Goal: Task Accomplishment & Management: Use online tool/utility

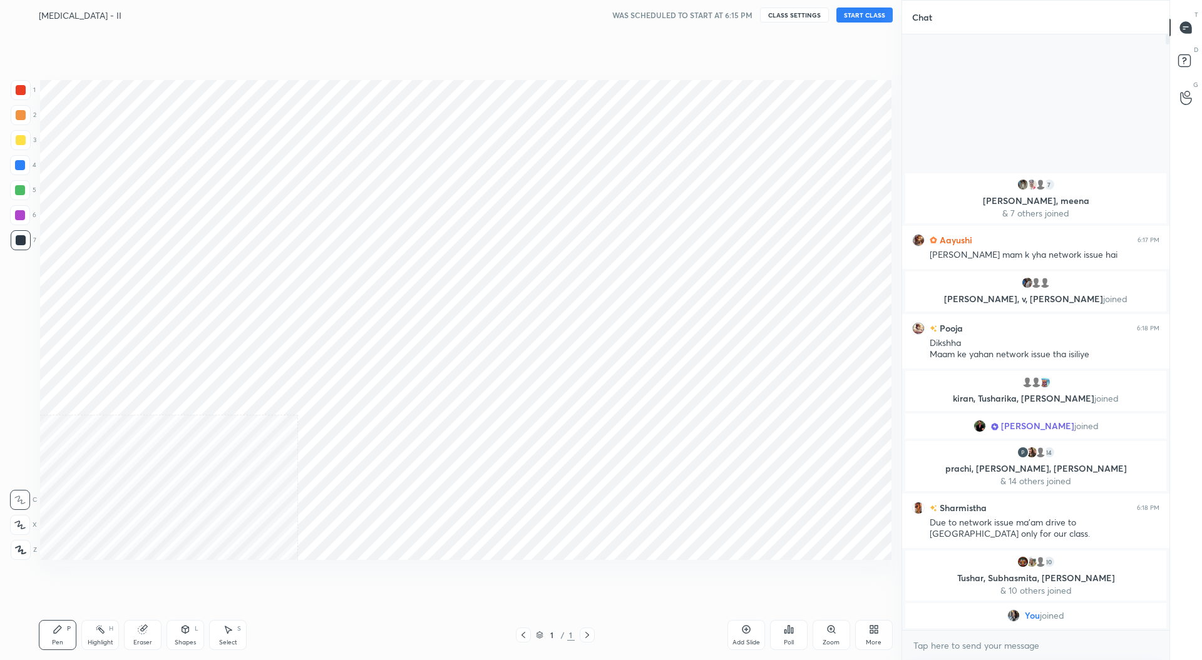
scroll to position [62017, 61746]
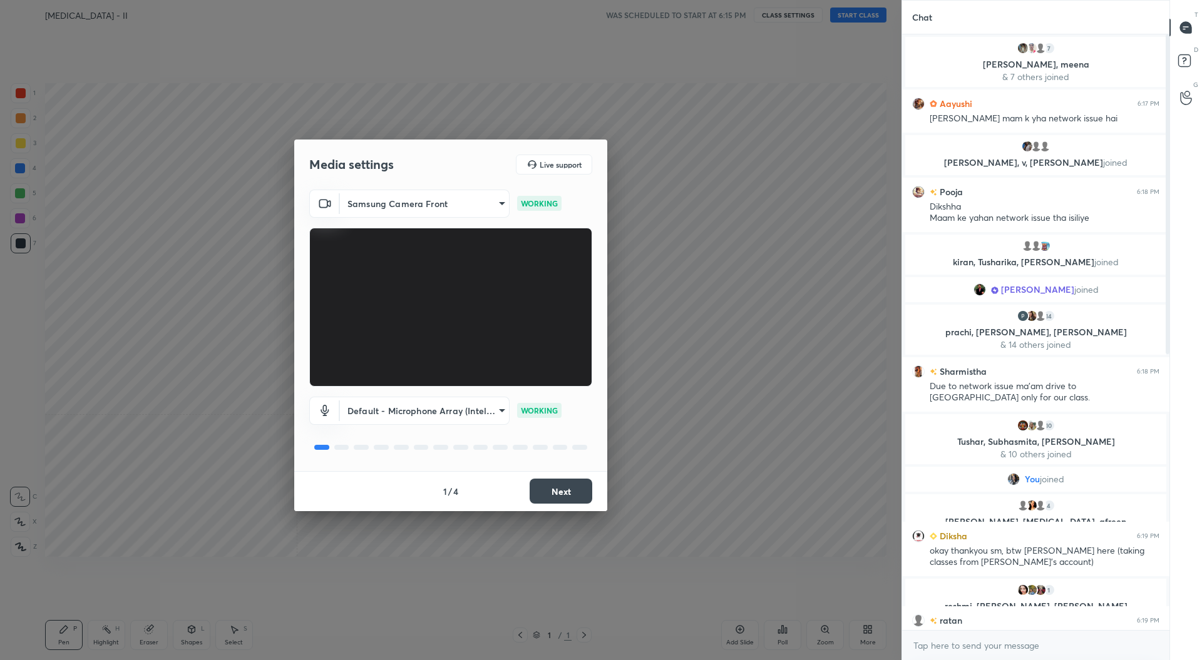
click at [561, 490] on button "Next" at bounding box center [561, 491] width 63 height 25
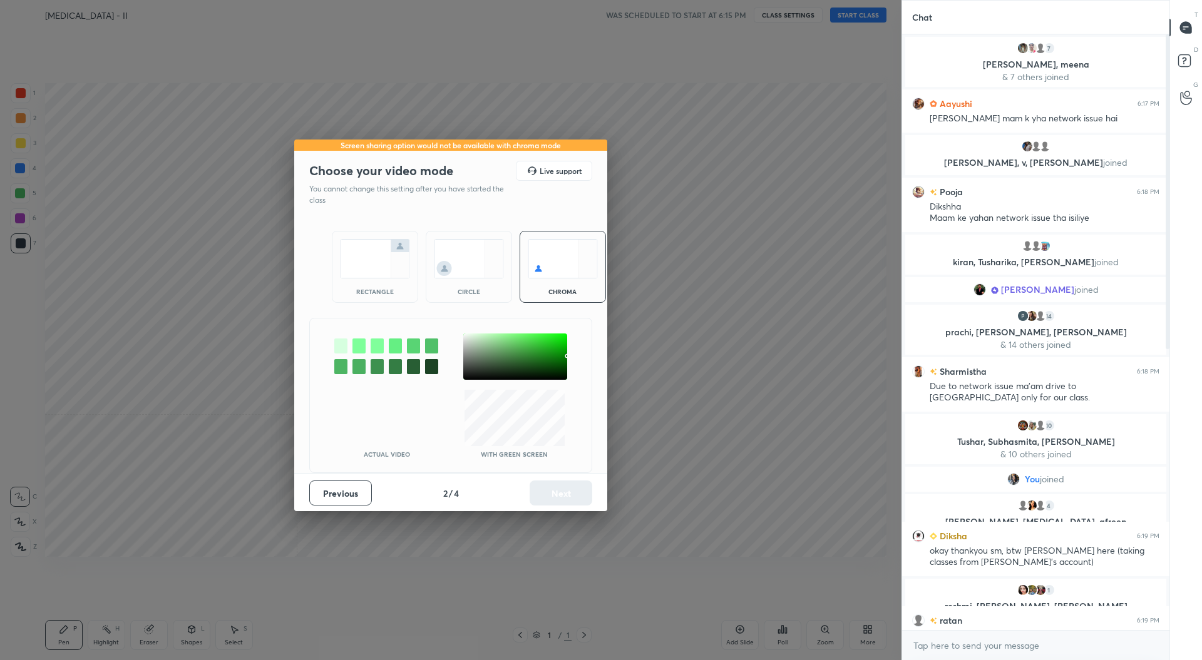
click at [394, 270] on img at bounding box center [375, 258] width 70 height 39
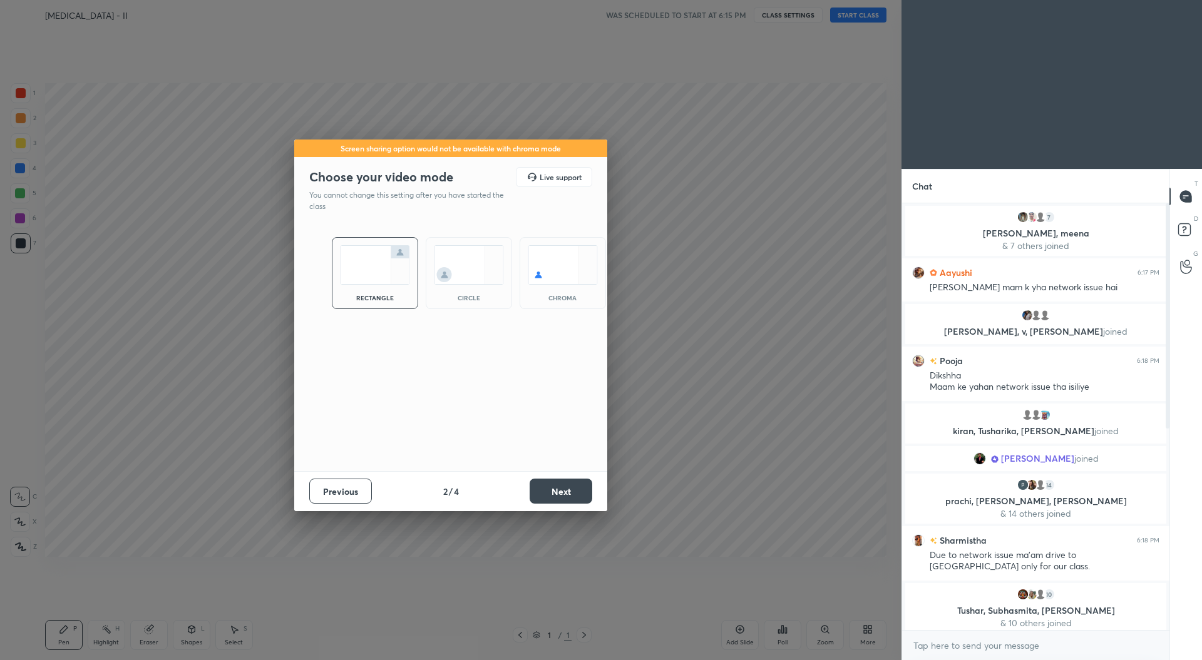
scroll to position [332, 264]
click at [562, 489] on button "Next" at bounding box center [561, 491] width 63 height 25
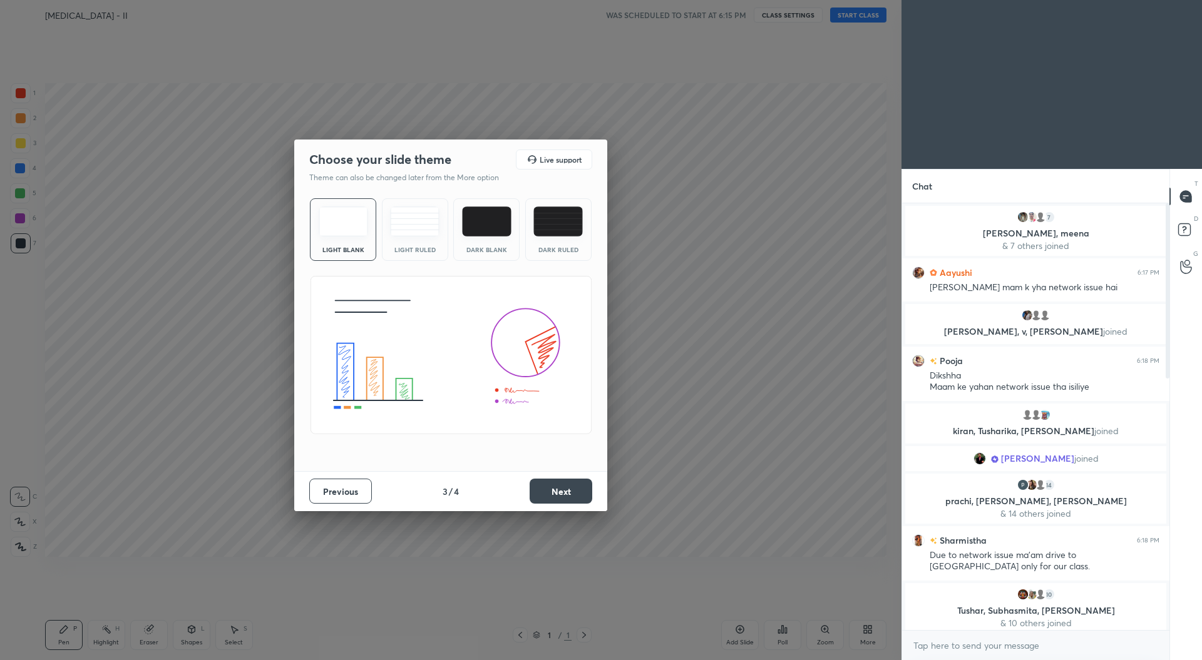
click at [566, 490] on button "Next" at bounding box center [561, 491] width 63 height 25
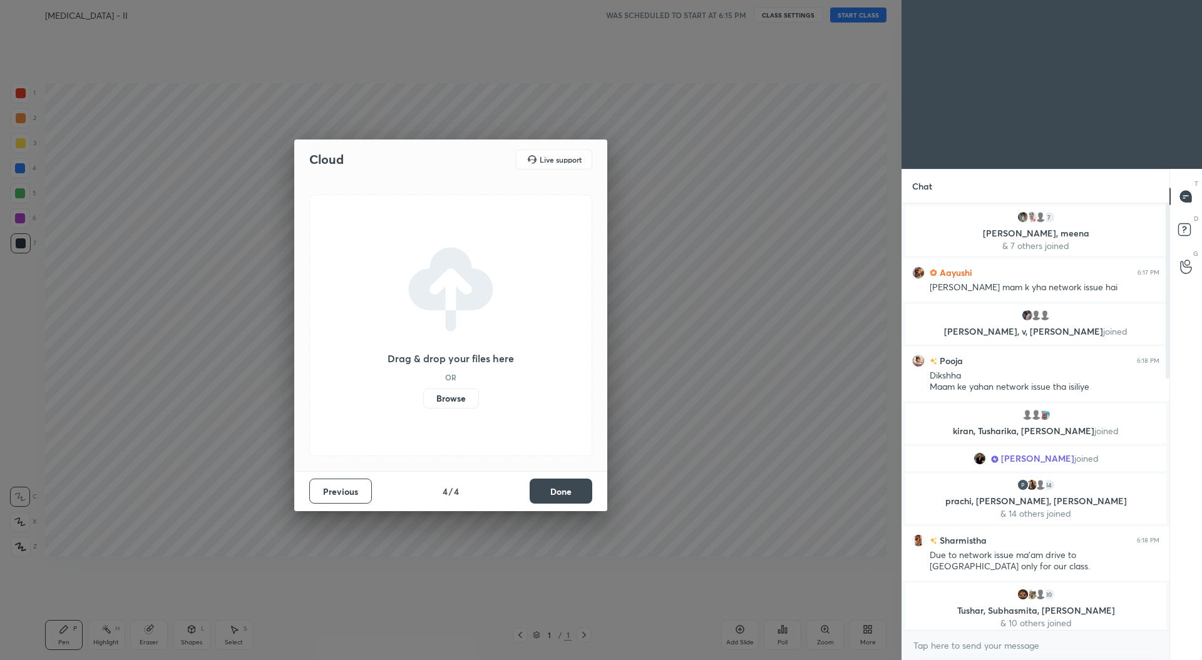
click at [563, 491] on button "Done" at bounding box center [561, 491] width 63 height 25
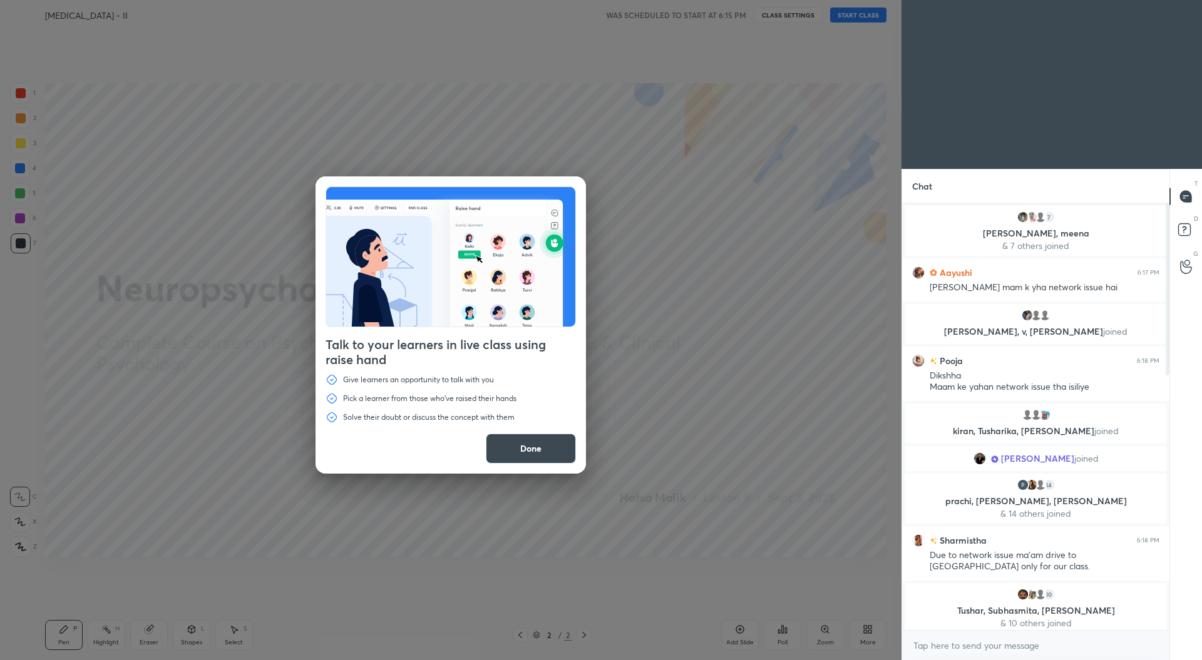
click at [551, 455] on button "Done" at bounding box center [531, 449] width 90 height 30
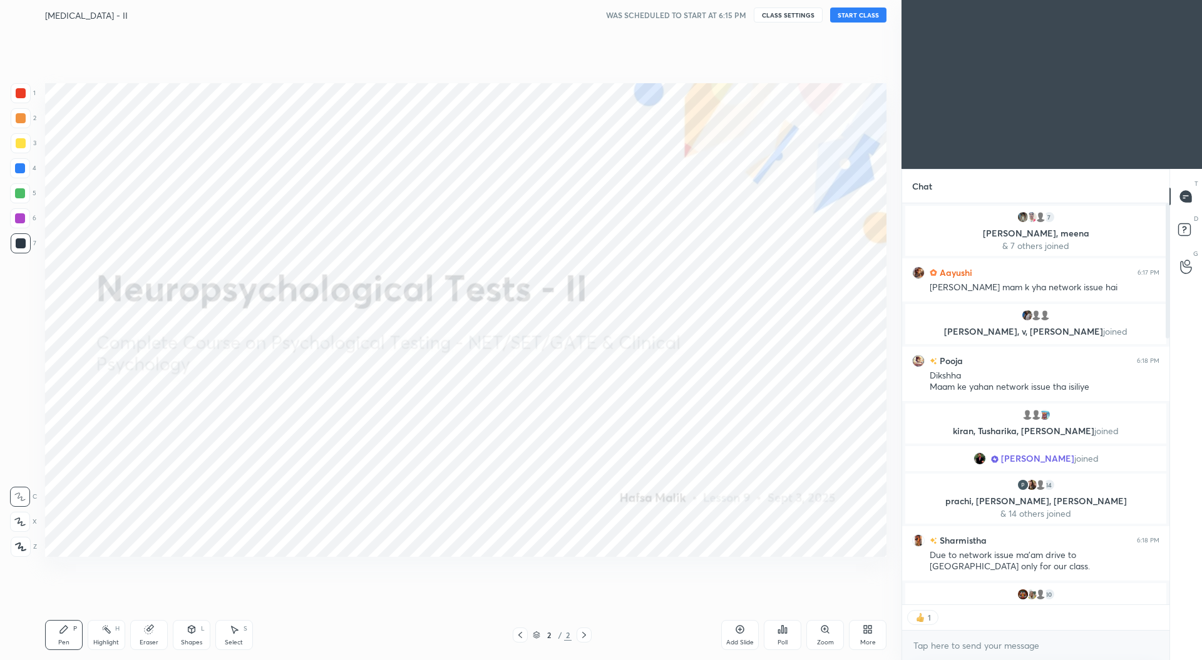
scroll to position [4, 4]
click at [869, 628] on icon at bounding box center [869, 627] width 3 height 3
click at [809, 510] on div "Upload File" at bounding box center [797, 512] width 33 height 6
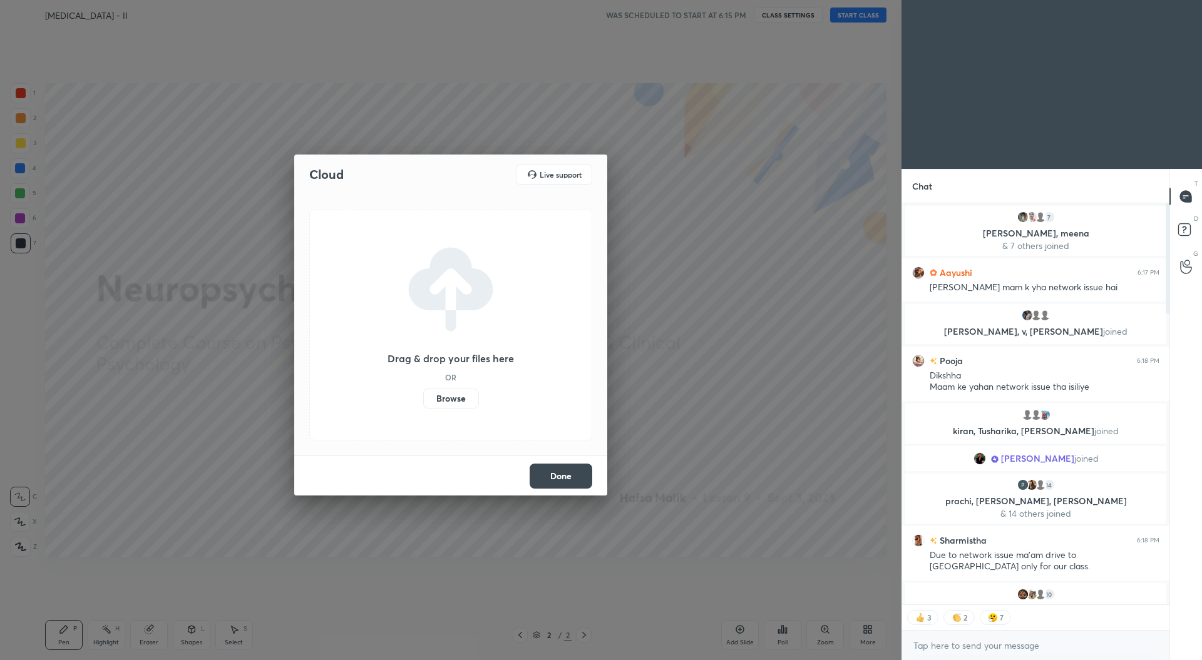
click at [464, 396] on label "Browse" at bounding box center [451, 399] width 56 height 20
click at [423, 396] on input "Browse" at bounding box center [423, 399] width 0 height 20
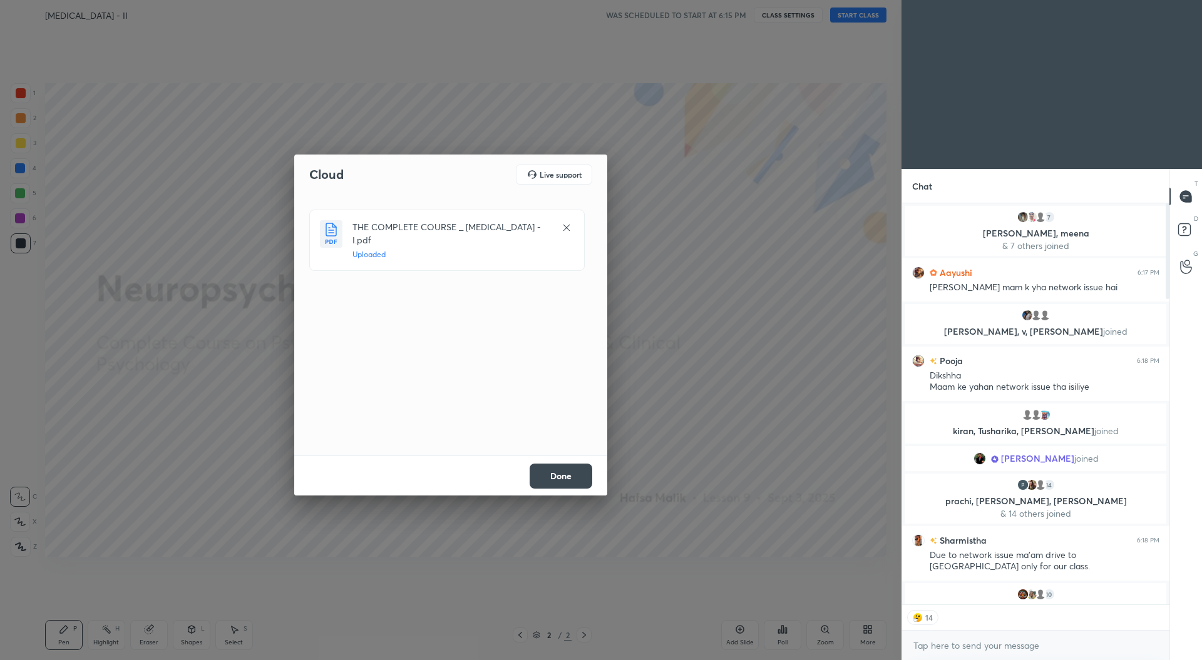
click at [566, 230] on icon at bounding box center [567, 228] width 10 height 10
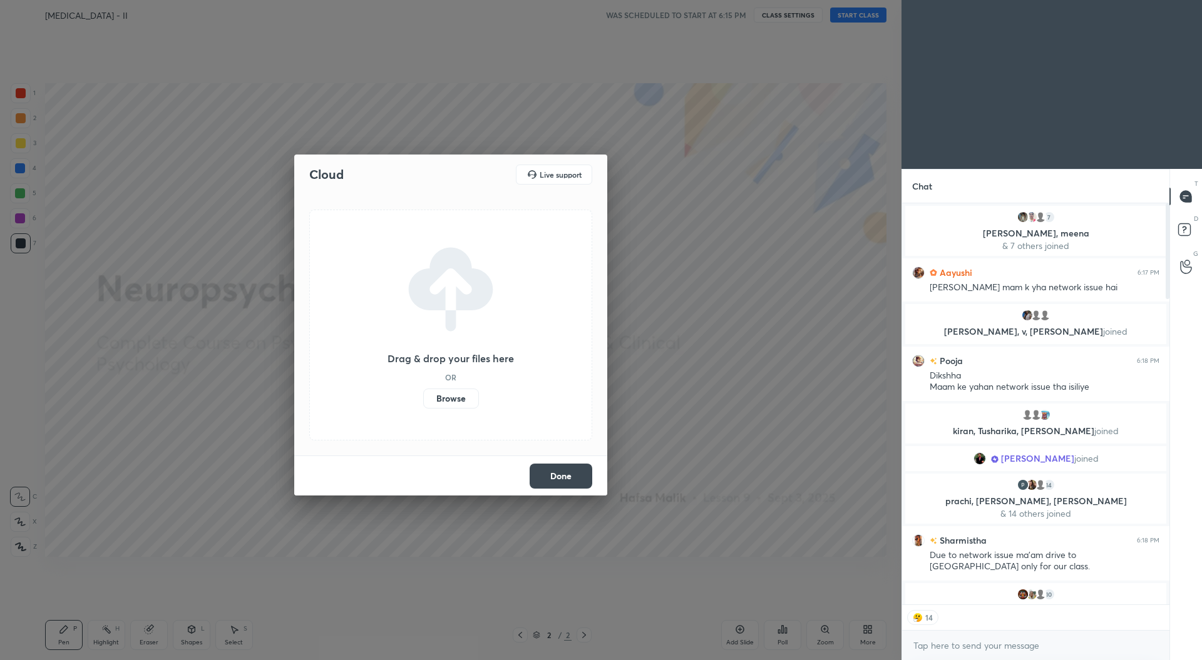
click at [555, 474] on button "Done" at bounding box center [561, 476] width 63 height 25
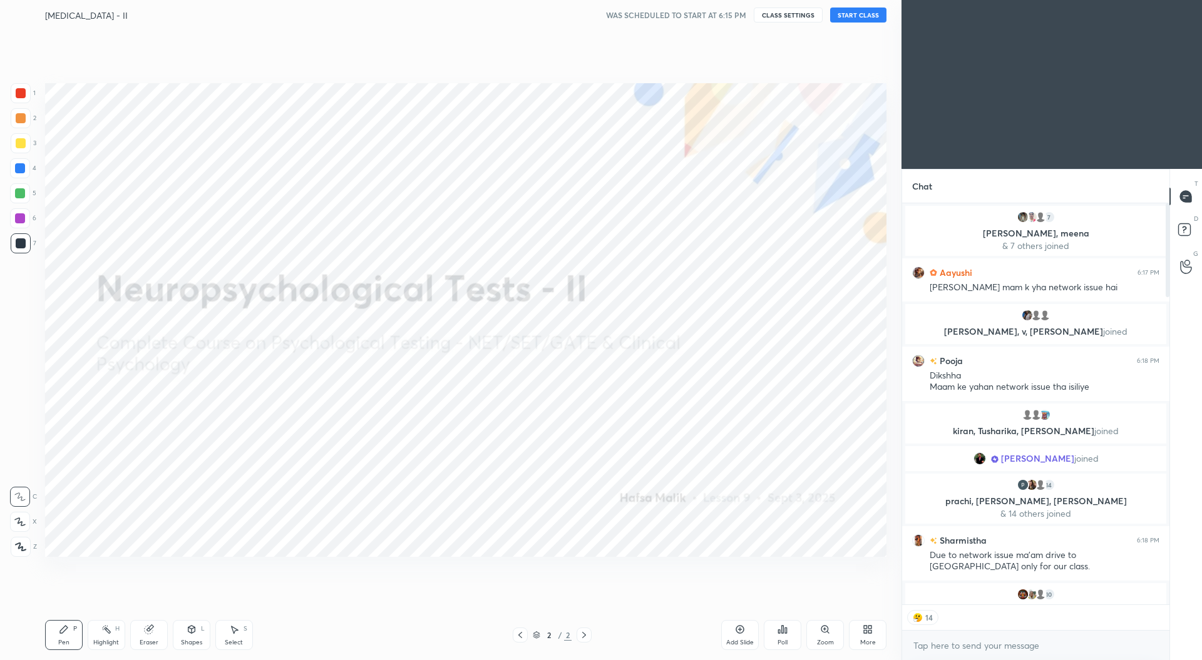
click at [858, 19] on button "START CLASS" at bounding box center [858, 15] width 56 height 15
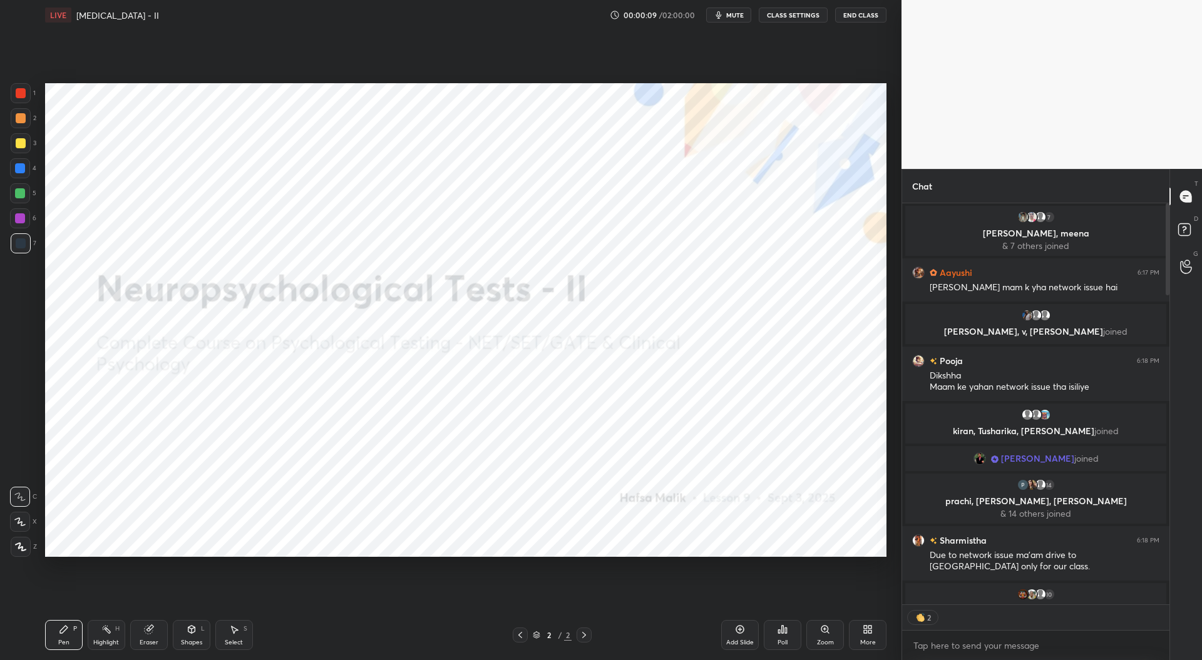
scroll to position [397, 264]
click at [861, 640] on div "More" at bounding box center [868, 643] width 16 height 6
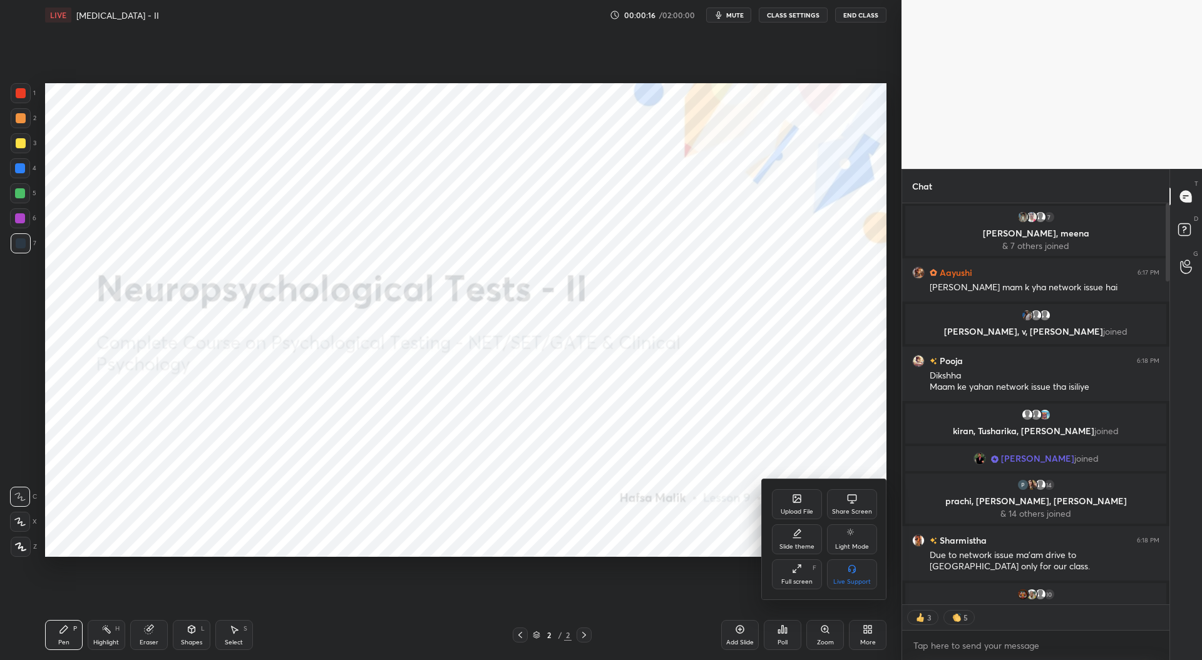
click at [806, 505] on div "Upload File" at bounding box center [797, 505] width 50 height 30
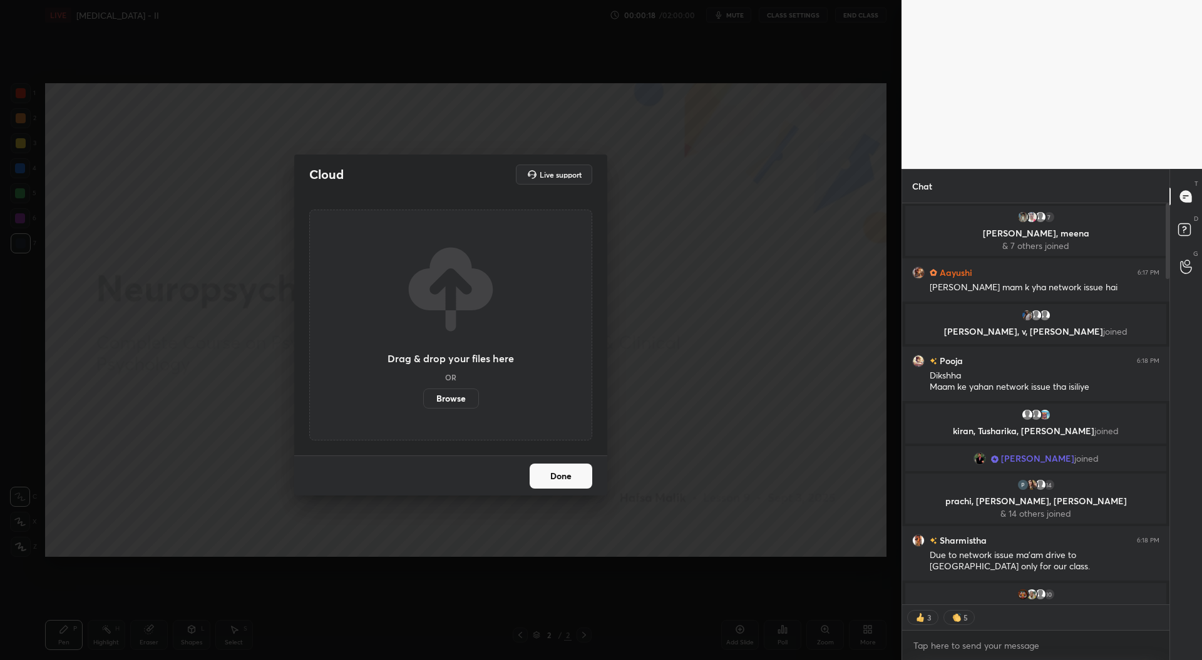
click at [459, 396] on label "Browse" at bounding box center [451, 399] width 56 height 20
click at [423, 396] on input "Browse" at bounding box center [423, 399] width 0 height 20
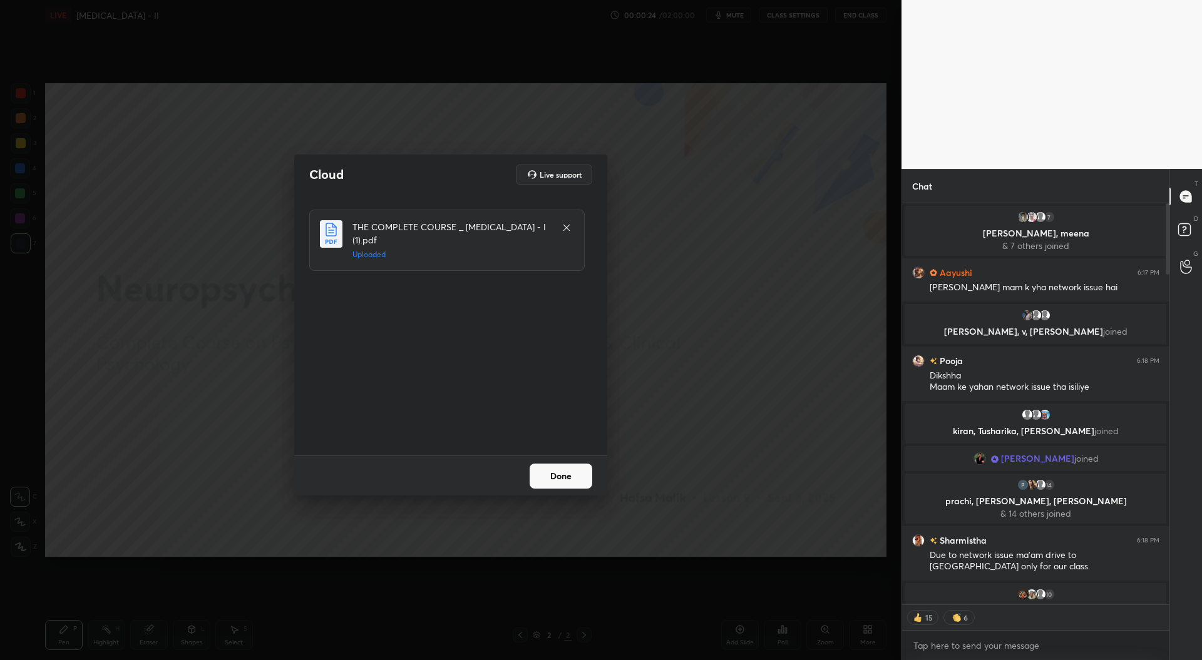
click at [573, 478] on button "Done" at bounding box center [561, 476] width 63 height 25
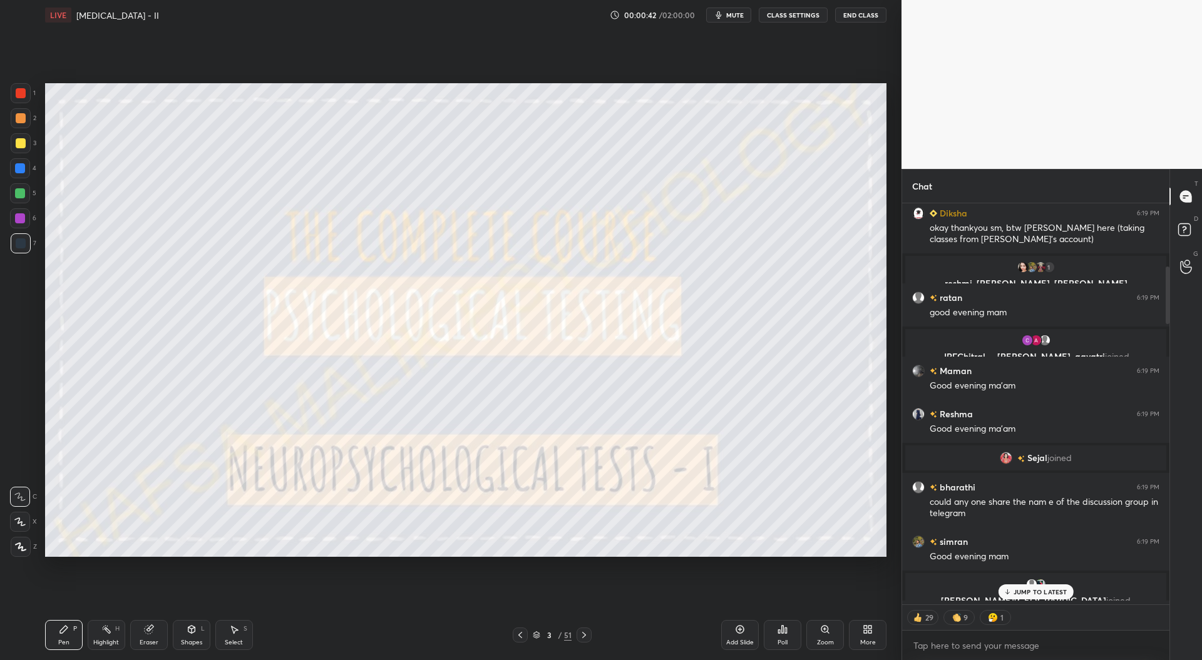
scroll to position [493, 0]
click at [1037, 592] on p "JUMP TO LATEST" at bounding box center [1040, 592] width 54 height 8
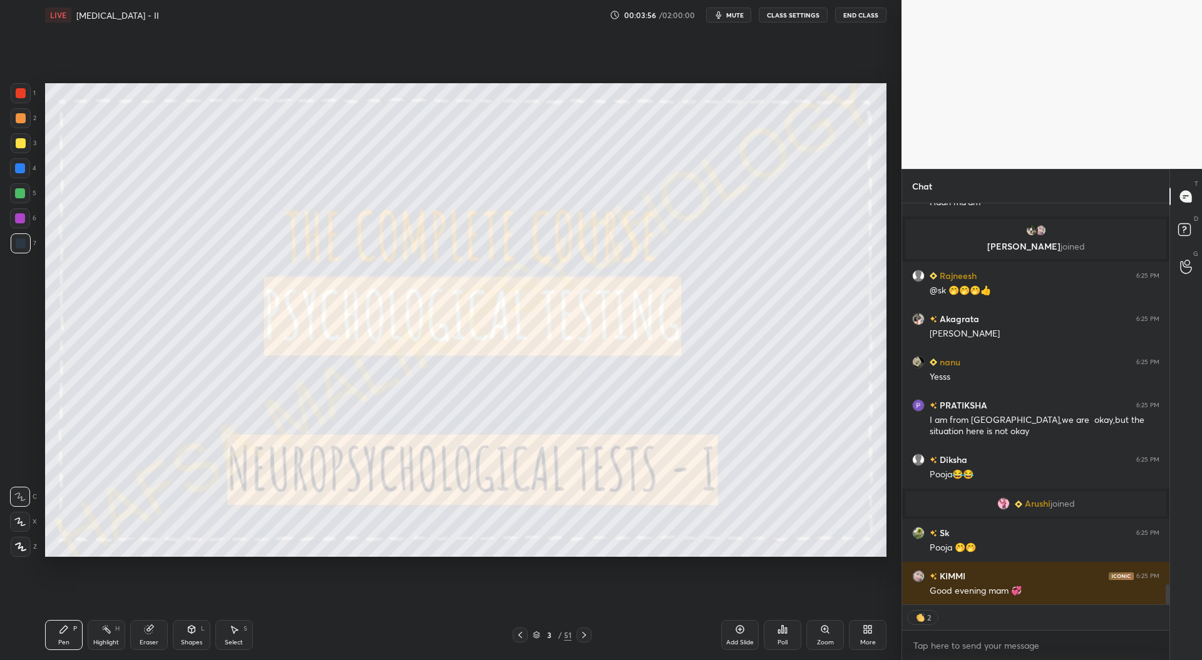
scroll to position [7563, 0]
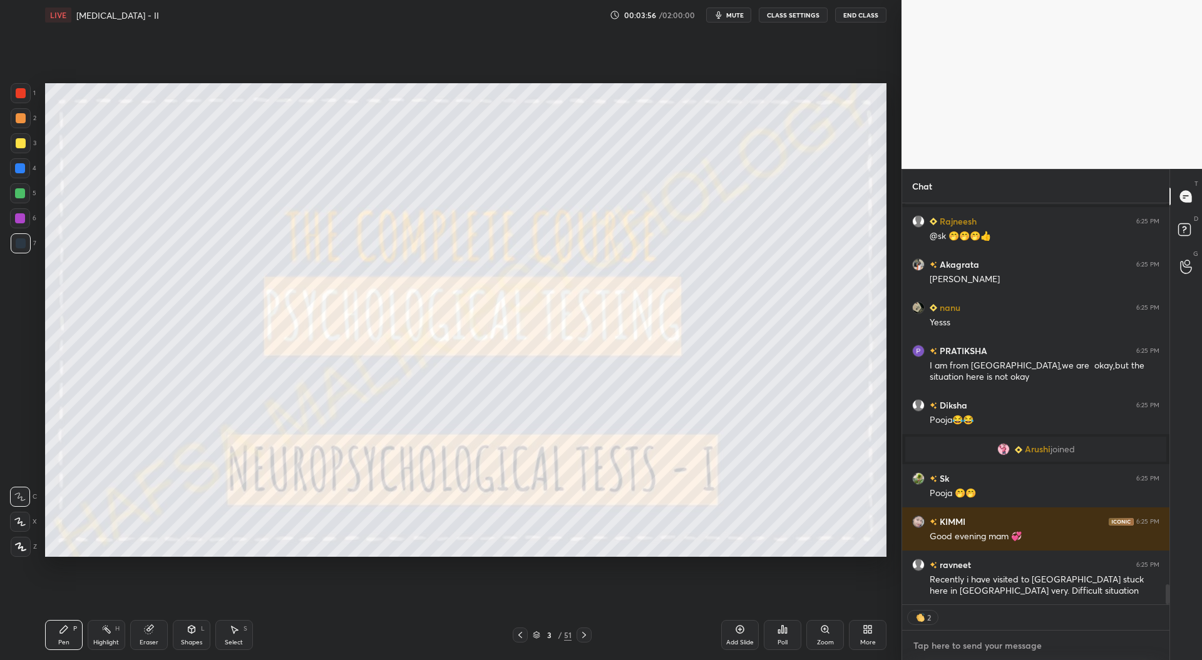
click at [953, 644] on textarea at bounding box center [1035, 646] width 247 height 20
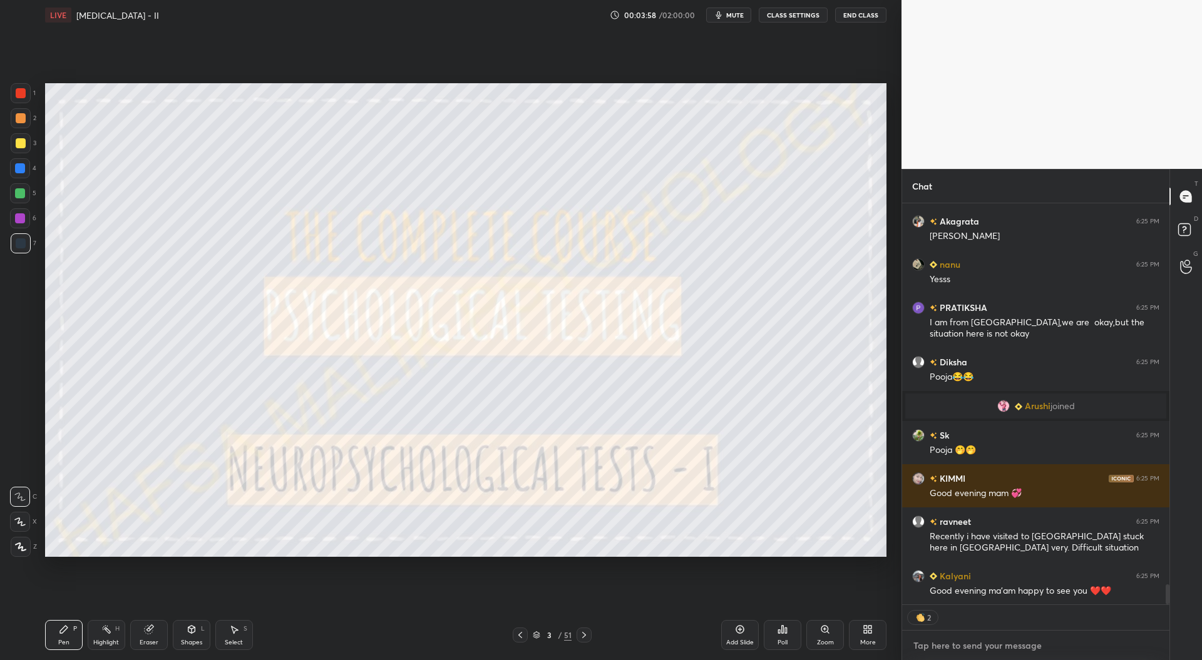
type textarea "x"
paste textarea "IMPORTANT LINKS SCHEDULE [URL][DOMAIN_NAME] STUDENT DISCUSSION GROUP [URL][DOMA…"
type textarea "IMPORTANT LINKS SCHEDULE [URL][DOMAIN_NAME] STUDENT DISCUSSION GROUP [URL][DOMA…"
type textarea "x"
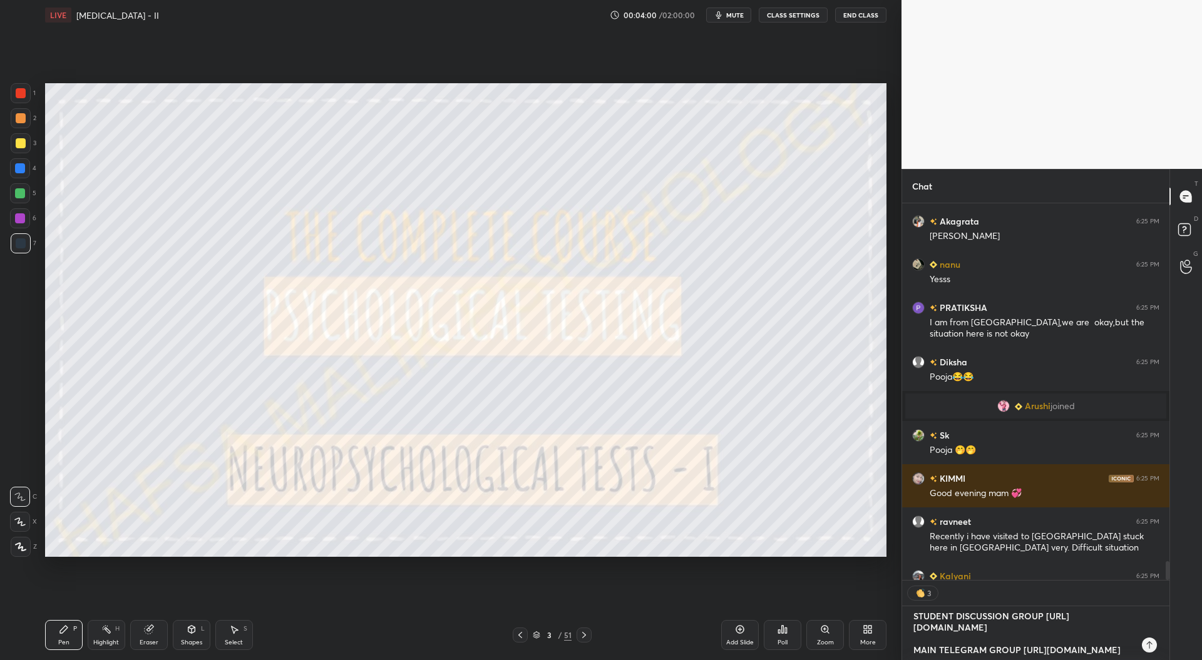
type textarea "IMPORTANT LINKS SCHEDULE [URL][DOMAIN_NAME] STUDENT DISCUSSION GROUP [URL][DOMA…"
click at [1150, 644] on icon at bounding box center [1149, 645] width 10 height 10
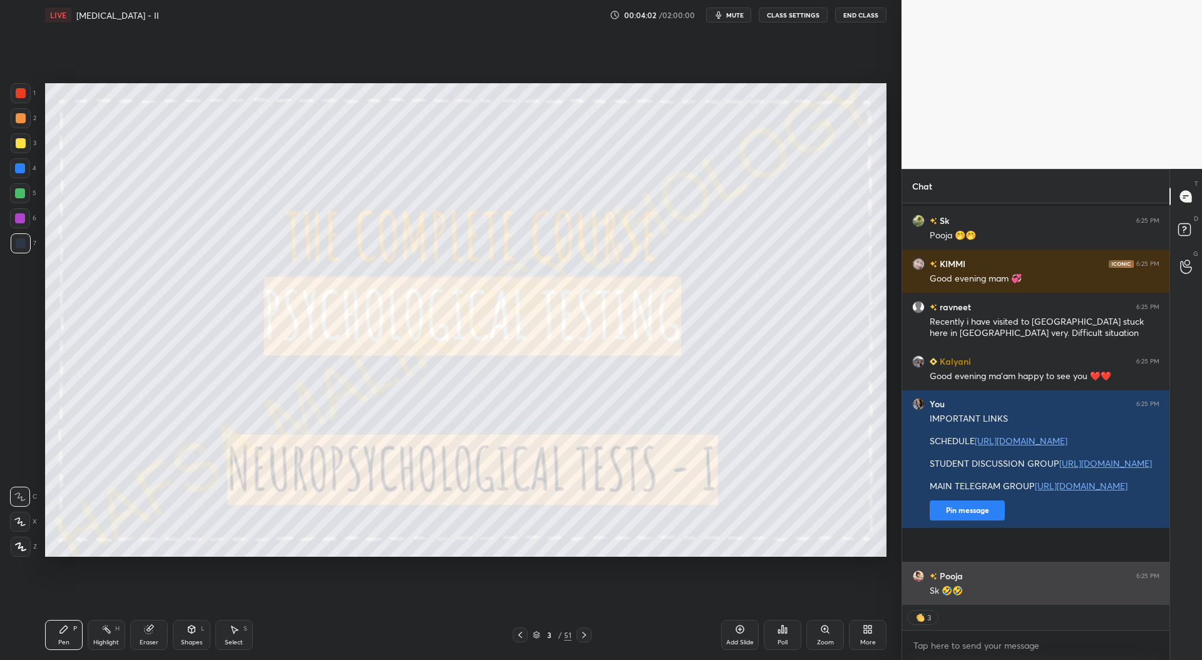
click at [991, 585] on div "Sk 🤣🤣" at bounding box center [1045, 591] width 230 height 13
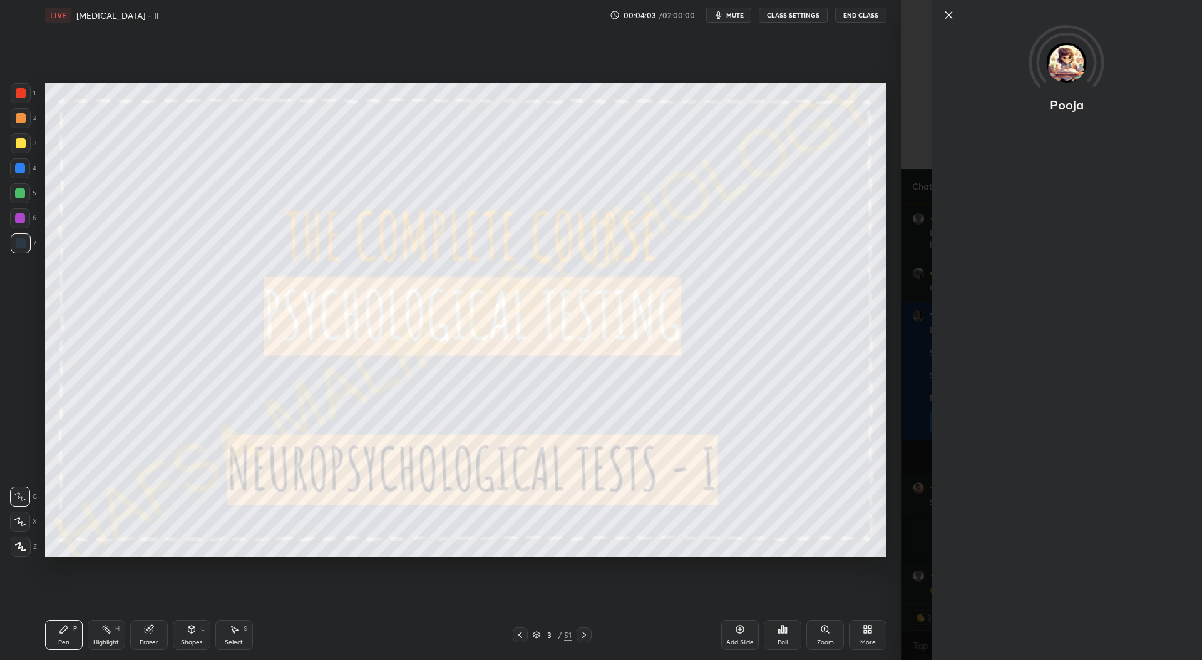
click at [893, 556] on div "1 2 3 4 5 6 7 C X Z C X Z E E Erase all H H LIVE [MEDICAL_DATA] - II 00:04:03 /…" at bounding box center [450, 330] width 901 height 660
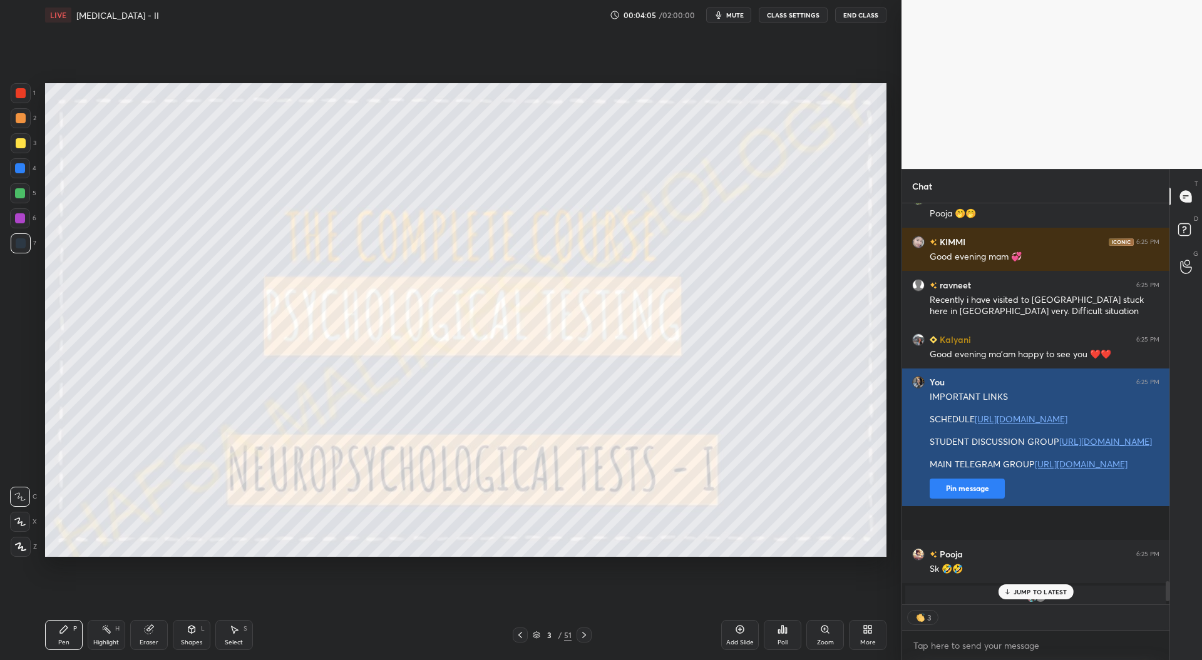
click at [977, 499] on button "Pin message" at bounding box center [967, 489] width 75 height 20
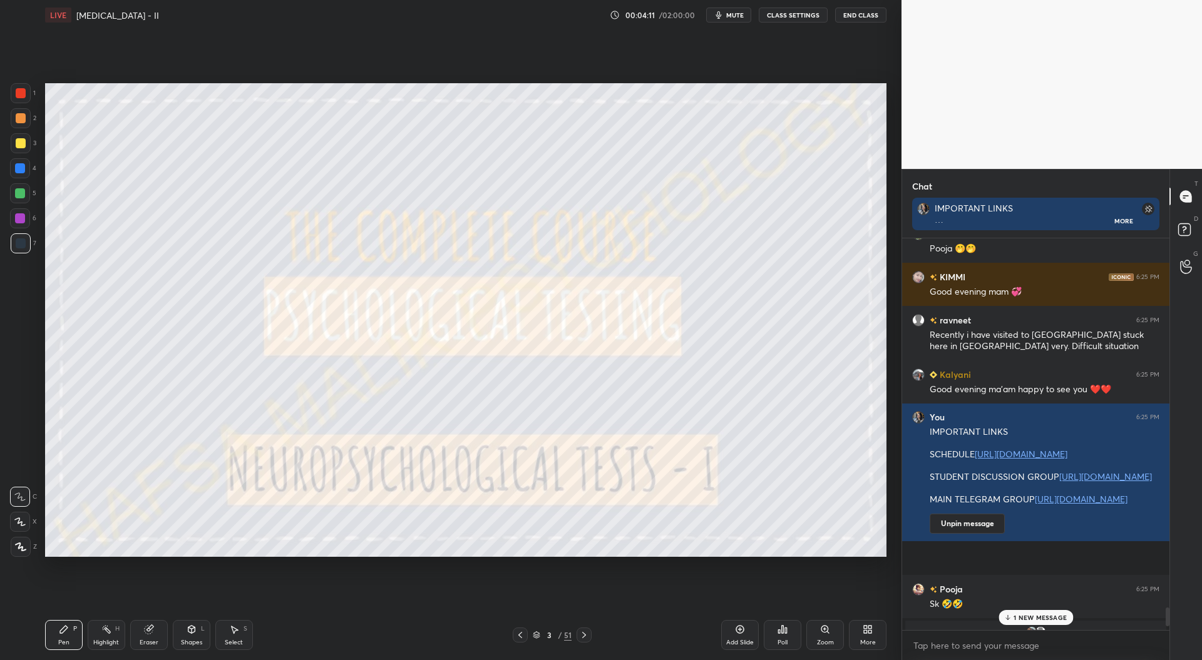
click at [1024, 615] on p "1 NEW MESSAGE" at bounding box center [1039, 618] width 53 height 8
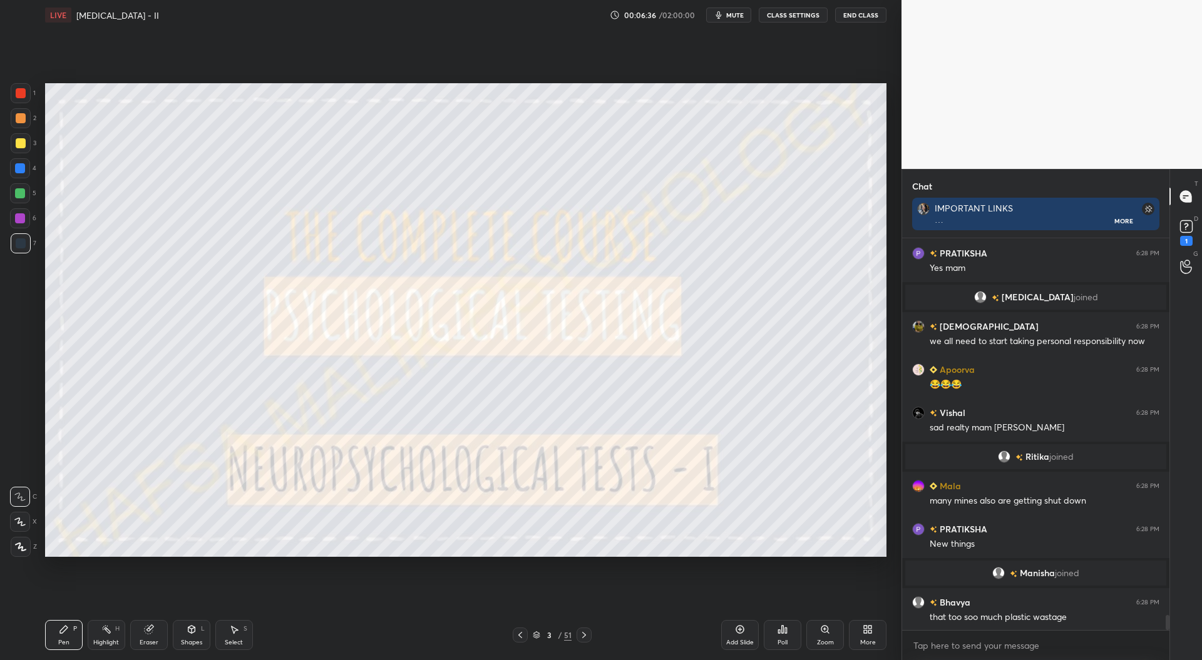
scroll to position [9895, 0]
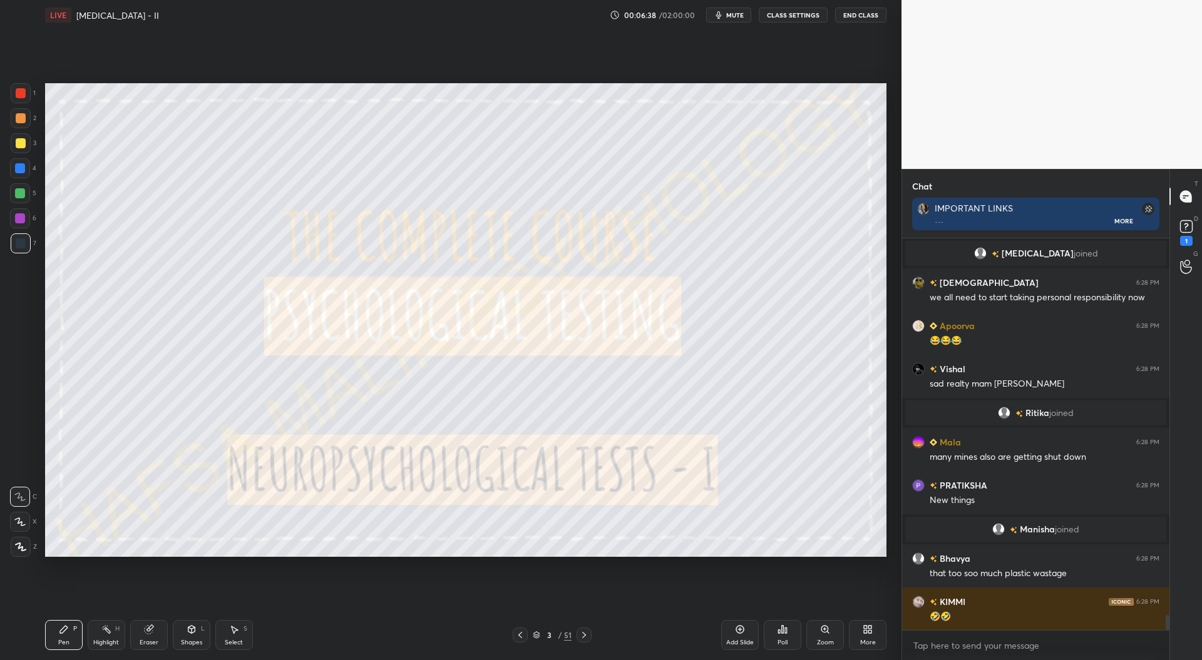
click at [23, 93] on div at bounding box center [21, 93] width 10 height 10
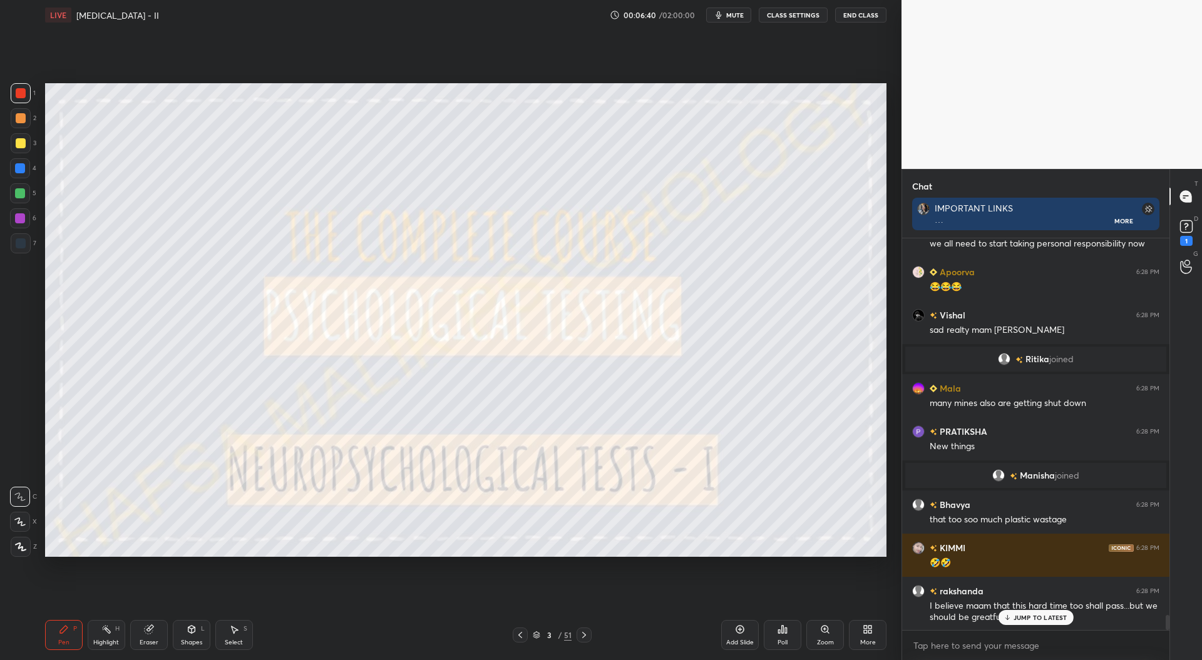
scroll to position [9993, 0]
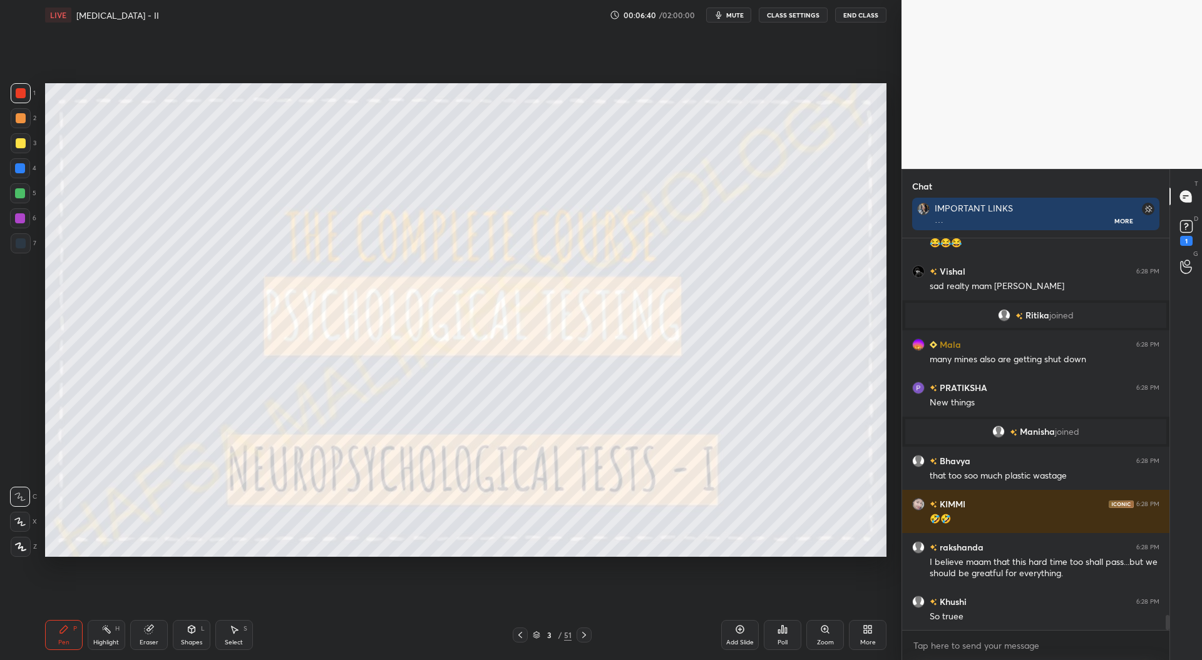
click at [24, 547] on icon at bounding box center [20, 547] width 11 height 9
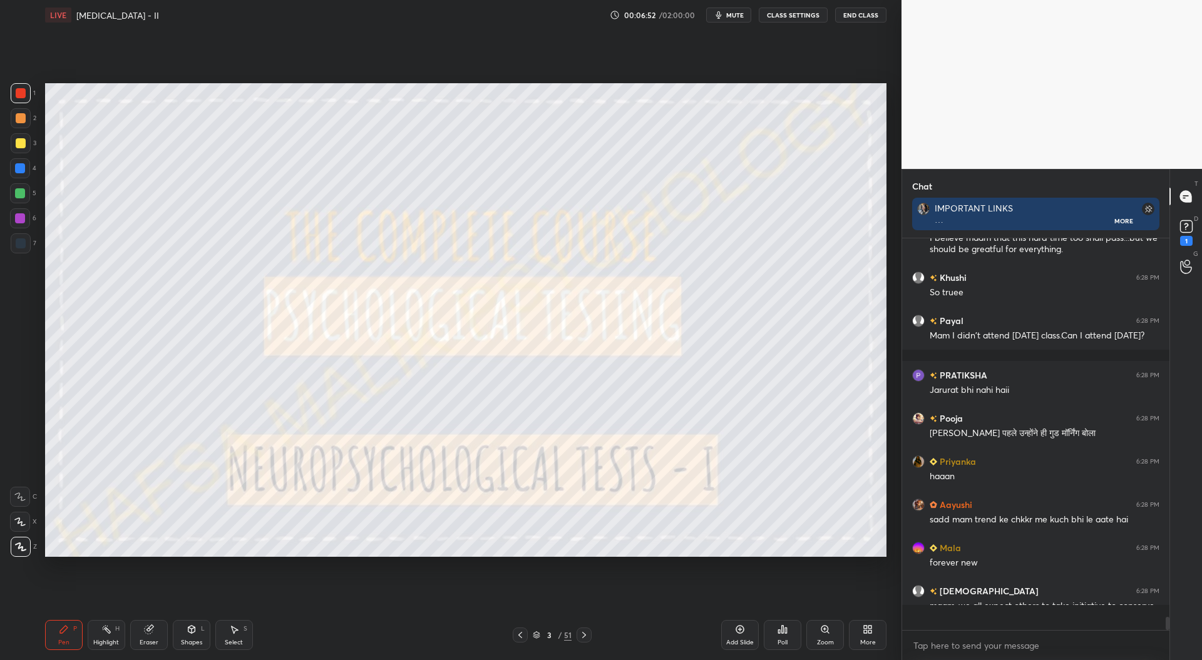
scroll to position [388, 264]
click at [586, 642] on div at bounding box center [584, 635] width 15 height 15
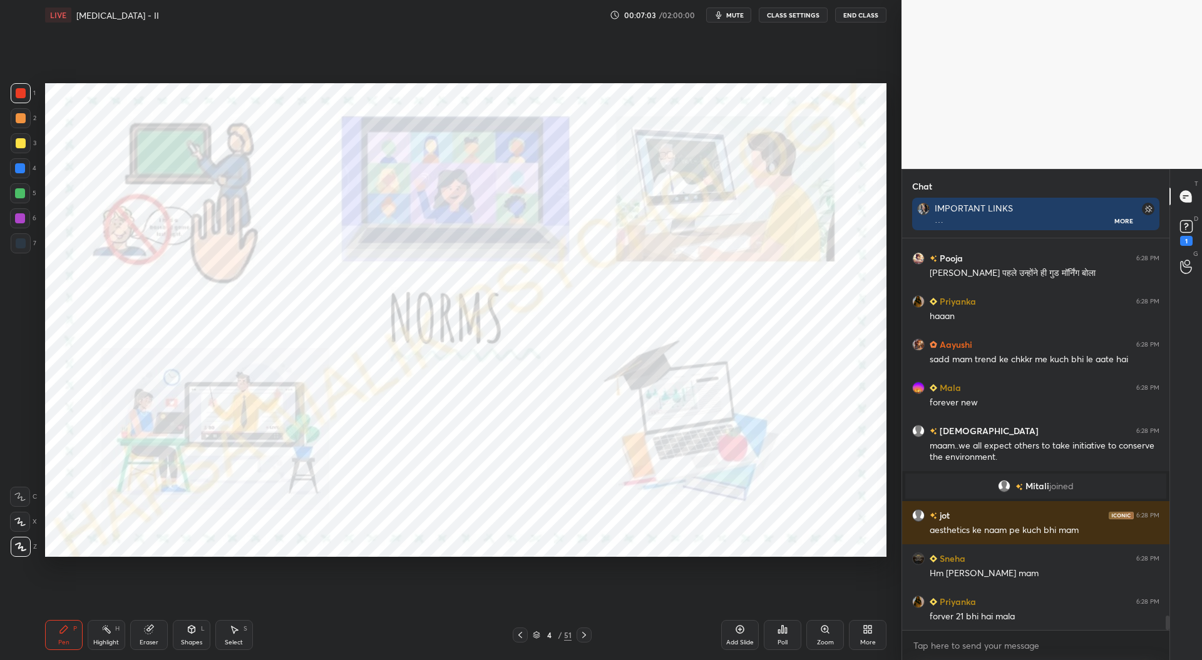
scroll to position [10379, 0]
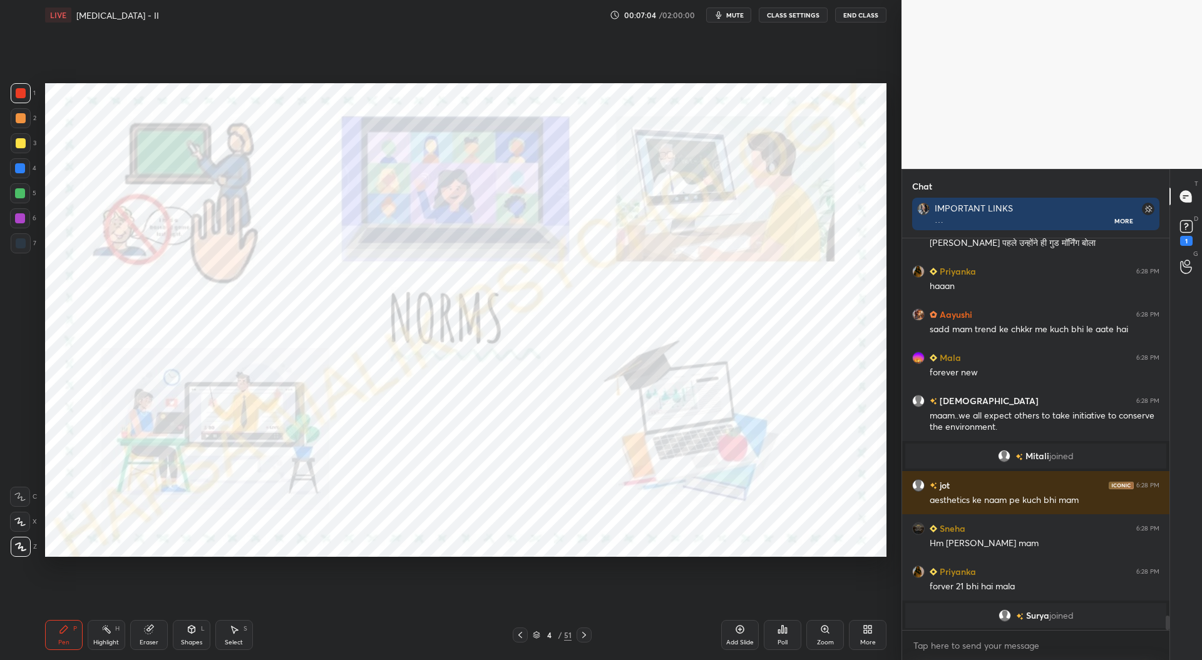
click at [689, 610] on div "Pen P Highlight H Eraser Shapes L Select S 4 / 51 Add Slide Poll Zoom More" at bounding box center [465, 635] width 841 height 50
click at [521, 606] on div "Setting up your live class Poll for secs No correct answer Start poll" at bounding box center [465, 320] width 851 height 580
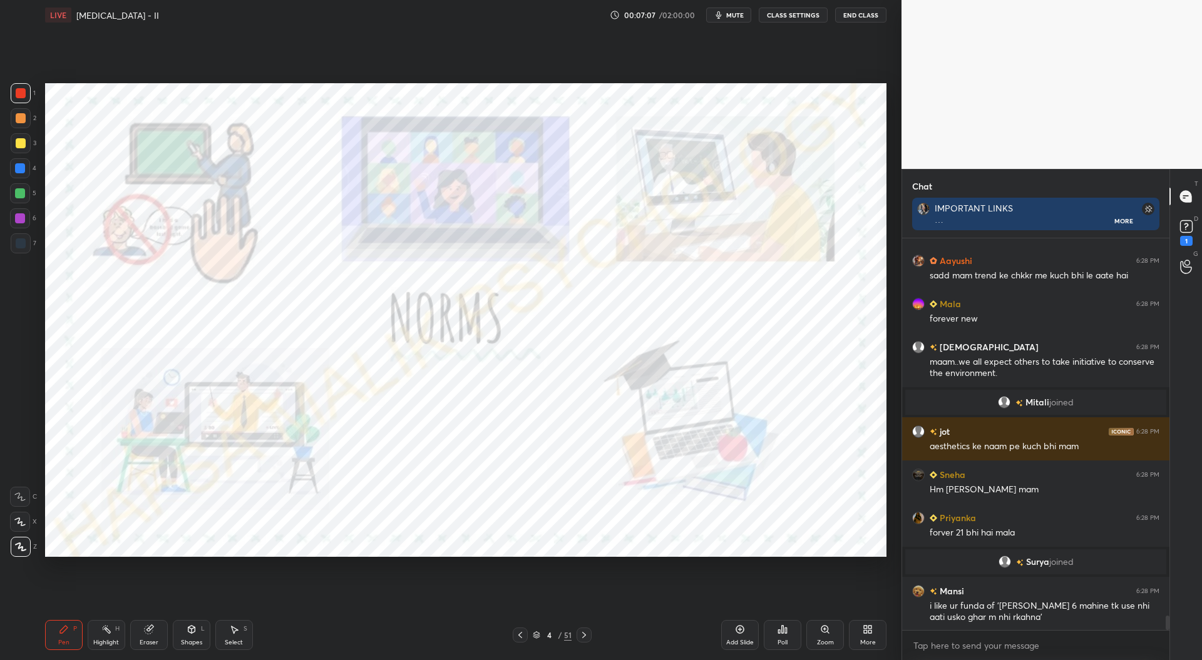
scroll to position [10453, 0]
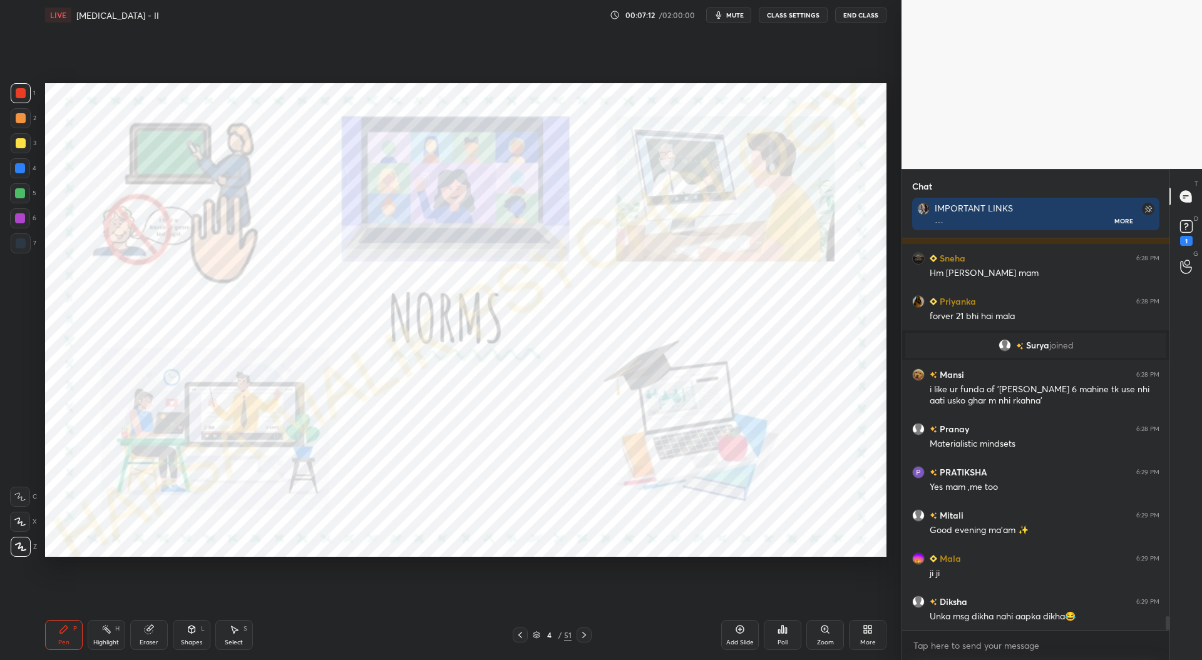
click at [525, 607] on div "Setting up your live class Poll for secs No correct answer Start poll" at bounding box center [465, 320] width 851 height 580
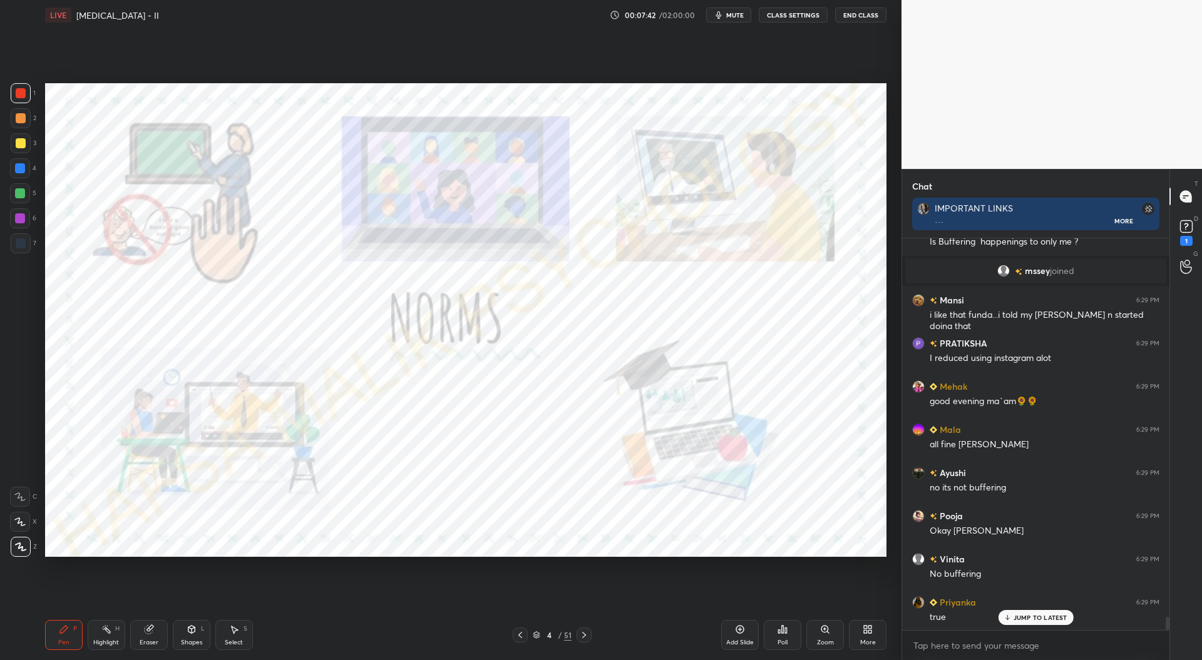
click at [548, 613] on div "Pen P Highlight H Eraser Shapes L Select S 4 / 51 Add Slide Poll Zoom More" at bounding box center [465, 635] width 841 height 50
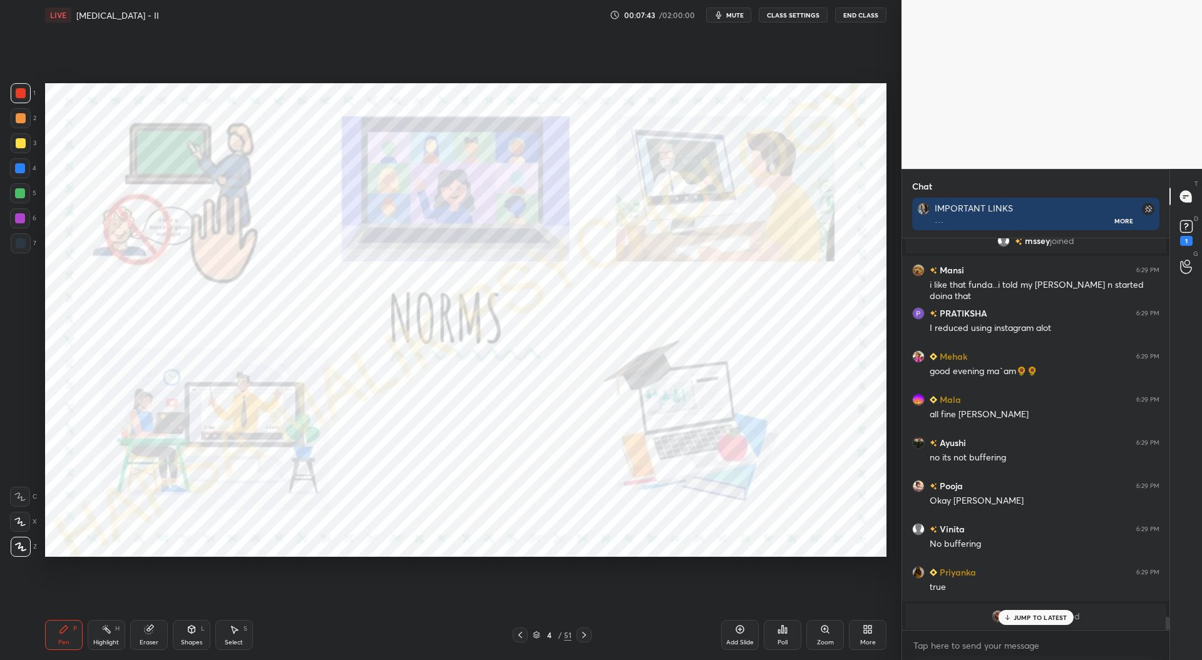
click at [586, 637] on icon at bounding box center [584, 635] width 10 height 10
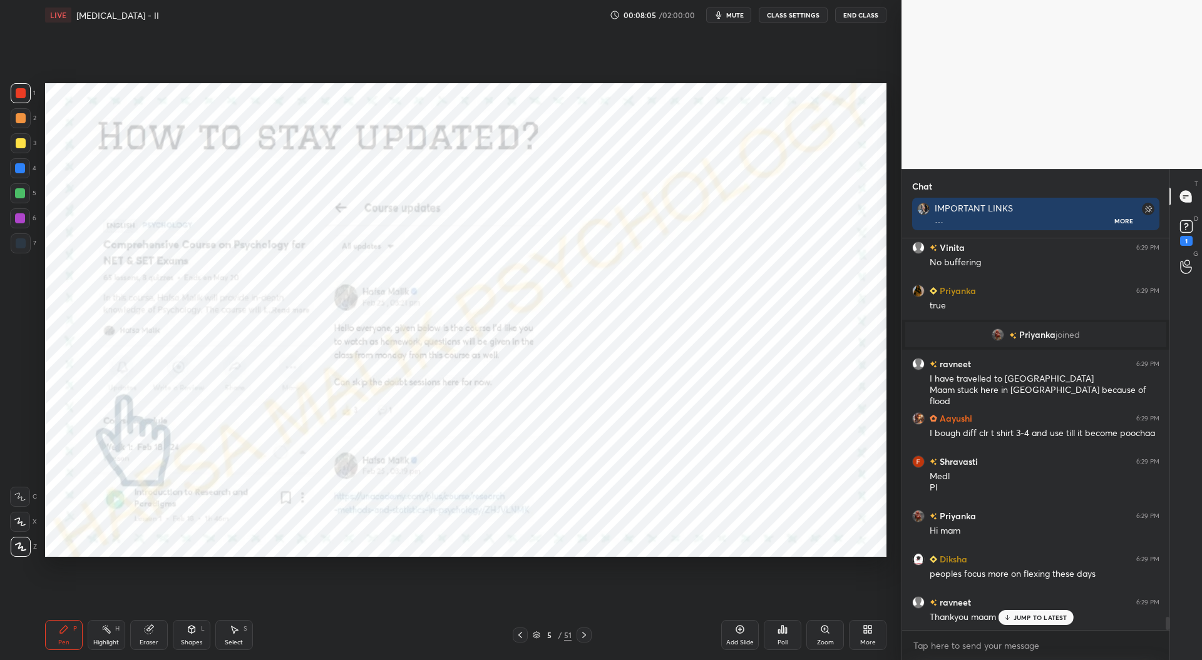
click at [589, 638] on div at bounding box center [584, 635] width 15 height 15
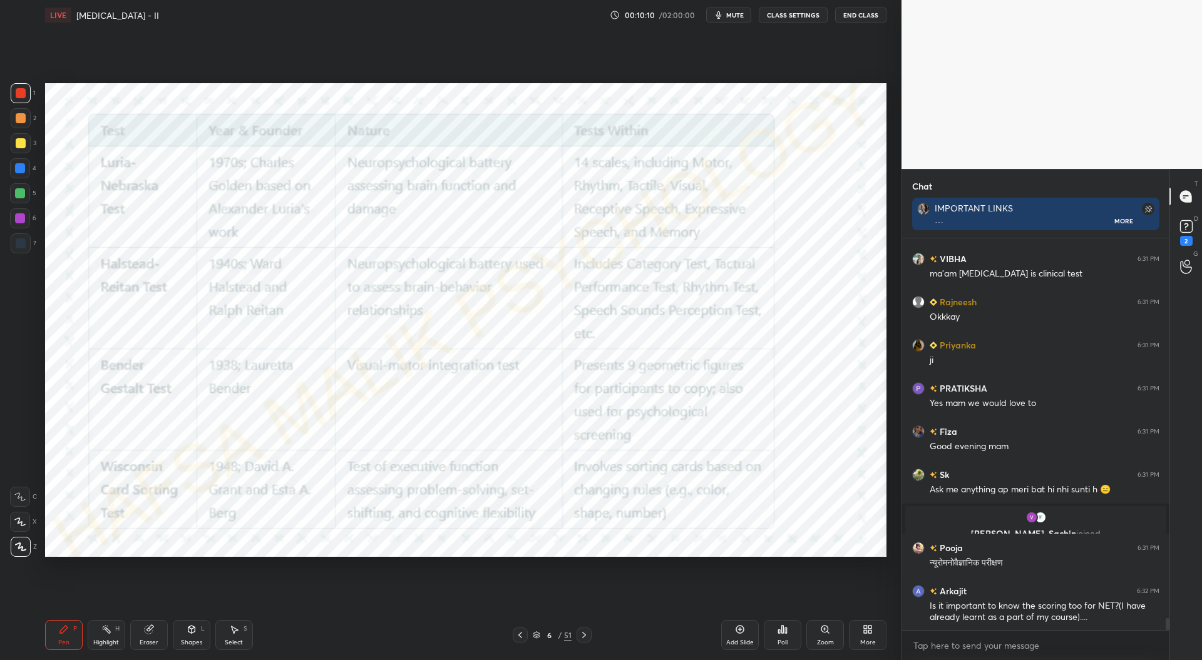
scroll to position [12567, 0]
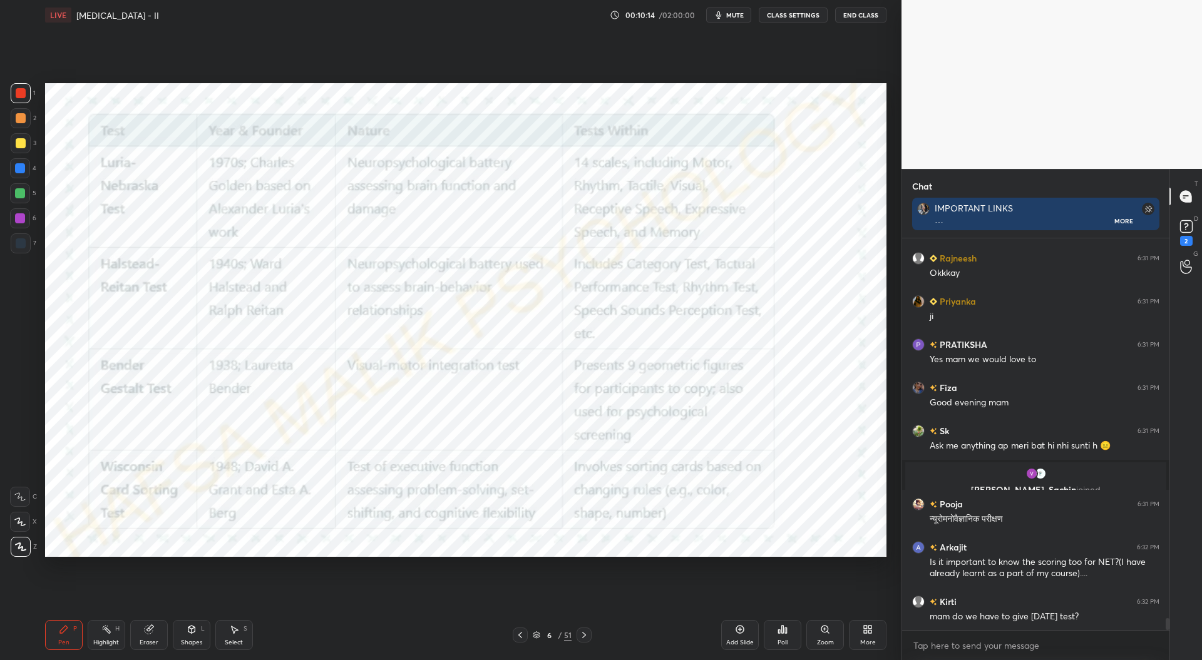
click at [583, 637] on icon at bounding box center [584, 635] width 10 height 10
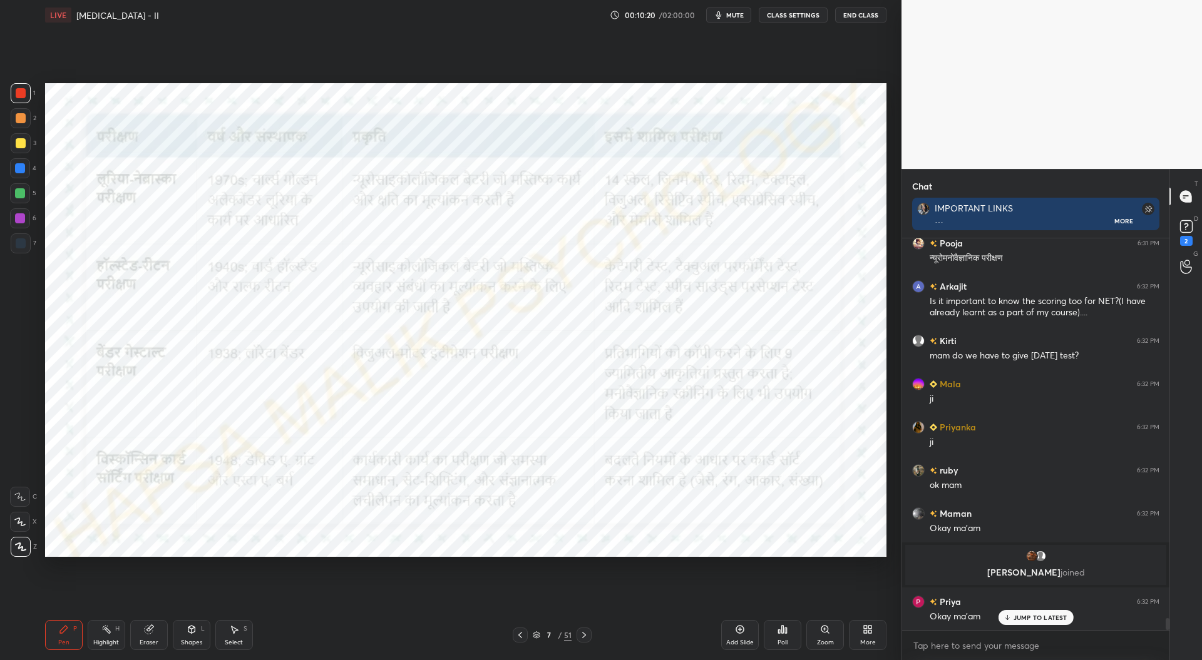
scroll to position [12591, 0]
click at [586, 638] on icon at bounding box center [584, 635] width 10 height 10
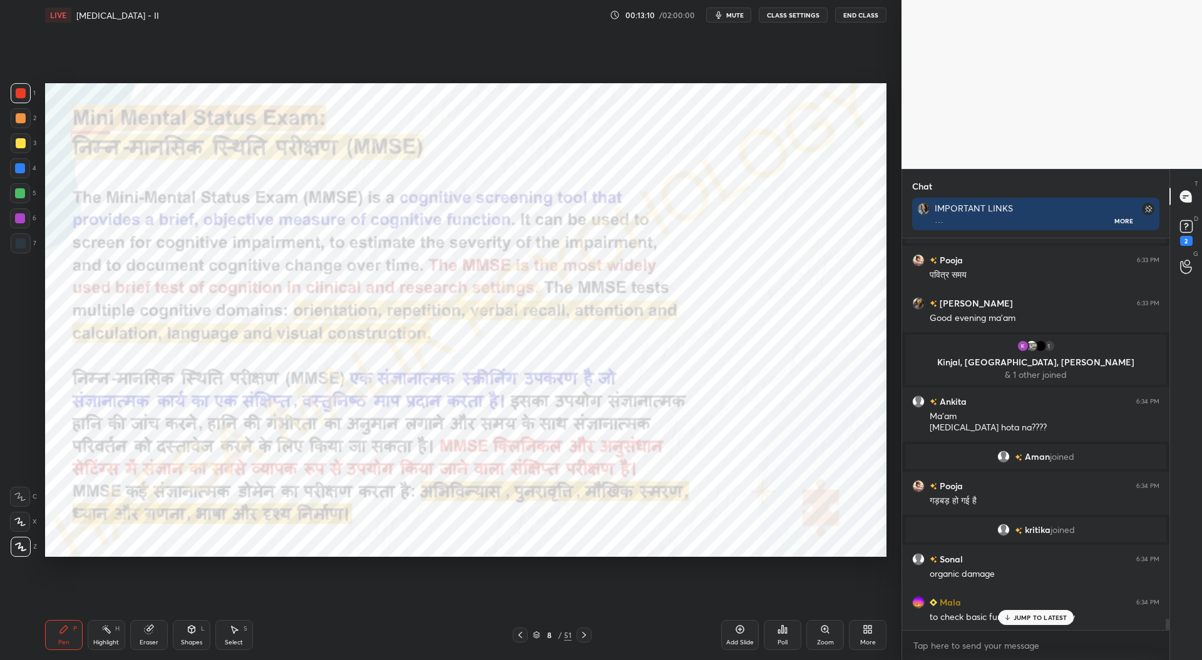
scroll to position [13417, 0]
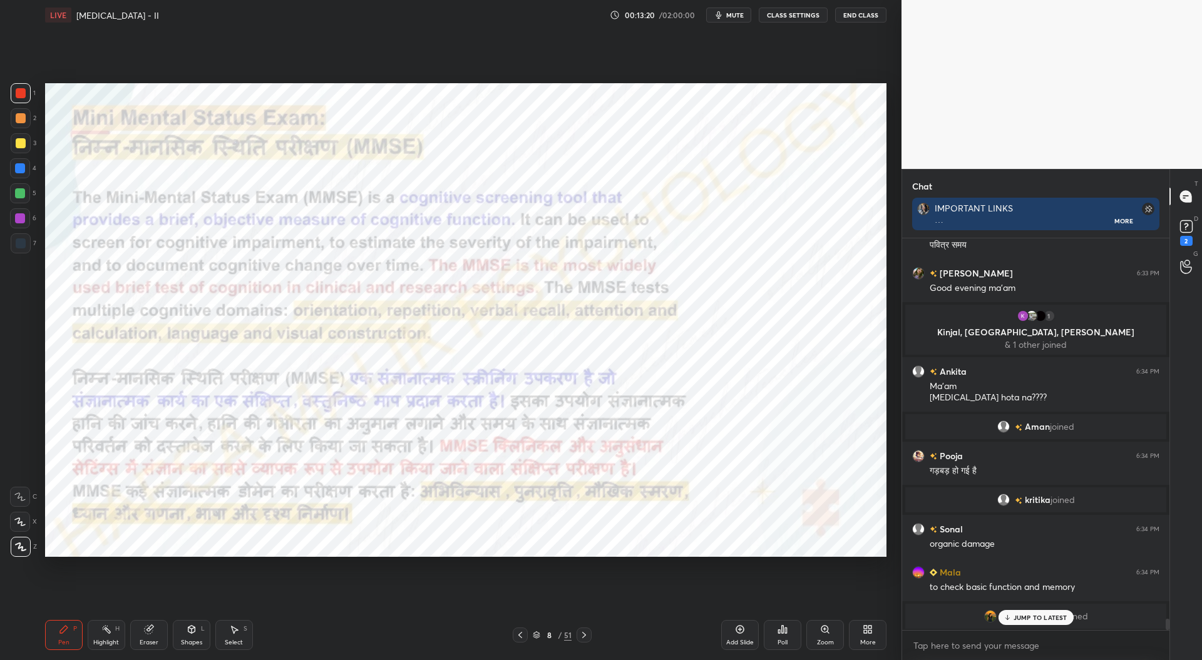
click at [20, 218] on div at bounding box center [20, 218] width 10 height 10
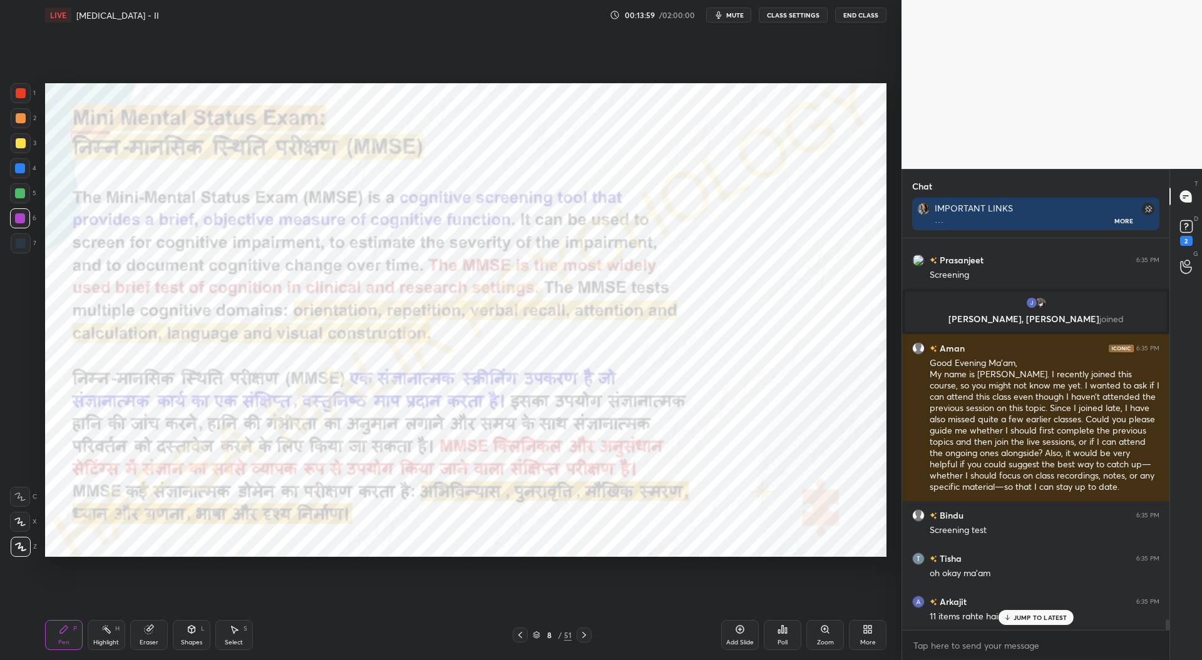
scroll to position [13825, 0]
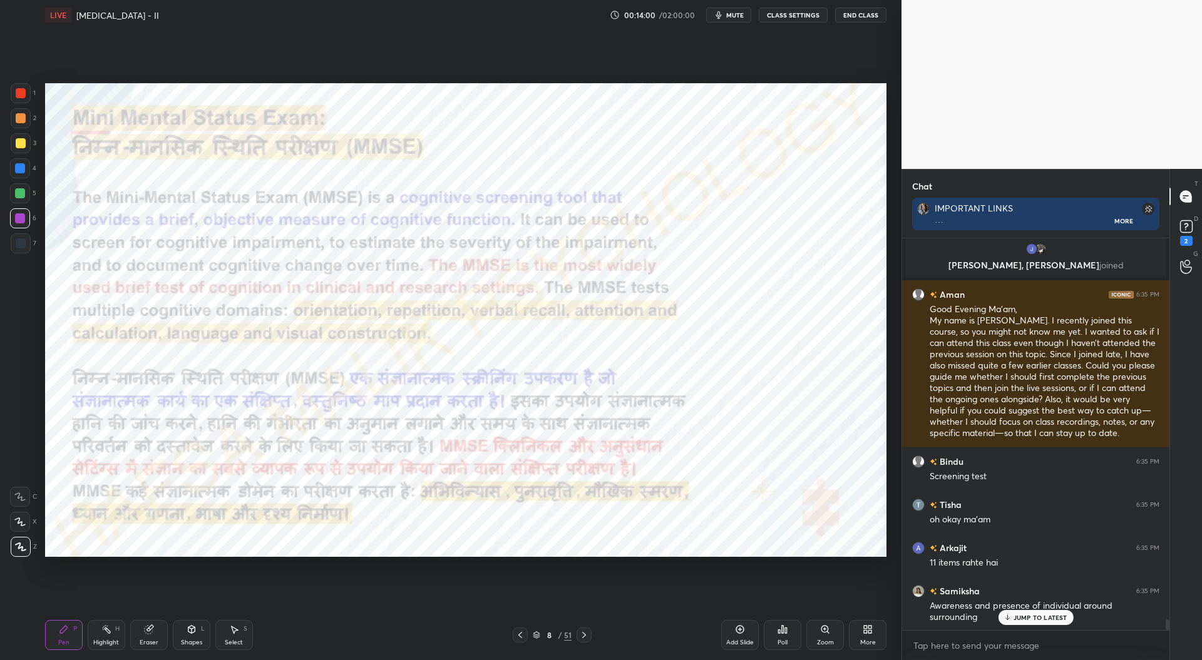
click at [22, 167] on div at bounding box center [20, 168] width 10 height 10
click at [22, 95] on div at bounding box center [21, 93] width 10 height 10
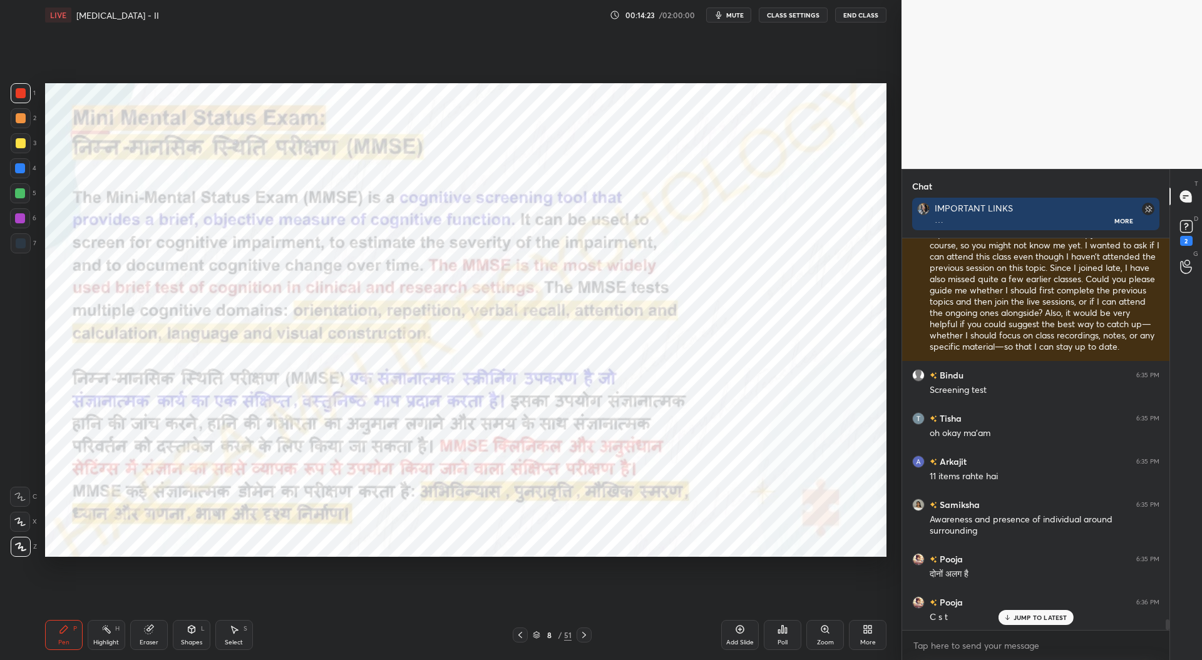
scroll to position [13942, 0]
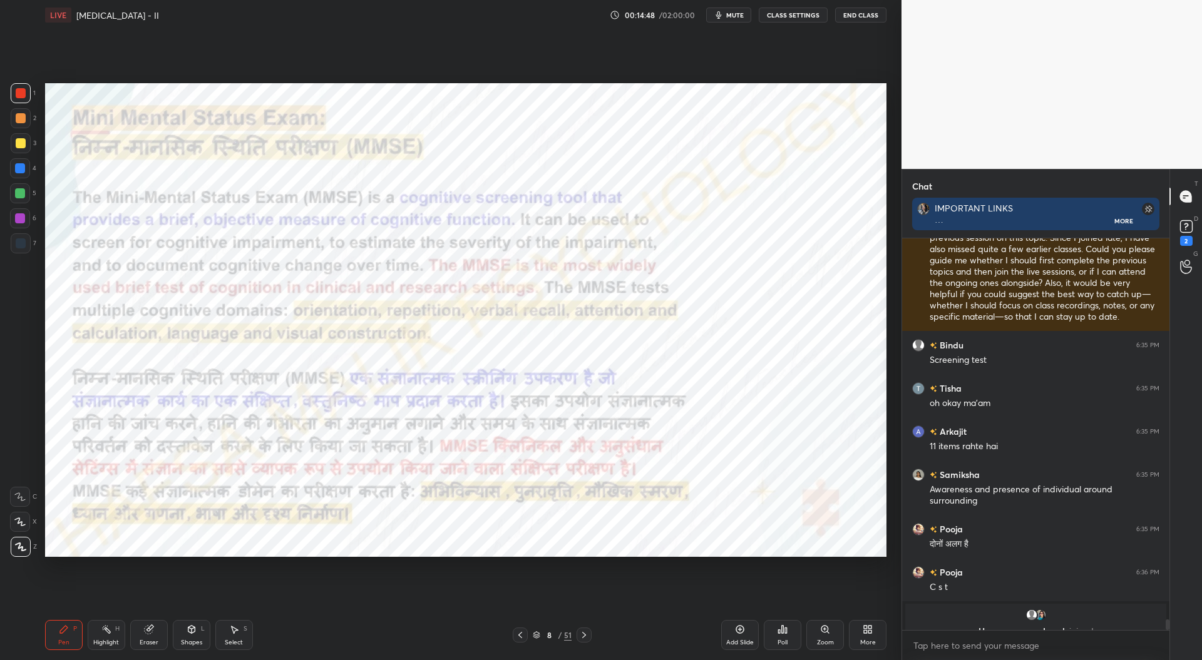
click at [586, 635] on icon at bounding box center [584, 635] width 10 height 10
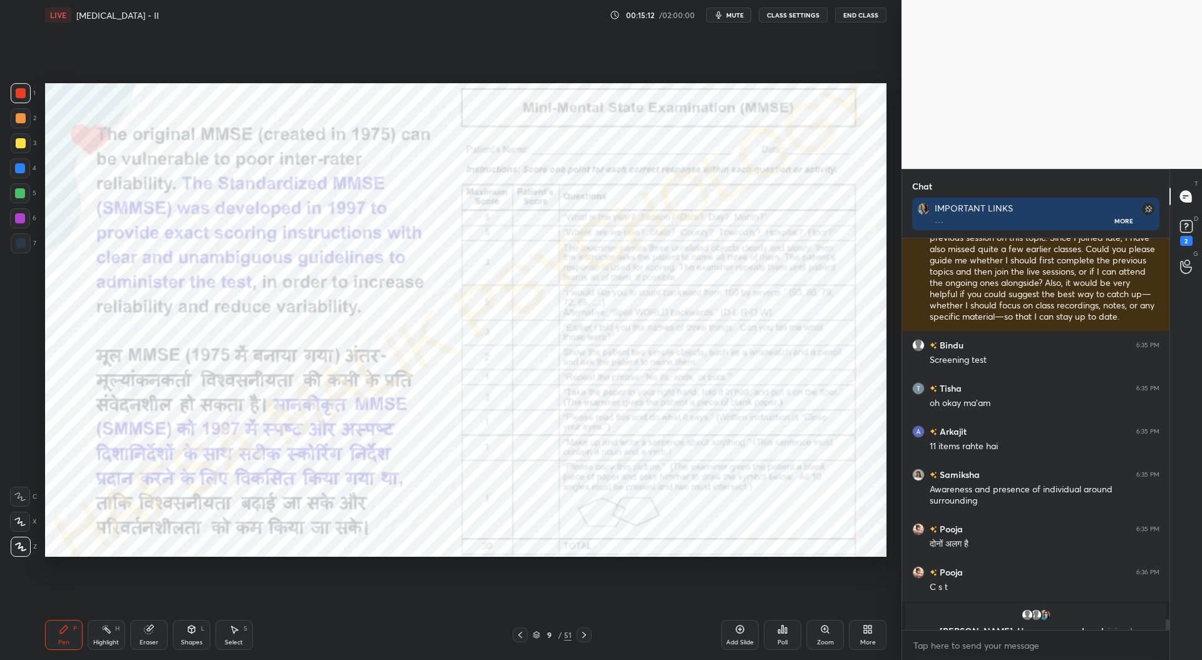
click at [826, 640] on div "Zoom" at bounding box center [825, 643] width 17 height 6
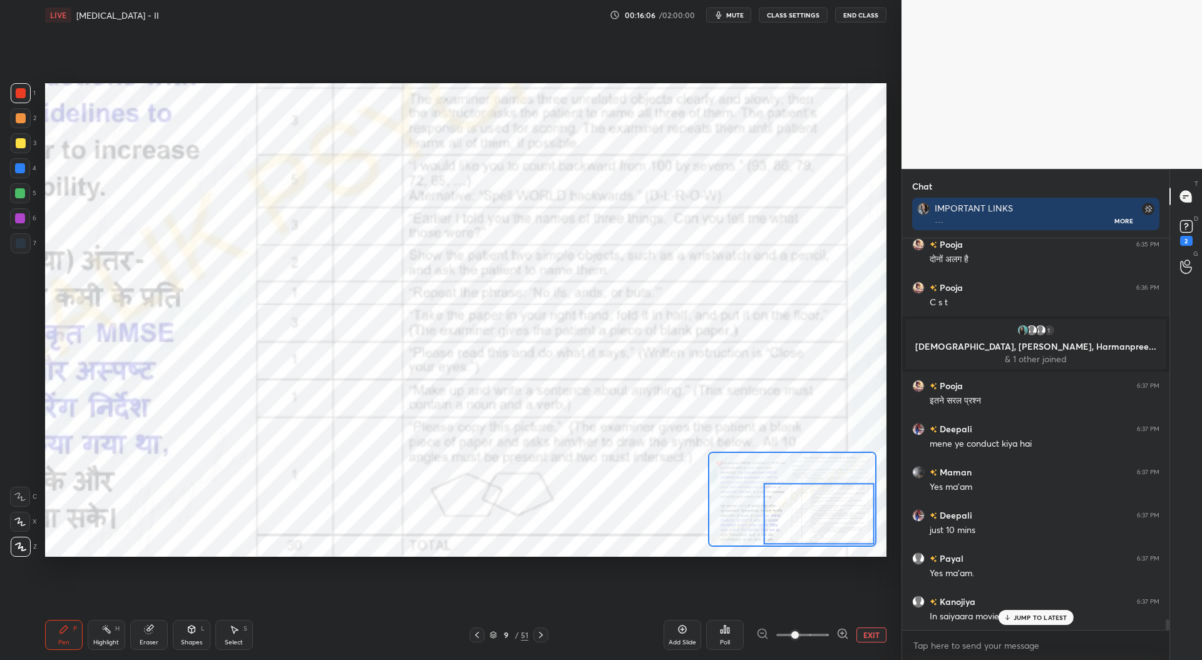
scroll to position [14161, 0]
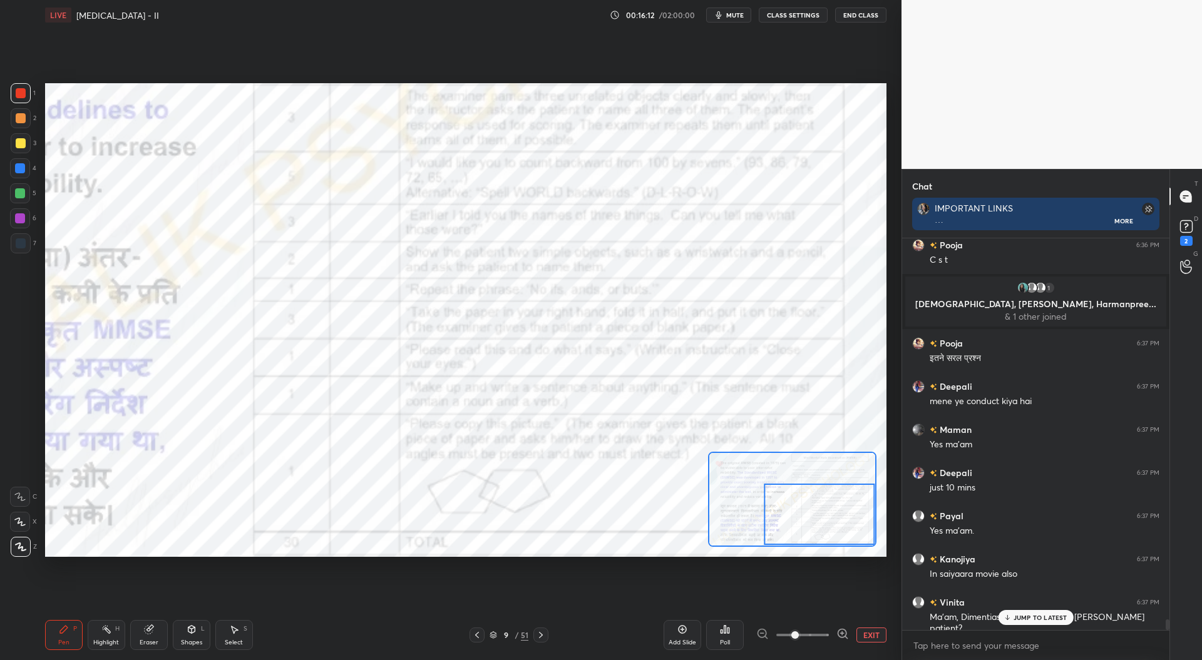
click at [866, 636] on button "EXIT" at bounding box center [871, 635] width 30 height 15
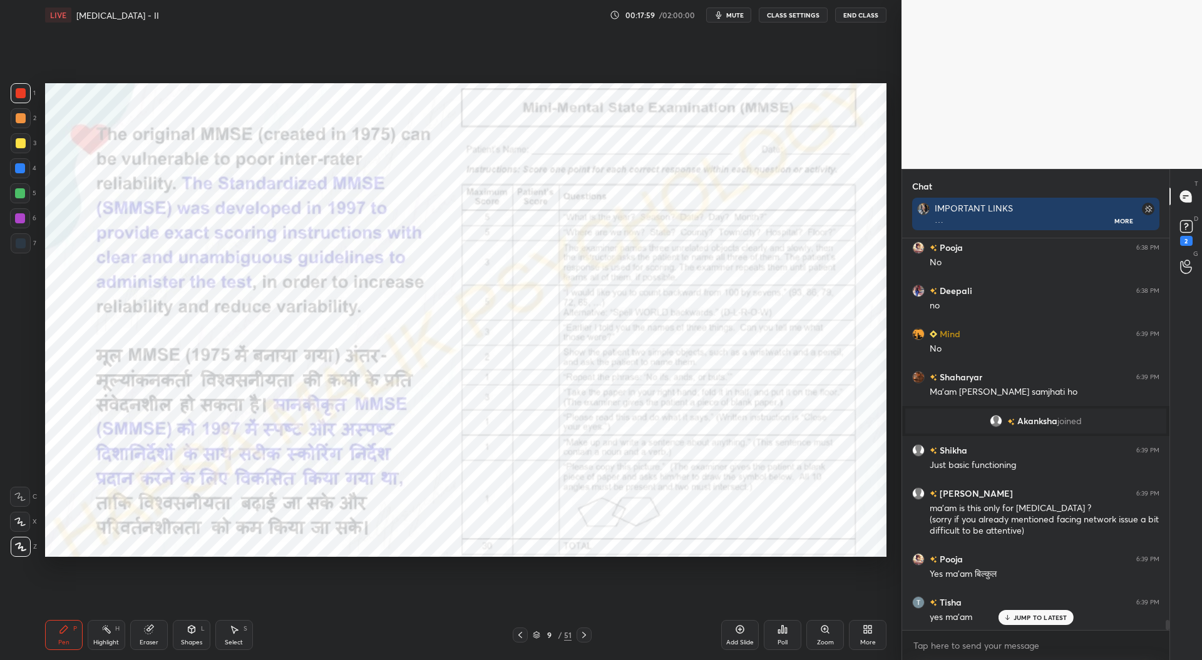
scroll to position [14677, 0]
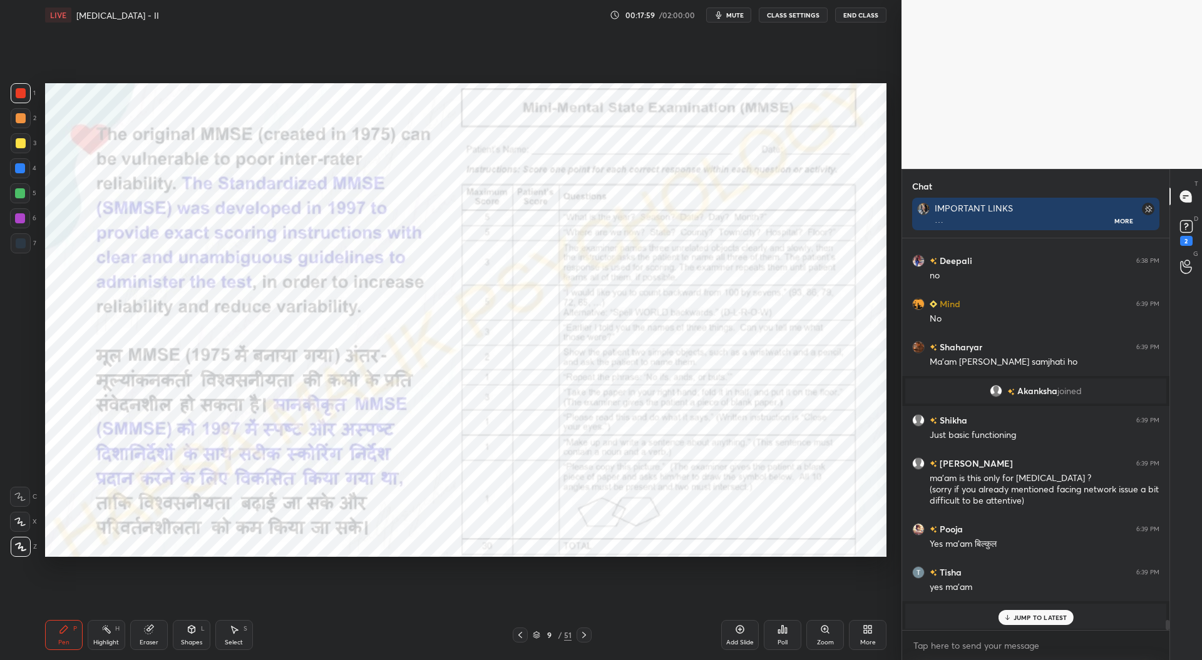
click at [588, 636] on icon at bounding box center [584, 635] width 10 height 10
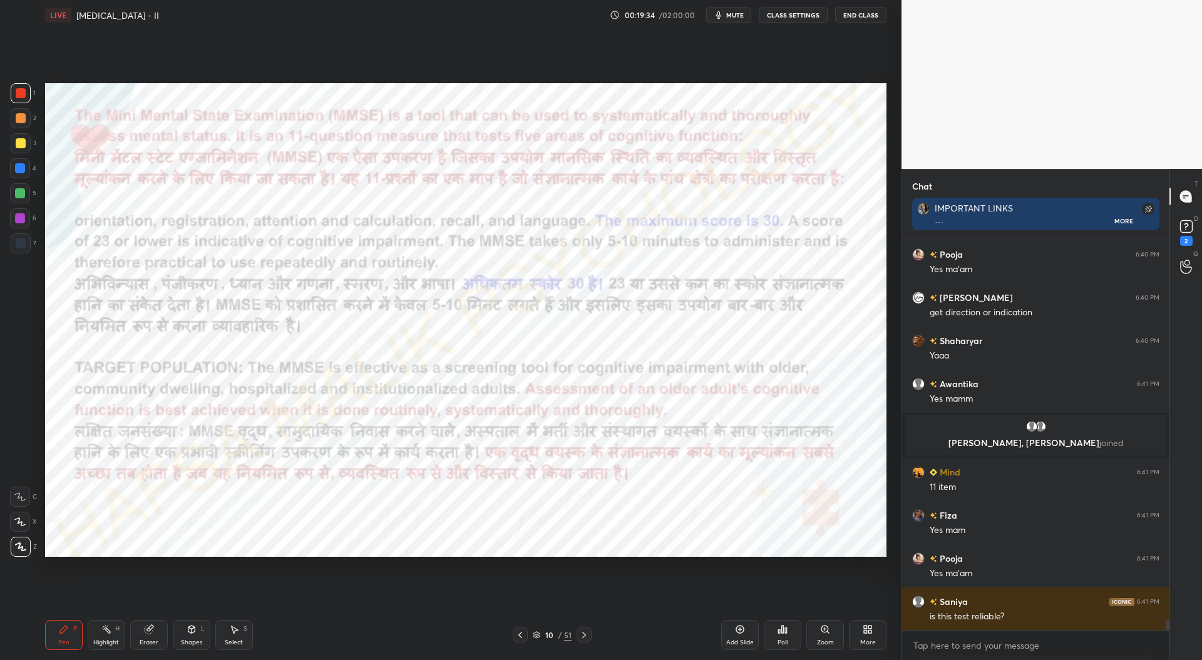
scroll to position [15417, 0]
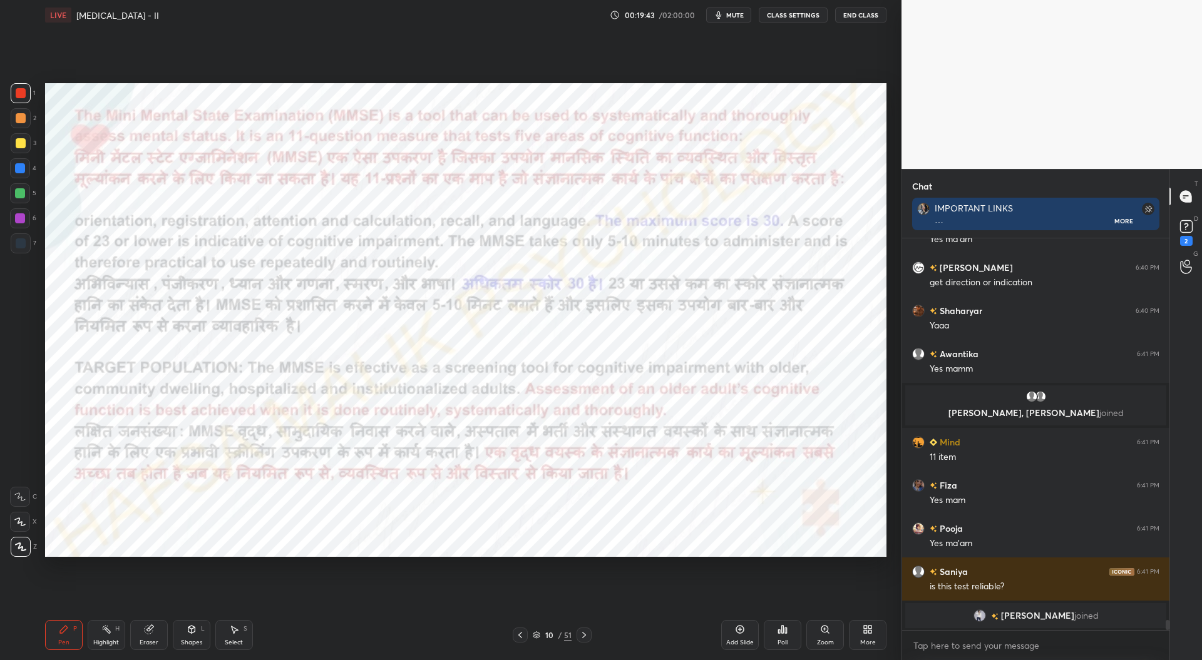
click at [588, 636] on icon at bounding box center [584, 635] width 10 height 10
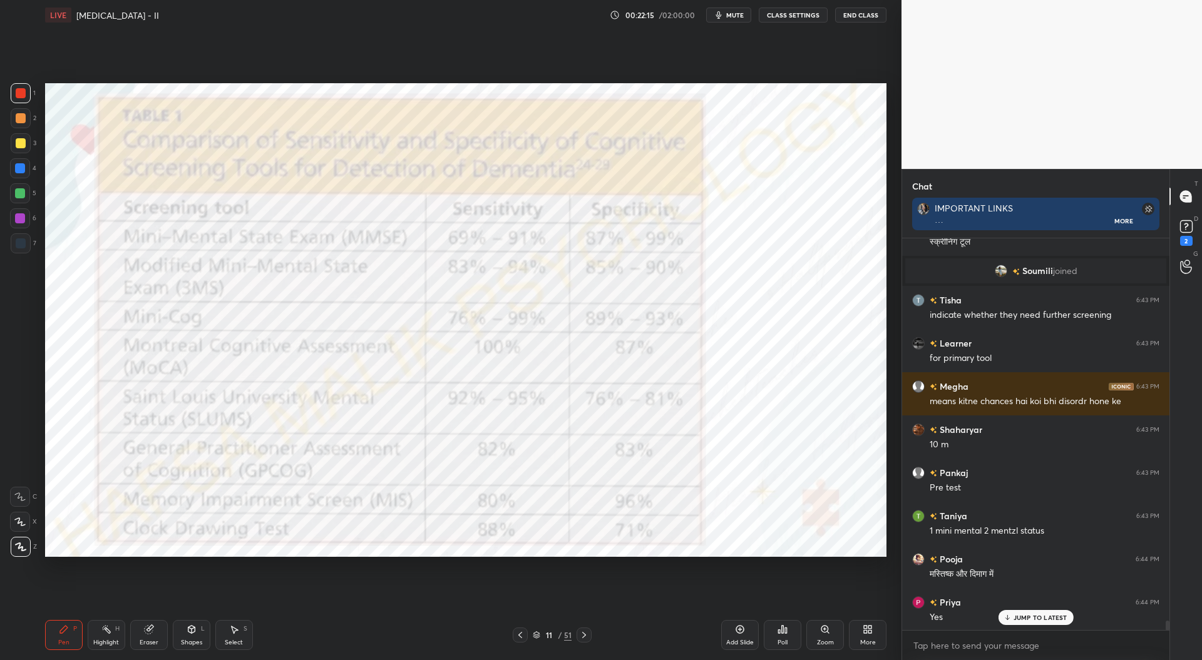
scroll to position [16328, 0]
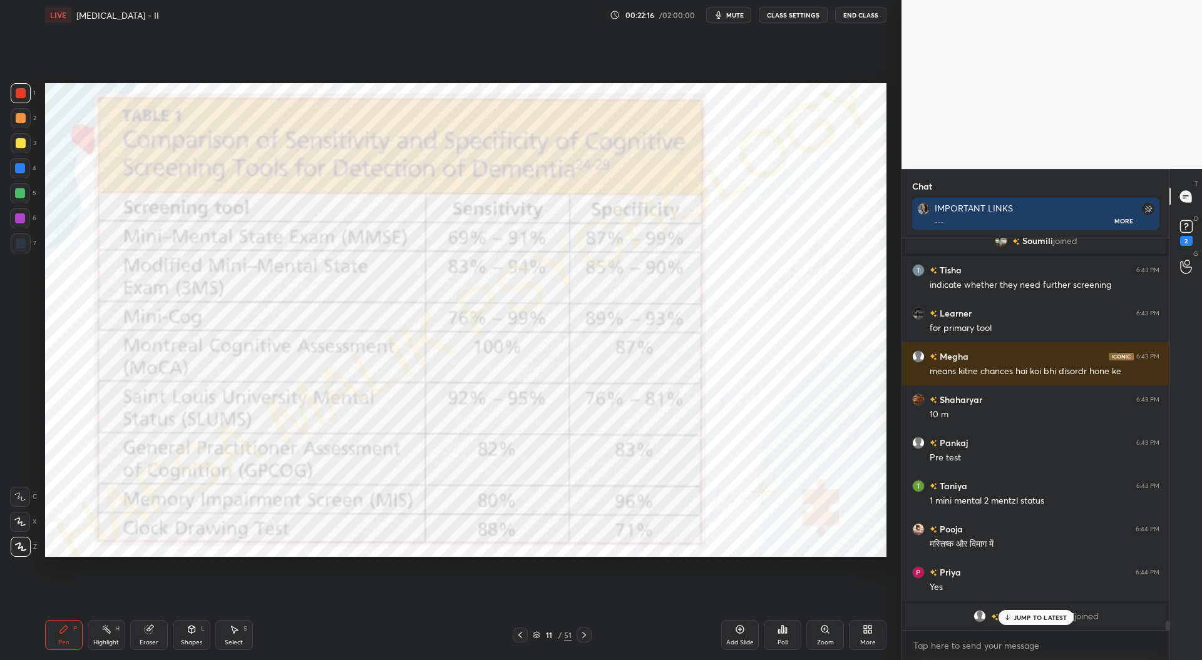
click at [19, 193] on div at bounding box center [20, 193] width 10 height 10
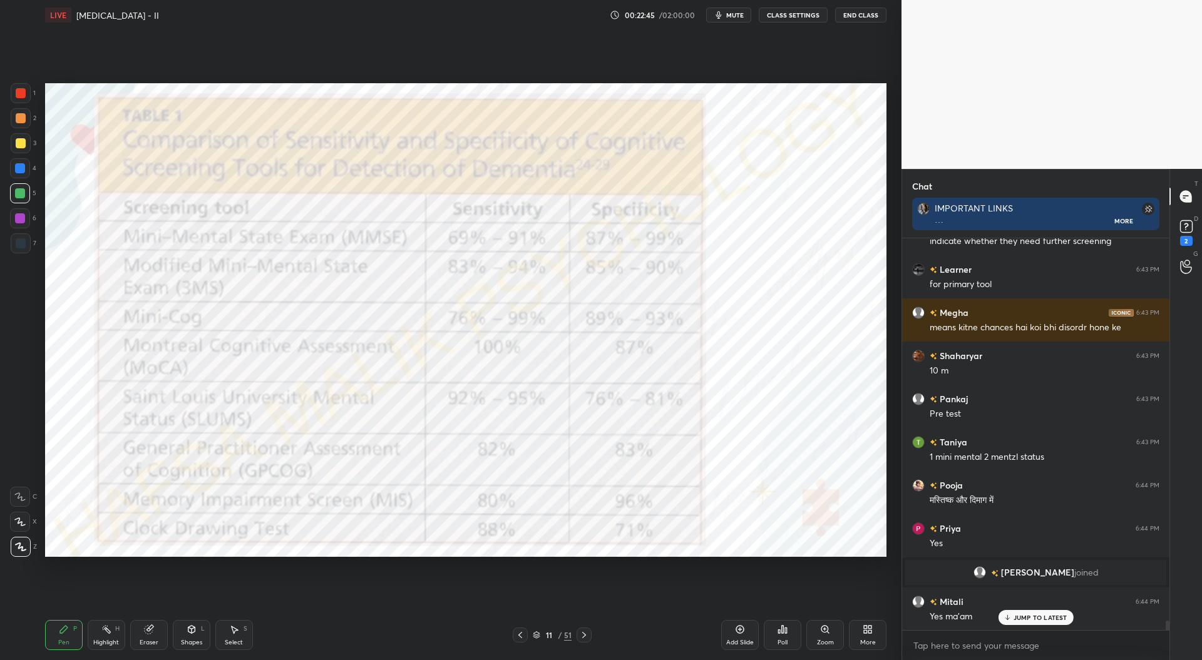
scroll to position [16414, 0]
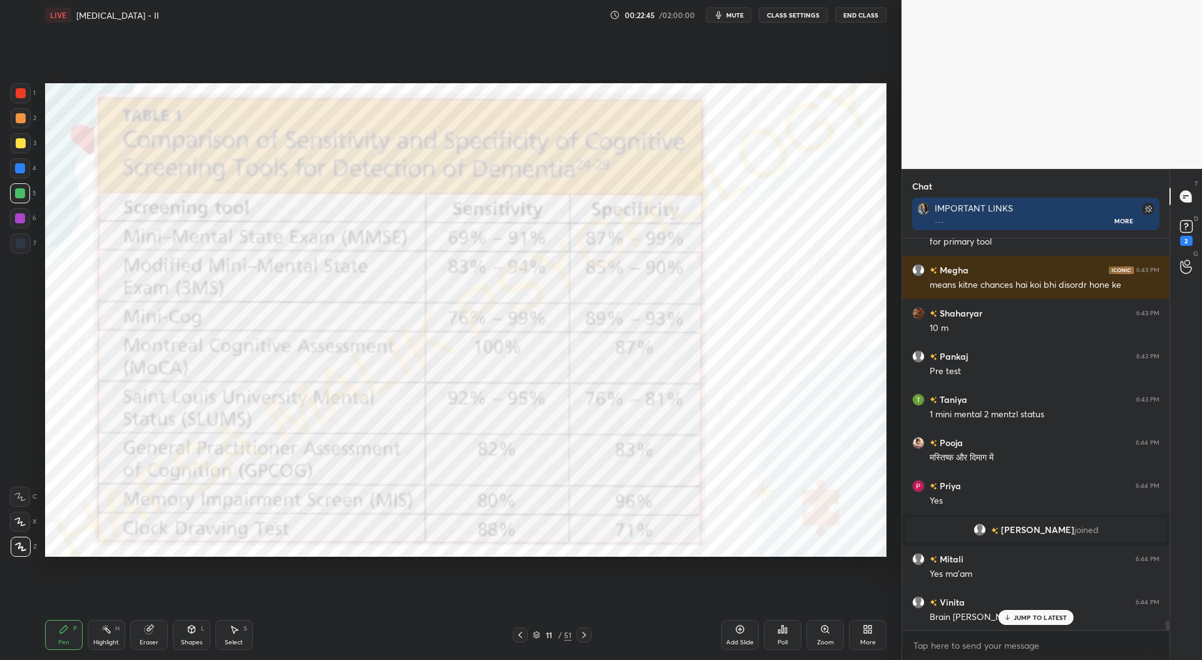
click at [23, 93] on div at bounding box center [21, 93] width 10 height 10
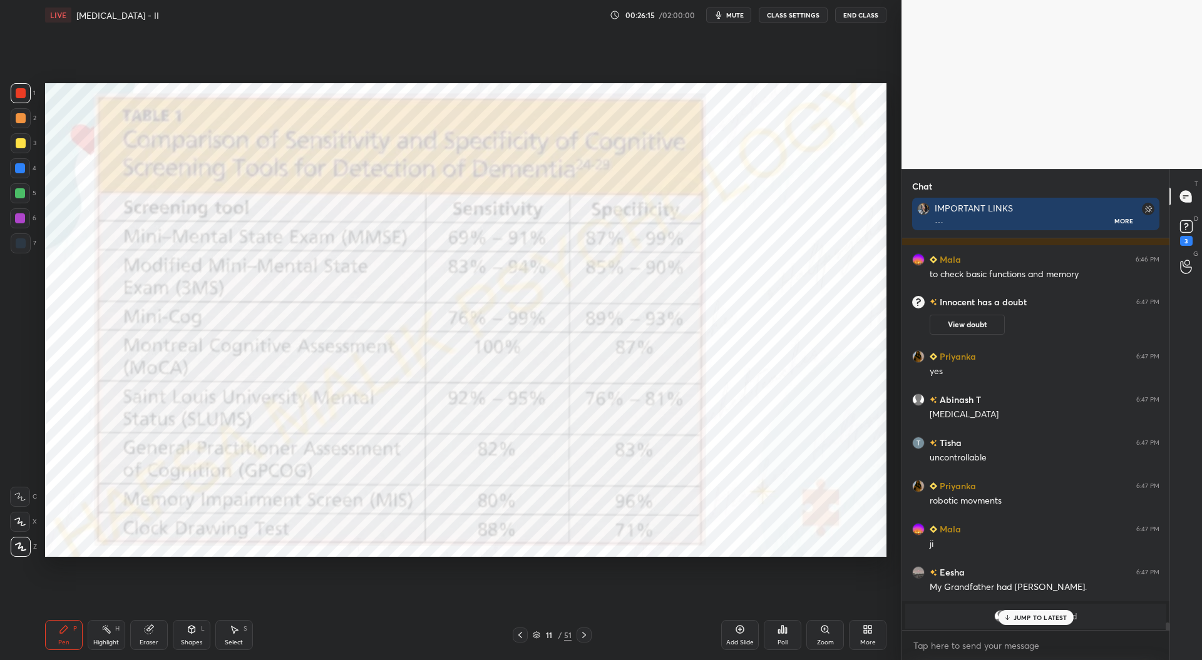
scroll to position [19746, 0]
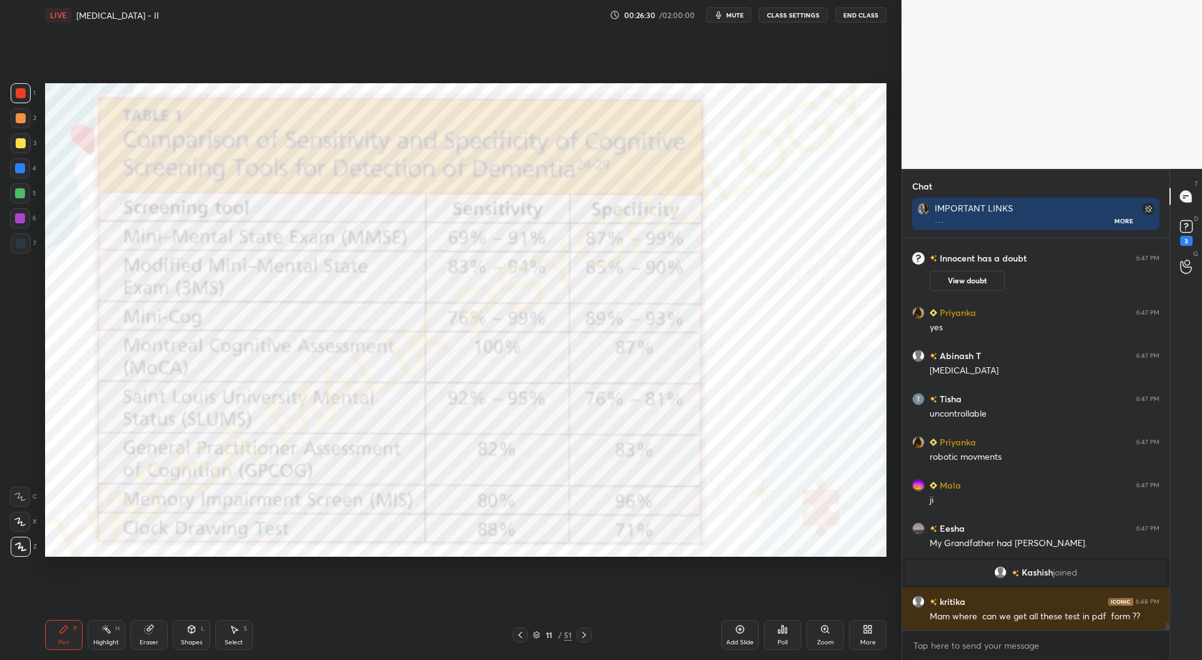
click at [19, 170] on div at bounding box center [20, 168] width 10 height 10
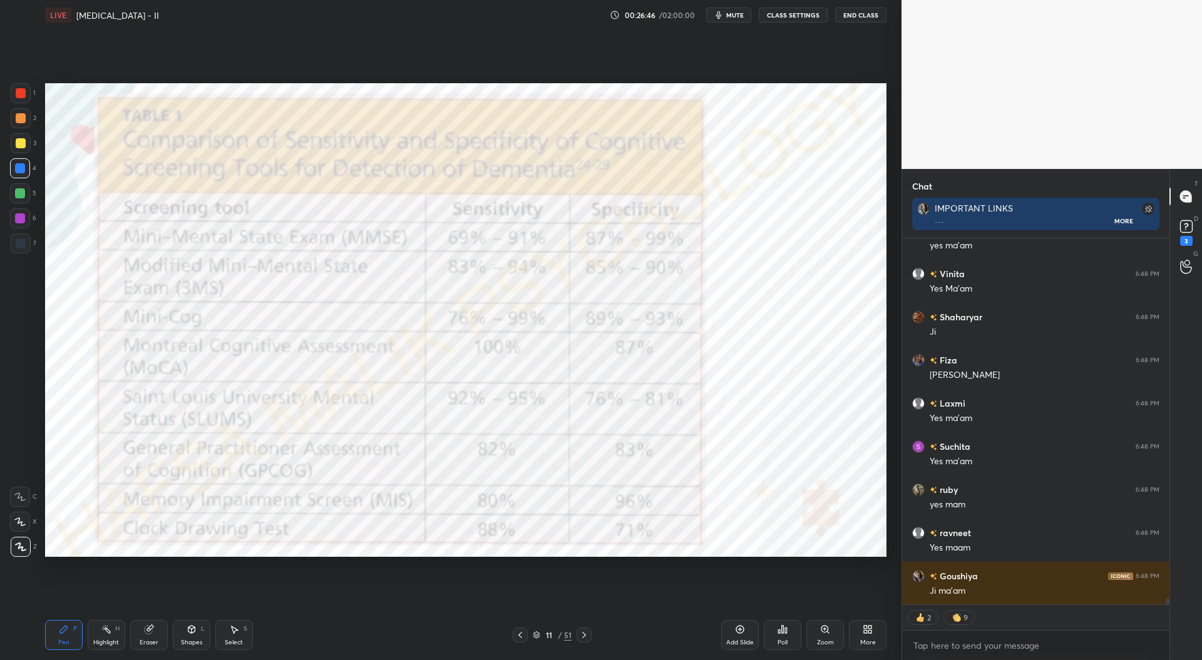
scroll to position [20247, 0]
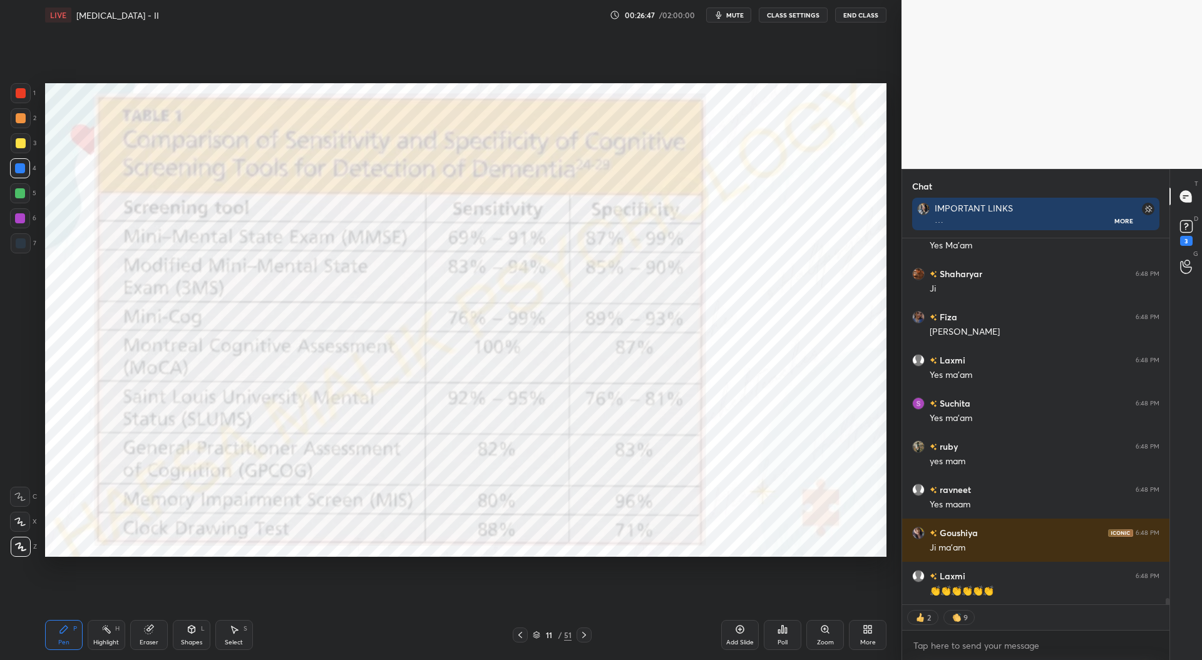
click at [742, 635] on div "Add Slide" at bounding box center [740, 635] width 38 height 30
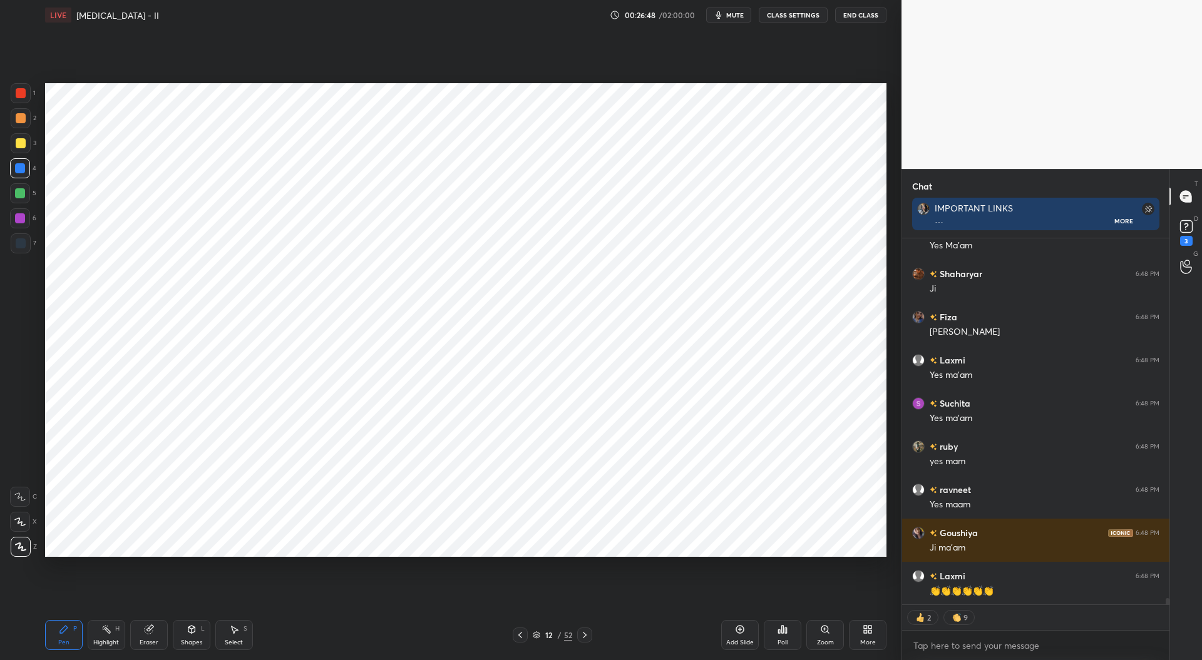
click at [16, 218] on div at bounding box center [20, 218] width 10 height 10
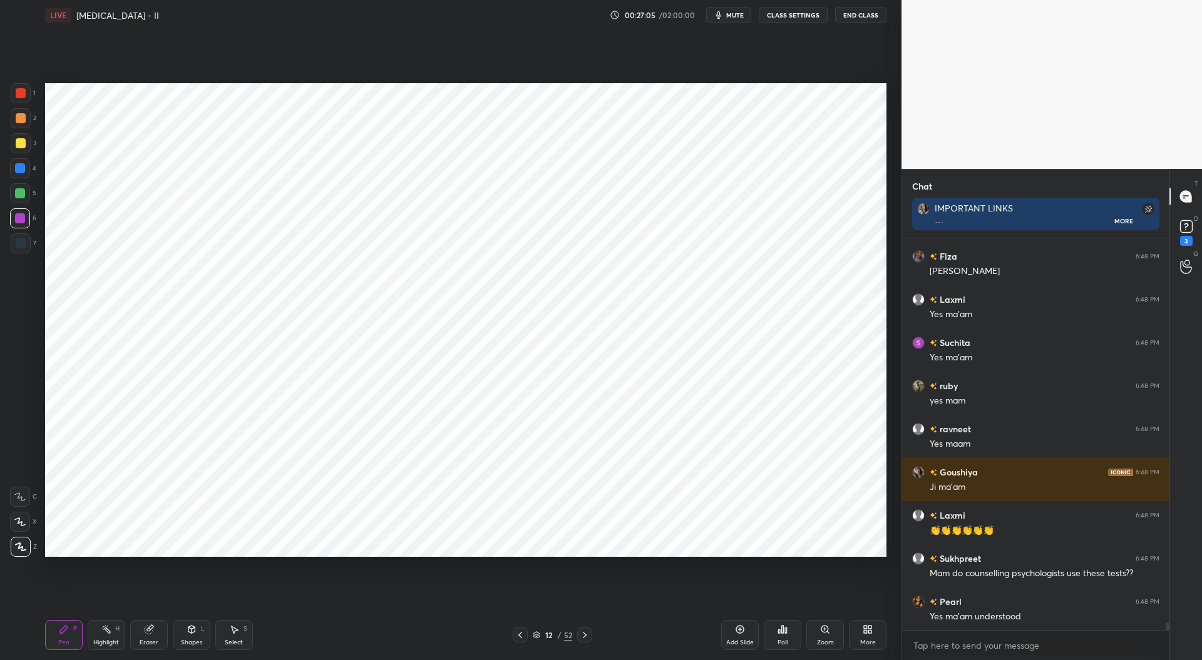
scroll to position [4, 4]
click at [25, 245] on div at bounding box center [21, 243] width 20 height 20
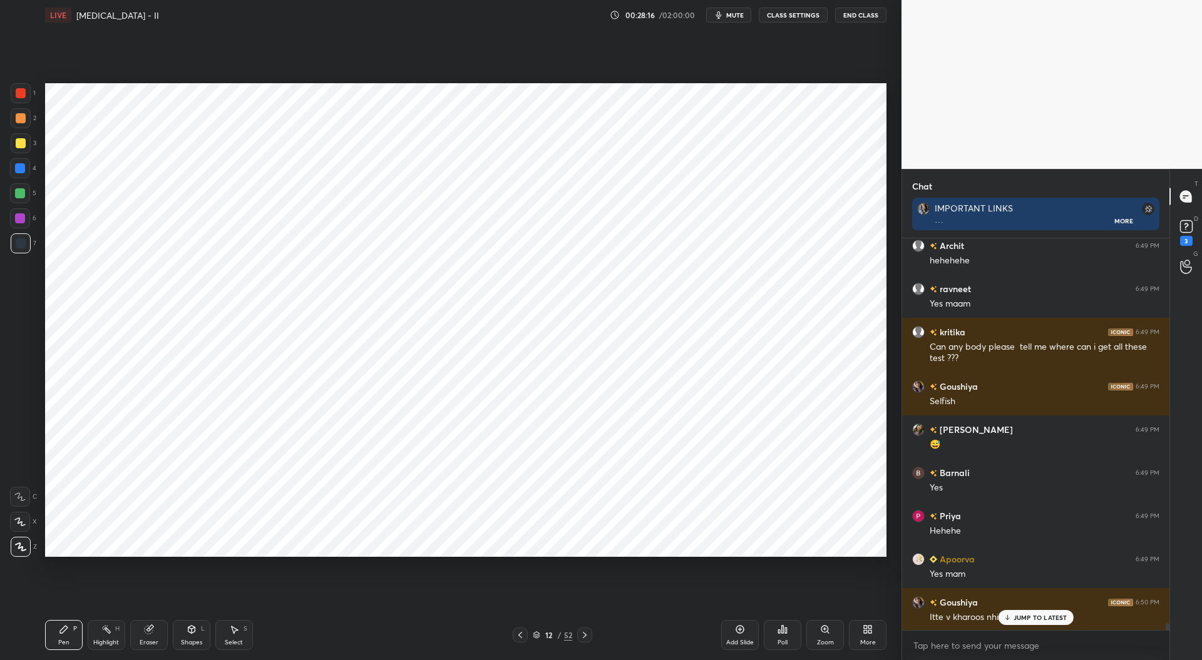
scroll to position [21050, 0]
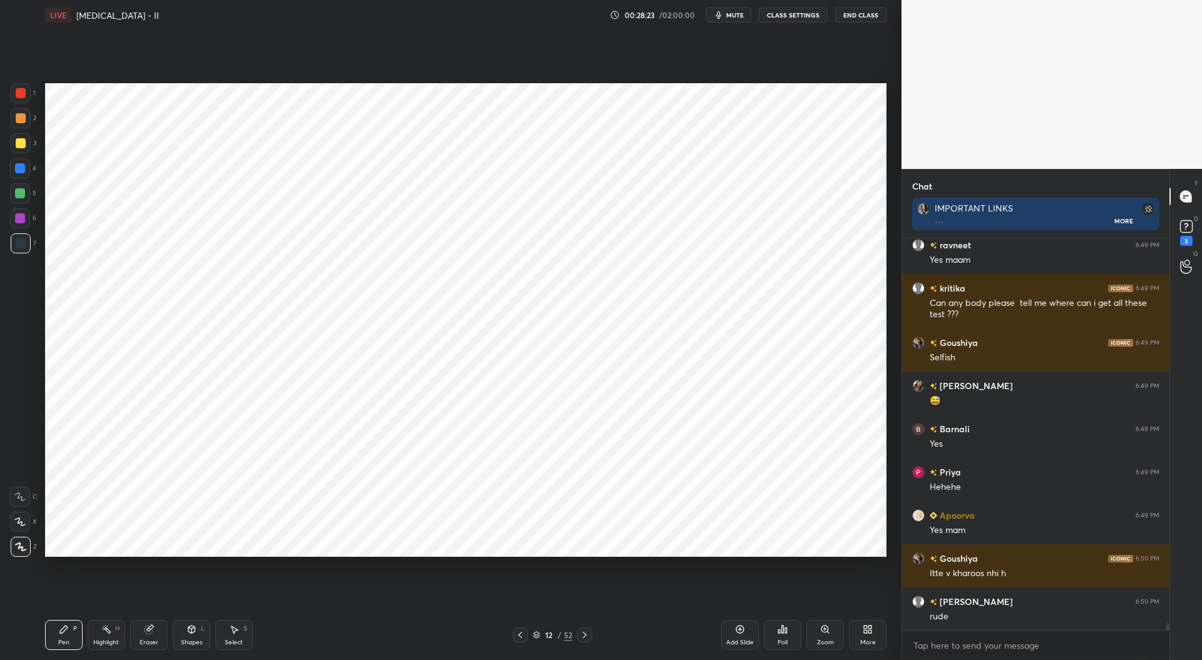
click at [22, 95] on div at bounding box center [21, 93] width 10 height 10
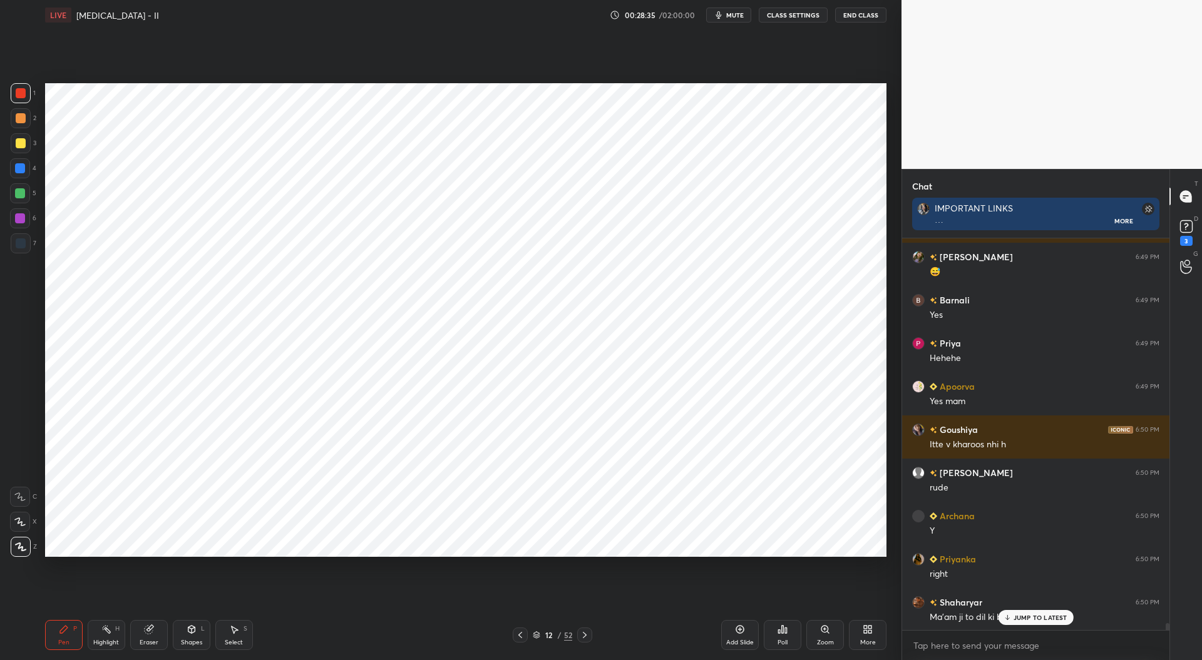
scroll to position [21223, 0]
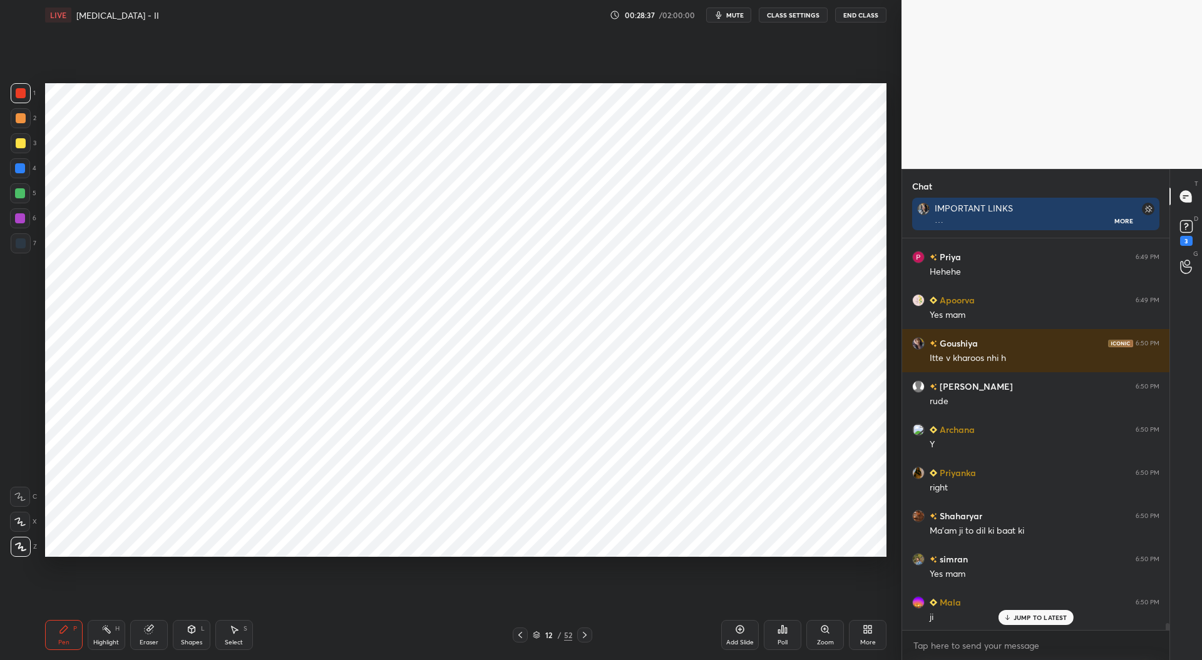
click at [23, 241] on div at bounding box center [21, 243] width 10 height 10
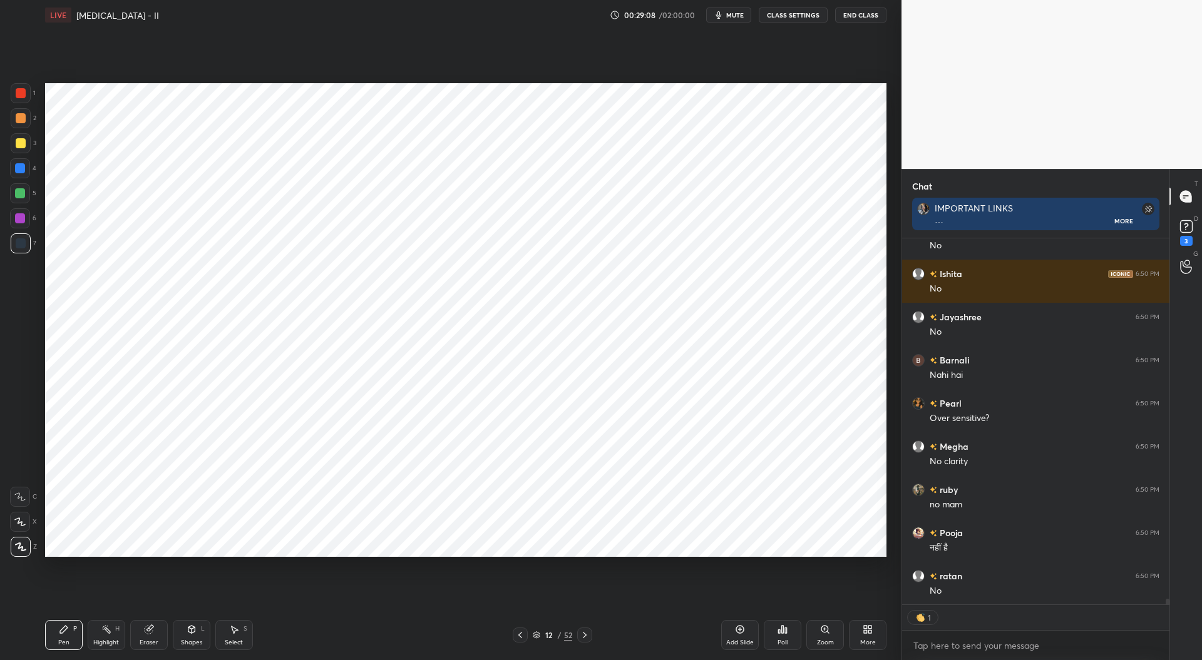
scroll to position [22302, 0]
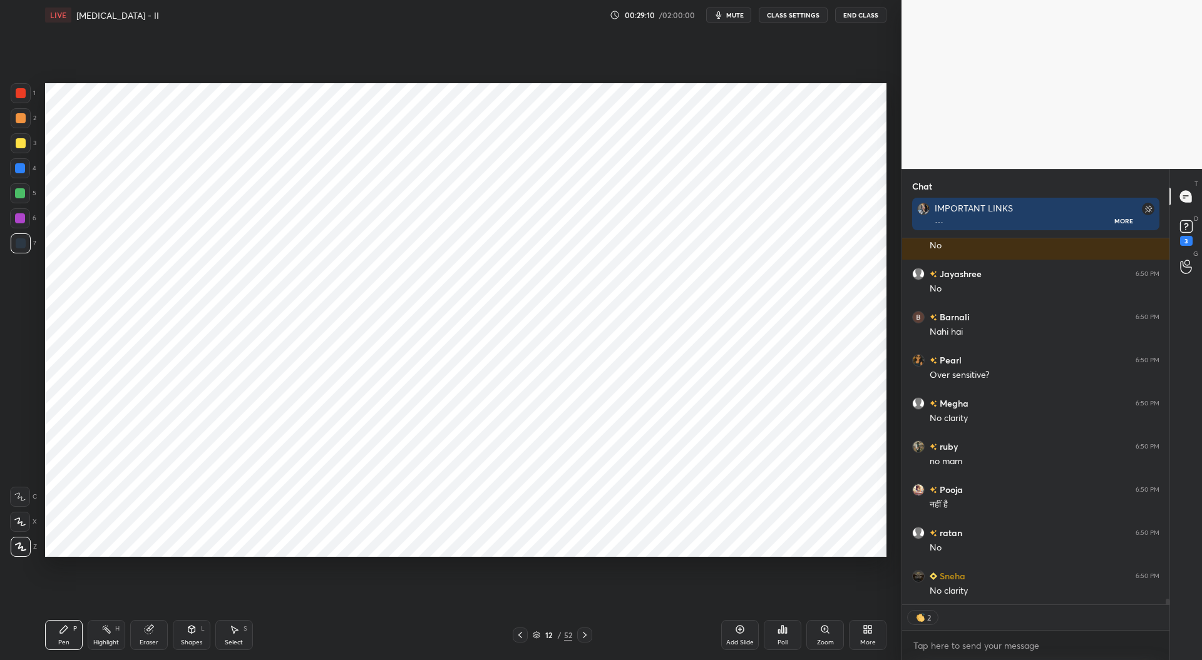
click at [23, 93] on div at bounding box center [21, 93] width 10 height 10
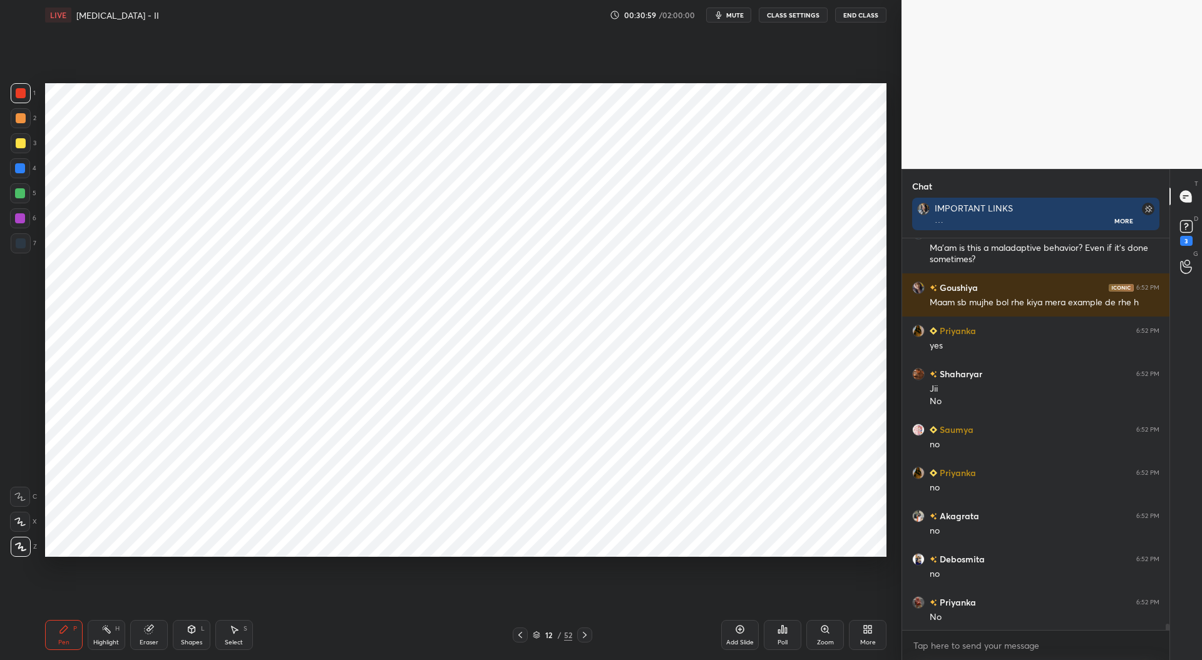
scroll to position [24078, 0]
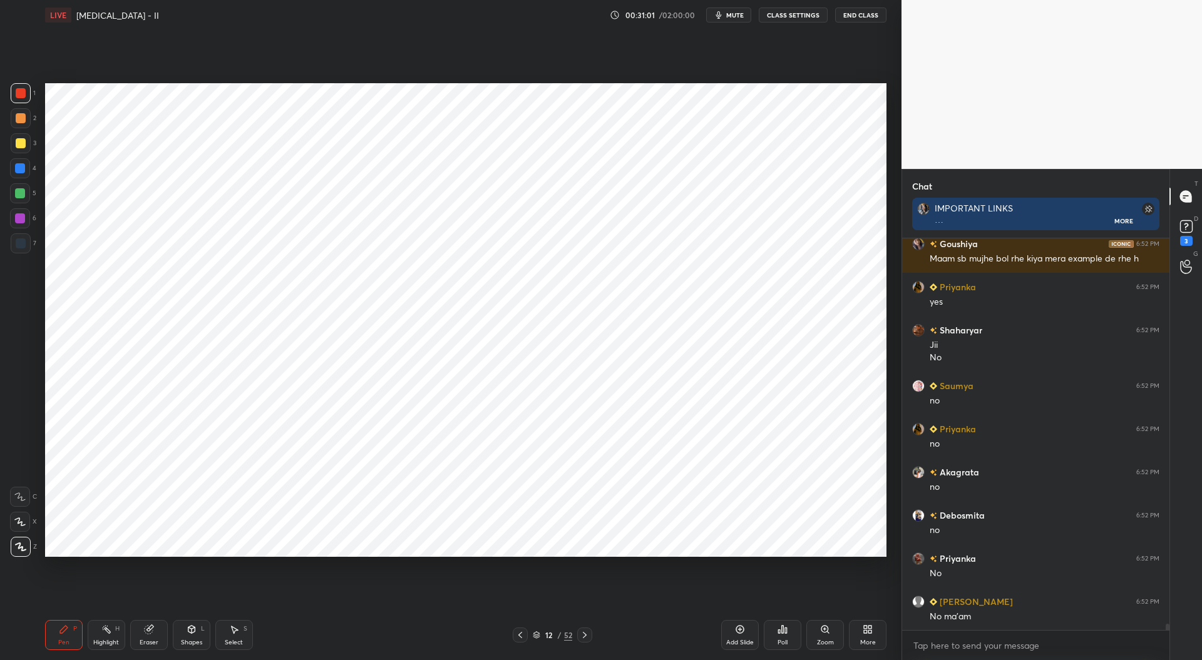
click at [20, 241] on div at bounding box center [21, 243] width 10 height 10
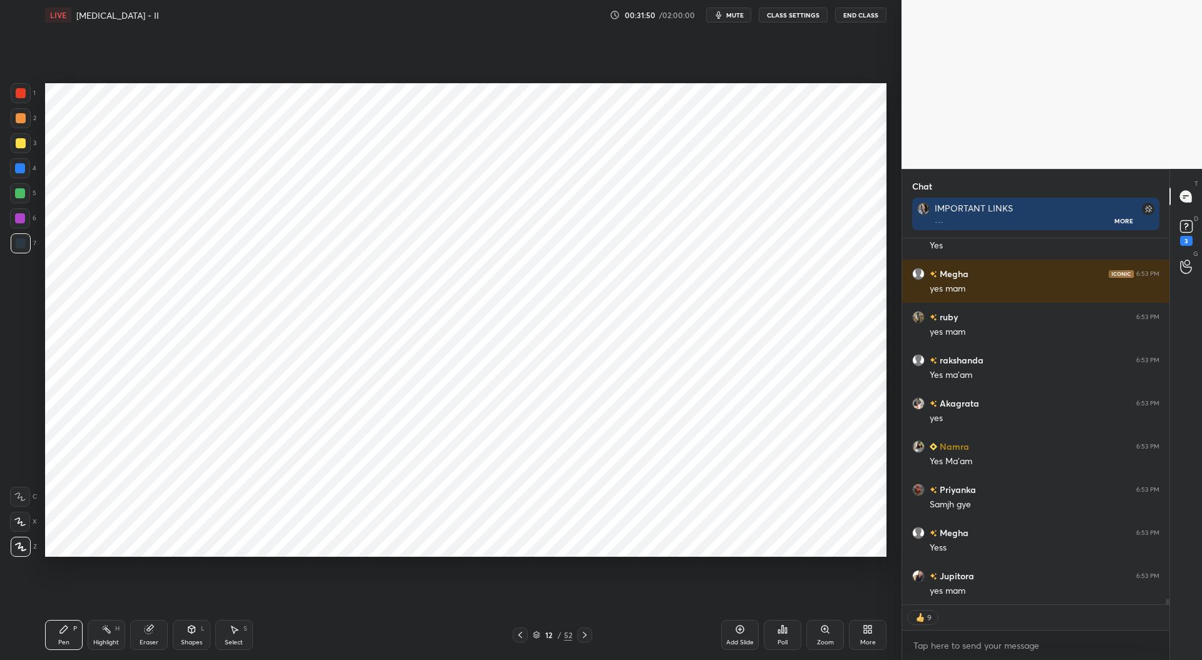
scroll to position [24526, 0]
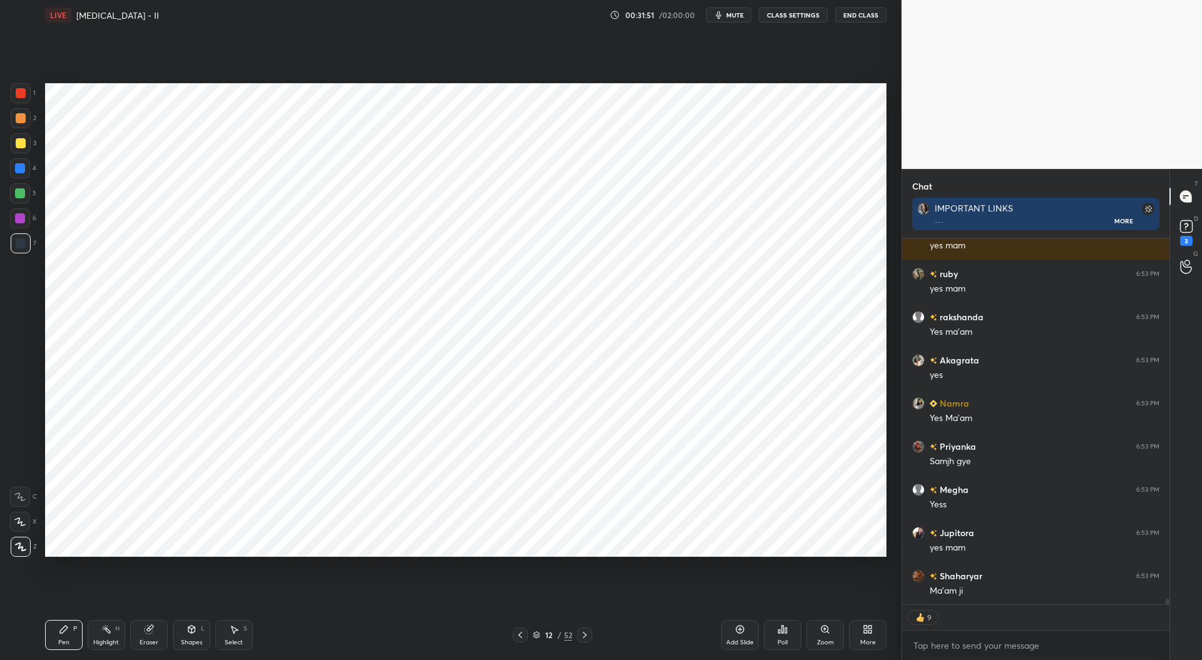
click at [586, 636] on icon at bounding box center [585, 635] width 4 height 6
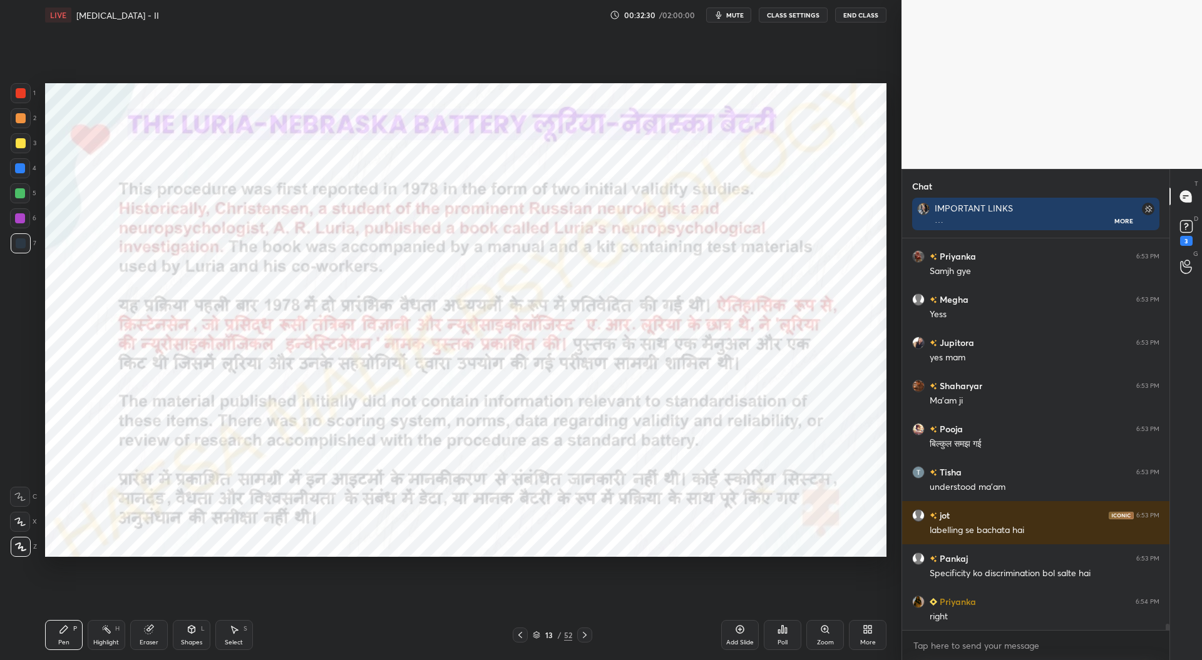
scroll to position [24759, 0]
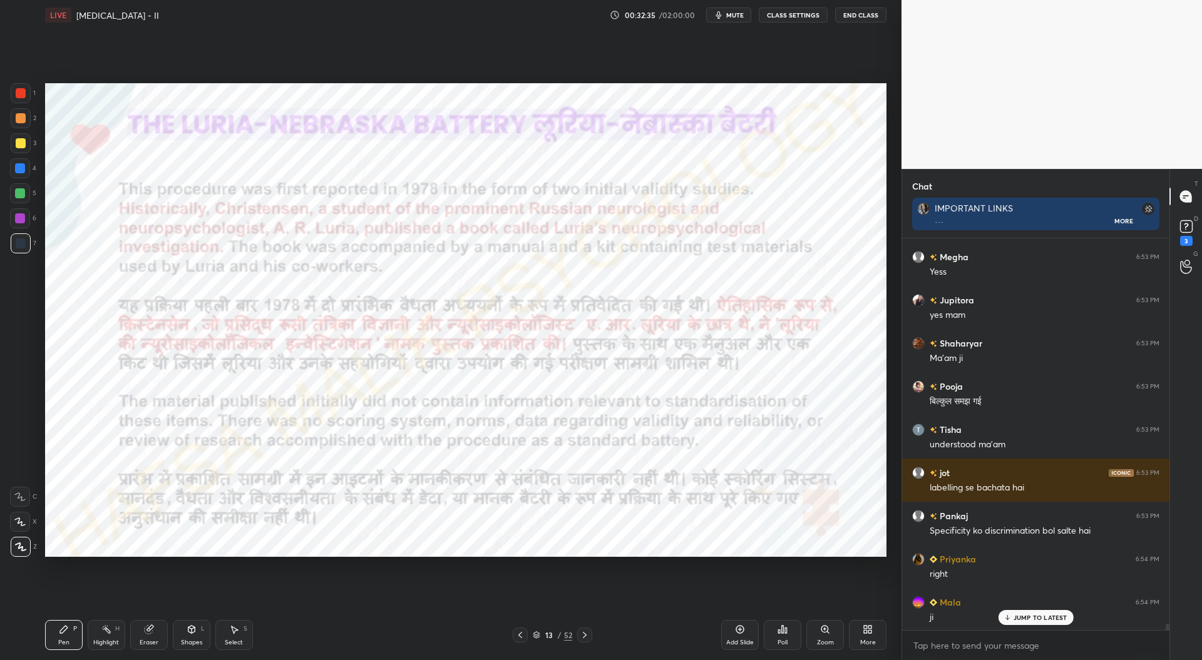
click at [525, 634] on div at bounding box center [520, 635] width 15 height 15
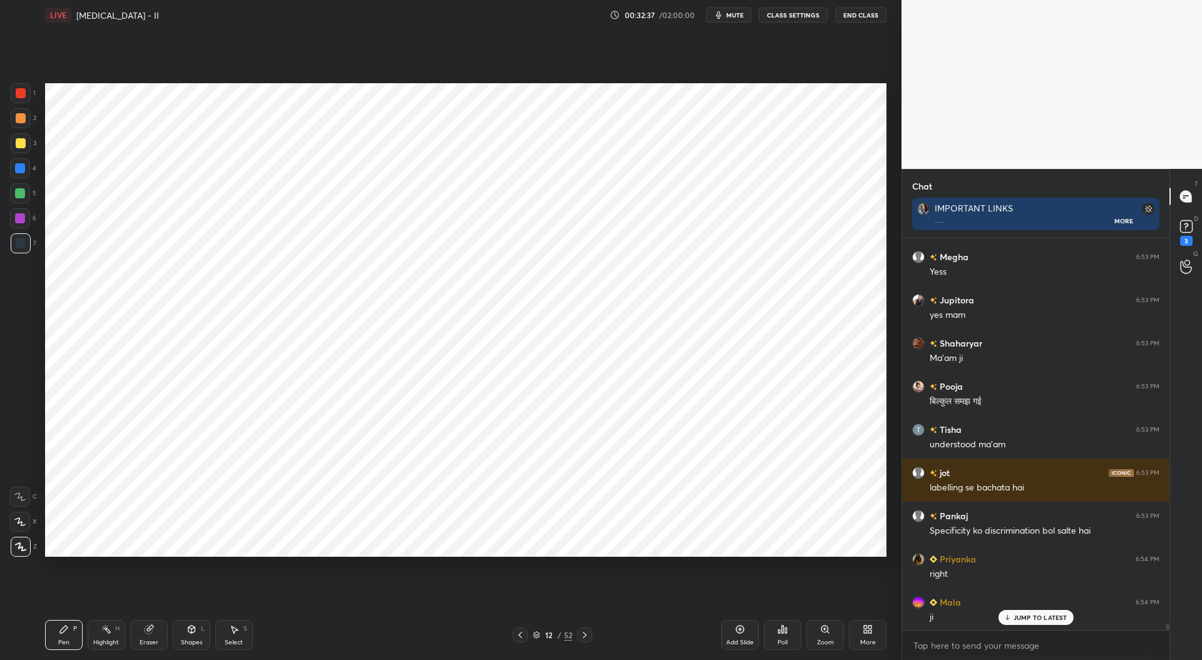
scroll to position [24802, 0]
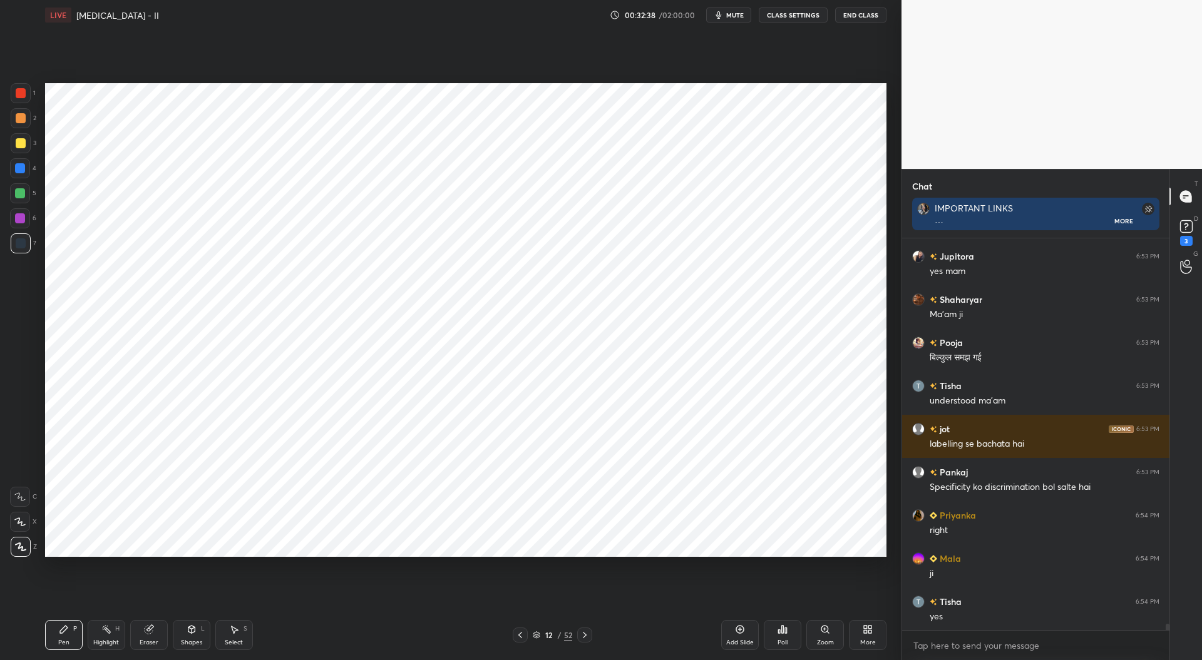
click at [742, 640] on div "Add Slide" at bounding box center [740, 643] width 28 height 6
click at [19, 93] on div at bounding box center [21, 93] width 10 height 10
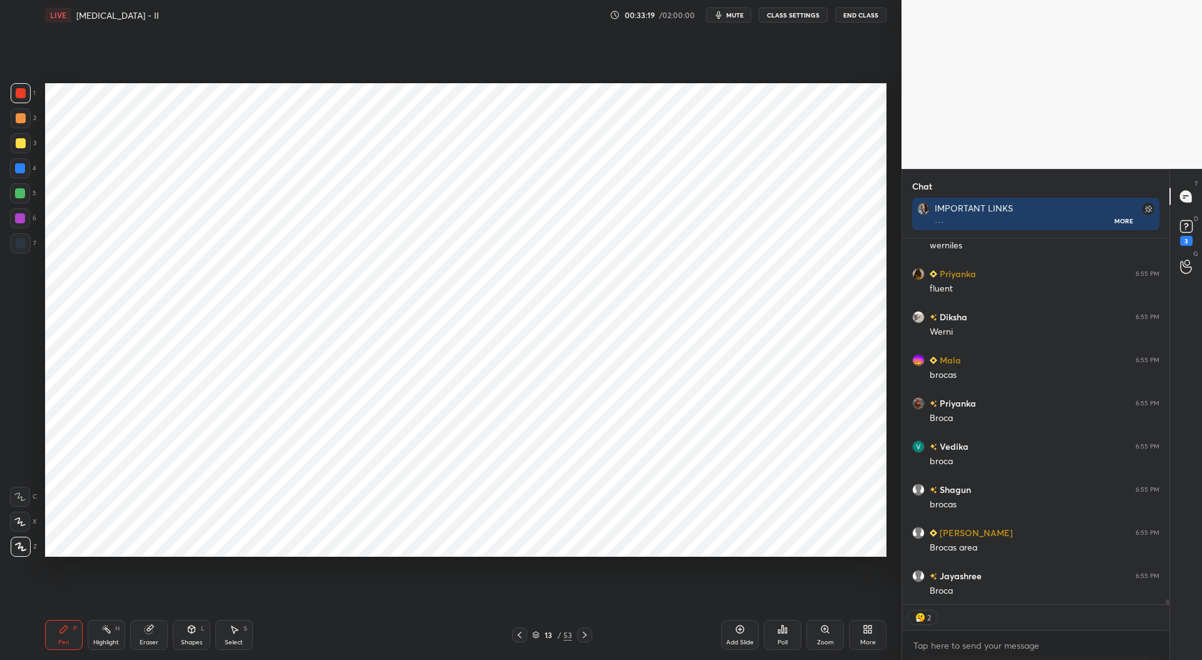
scroll to position [25711, 0]
click at [22, 222] on div at bounding box center [20, 218] width 10 height 10
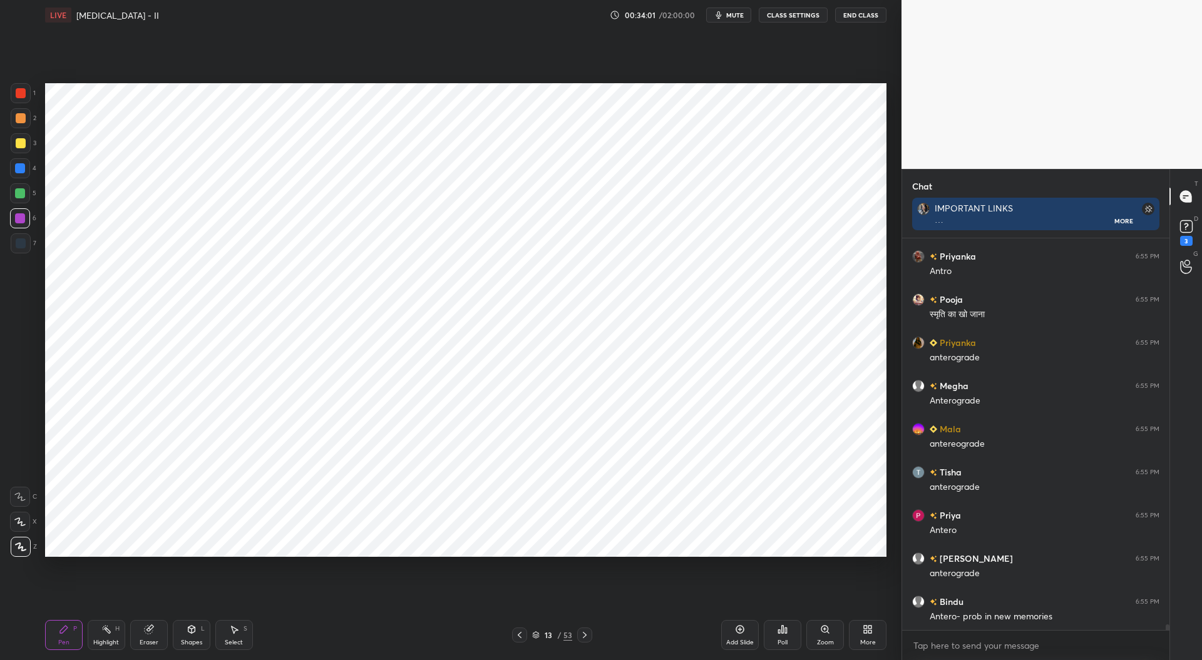
scroll to position [26369, 0]
click at [23, 97] on div at bounding box center [21, 93] width 10 height 10
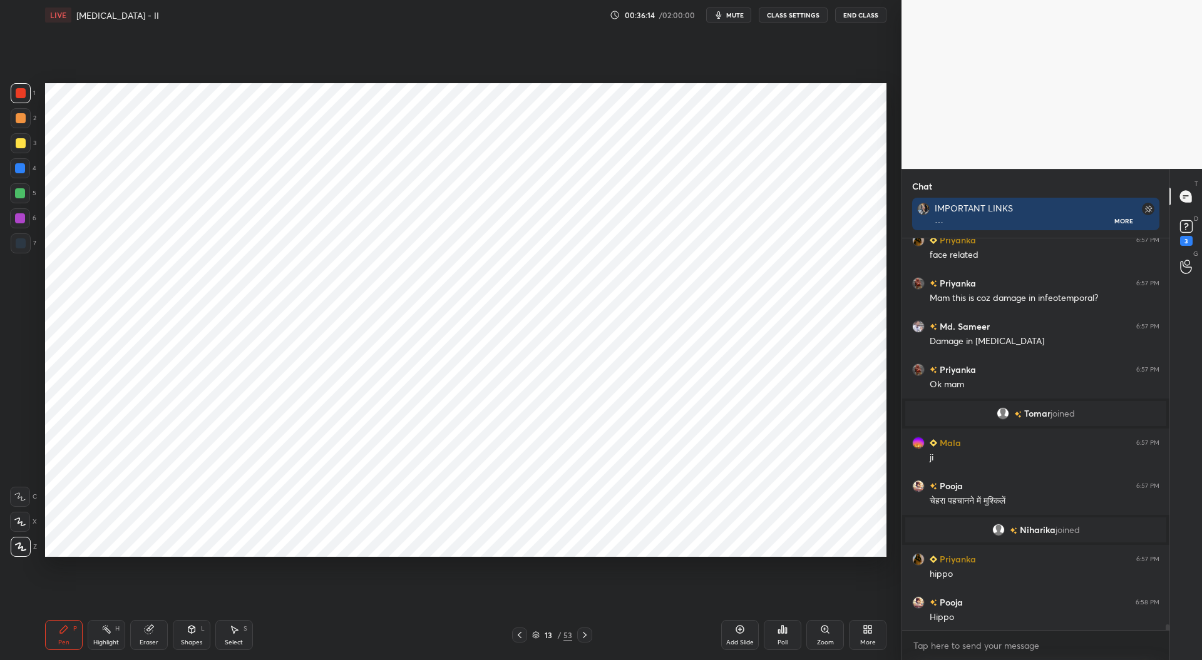
scroll to position [27772, 0]
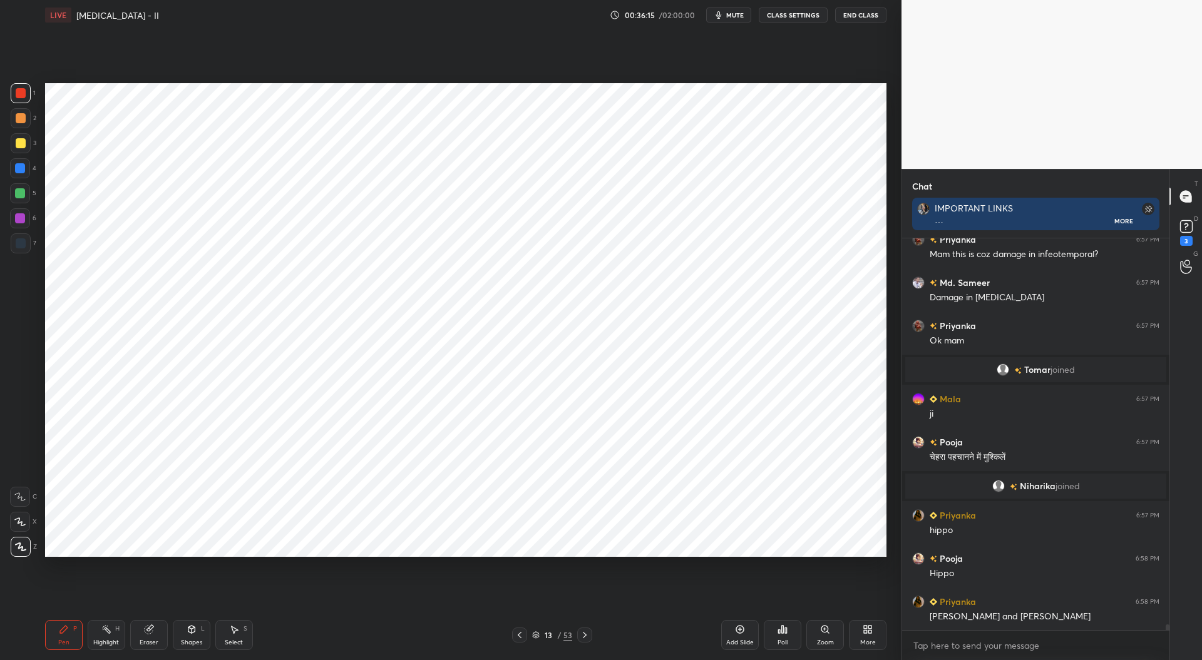
click at [744, 640] on div "Add Slide" at bounding box center [740, 643] width 28 height 6
click at [23, 215] on div at bounding box center [20, 218] width 10 height 10
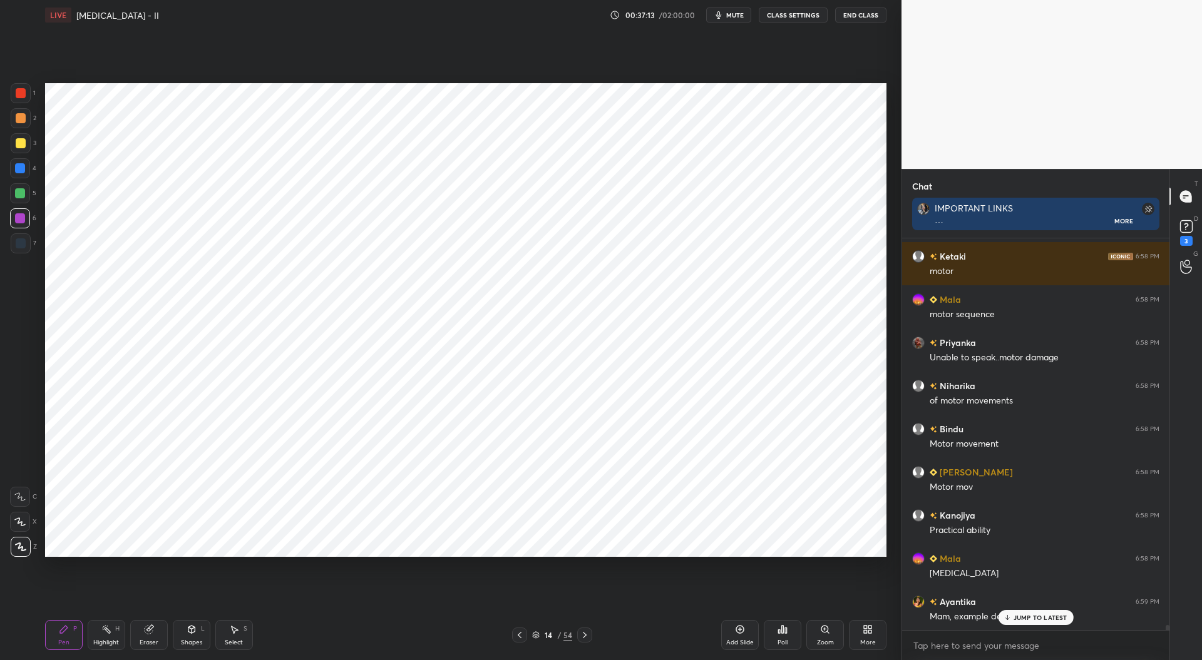
scroll to position [28679, 0]
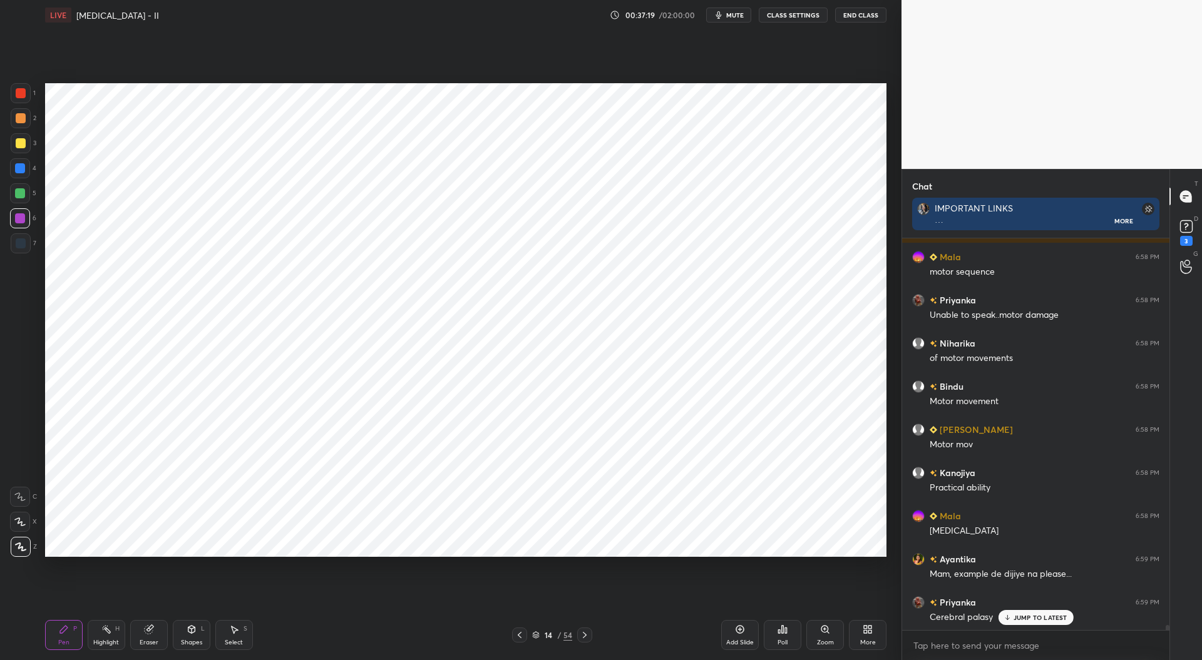
click at [520, 635] on icon at bounding box center [520, 635] width 10 height 10
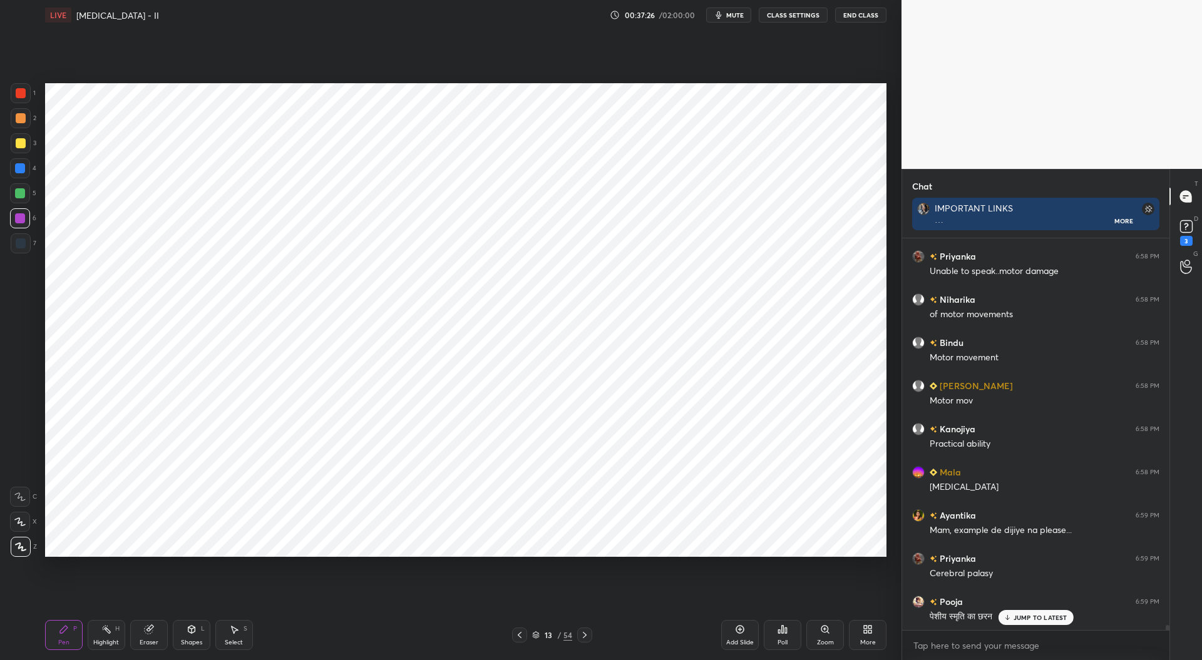
scroll to position [28765, 0]
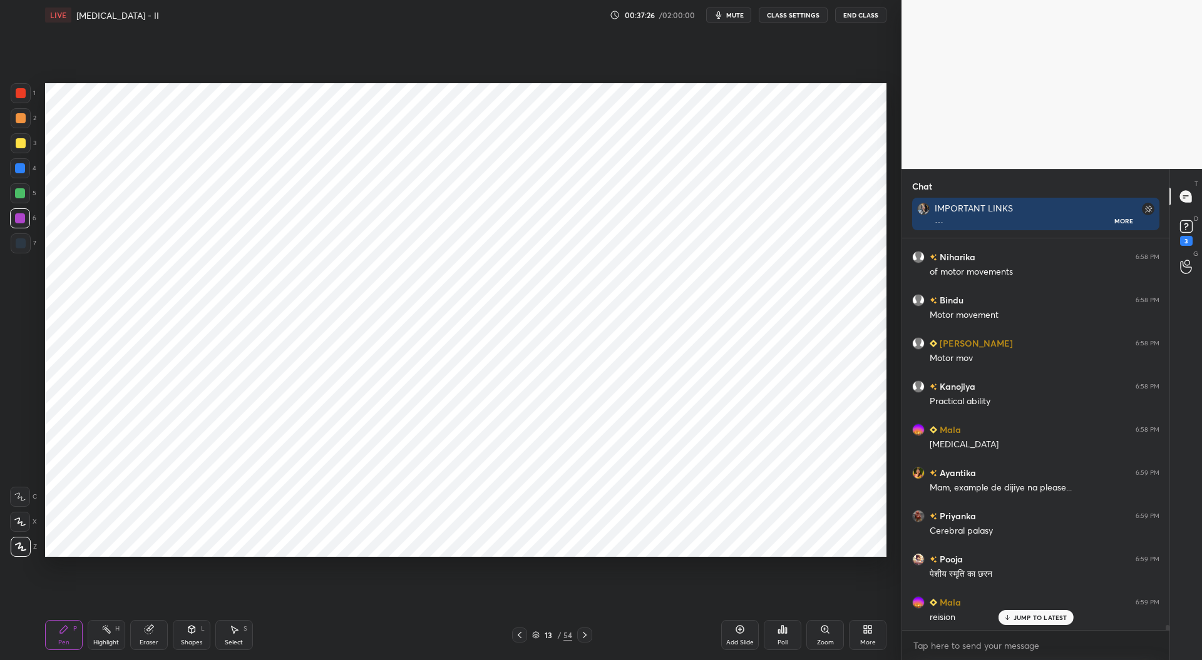
click at [20, 168] on div at bounding box center [20, 168] width 10 height 10
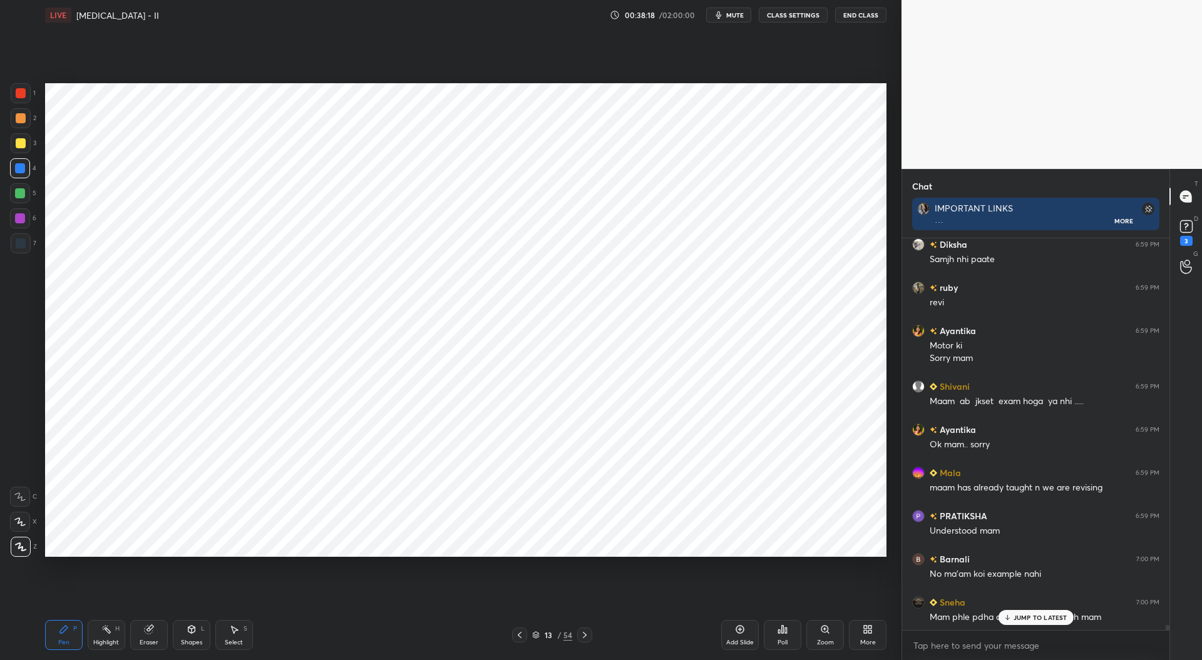
scroll to position [29426, 0]
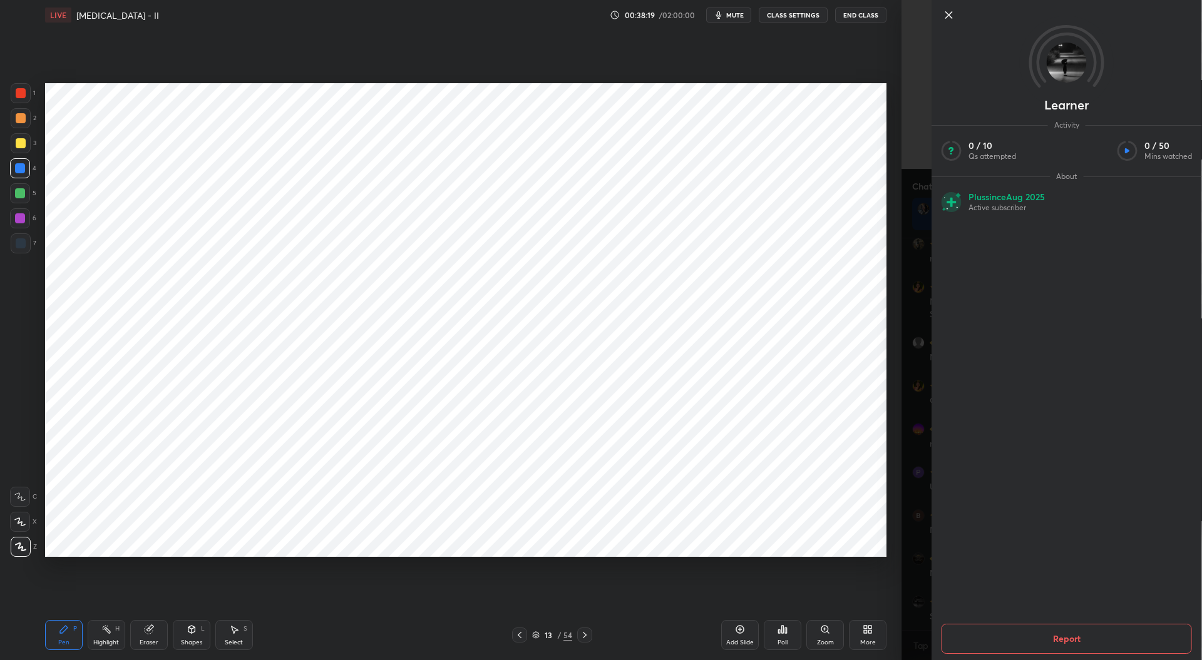
click at [900, 603] on div "1 2 3 4 5 6 7 C X Z C X Z E E Erase all H H LIVE [MEDICAL_DATA] - II 00:38:19 /…" at bounding box center [450, 330] width 901 height 660
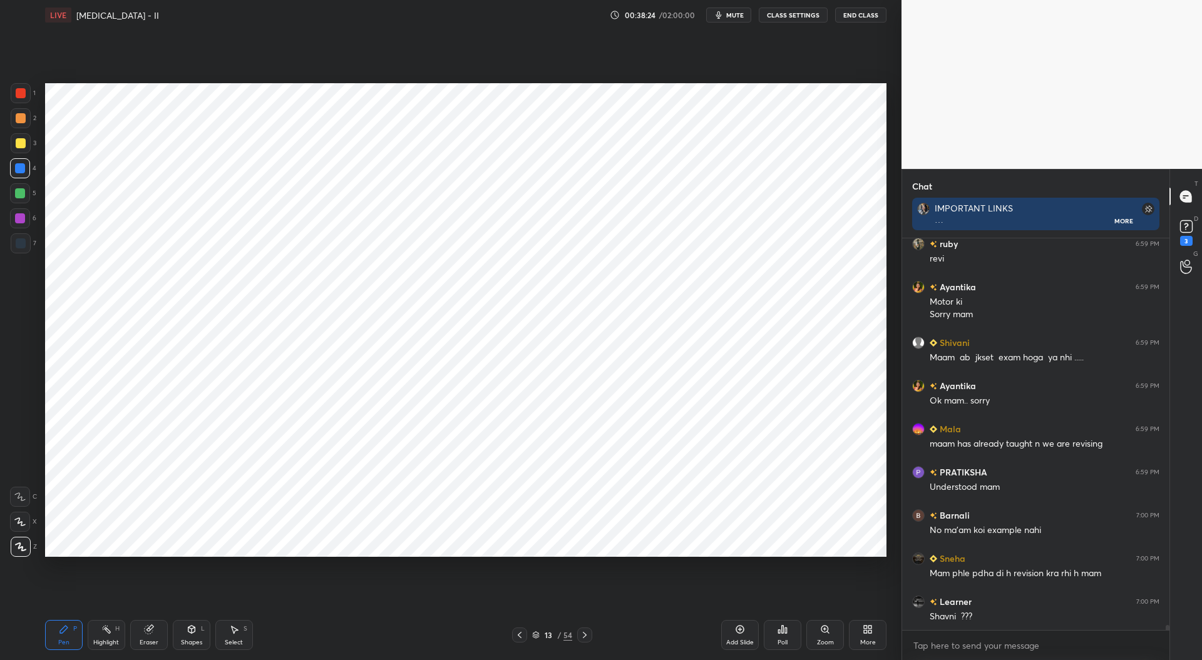
click at [583, 638] on icon at bounding box center [585, 635] width 4 height 6
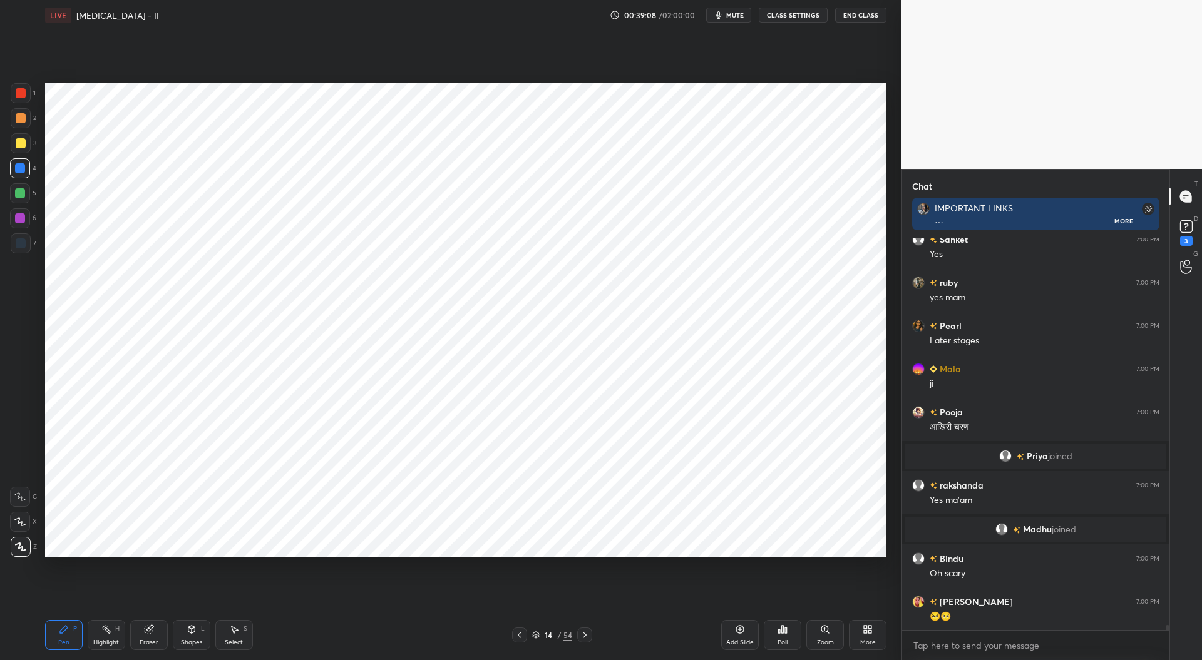
scroll to position [30047, 0]
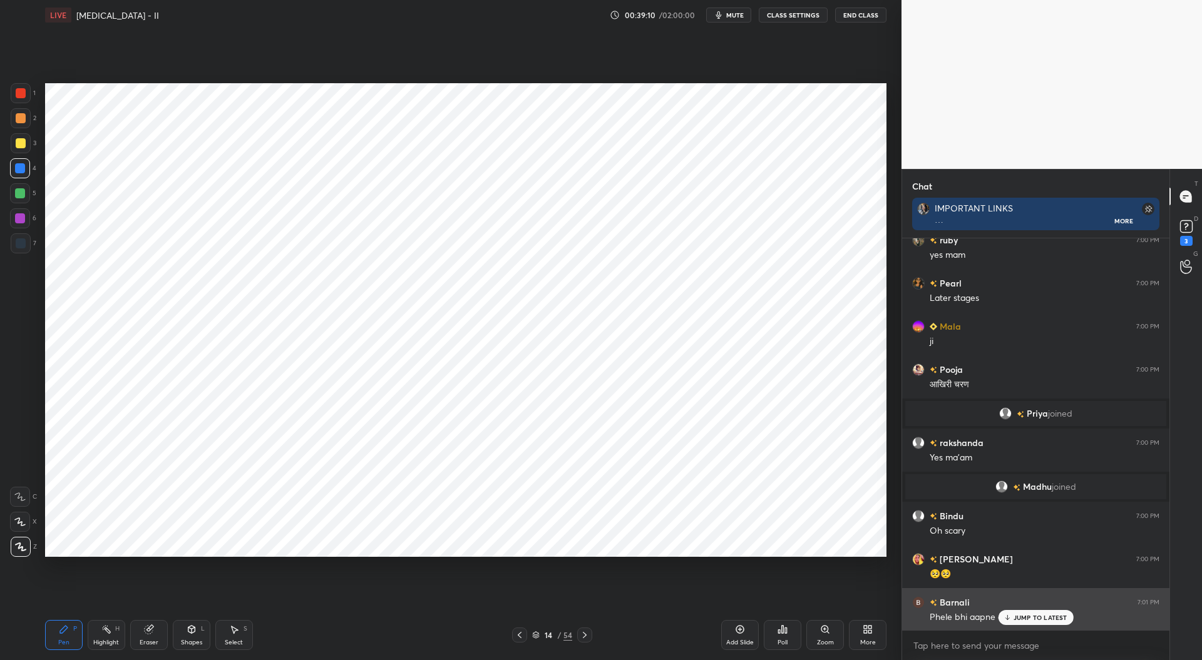
click at [1022, 617] on p "JUMP TO LATEST" at bounding box center [1040, 618] width 54 height 8
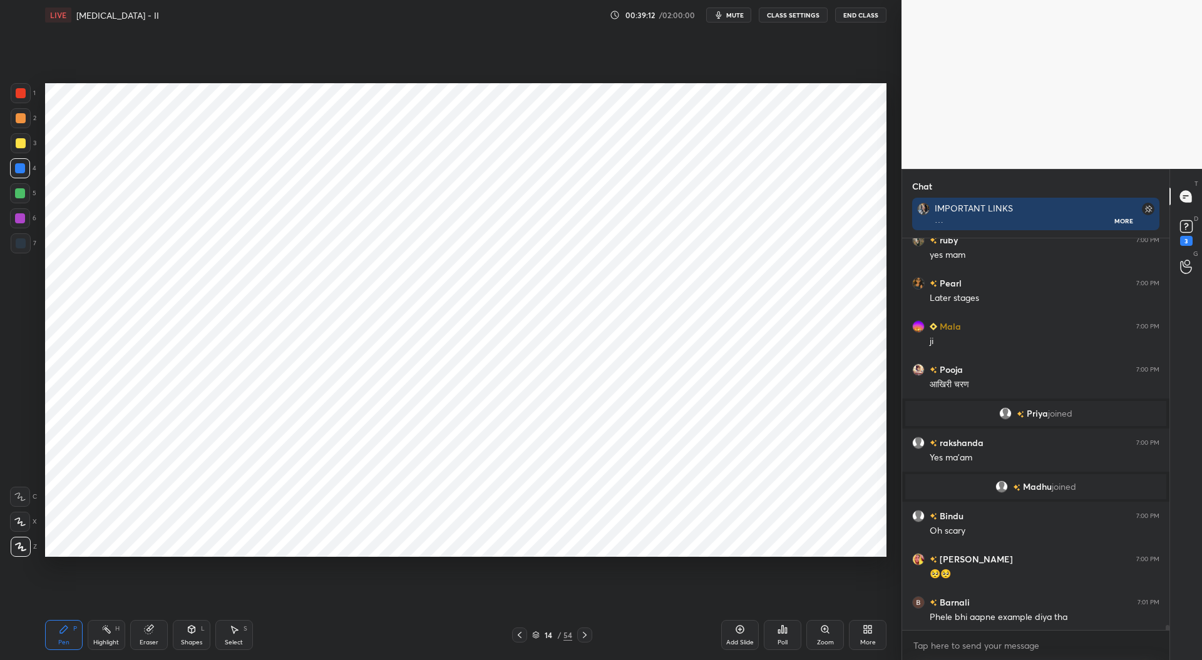
click at [21, 220] on div at bounding box center [20, 218] width 10 height 10
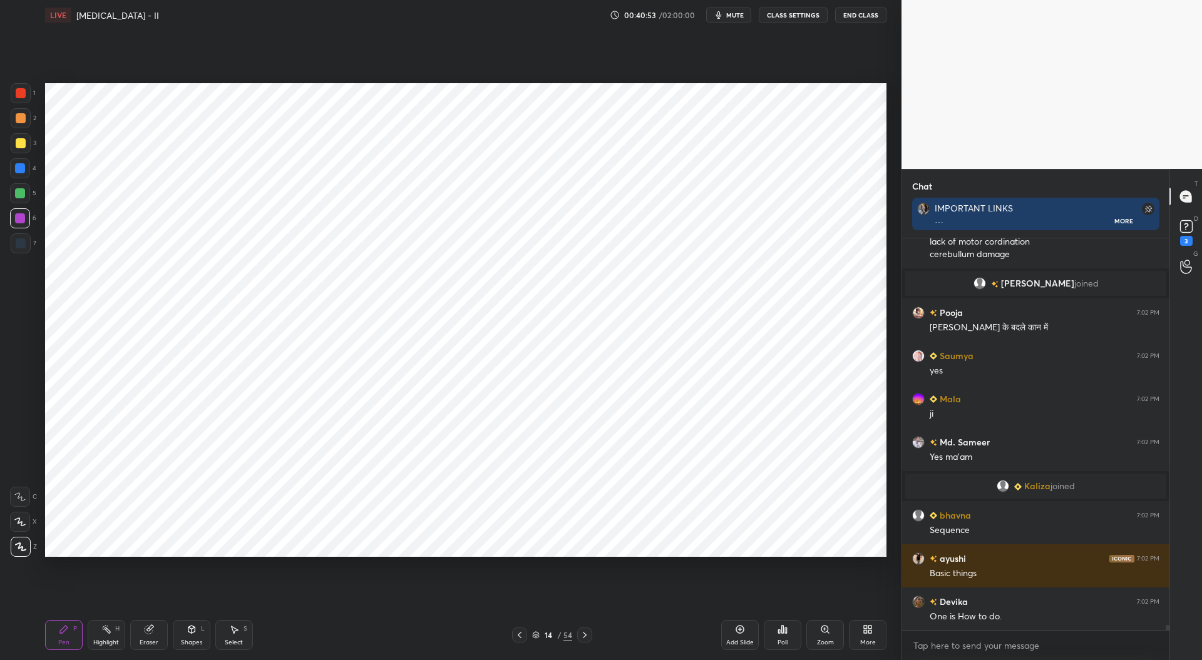
scroll to position [30811, 0]
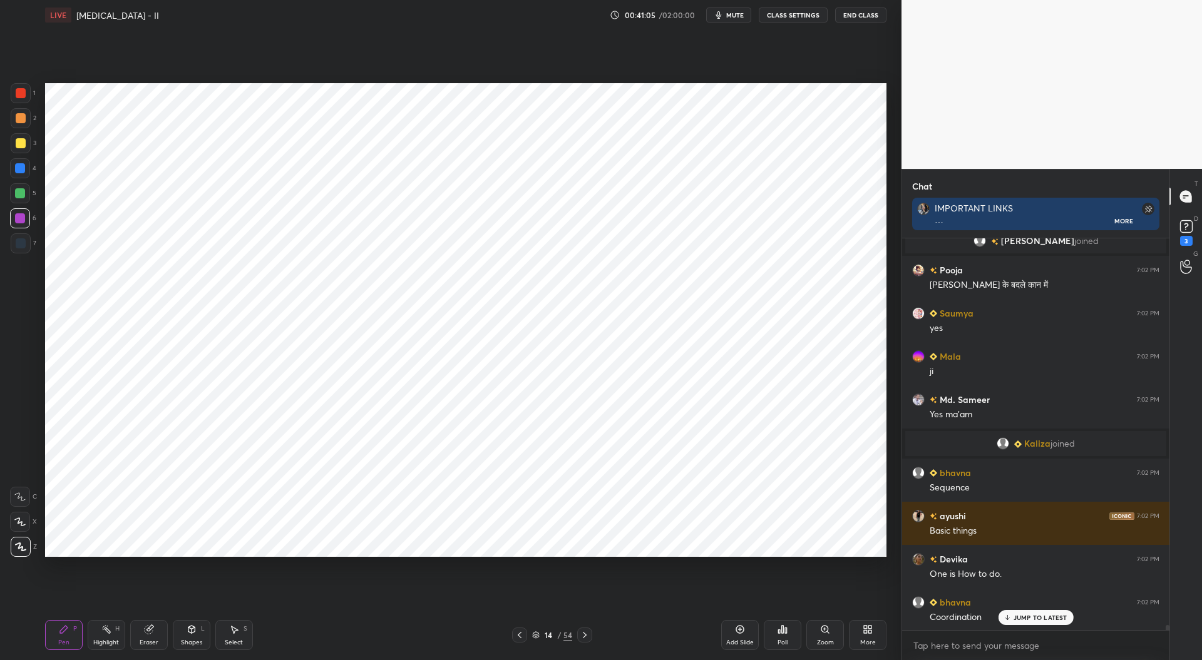
click at [588, 634] on icon at bounding box center [585, 635] width 10 height 10
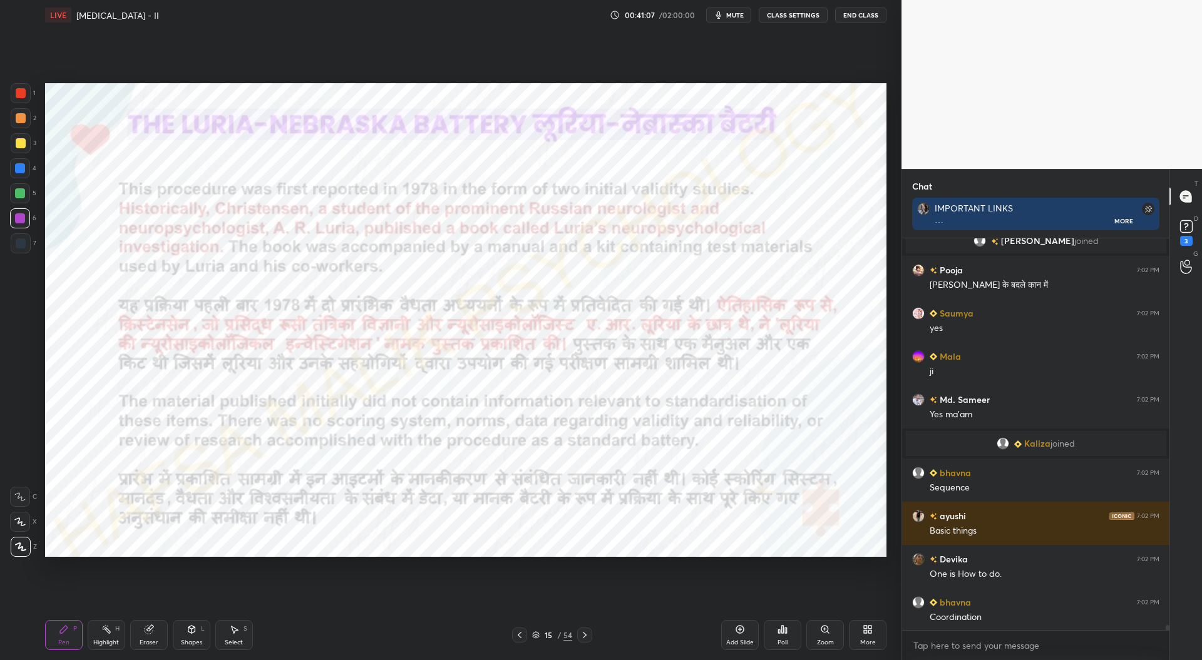
scroll to position [30854, 0]
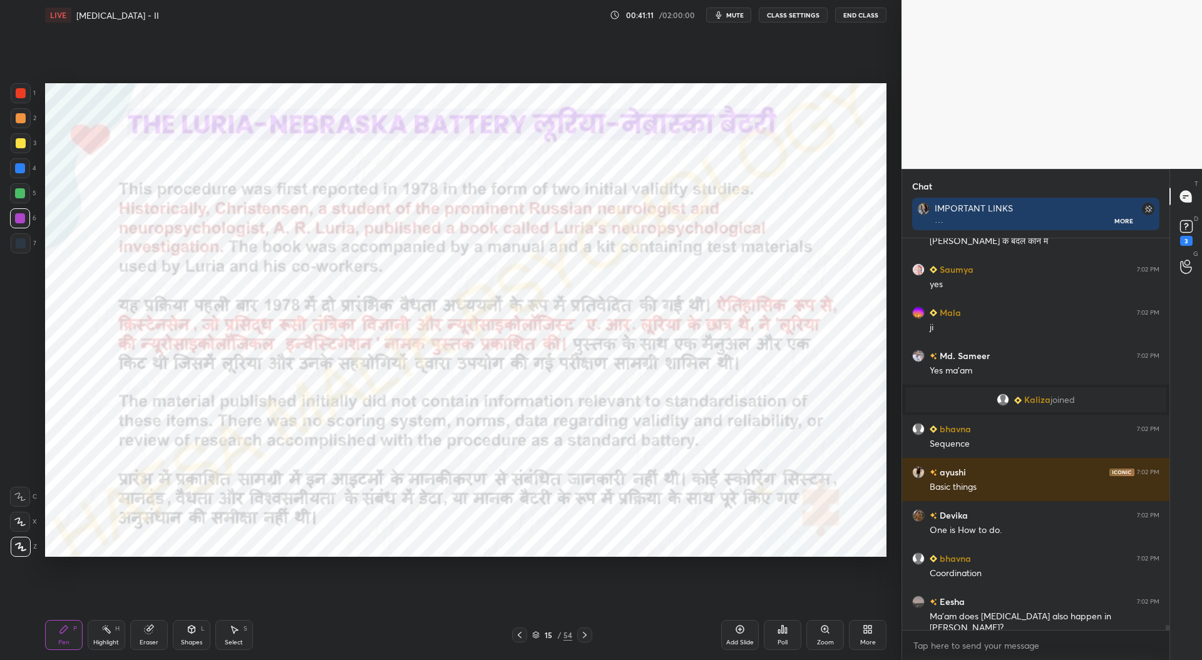
click at [520, 635] on icon at bounding box center [520, 635] width 10 height 10
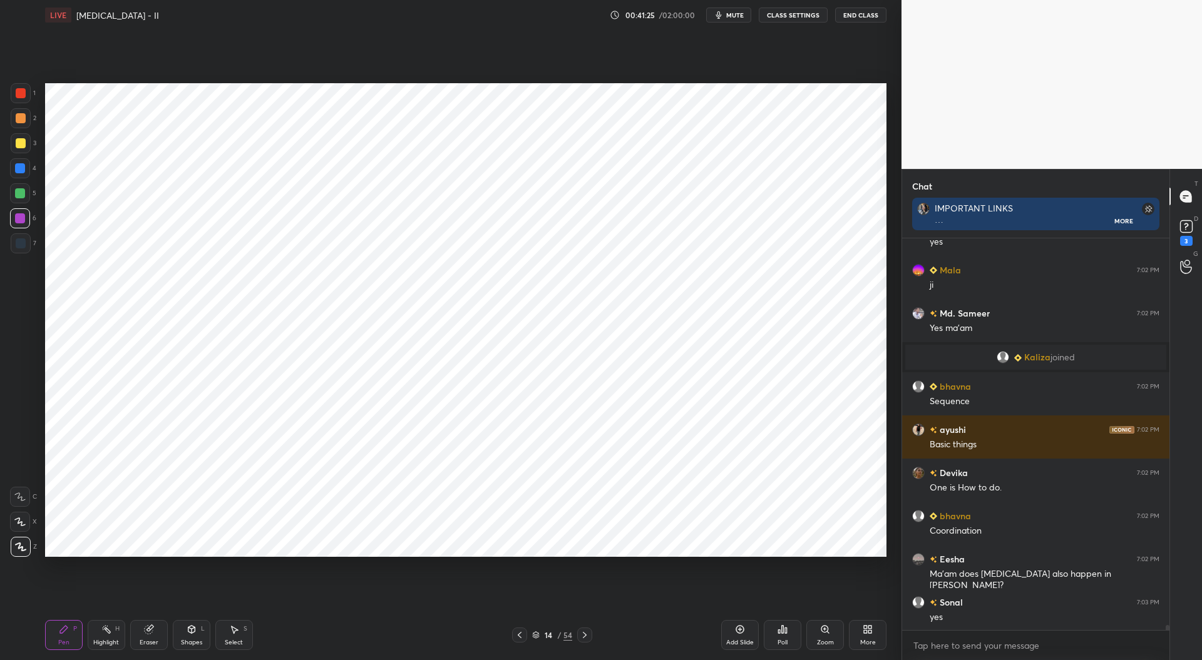
scroll to position [30927, 0]
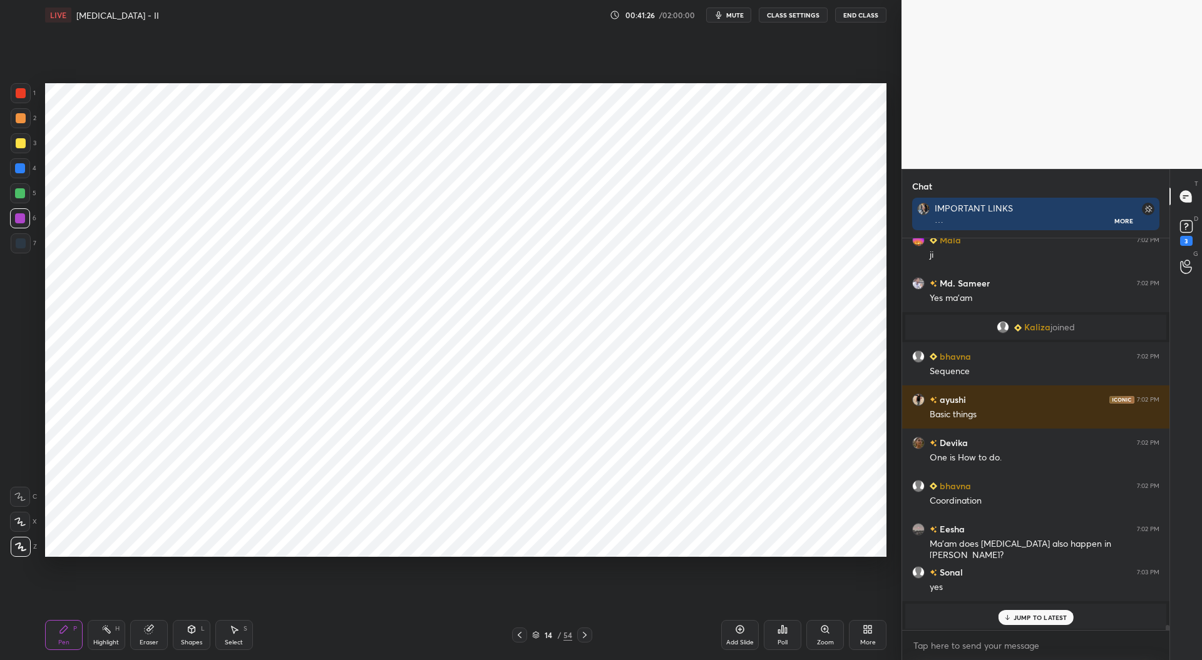
click at [583, 637] on icon at bounding box center [585, 635] width 10 height 10
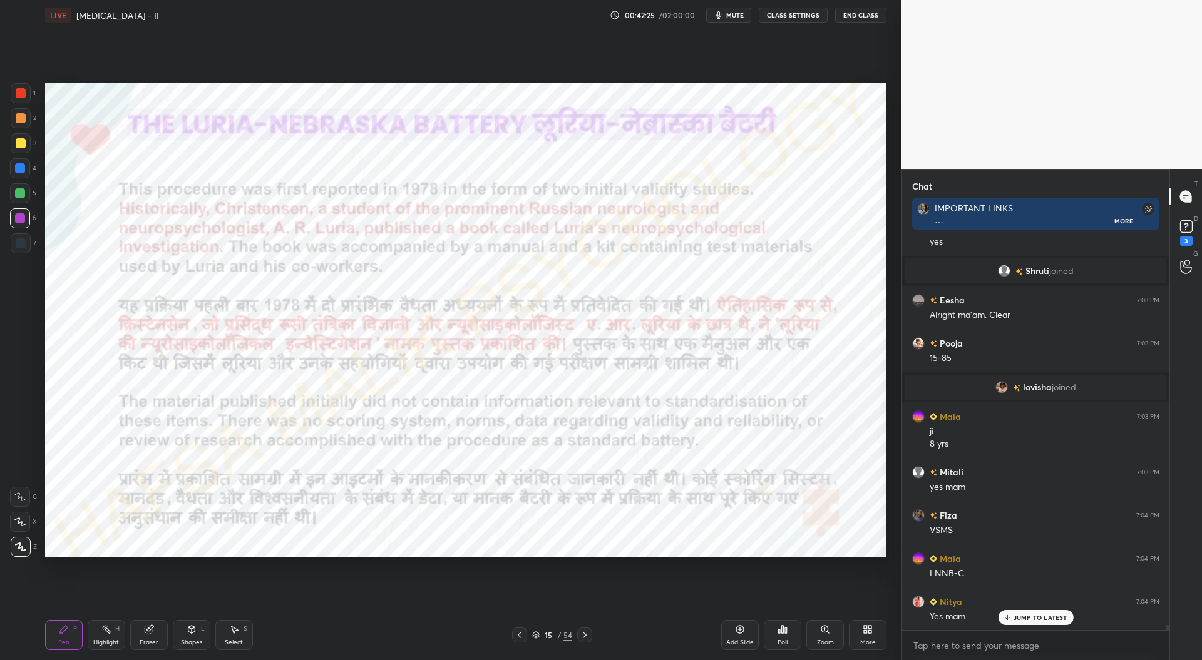
scroll to position [30429, 0]
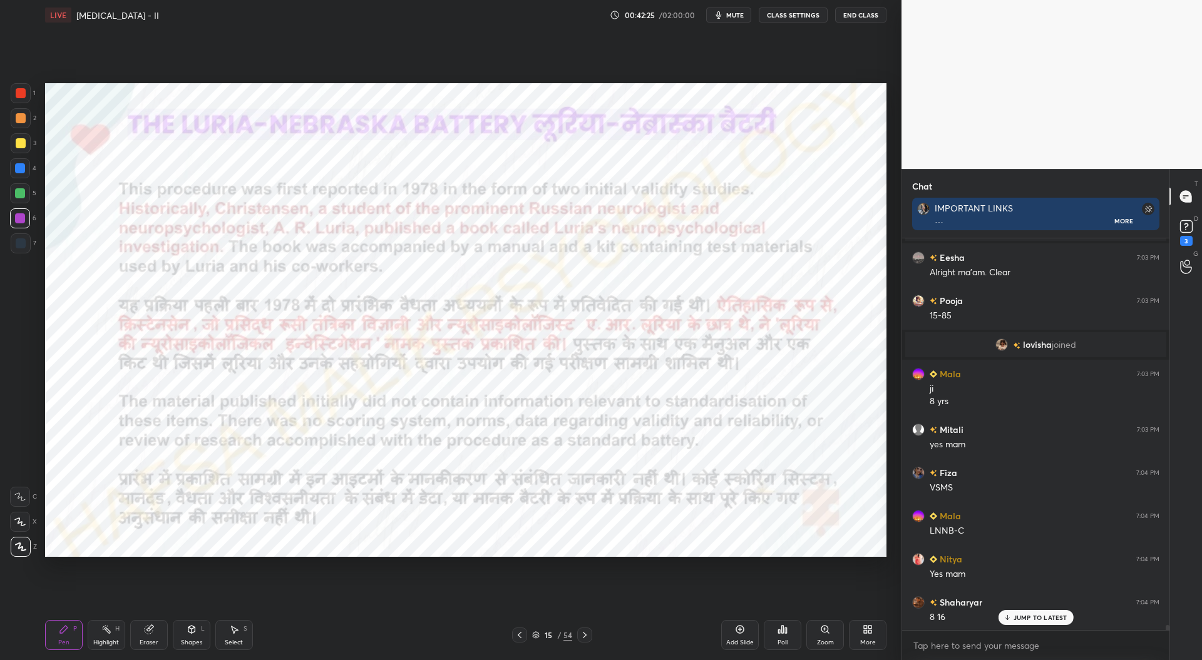
click at [18, 168] on div at bounding box center [20, 168] width 10 height 10
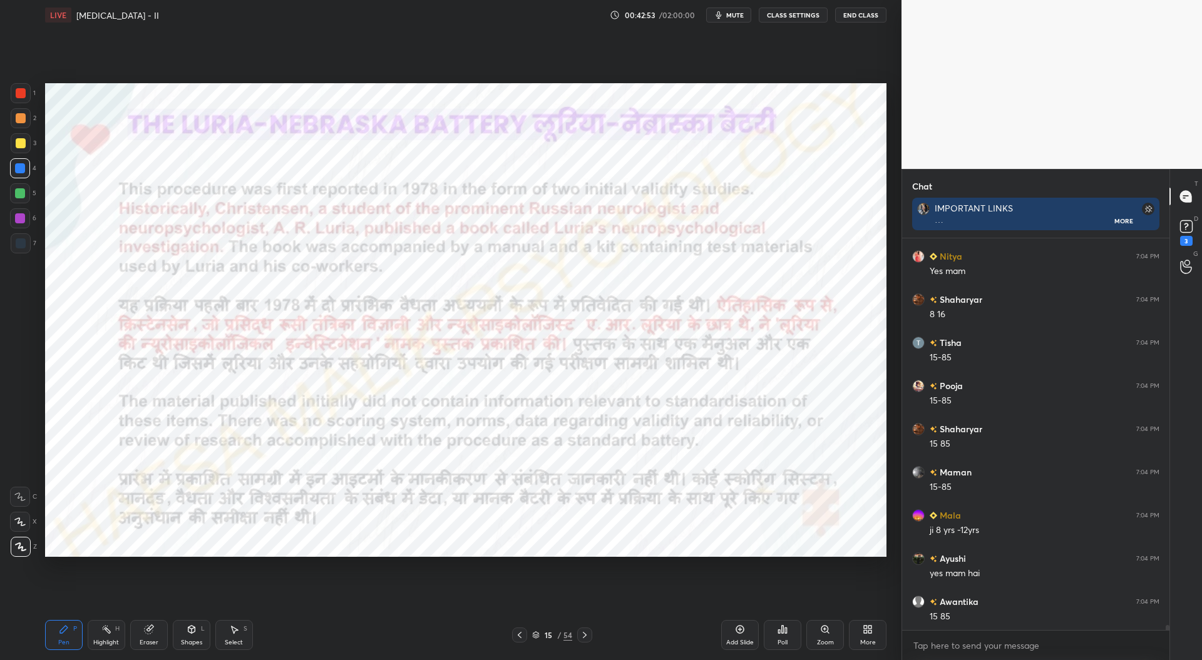
click at [23, 97] on div at bounding box center [21, 93] width 10 height 10
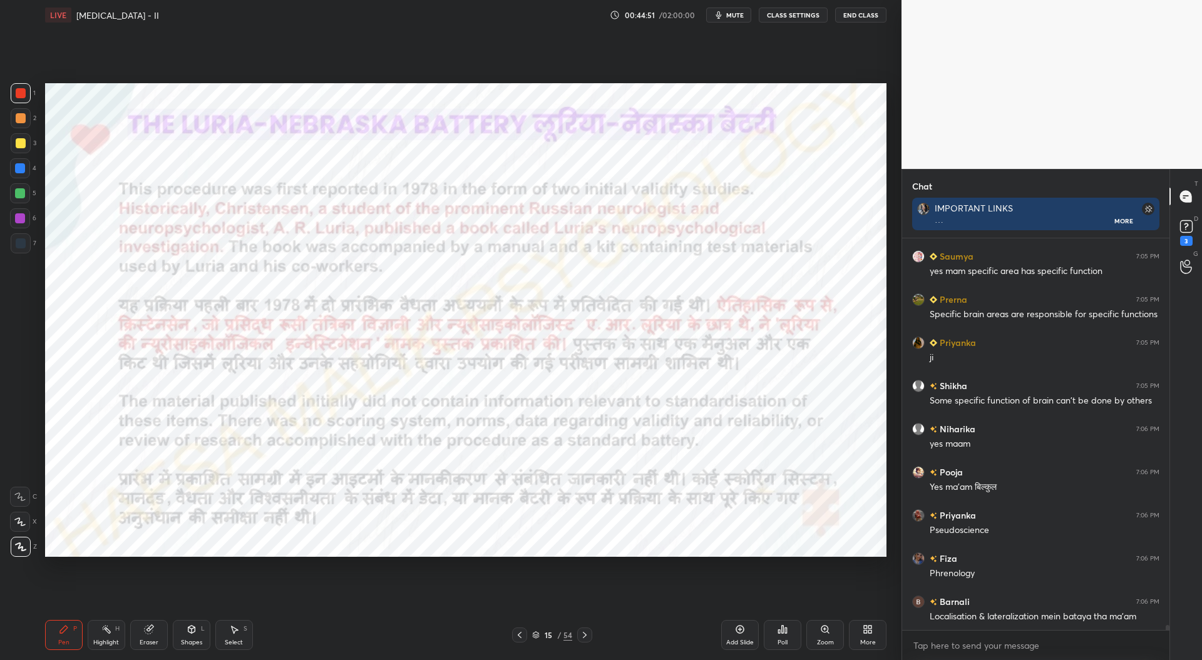
scroll to position [31552, 0]
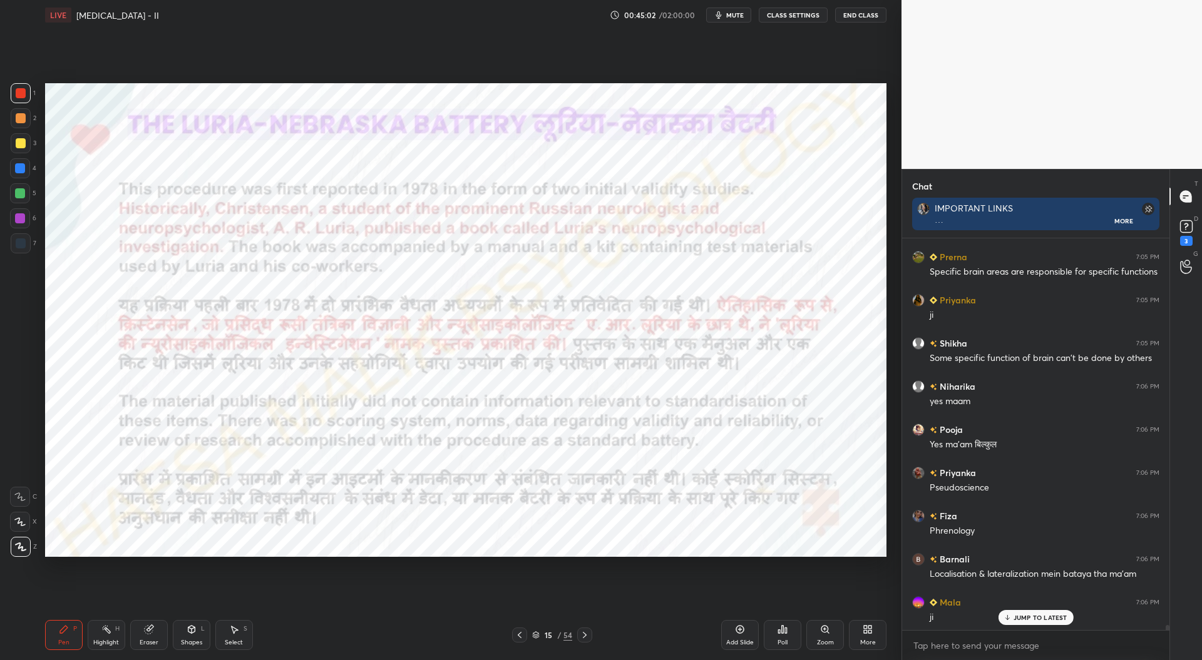
click at [19, 217] on div at bounding box center [20, 218] width 10 height 10
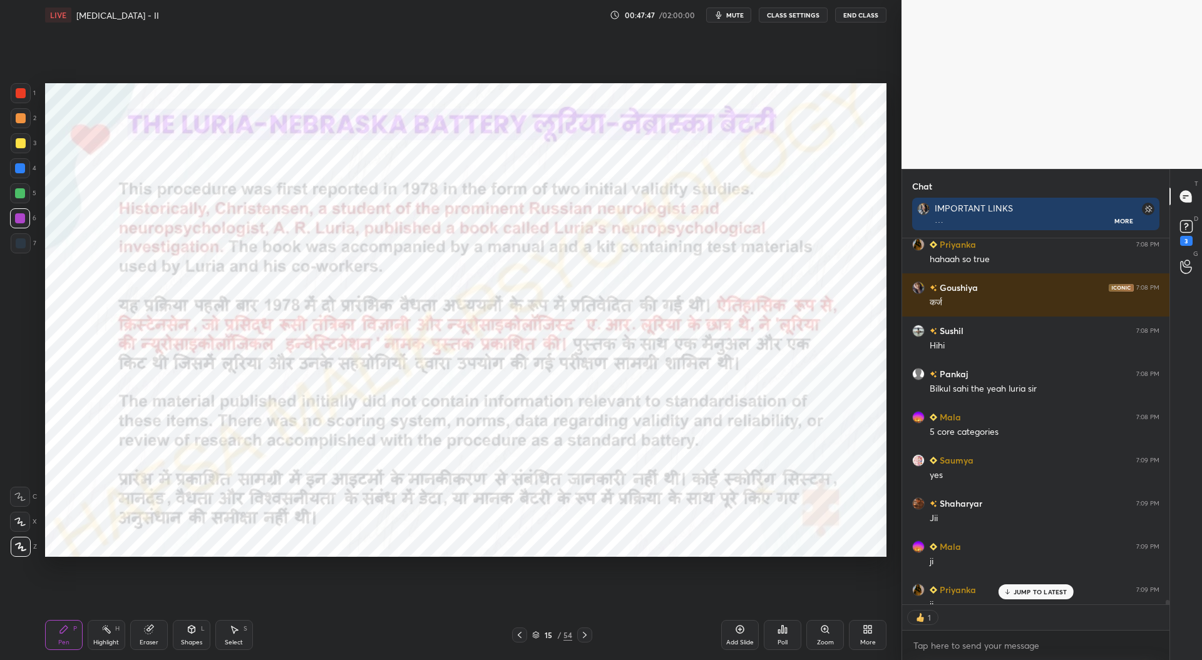
scroll to position [32694, 0]
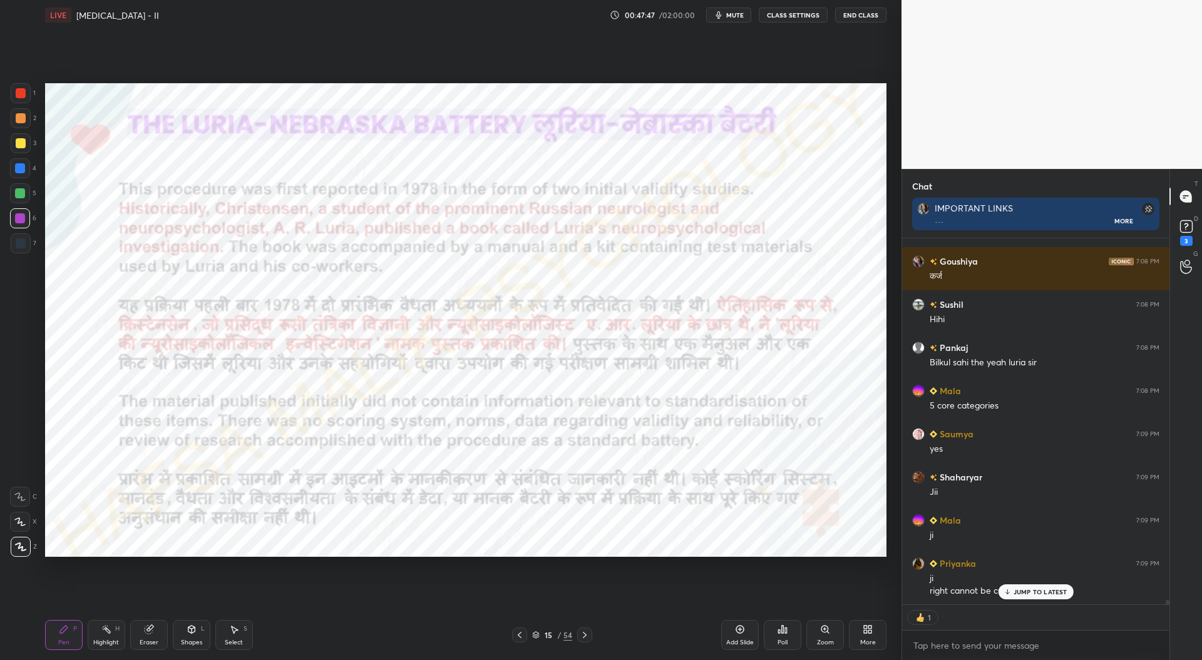
click at [586, 637] on icon at bounding box center [585, 635] width 10 height 10
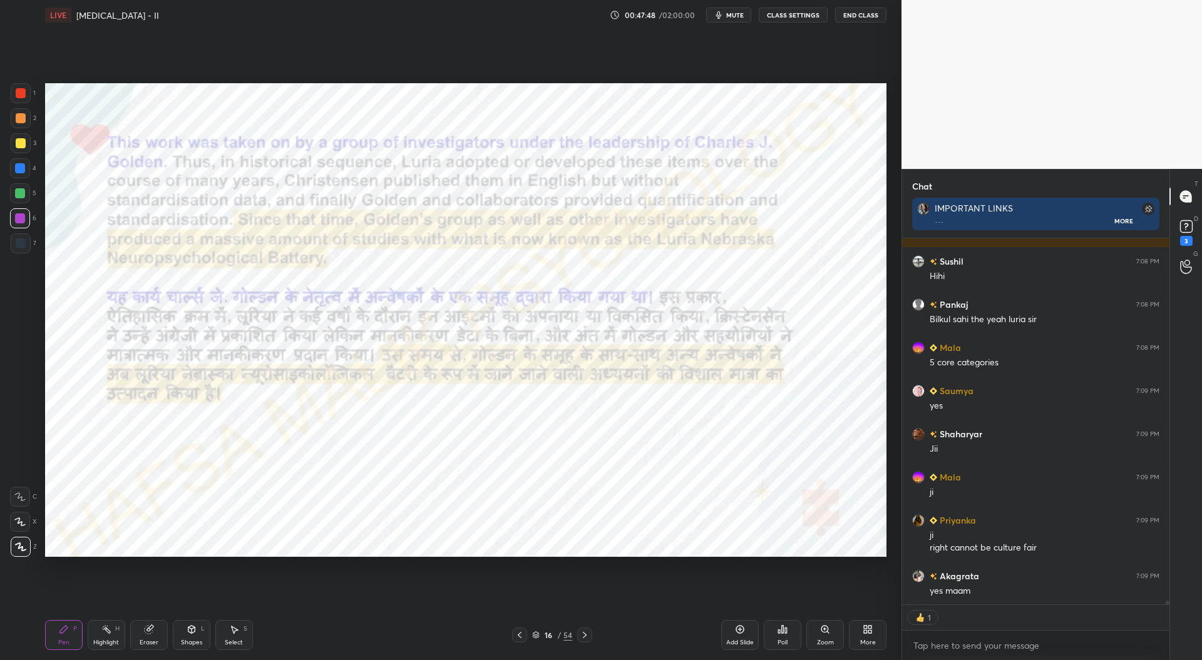
scroll to position [32824, 0]
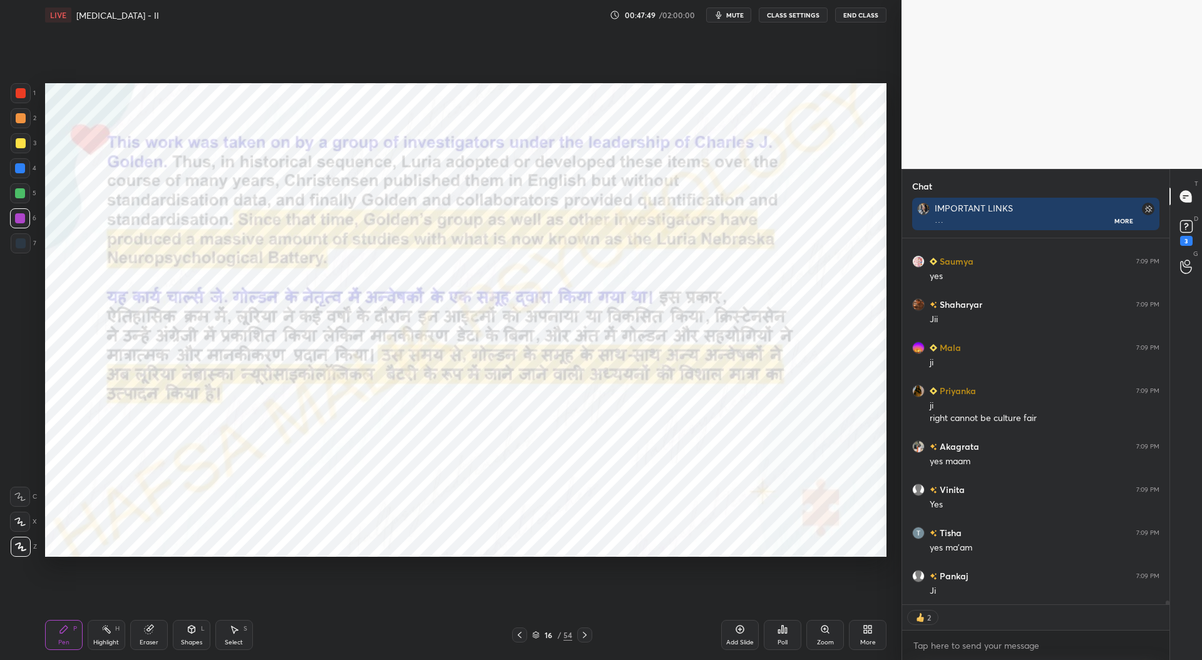
click at [585, 635] on icon at bounding box center [585, 635] width 4 height 6
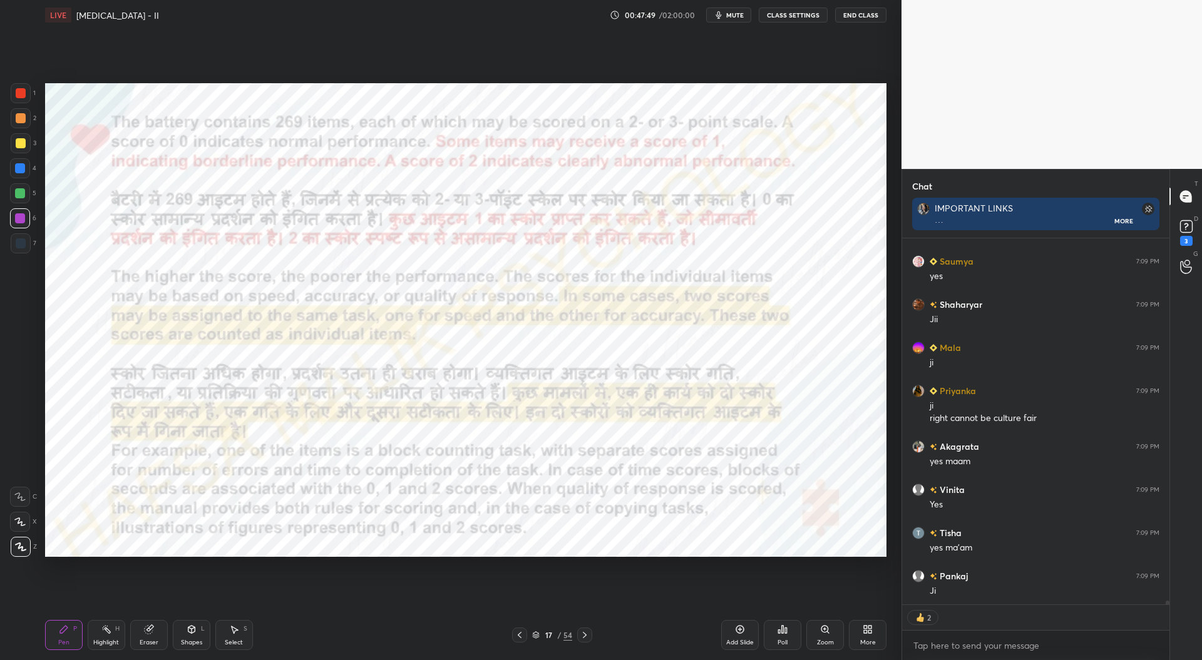
scroll to position [32910, 0]
click at [587, 635] on icon at bounding box center [585, 635] width 10 height 10
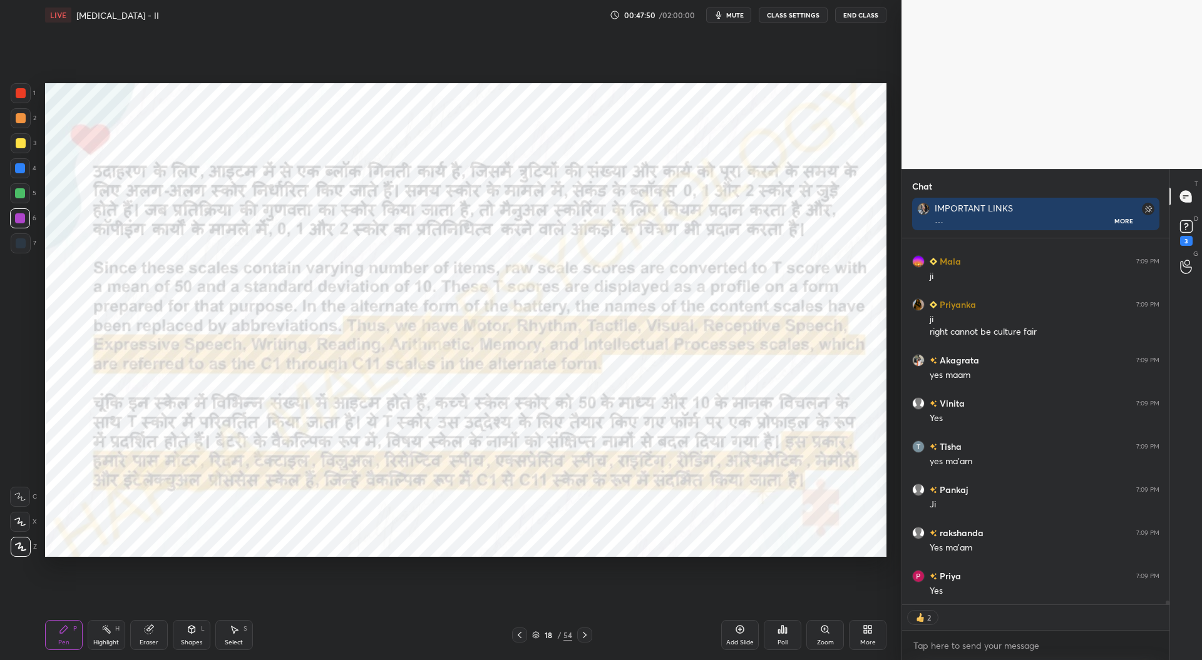
click at [587, 637] on icon at bounding box center [585, 635] width 10 height 10
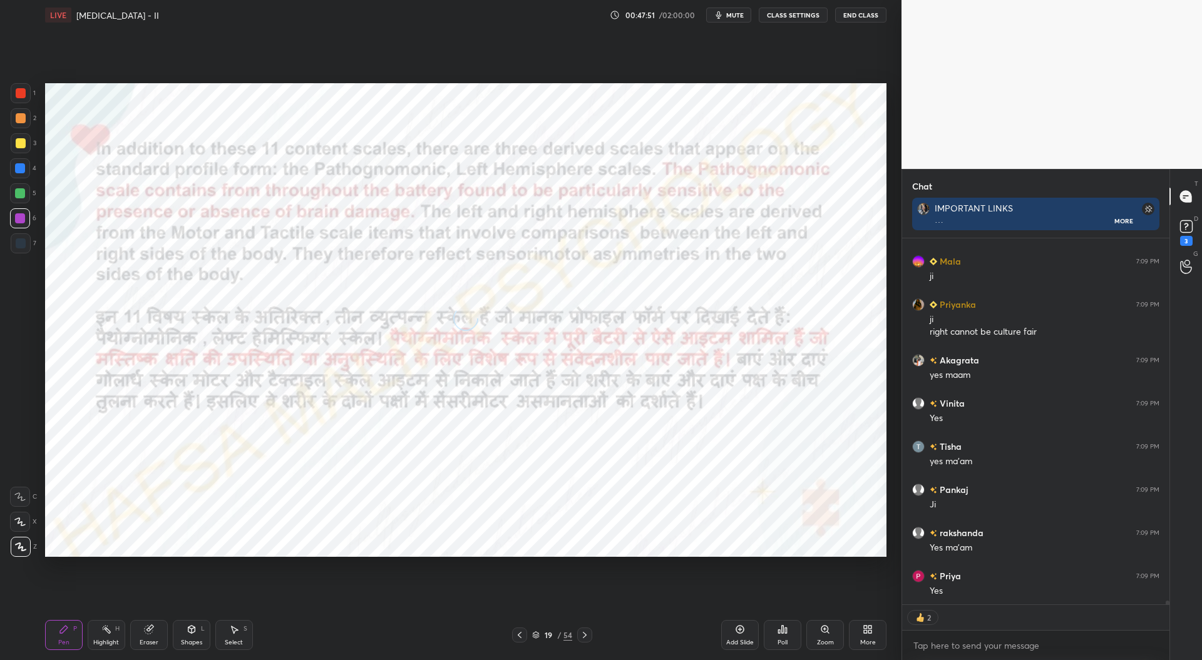
scroll to position [32953, 0]
click at [521, 635] on icon at bounding box center [520, 635] width 10 height 10
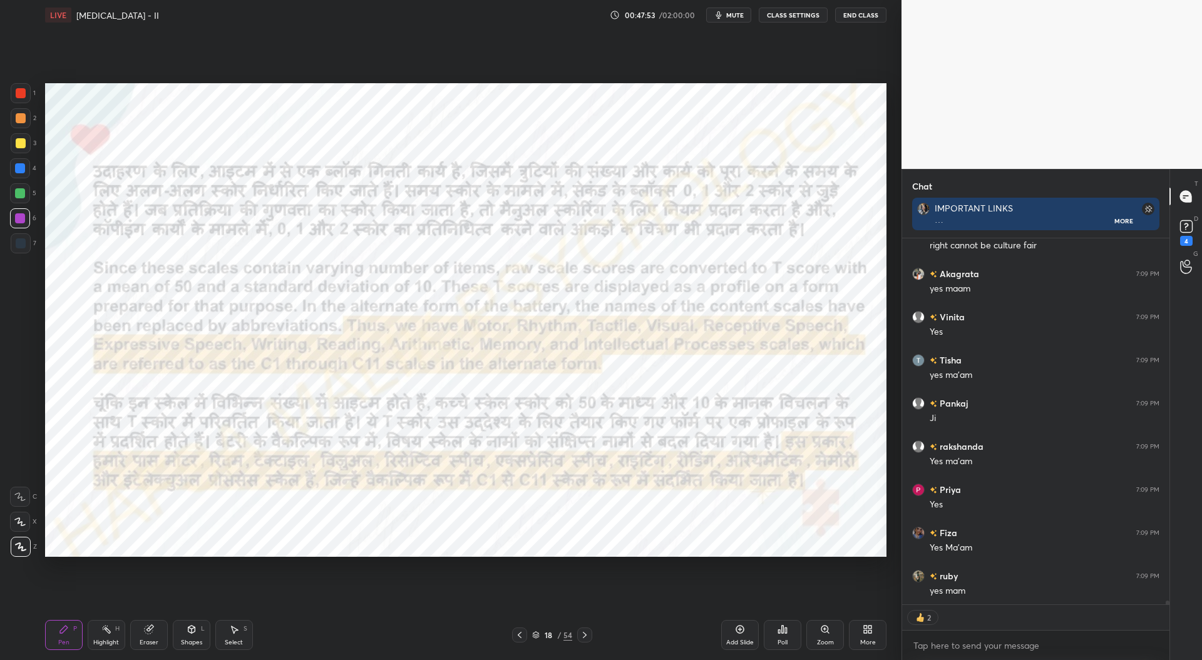
scroll to position [33050, 0]
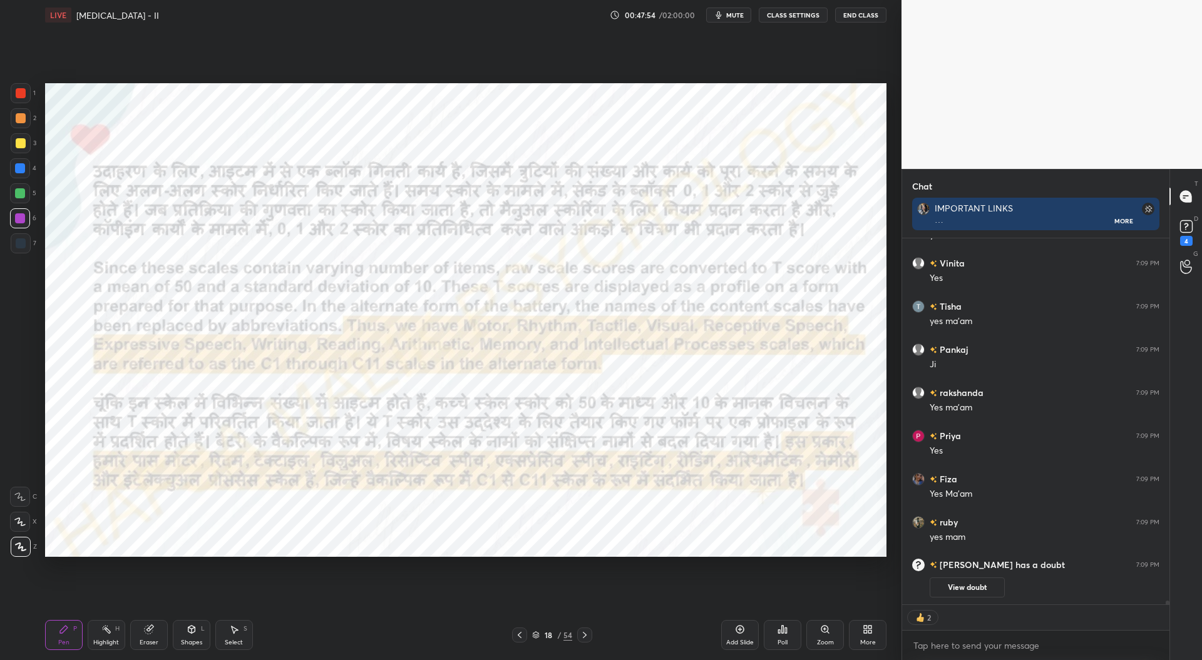
click at [585, 641] on div at bounding box center [584, 635] width 15 height 15
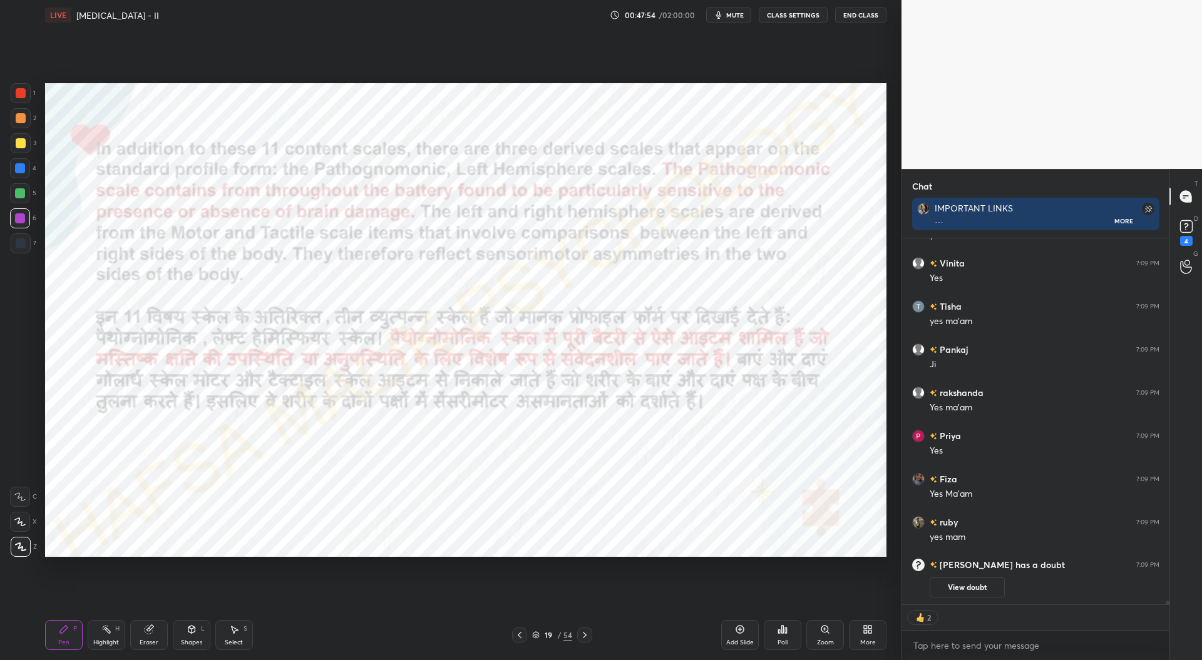
click at [585, 642] on div at bounding box center [584, 635] width 15 height 15
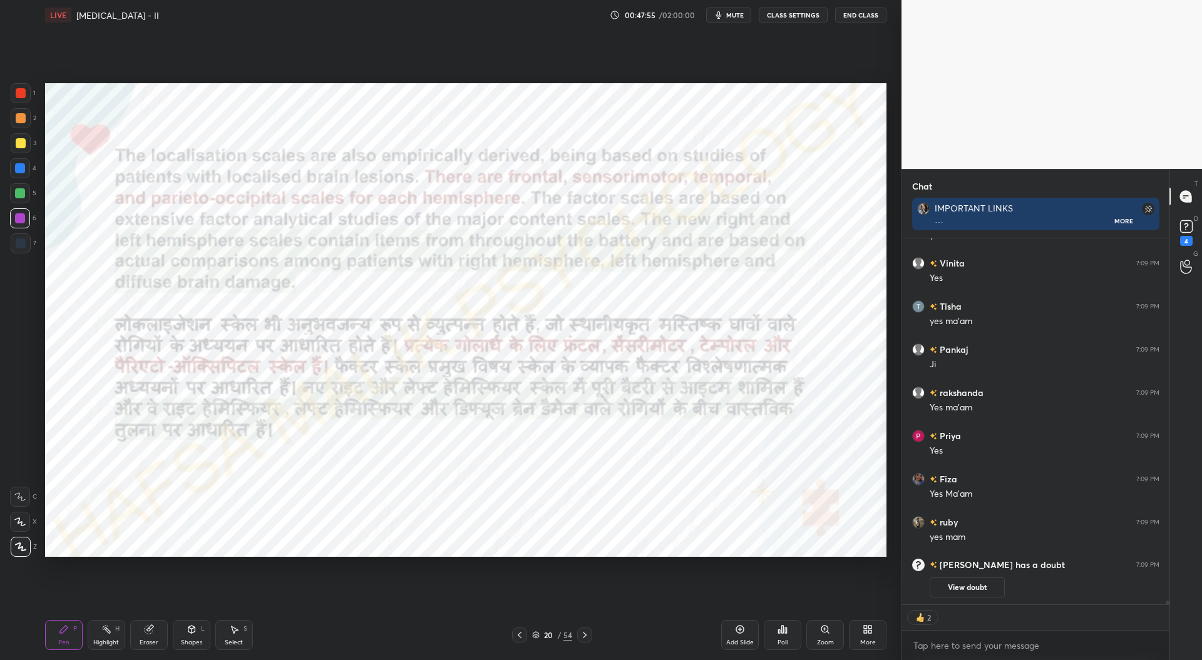
click at [585, 642] on div at bounding box center [584, 635] width 15 height 15
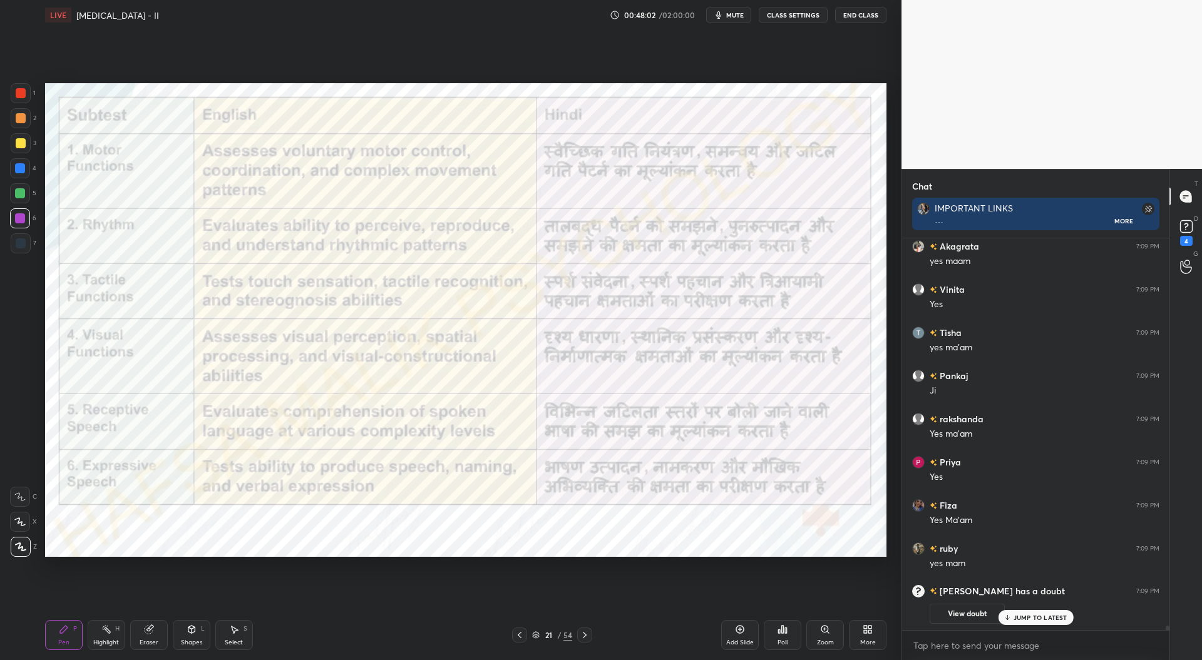
scroll to position [32263, 0]
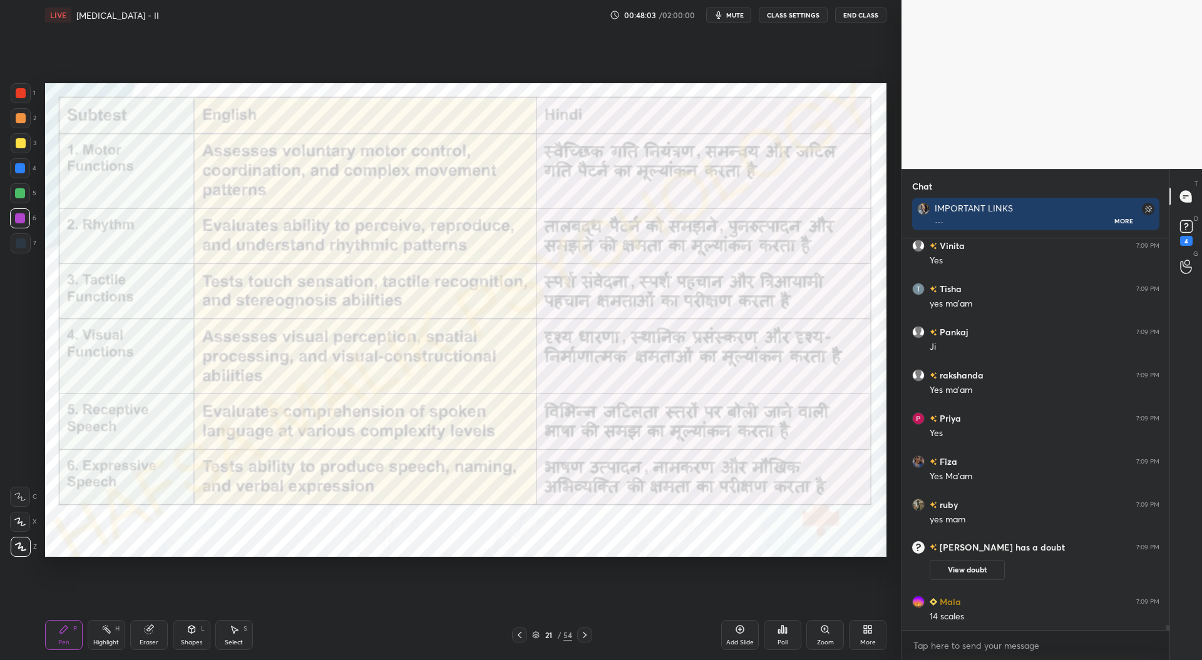
click at [522, 638] on icon at bounding box center [520, 635] width 10 height 10
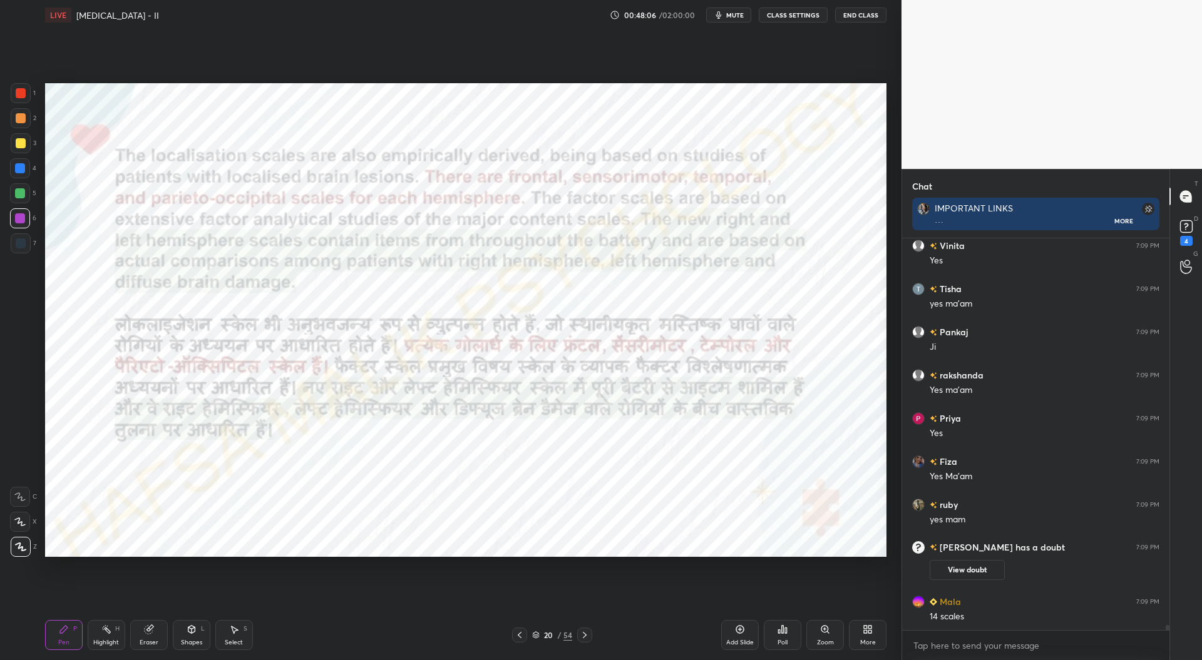
click at [521, 637] on icon at bounding box center [520, 635] width 10 height 10
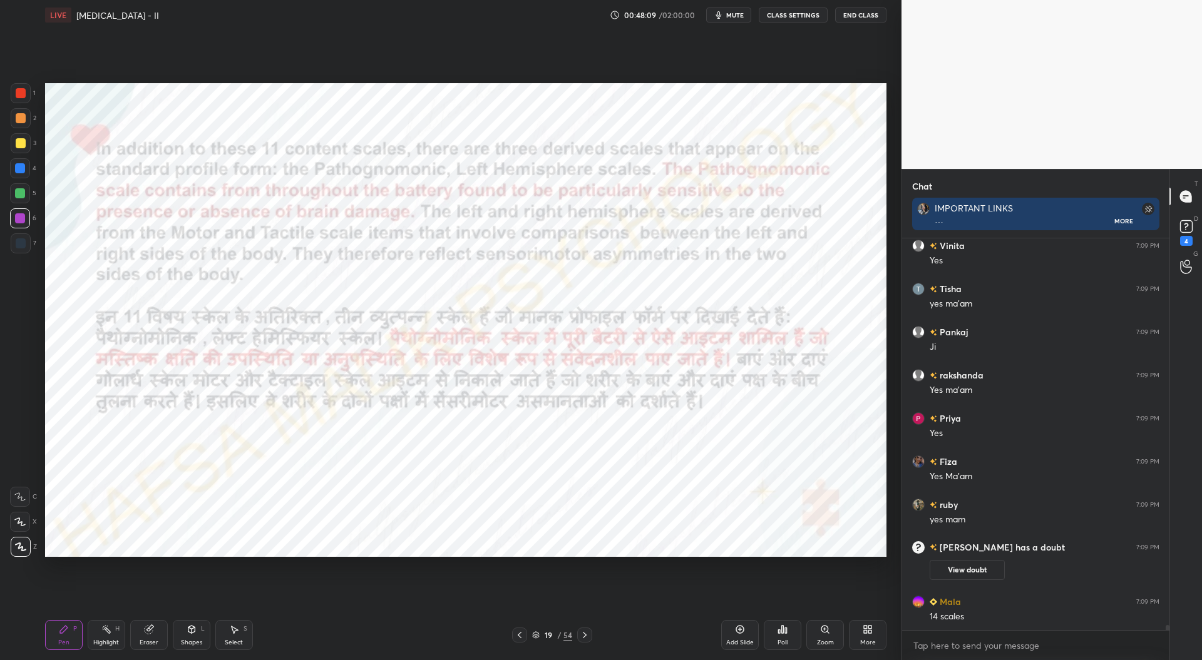
click at [521, 638] on icon at bounding box center [520, 635] width 4 height 6
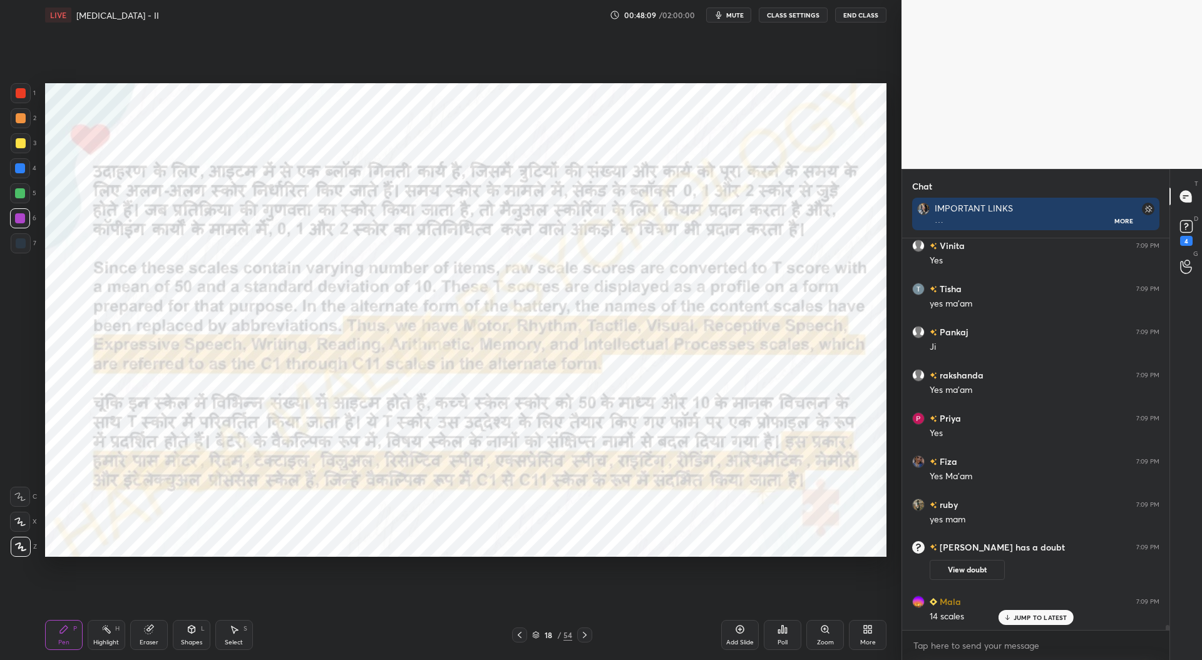
scroll to position [32305, 0]
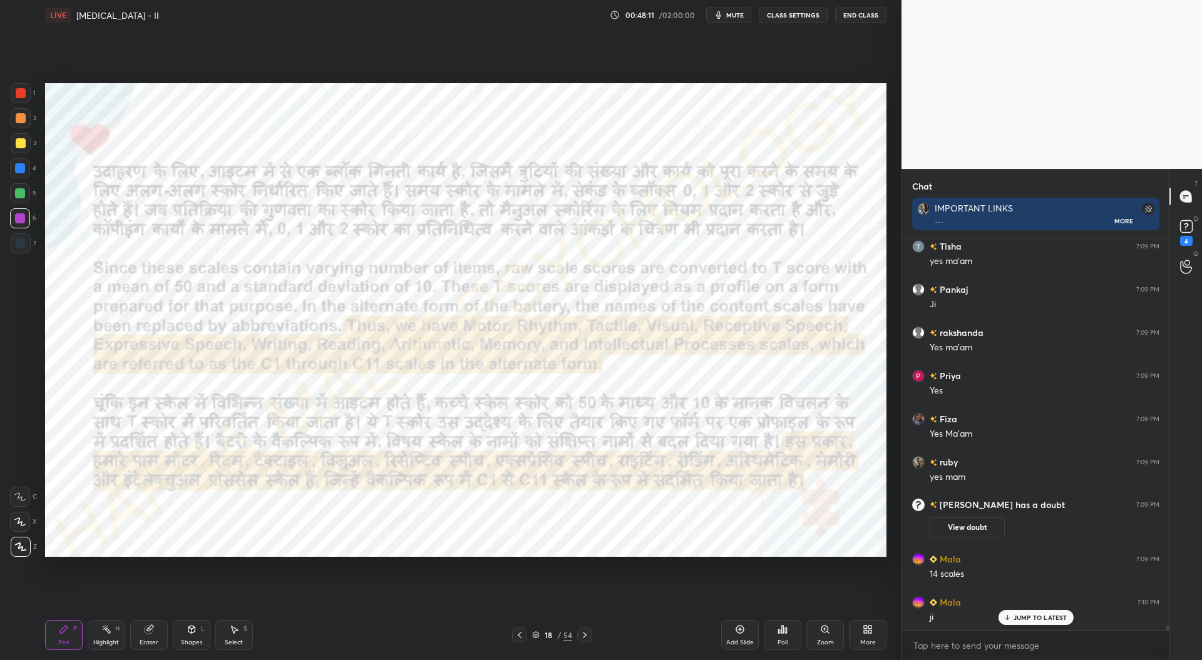
click at [522, 634] on icon at bounding box center [520, 635] width 10 height 10
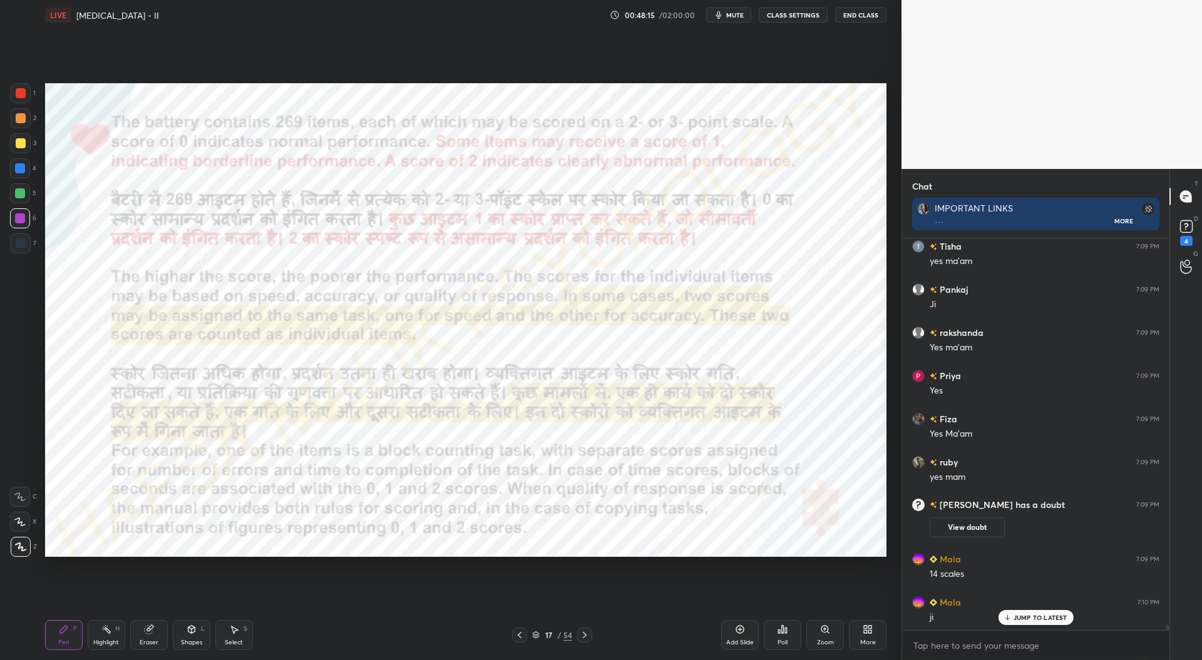
click at [24, 94] on div at bounding box center [21, 93] width 10 height 10
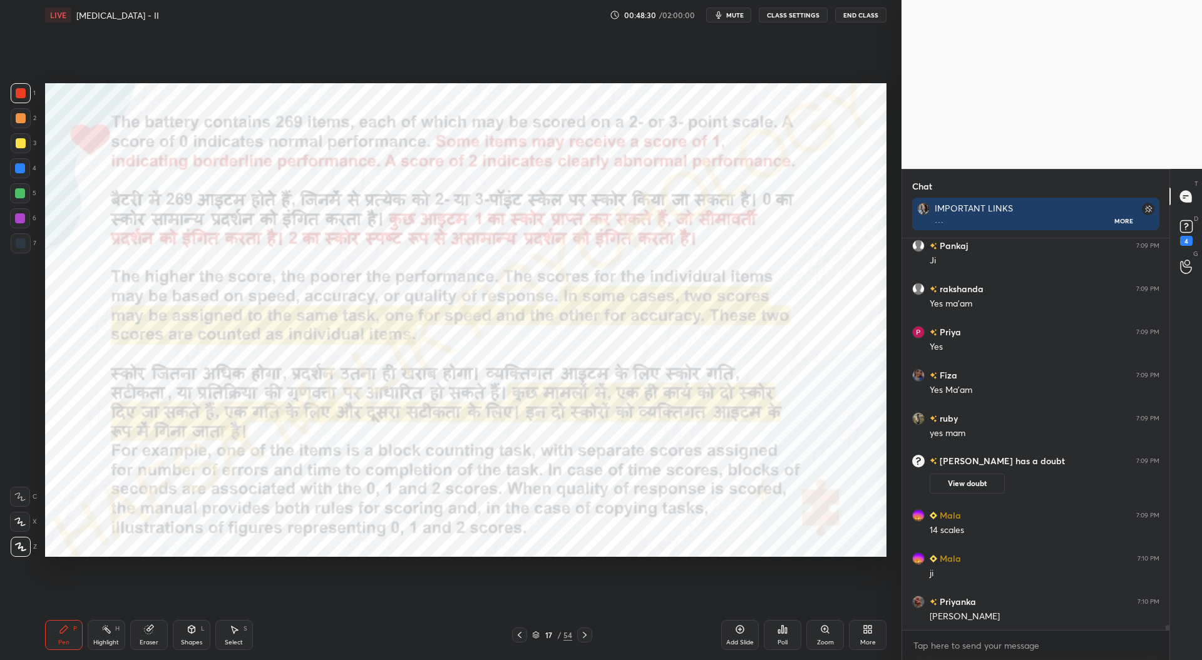
click at [586, 636] on icon at bounding box center [585, 635] width 4 height 6
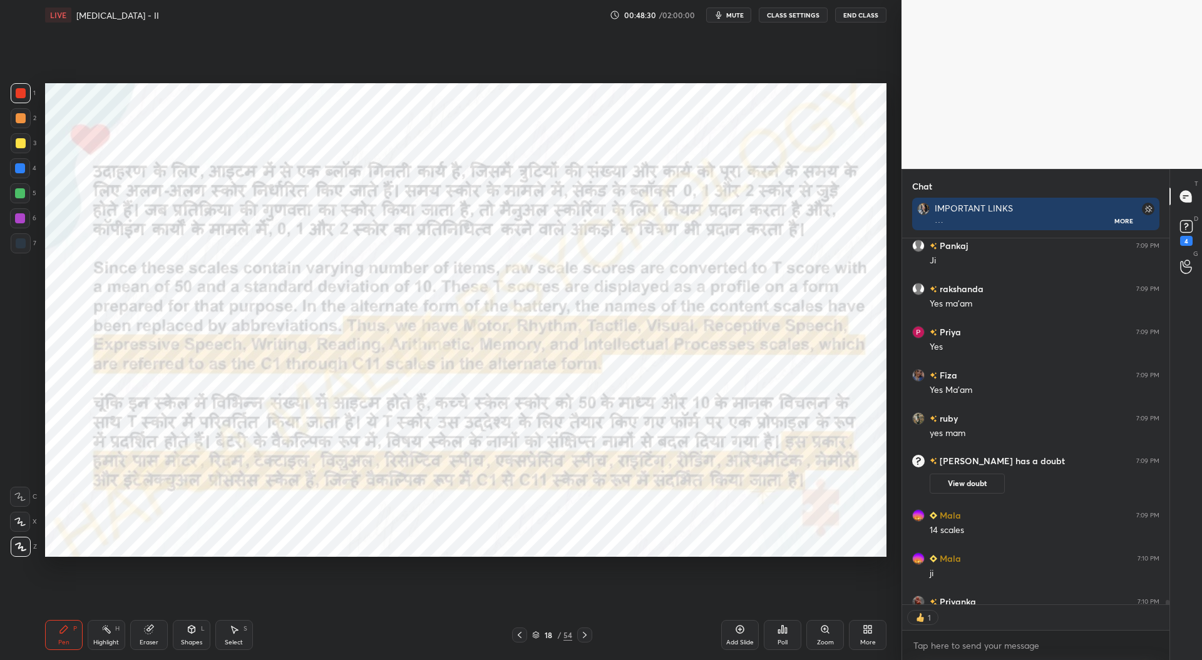
scroll to position [4, 4]
click at [586, 636] on icon at bounding box center [585, 635] width 10 height 10
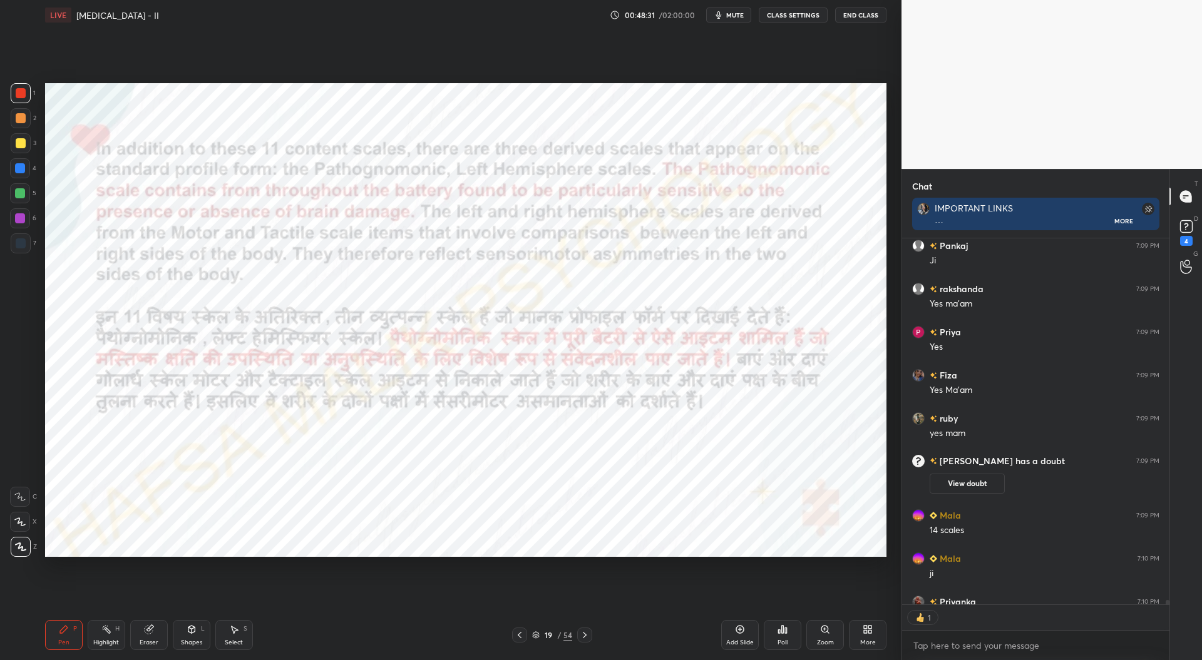
click at [587, 637] on icon at bounding box center [585, 635] width 10 height 10
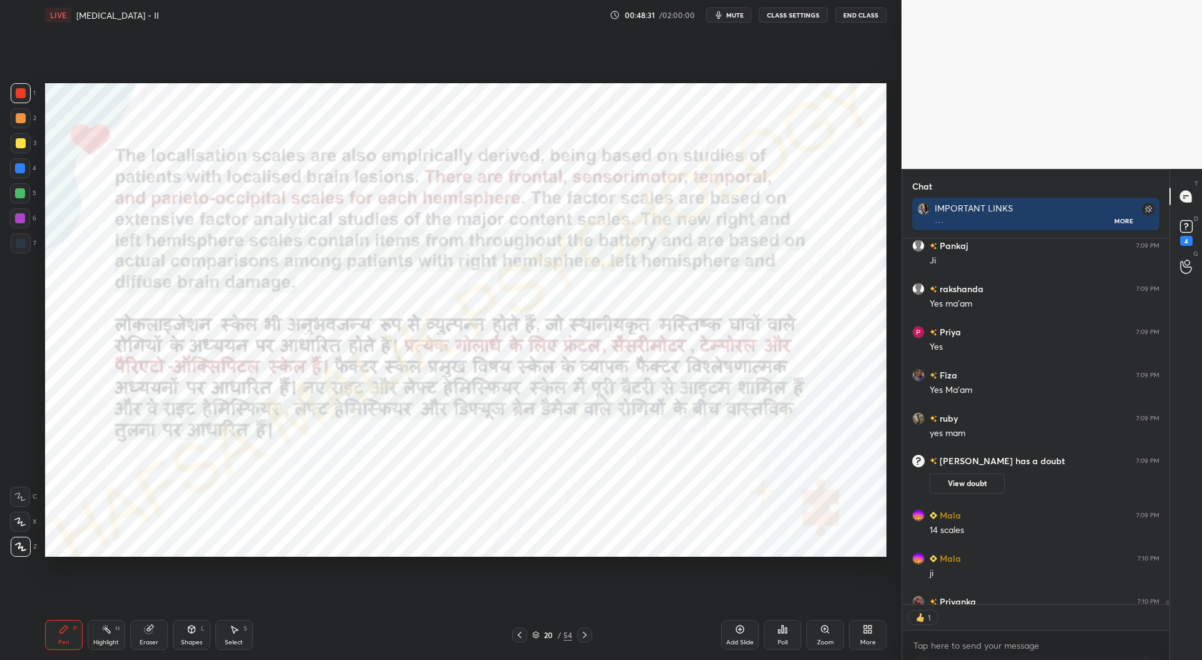
click at [590, 640] on div at bounding box center [584, 635] width 15 height 15
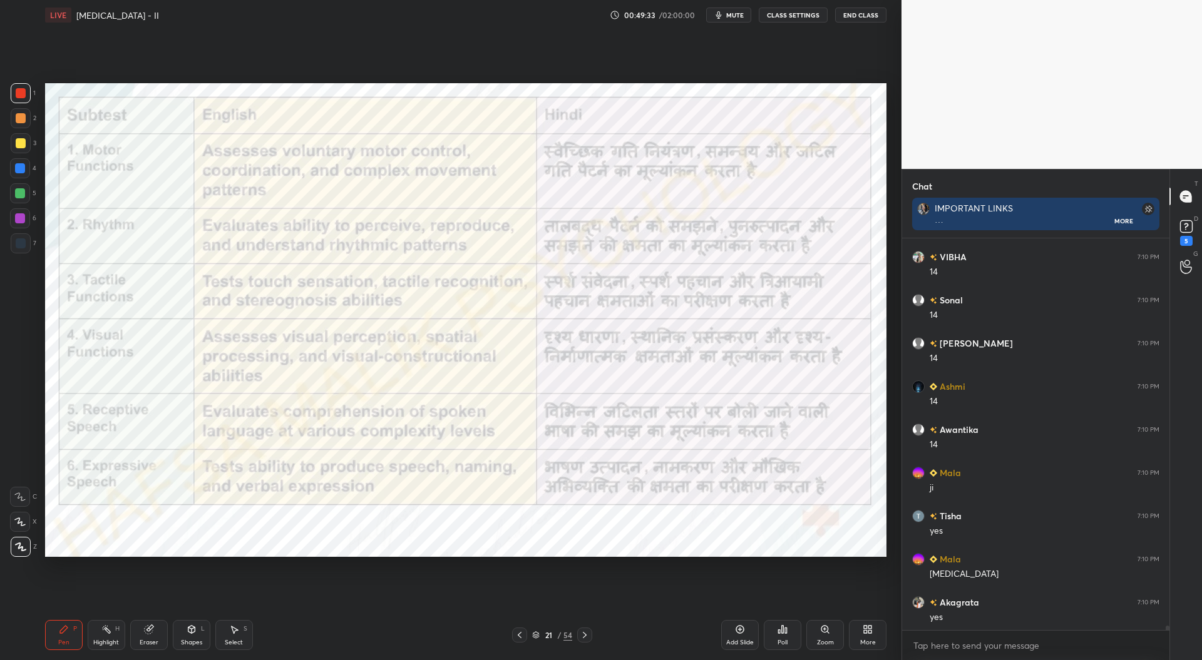
scroll to position [33795, 0]
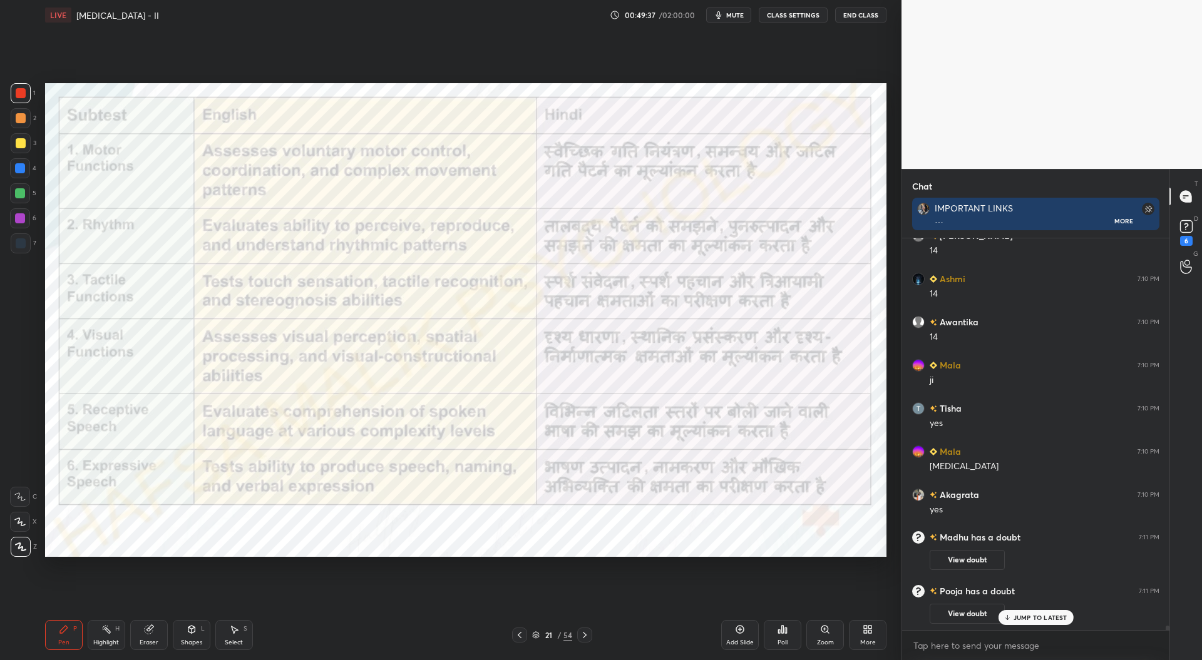
click at [960, 563] on button "View doubt" at bounding box center [967, 560] width 75 height 20
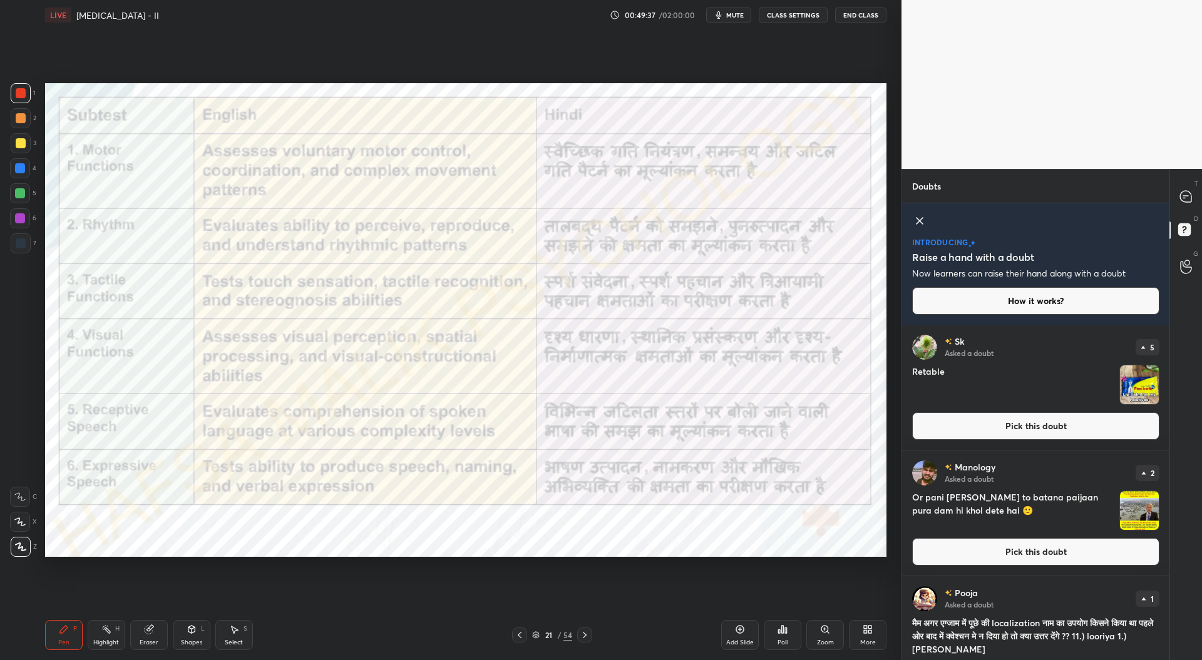
scroll to position [332, 264]
click at [1187, 200] on icon at bounding box center [1185, 196] width 11 height 11
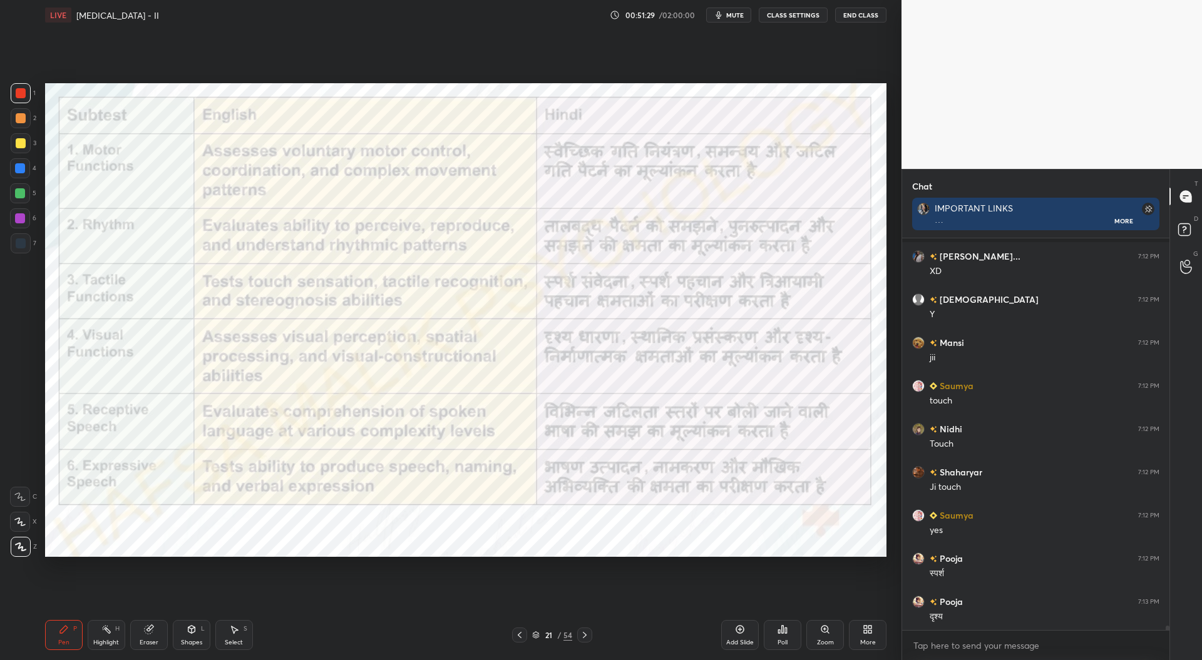
scroll to position [34510, 0]
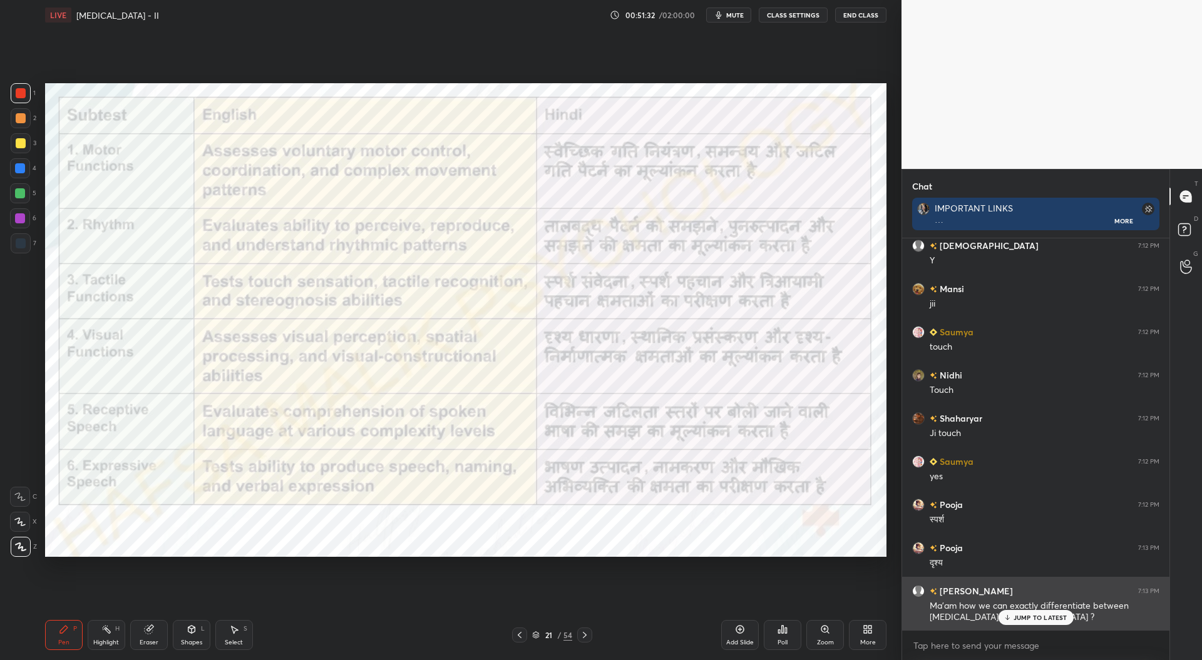
click at [1013, 615] on div "JUMP TO LATEST" at bounding box center [1035, 617] width 75 height 15
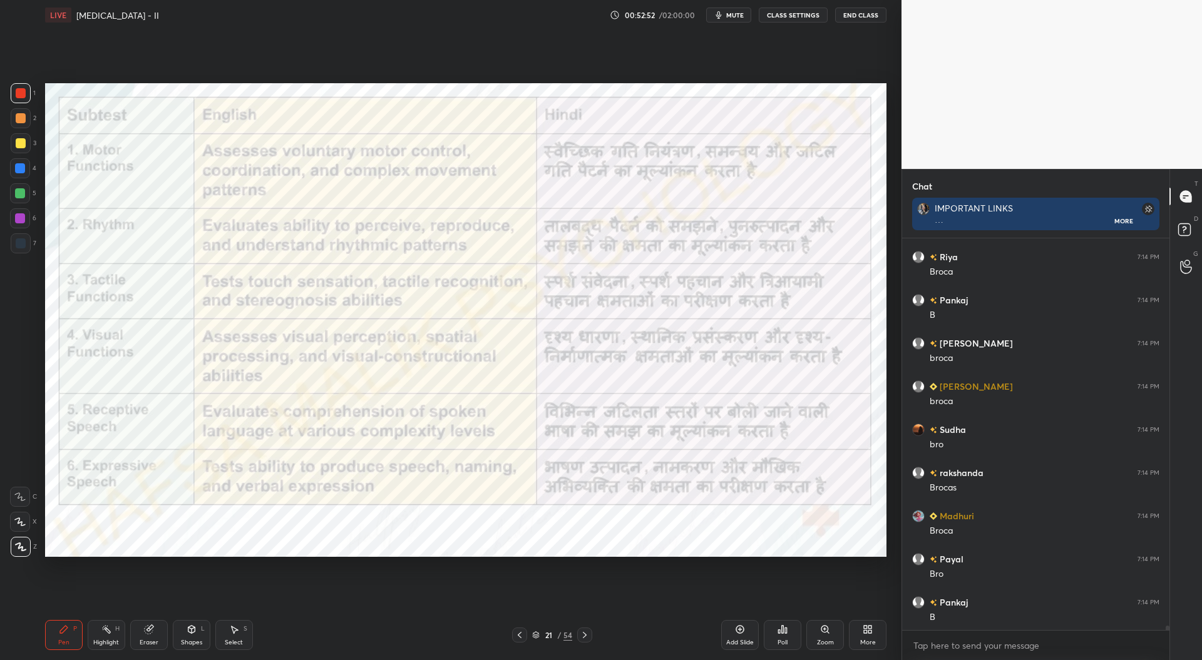
scroll to position [35698, 0]
click at [591, 637] on div at bounding box center [584, 635] width 15 height 15
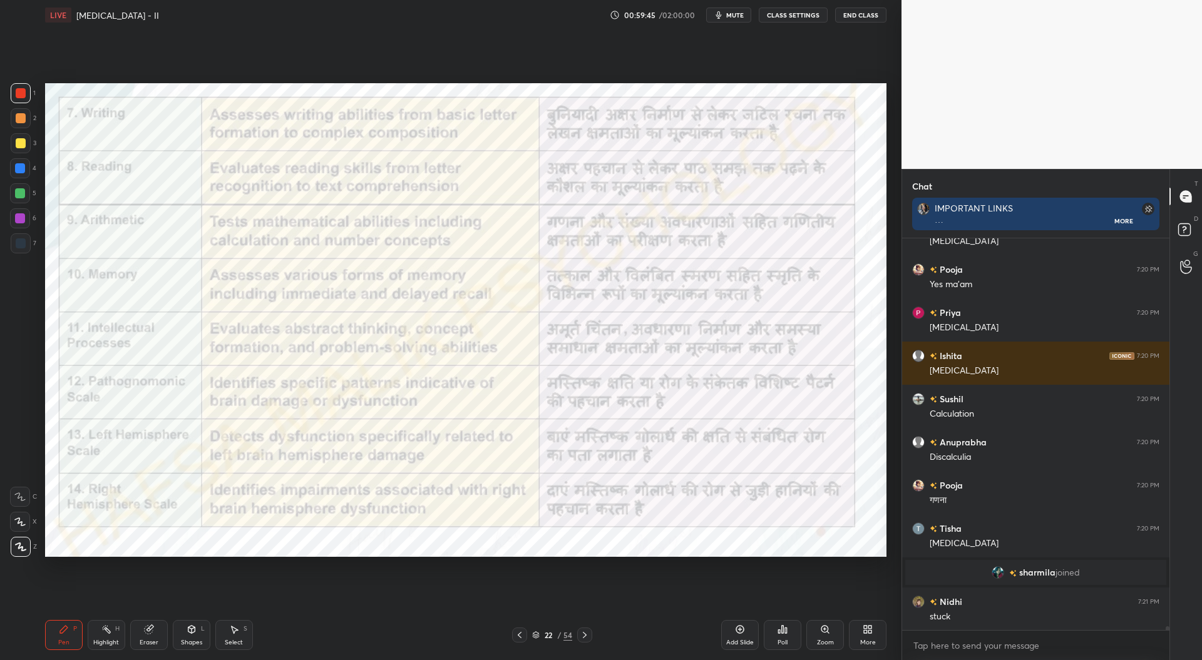
scroll to position [38465, 0]
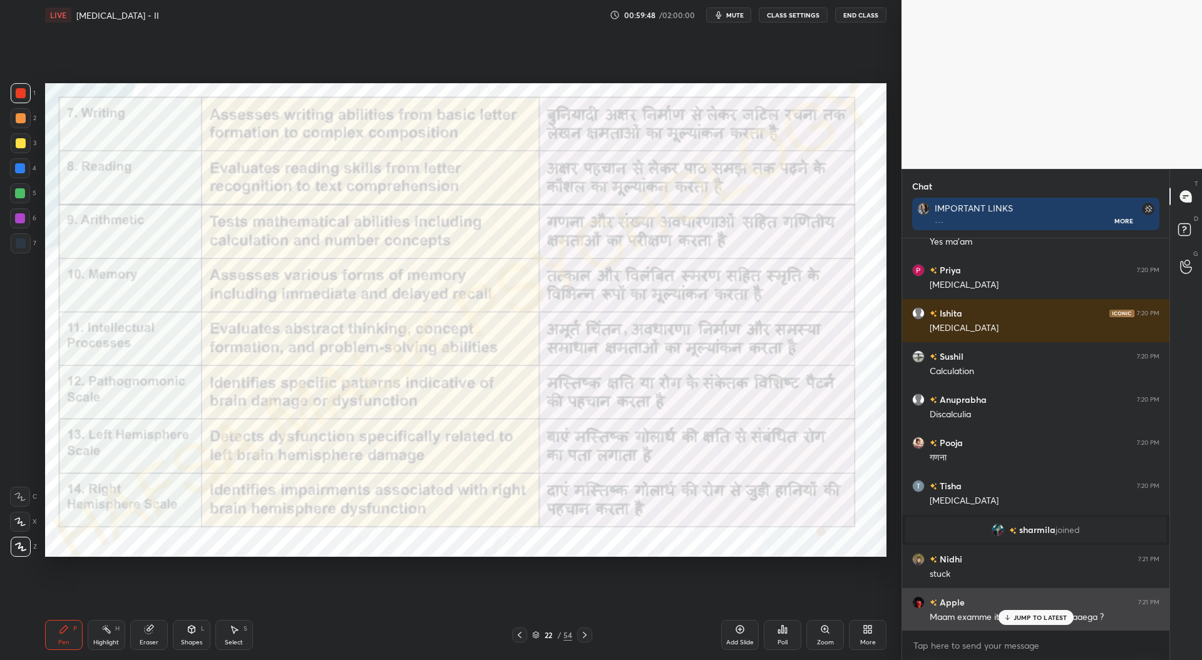
click at [1019, 617] on p "JUMP TO LATEST" at bounding box center [1040, 618] width 54 height 8
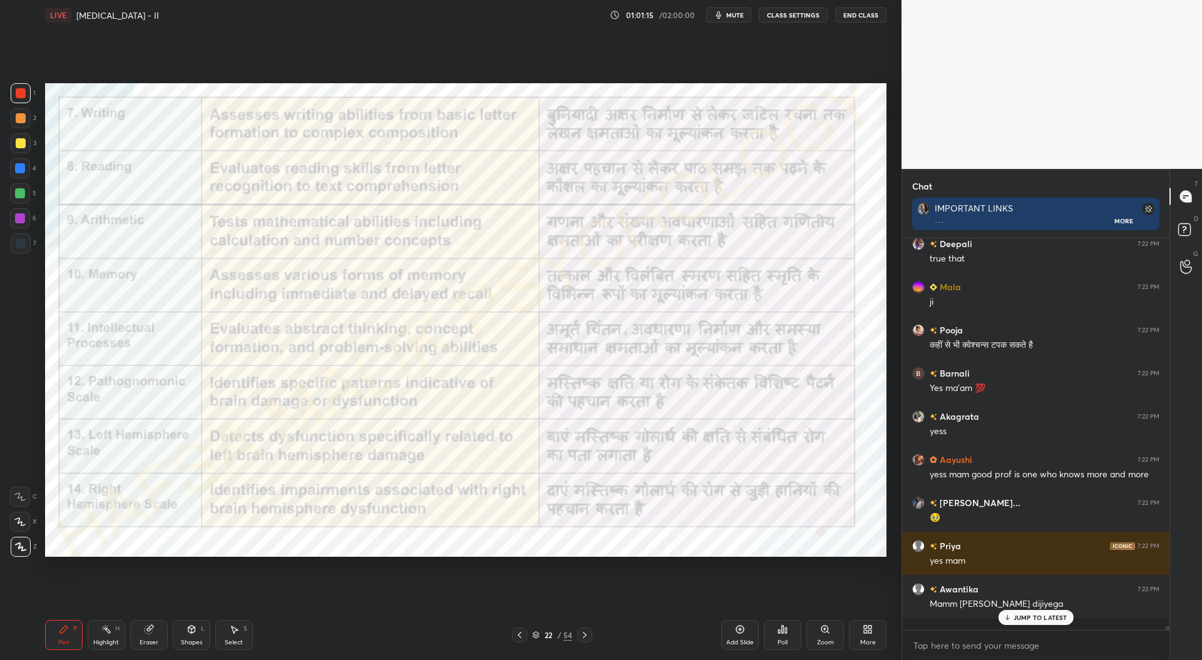
scroll to position [39180, 0]
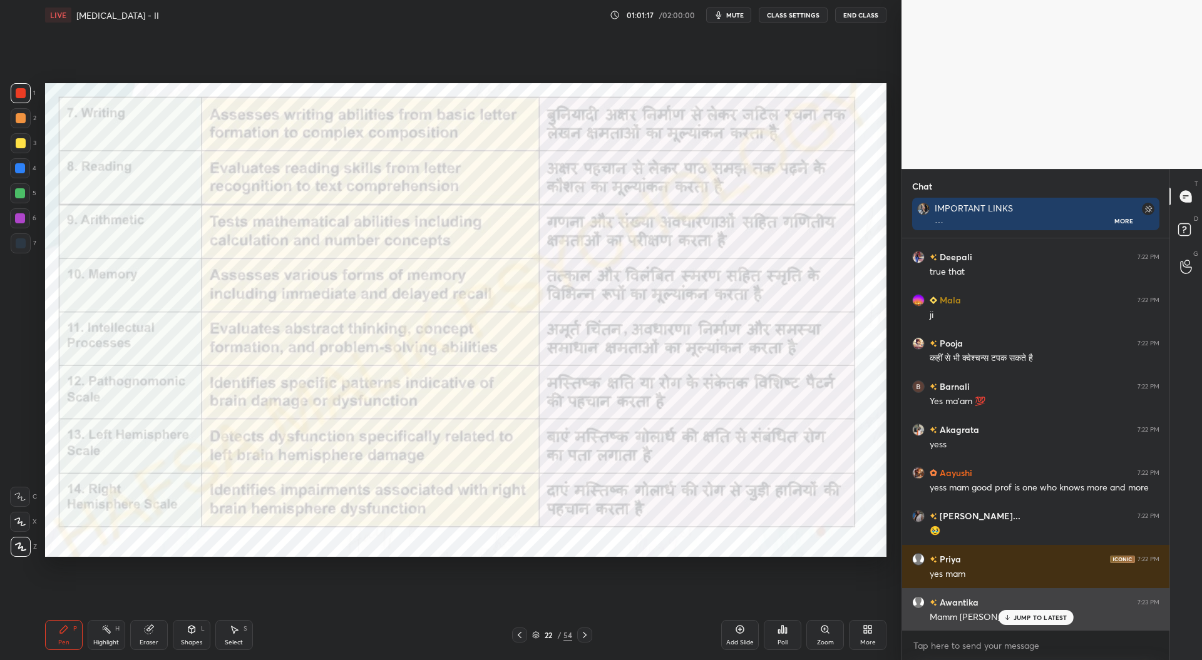
click at [1019, 617] on p "JUMP TO LATEST" at bounding box center [1040, 618] width 54 height 8
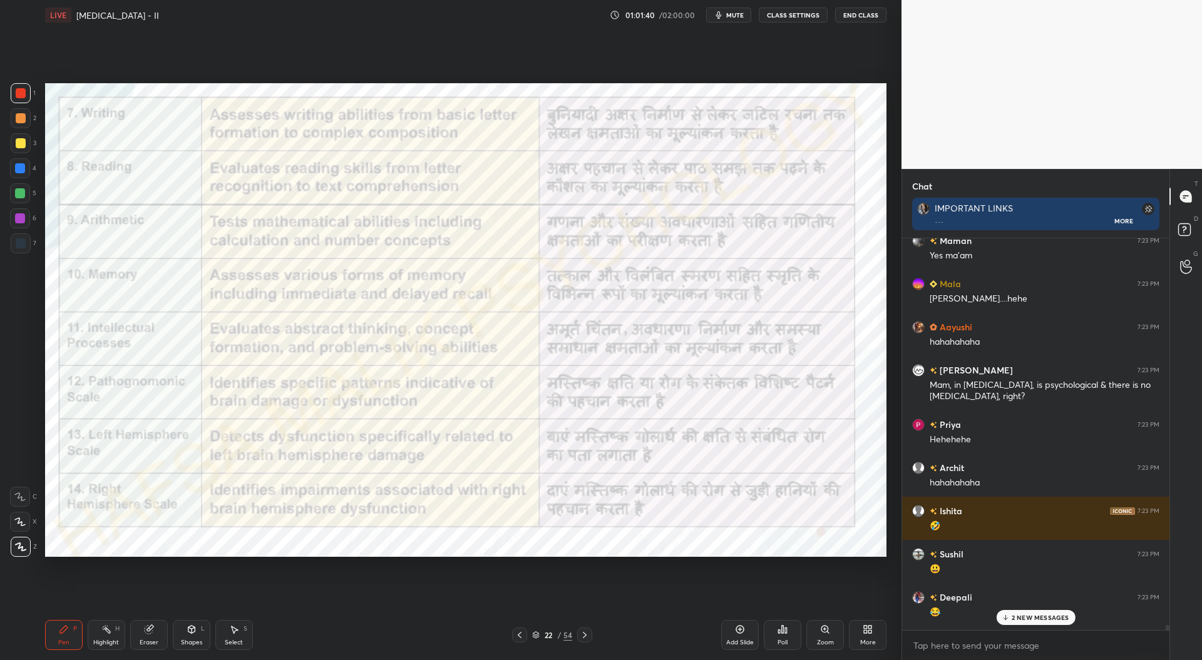
scroll to position [39807, 0]
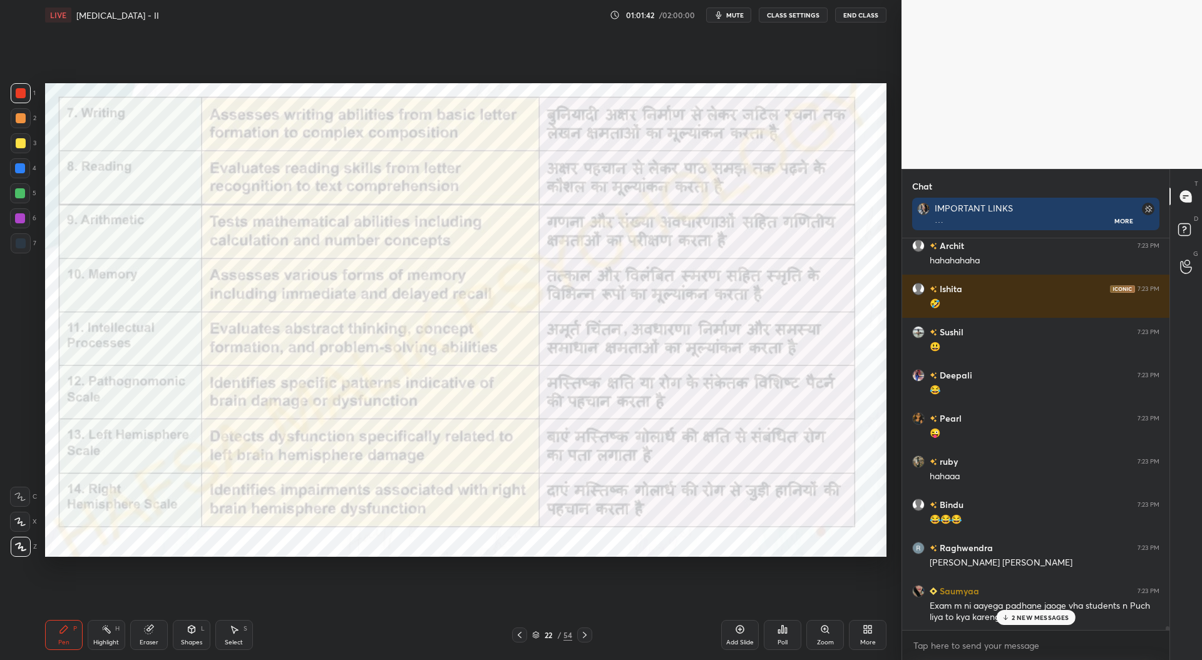
click at [1038, 618] on p "2 NEW MESSAGES" at bounding box center [1041, 618] width 58 height 8
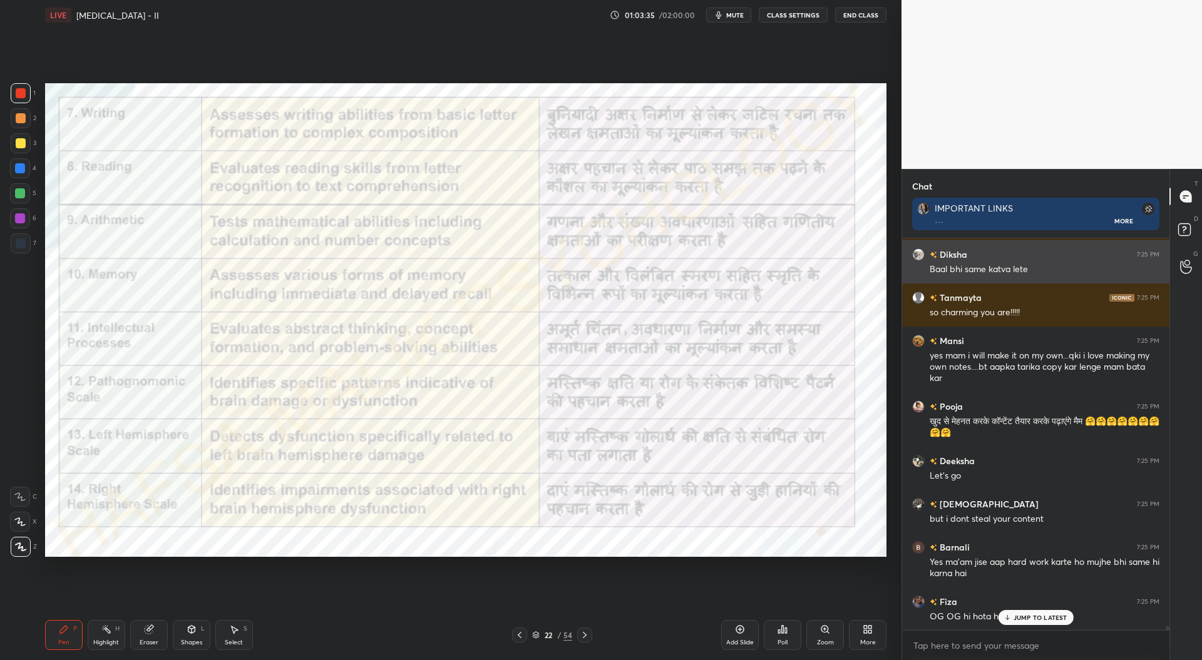
scroll to position [41183, 0]
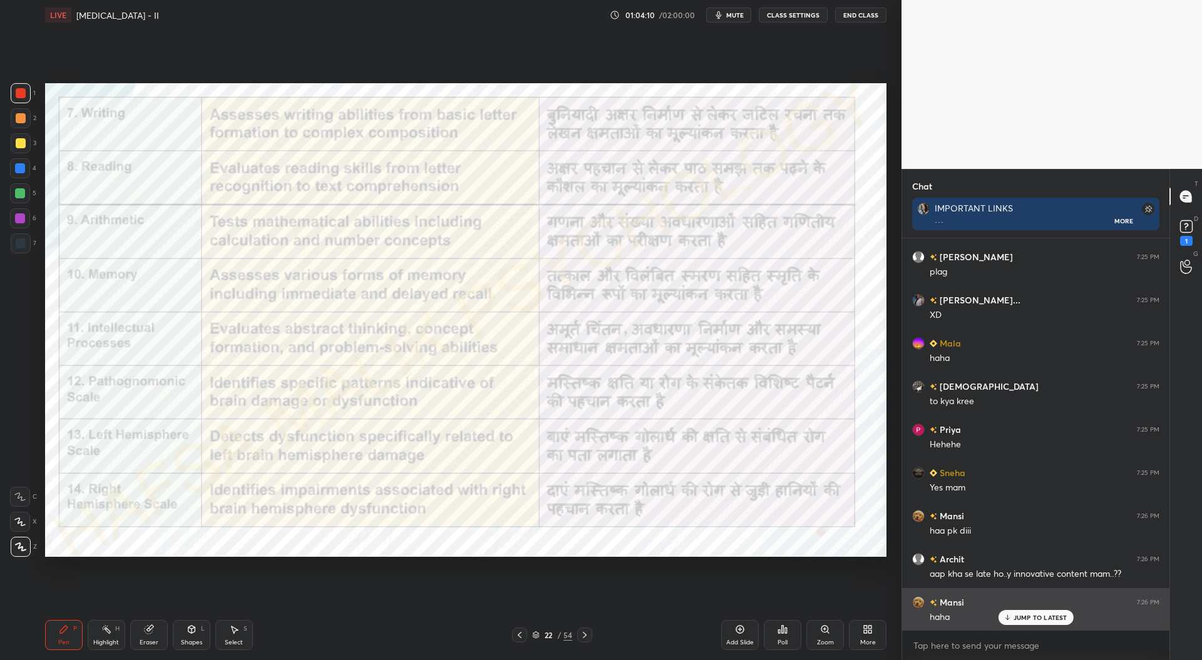
click at [1033, 615] on p "JUMP TO LATEST" at bounding box center [1040, 618] width 54 height 8
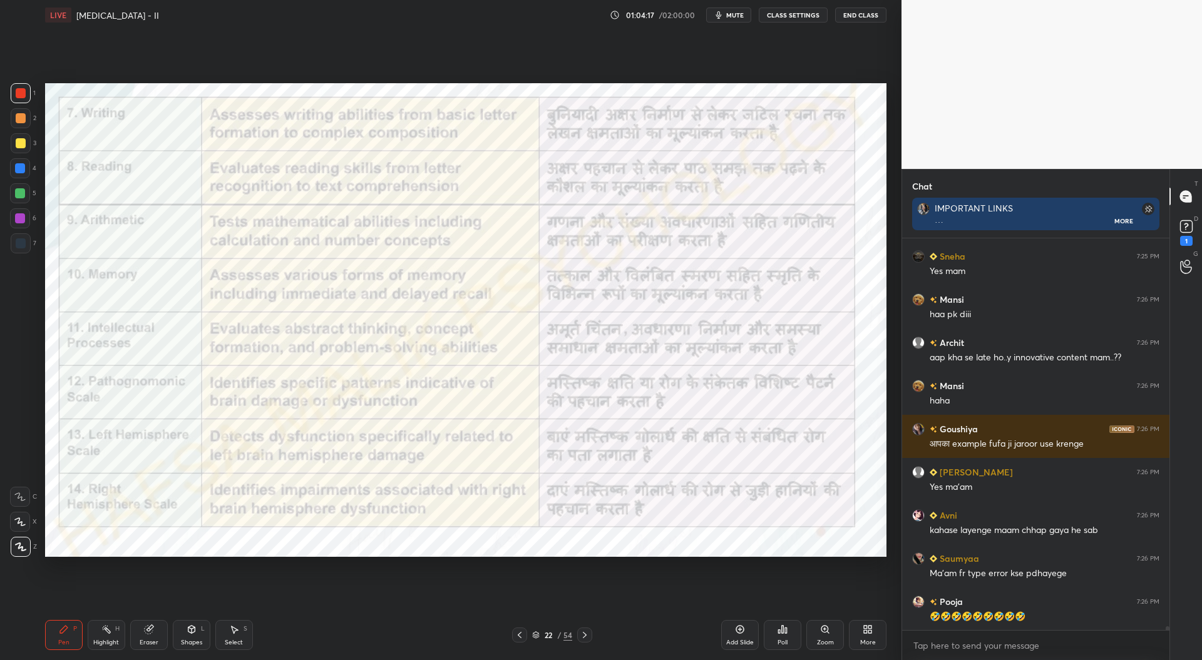
click at [1014, 617] on div "🤣🤣🤣🤣🤣🤣🤣🤣🤣" at bounding box center [1045, 617] width 230 height 13
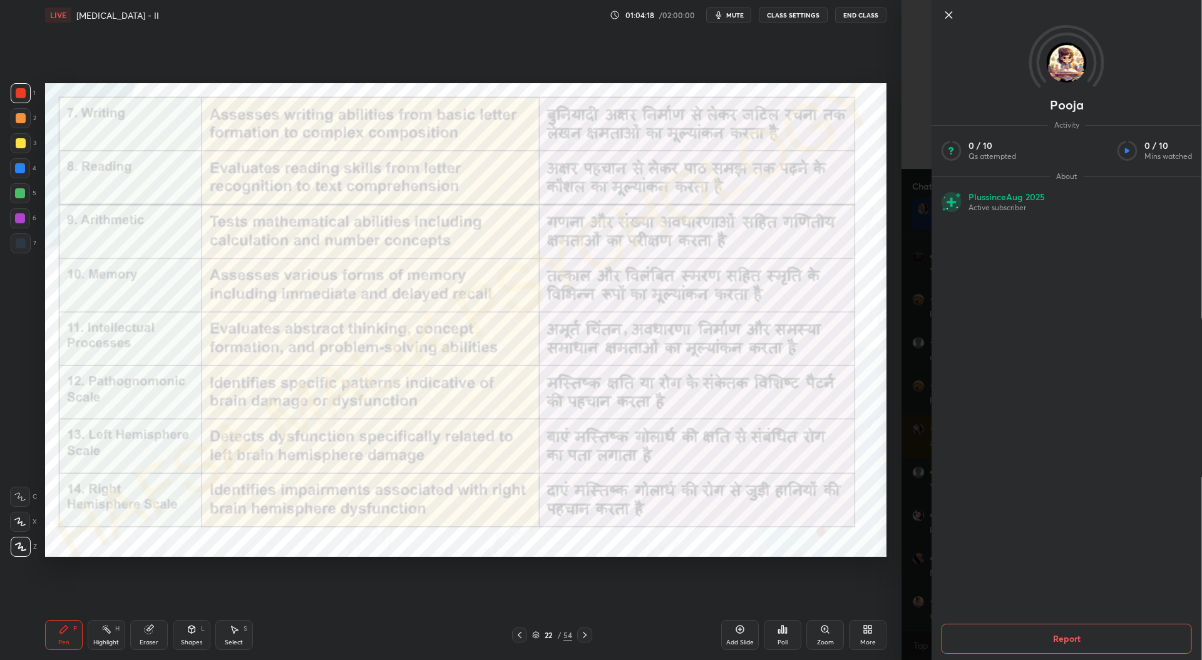
click at [918, 594] on div "Pooja Activity 0 / 10 Qs attempted 0 / 10 Mins watched About Plus since [DATE] …" at bounding box center [1051, 330] width 300 height 660
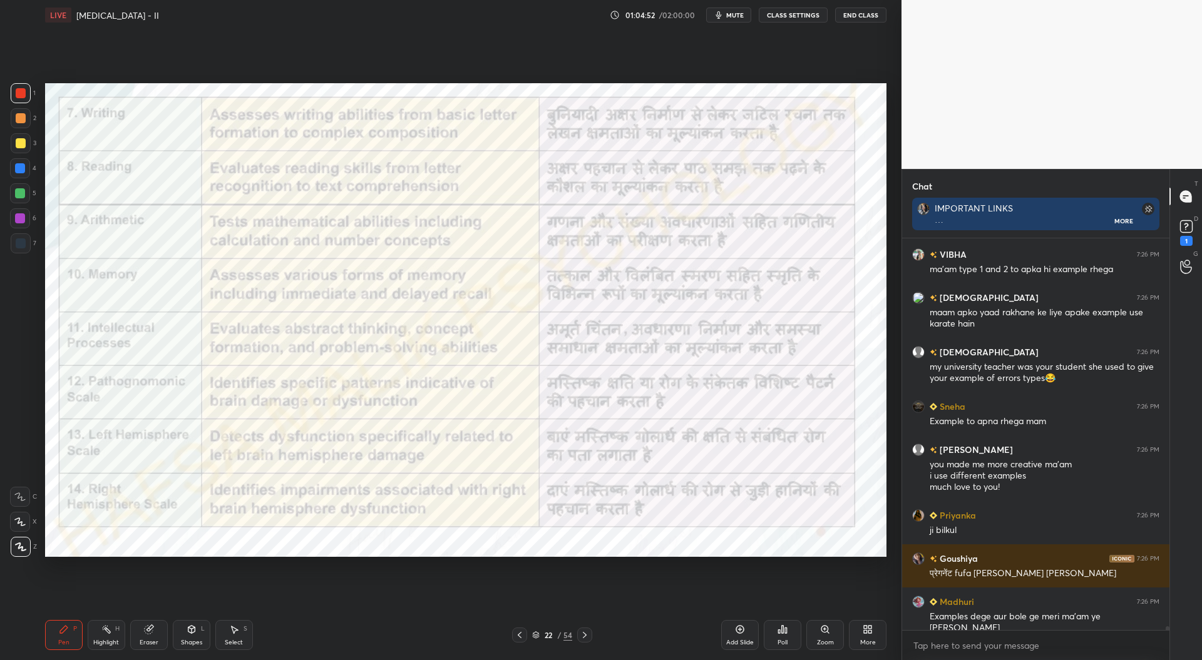
scroll to position [43185, 0]
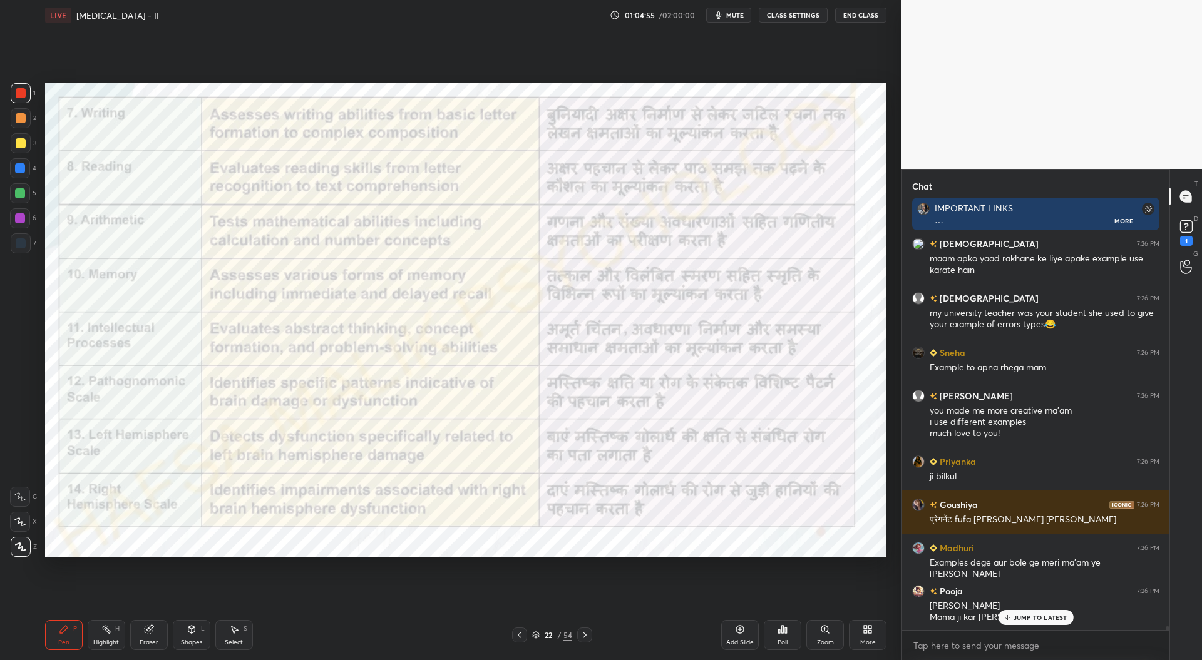
click at [23, 242] on div at bounding box center [21, 243] width 10 height 10
click at [23, 168] on div at bounding box center [20, 168] width 10 height 10
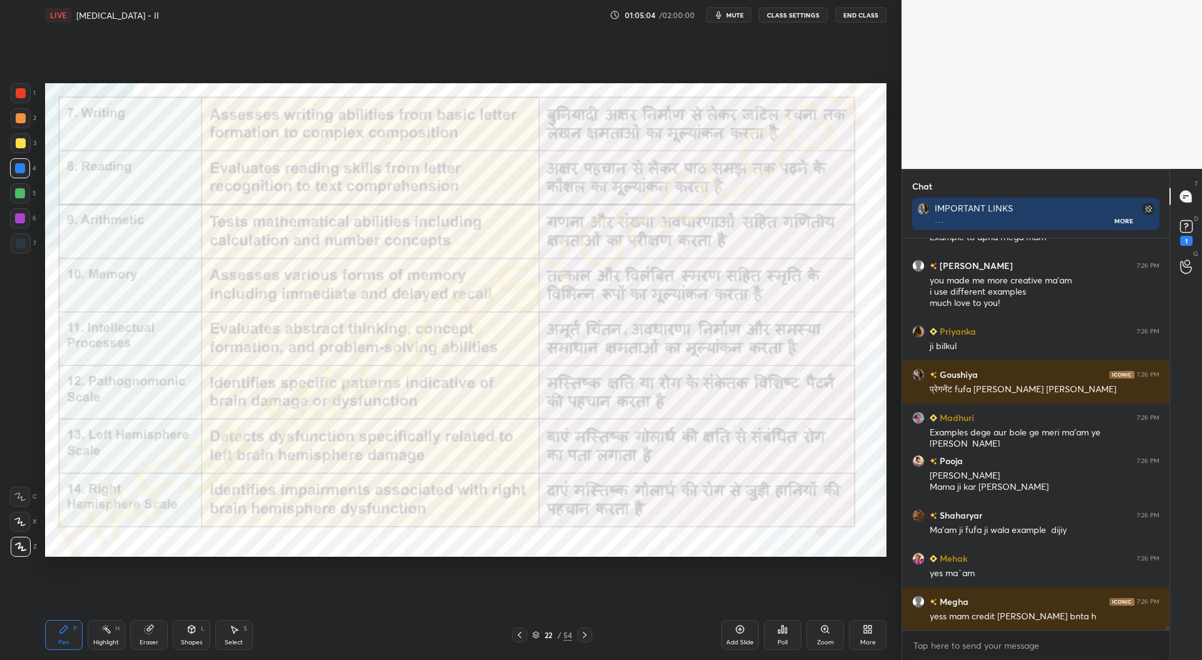
scroll to position [43369, 0]
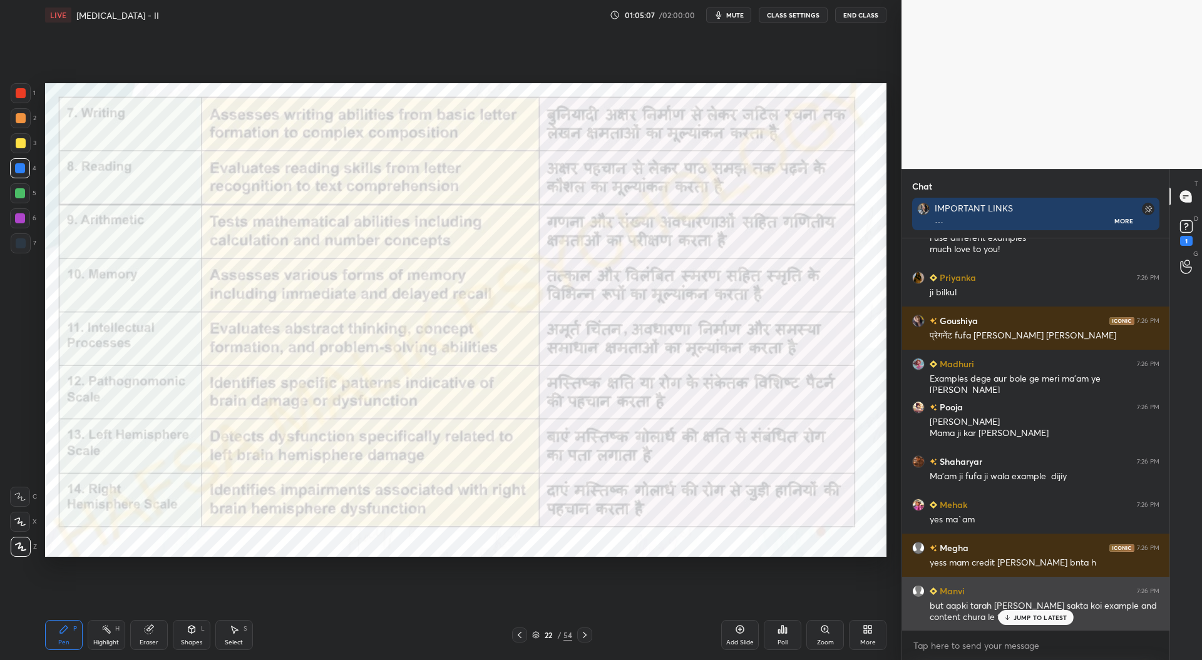
click at [1019, 618] on p "JUMP TO LATEST" at bounding box center [1040, 618] width 54 height 8
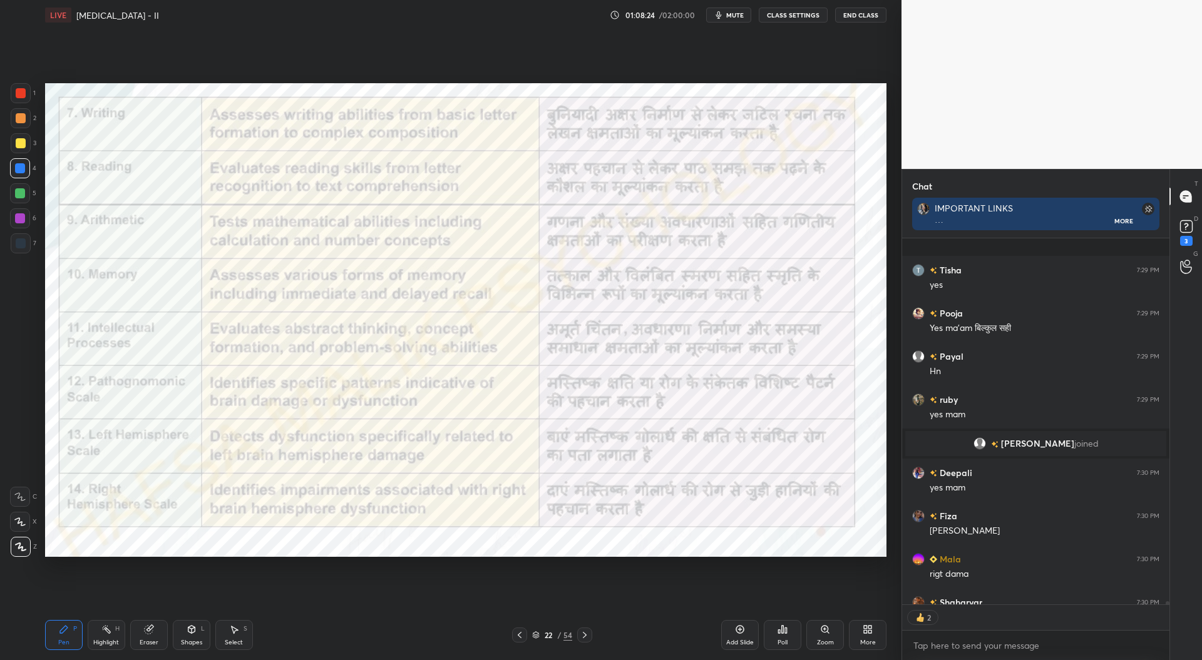
scroll to position [44665, 0]
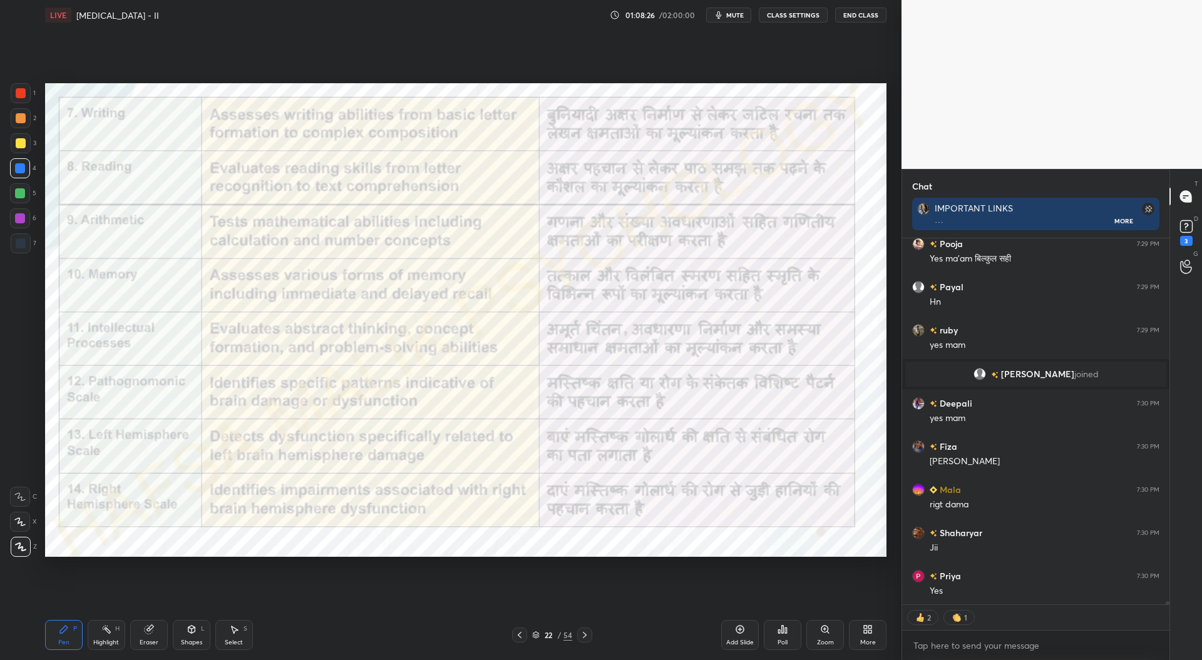
click at [583, 634] on icon at bounding box center [585, 635] width 10 height 10
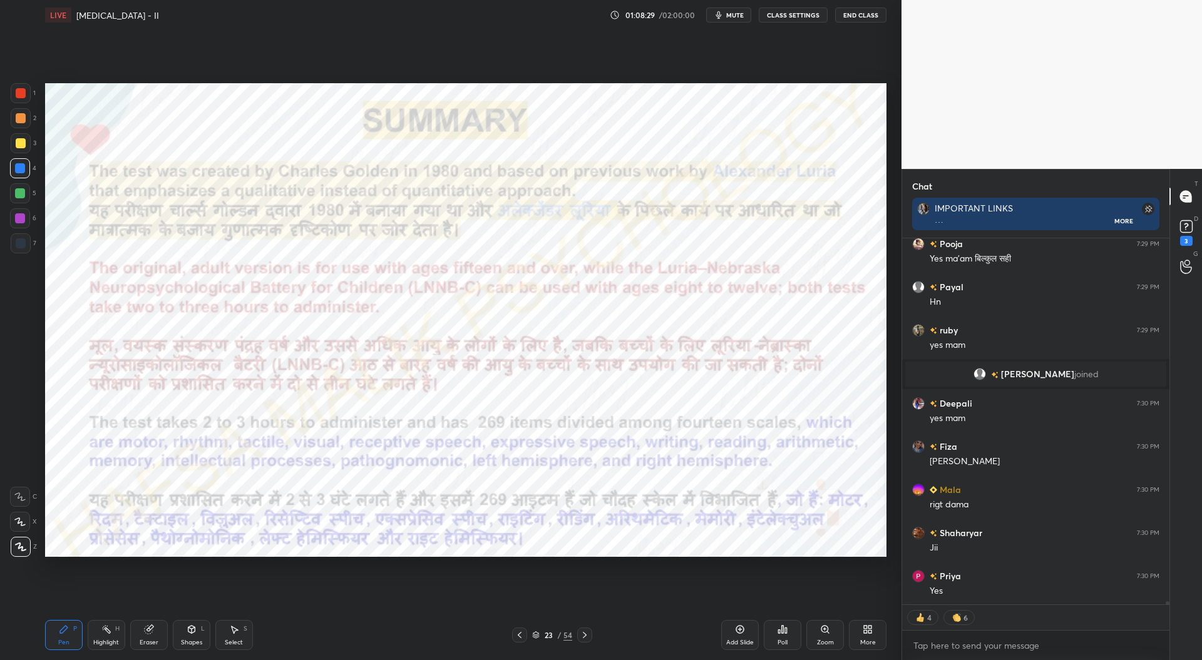
click at [587, 635] on icon at bounding box center [585, 635] width 10 height 10
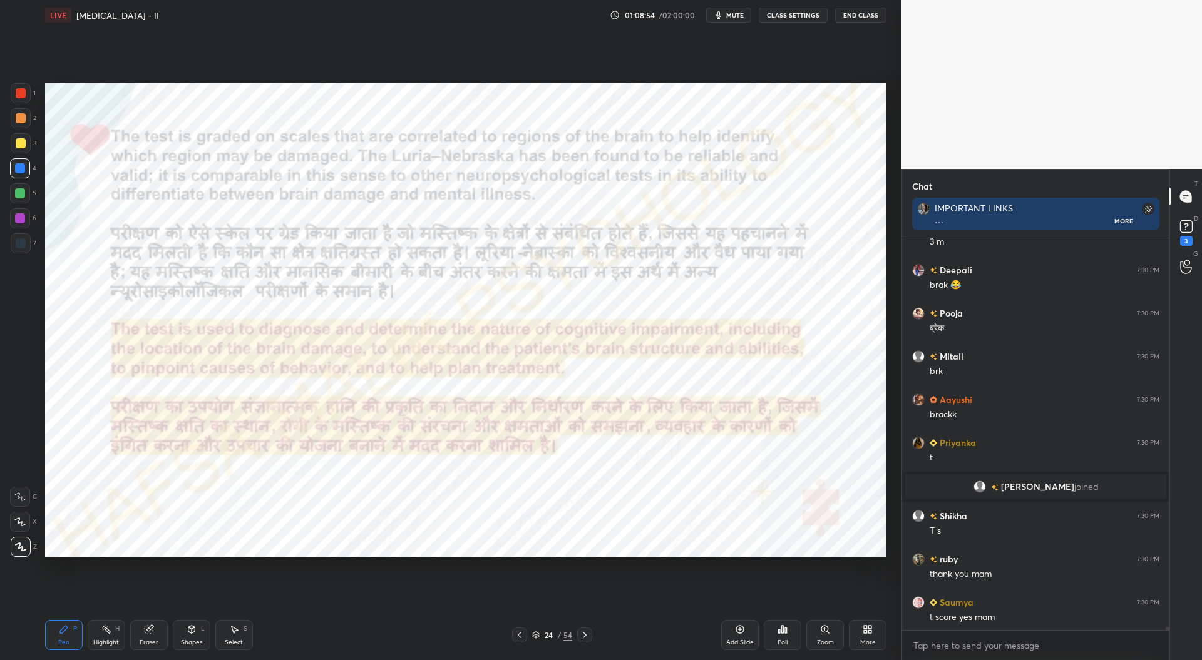
scroll to position [45137, 0]
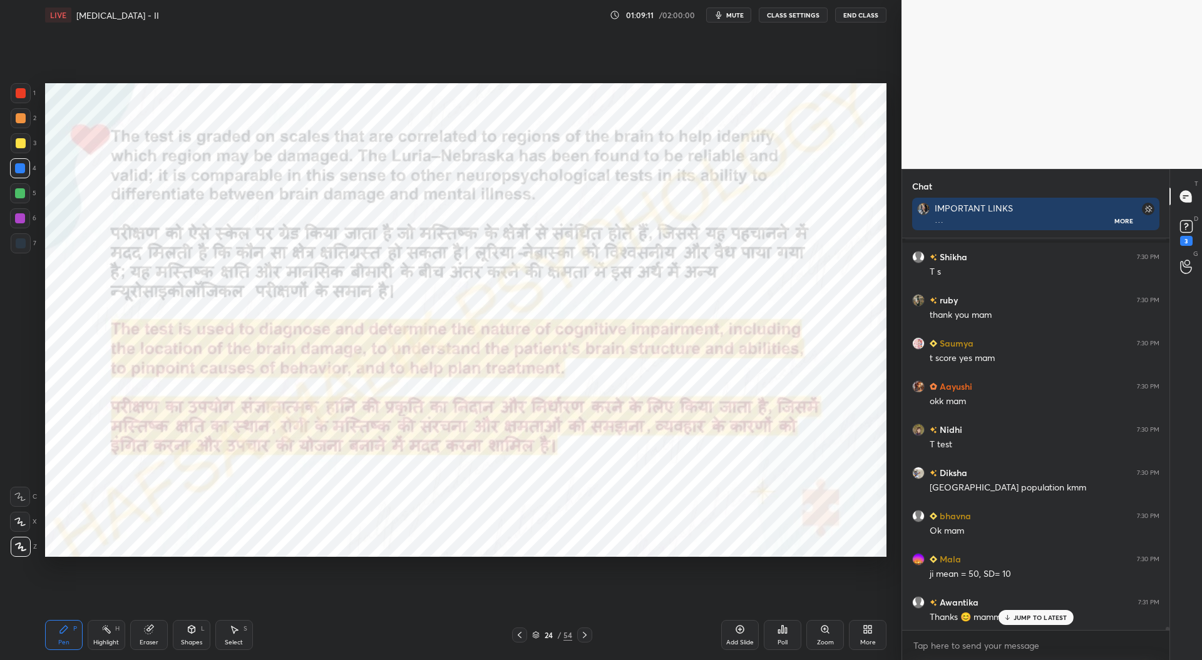
click at [151, 636] on div "Eraser" at bounding box center [149, 635] width 38 height 30
click at [66, 634] on icon at bounding box center [64, 630] width 10 height 10
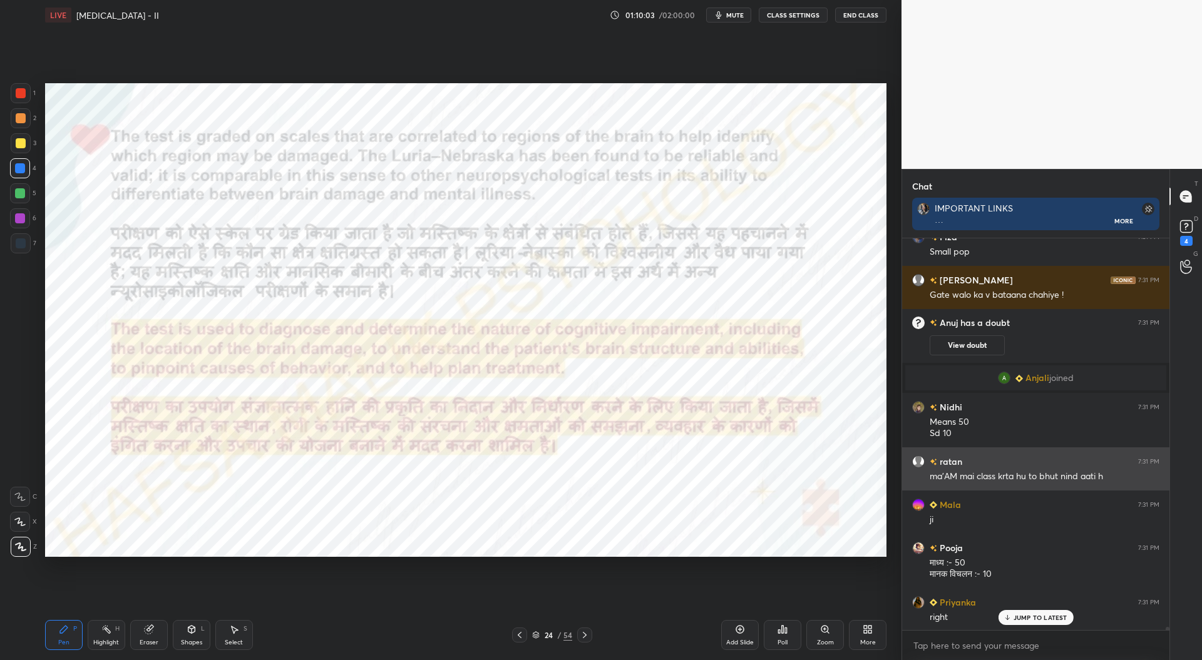
scroll to position [388, 264]
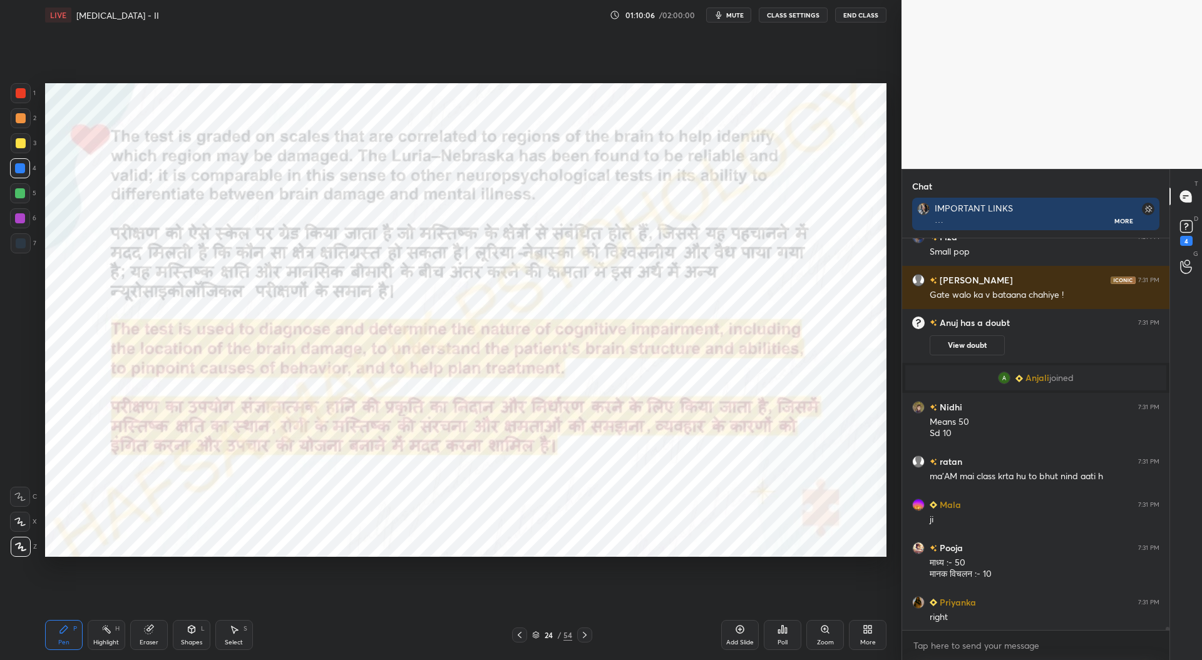
click at [739, 634] on icon at bounding box center [740, 630] width 10 height 10
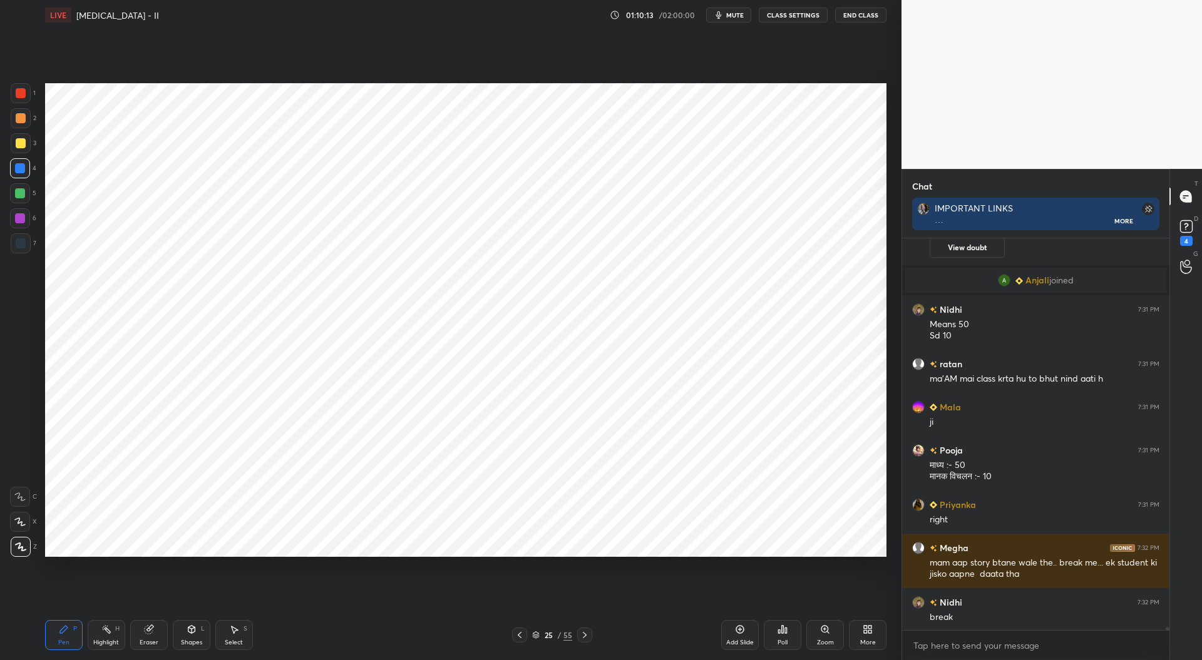
scroll to position [45804, 0]
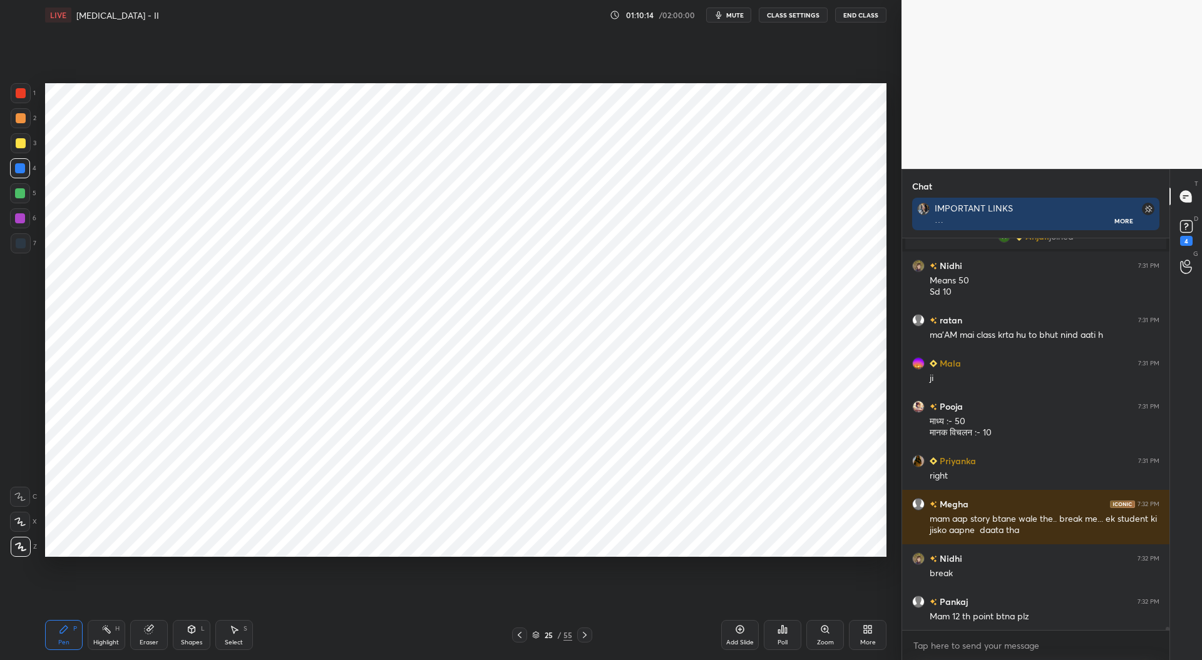
click at [732, 16] on span "mute" at bounding box center [735, 15] width 18 height 9
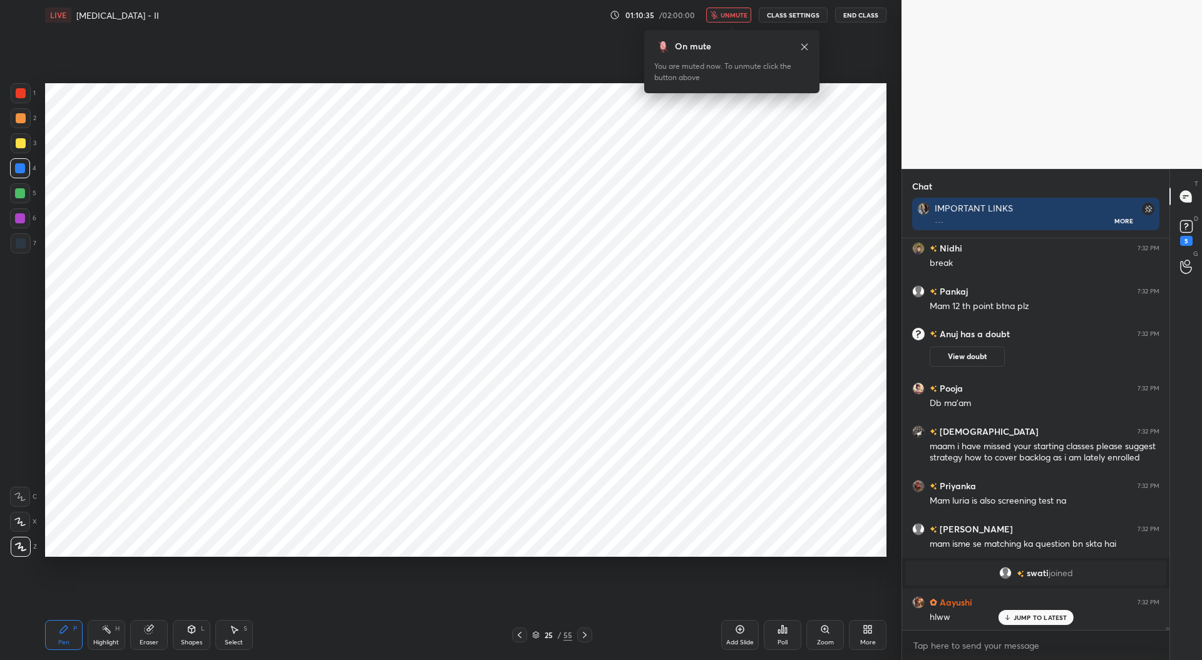
scroll to position [4, 4]
click at [729, 14] on span "unmute" at bounding box center [734, 15] width 27 height 9
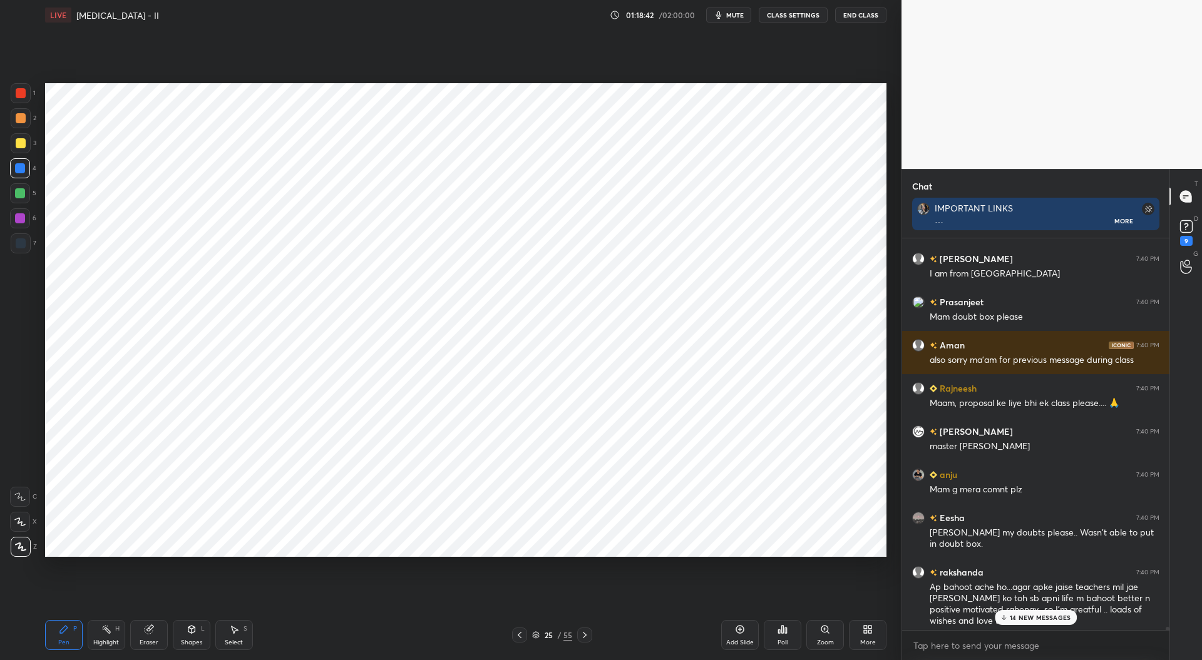
scroll to position [51689, 0]
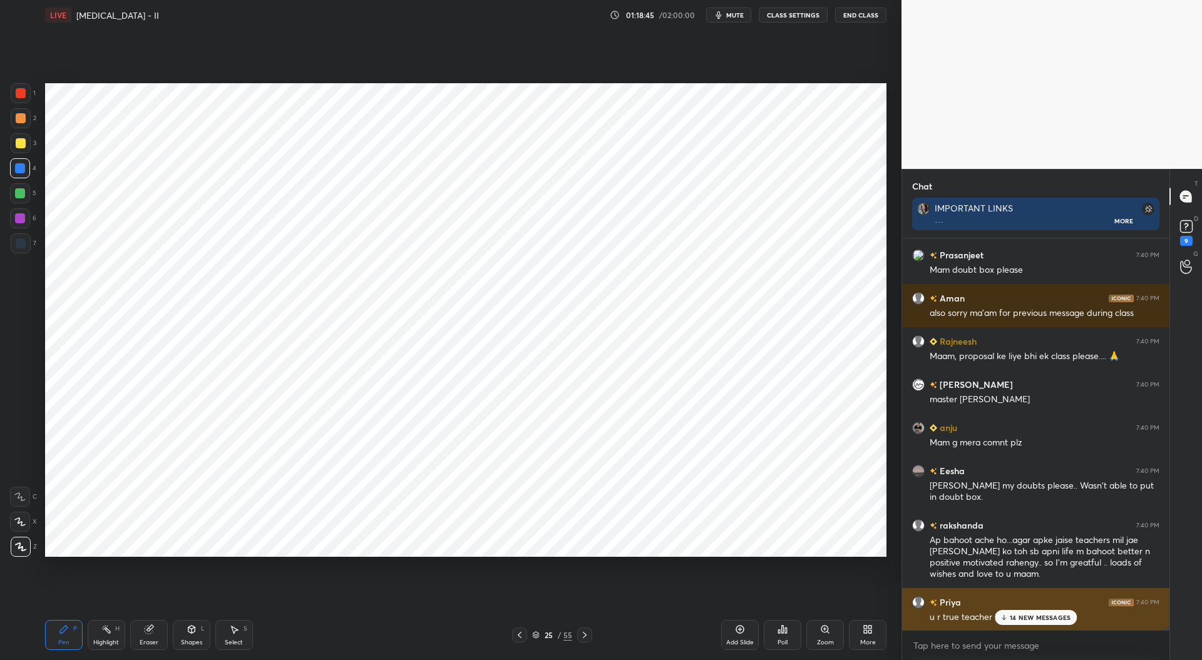
click at [1025, 614] on p "14 NEW MESSAGES" at bounding box center [1040, 618] width 61 height 8
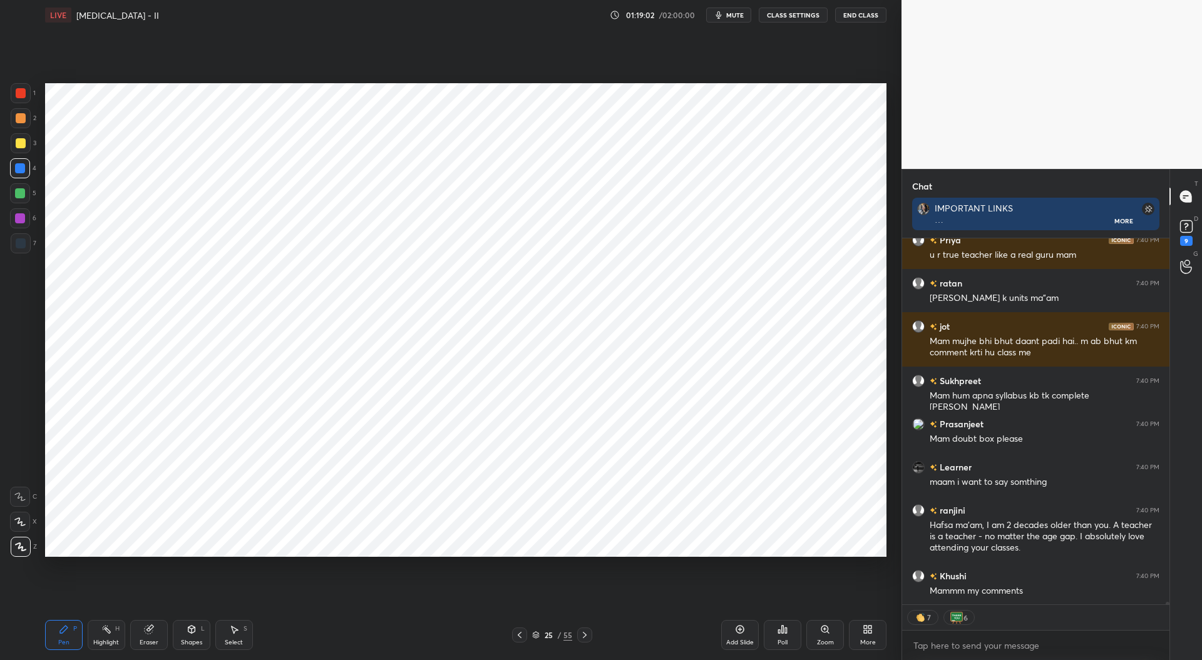
scroll to position [52095, 0]
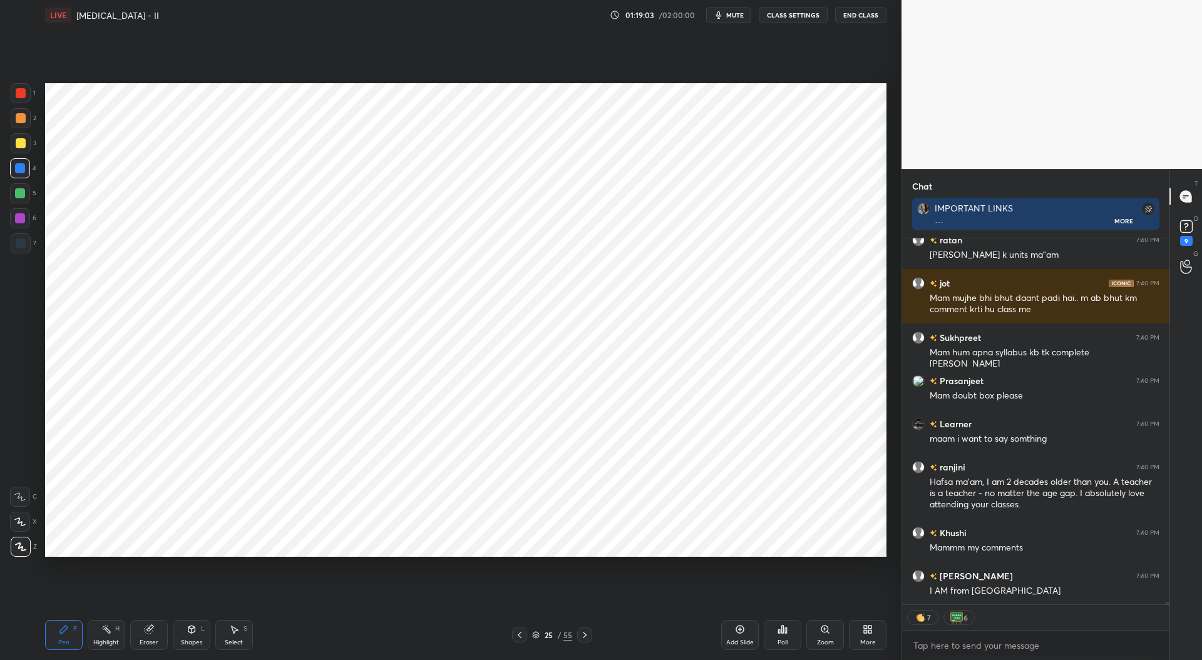
click at [745, 636] on div "Add Slide" at bounding box center [740, 635] width 38 height 30
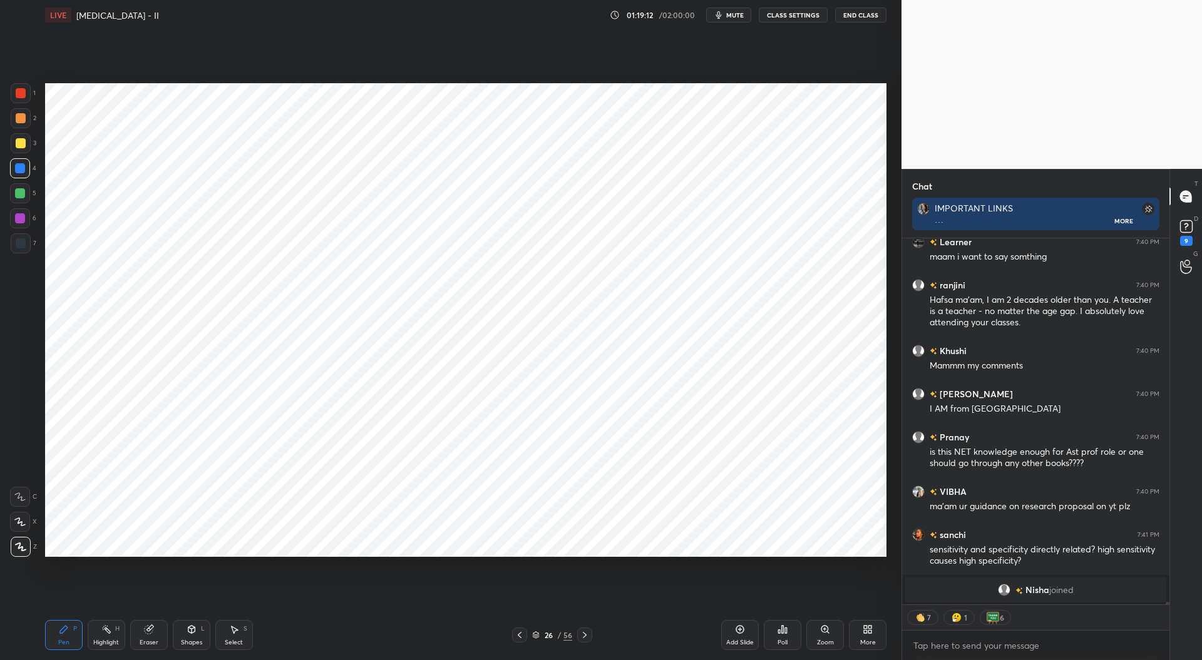
scroll to position [51720, 0]
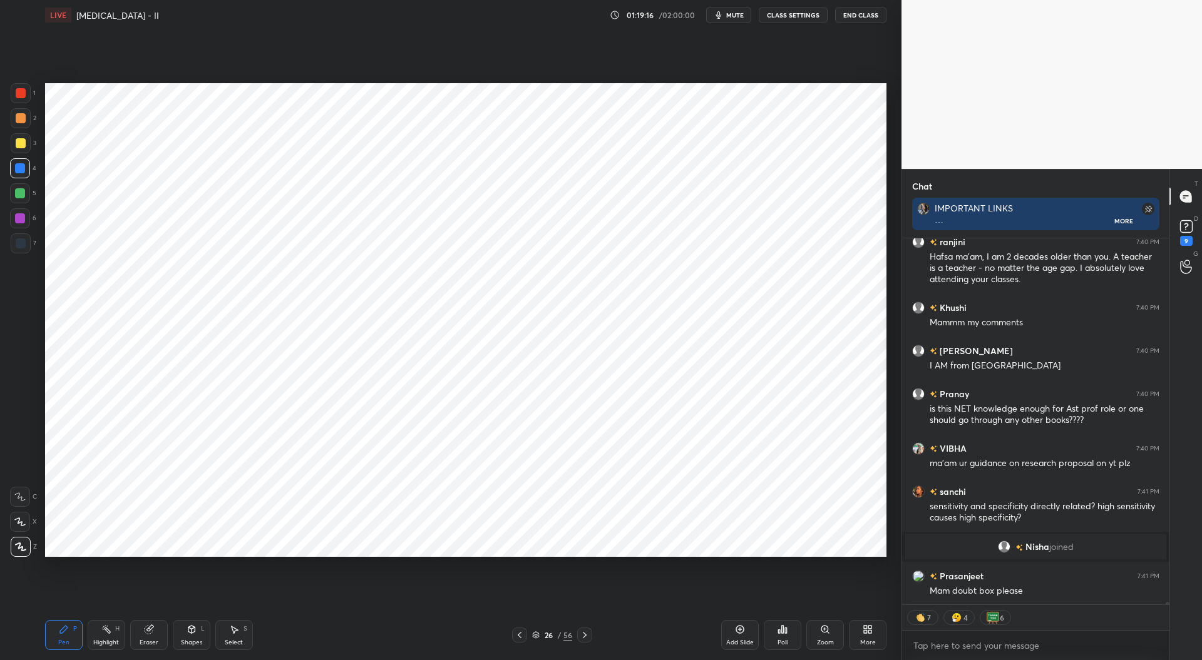
click at [22, 93] on div at bounding box center [21, 93] width 10 height 10
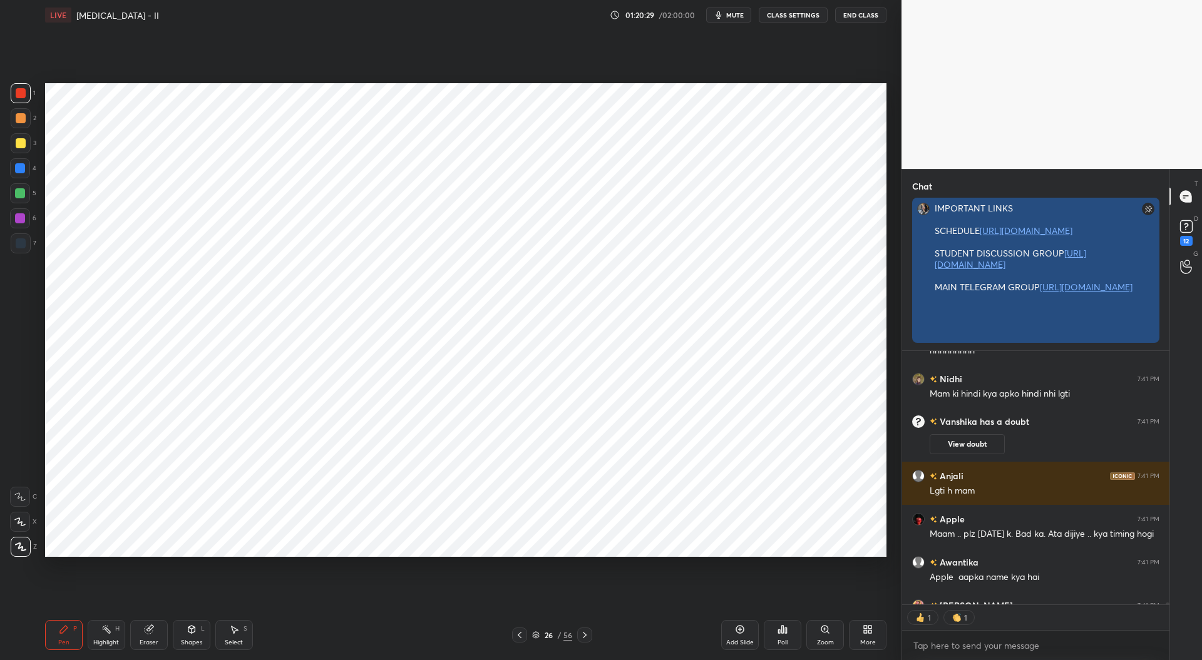
scroll to position [184, 264]
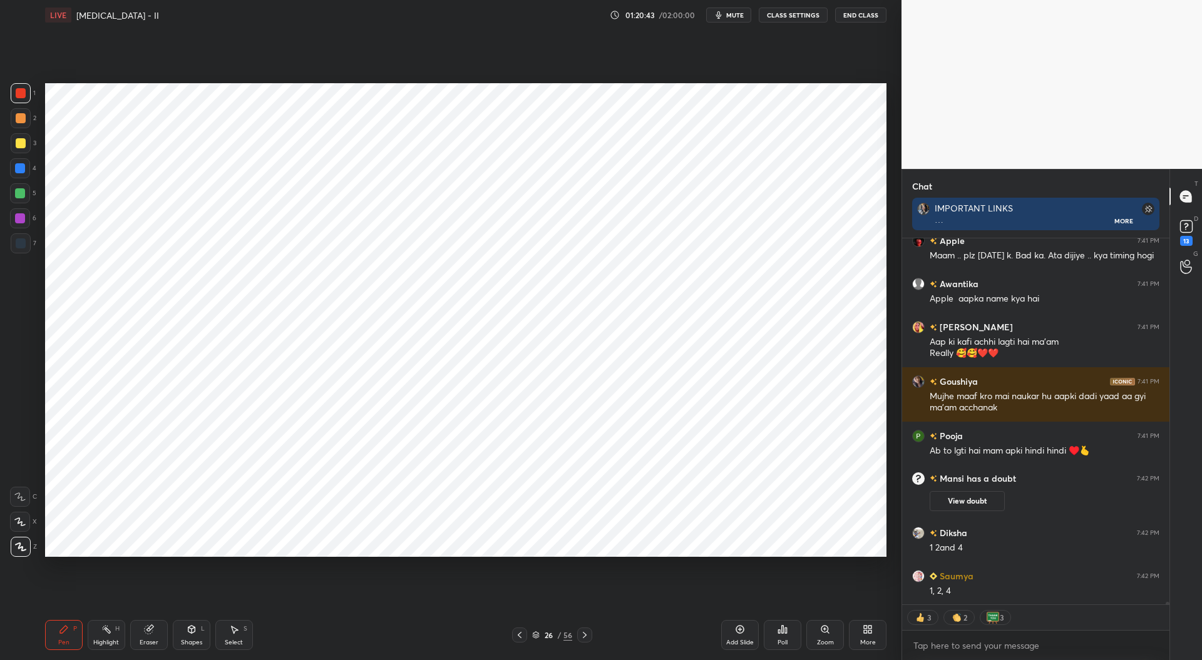
click at [21, 168] on div at bounding box center [20, 168] width 10 height 10
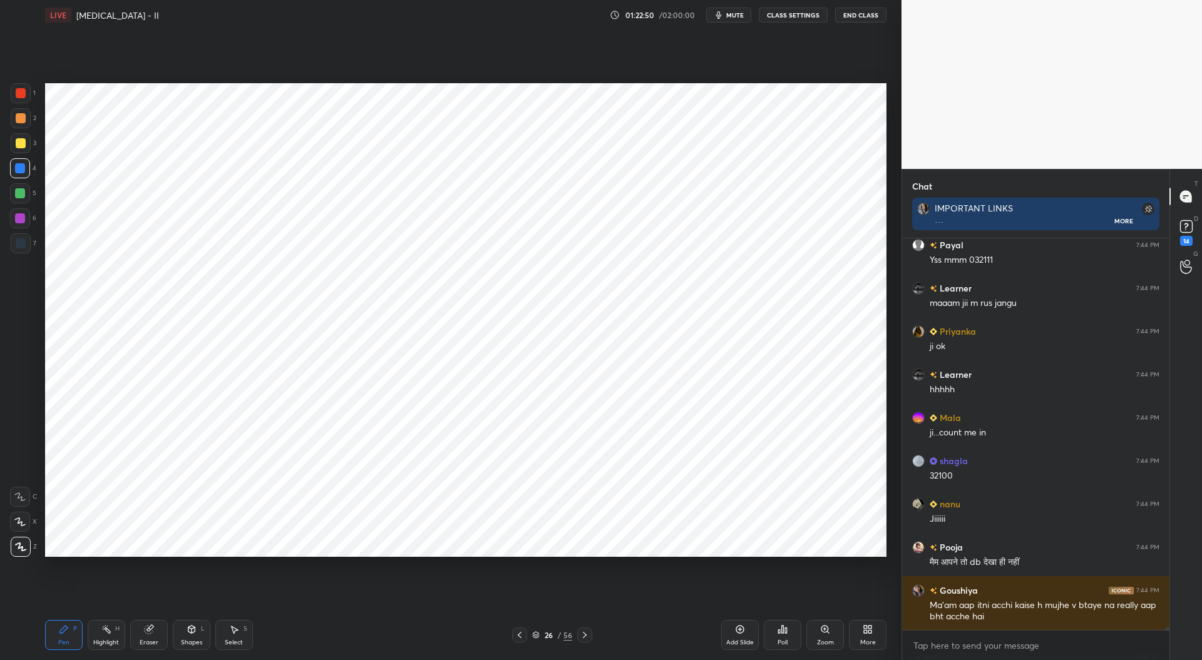
scroll to position [54067, 0]
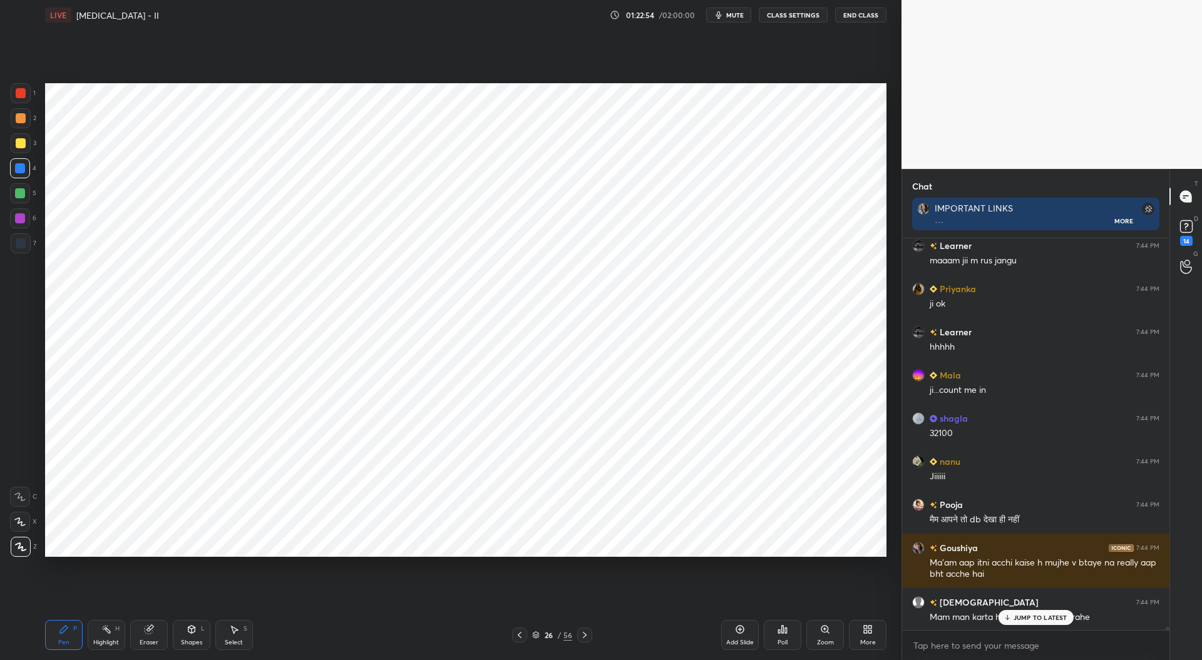
click at [588, 637] on icon at bounding box center [585, 635] width 10 height 10
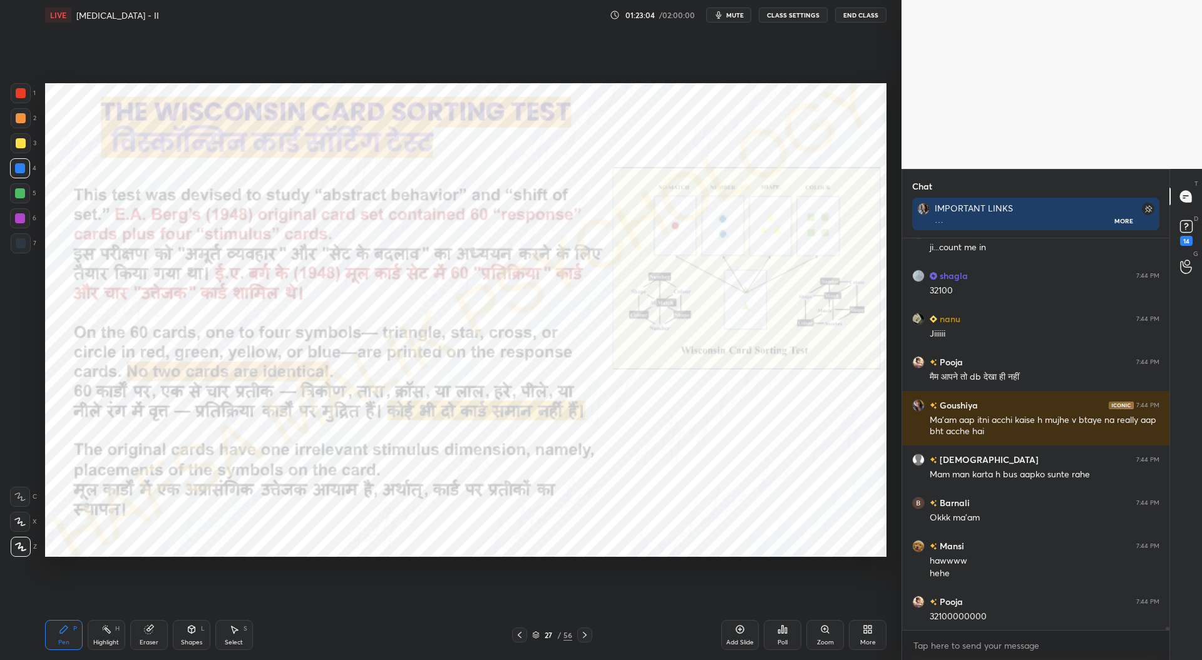
scroll to position [53923, 0]
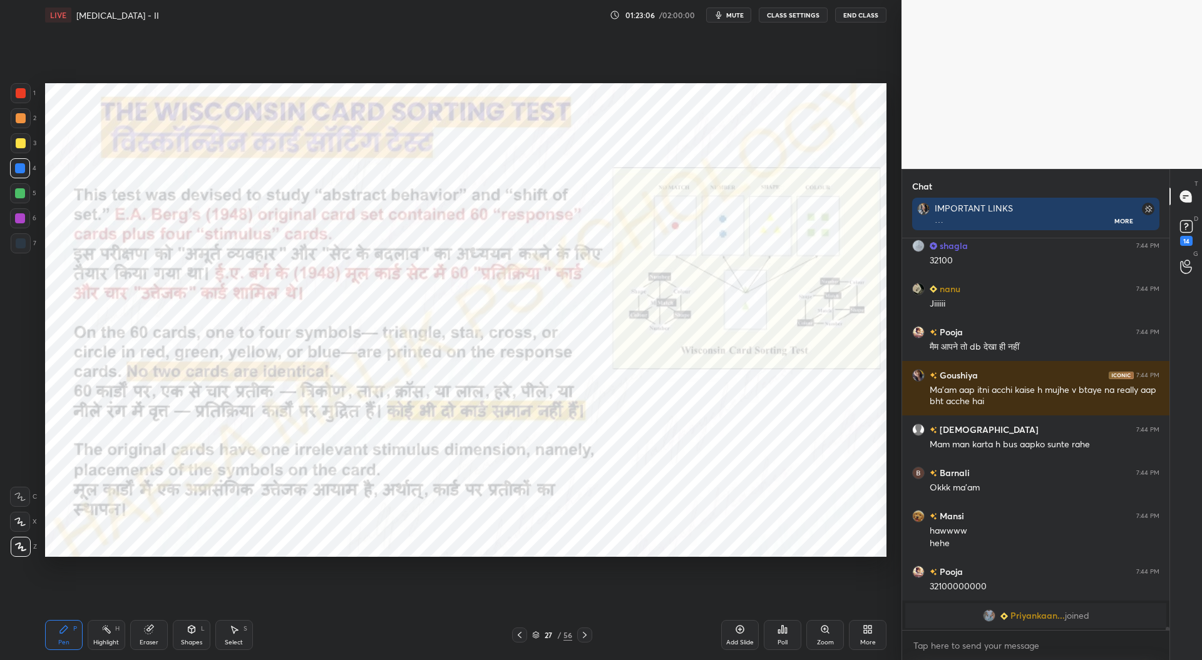
click at [538, 635] on icon at bounding box center [536, 636] width 8 height 8
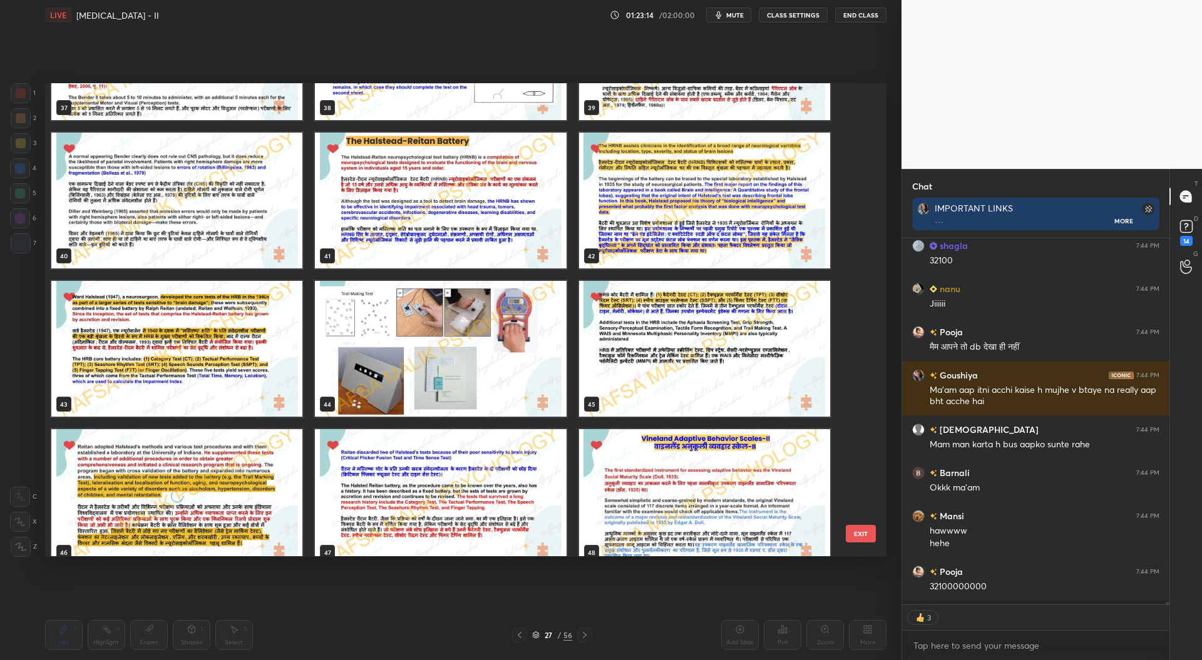
scroll to position [53876, 0]
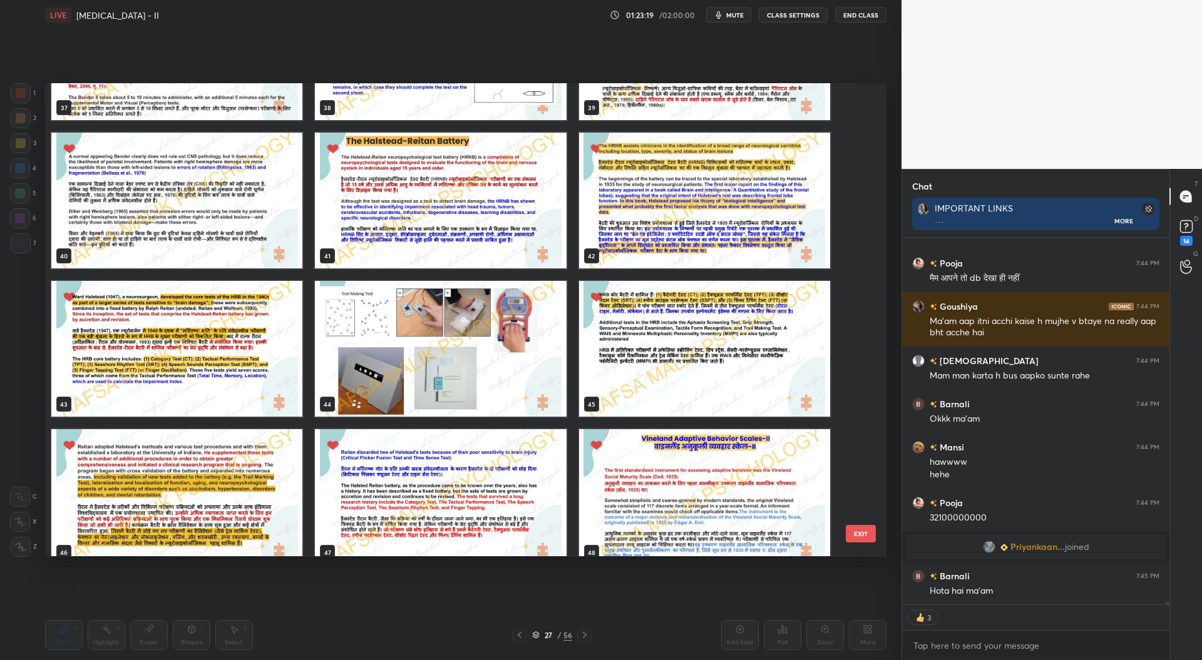
click at [495, 245] on img "grid" at bounding box center [440, 201] width 251 height 136
click at [496, 245] on img "grid" at bounding box center [440, 201] width 251 height 136
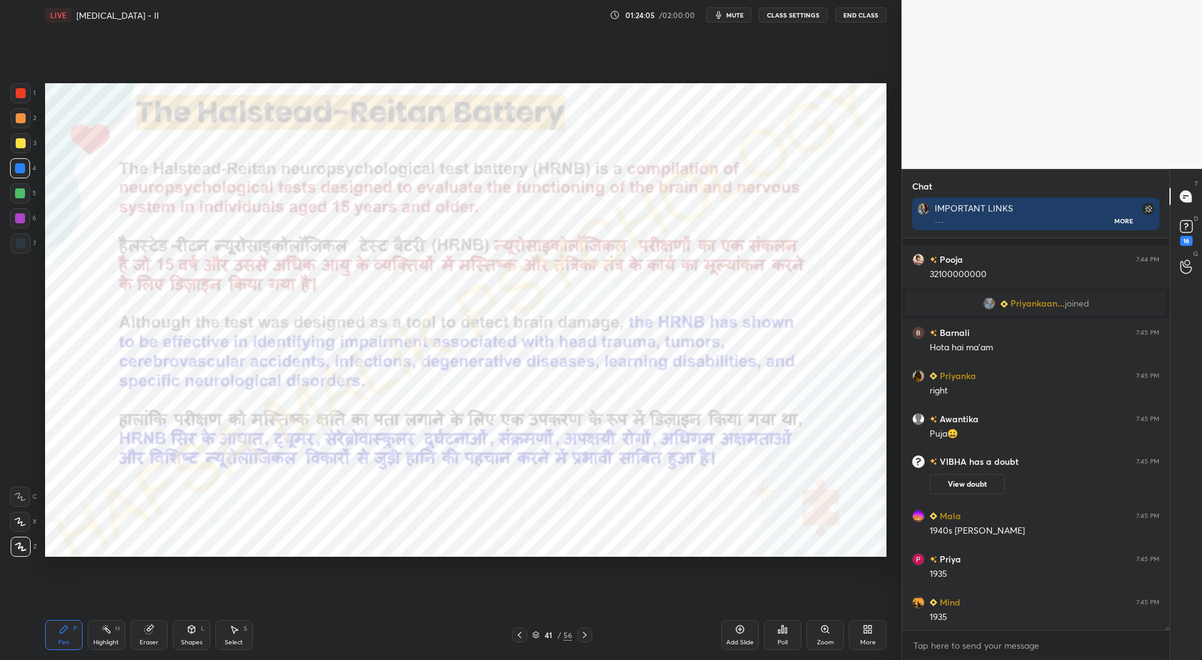
scroll to position [54116, 0]
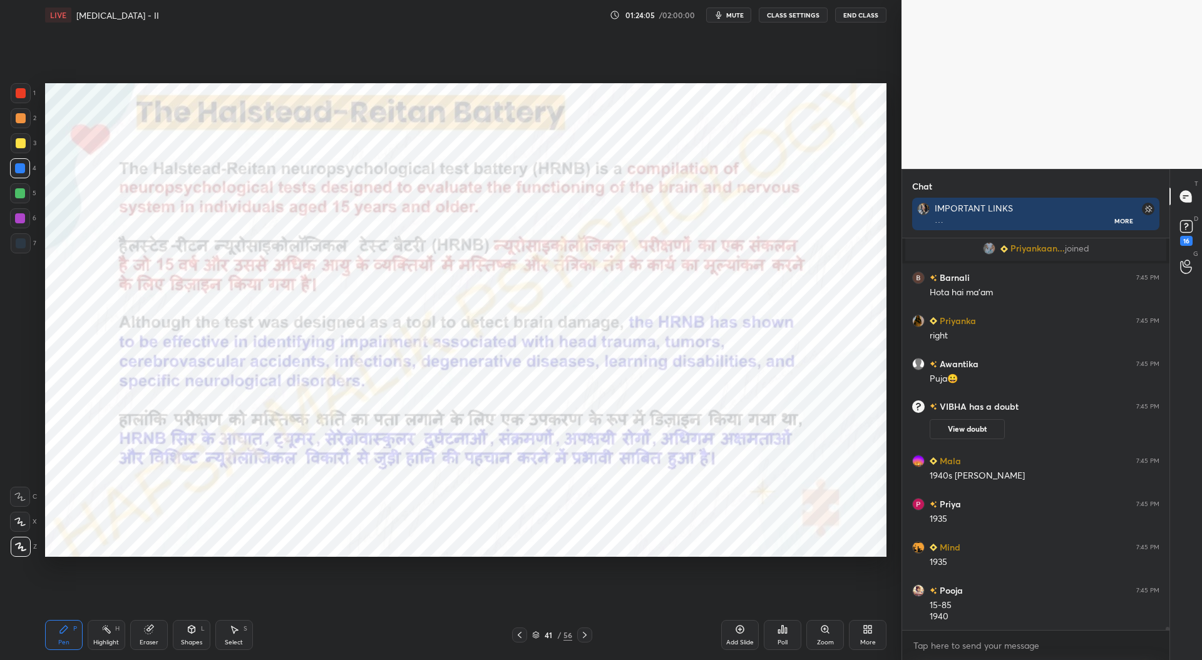
click at [590, 638] on div at bounding box center [584, 635] width 15 height 15
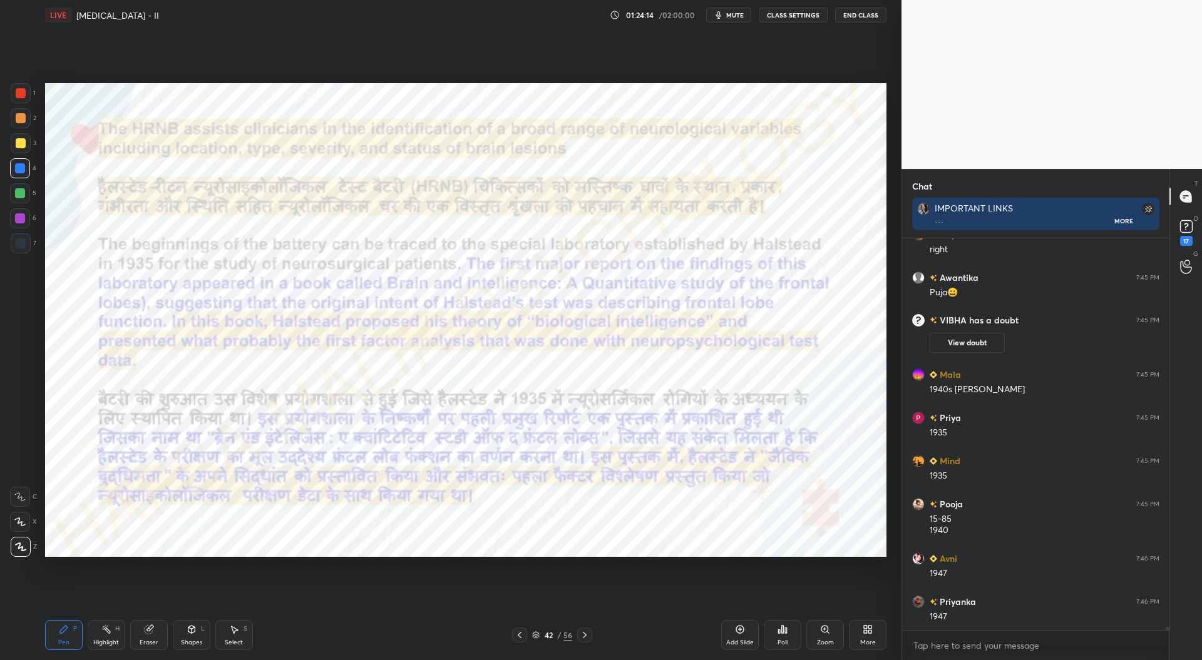
scroll to position [54245, 0]
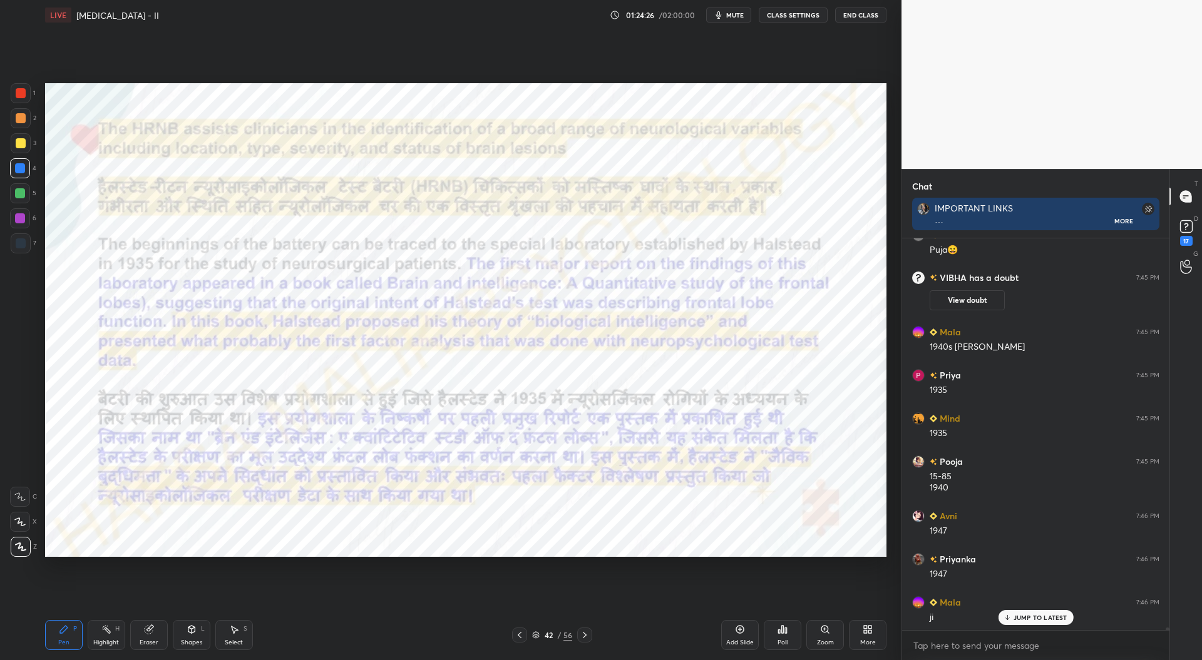
click at [521, 634] on icon at bounding box center [520, 635] width 10 height 10
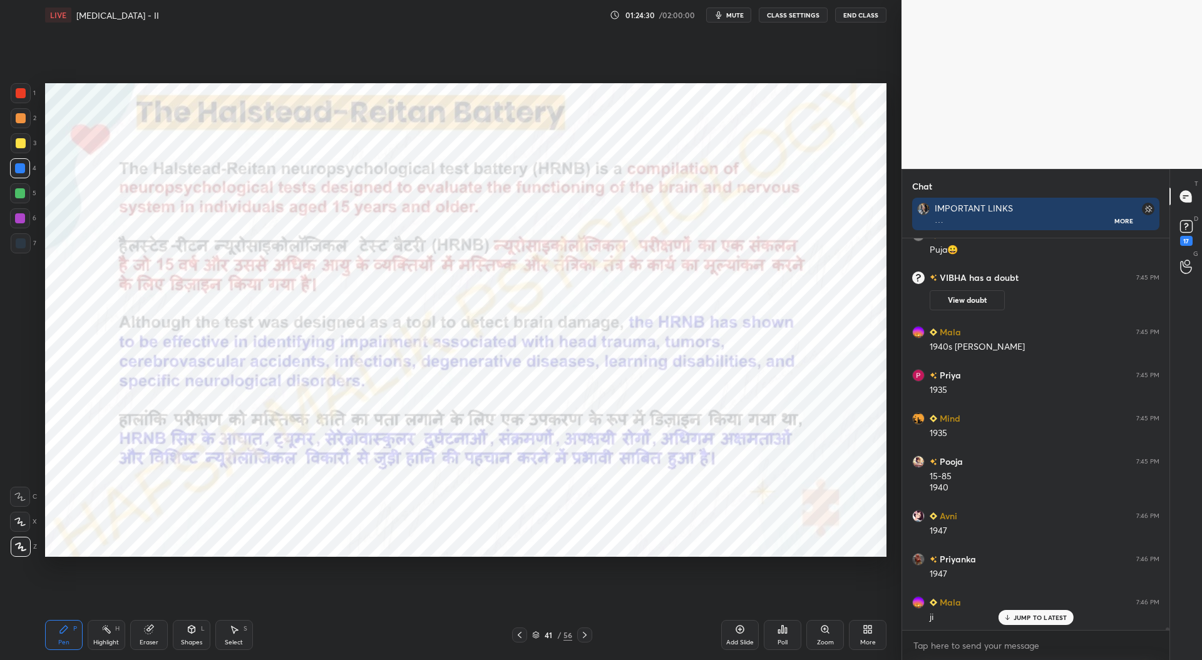
click at [151, 637] on div "Eraser" at bounding box center [149, 635] width 38 height 30
click at [65, 633] on icon at bounding box center [64, 630] width 10 height 10
click at [587, 636] on icon at bounding box center [585, 635] width 10 height 10
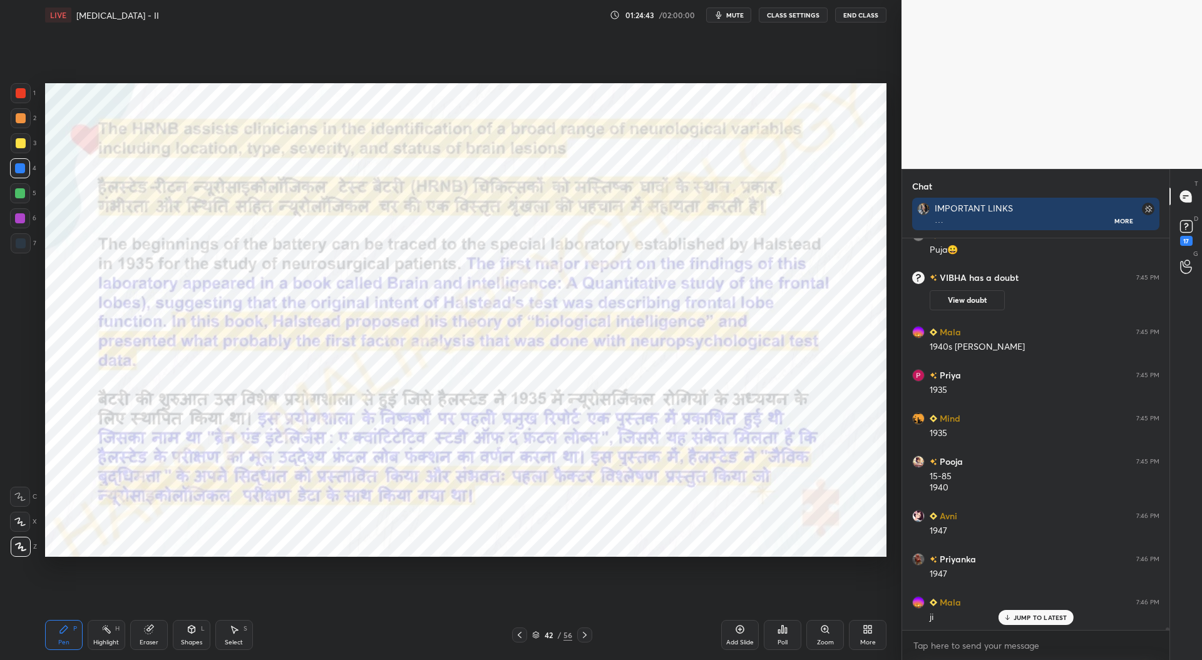
click at [588, 633] on icon at bounding box center [585, 635] width 10 height 10
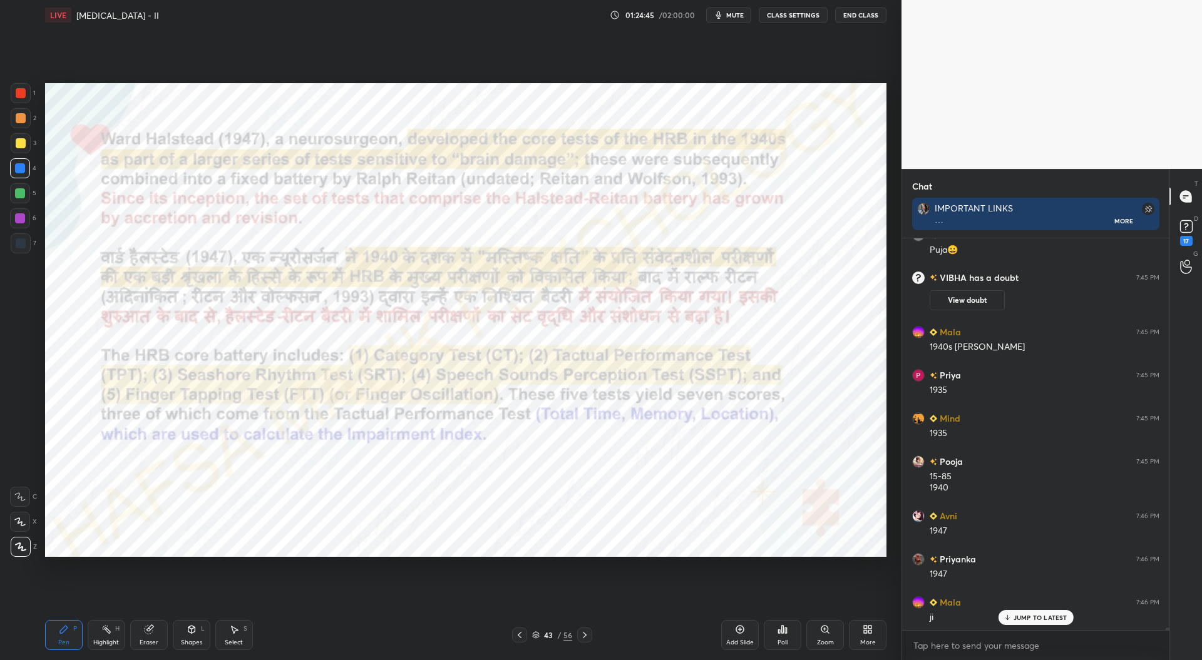
click at [588, 636] on icon at bounding box center [585, 635] width 10 height 10
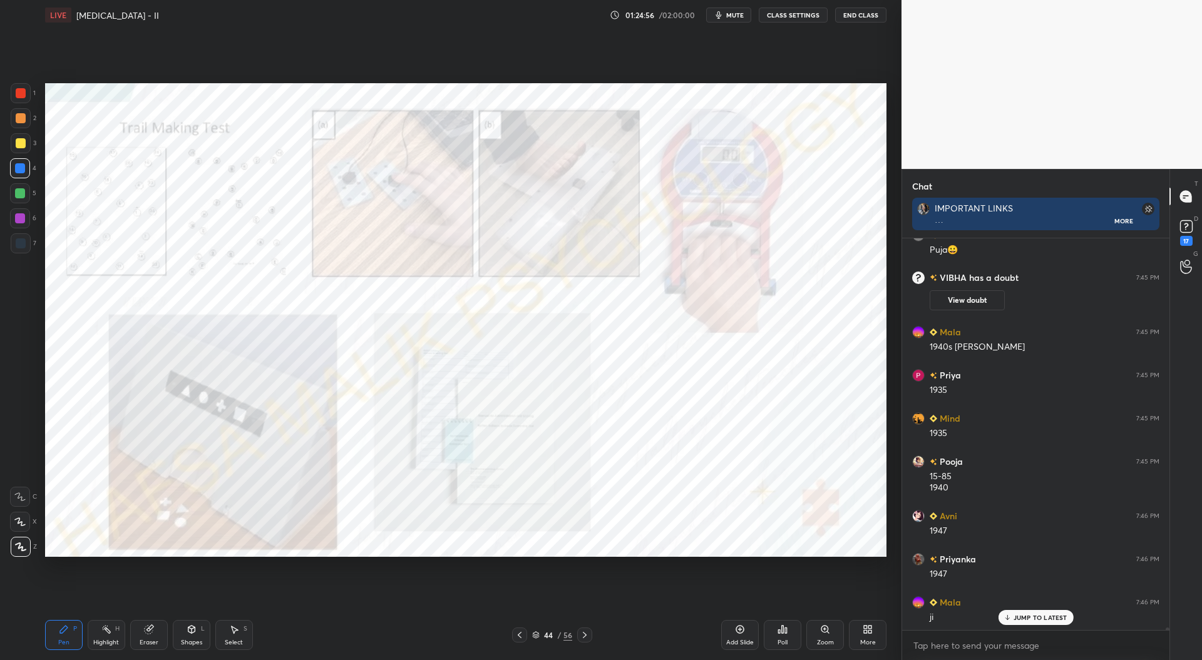
click at [592, 637] on div at bounding box center [584, 635] width 15 height 15
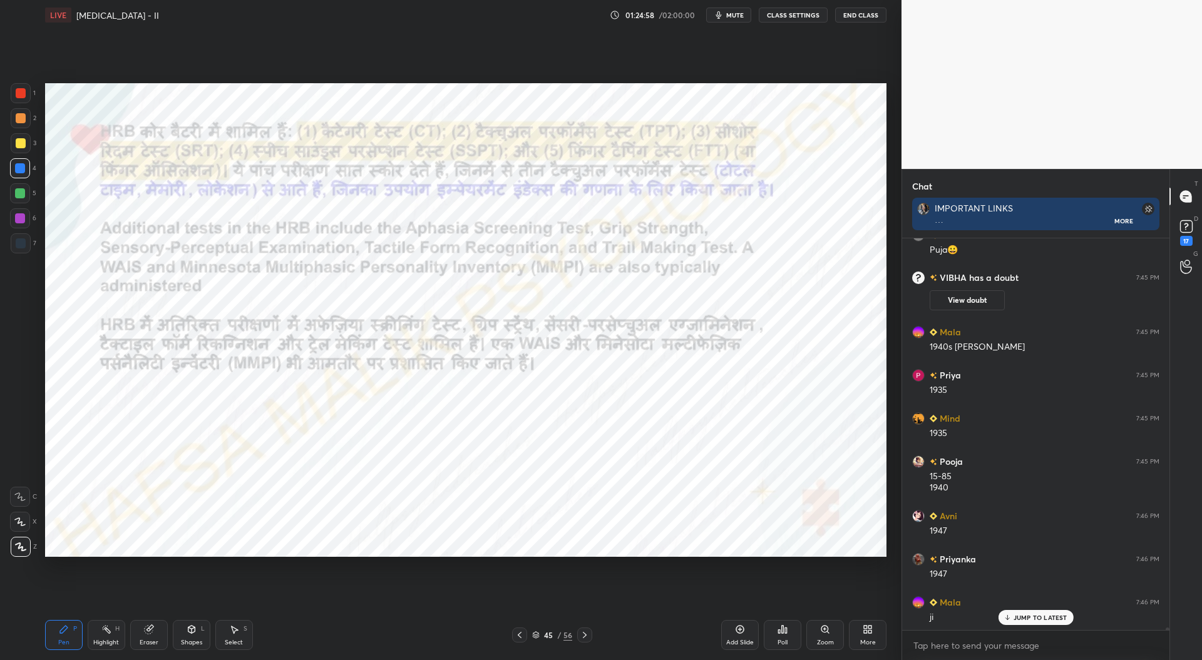
click at [586, 637] on icon at bounding box center [585, 635] width 10 height 10
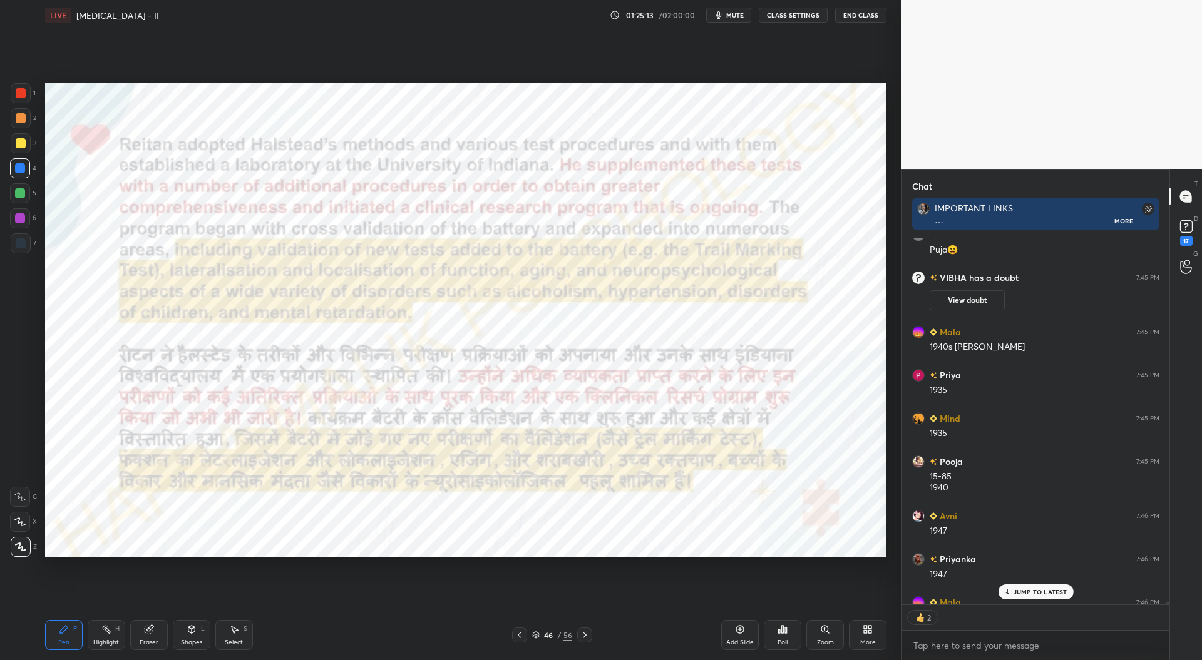
scroll to position [54314, 0]
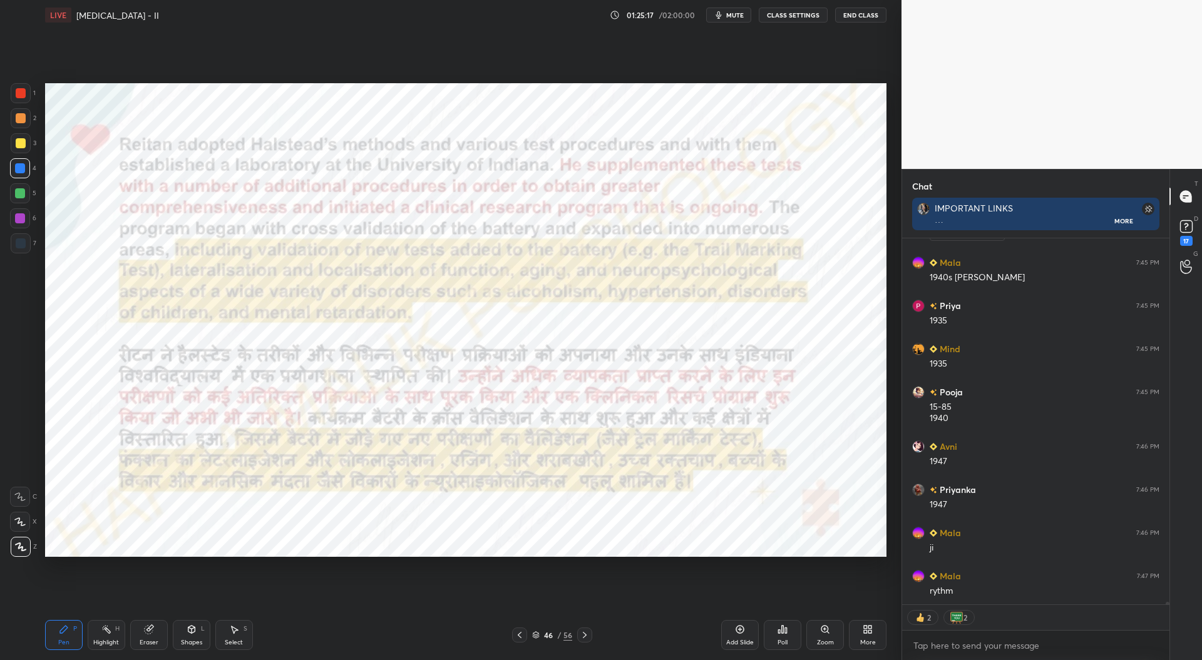
click at [588, 639] on icon at bounding box center [585, 635] width 10 height 10
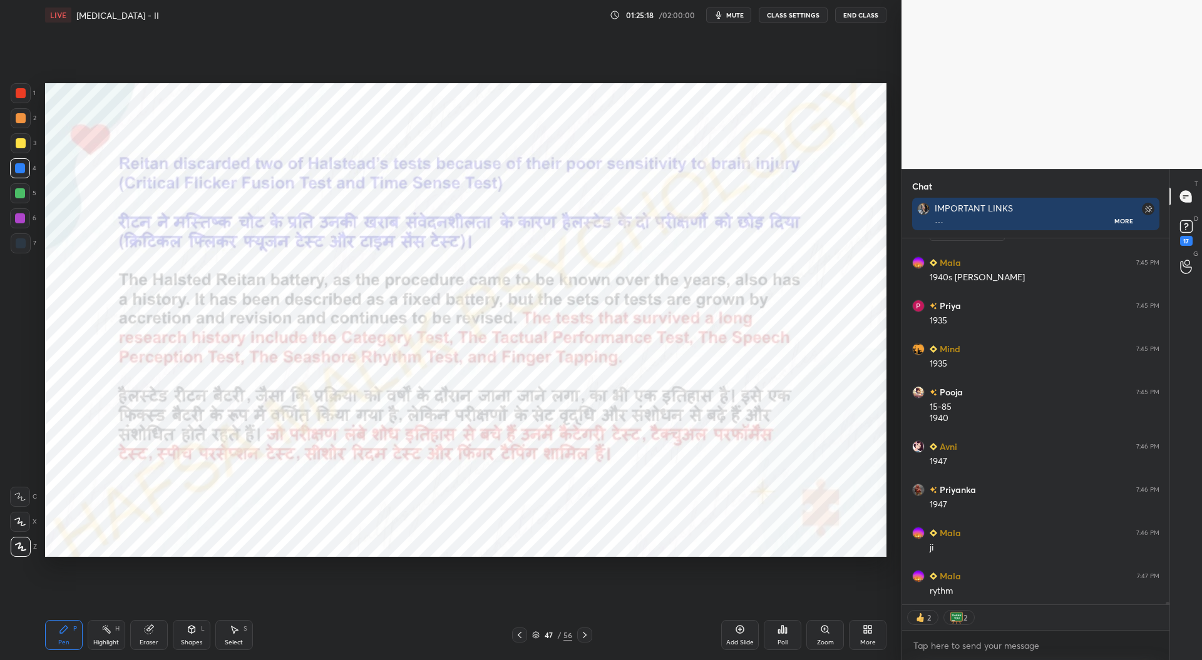
click at [589, 637] on icon at bounding box center [585, 635] width 10 height 10
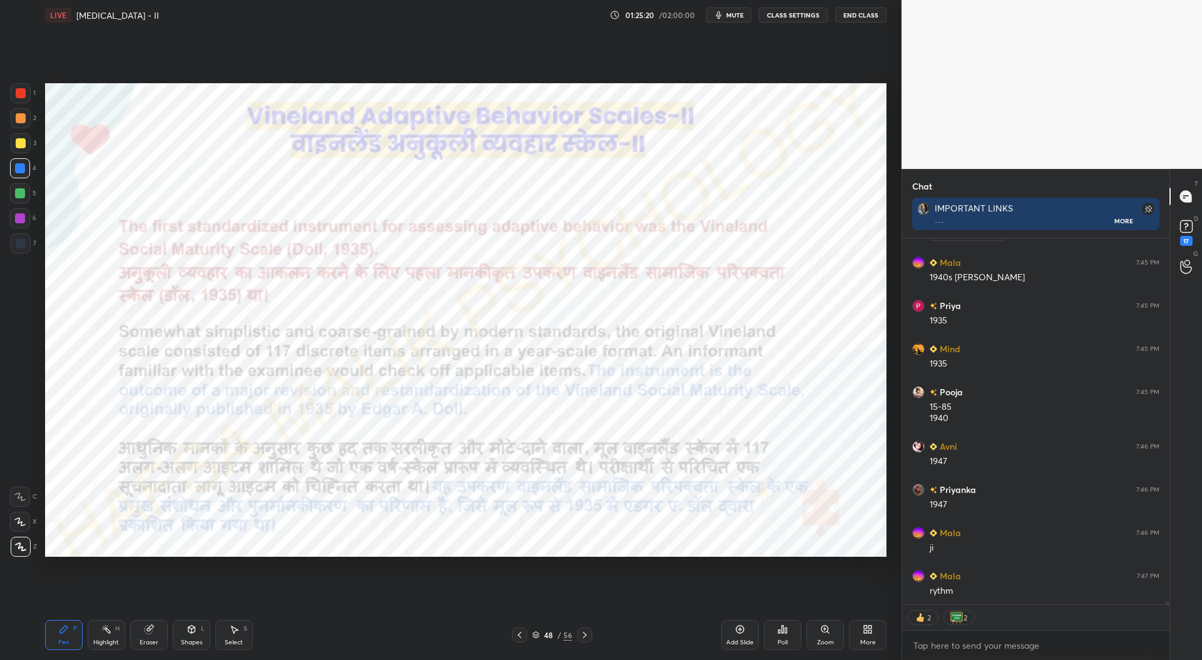
click at [518, 635] on icon at bounding box center [520, 635] width 10 height 10
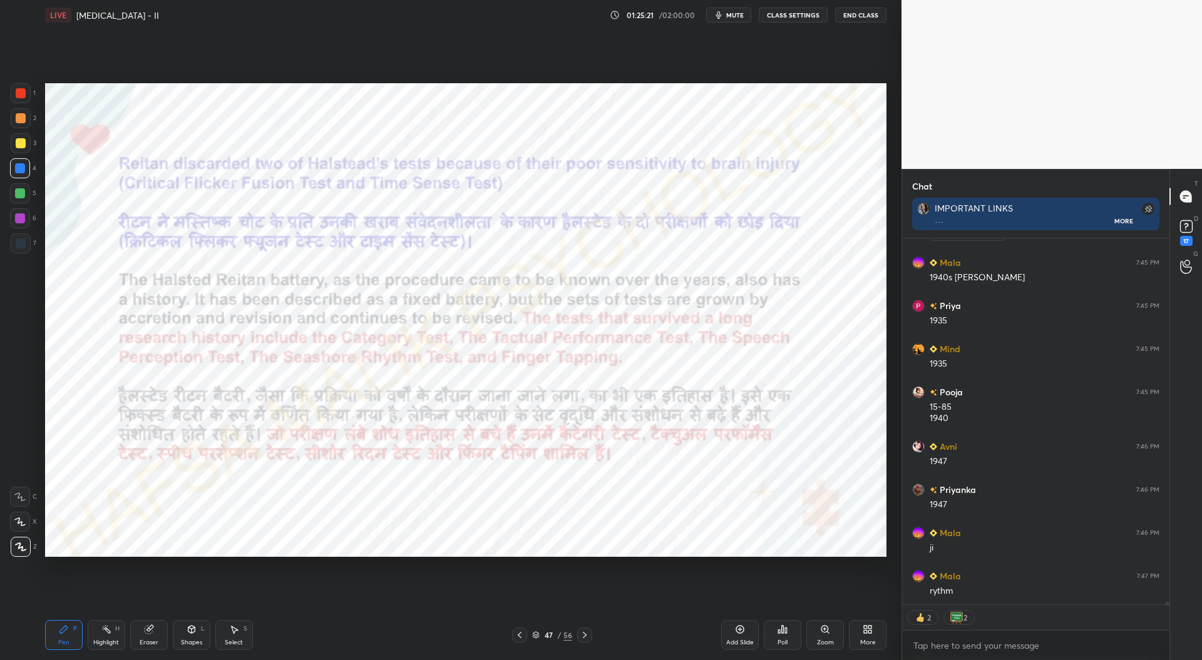
click at [519, 635] on icon at bounding box center [520, 635] width 4 height 6
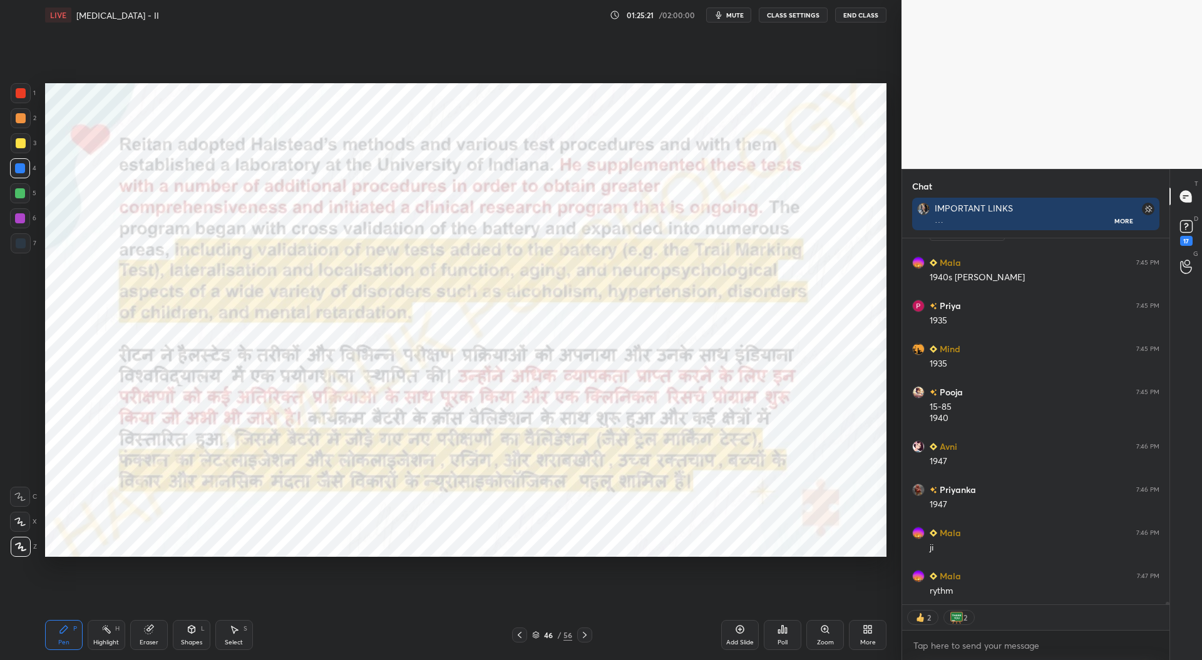
click at [519, 635] on icon at bounding box center [520, 635] width 4 height 6
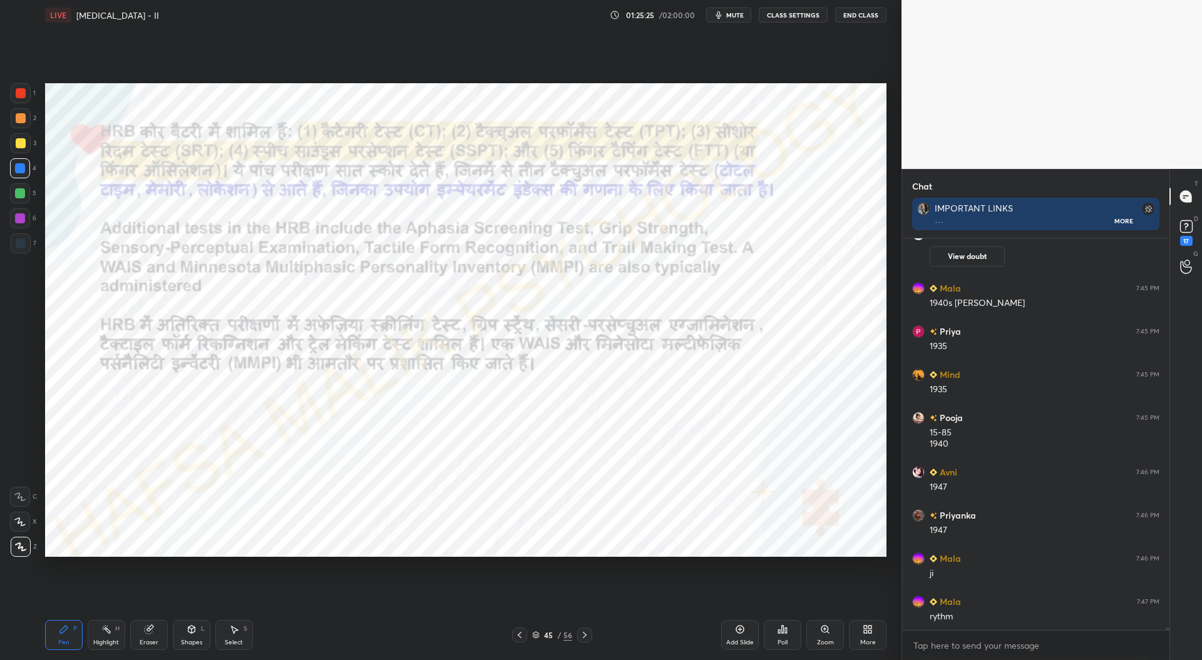
scroll to position [54289, 0]
click at [521, 635] on icon at bounding box center [520, 635] width 10 height 10
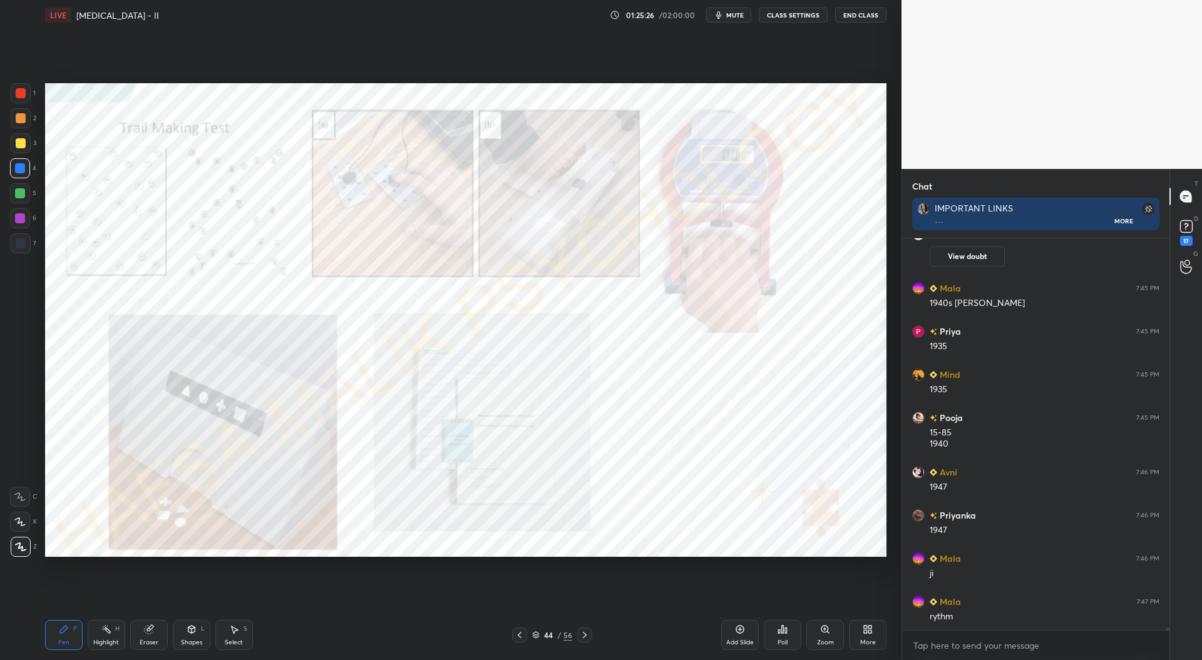
click at [521, 635] on icon at bounding box center [520, 635] width 10 height 10
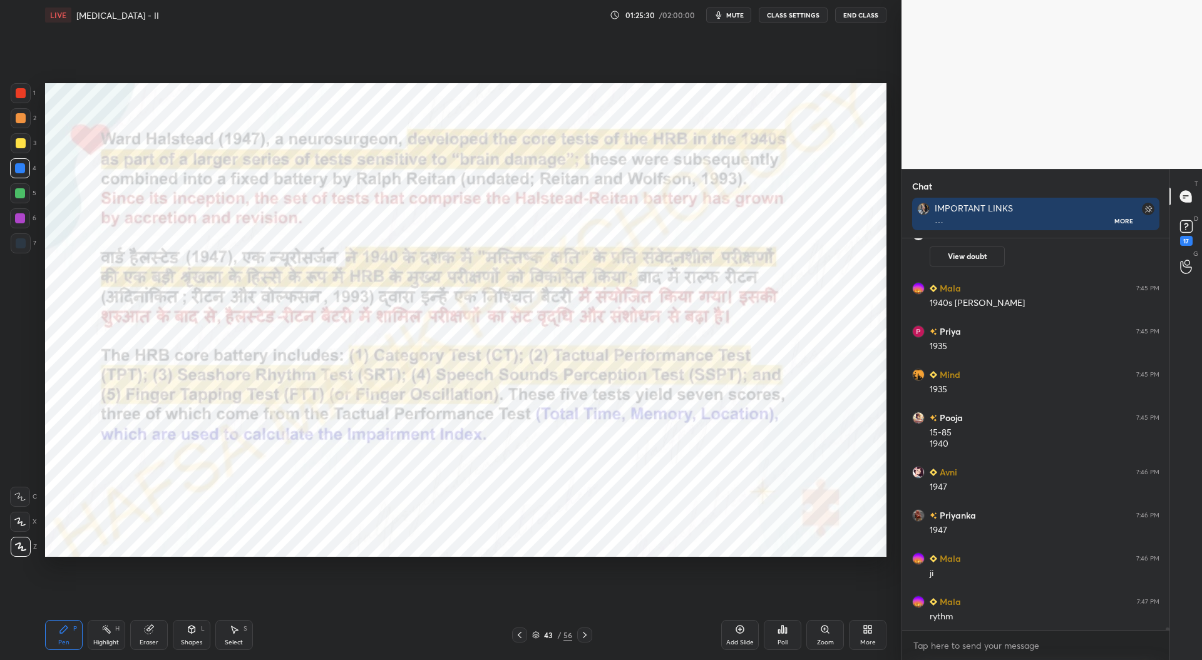
click at [21, 96] on div at bounding box center [21, 93] width 10 height 10
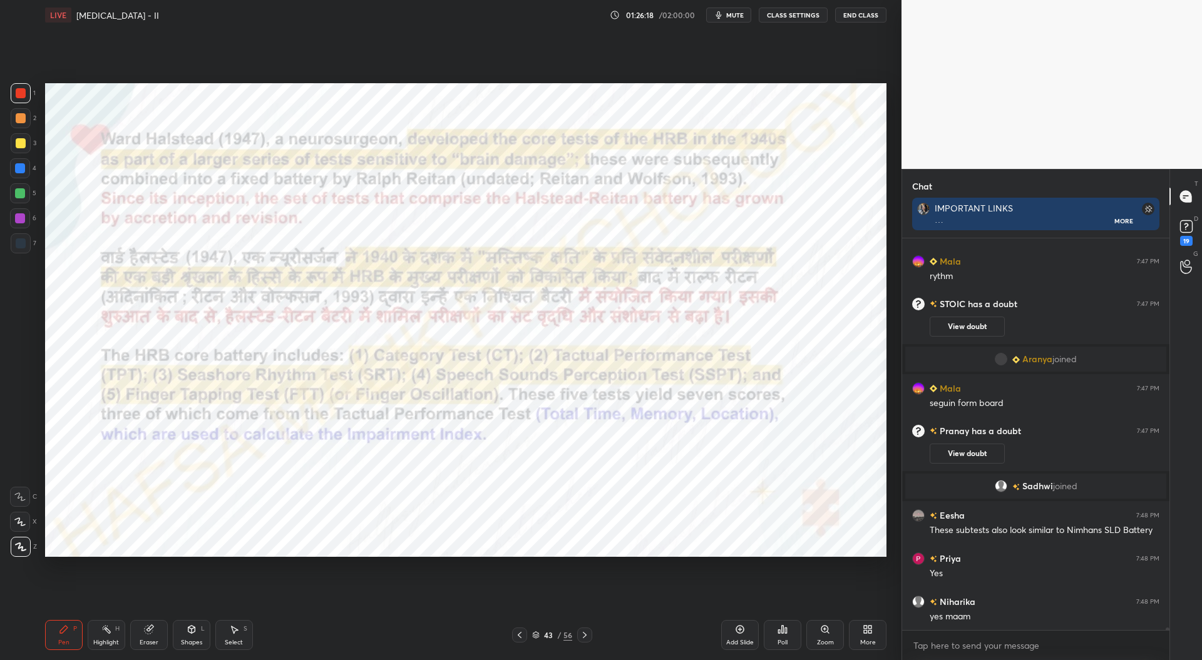
scroll to position [54566, 0]
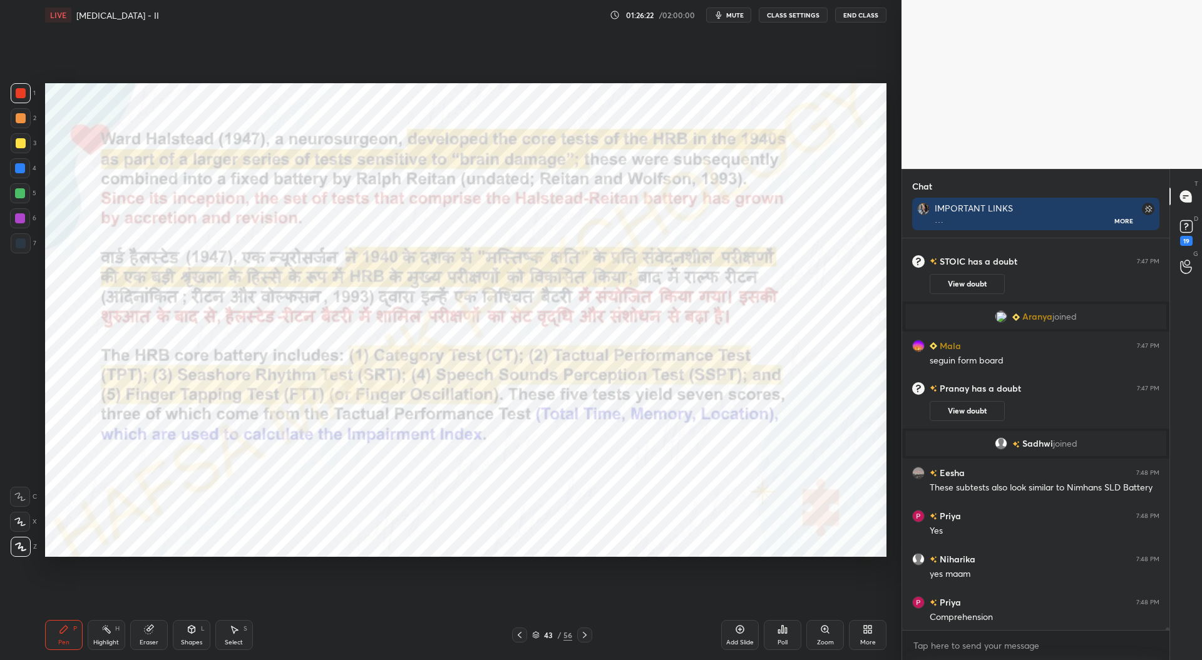
click at [585, 634] on icon at bounding box center [585, 635] width 10 height 10
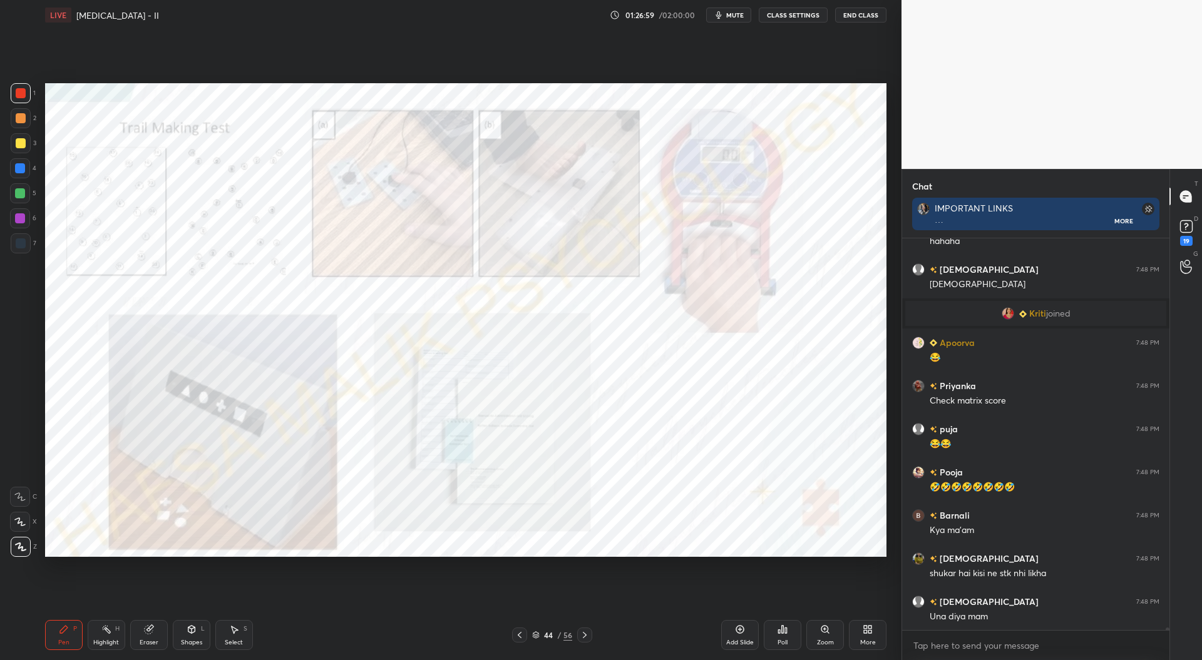
scroll to position [55288, 0]
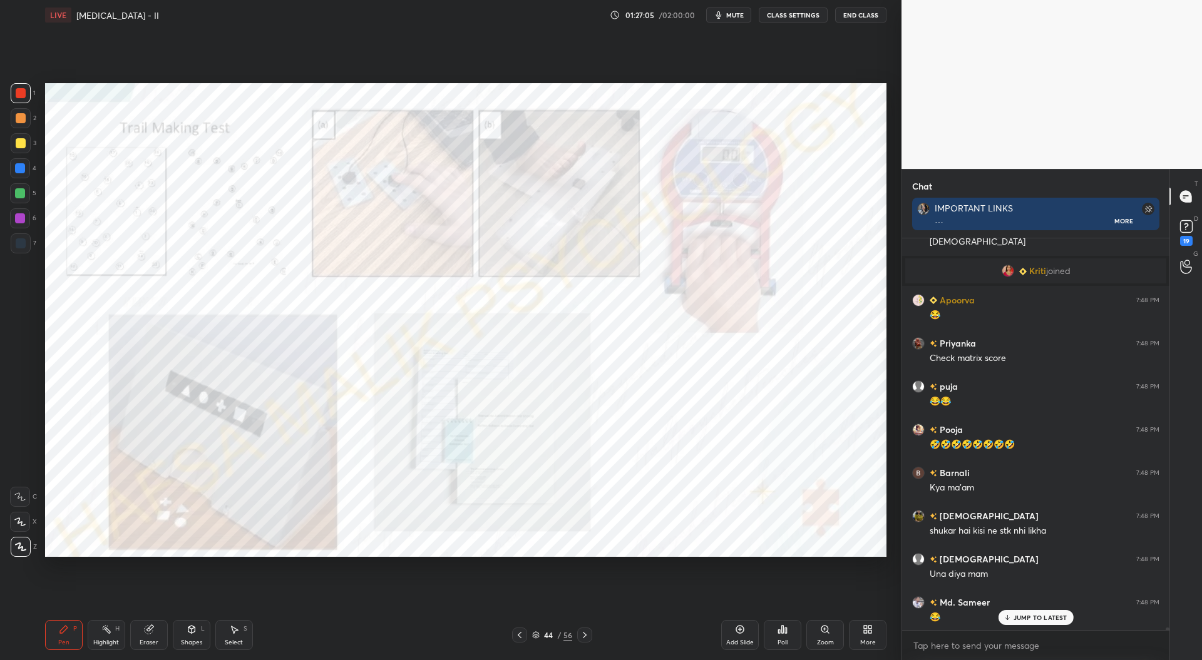
click at [525, 635] on div at bounding box center [519, 635] width 15 height 15
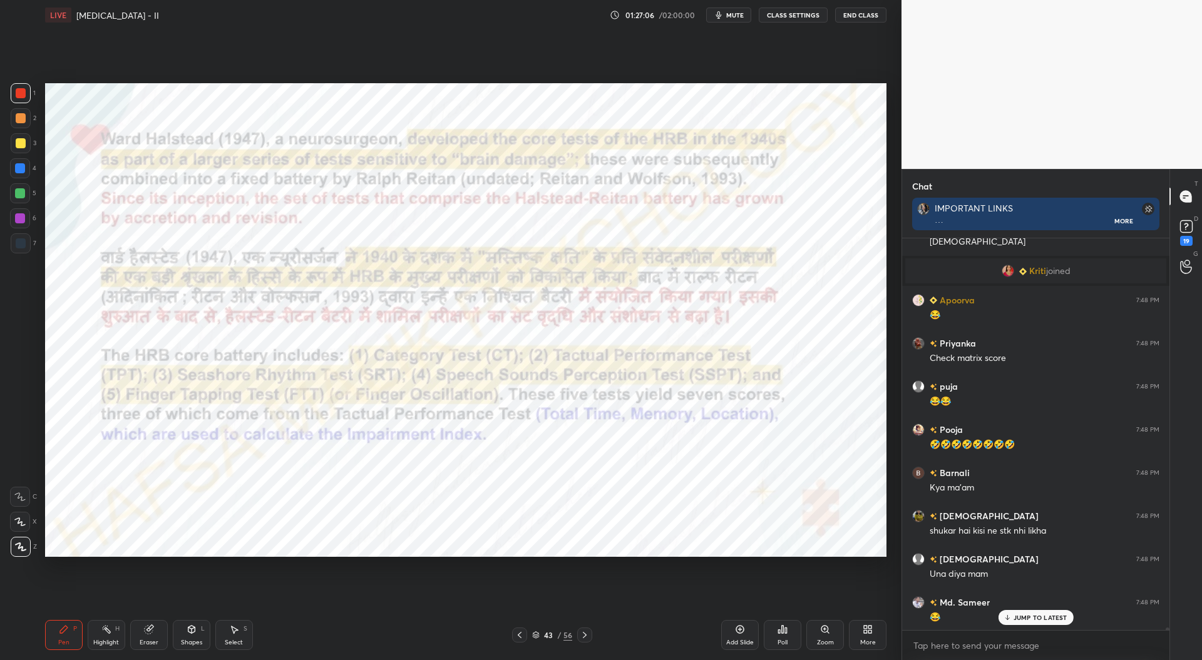
scroll to position [55331, 0]
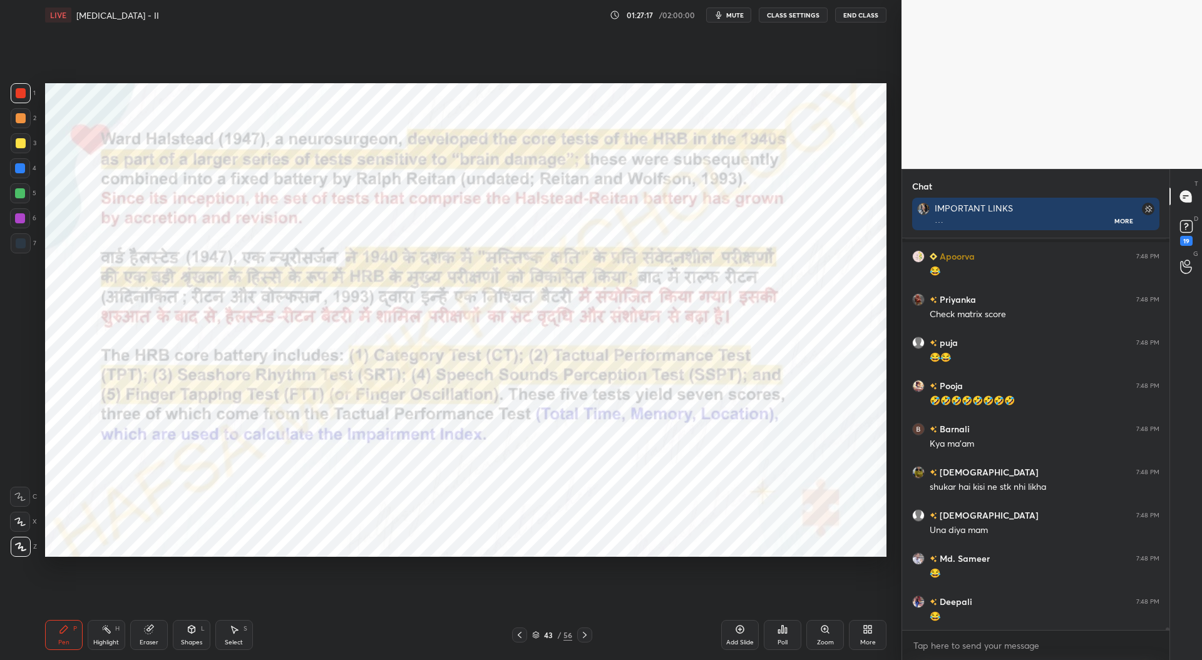
click at [587, 640] on icon at bounding box center [585, 635] width 10 height 10
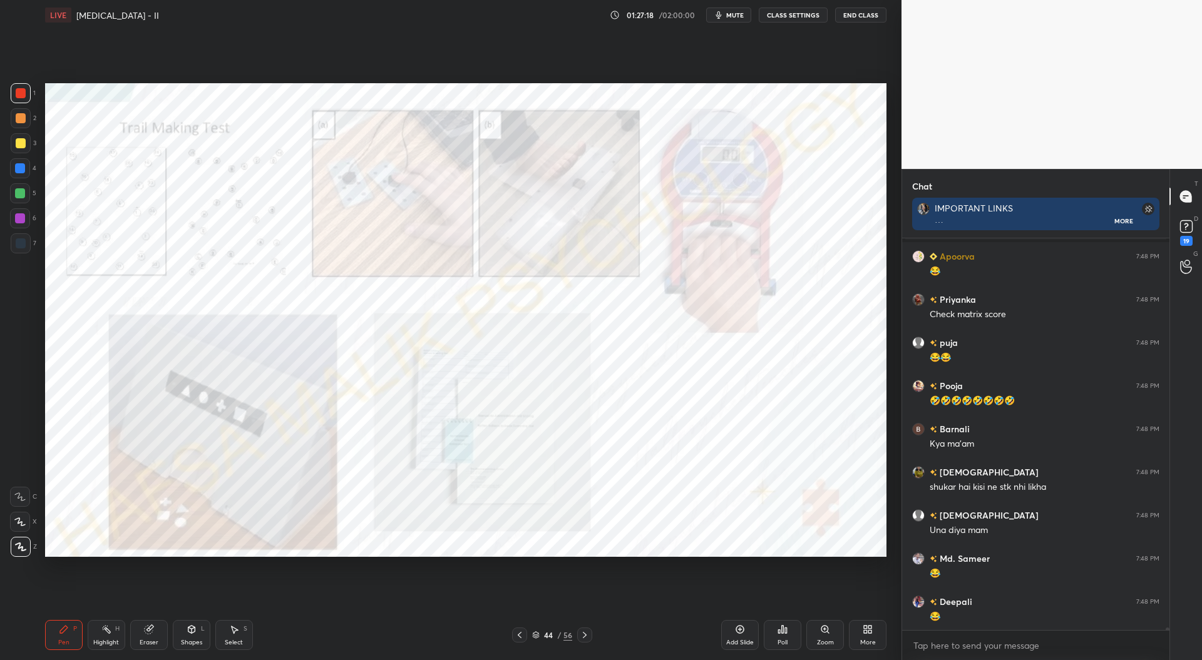
click at [588, 638] on icon at bounding box center [585, 635] width 10 height 10
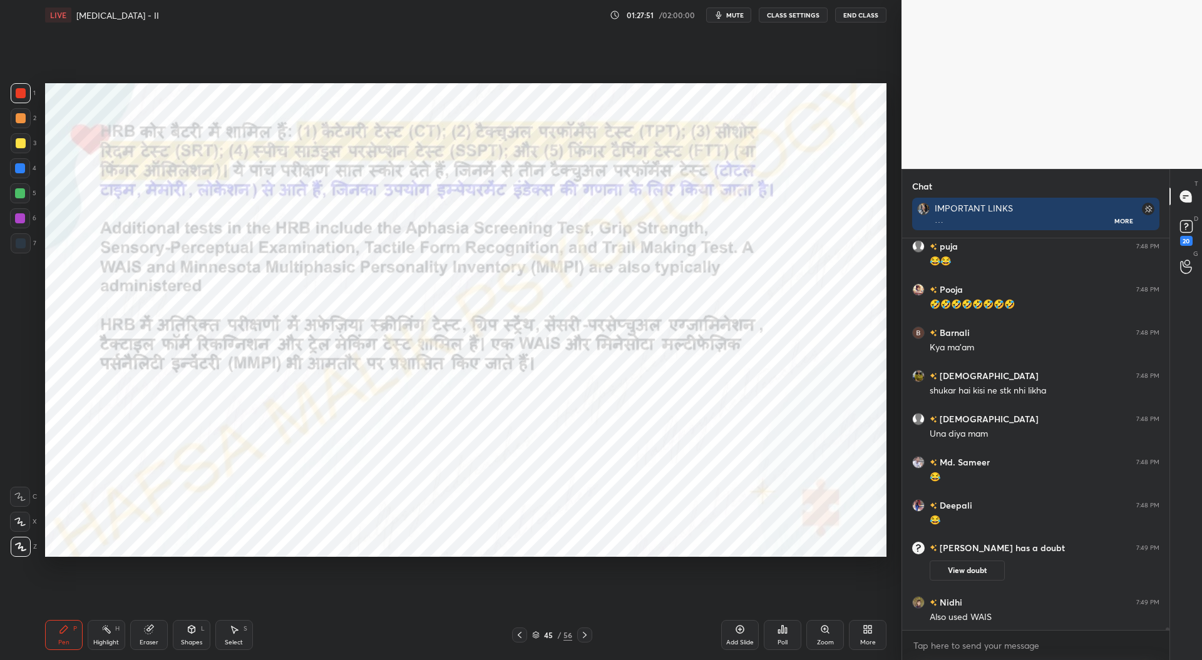
scroll to position [55184, 0]
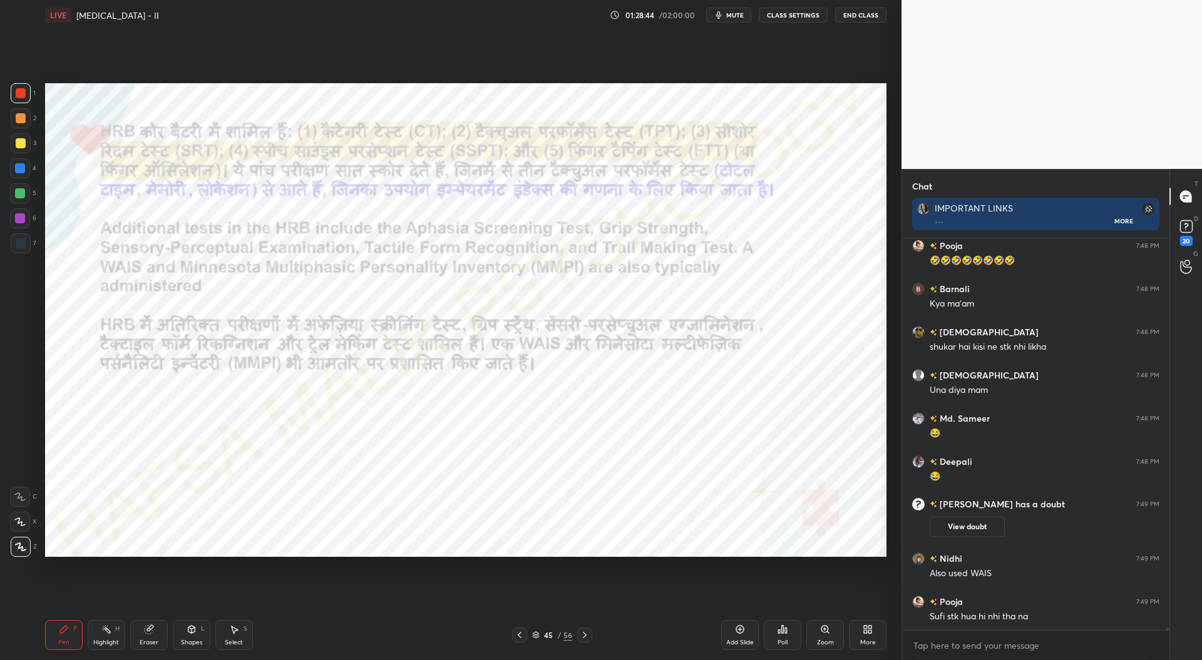
click at [518, 638] on icon at bounding box center [520, 635] width 10 height 10
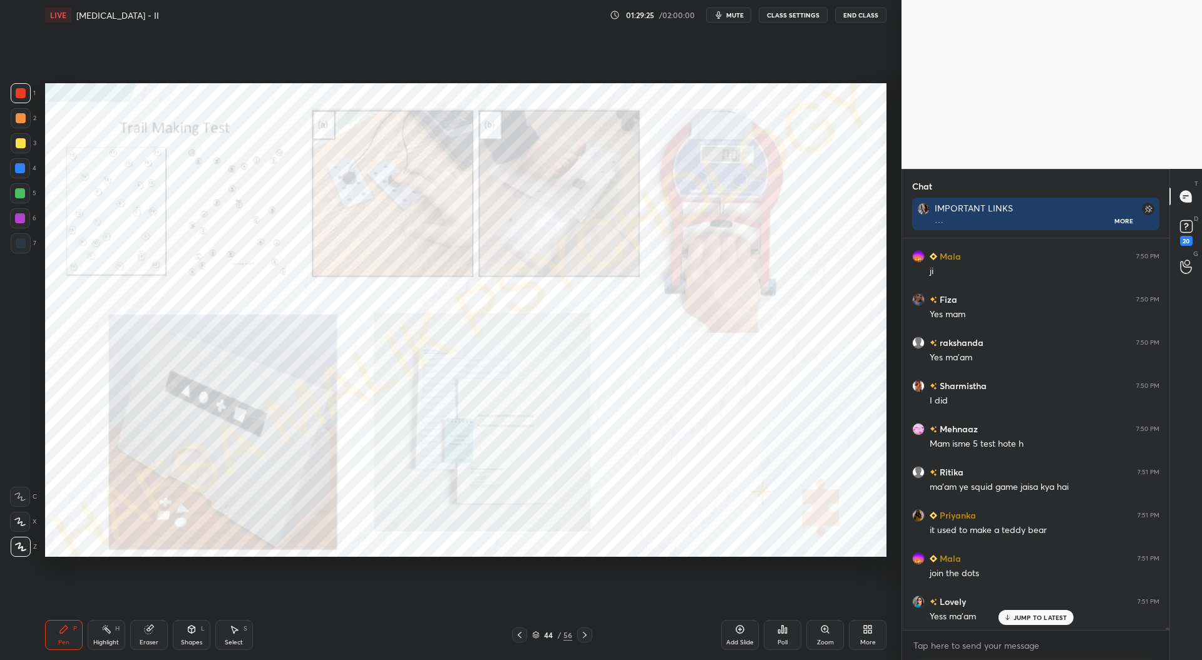
scroll to position [55745, 0]
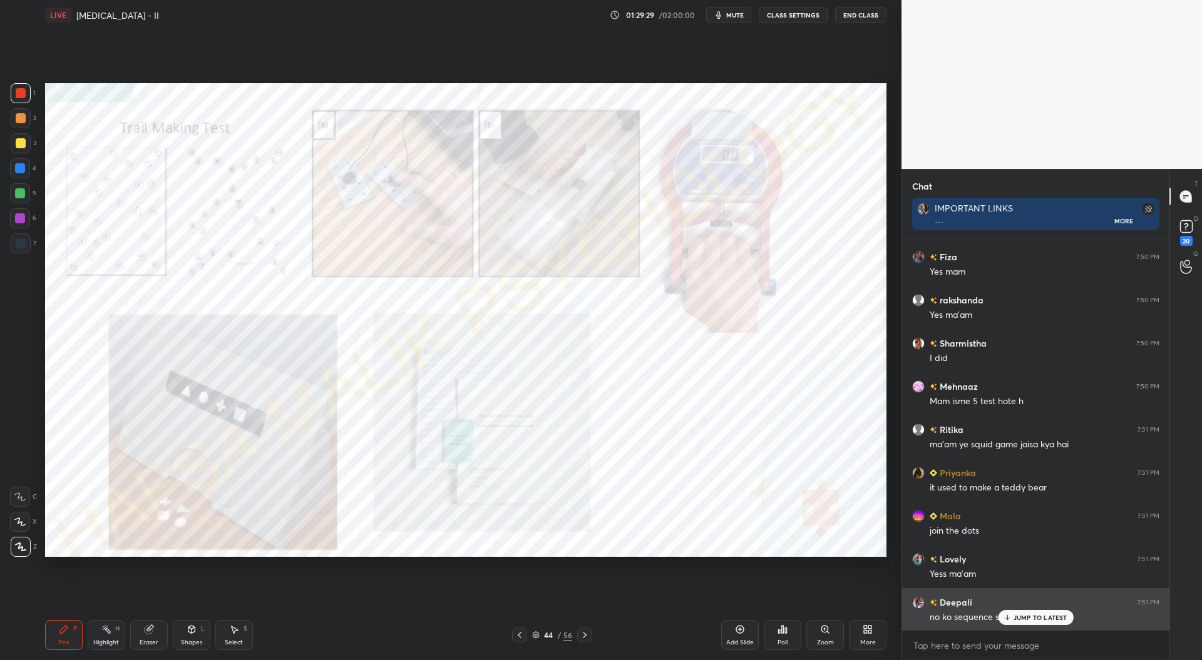
click at [1028, 615] on p "JUMP TO LATEST" at bounding box center [1040, 618] width 54 height 8
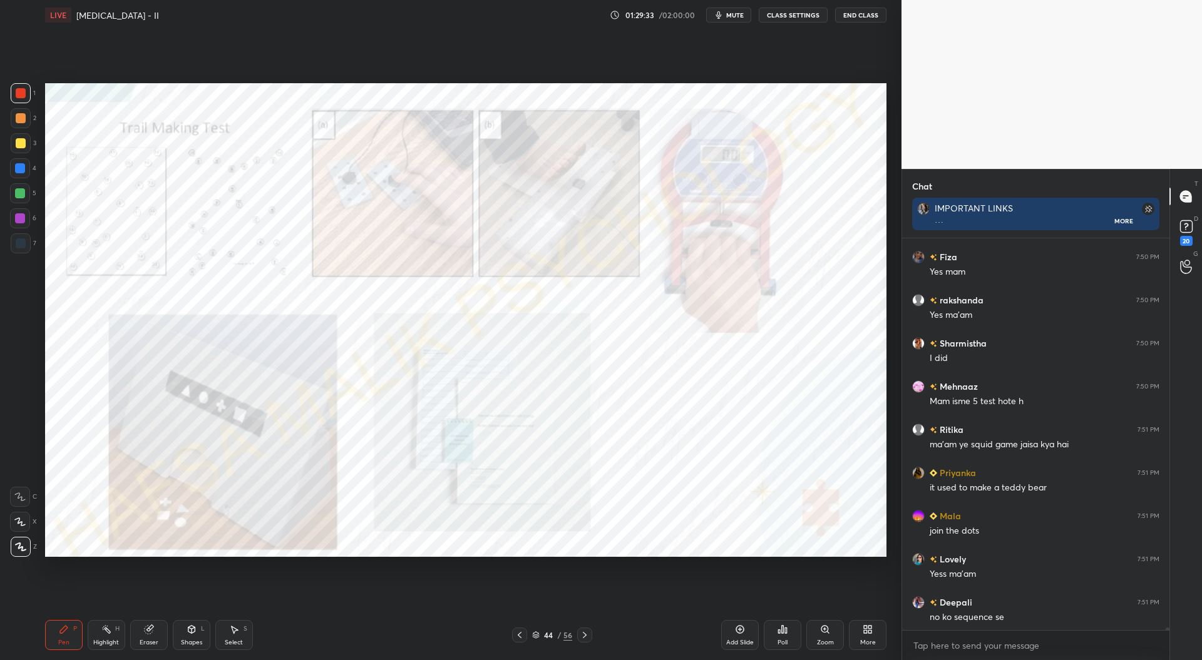
scroll to position [55788, 0]
click at [588, 636] on icon at bounding box center [585, 635] width 10 height 10
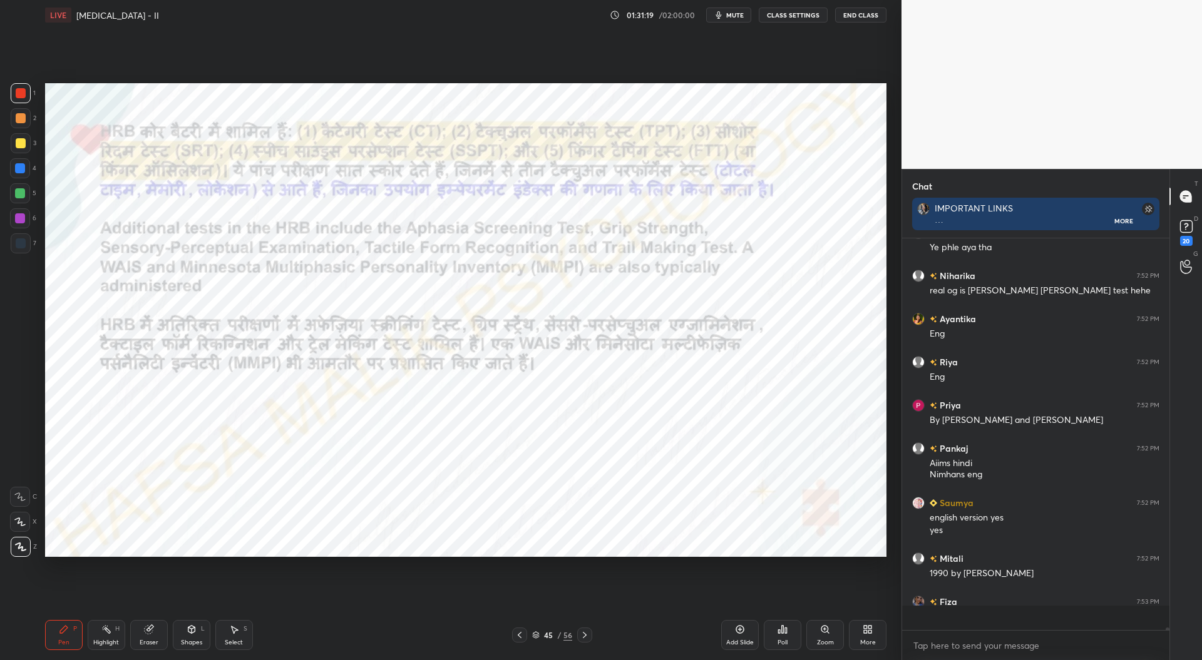
scroll to position [56894, 0]
click at [586, 634] on icon at bounding box center [585, 635] width 10 height 10
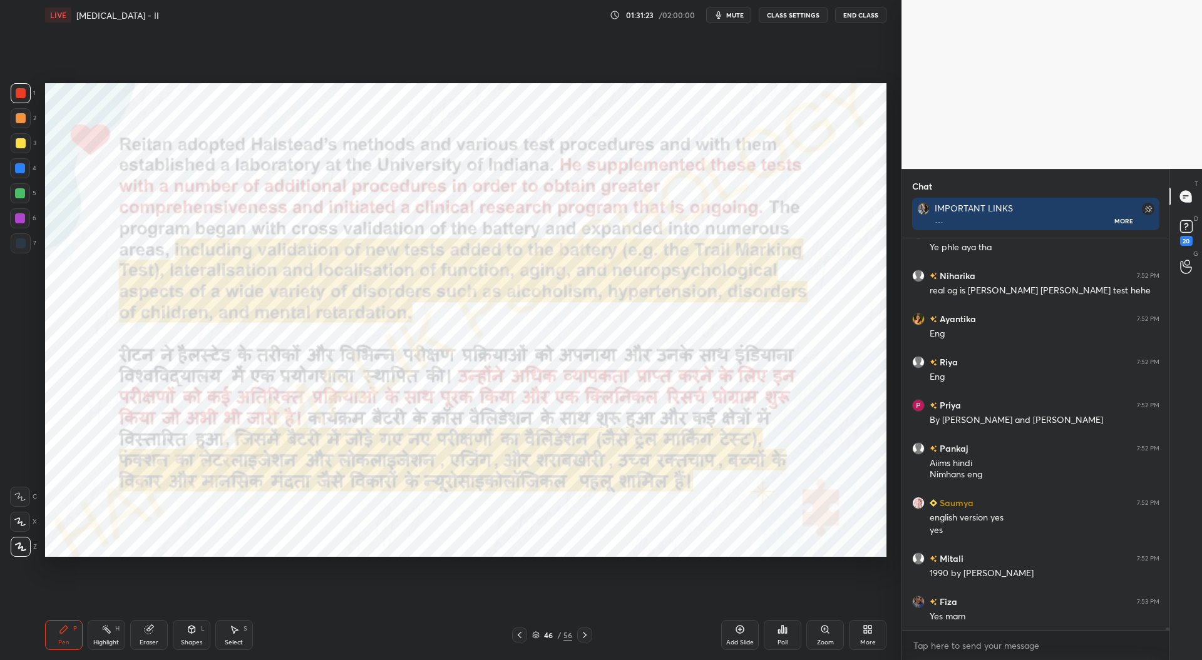
click at [586, 637] on icon at bounding box center [585, 635] width 10 height 10
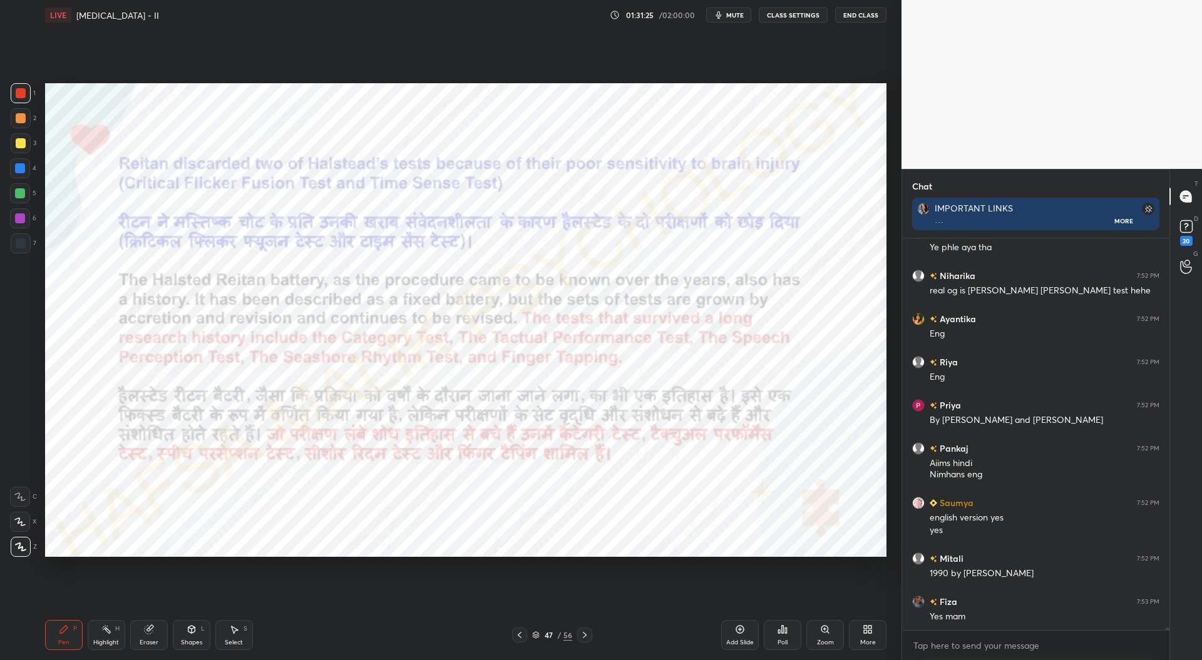
click at [522, 635] on icon at bounding box center [520, 635] width 10 height 10
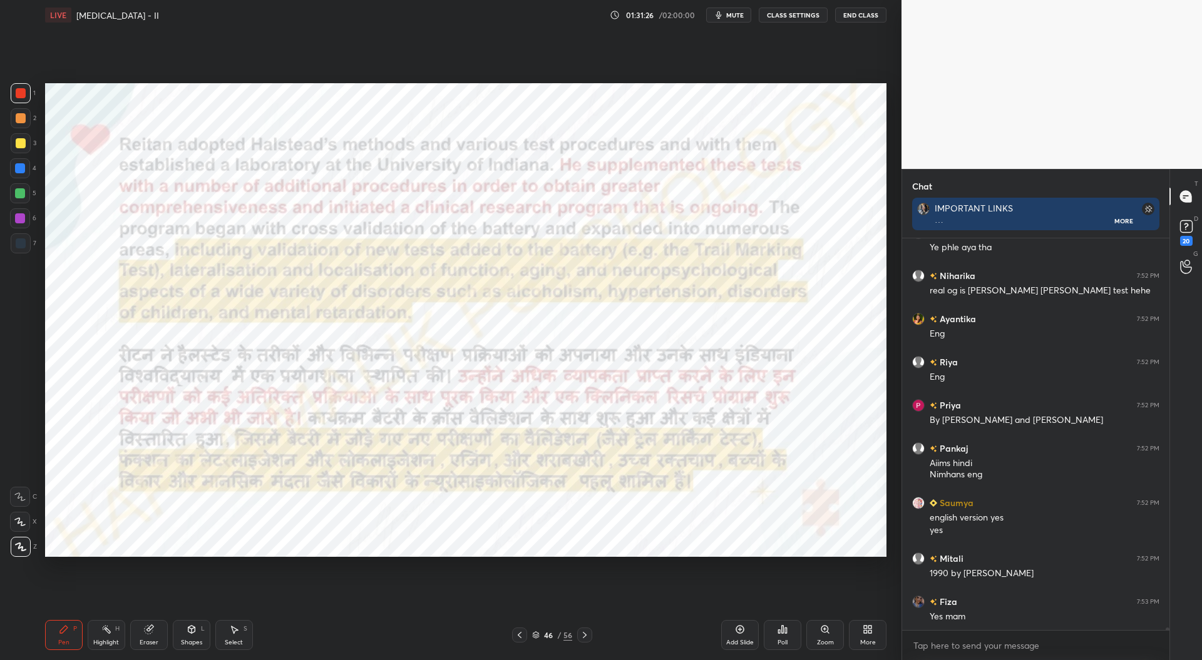
click at [538, 633] on icon at bounding box center [536, 633] width 6 height 3
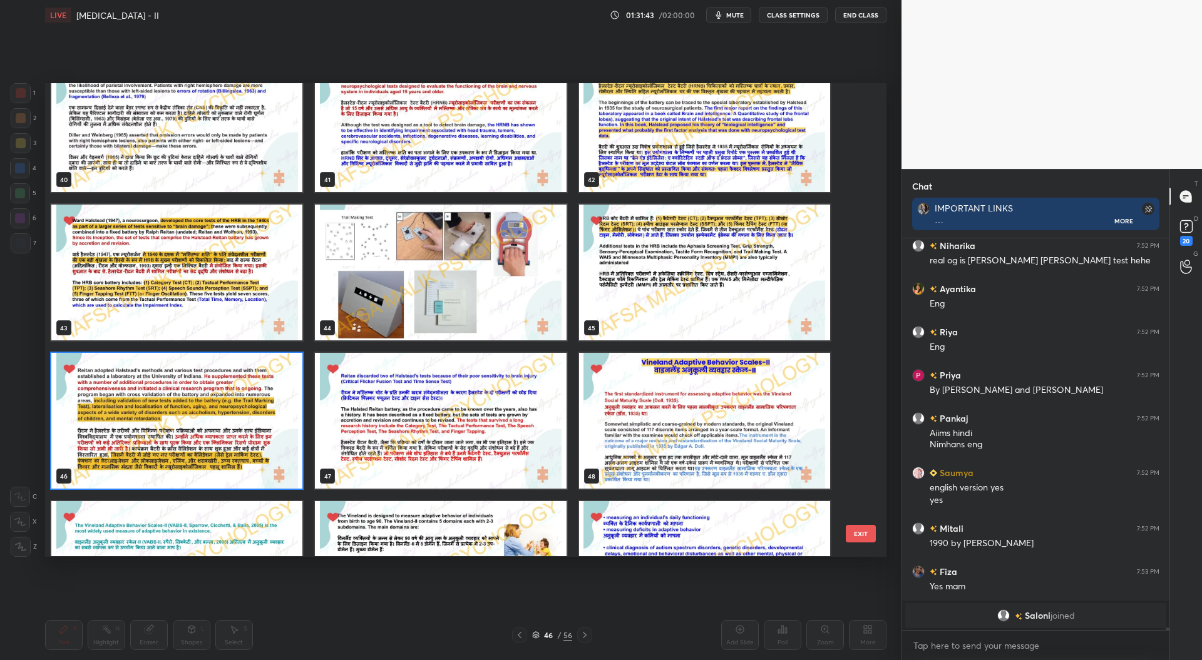
scroll to position [1962, 0]
click at [525, 304] on img "grid" at bounding box center [440, 273] width 251 height 136
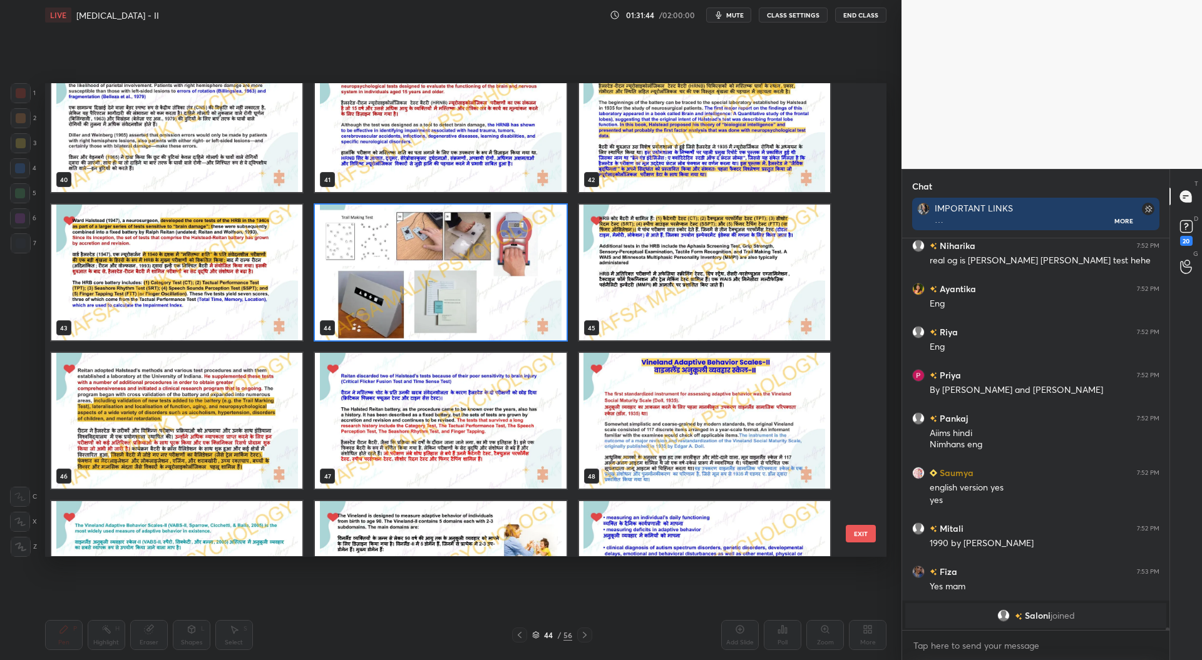
click at [525, 303] on img "grid" at bounding box center [440, 273] width 251 height 136
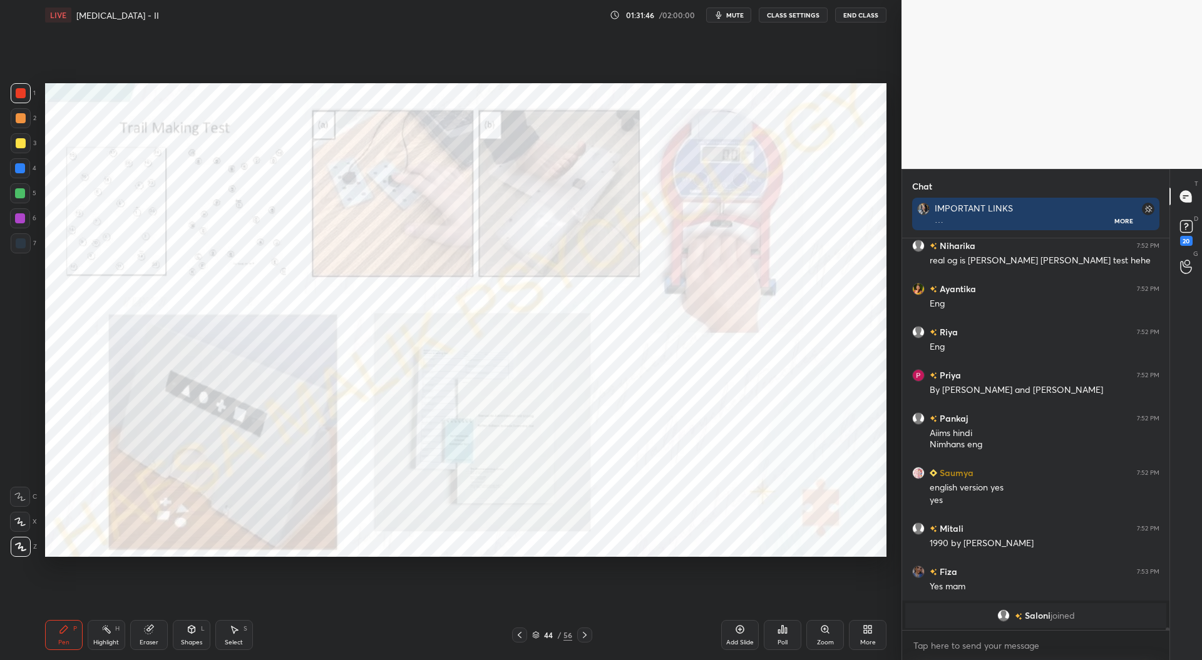
click at [742, 642] on div "Add Slide" at bounding box center [740, 643] width 28 height 6
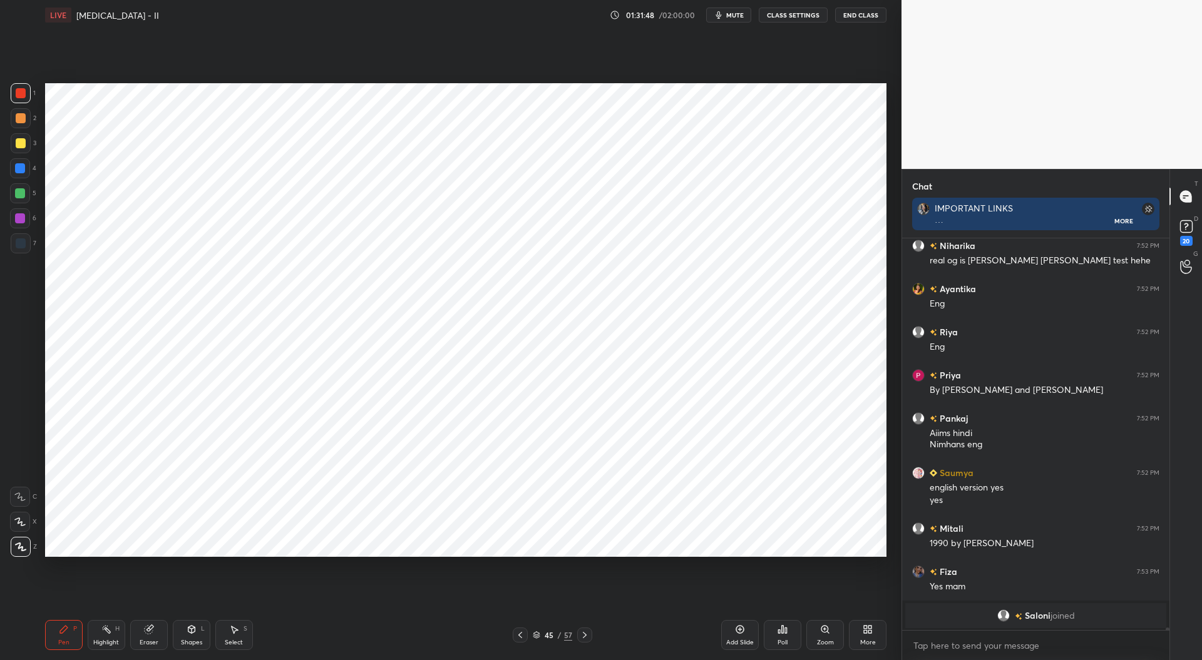
click at [21, 243] on div at bounding box center [21, 243] width 10 height 10
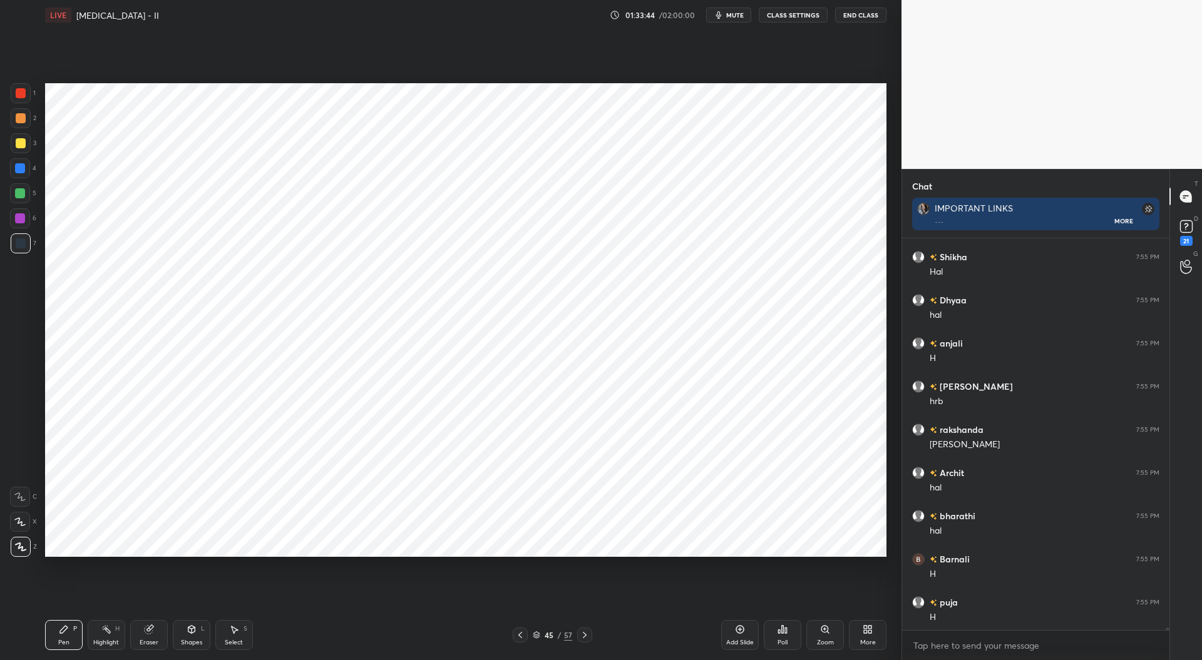
scroll to position [59278, 0]
click at [520, 634] on icon at bounding box center [520, 635] width 10 height 10
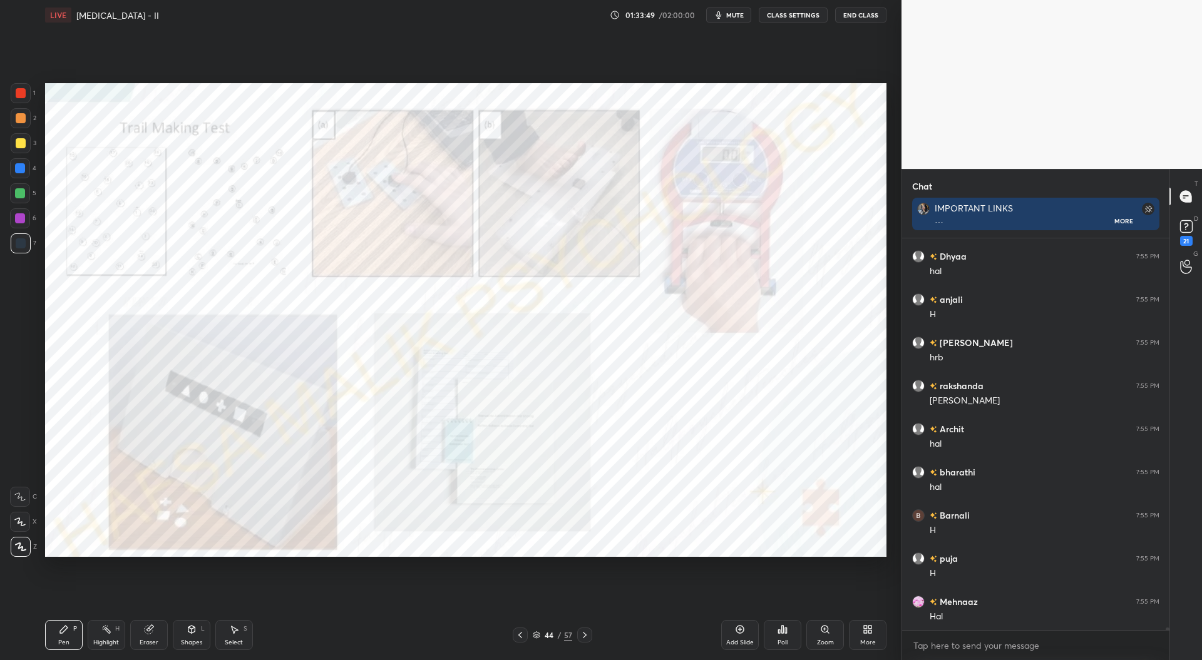
scroll to position [59320, 0]
click at [523, 634] on icon at bounding box center [520, 635] width 10 height 10
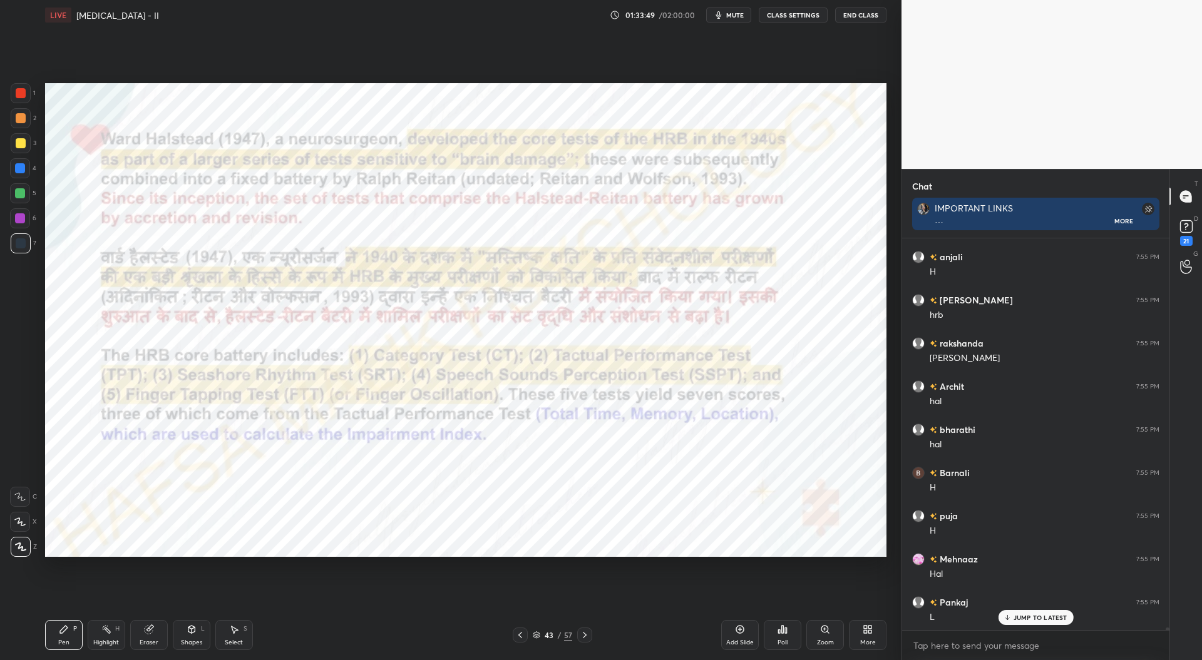
click at [523, 634] on icon at bounding box center [520, 635] width 10 height 10
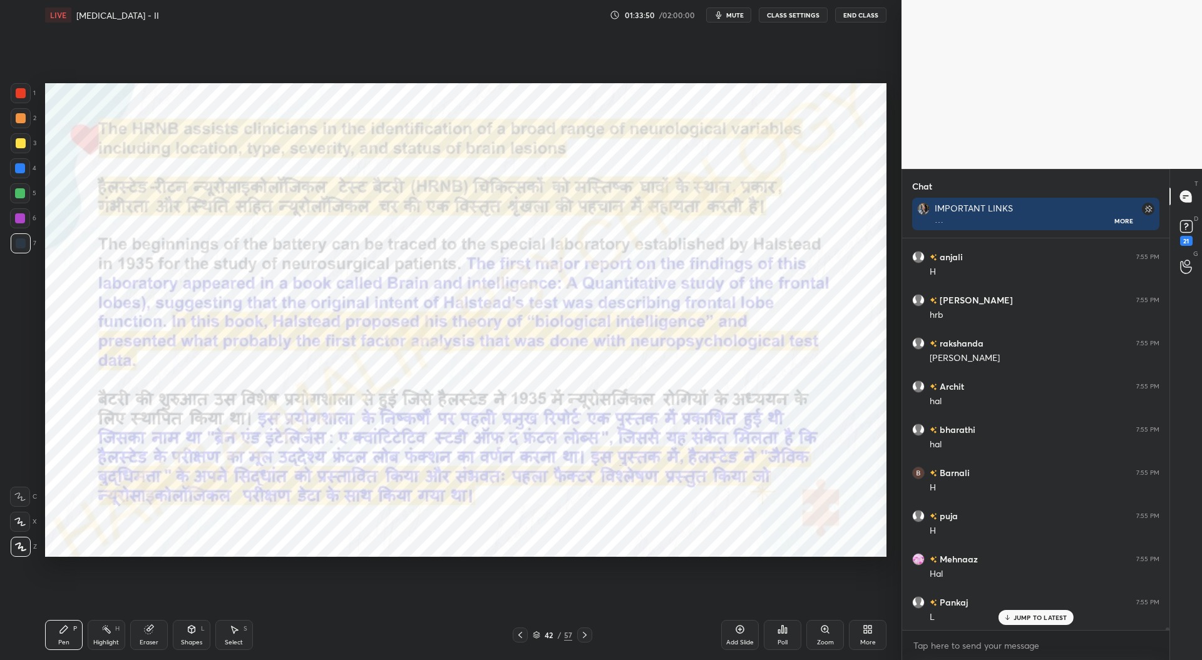
scroll to position [59364, 0]
click at [523, 633] on icon at bounding box center [520, 635] width 10 height 10
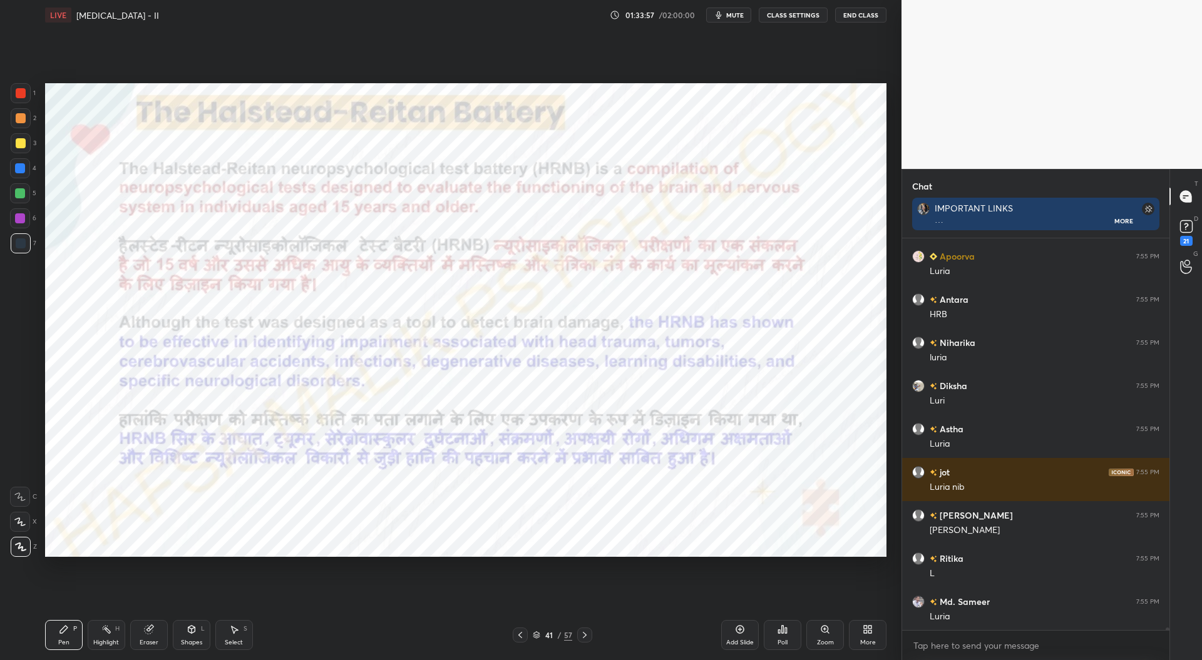
scroll to position [61178, 0]
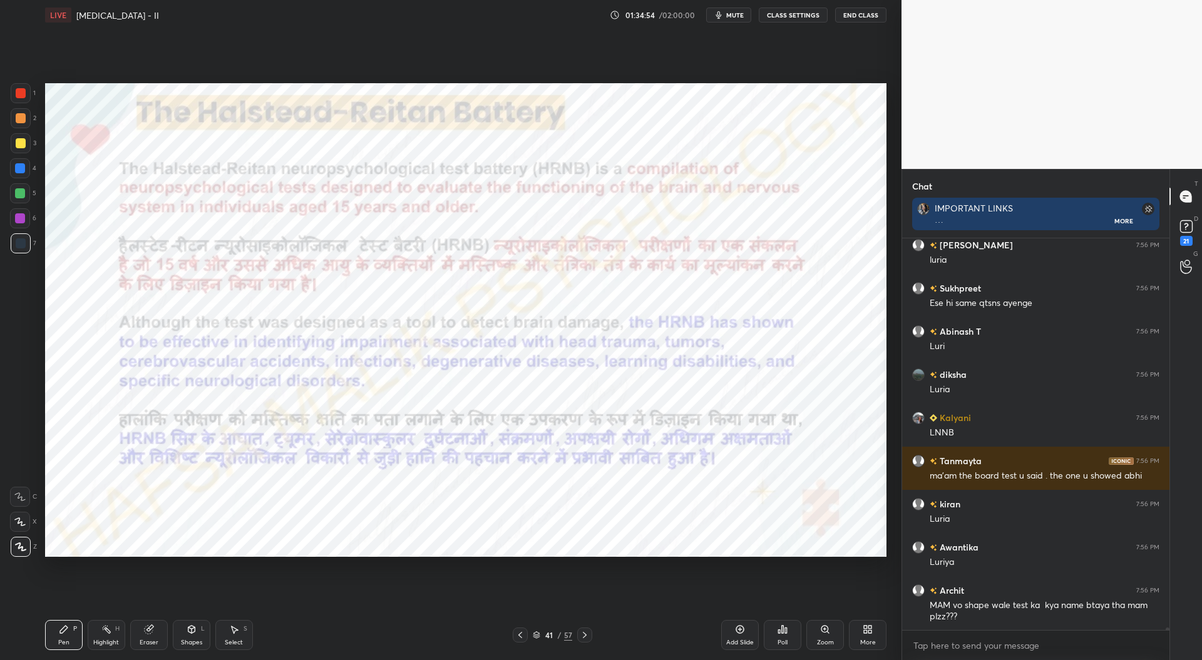
click at [583, 637] on icon at bounding box center [585, 635] width 10 height 10
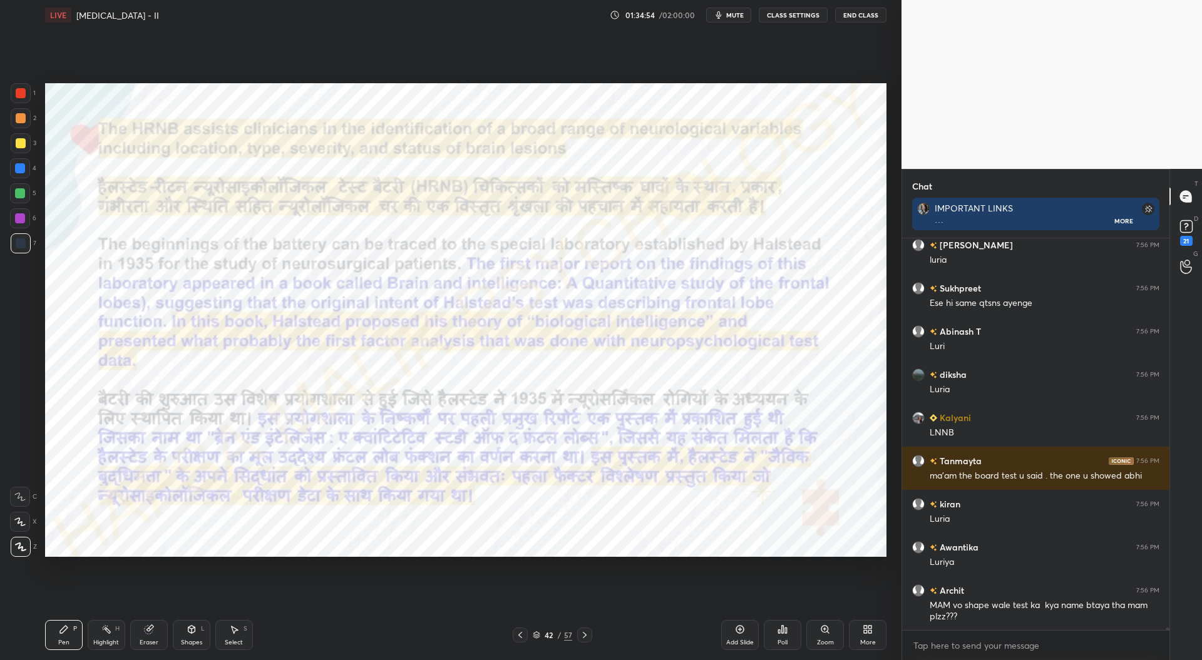
click at [586, 637] on icon at bounding box center [585, 635] width 10 height 10
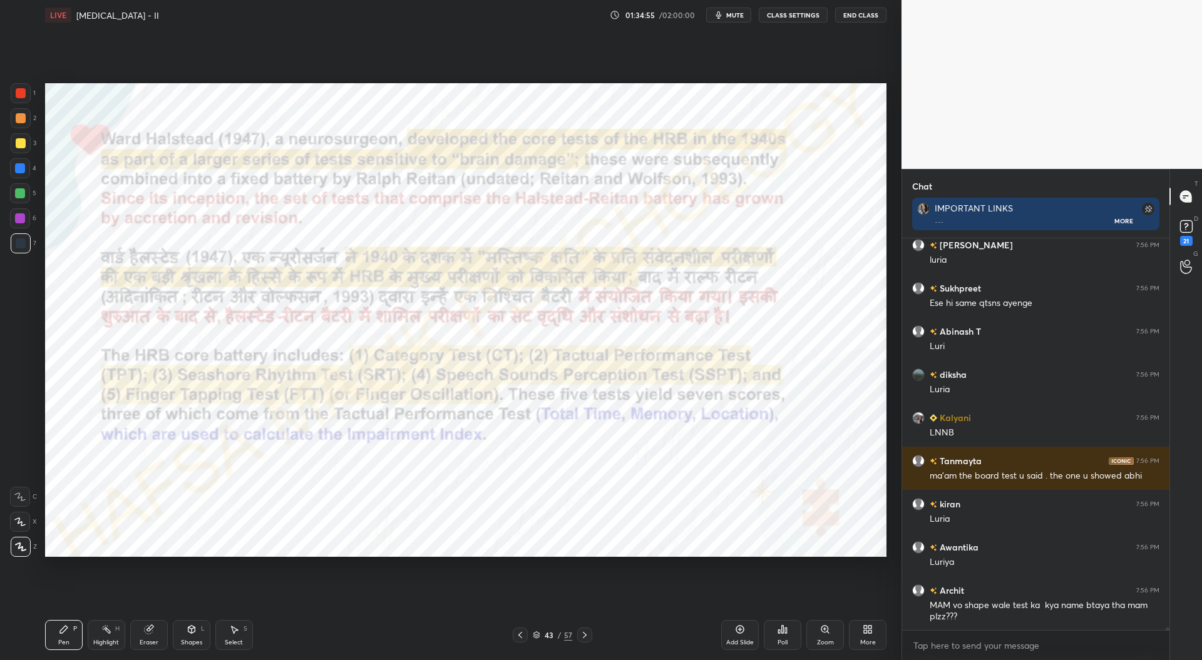
click at [587, 635] on icon at bounding box center [585, 635] width 10 height 10
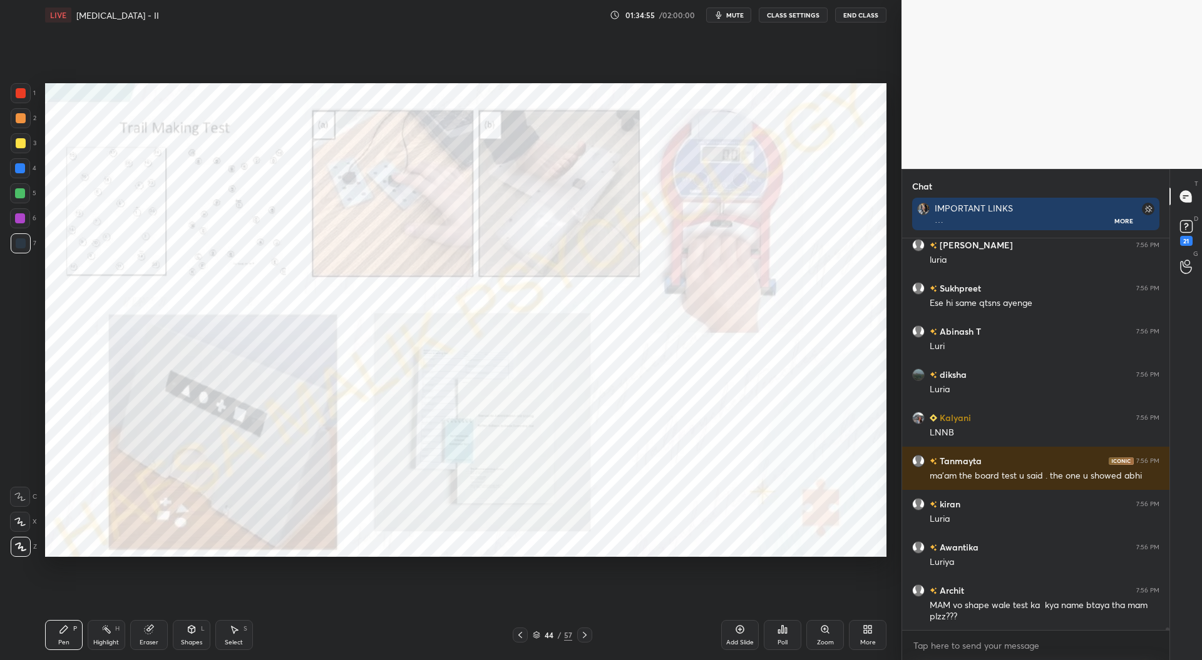
click at [588, 633] on icon at bounding box center [585, 635] width 10 height 10
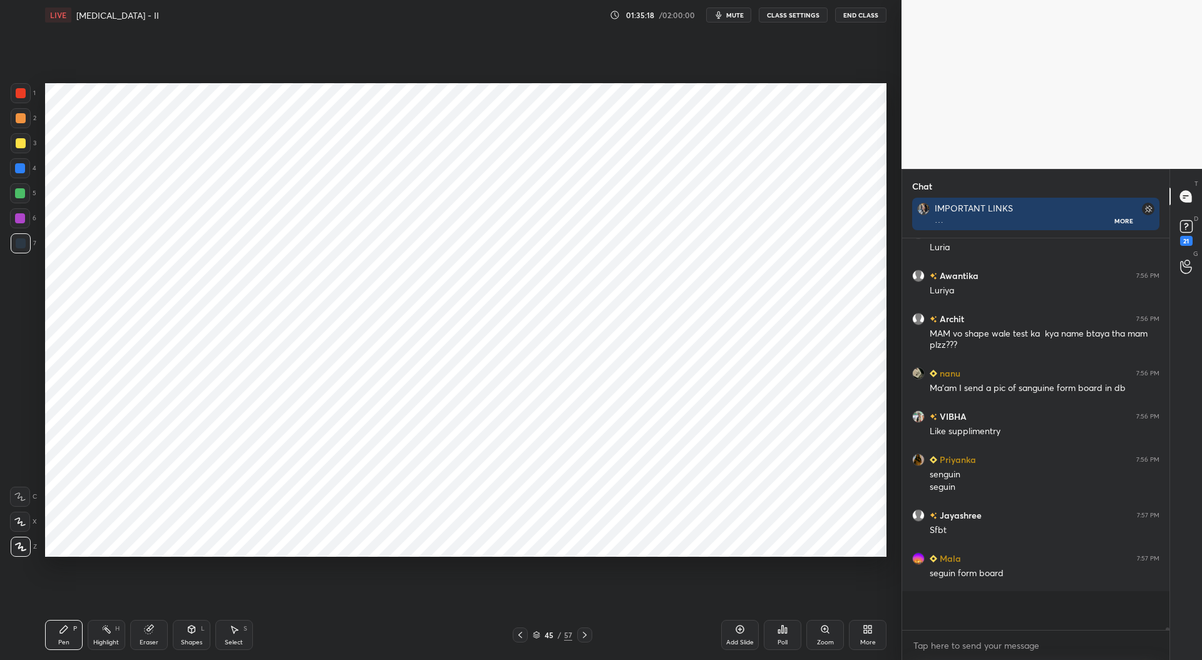
scroll to position [4, 4]
click at [1187, 228] on rect at bounding box center [1186, 227] width 12 height 12
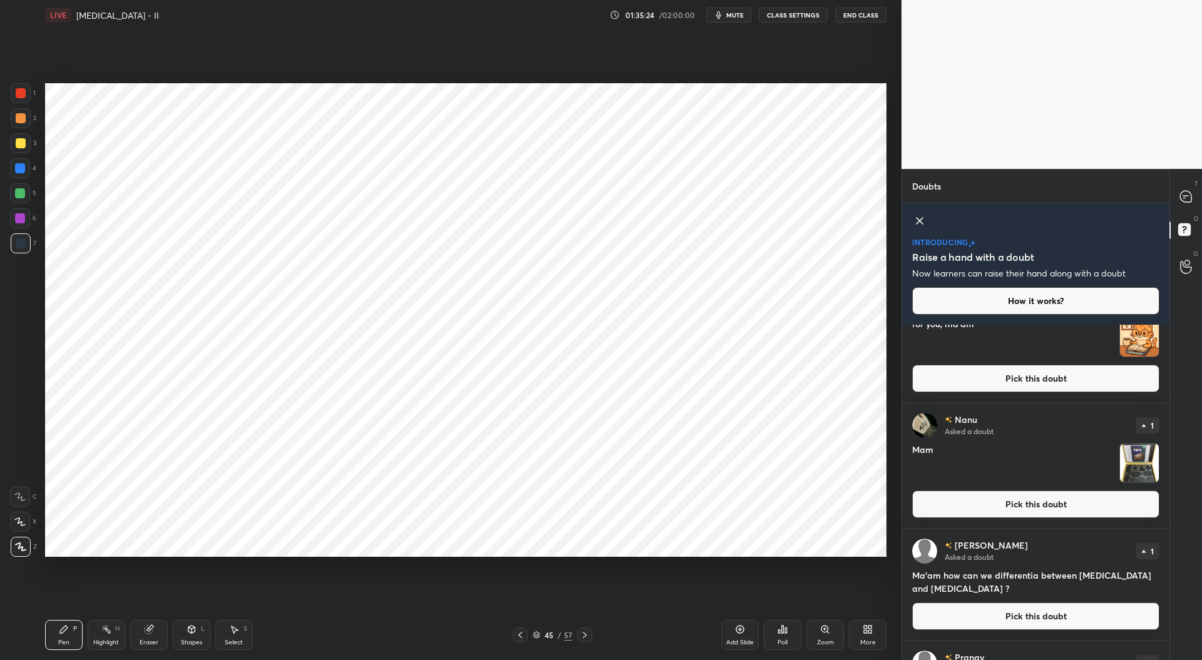
click at [1073, 503] on button "Pick this doubt" at bounding box center [1035, 505] width 247 height 28
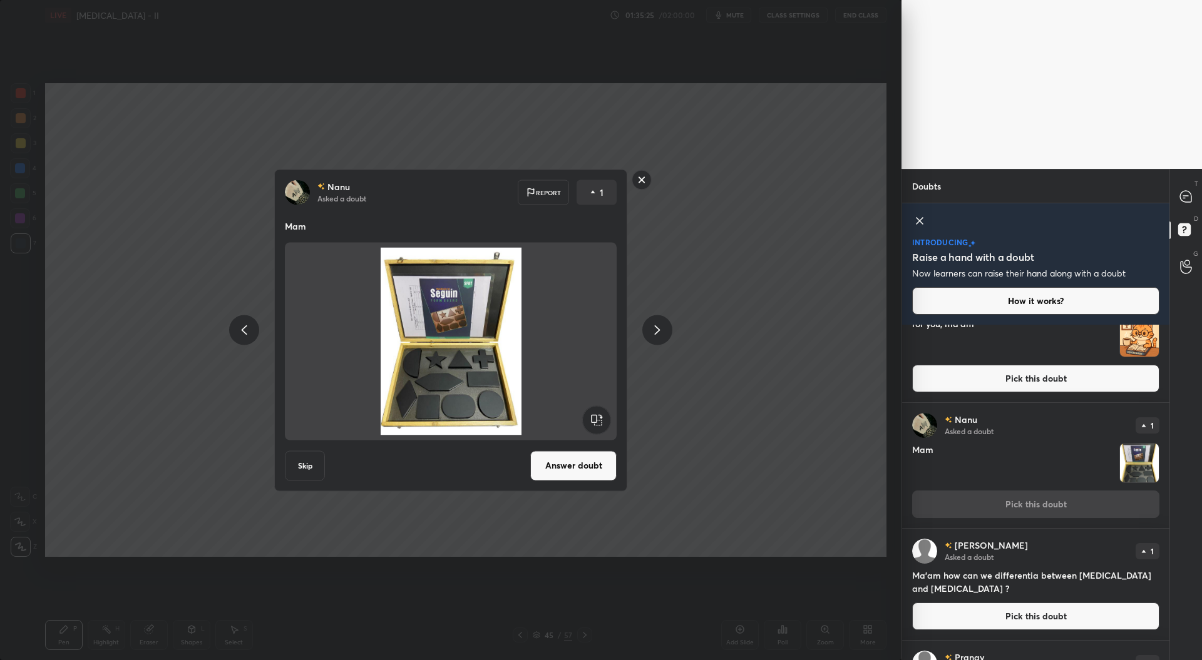
click at [590, 464] on button "Answer doubt" at bounding box center [573, 466] width 86 height 30
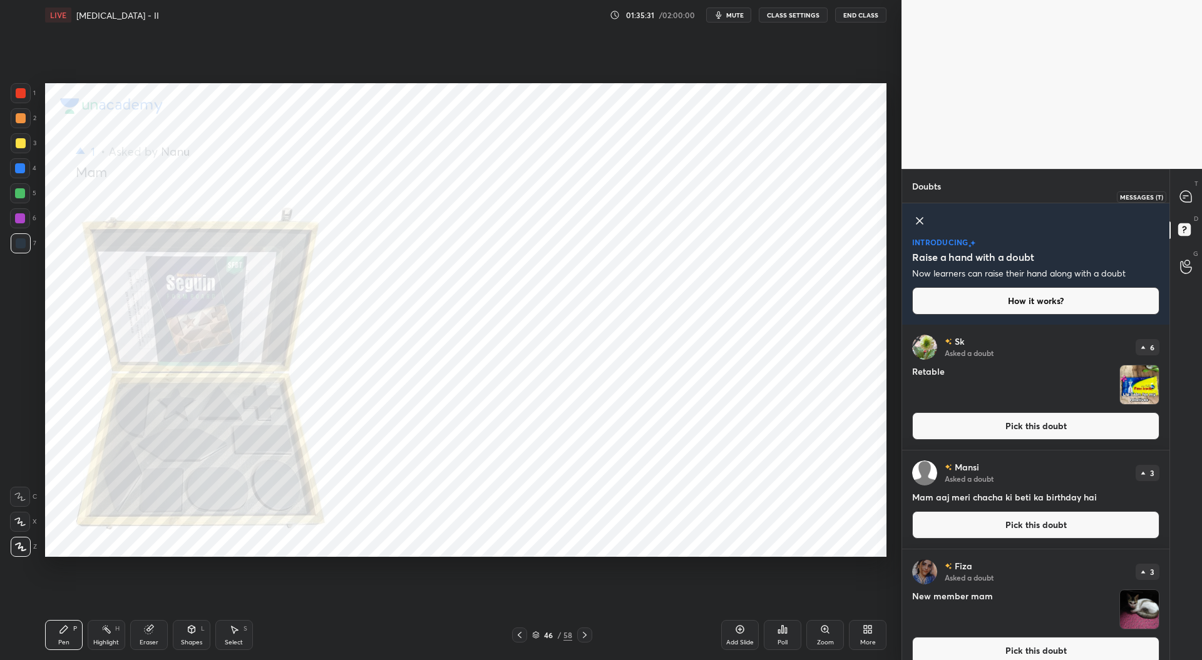
click at [1184, 200] on icon at bounding box center [1185, 196] width 11 height 11
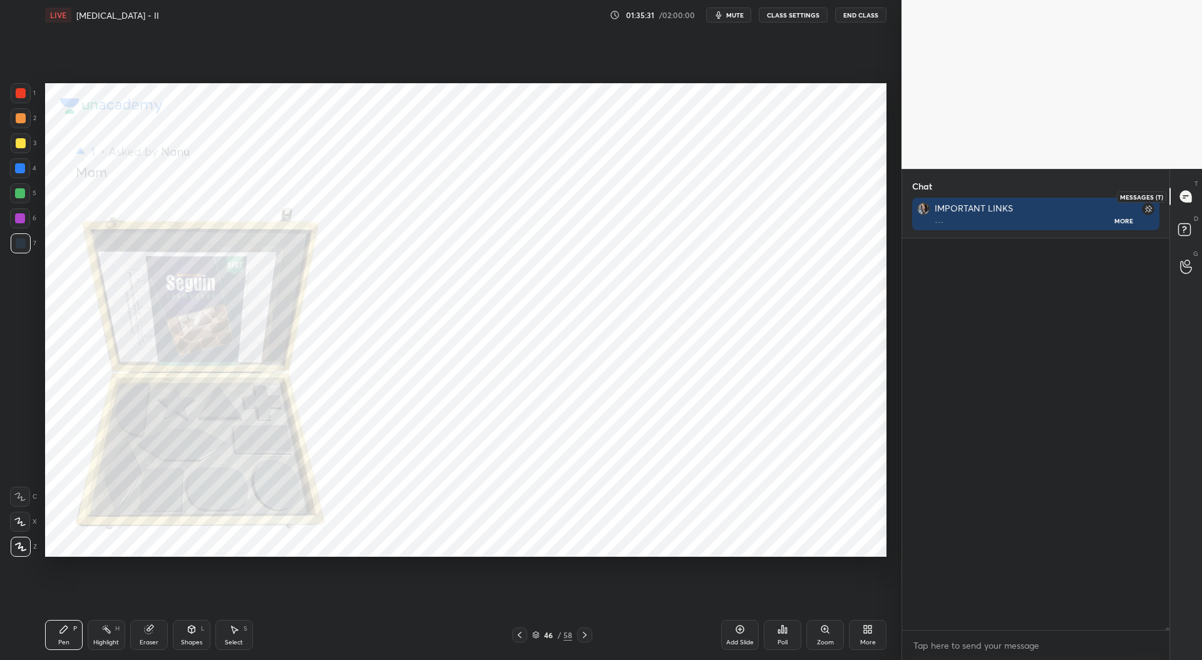
scroll to position [297, 264]
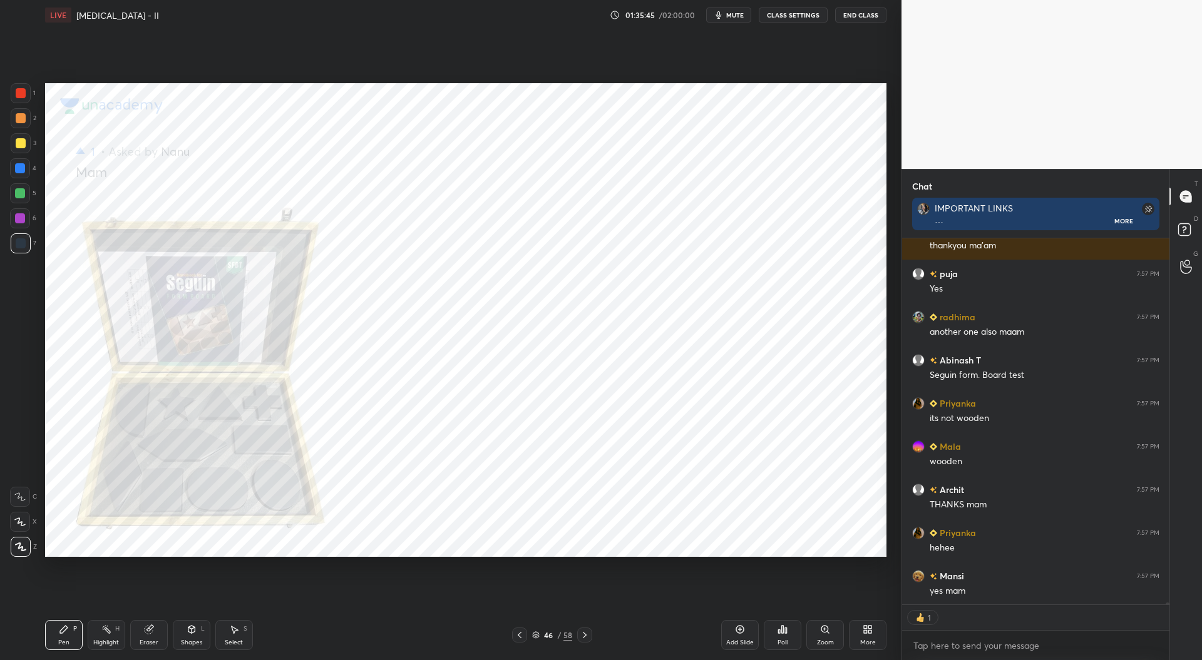
click at [588, 639] on icon at bounding box center [585, 635] width 10 height 10
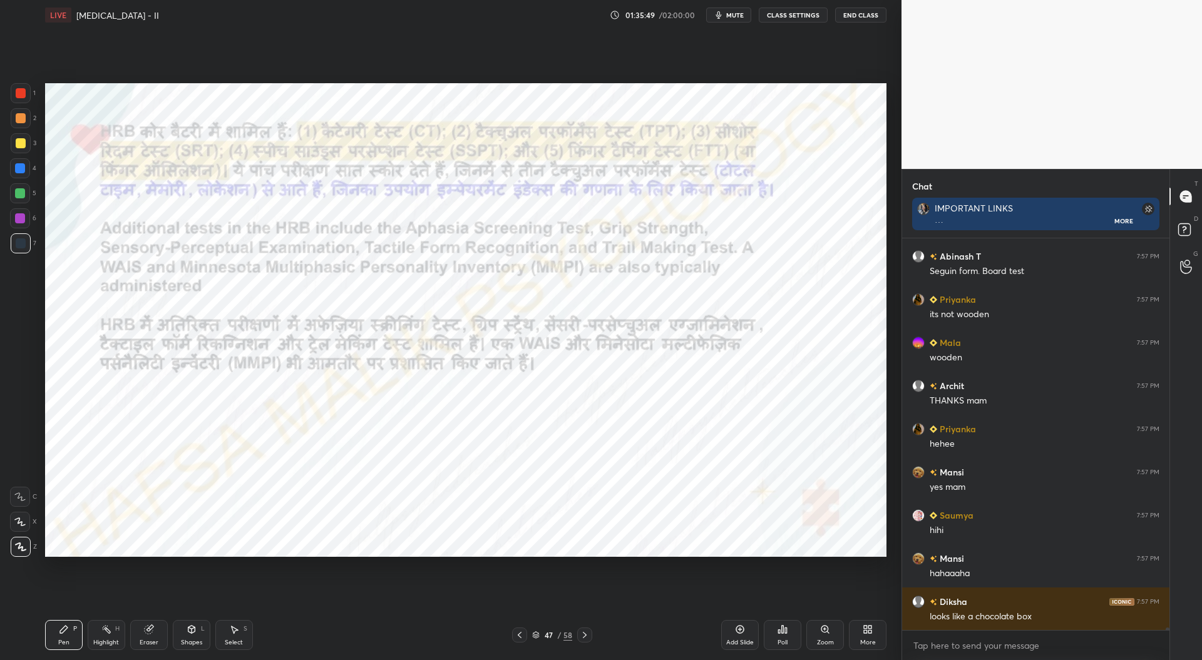
click at [588, 638] on icon at bounding box center [585, 635] width 10 height 10
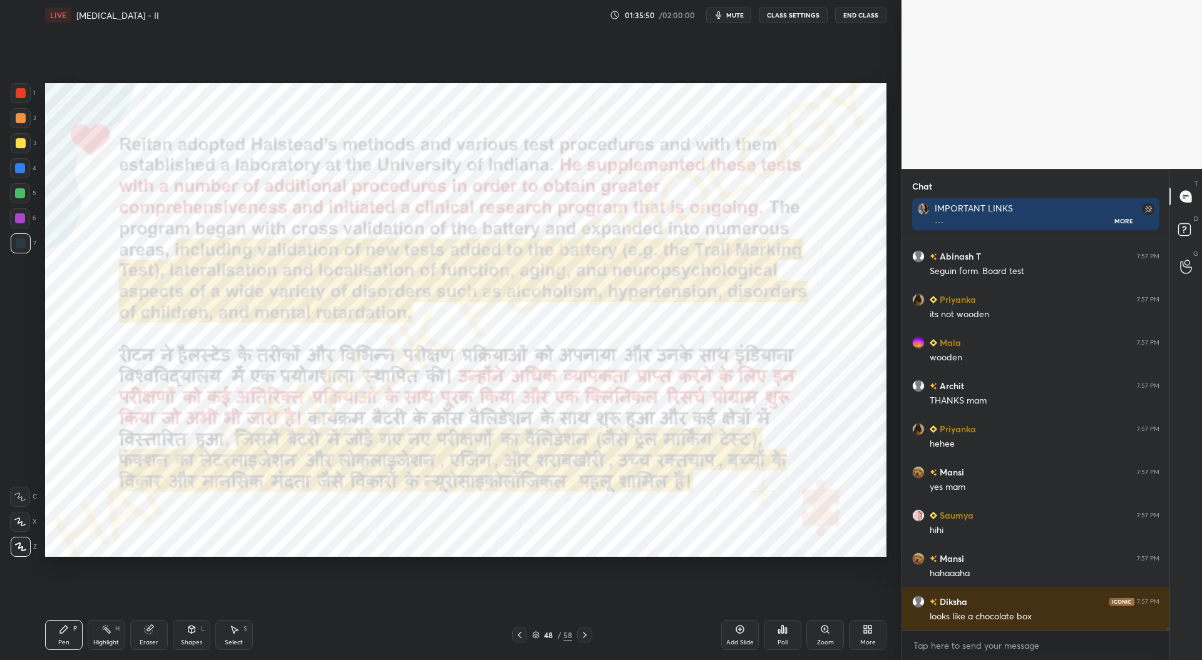
click at [587, 633] on icon at bounding box center [585, 635] width 10 height 10
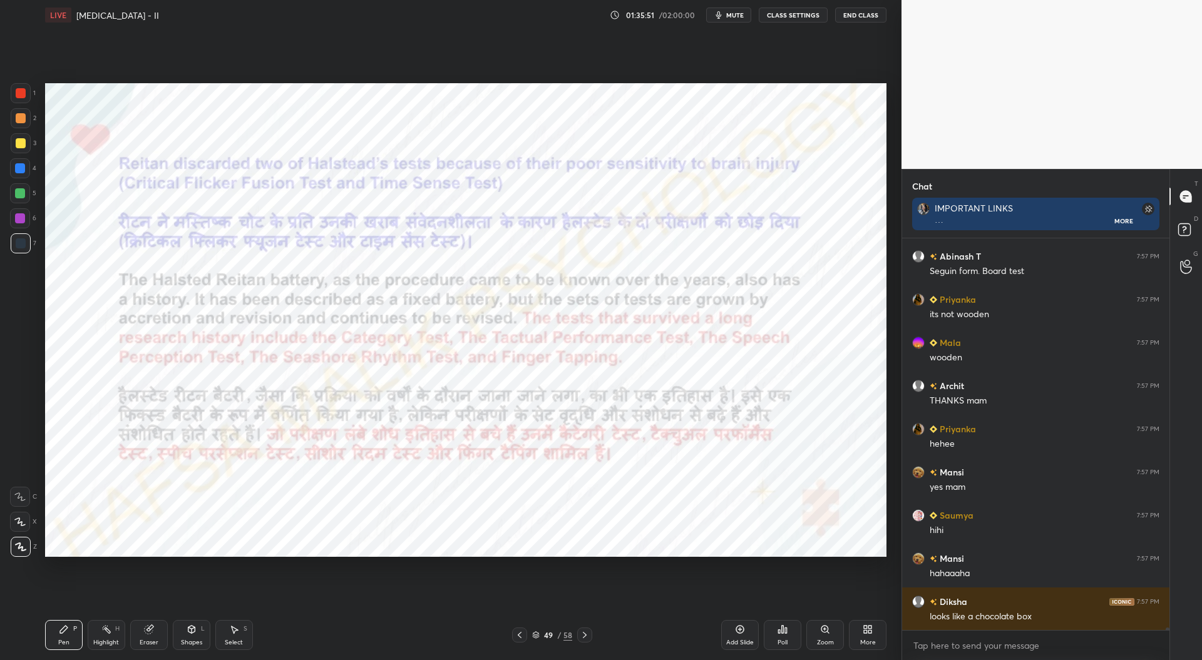
click at [587, 636] on icon at bounding box center [585, 635] width 10 height 10
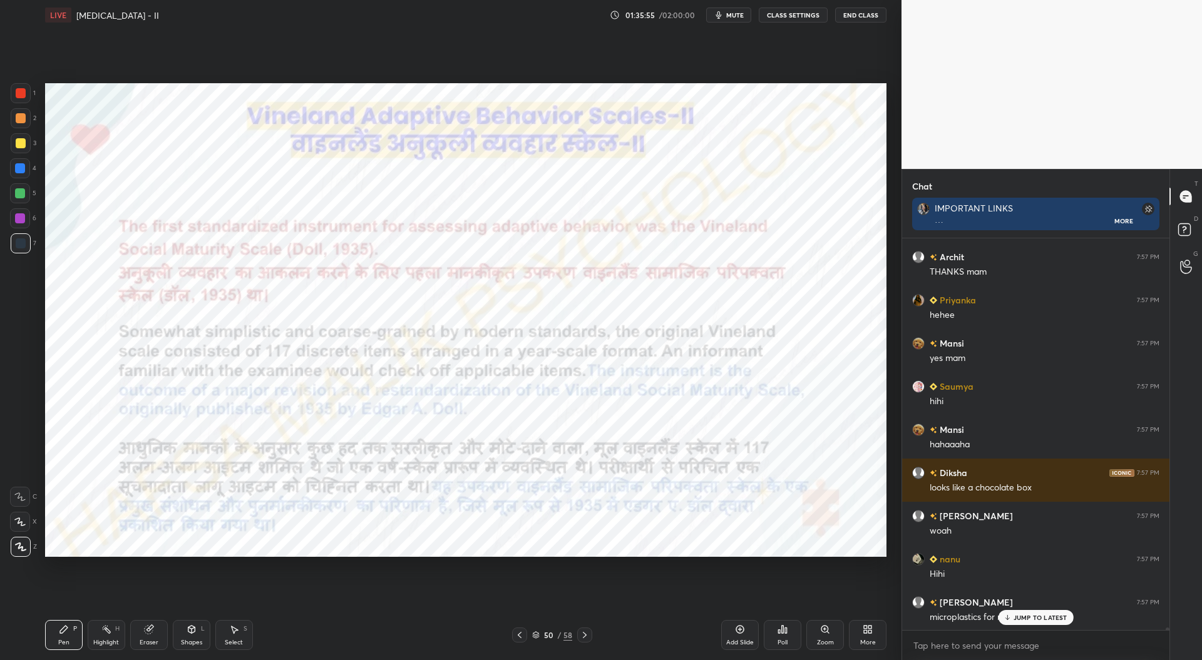
click at [588, 637] on icon at bounding box center [585, 635] width 10 height 10
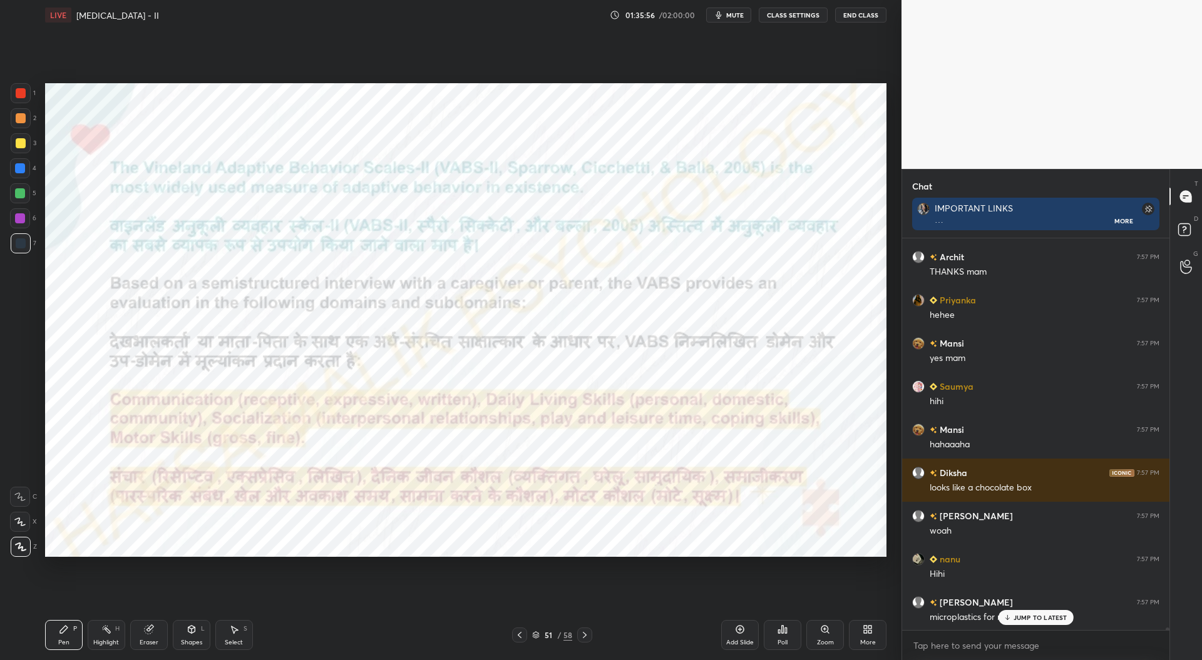
click at [588, 635] on icon at bounding box center [585, 635] width 10 height 10
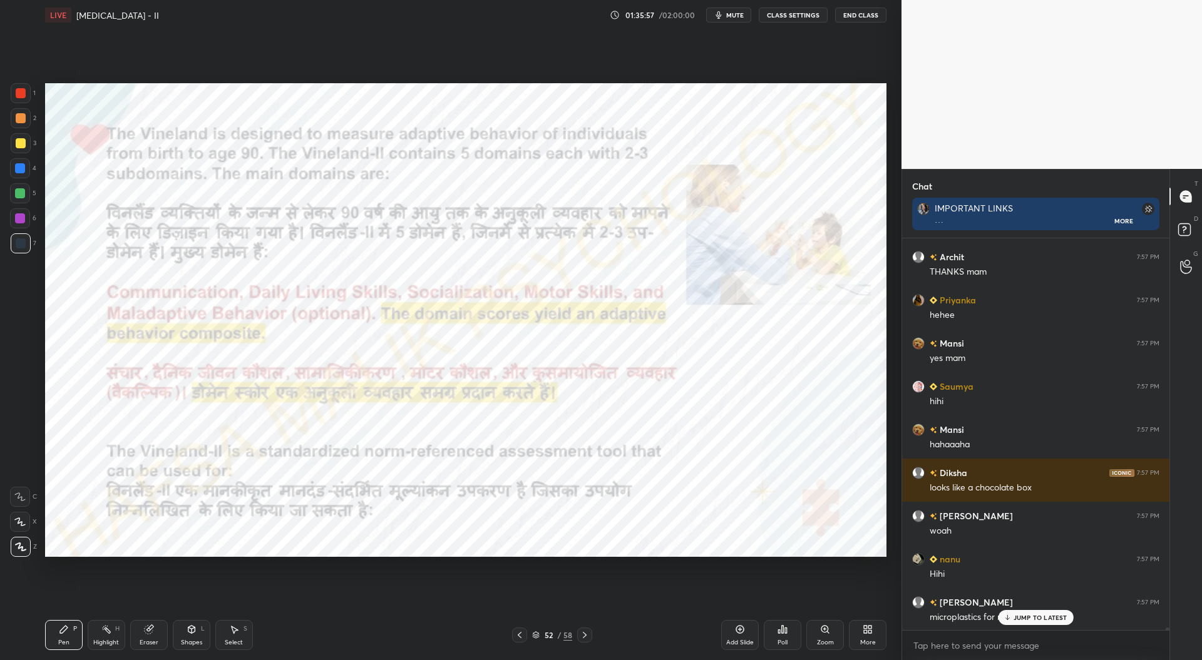
click at [588, 635] on icon at bounding box center [585, 635] width 10 height 10
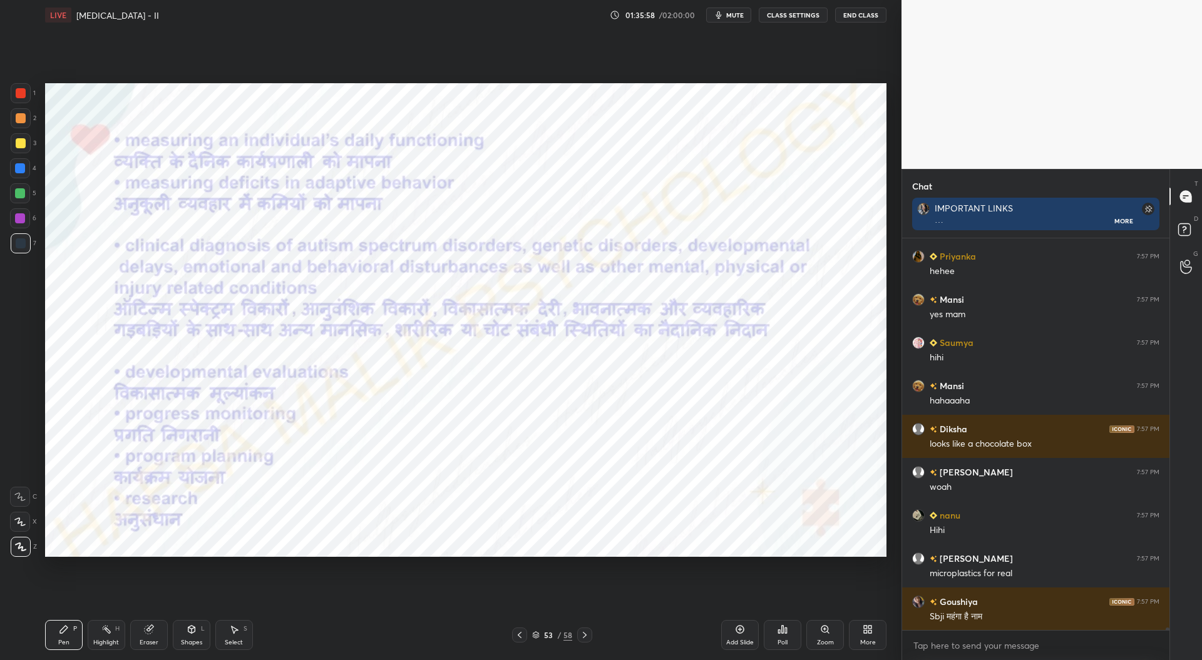
click at [587, 635] on icon at bounding box center [585, 635] width 10 height 10
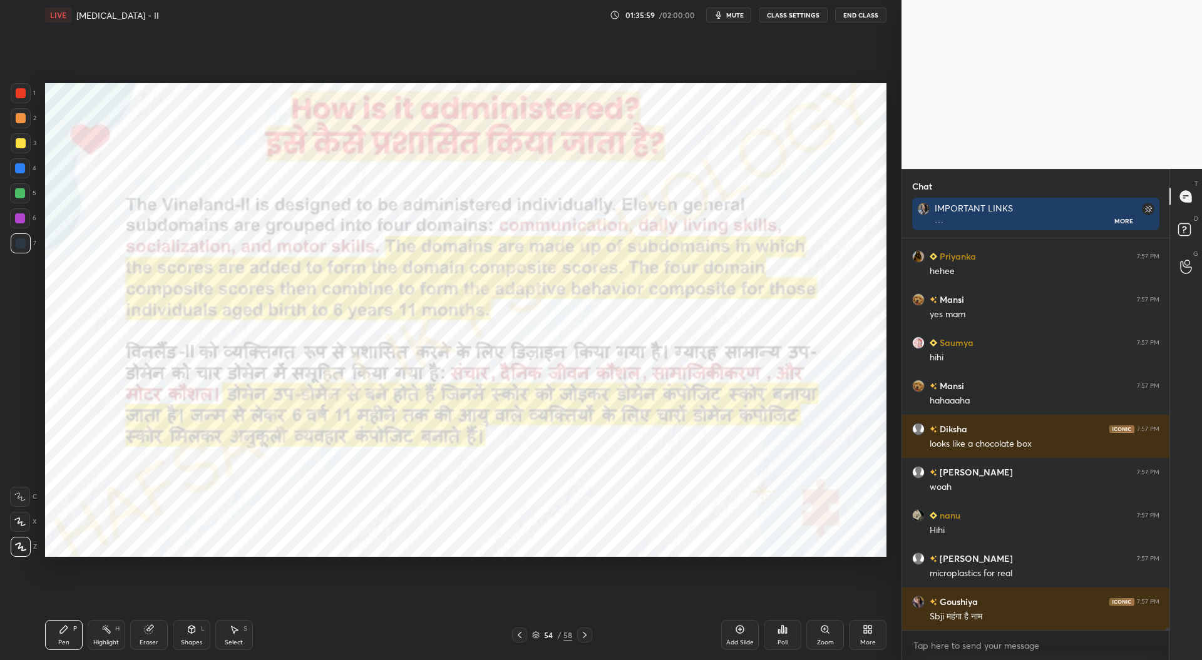
click at [585, 635] on icon at bounding box center [585, 635] width 4 height 6
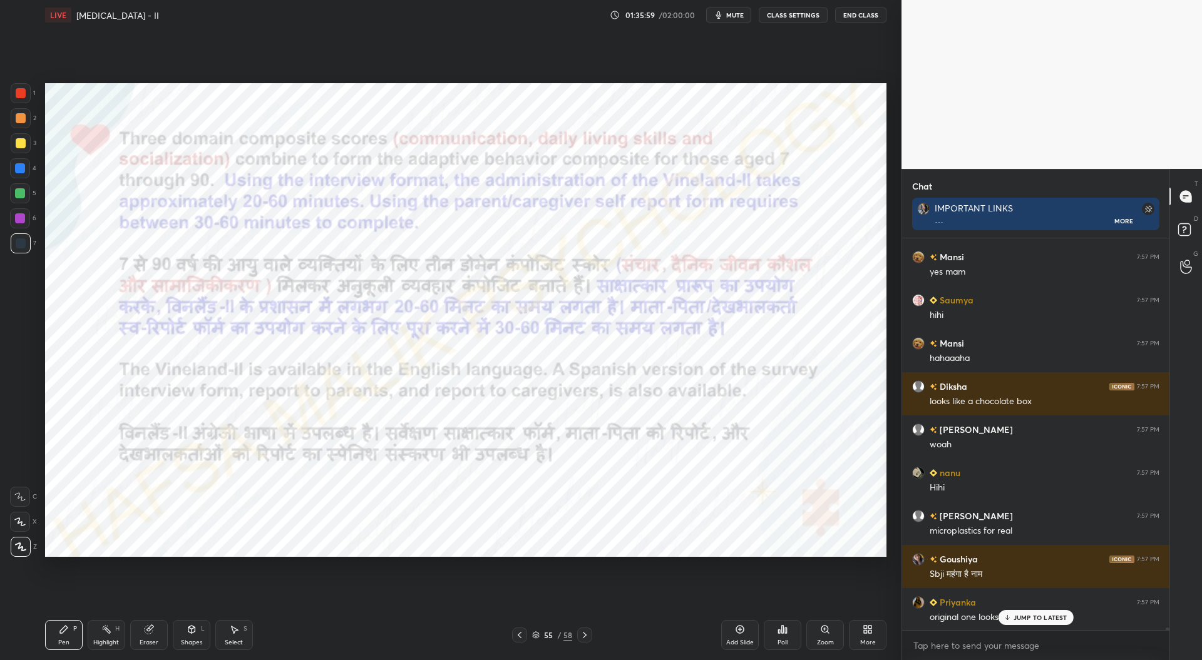
click at [585, 633] on icon at bounding box center [585, 635] width 10 height 10
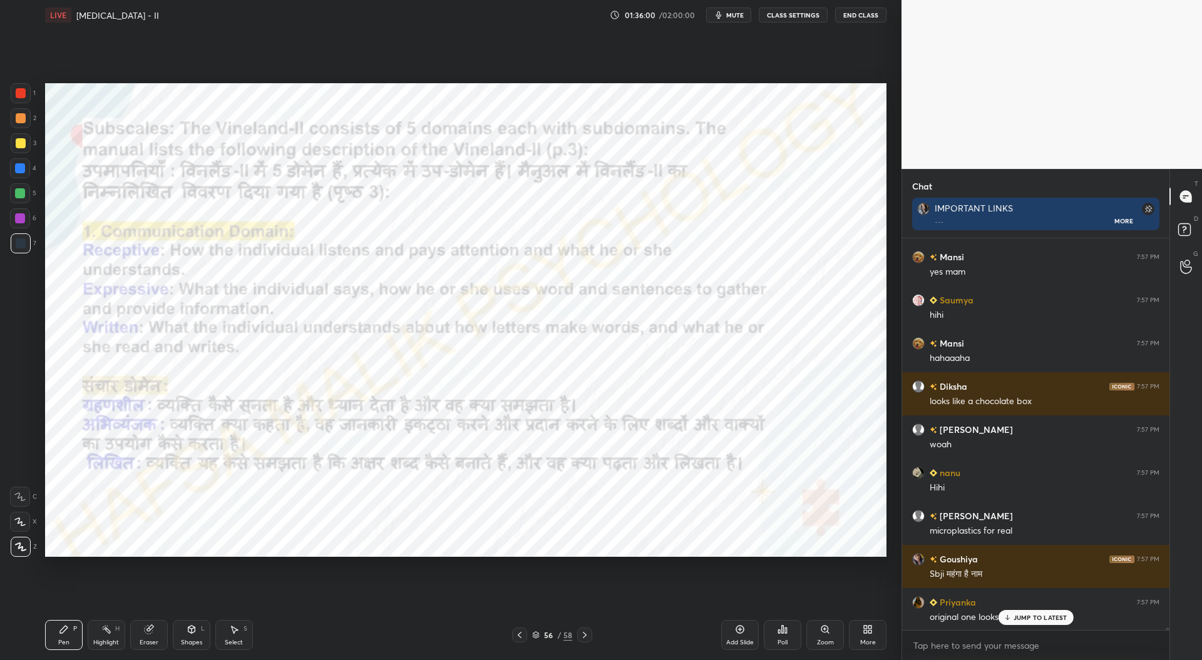
click at [587, 630] on icon at bounding box center [585, 635] width 10 height 10
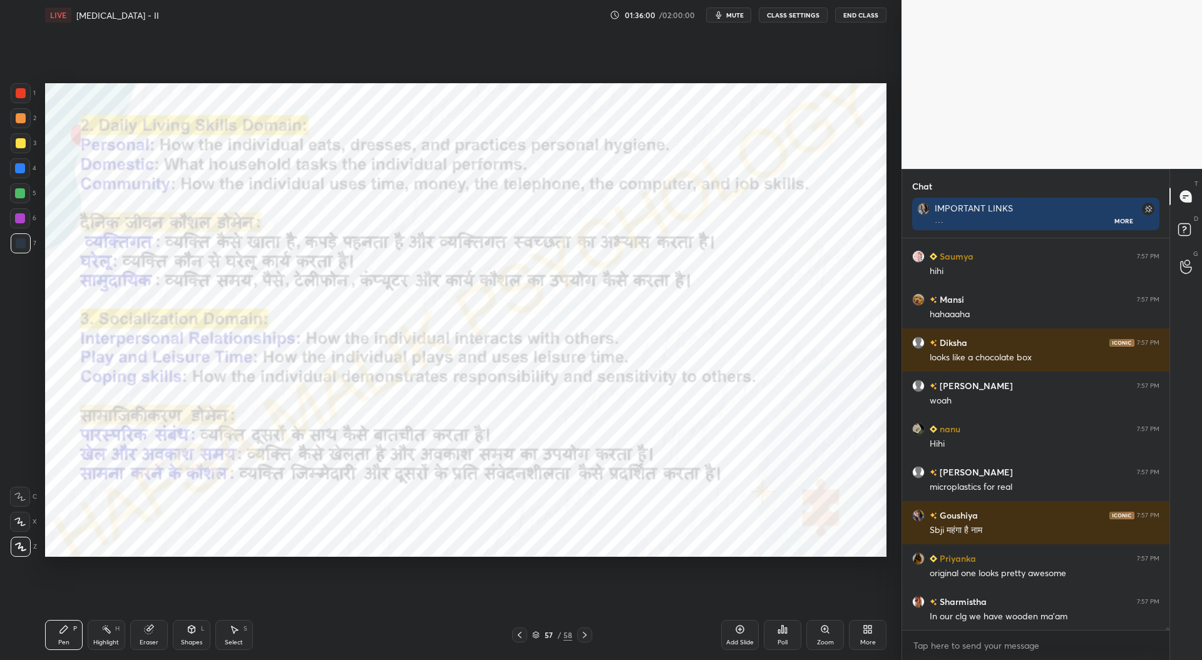
click at [587, 632] on icon at bounding box center [585, 635] width 10 height 10
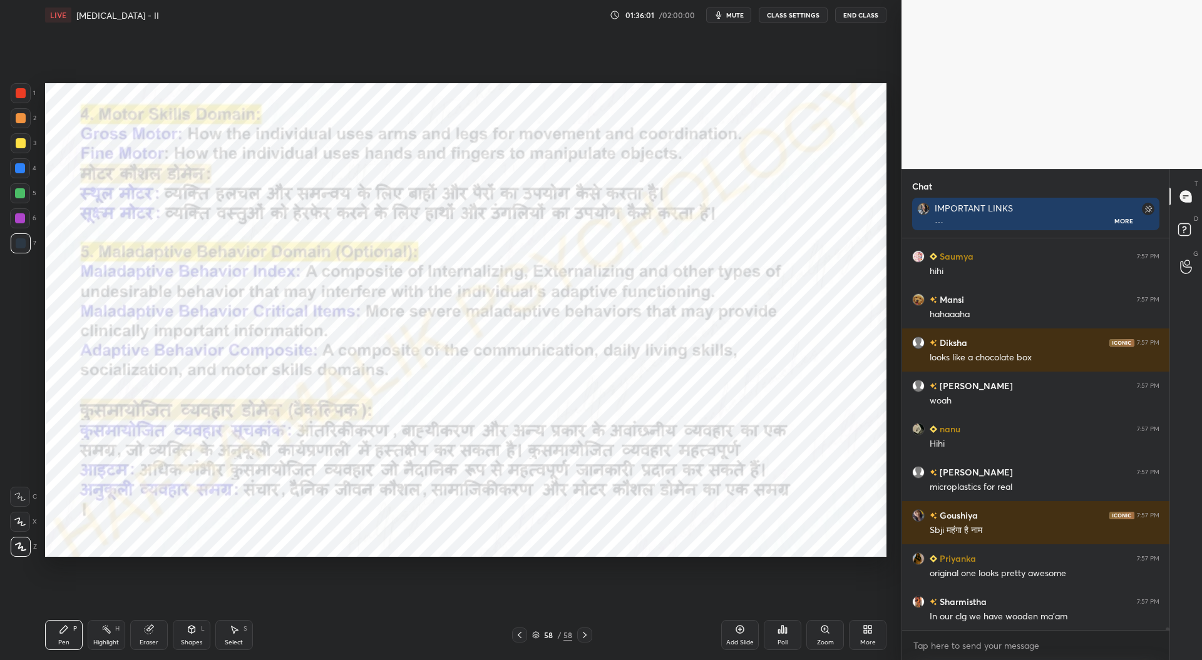
click at [587, 638] on icon at bounding box center [585, 635] width 10 height 10
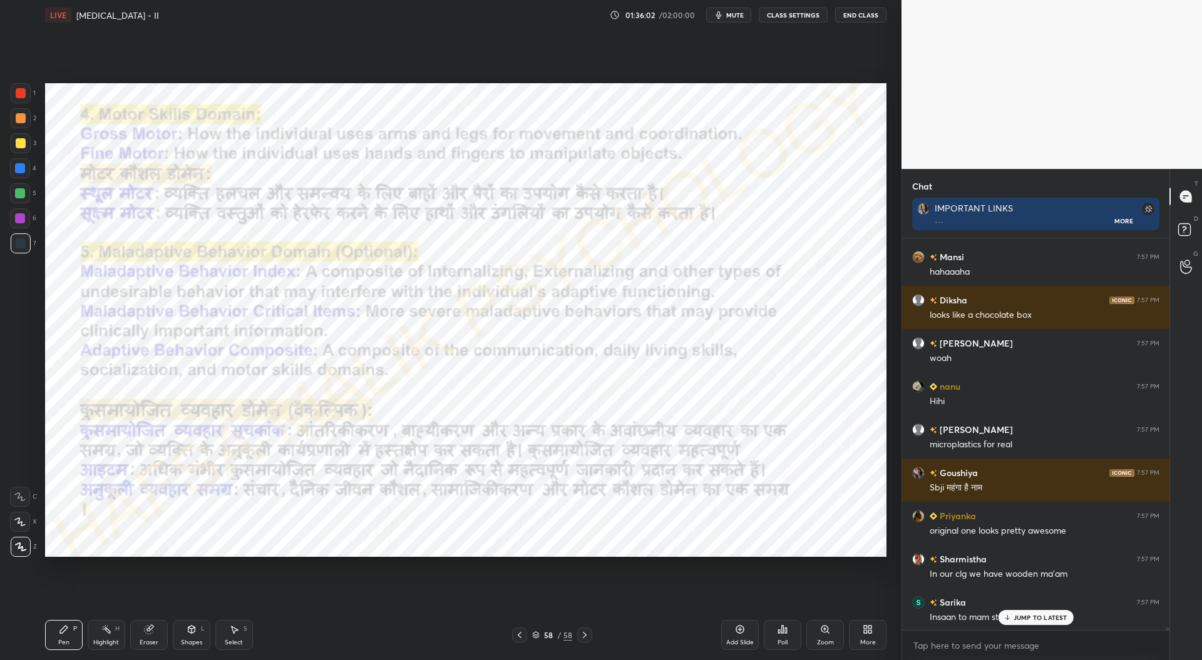
click at [587, 638] on icon at bounding box center [585, 635] width 10 height 10
click at [587, 635] on icon at bounding box center [585, 635] width 10 height 10
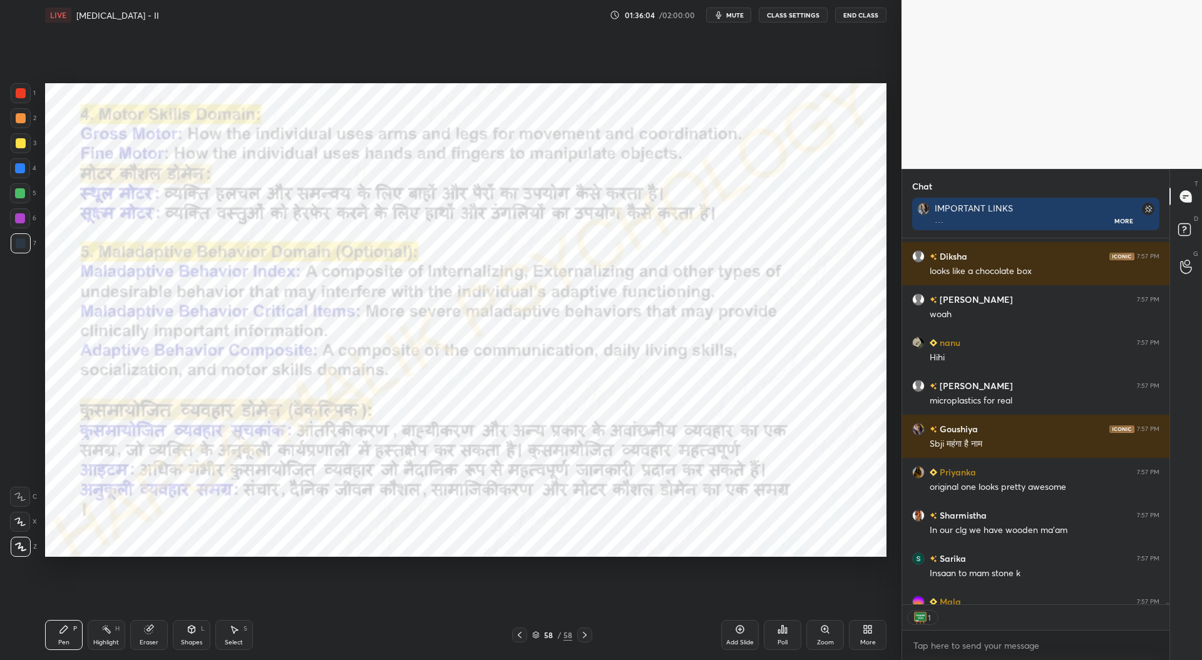
click at [586, 635] on icon at bounding box center [585, 635] width 10 height 10
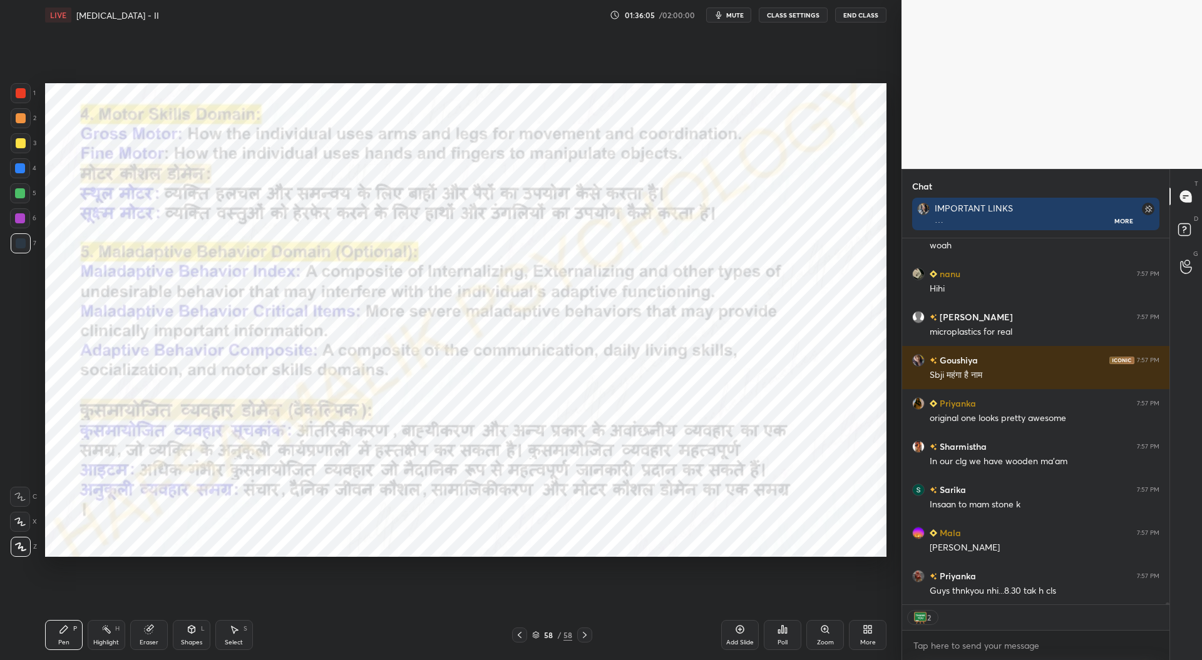
click at [586, 633] on icon at bounding box center [585, 635] width 10 height 10
click at [538, 635] on icon at bounding box center [536, 636] width 8 height 8
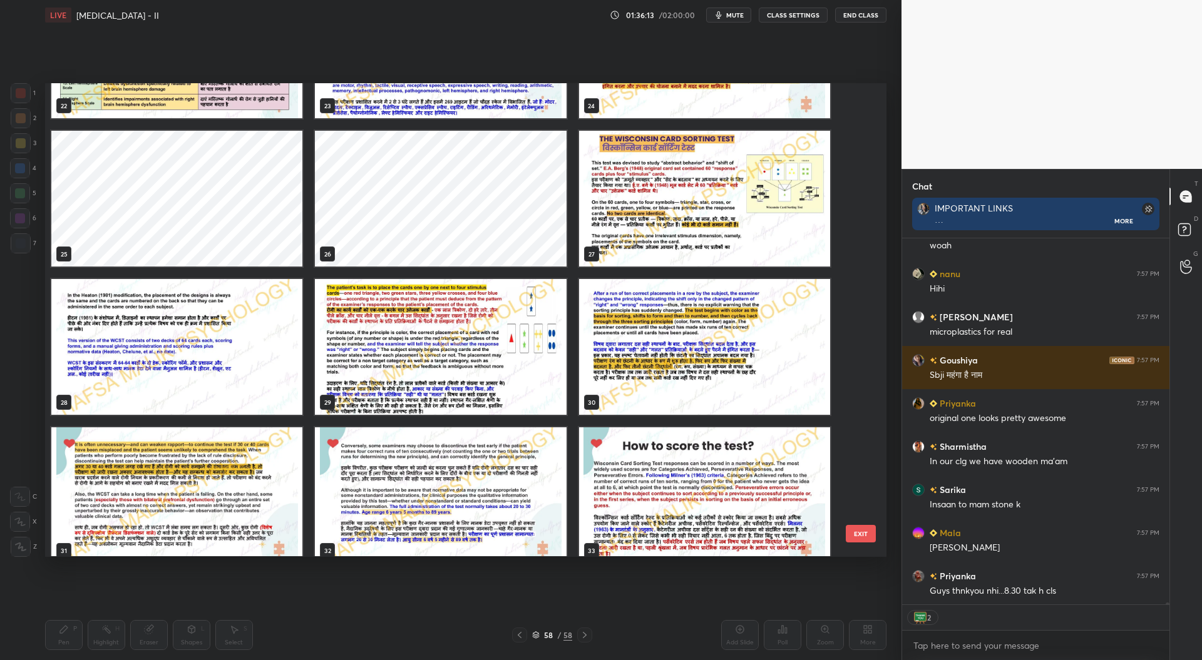
click at [694, 223] on img "grid" at bounding box center [704, 199] width 251 height 136
click at [696, 223] on img "grid" at bounding box center [704, 199] width 251 height 136
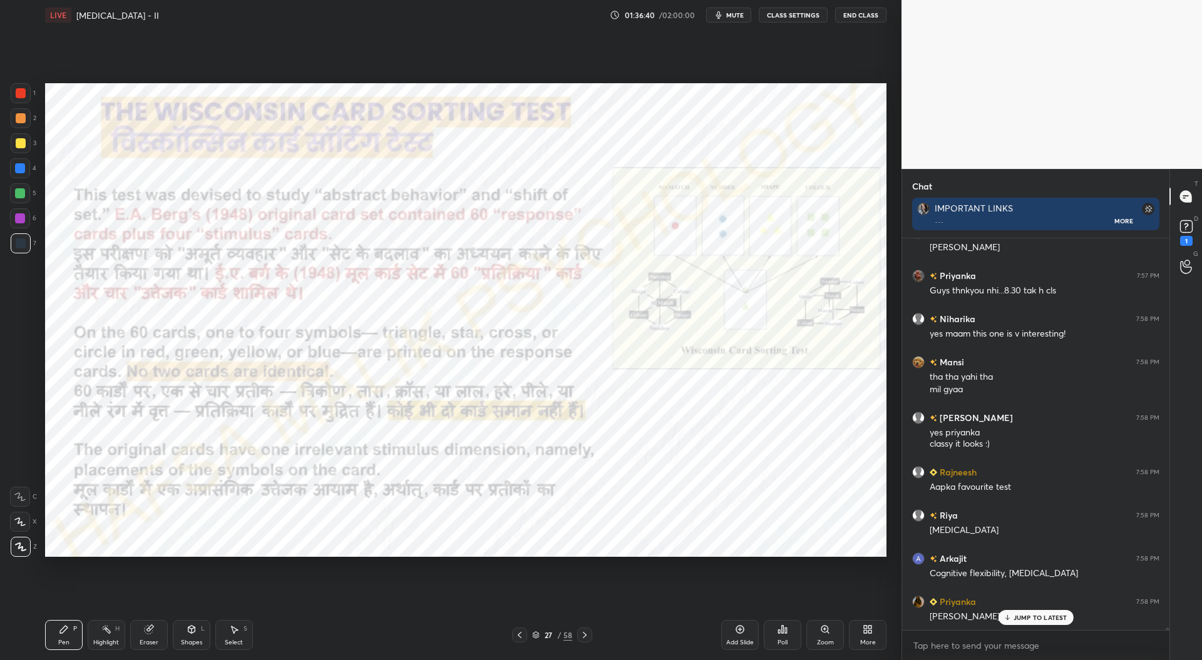
scroll to position [64252, 0]
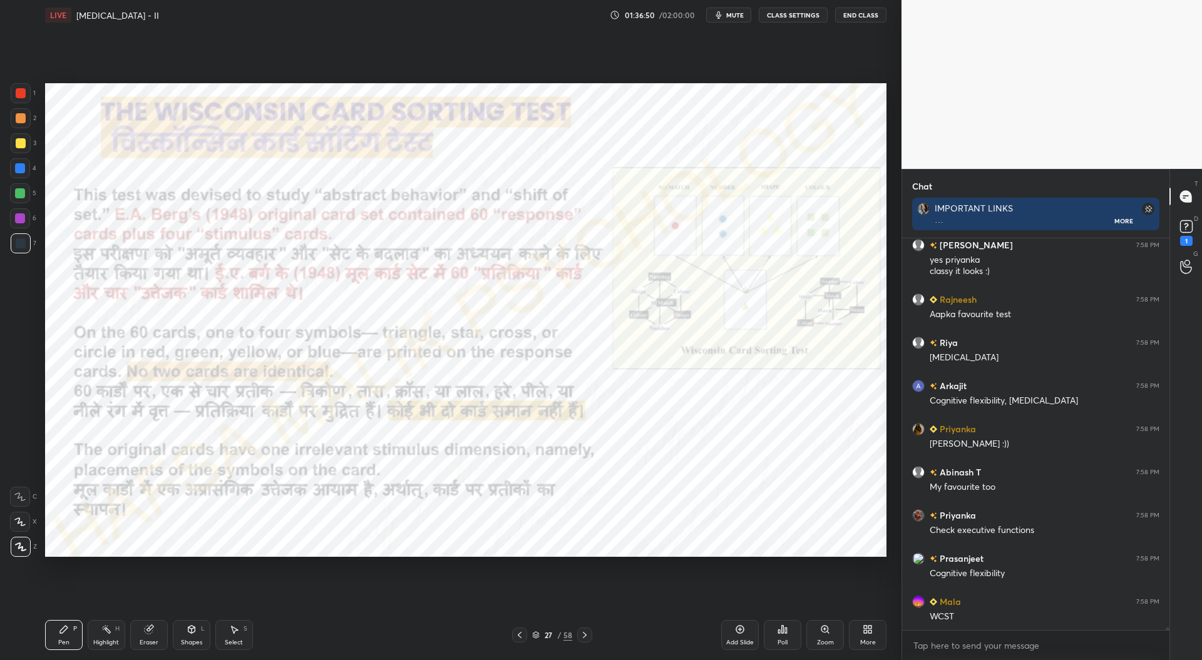
click at [742, 633] on icon at bounding box center [740, 630] width 8 height 8
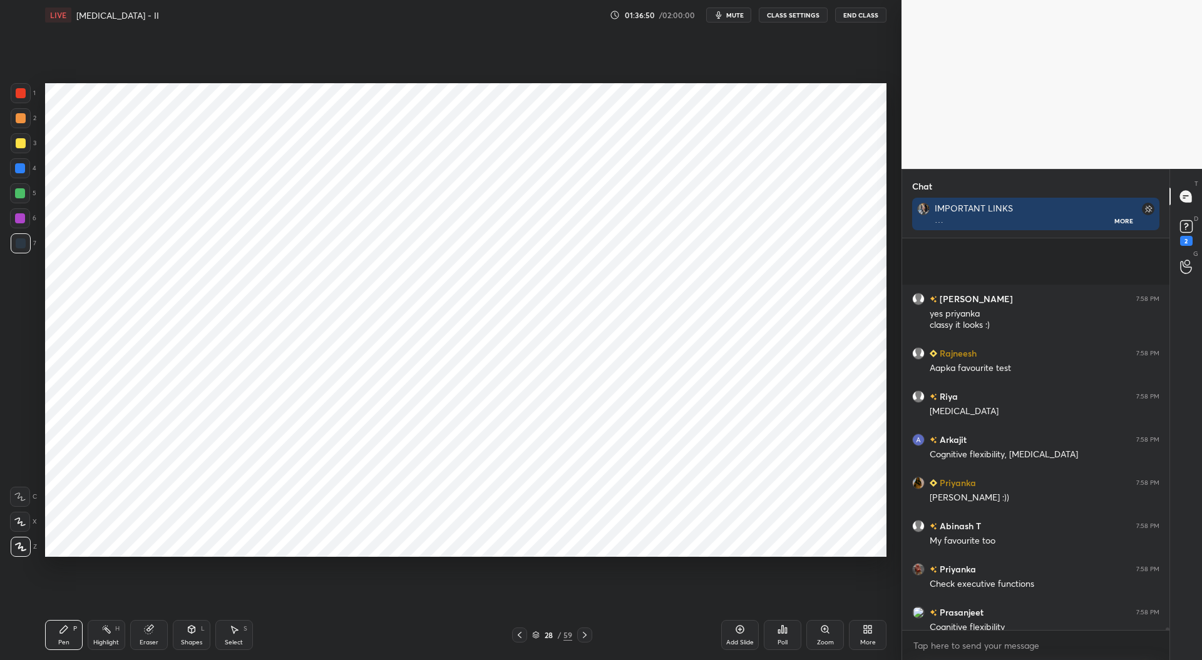
scroll to position [64489, 0]
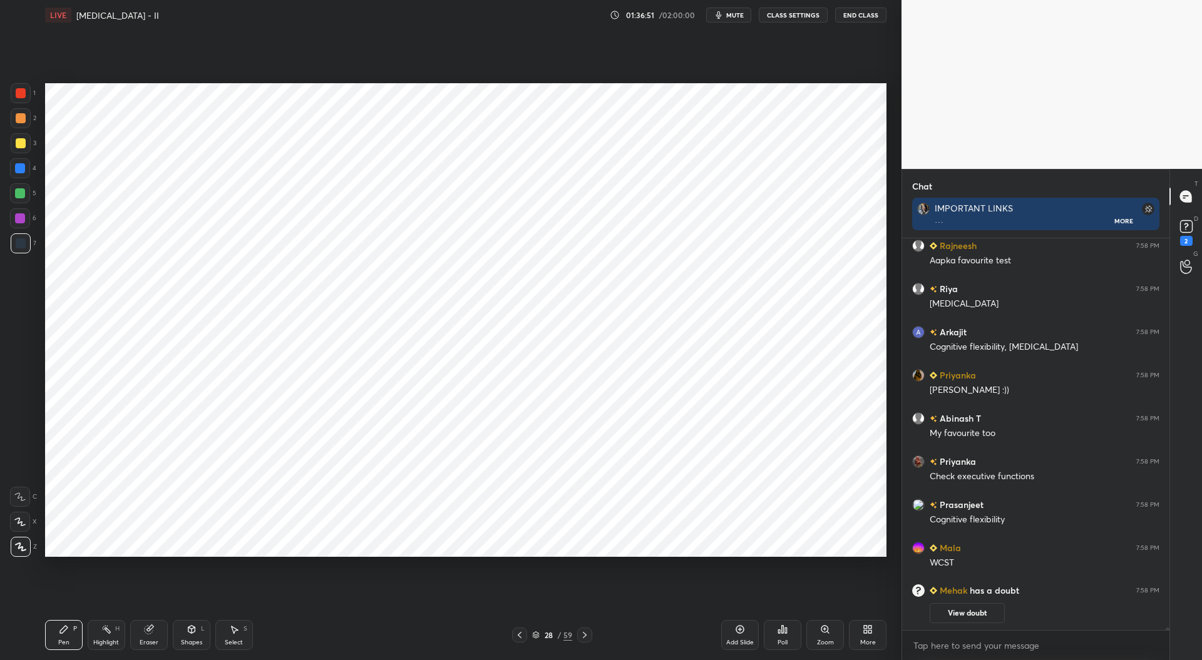
click at [520, 634] on icon at bounding box center [520, 635] width 4 height 6
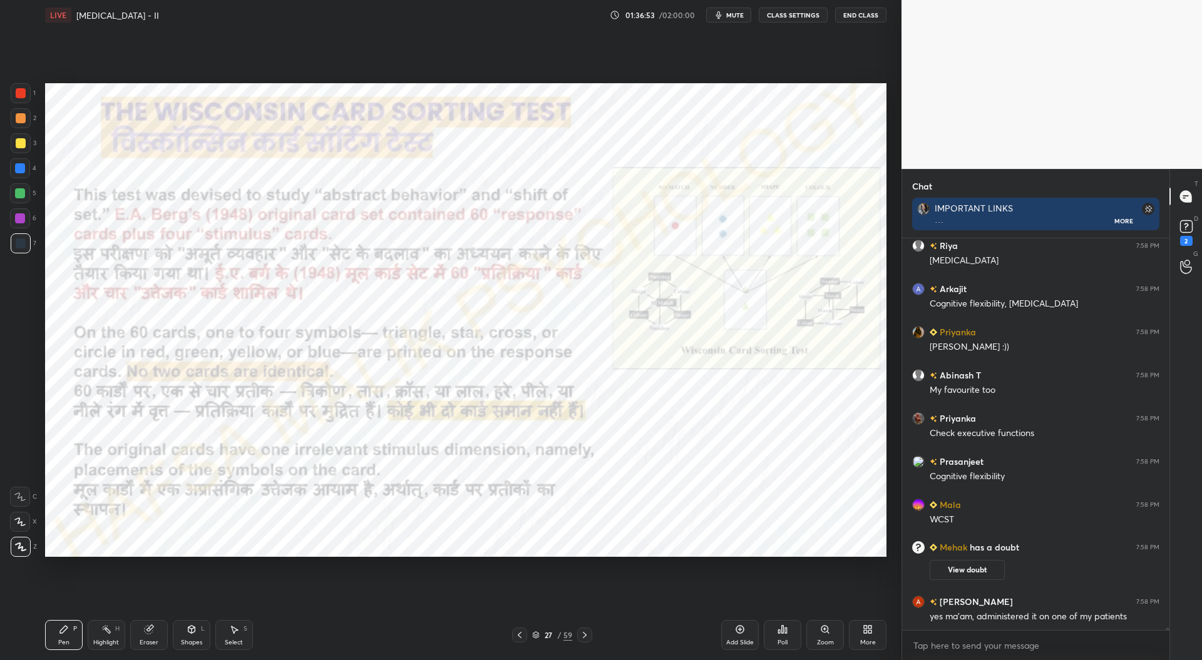
click at [828, 633] on icon at bounding box center [828, 633] width 2 height 2
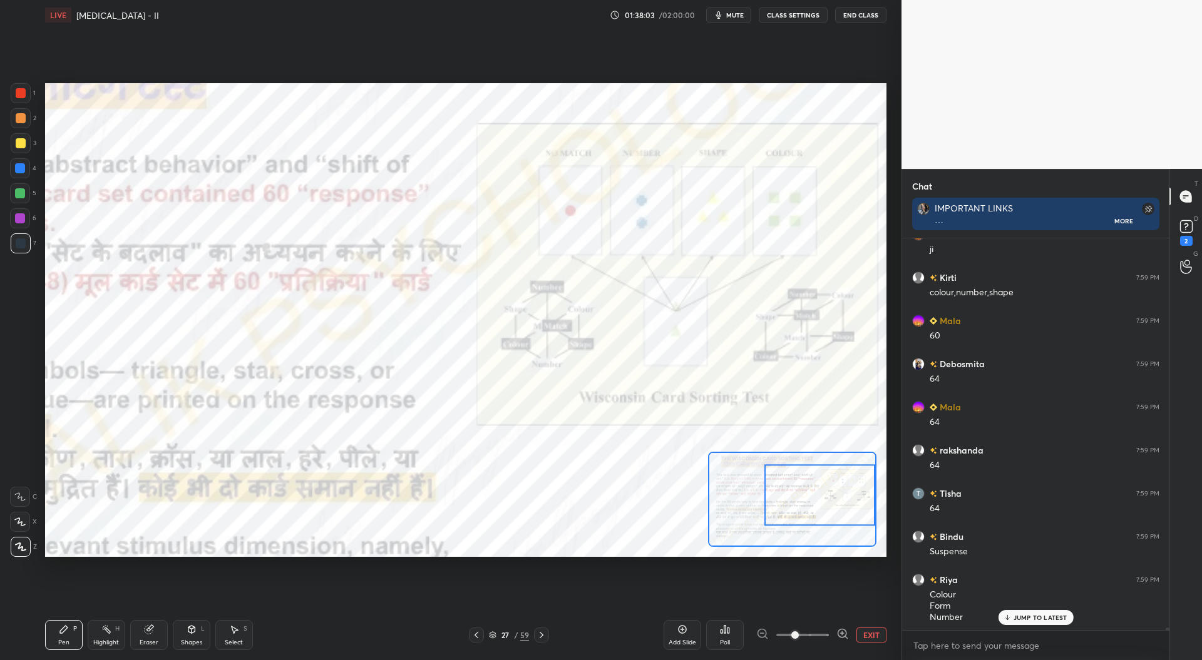
scroll to position [64878, 0]
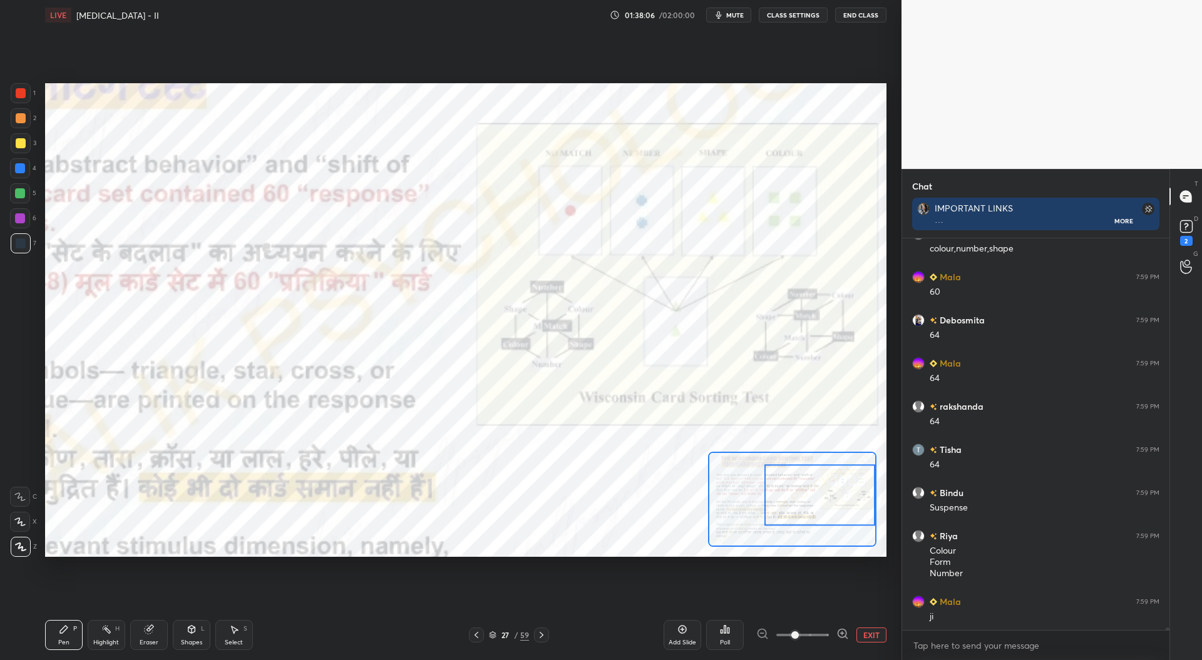
click at [875, 640] on button "EXIT" at bounding box center [871, 635] width 30 height 15
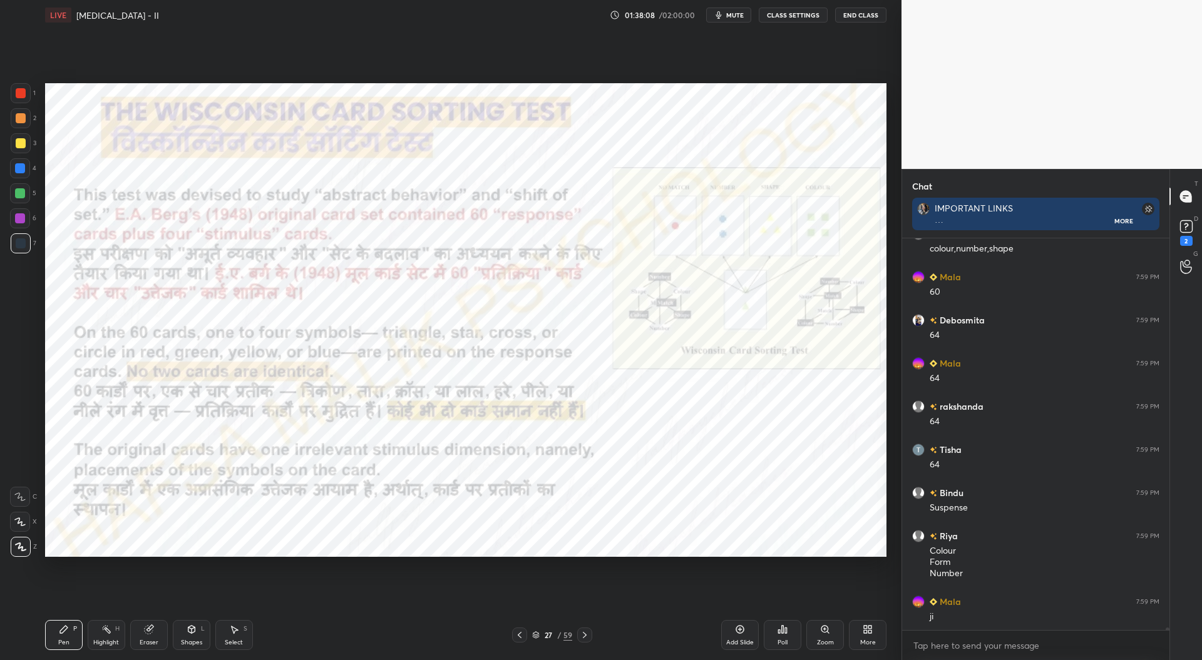
click at [743, 640] on div "Add Slide" at bounding box center [740, 643] width 28 height 6
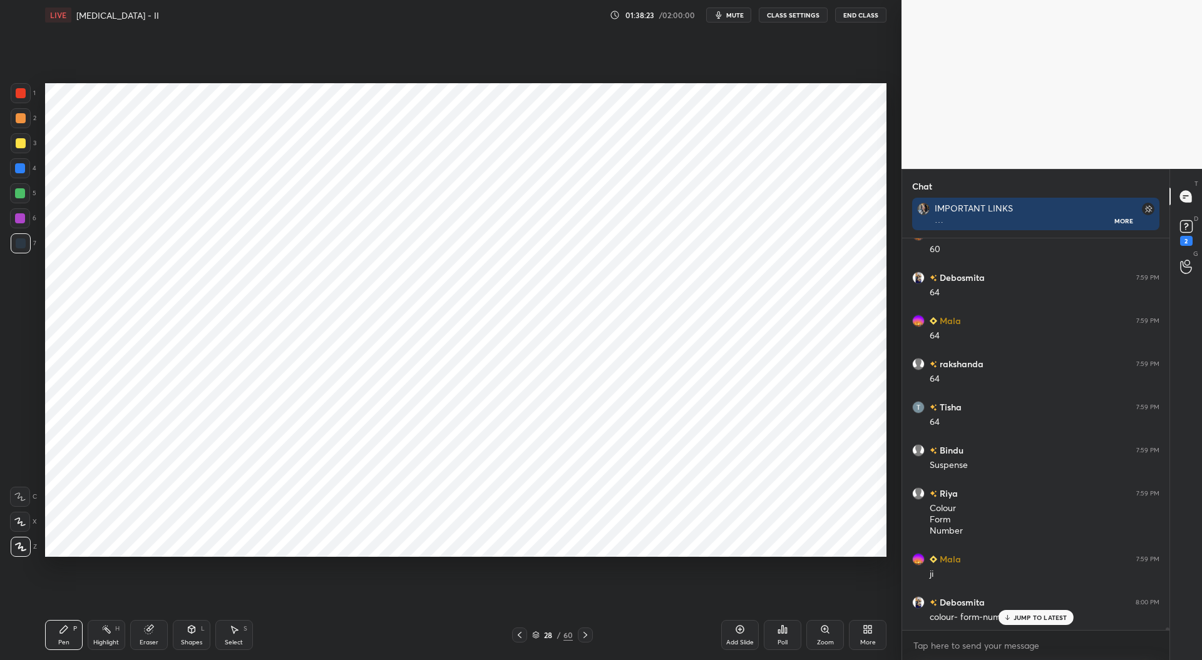
scroll to position [64964, 0]
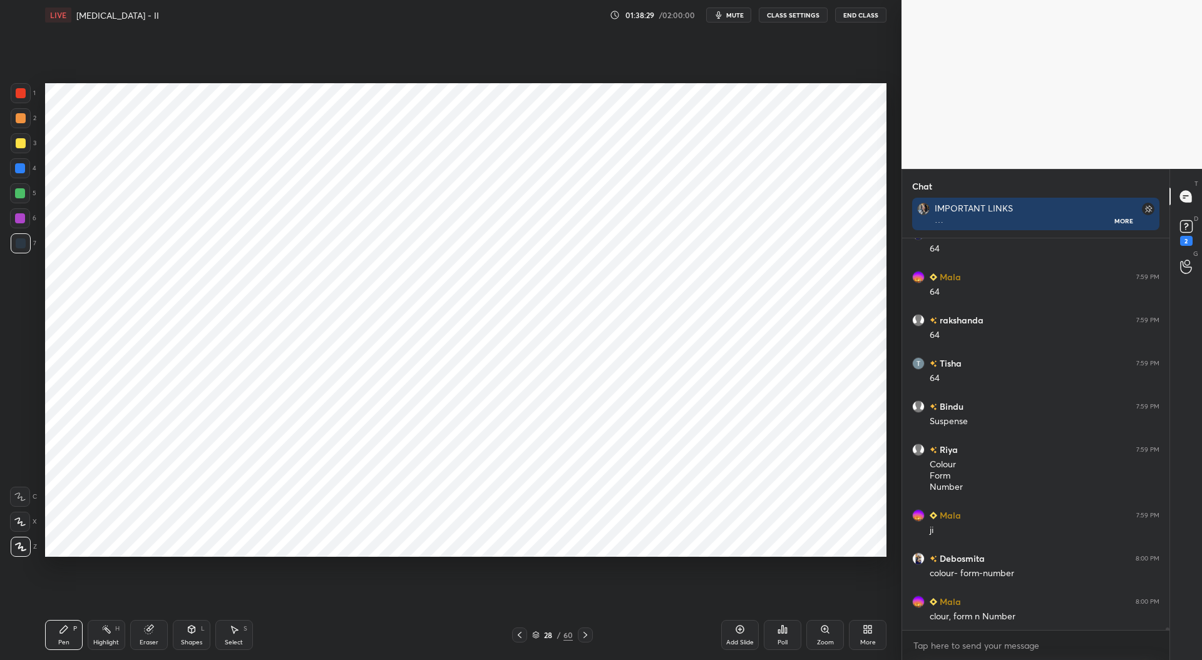
click at [153, 633] on icon at bounding box center [149, 630] width 10 height 10
click at [63, 634] on icon at bounding box center [64, 630] width 10 height 10
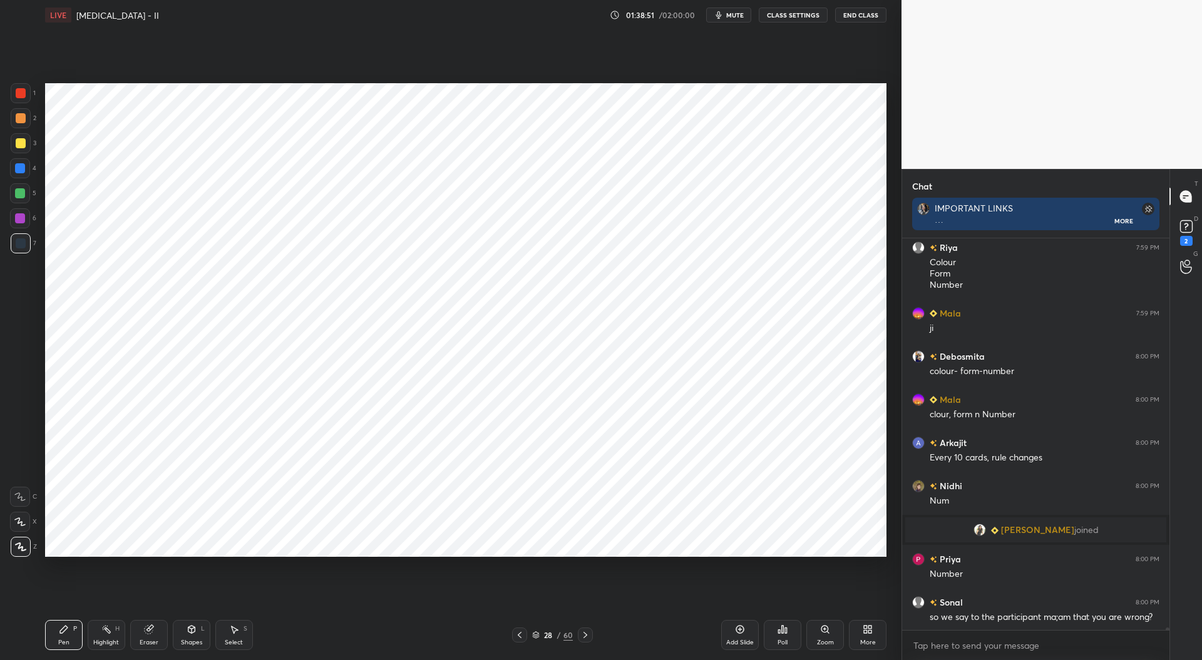
scroll to position [64985, 0]
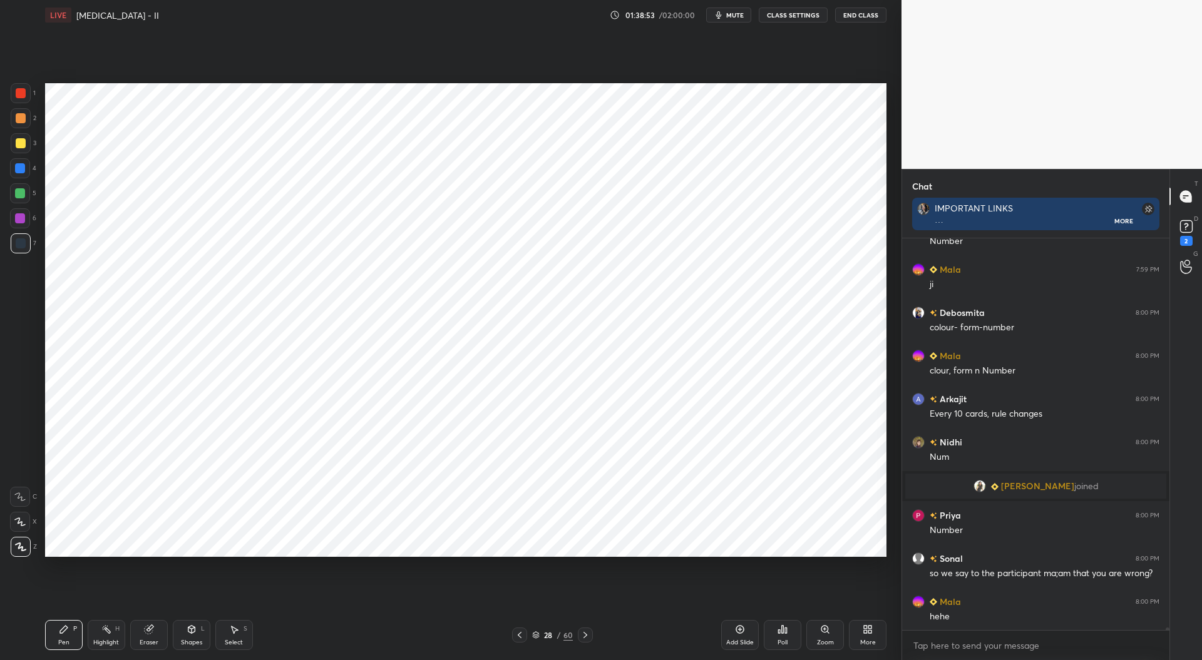
click at [521, 638] on icon at bounding box center [520, 635] width 4 height 6
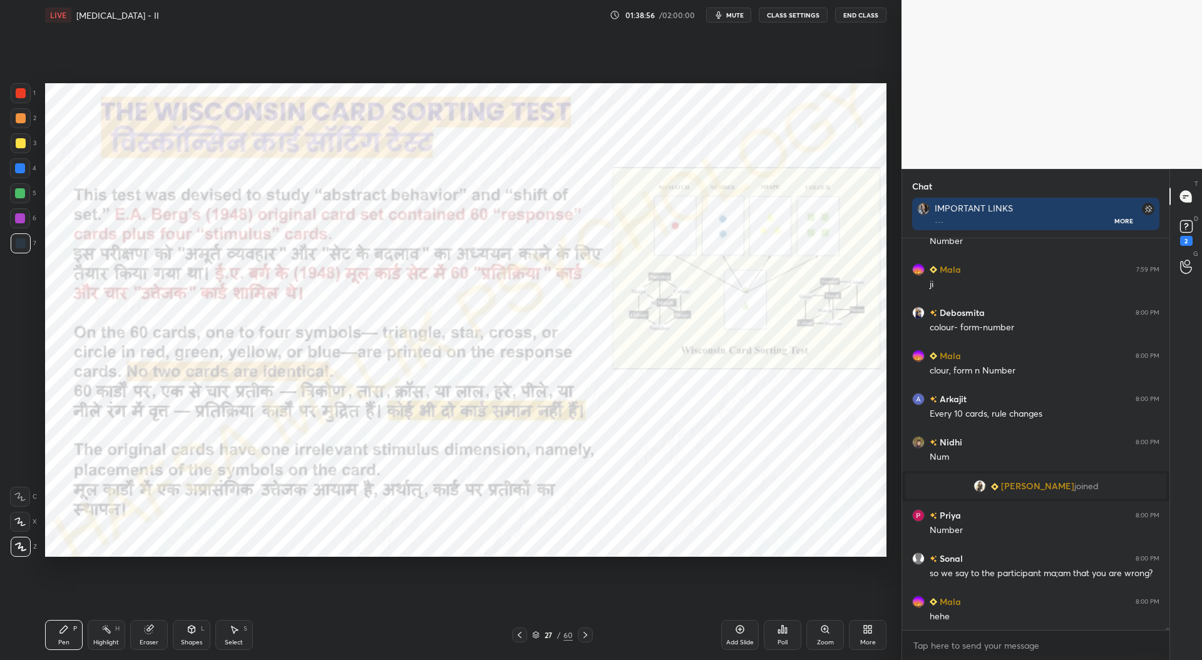
click at [586, 637] on icon at bounding box center [585, 635] width 10 height 10
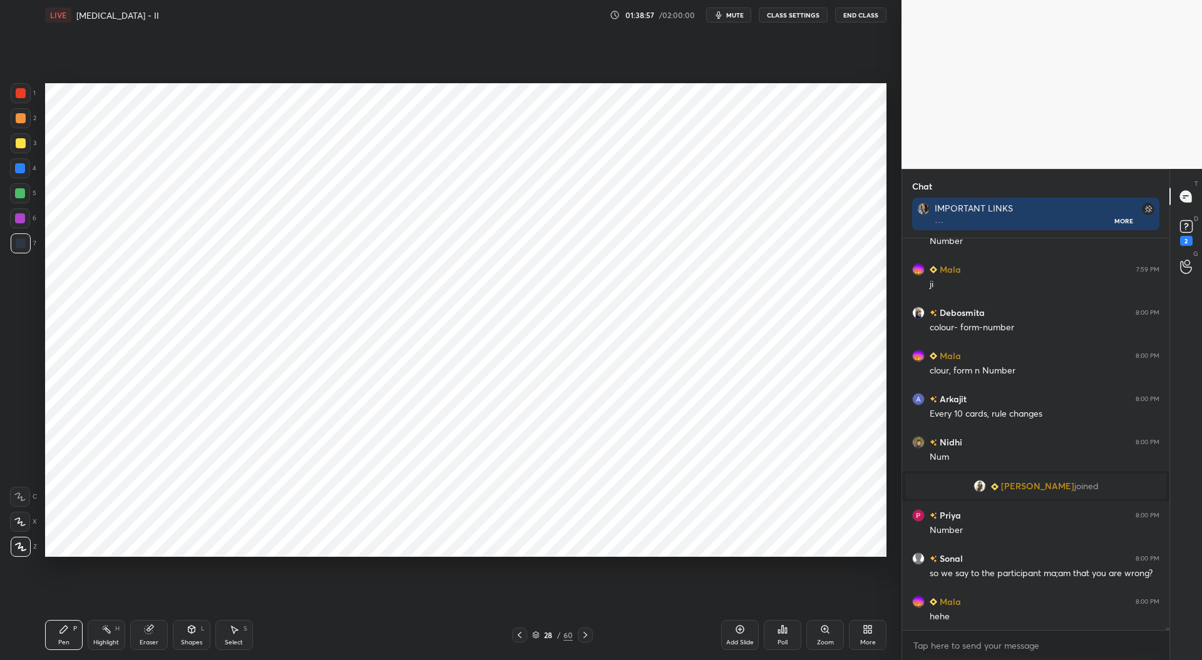
click at [587, 635] on icon at bounding box center [585, 635] width 10 height 10
click at [588, 633] on icon at bounding box center [585, 635] width 10 height 10
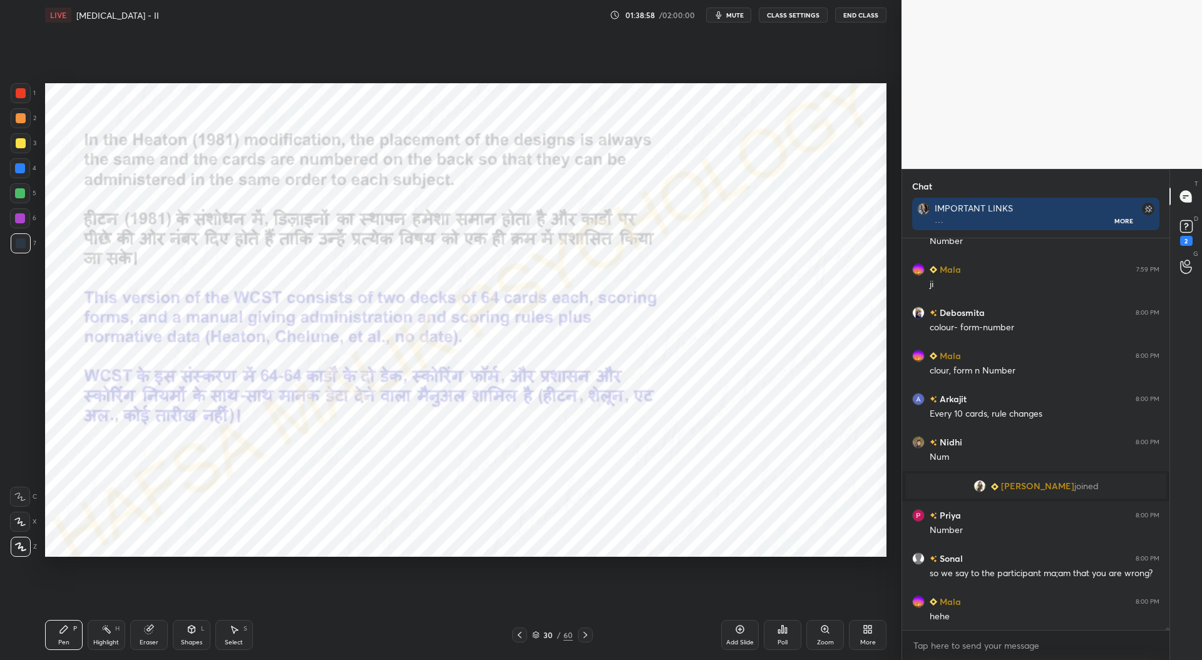
click at [588, 634] on icon at bounding box center [585, 635] width 10 height 10
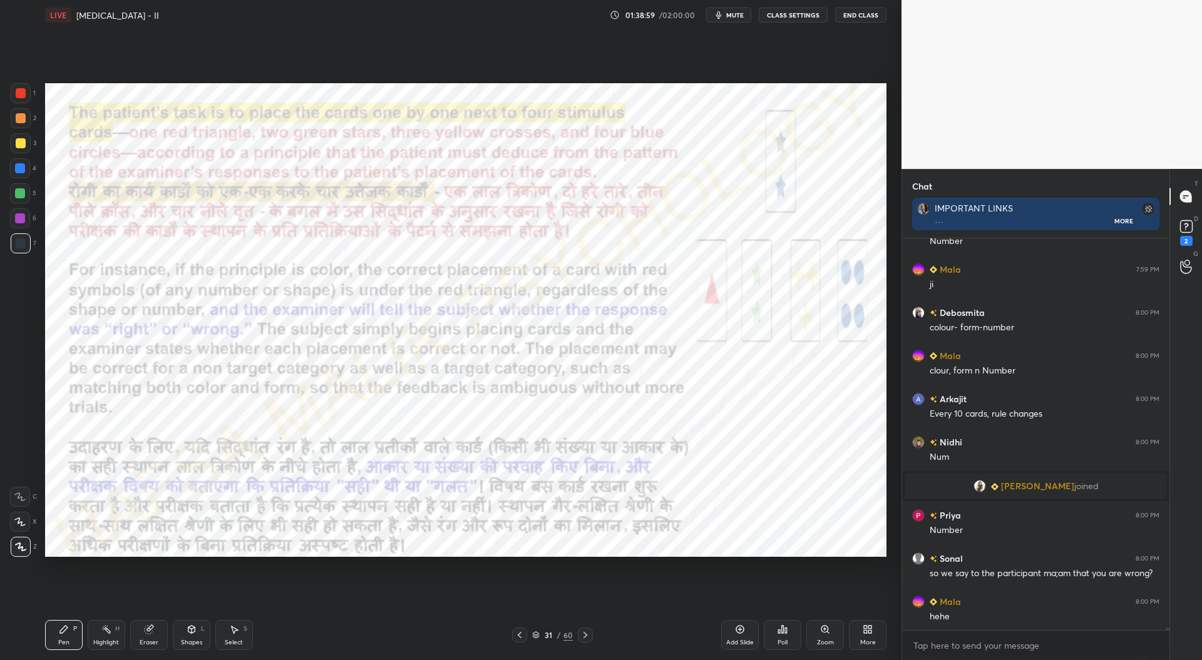
scroll to position [65028, 0]
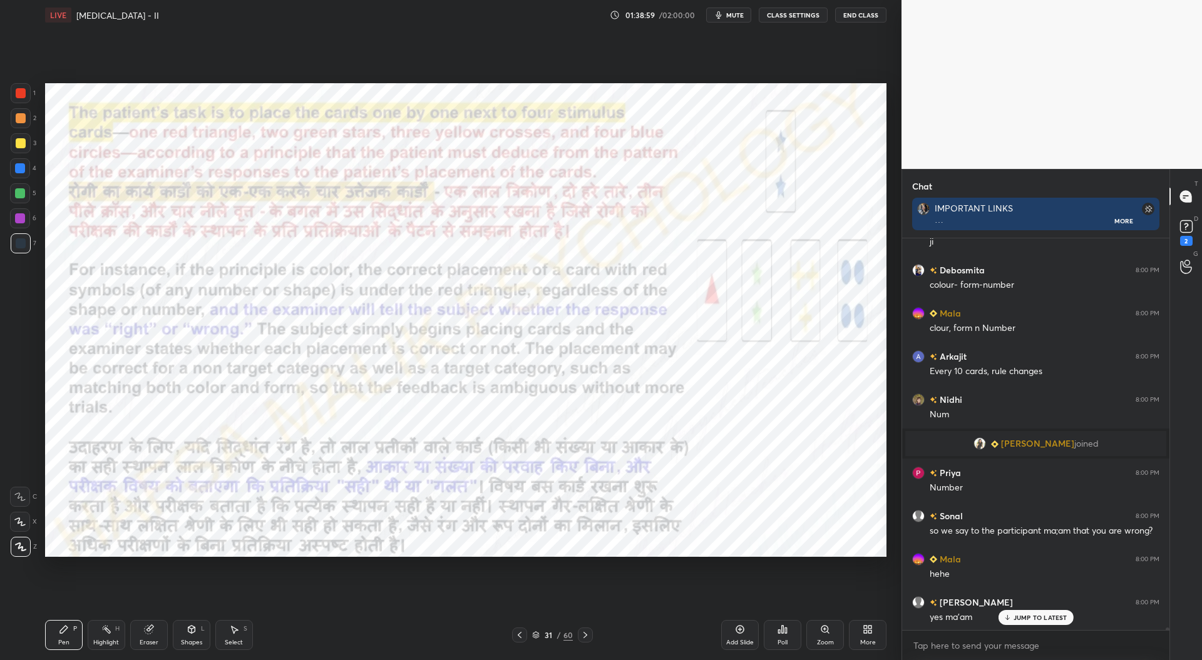
click at [521, 636] on icon at bounding box center [520, 635] width 10 height 10
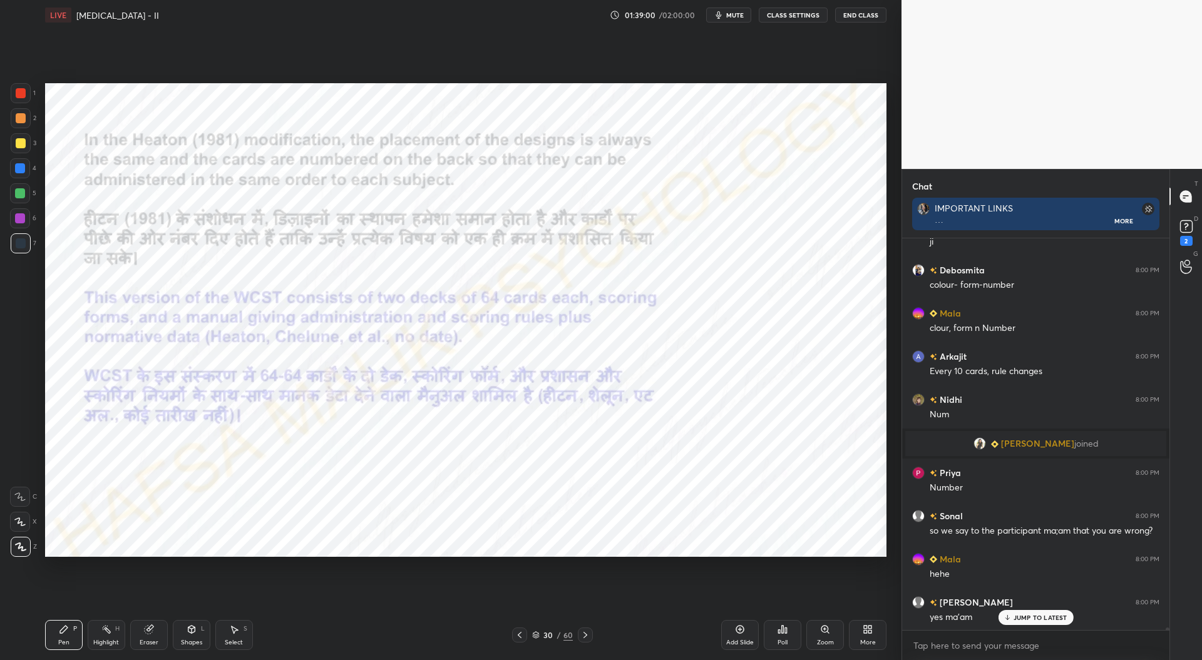
click at [520, 635] on icon at bounding box center [520, 635] width 10 height 10
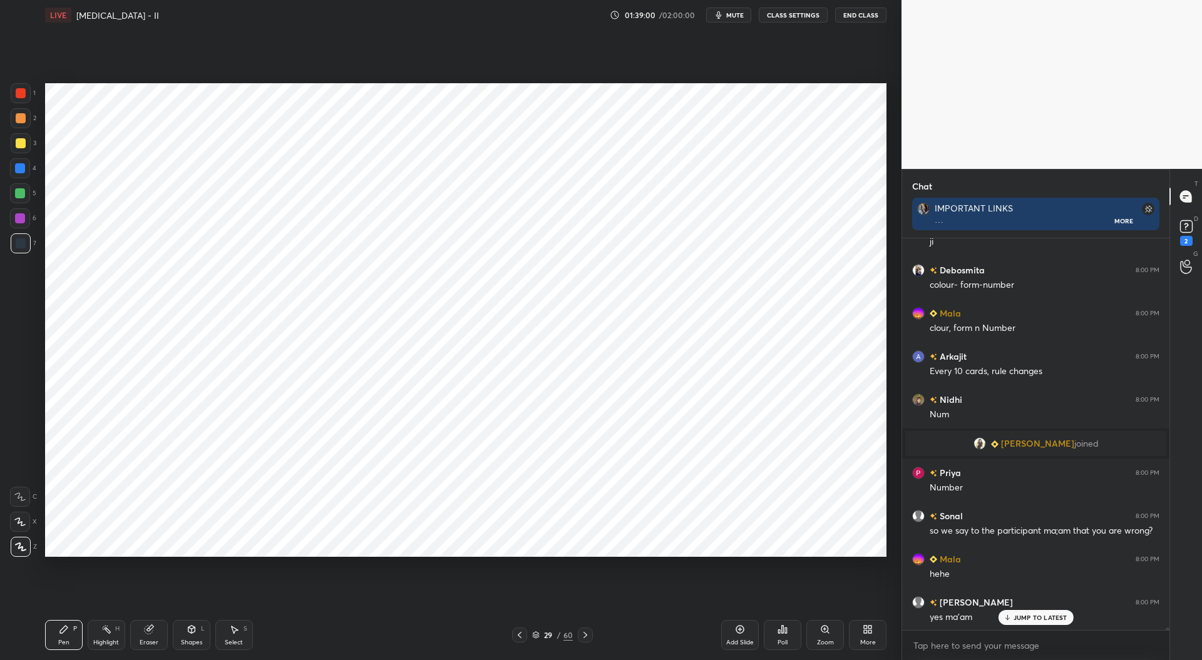
click at [522, 635] on icon at bounding box center [520, 635] width 10 height 10
click at [522, 634] on icon at bounding box center [520, 635] width 10 height 10
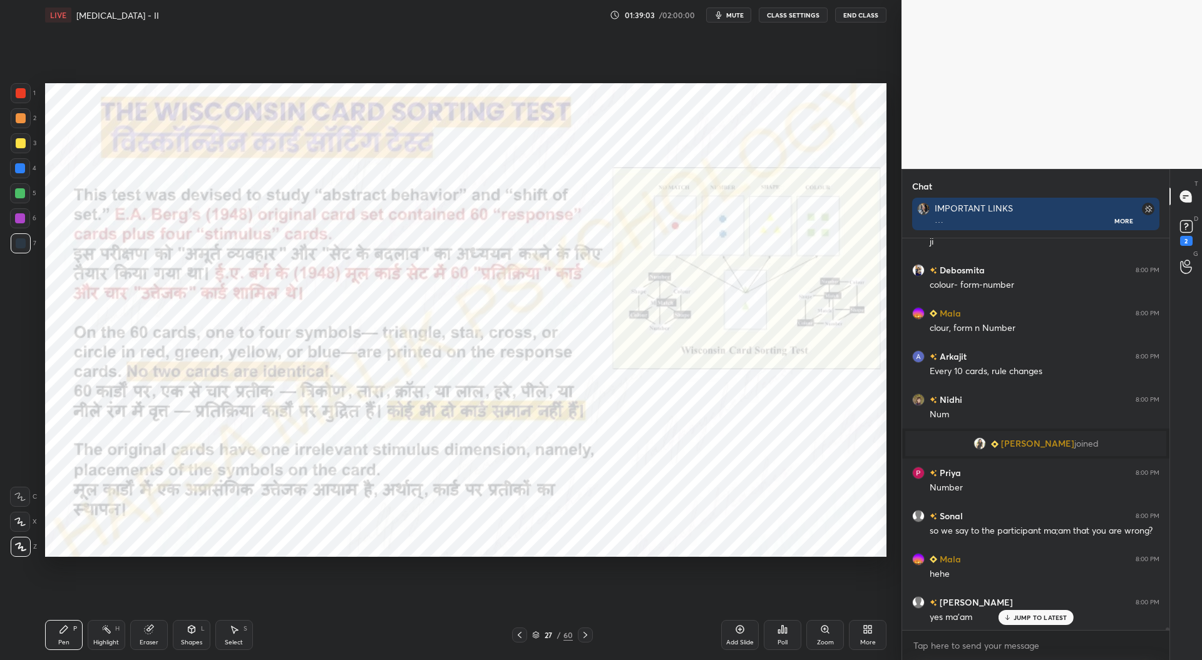
click at [827, 634] on icon at bounding box center [825, 630] width 10 height 10
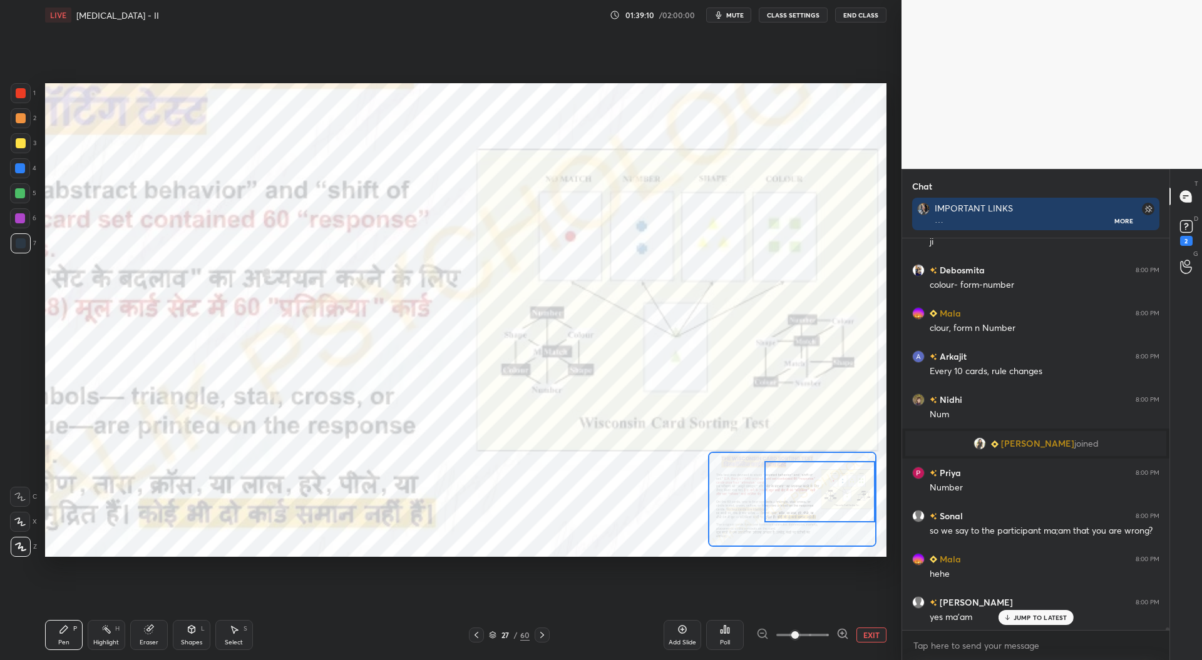
scroll to position [65072, 0]
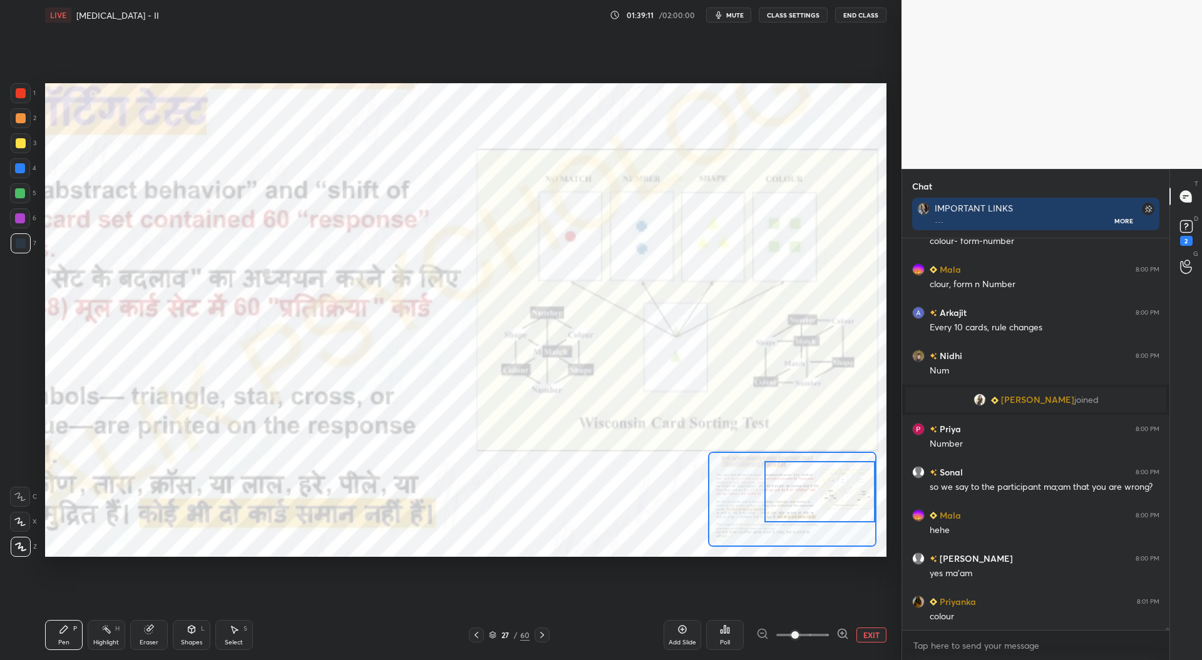
click at [19, 167] on div at bounding box center [20, 168] width 10 height 10
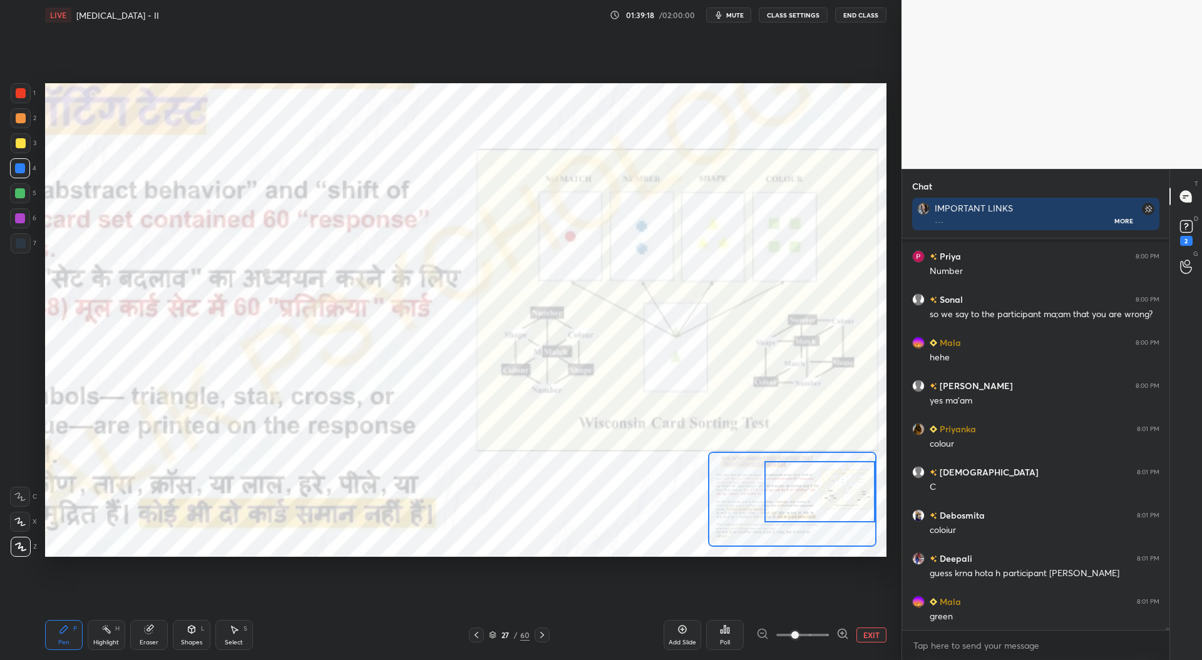
scroll to position [65287, 0]
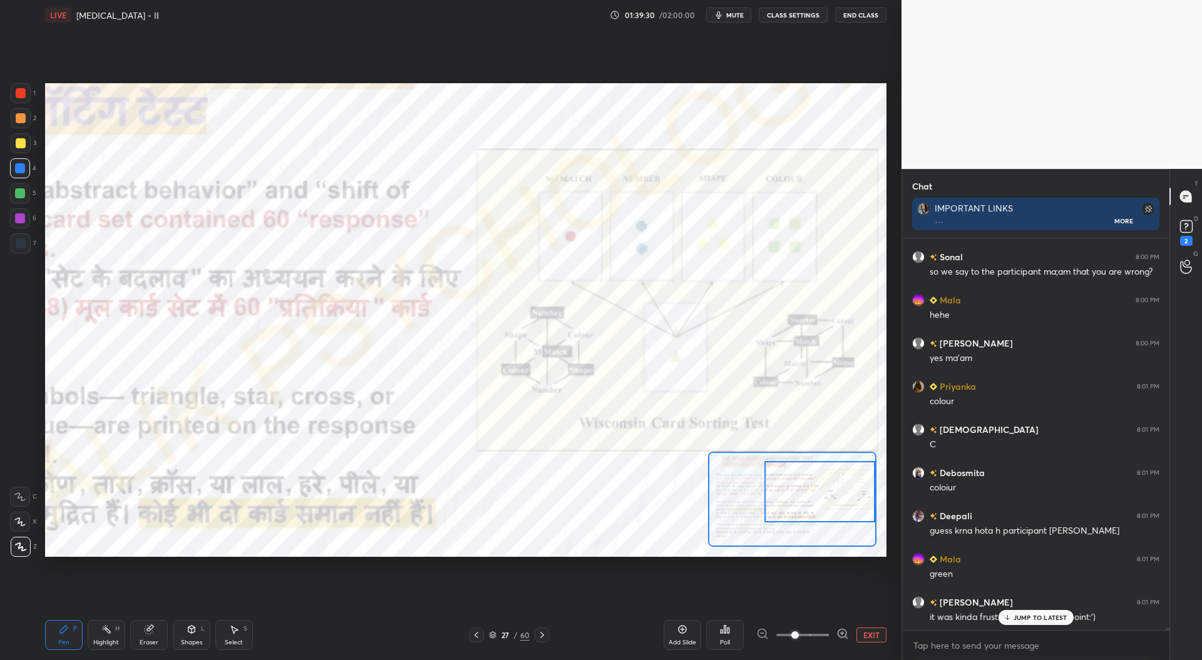
click at [146, 632] on icon at bounding box center [149, 630] width 8 height 8
click at [68, 633] on icon at bounding box center [64, 630] width 10 height 10
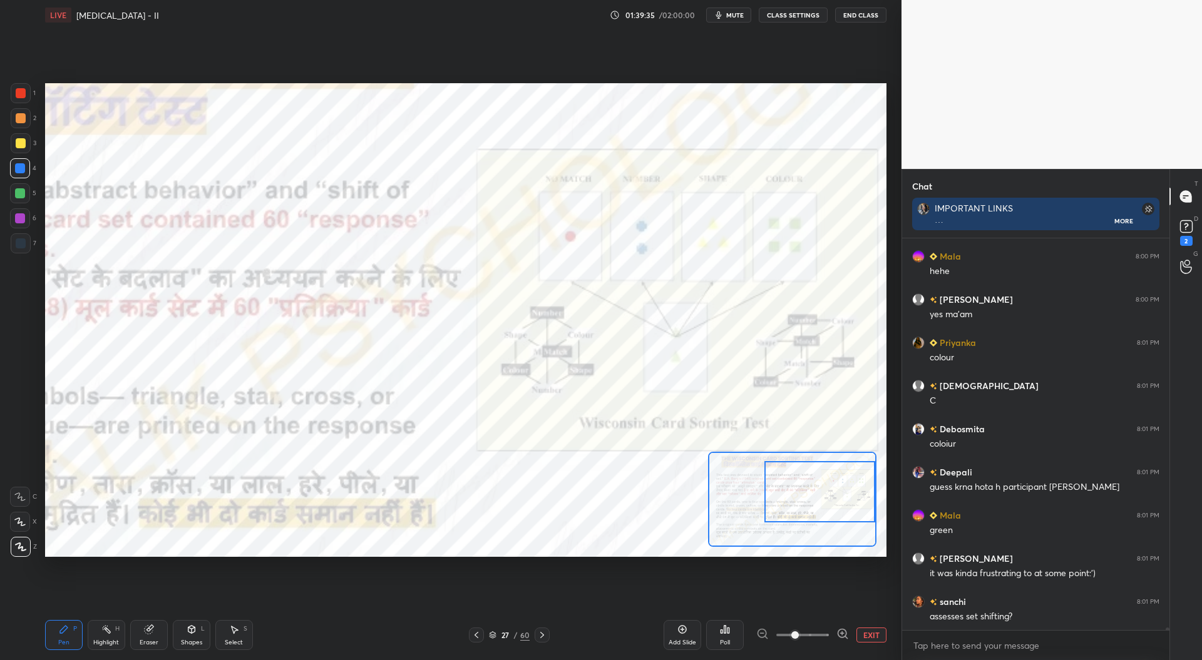
click at [23, 94] on div at bounding box center [21, 93] width 10 height 10
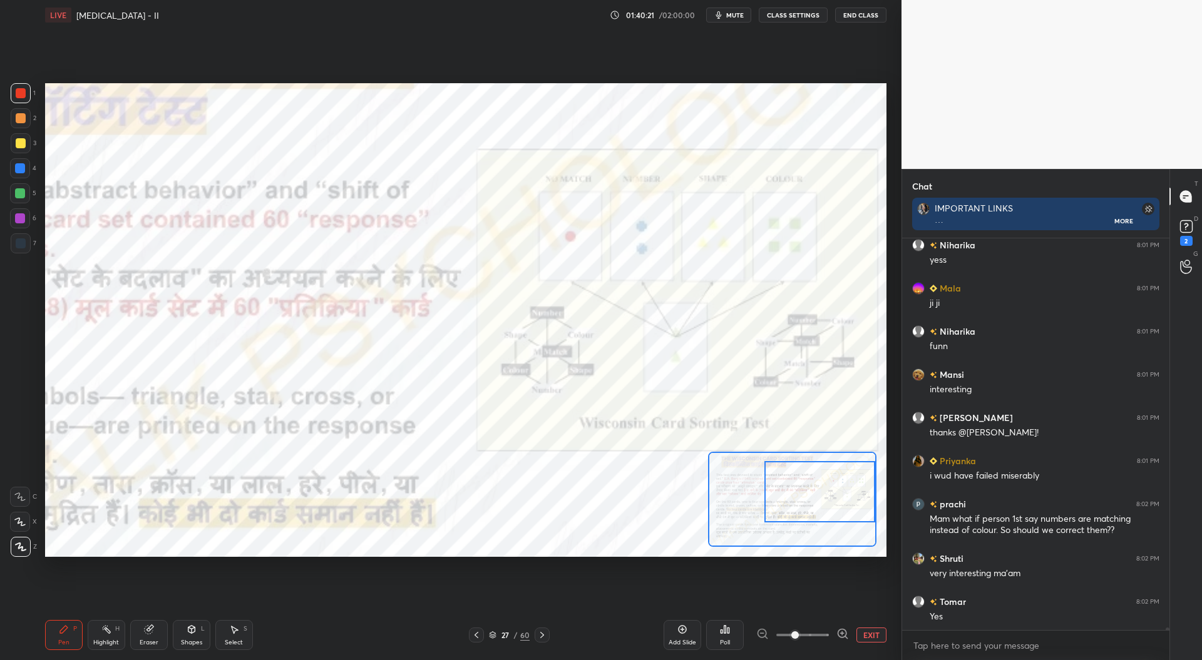
scroll to position [65989, 0]
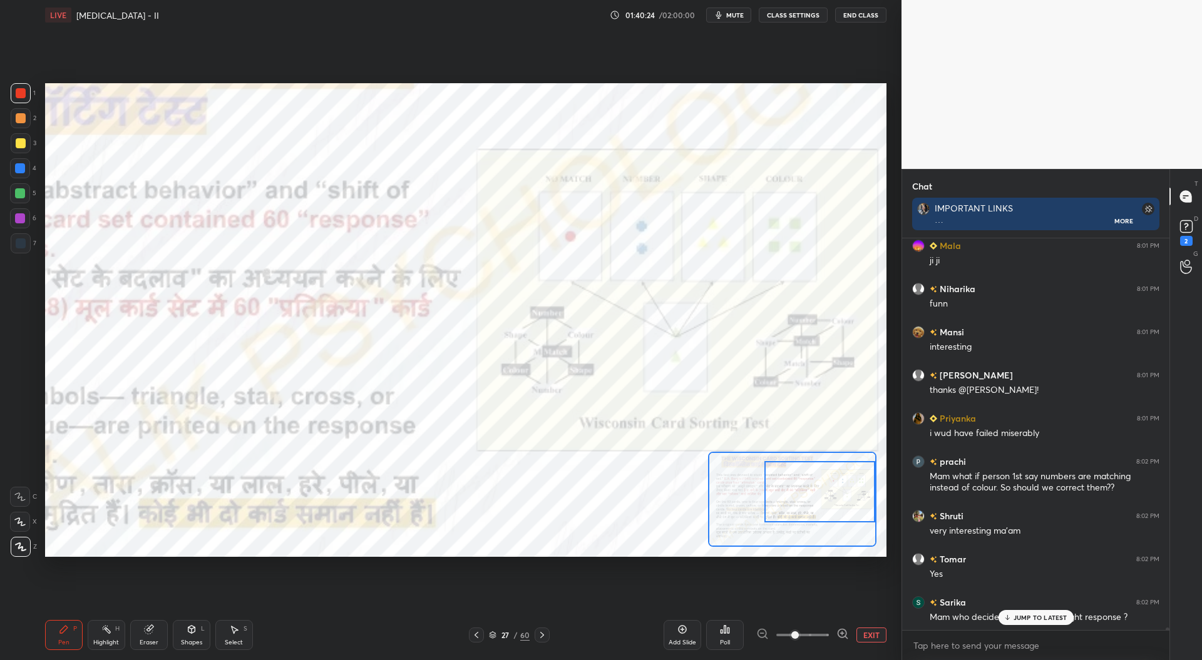
click at [863, 635] on button "EXIT" at bounding box center [871, 635] width 30 height 15
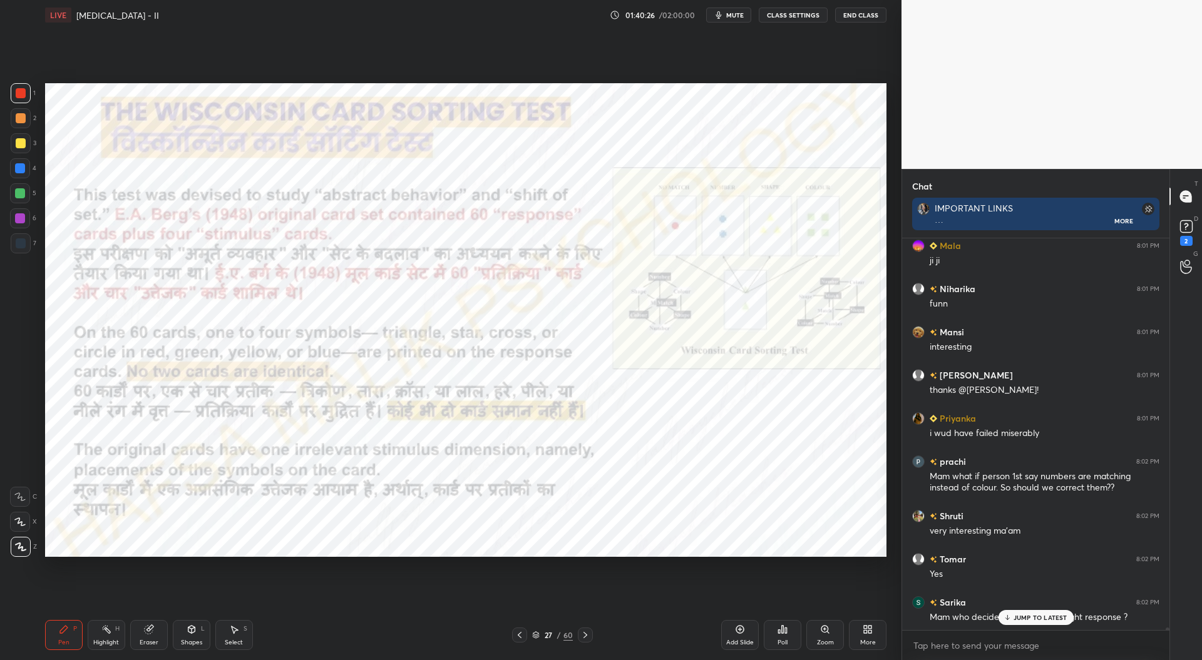
scroll to position [66033, 0]
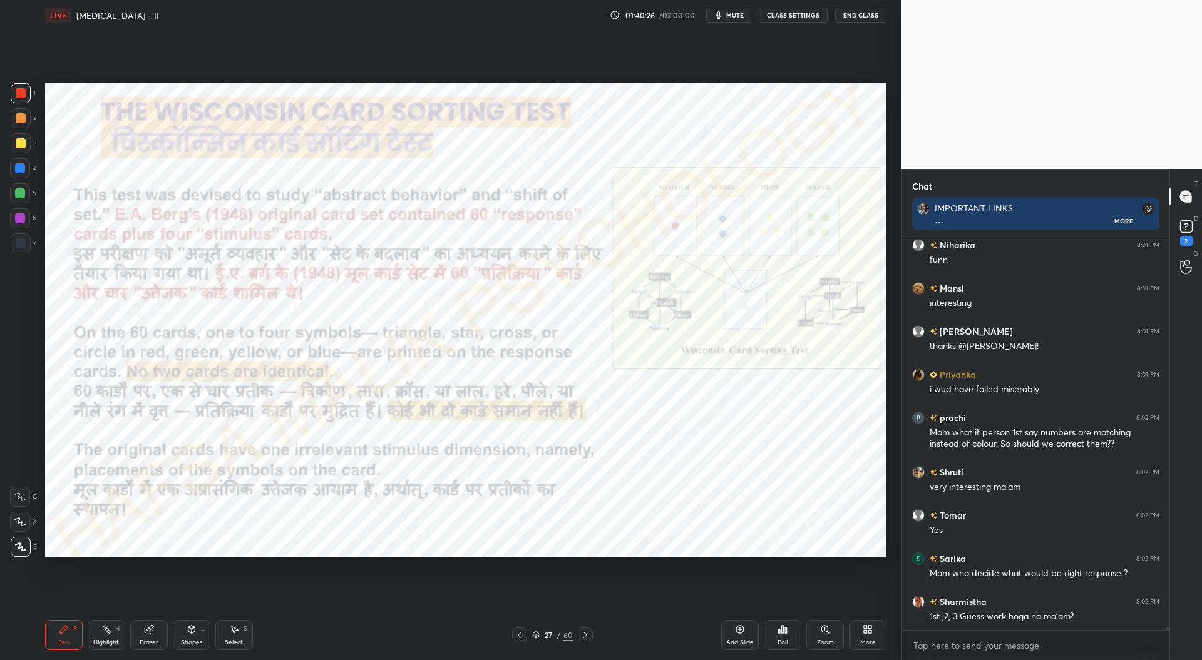
click at [585, 636] on icon at bounding box center [585, 635] width 10 height 10
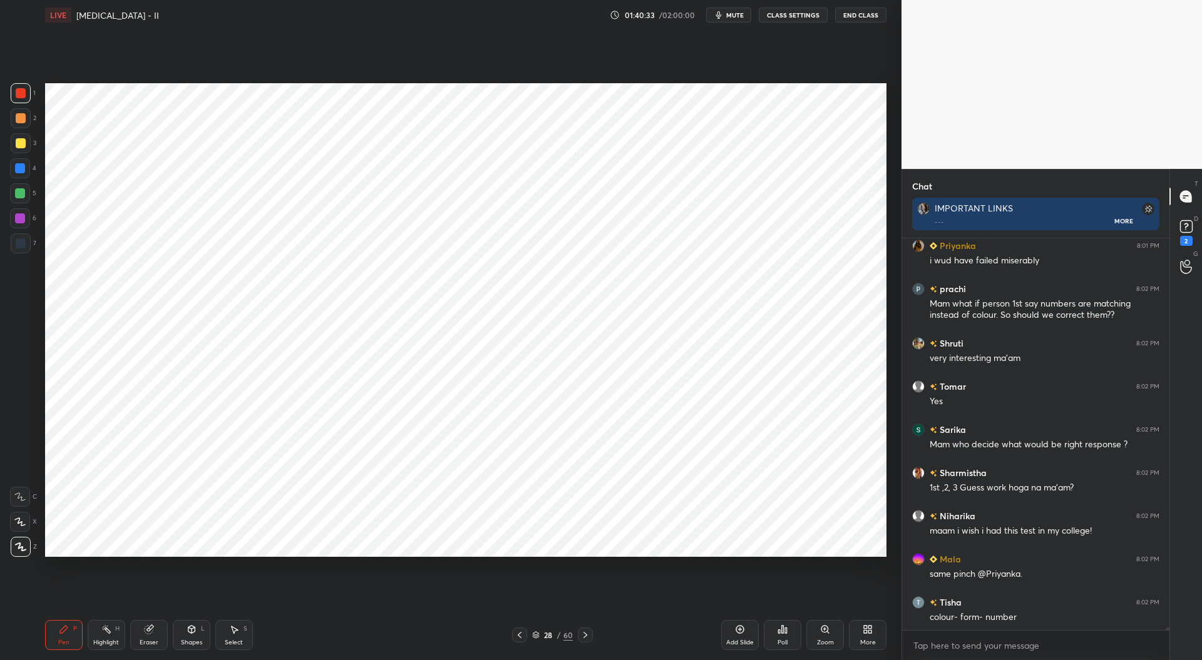
scroll to position [66206, 0]
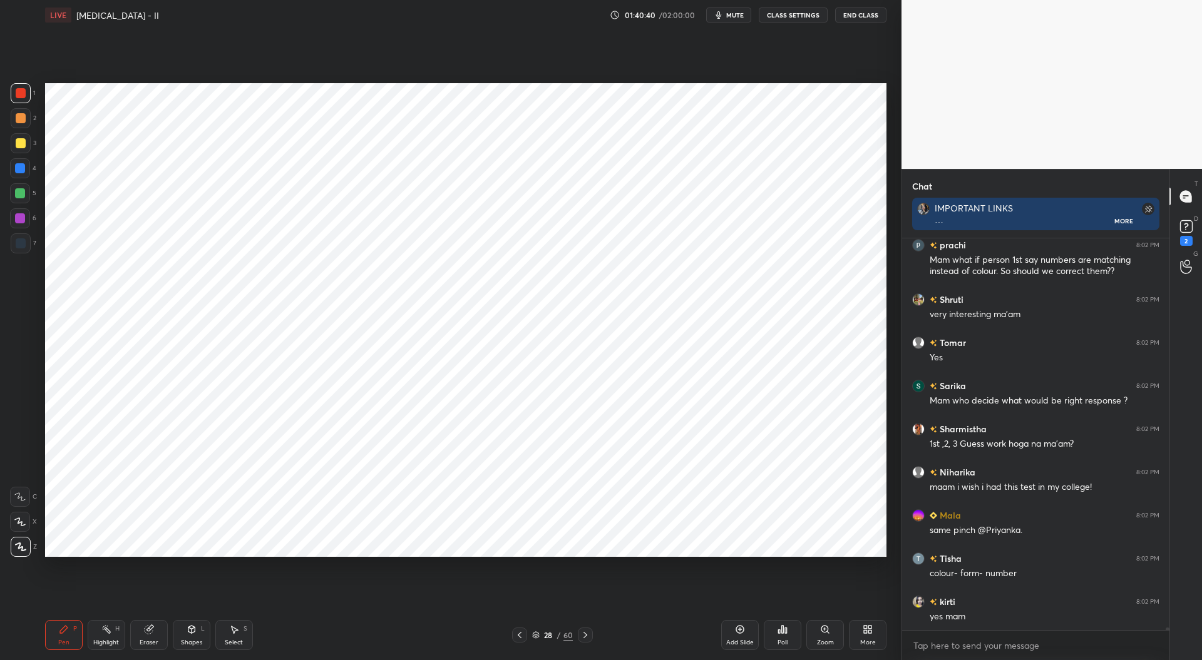
click at [520, 634] on icon at bounding box center [520, 635] width 4 height 6
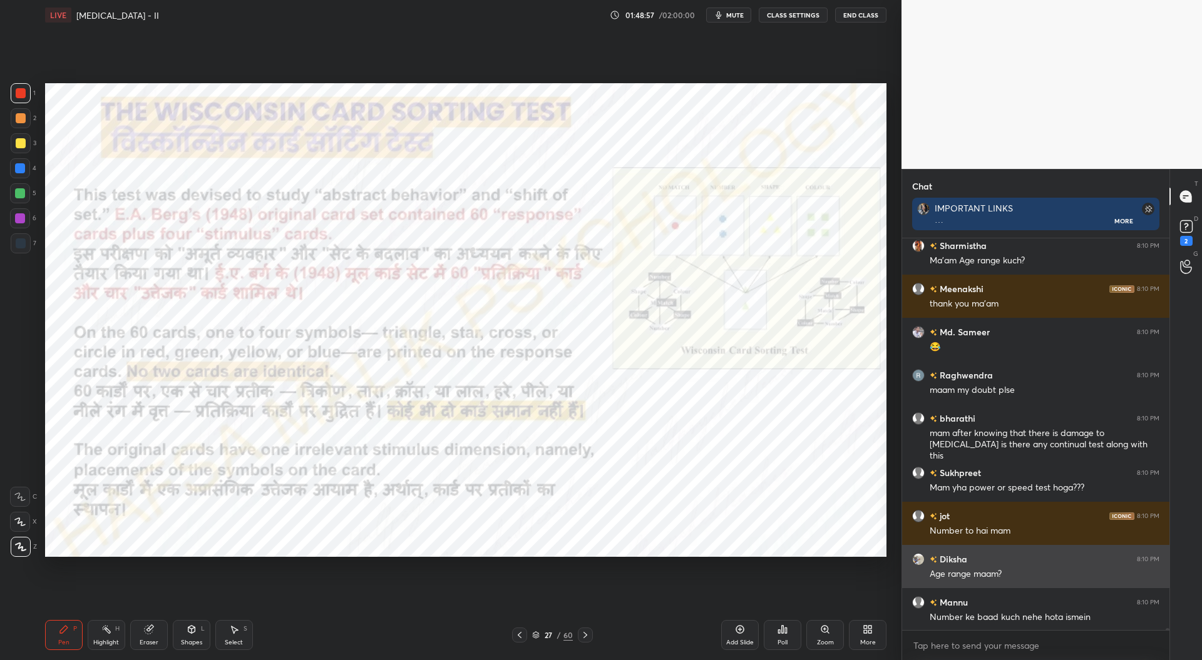
scroll to position [71505, 0]
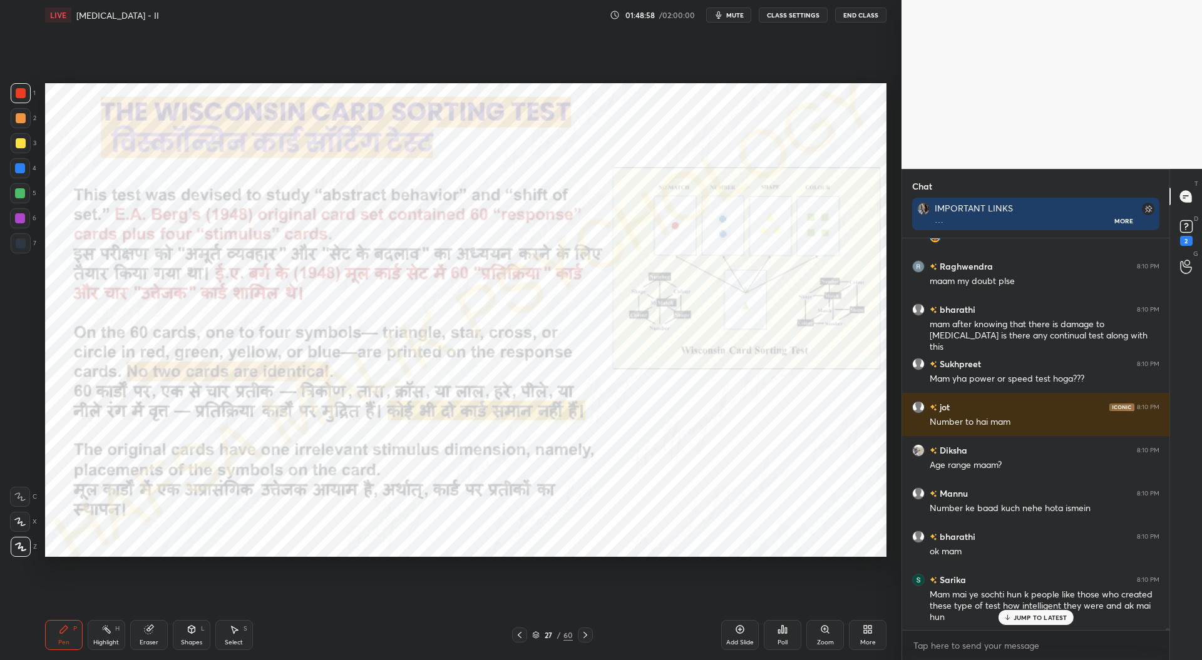
click at [590, 637] on icon at bounding box center [585, 635] width 10 height 10
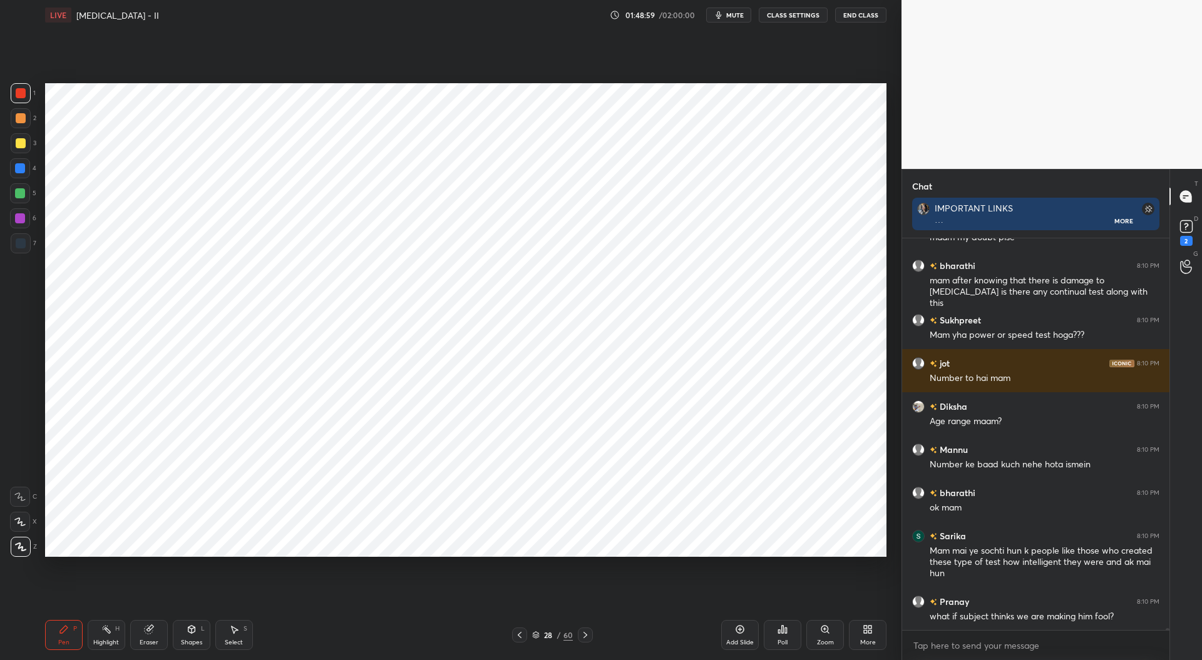
click at [588, 635] on icon at bounding box center [585, 635] width 10 height 10
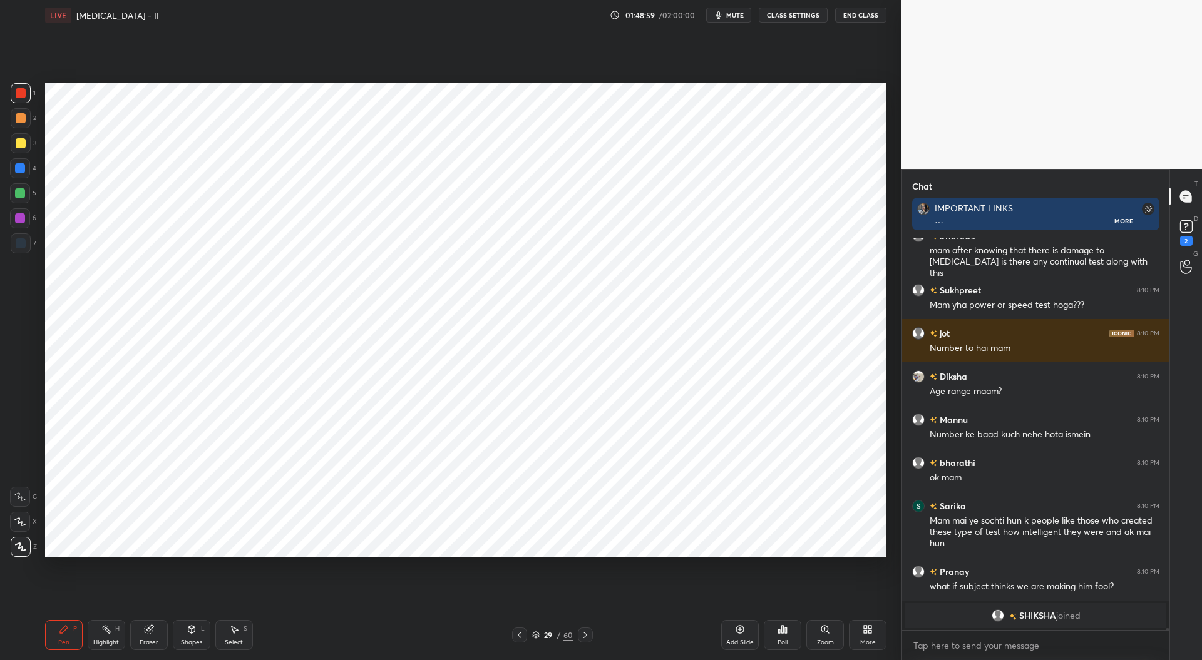
click at [587, 635] on icon at bounding box center [585, 635] width 10 height 10
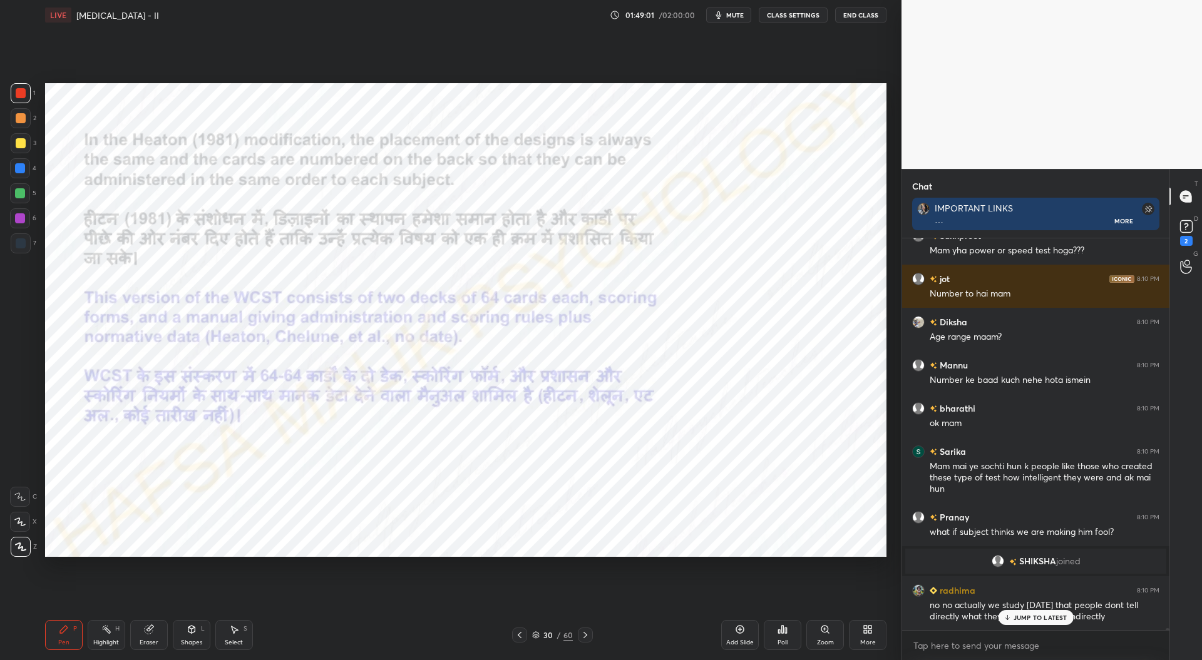
scroll to position [71250, 0]
click at [587, 635] on icon at bounding box center [585, 635] width 10 height 10
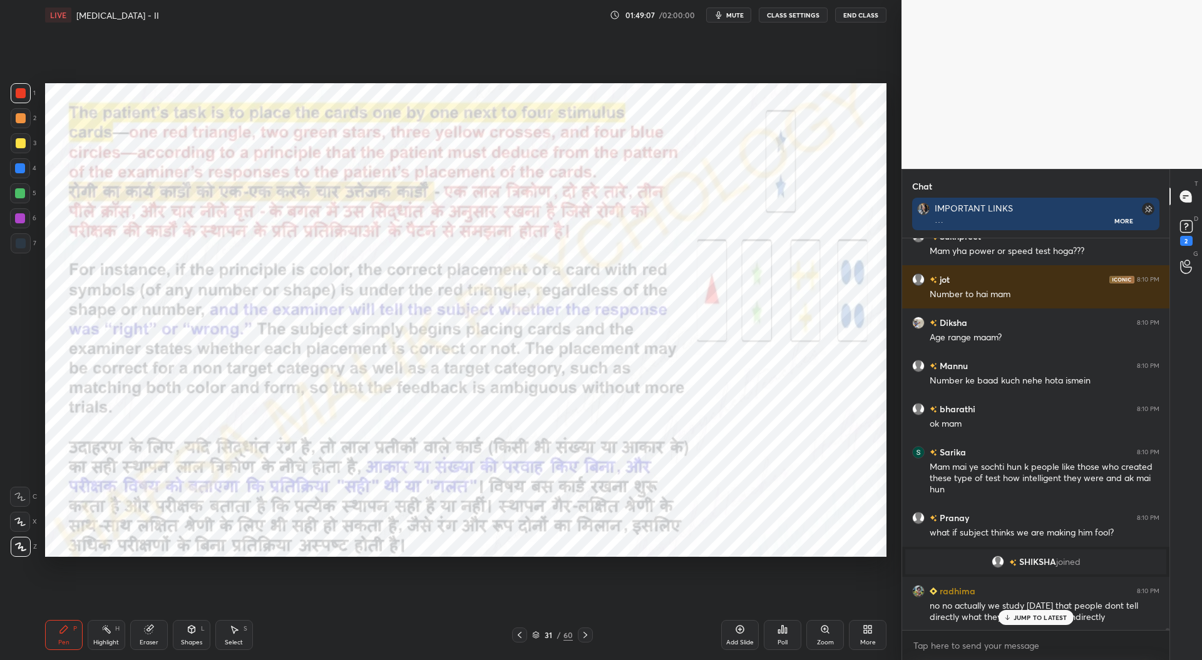
click at [587, 635] on icon at bounding box center [585, 635] width 10 height 10
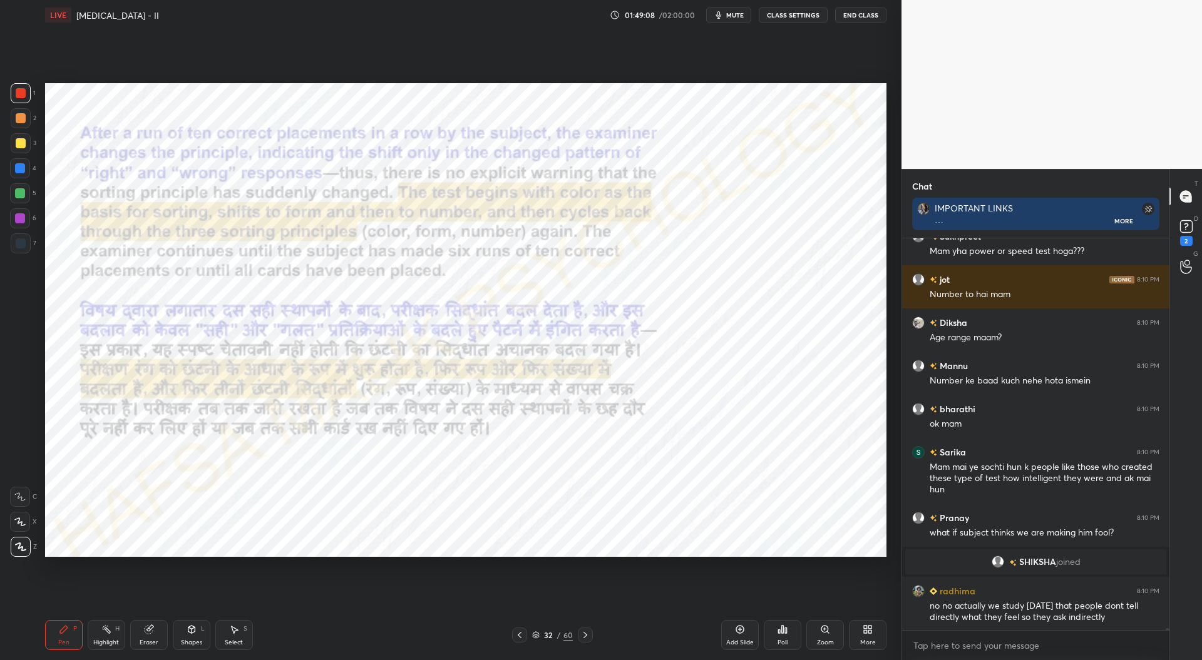
scroll to position [71294, 0]
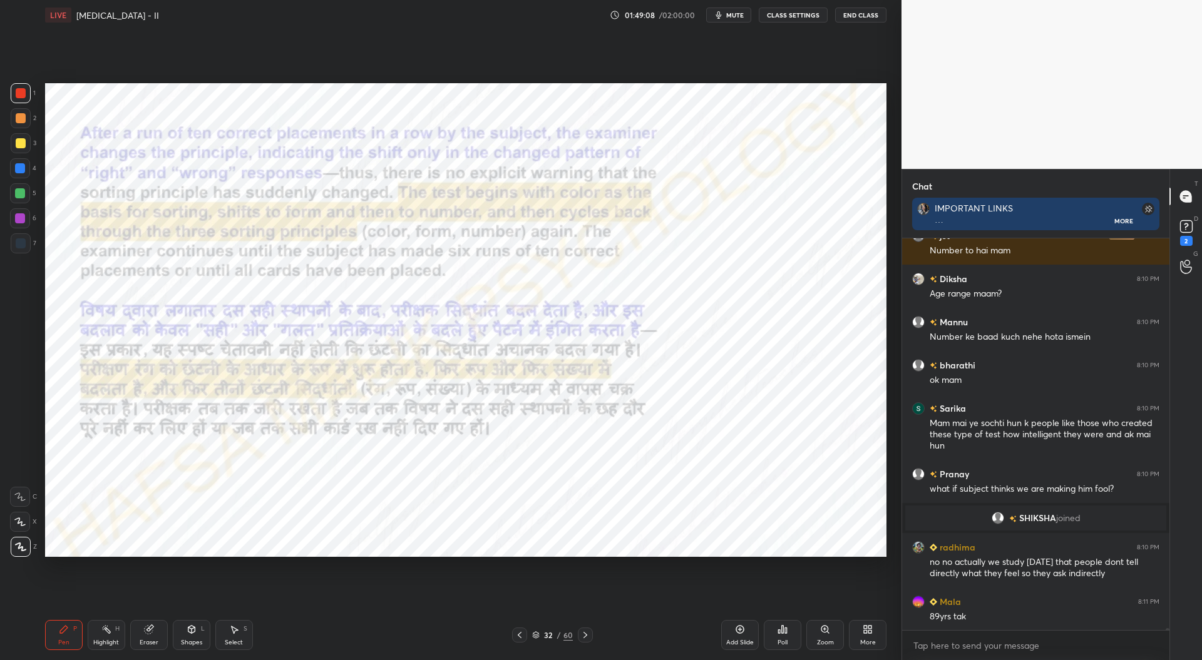
click at [587, 635] on icon at bounding box center [585, 635] width 10 height 10
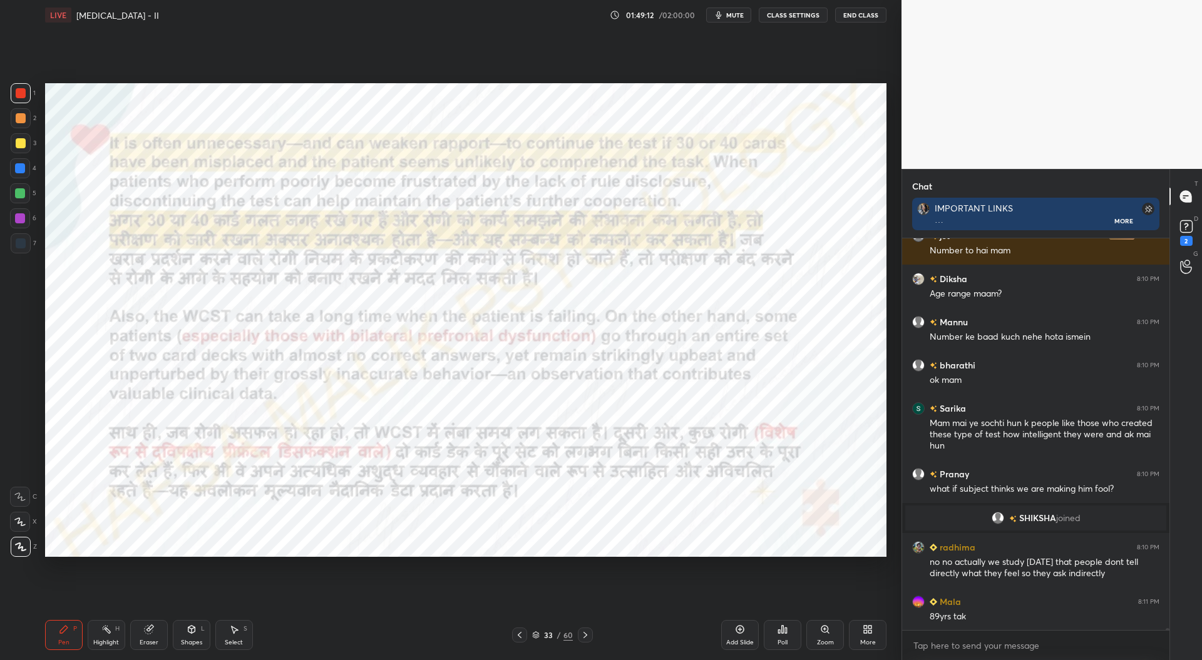
click at [587, 636] on icon at bounding box center [585, 635] width 10 height 10
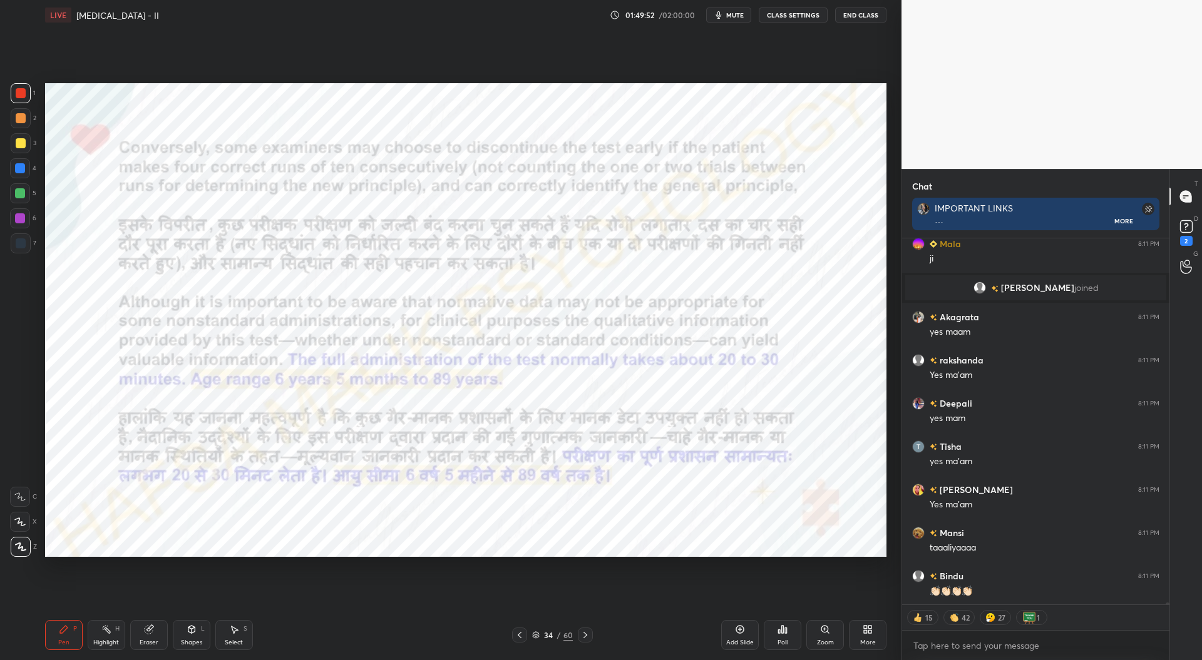
scroll to position [71916, 0]
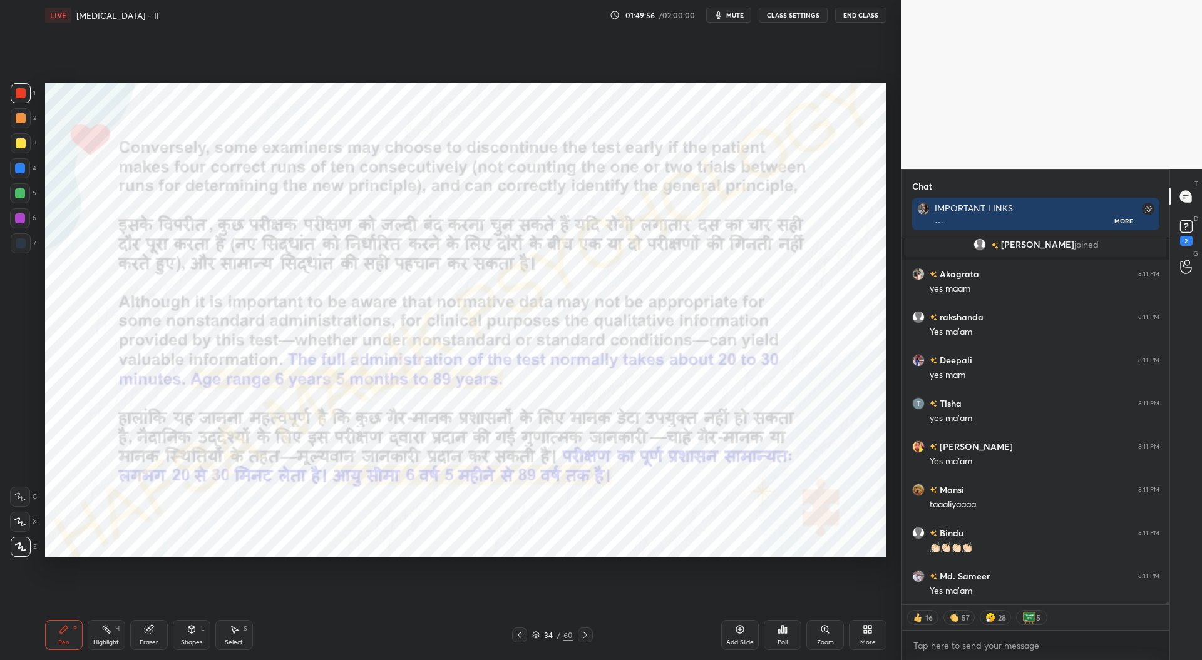
click at [584, 633] on icon at bounding box center [585, 635] width 4 height 6
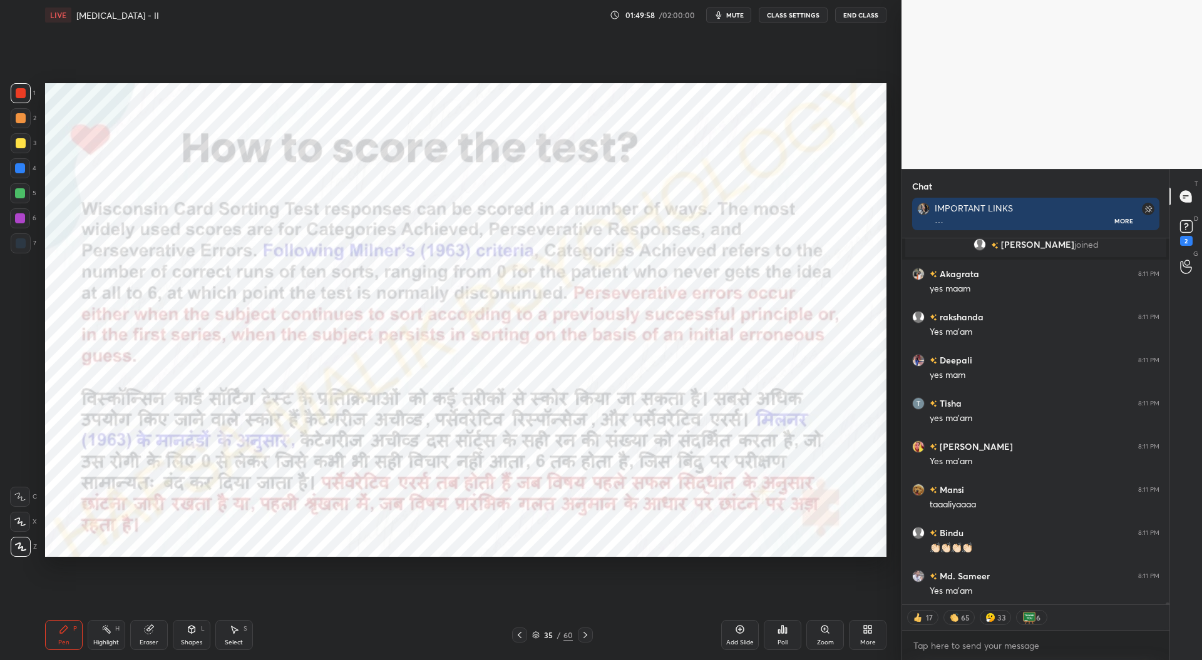
click at [585, 634] on icon at bounding box center [585, 635] width 4 height 6
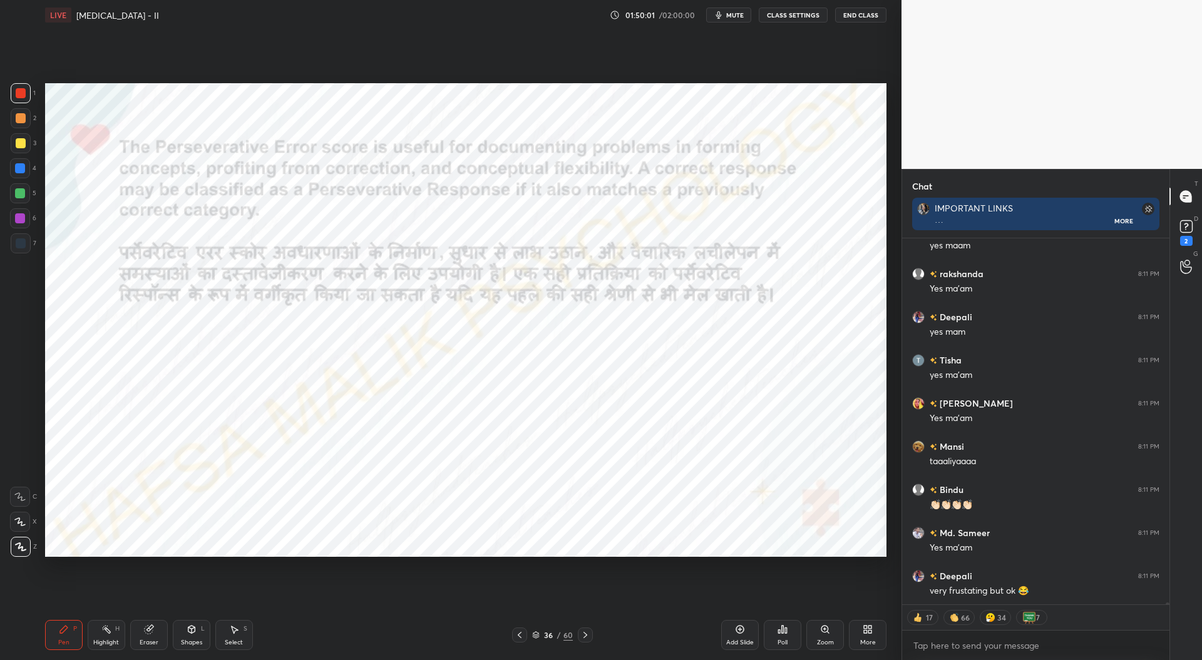
scroll to position [72002, 0]
click at [523, 635] on icon at bounding box center [520, 635] width 10 height 10
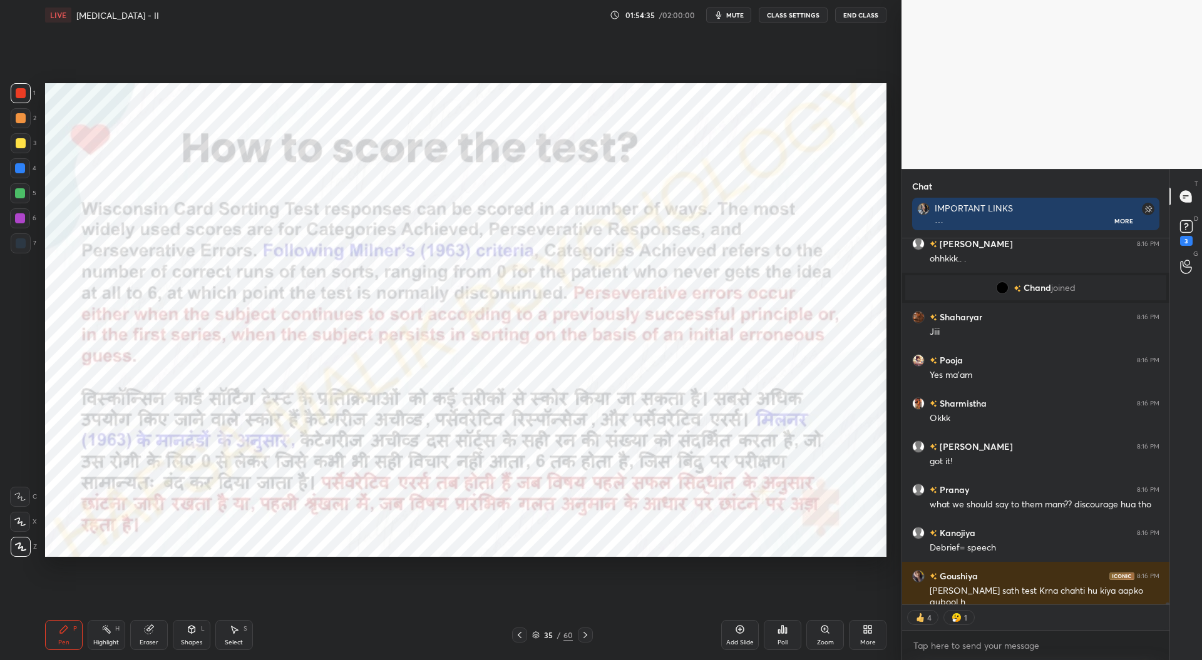
scroll to position [74299, 0]
click at [588, 637] on icon at bounding box center [585, 635] width 10 height 10
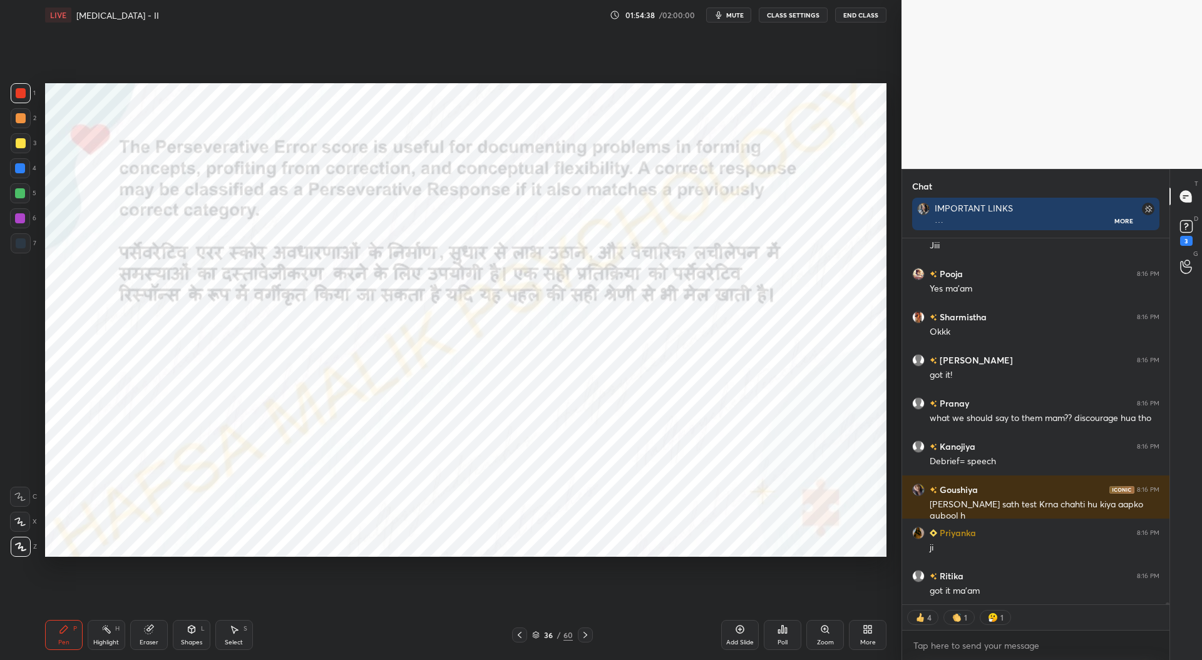
scroll to position [74386, 0]
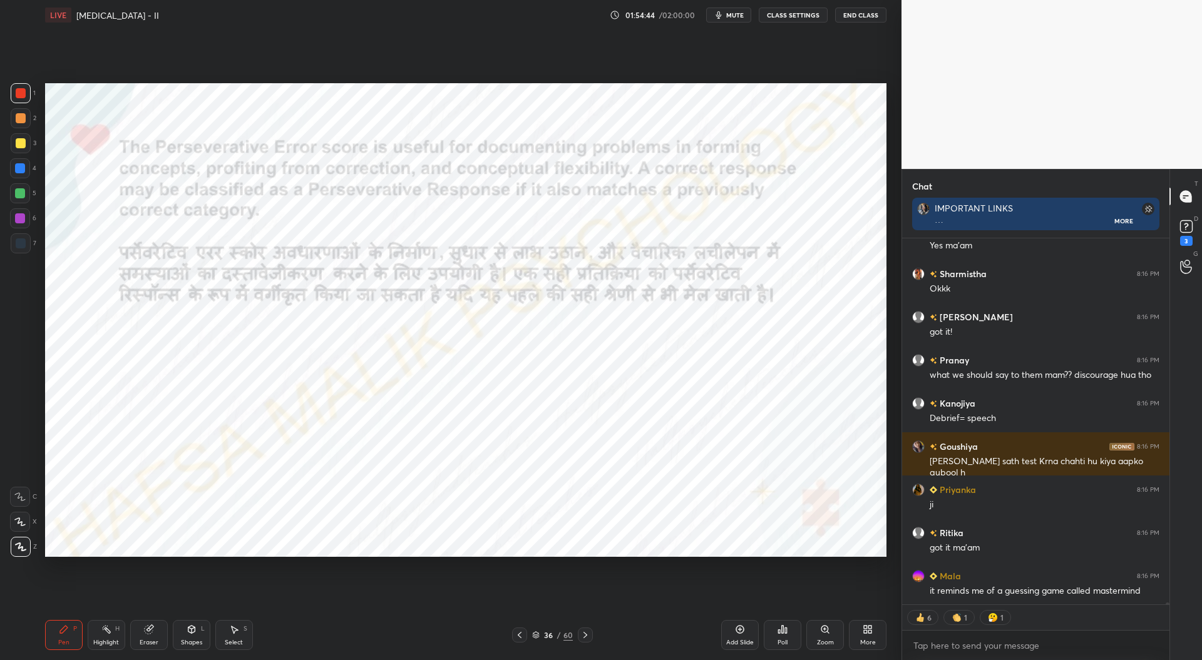
click at [587, 635] on icon at bounding box center [585, 635] width 10 height 10
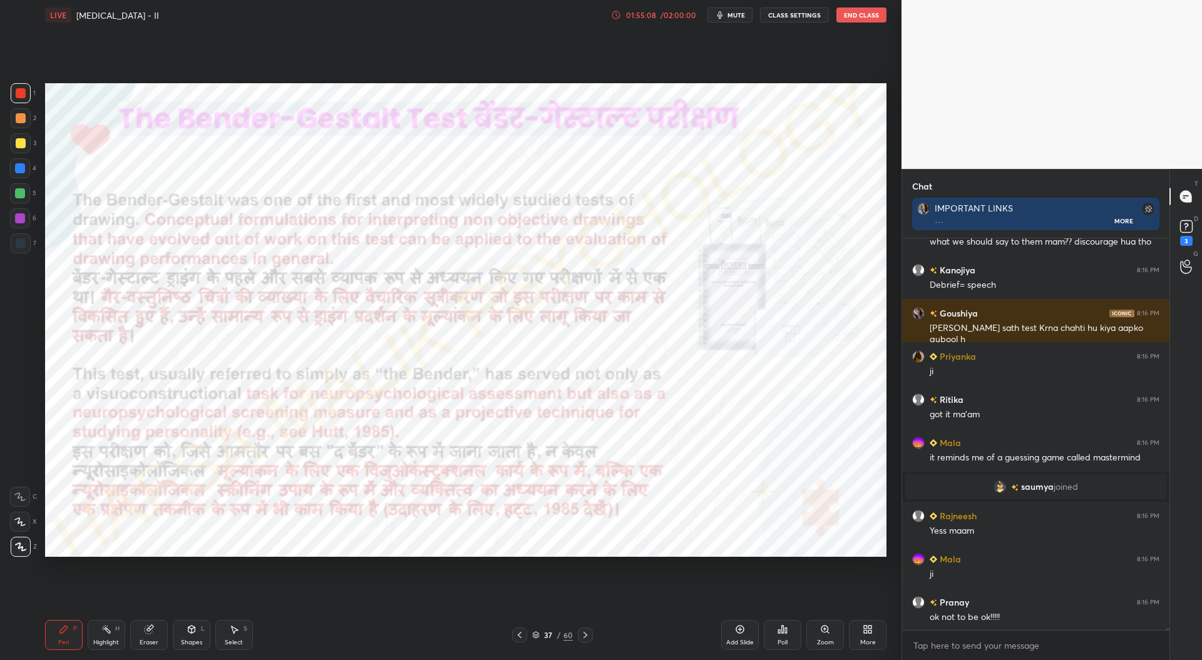
scroll to position [74400, 0]
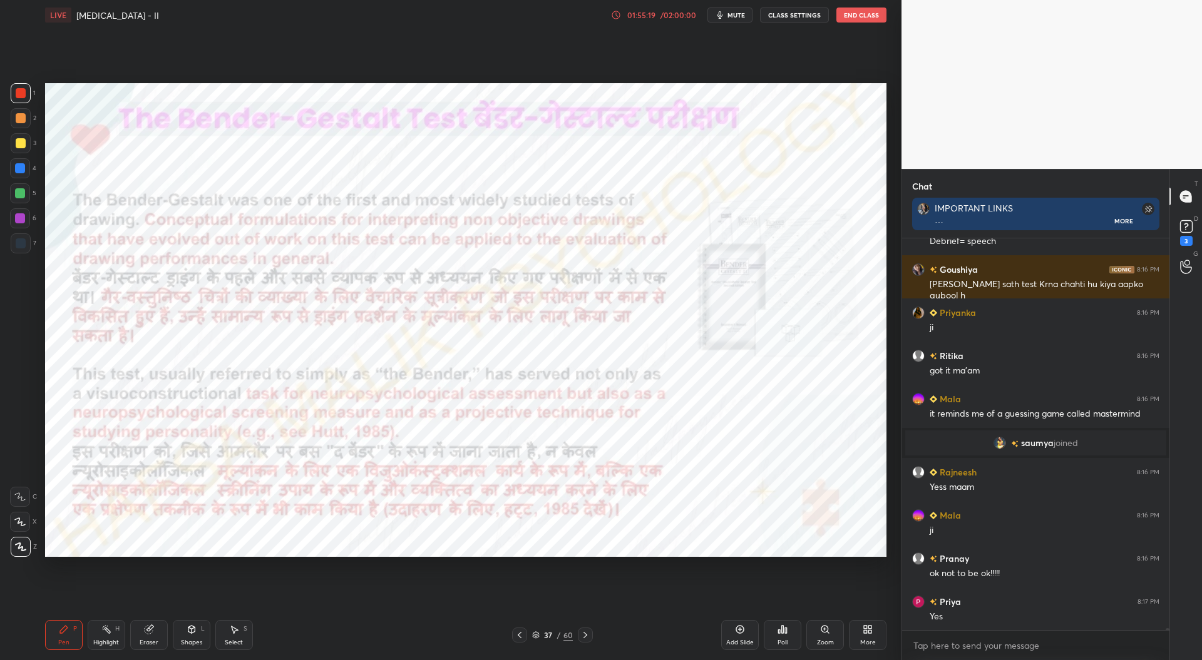
click at [18, 165] on div at bounding box center [20, 168] width 10 height 10
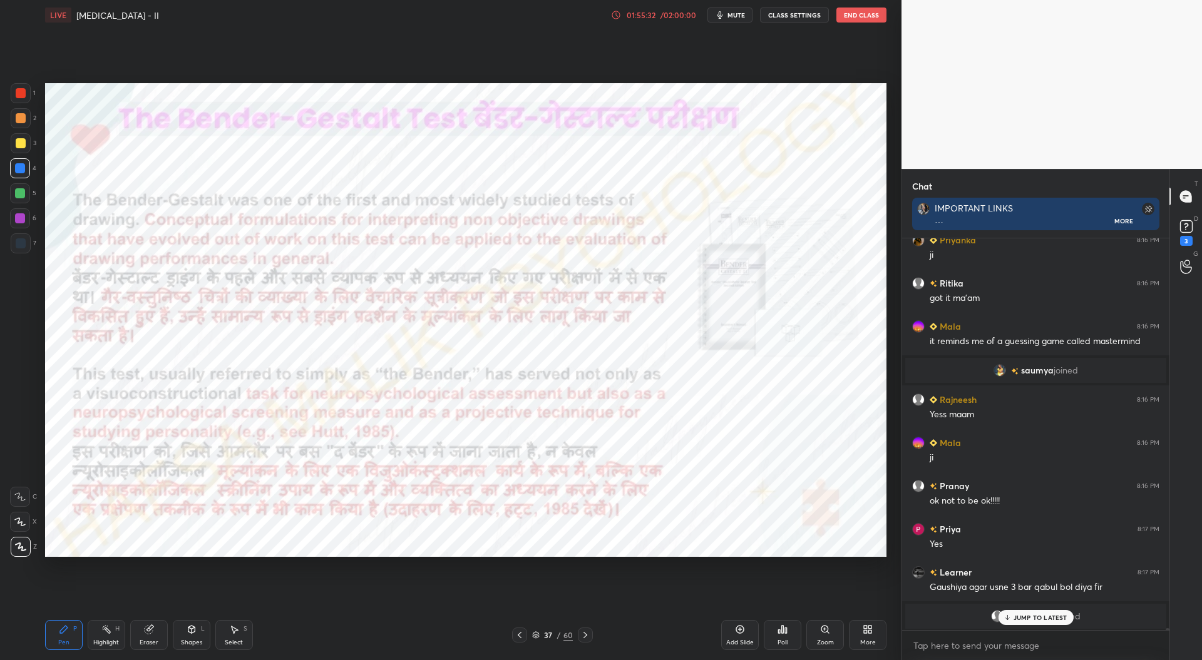
scroll to position [74445, 0]
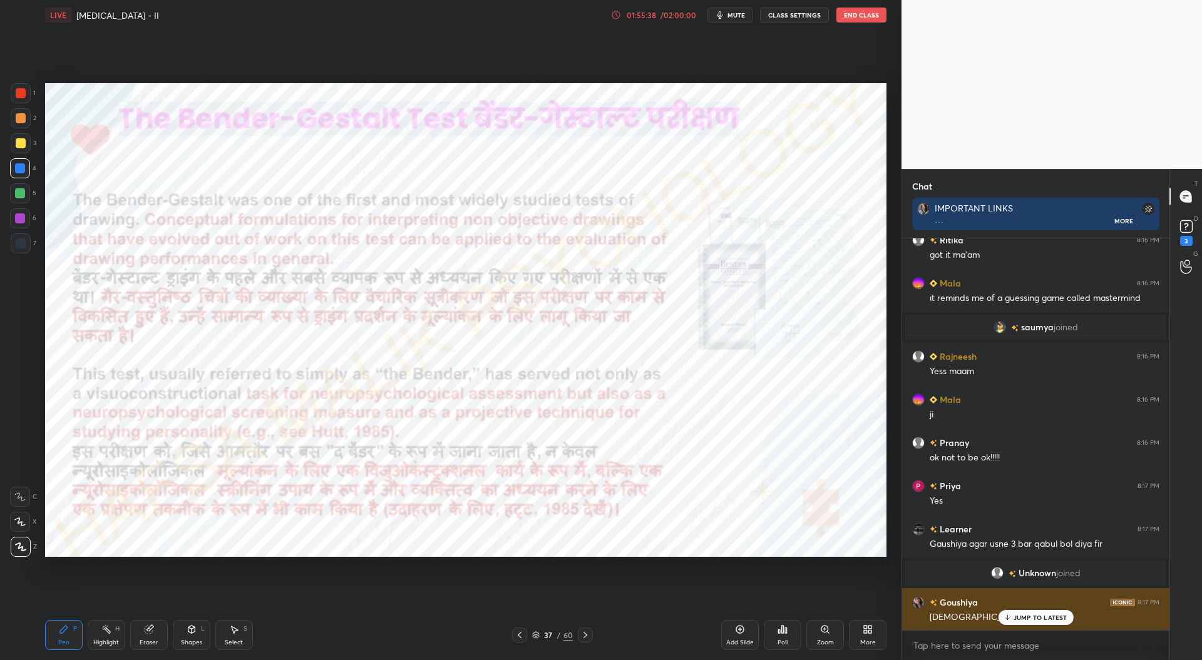
click at [1024, 619] on p "JUMP TO LATEST" at bounding box center [1040, 618] width 54 height 8
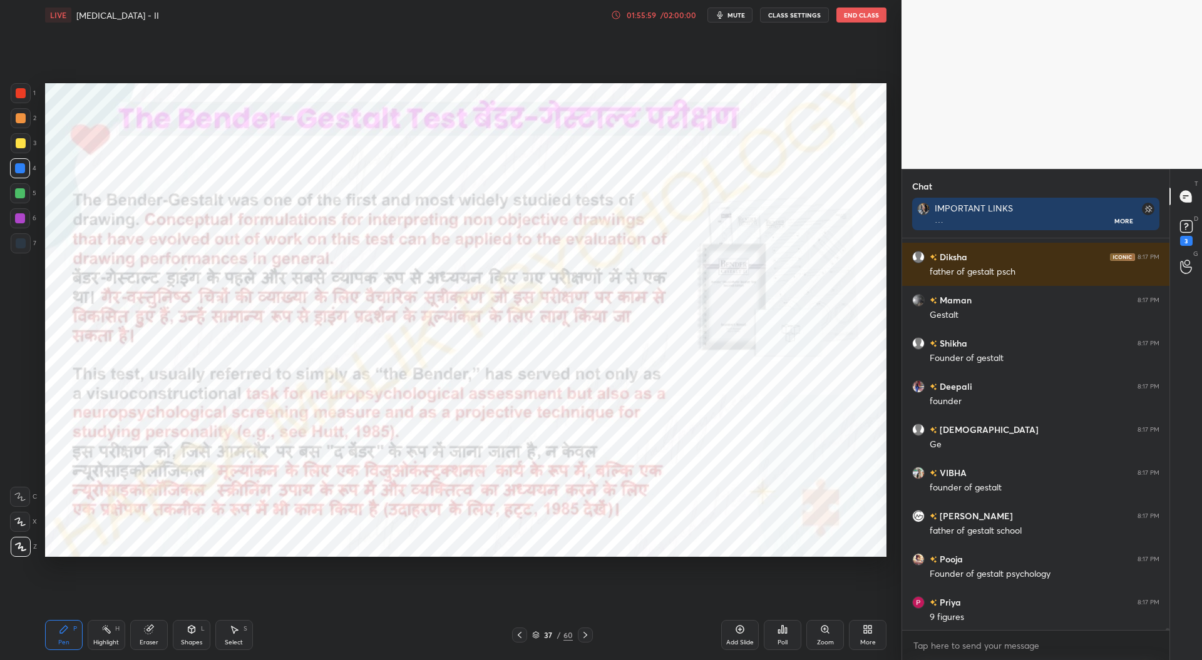
scroll to position [75556, 0]
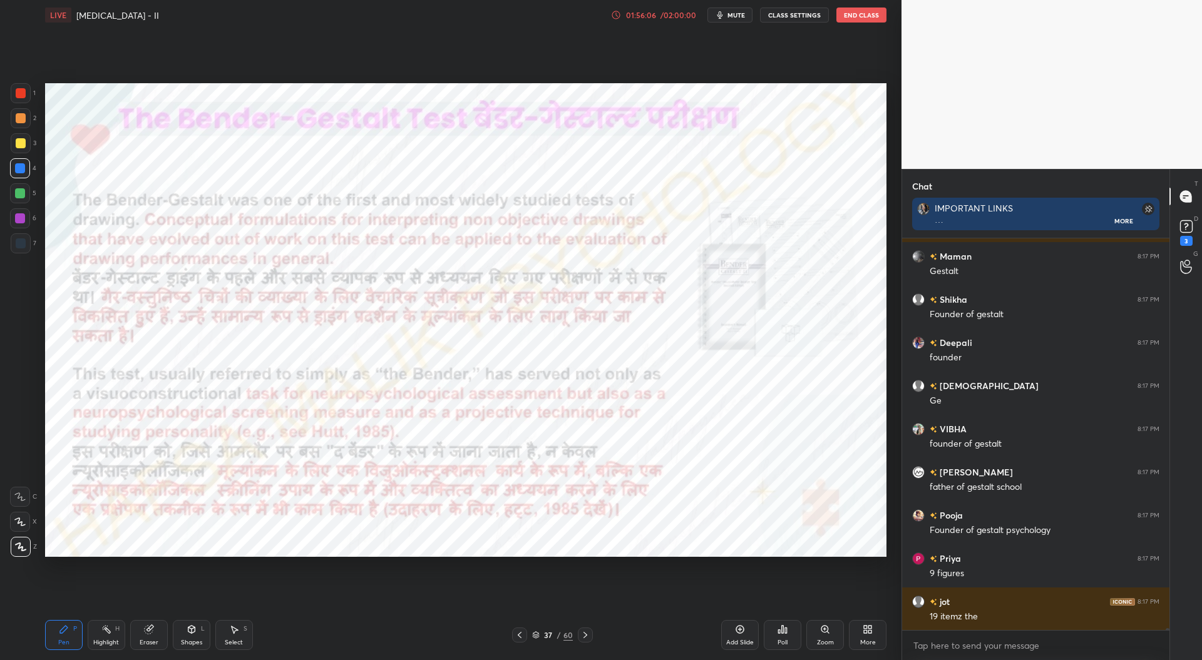
click at [587, 636] on icon at bounding box center [585, 635] width 10 height 10
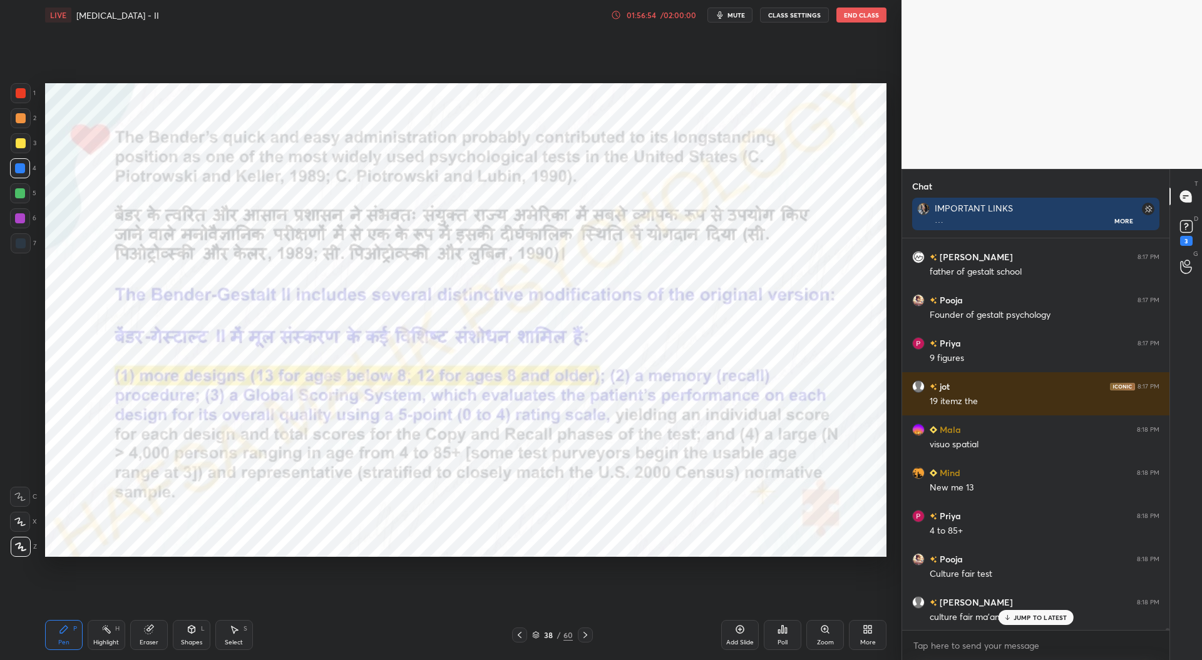
scroll to position [75485, 0]
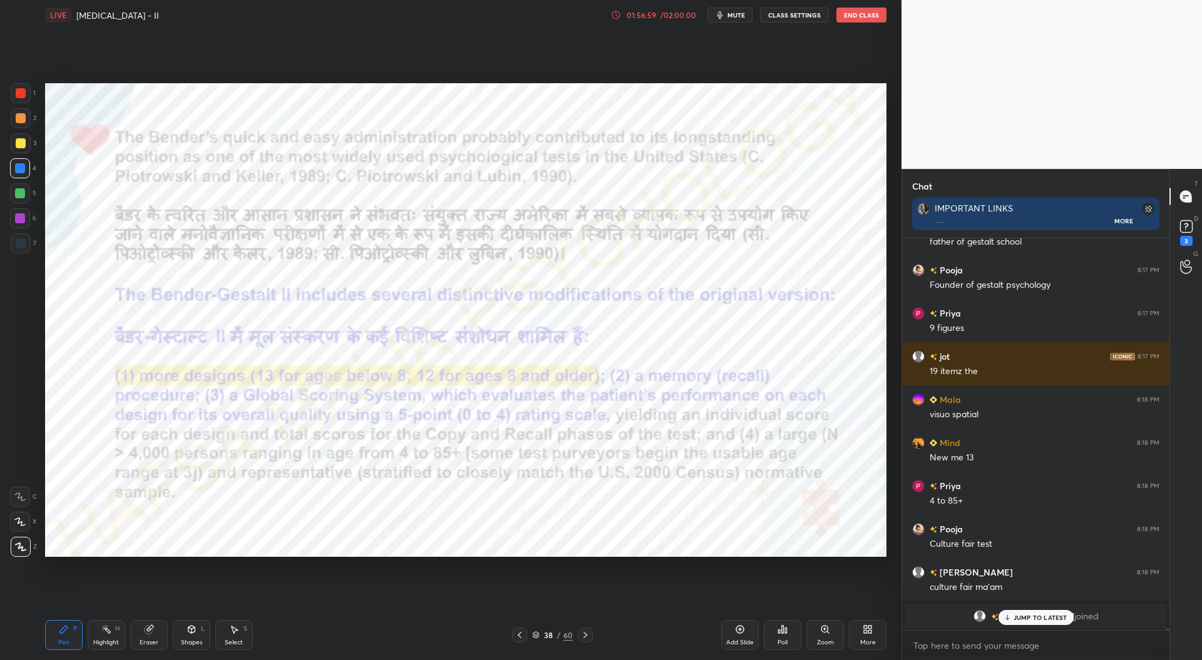
click at [19, 88] on div at bounding box center [21, 93] width 20 height 20
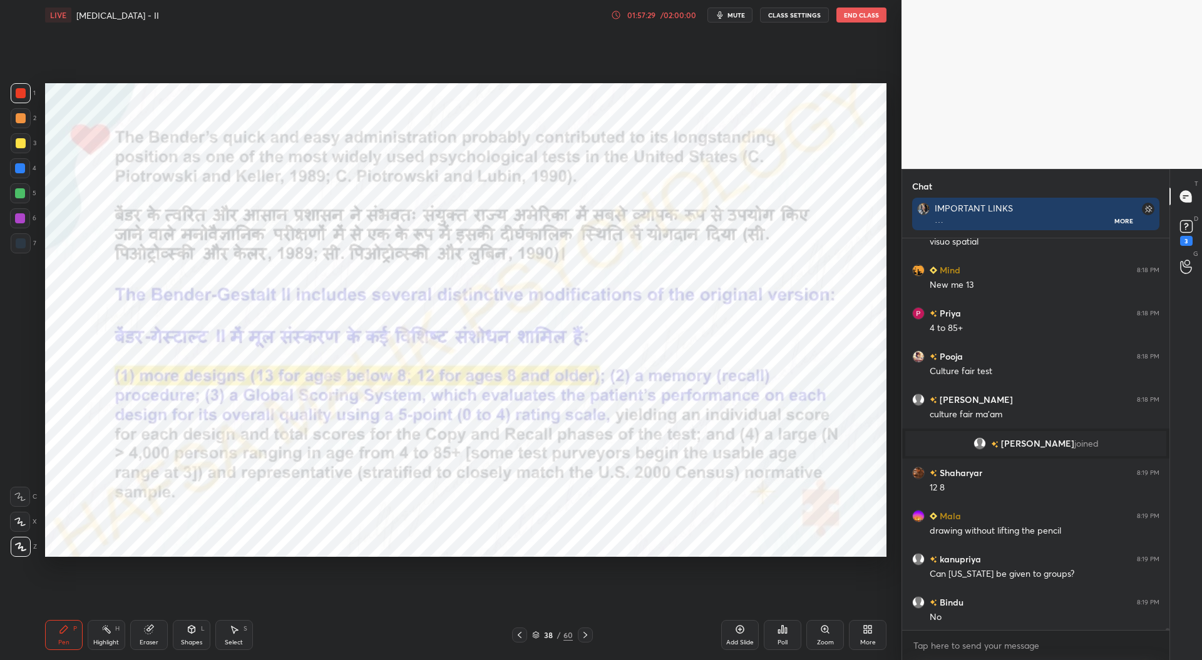
scroll to position [75702, 0]
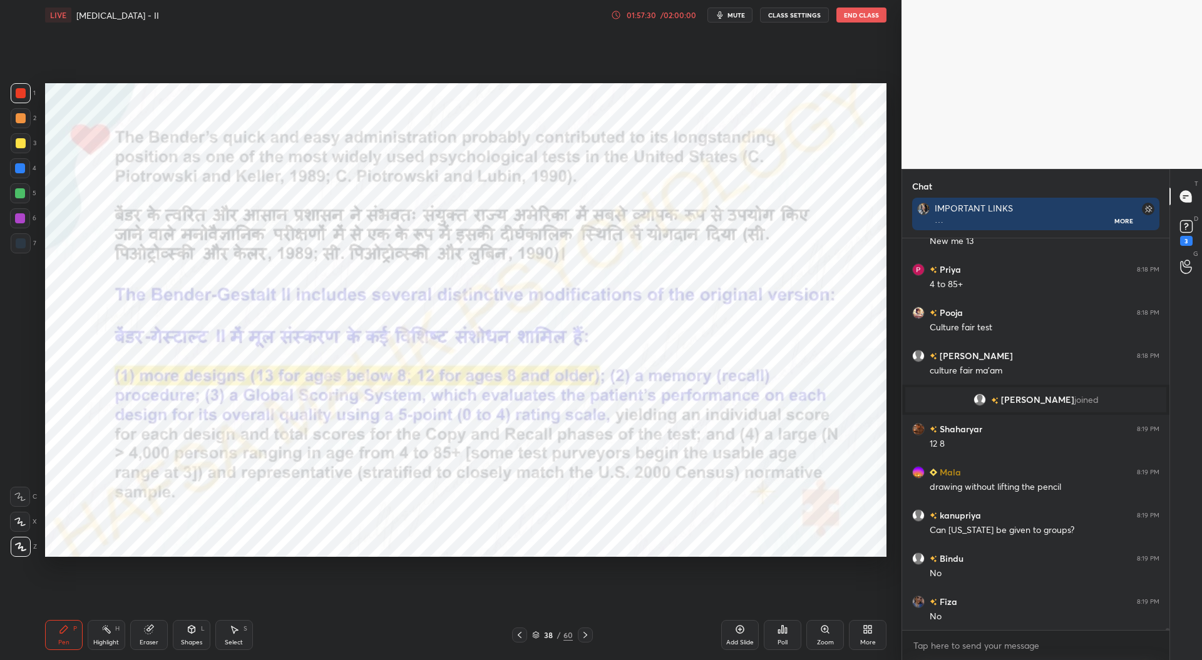
click at [588, 634] on icon at bounding box center [585, 635] width 10 height 10
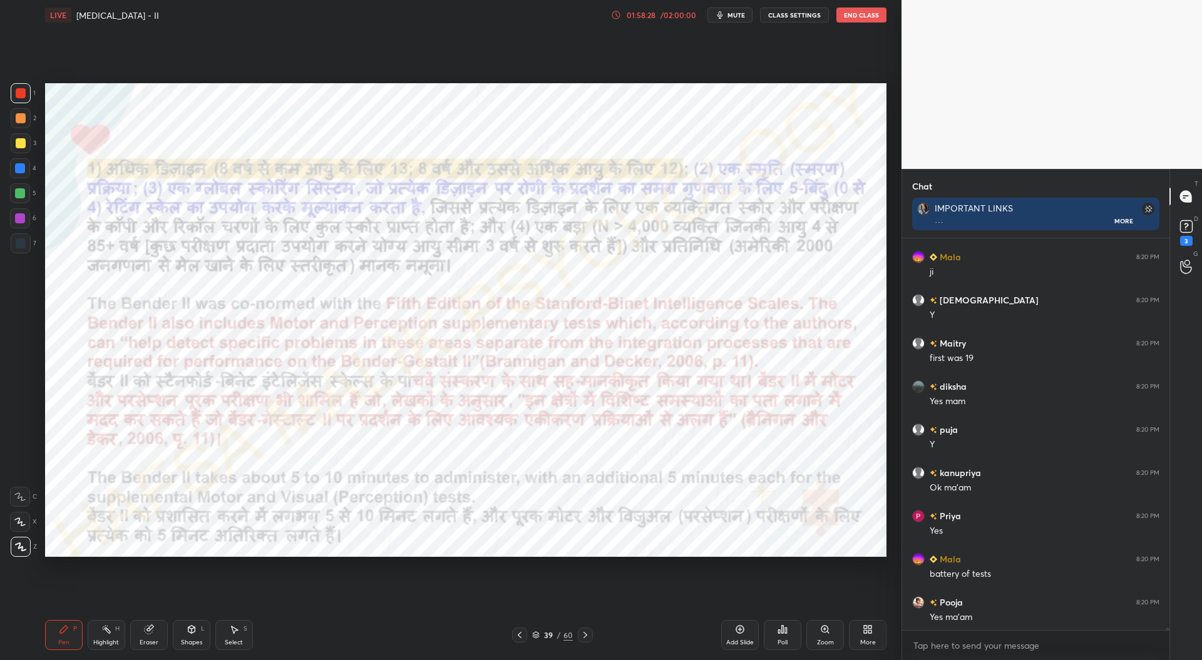
scroll to position [76825, 0]
click at [587, 633] on icon at bounding box center [585, 635] width 10 height 10
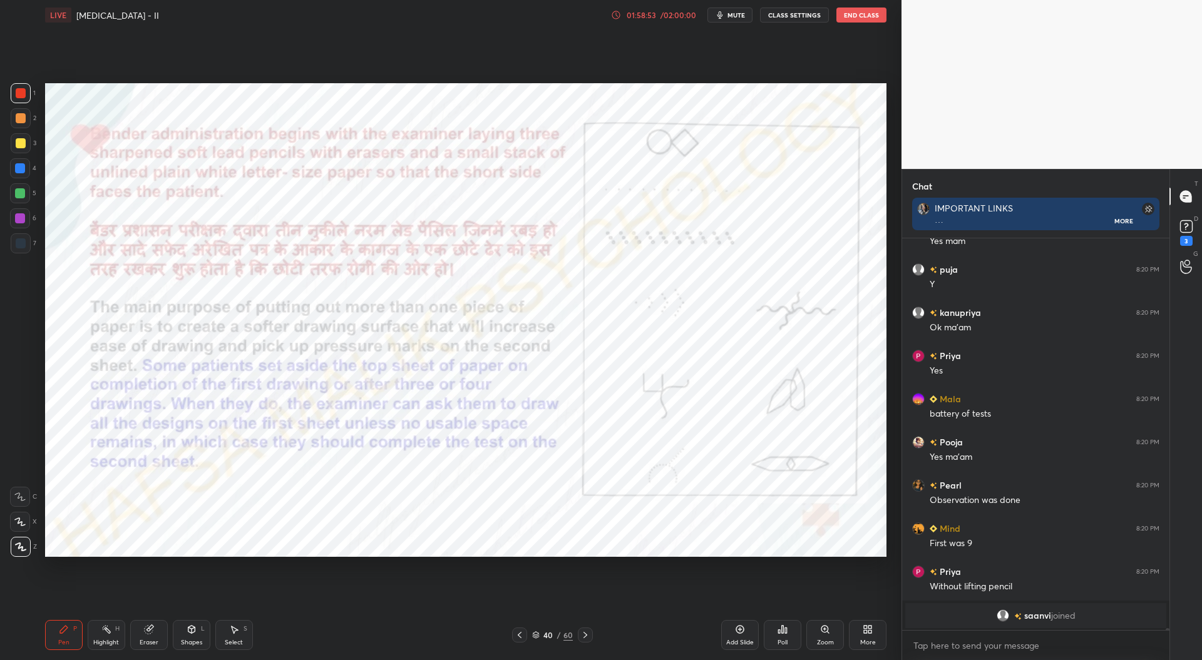
scroll to position [76570, 0]
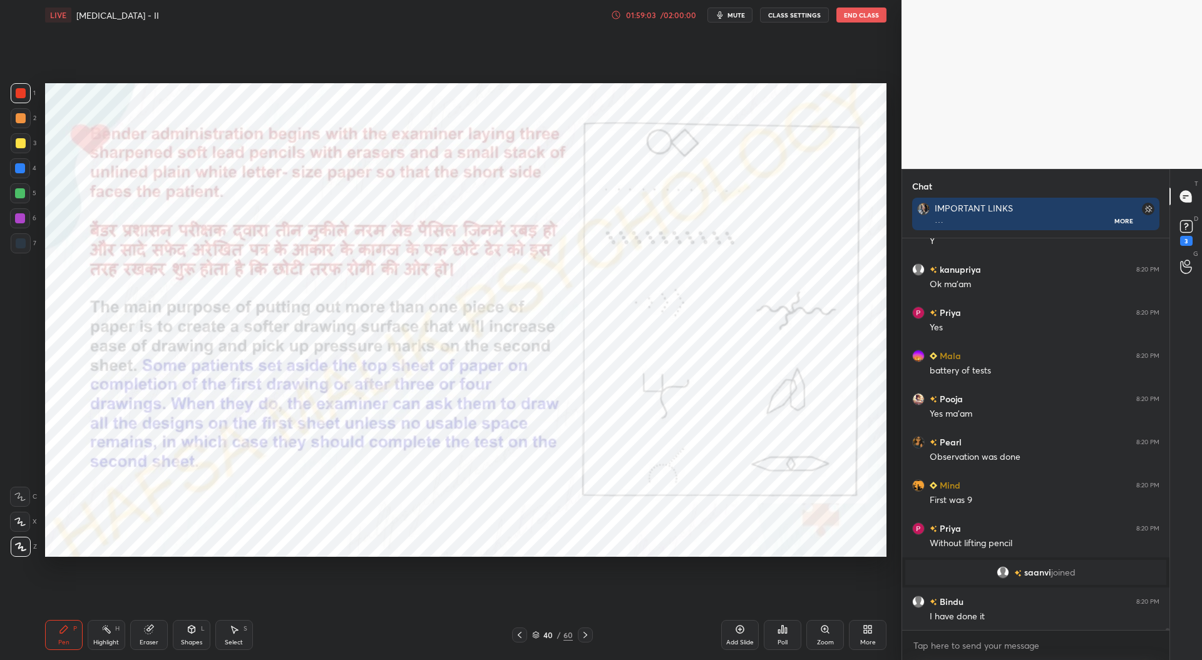
click at [19, 241] on div at bounding box center [21, 243] width 10 height 10
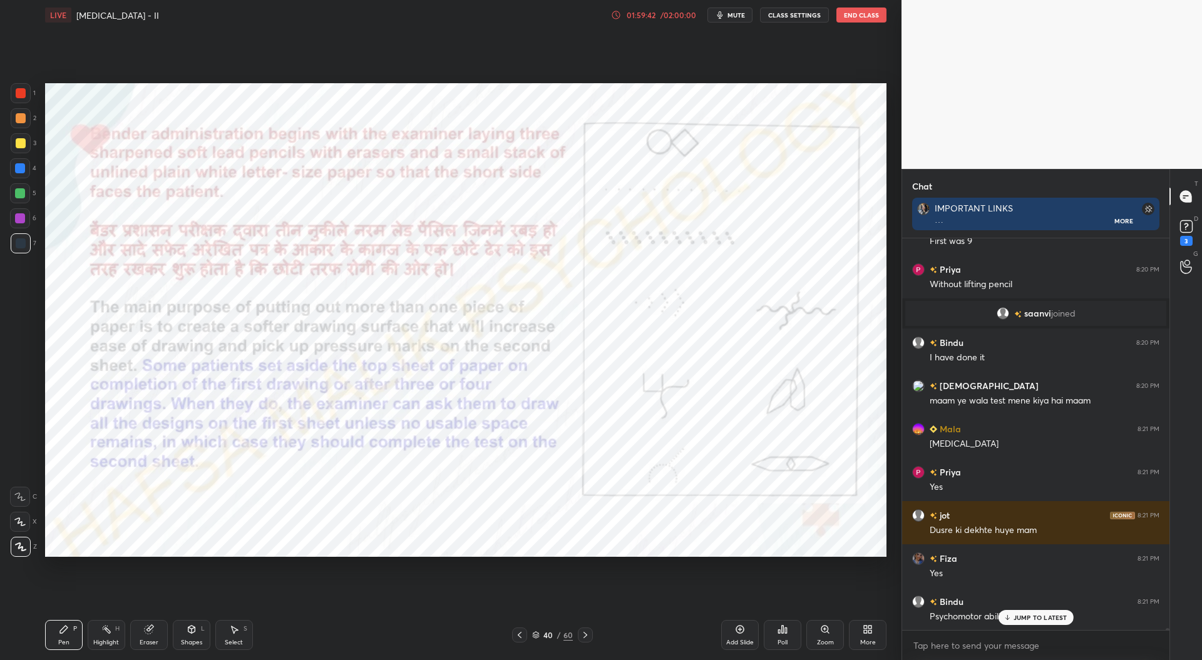
scroll to position [76871, 0]
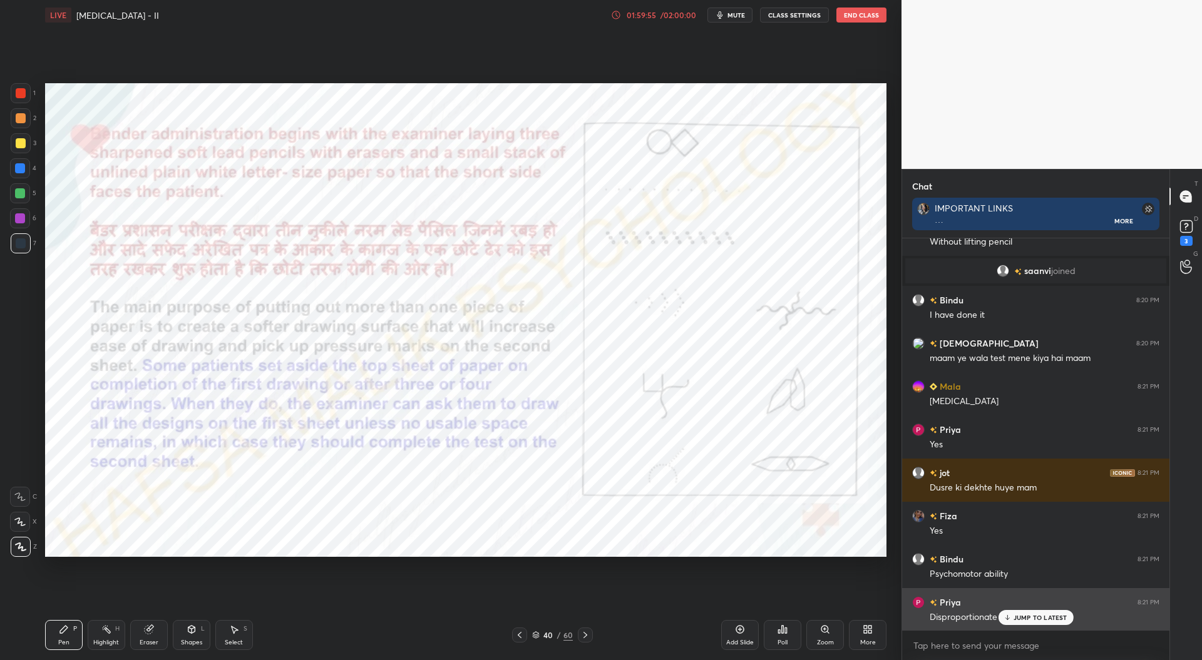
click at [1018, 618] on p "JUMP TO LATEST" at bounding box center [1040, 618] width 54 height 8
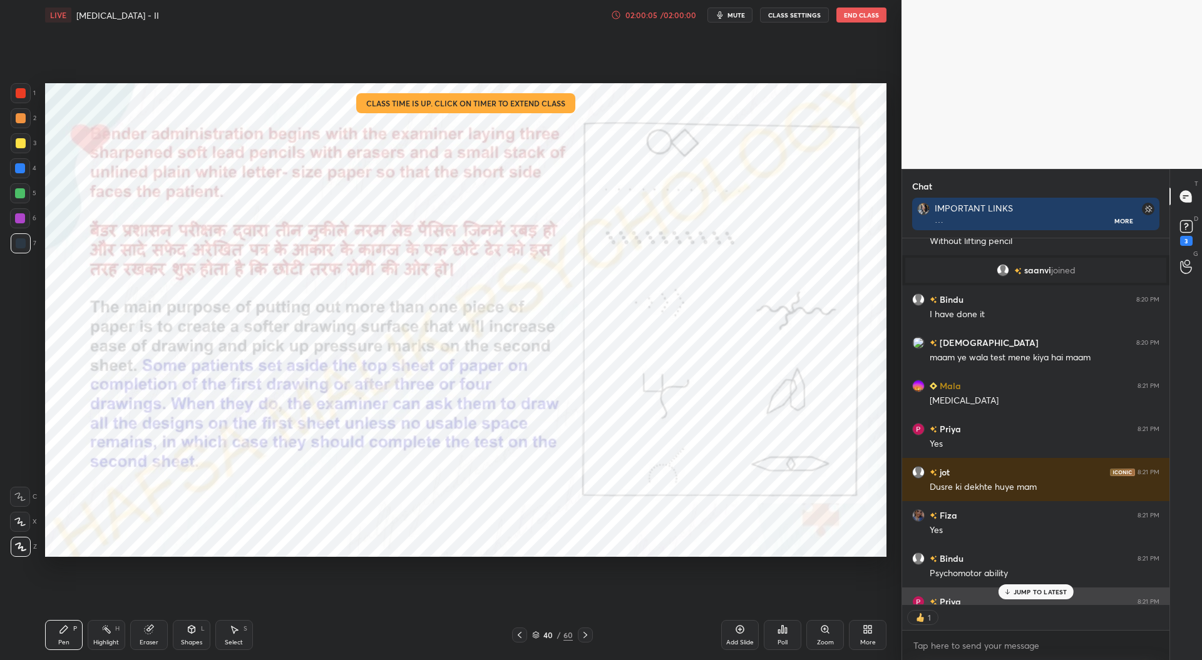
scroll to position [4, 4]
click at [521, 633] on icon at bounding box center [520, 635] width 4 height 6
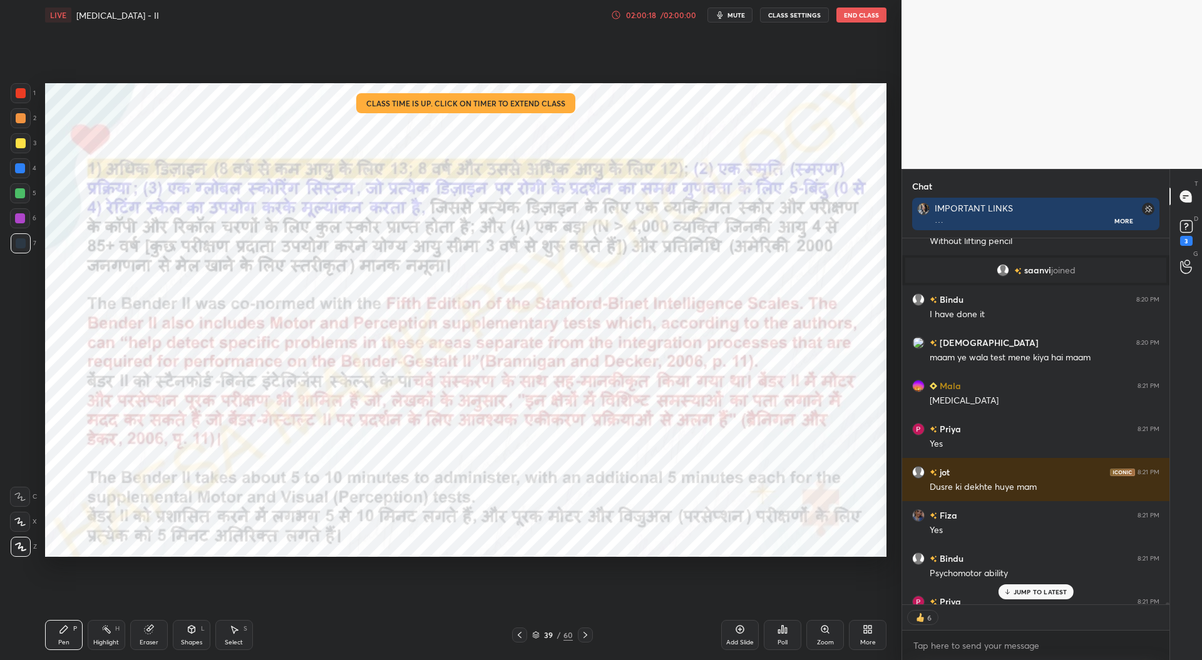
click at [521, 636] on icon at bounding box center [520, 635] width 10 height 10
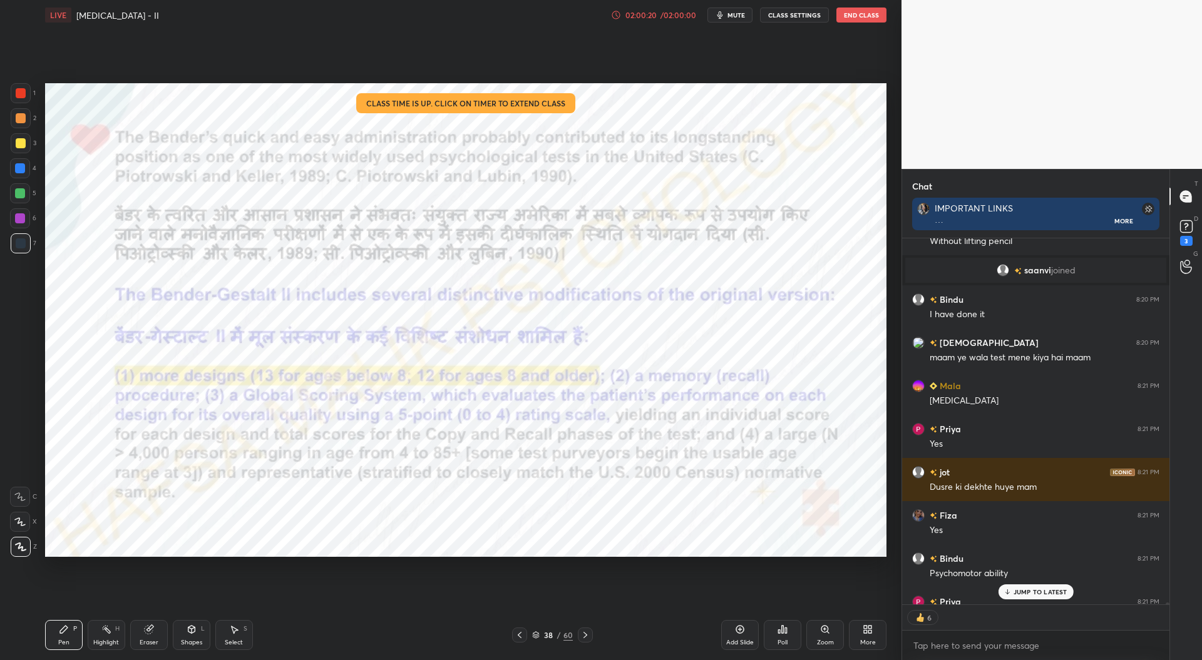
click at [519, 642] on div at bounding box center [519, 635] width 15 height 15
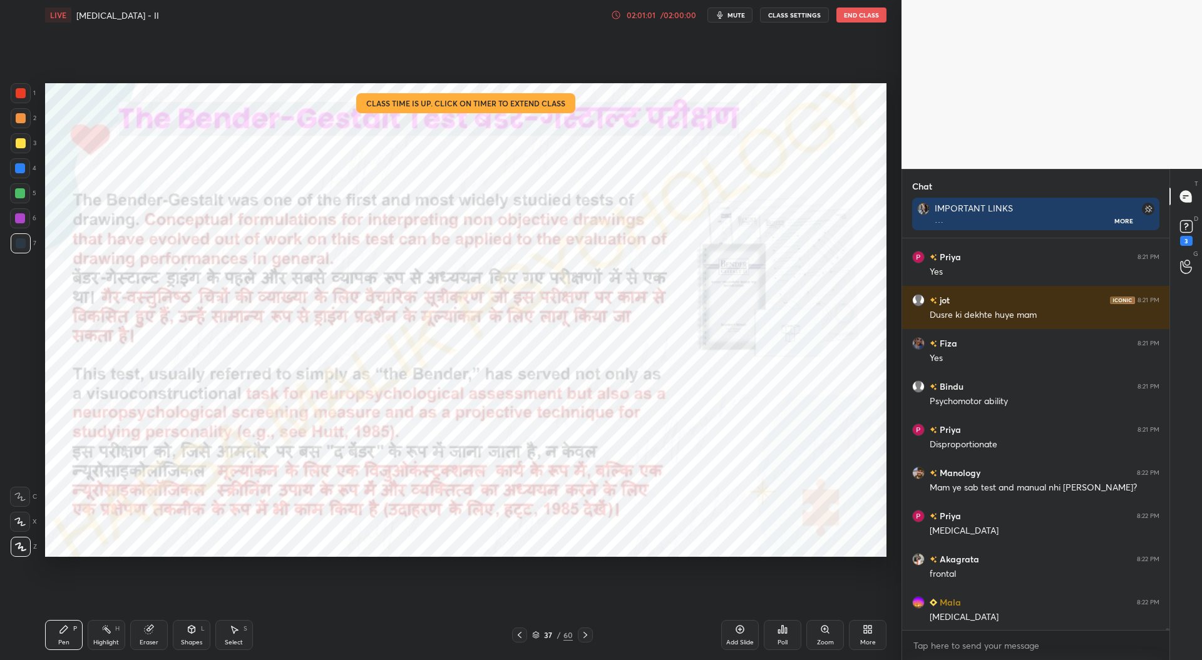
scroll to position [77088, 0]
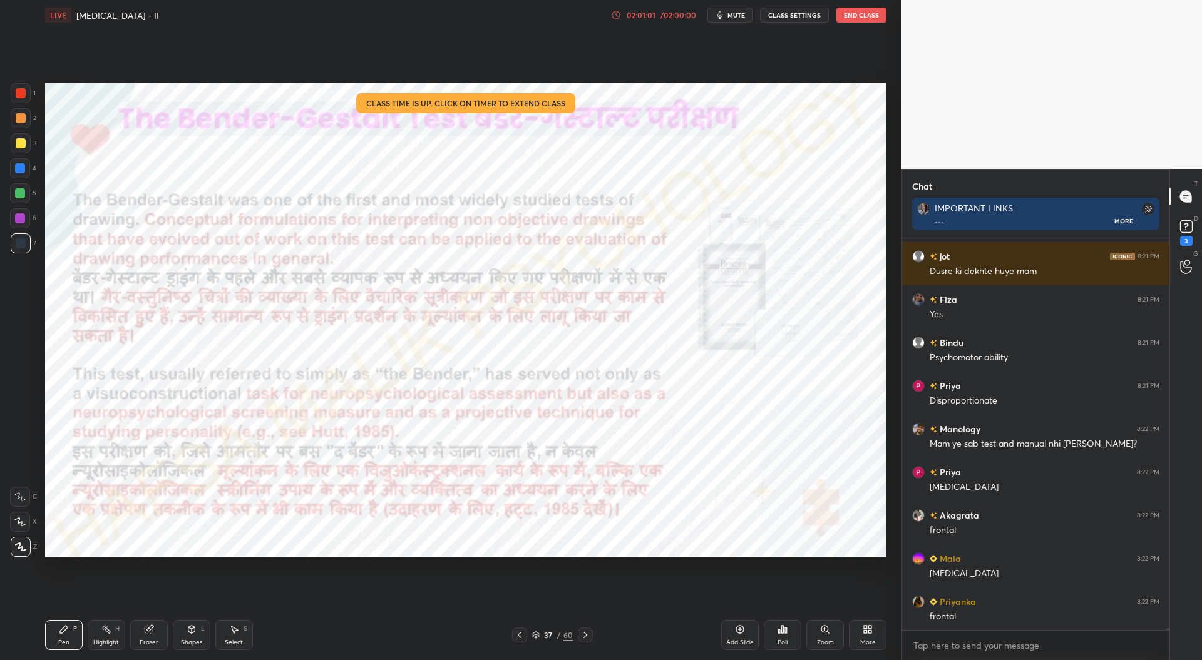
click at [21, 96] on div at bounding box center [21, 93] width 10 height 10
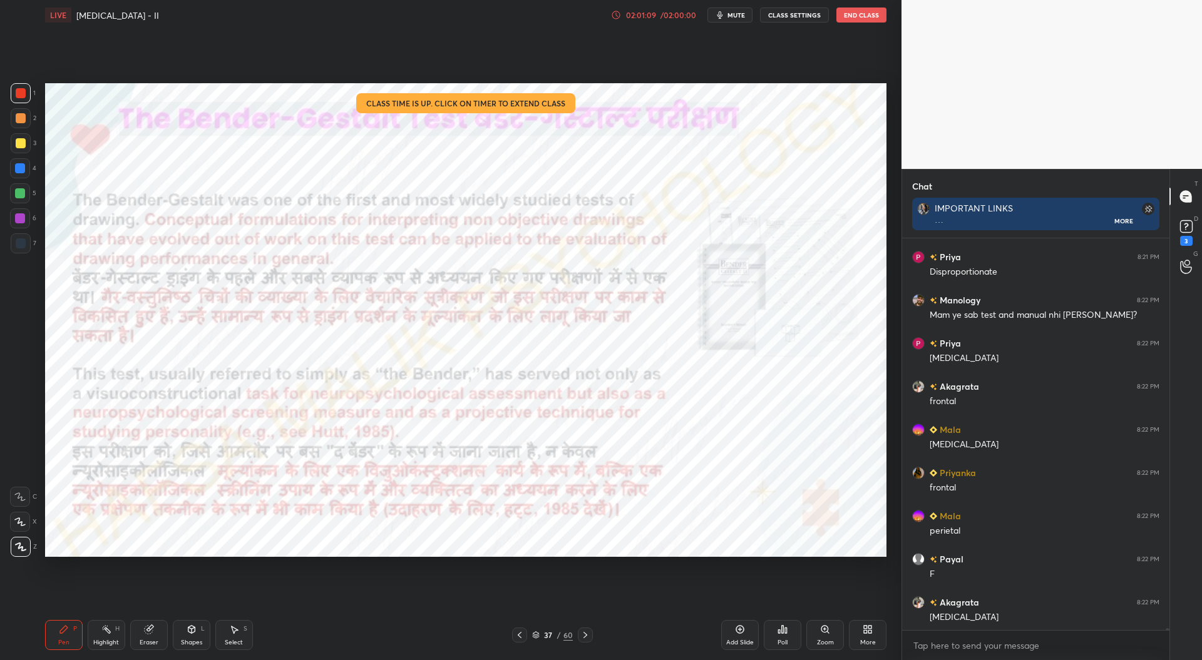
scroll to position [77261, 0]
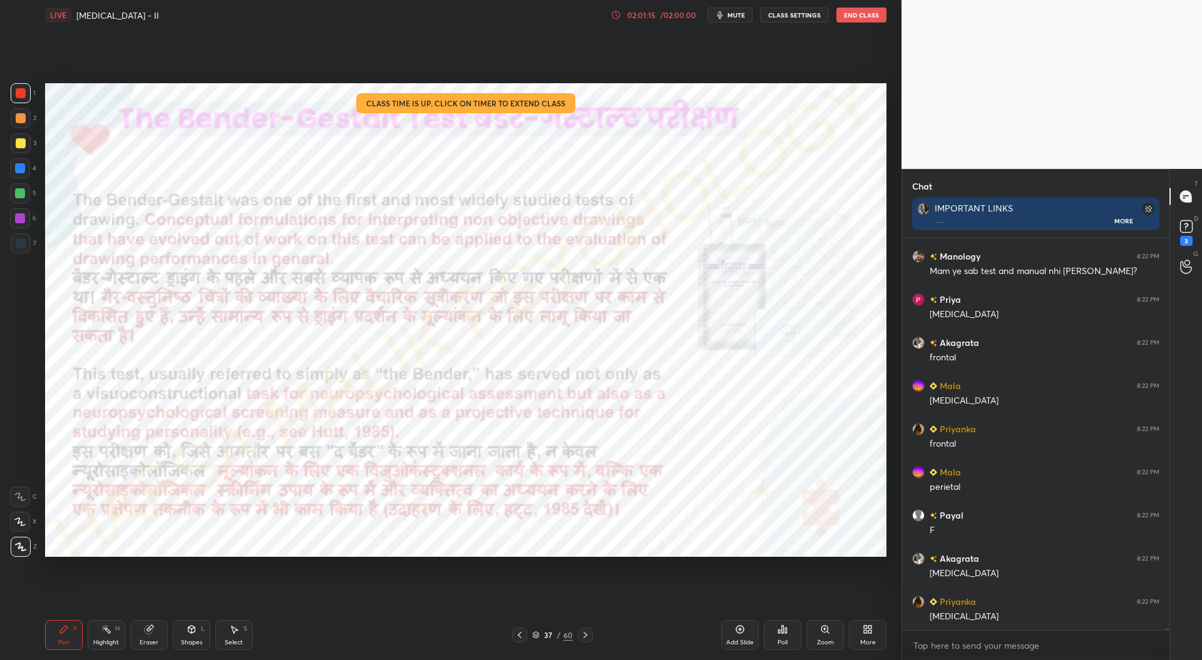
click at [585, 633] on icon at bounding box center [585, 635] width 10 height 10
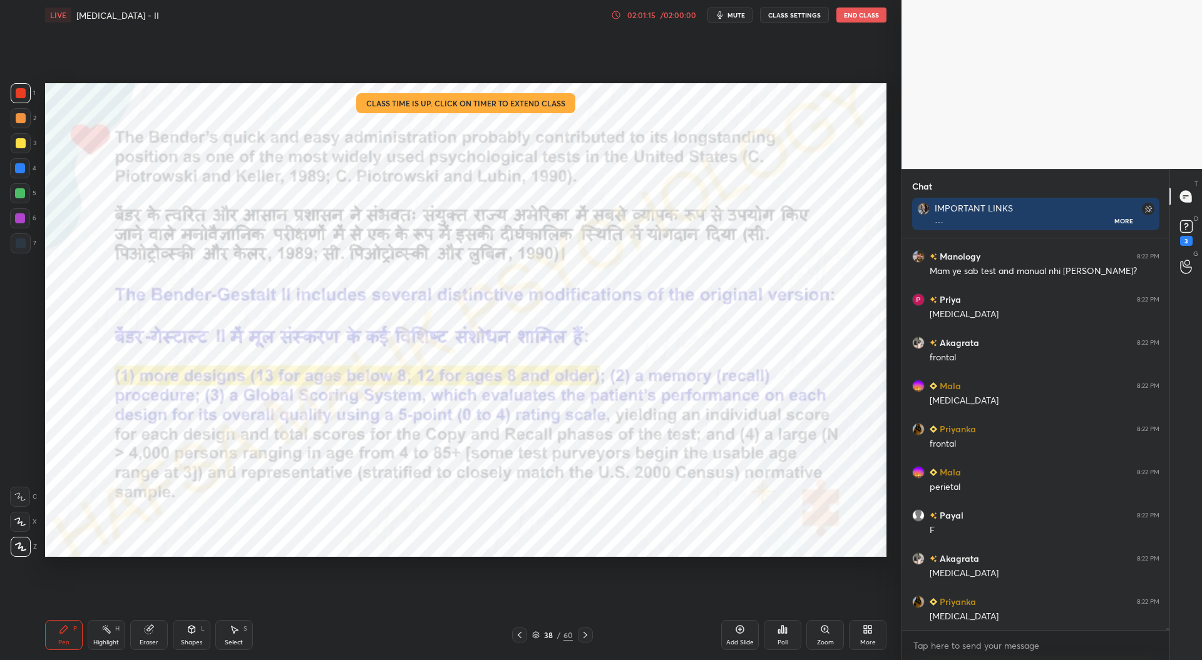
click at [584, 633] on icon at bounding box center [585, 635] width 4 height 6
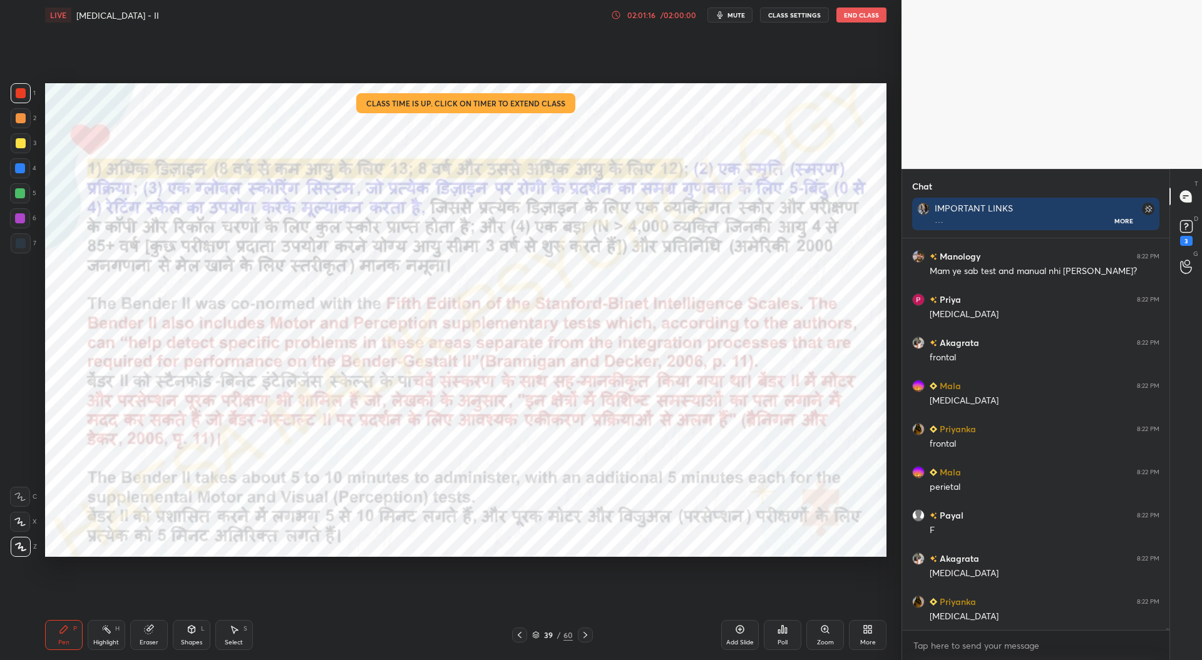
click at [585, 634] on icon at bounding box center [585, 635] width 10 height 10
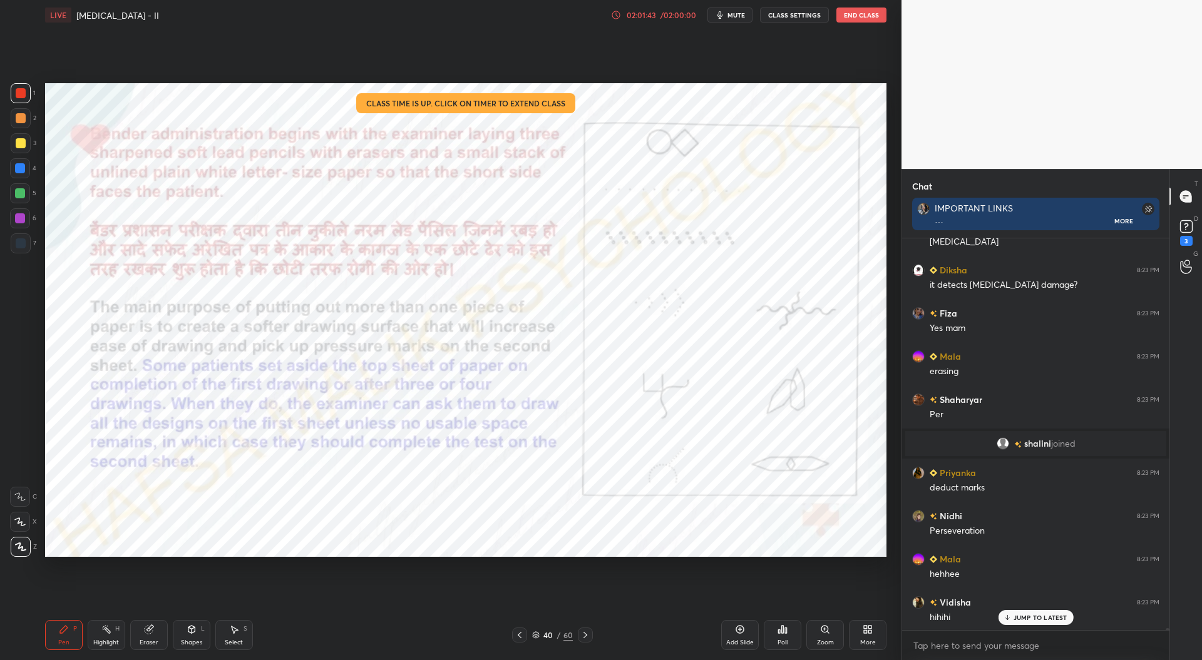
scroll to position [77431, 0]
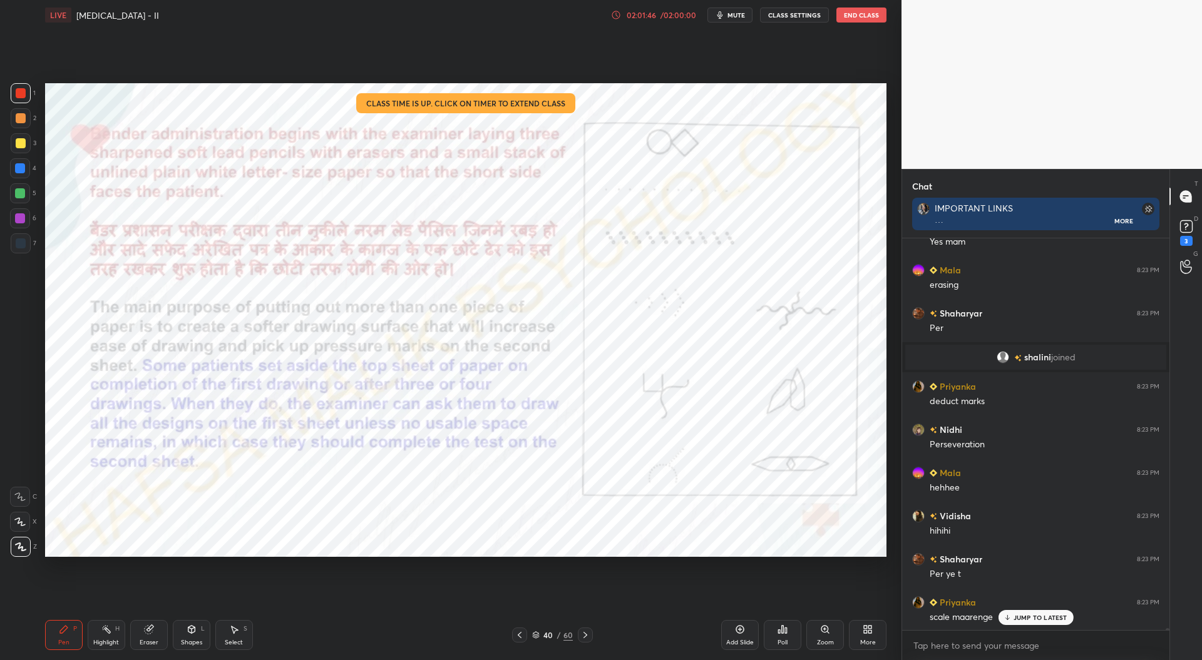
click at [521, 633] on icon at bounding box center [520, 635] width 4 height 6
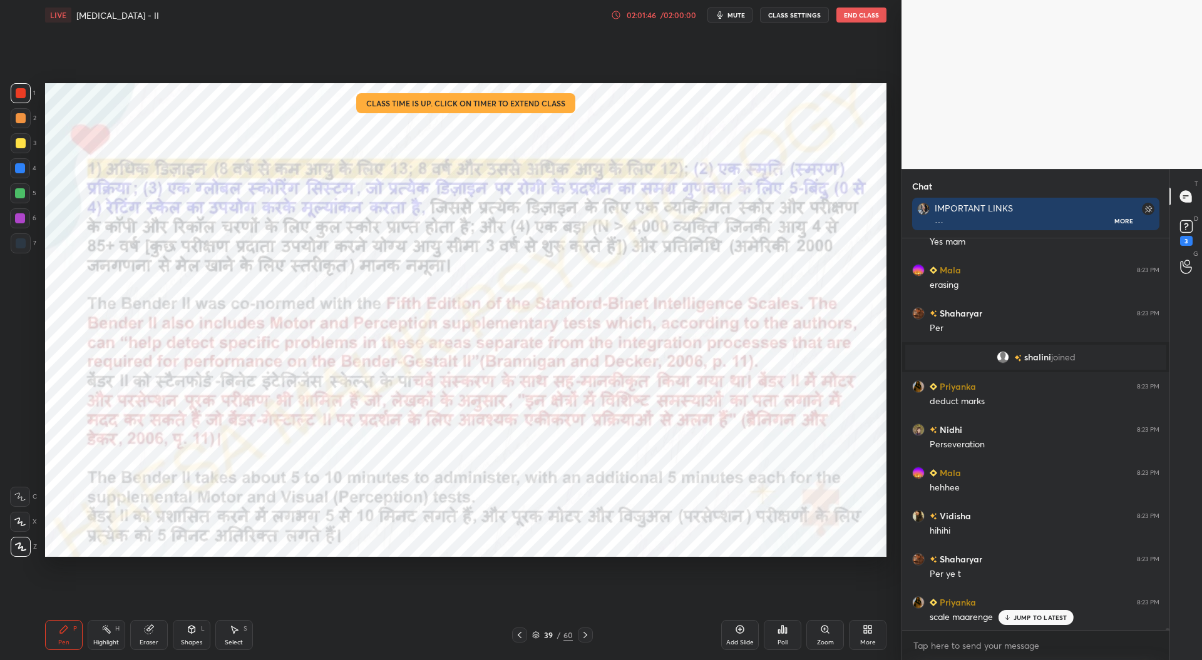
scroll to position [77517, 0]
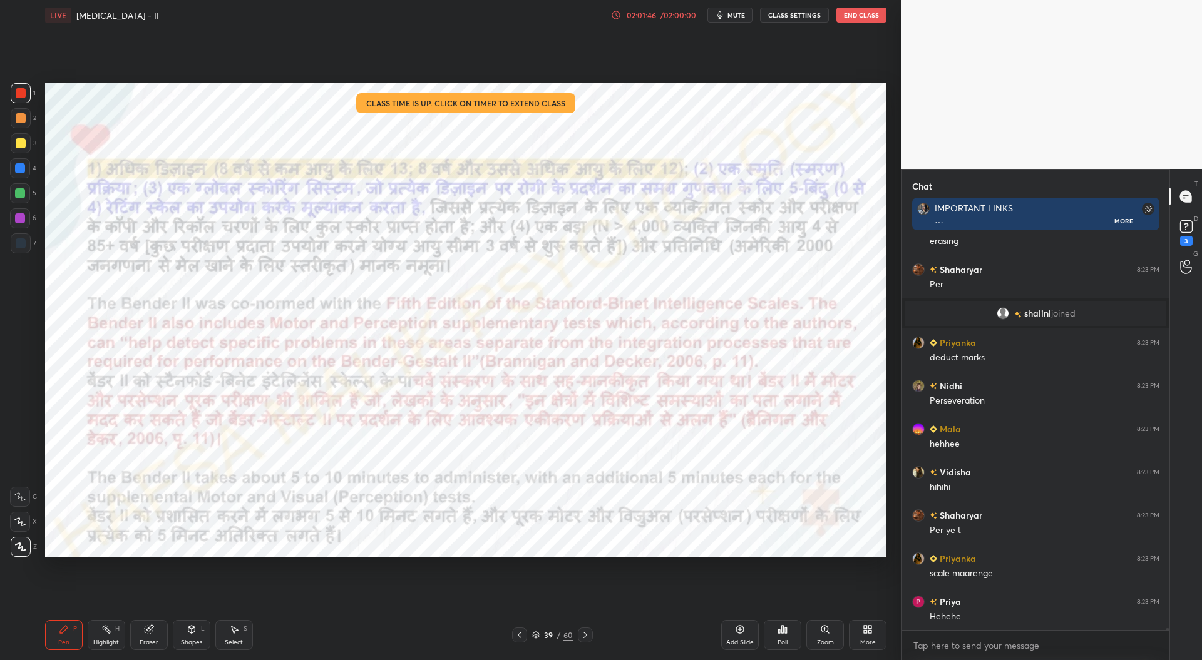
click at [521, 633] on icon at bounding box center [520, 635] width 4 height 6
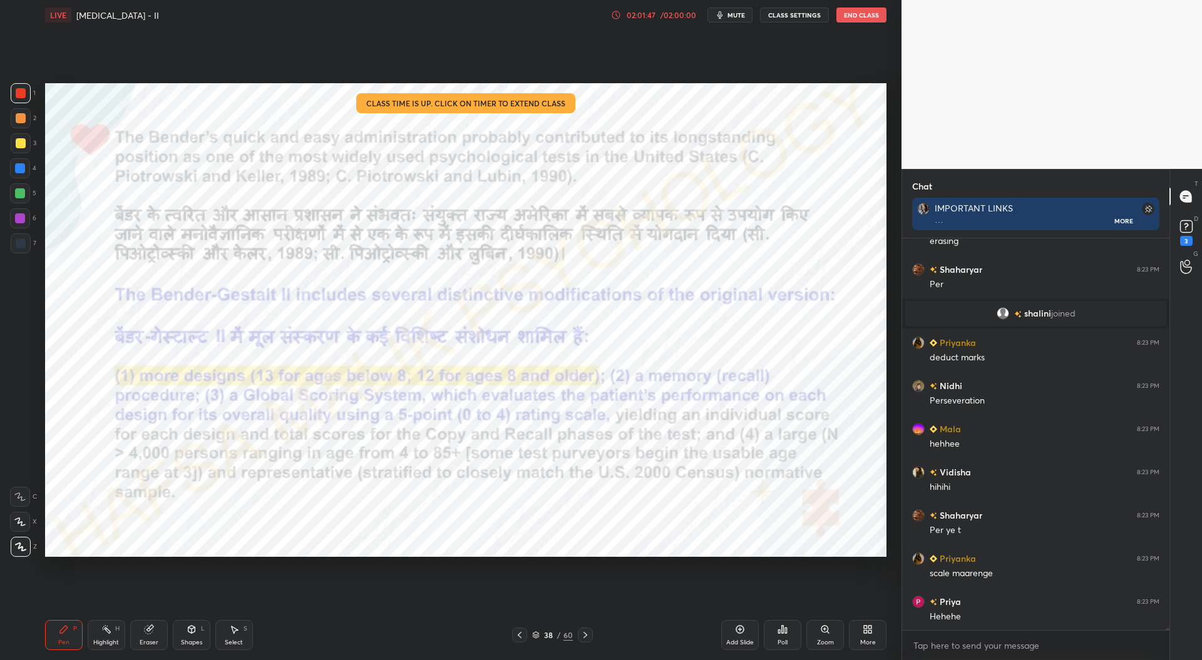
click at [521, 633] on icon at bounding box center [520, 635] width 4 height 6
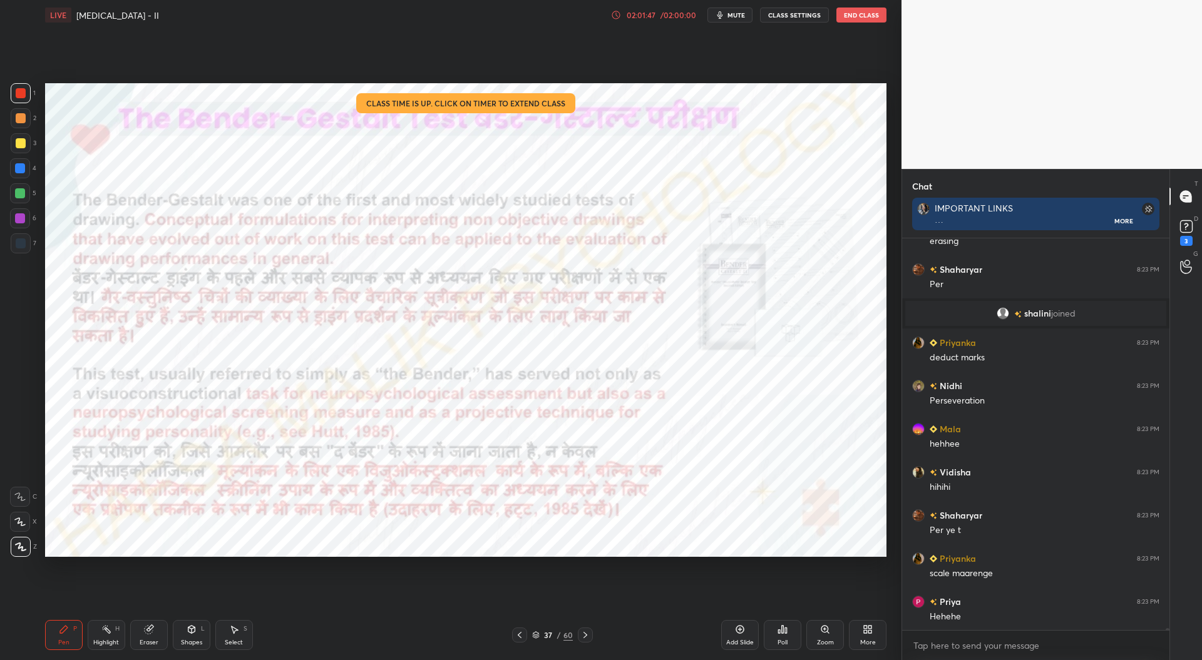
scroll to position [77560, 0]
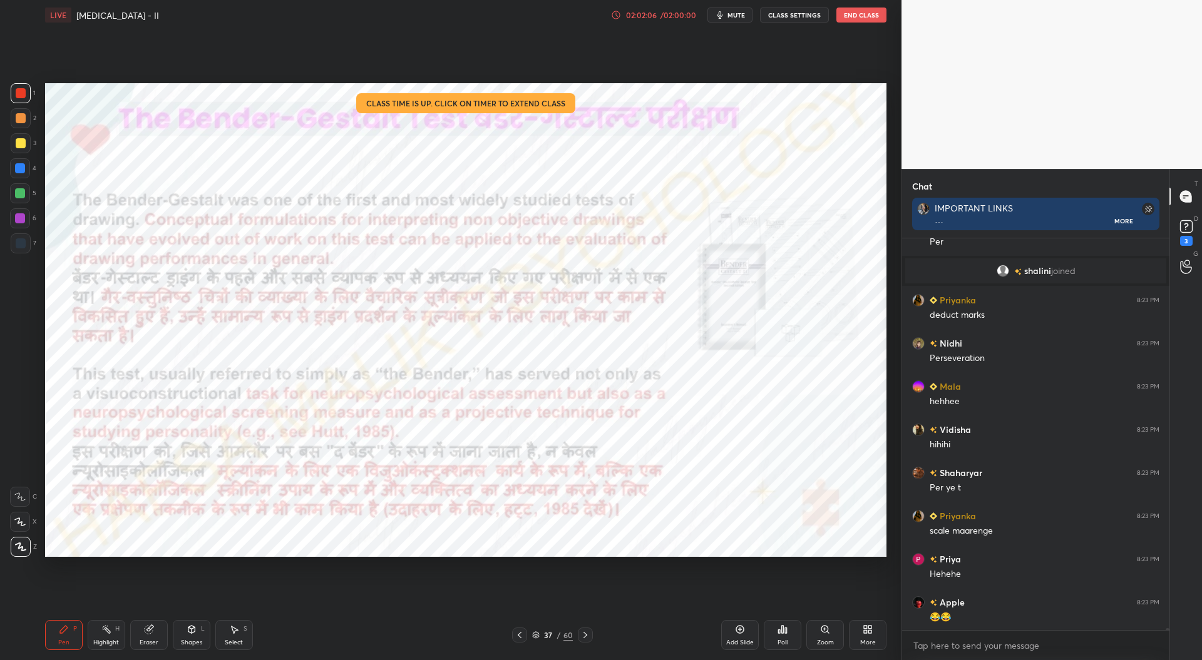
click at [588, 636] on icon at bounding box center [585, 635] width 10 height 10
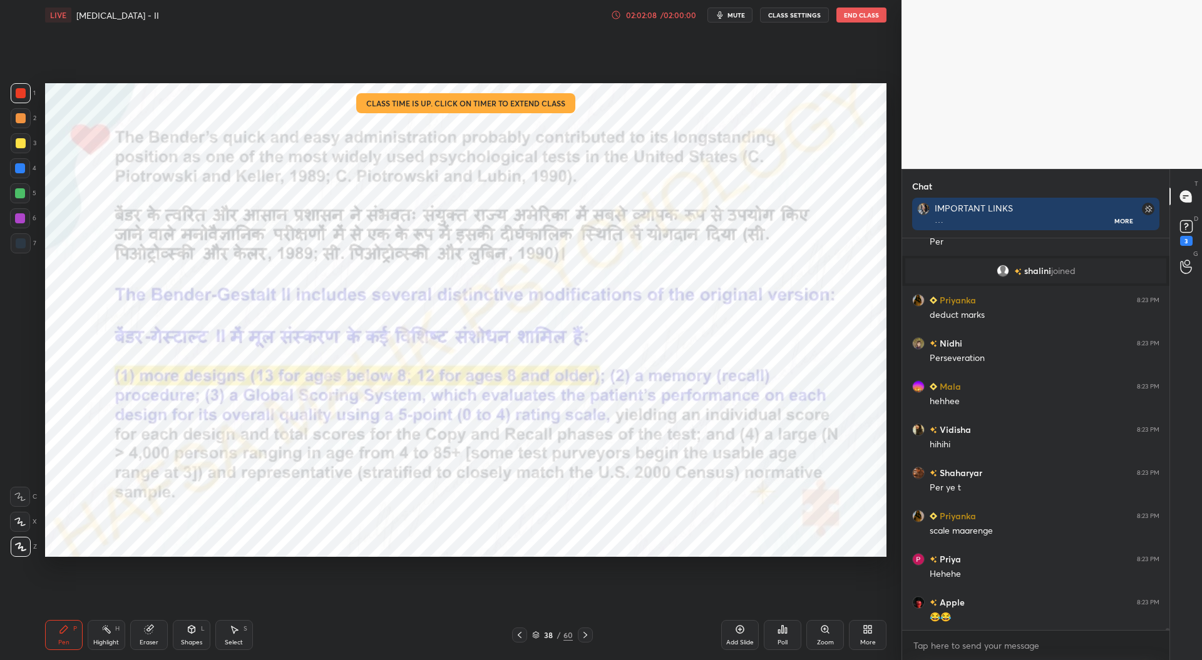
click at [590, 635] on div at bounding box center [585, 635] width 15 height 15
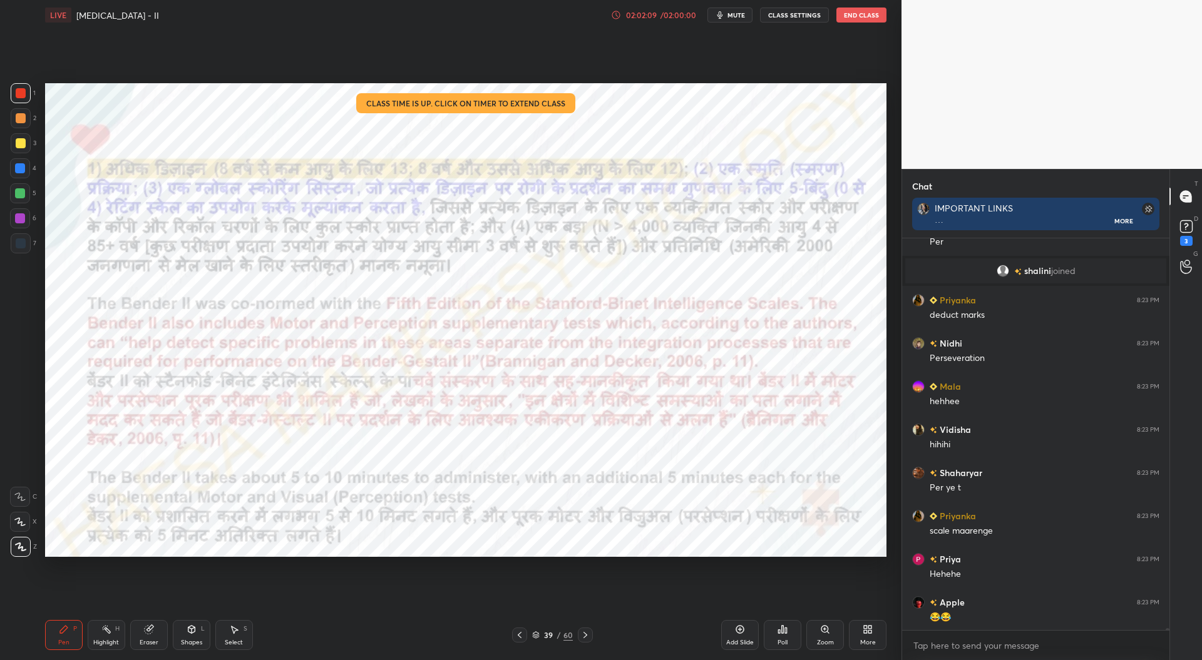
click at [590, 636] on div at bounding box center [585, 635] width 15 height 15
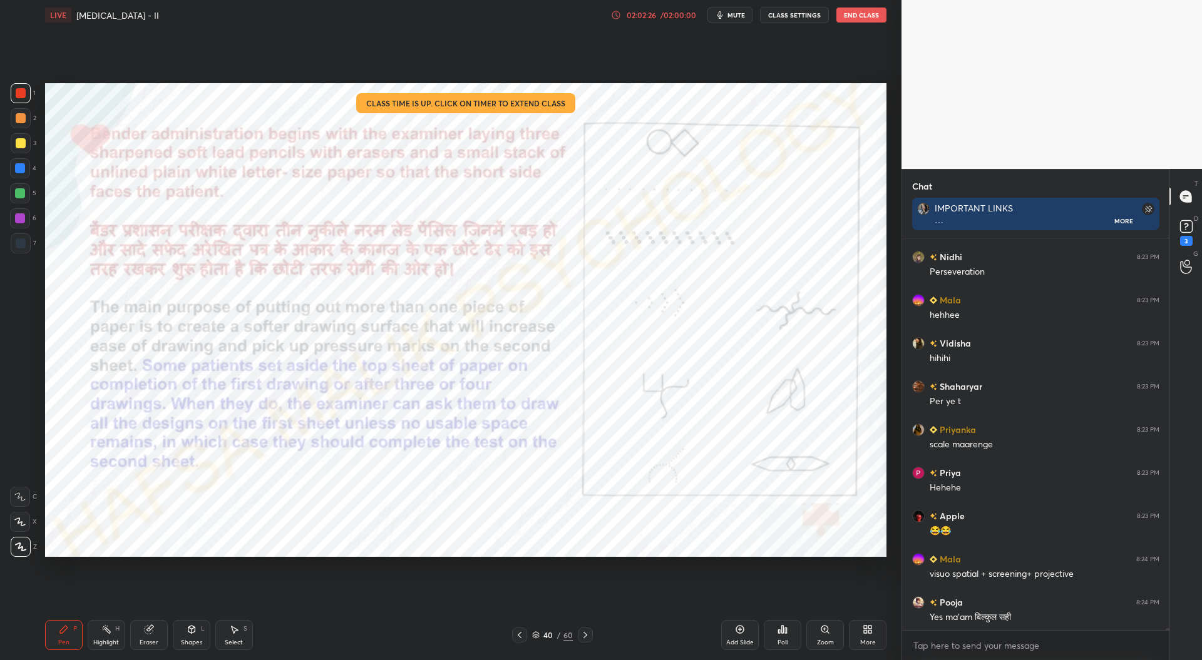
scroll to position [77690, 0]
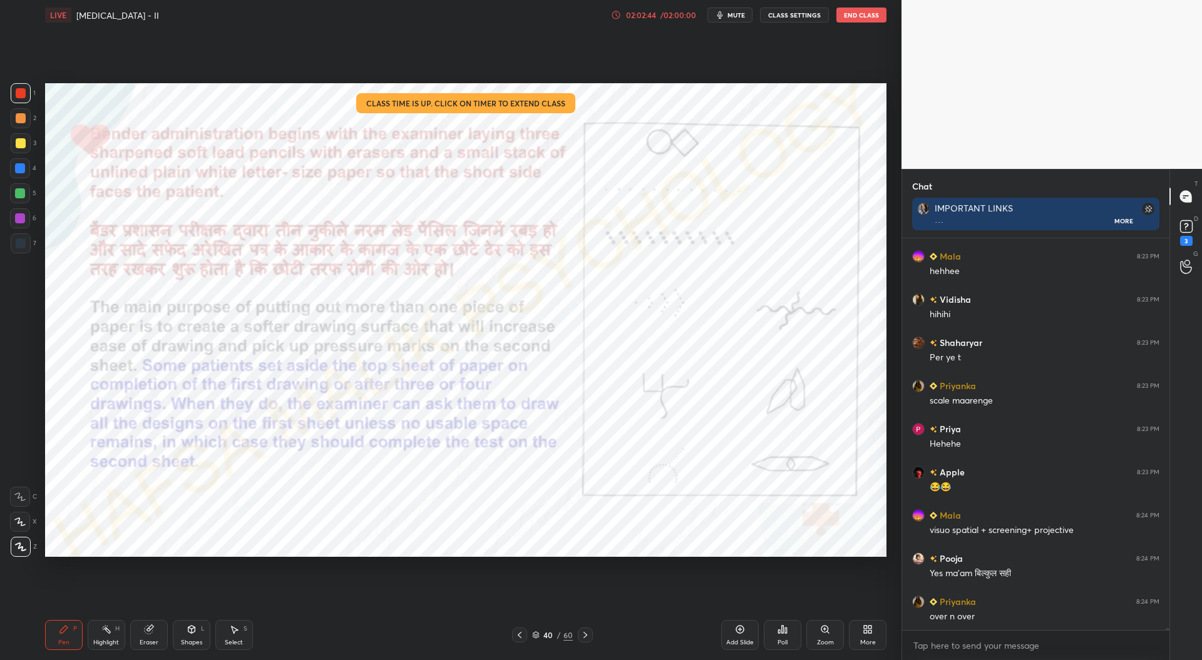
click at [24, 167] on div at bounding box center [20, 168] width 10 height 10
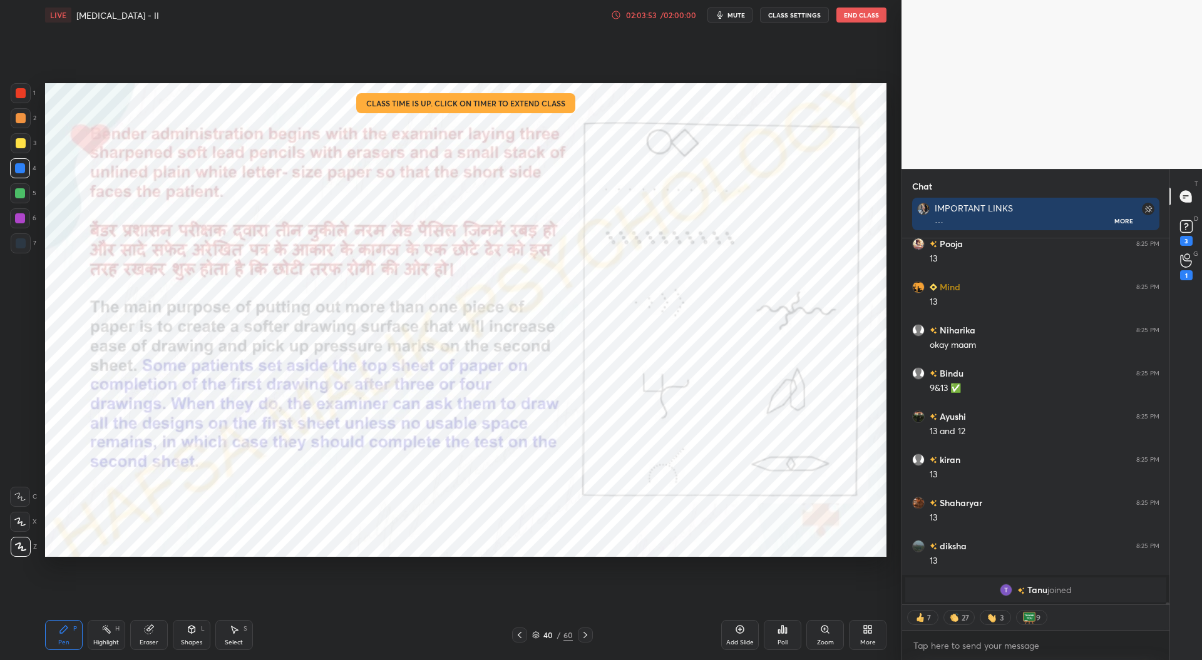
scroll to position [79600, 0]
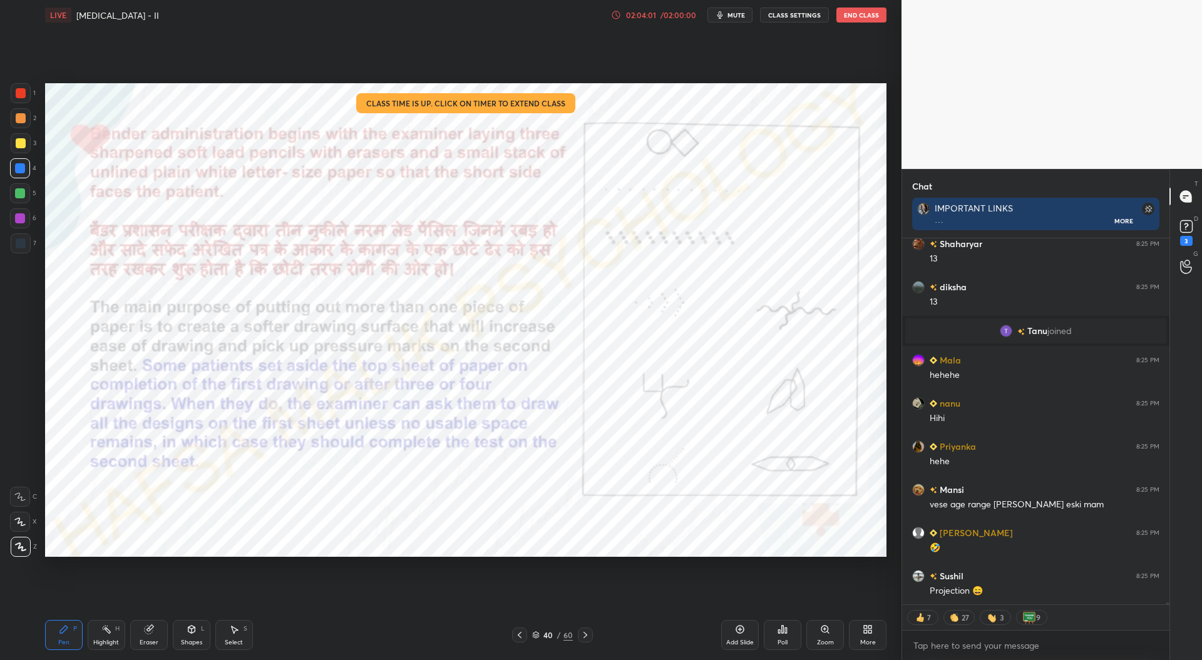
click at [520, 635] on icon at bounding box center [520, 635] width 10 height 10
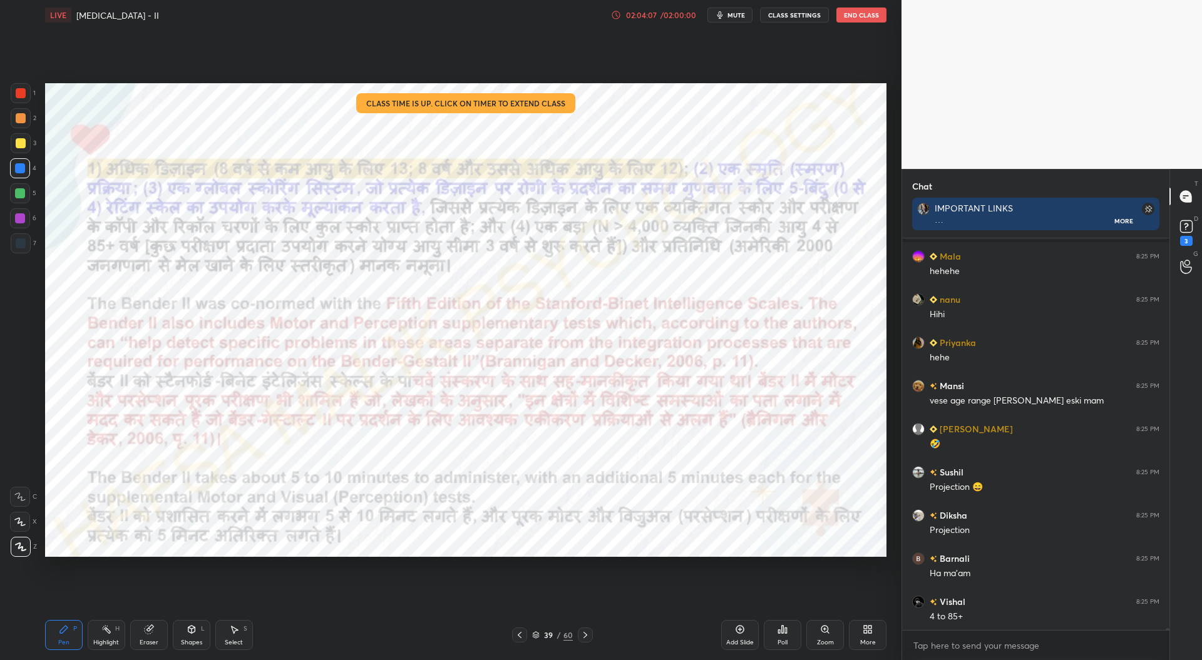
click at [521, 636] on icon at bounding box center [520, 635] width 10 height 10
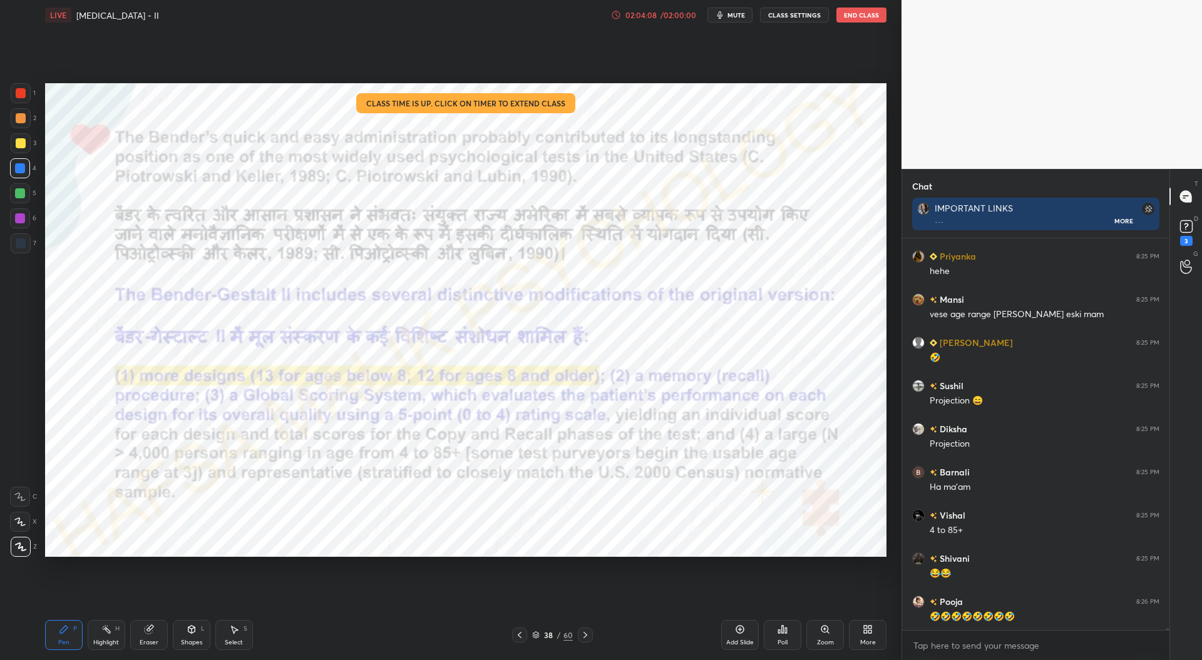
click at [521, 634] on icon at bounding box center [520, 635] width 10 height 10
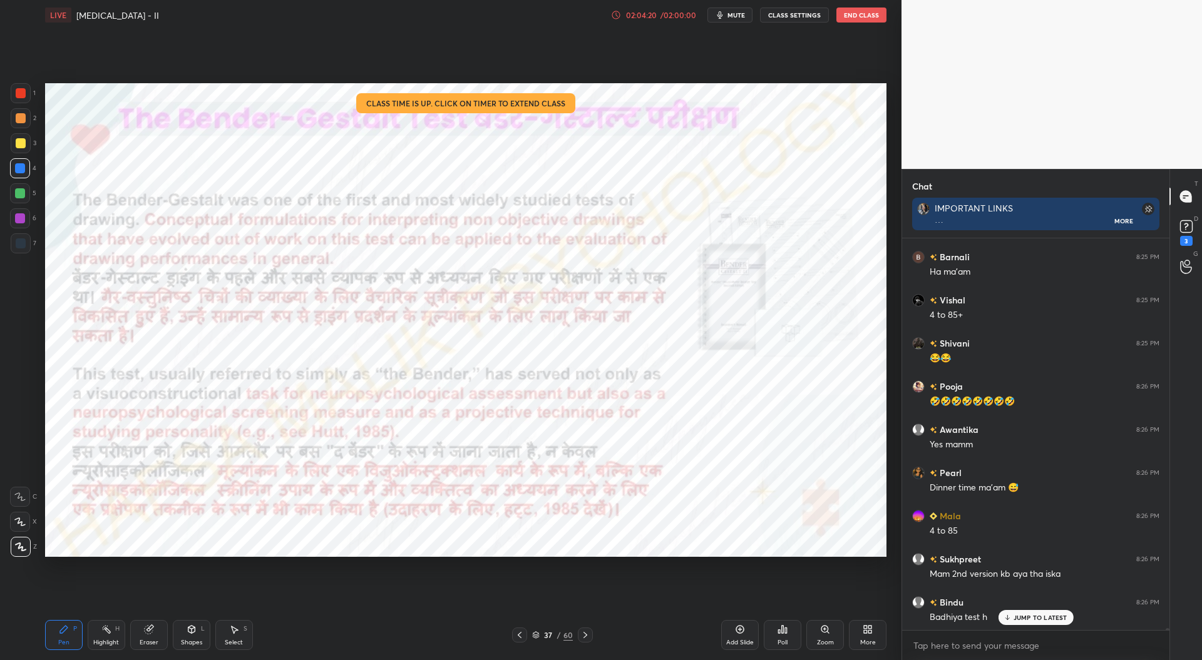
click at [587, 634] on icon at bounding box center [585, 635] width 10 height 10
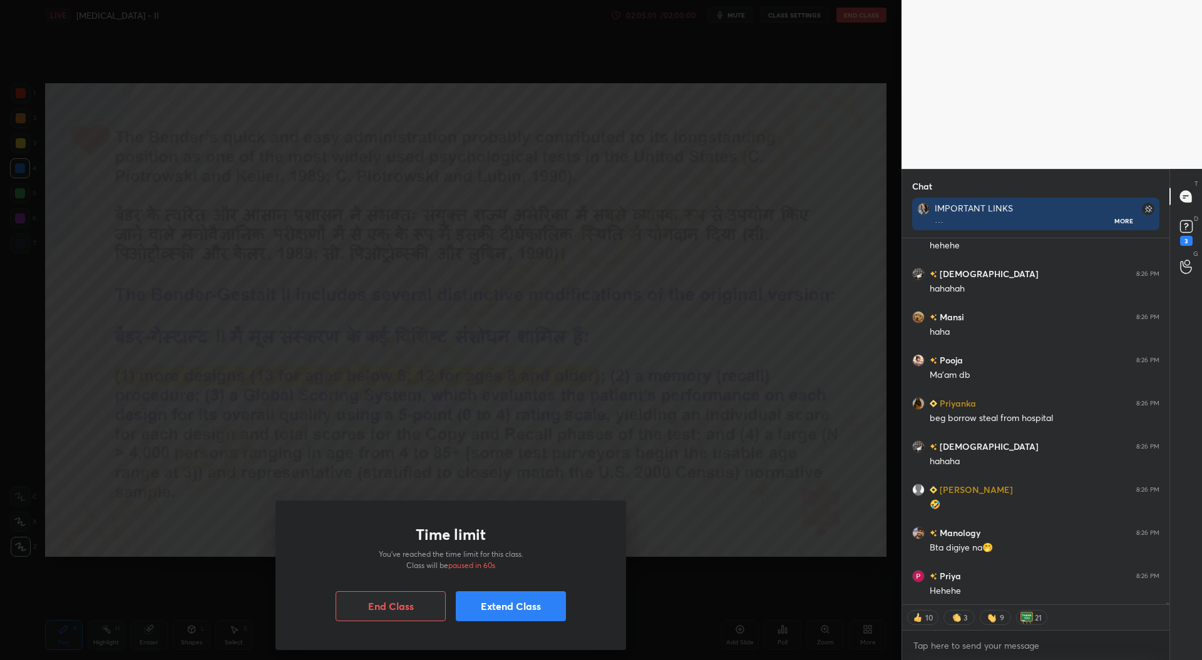
scroll to position [81070, 0]
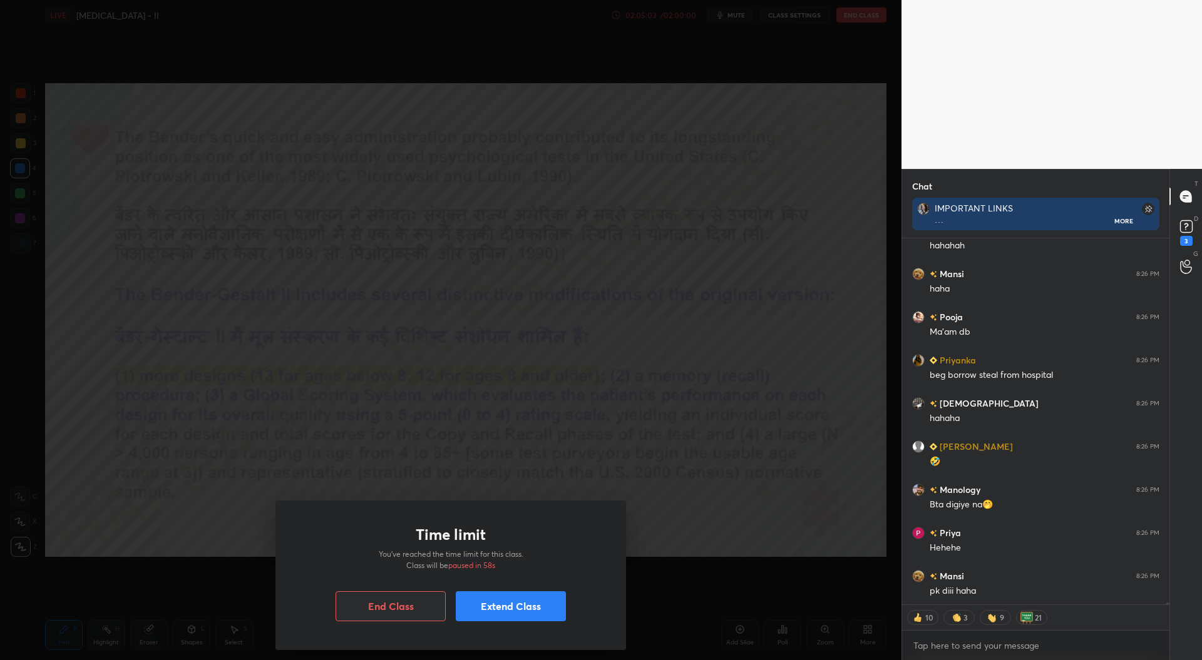
click at [538, 603] on button "Extend Class" at bounding box center [511, 607] width 110 height 30
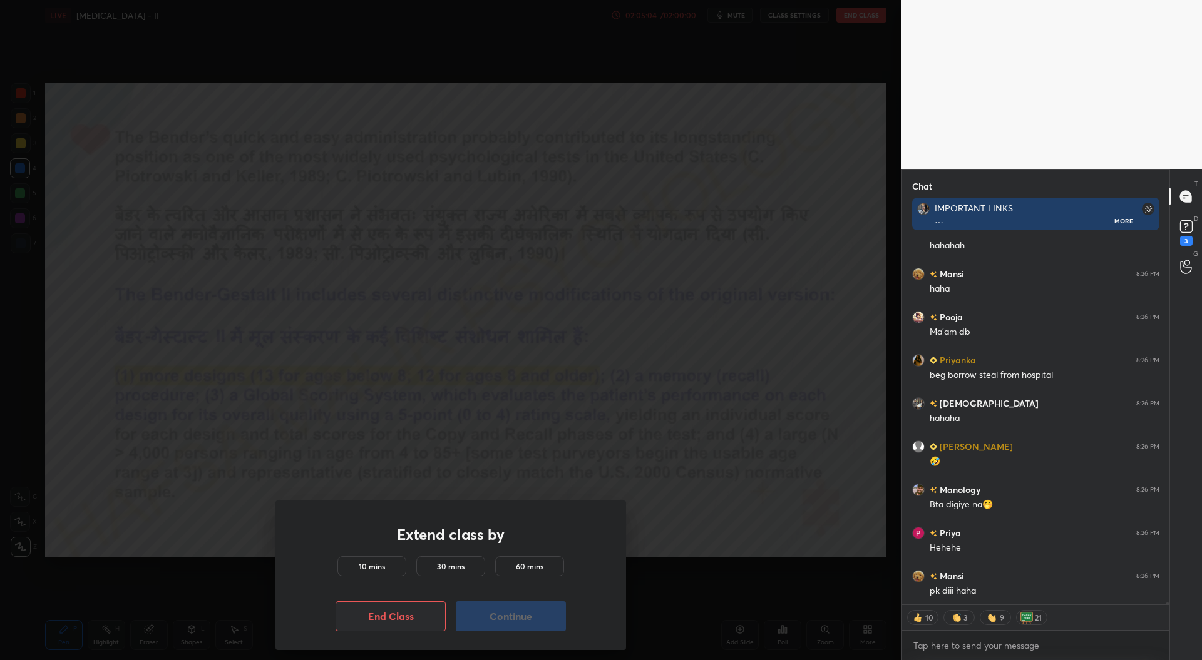
click at [387, 565] on div "10 mins" at bounding box center [371, 566] width 69 height 20
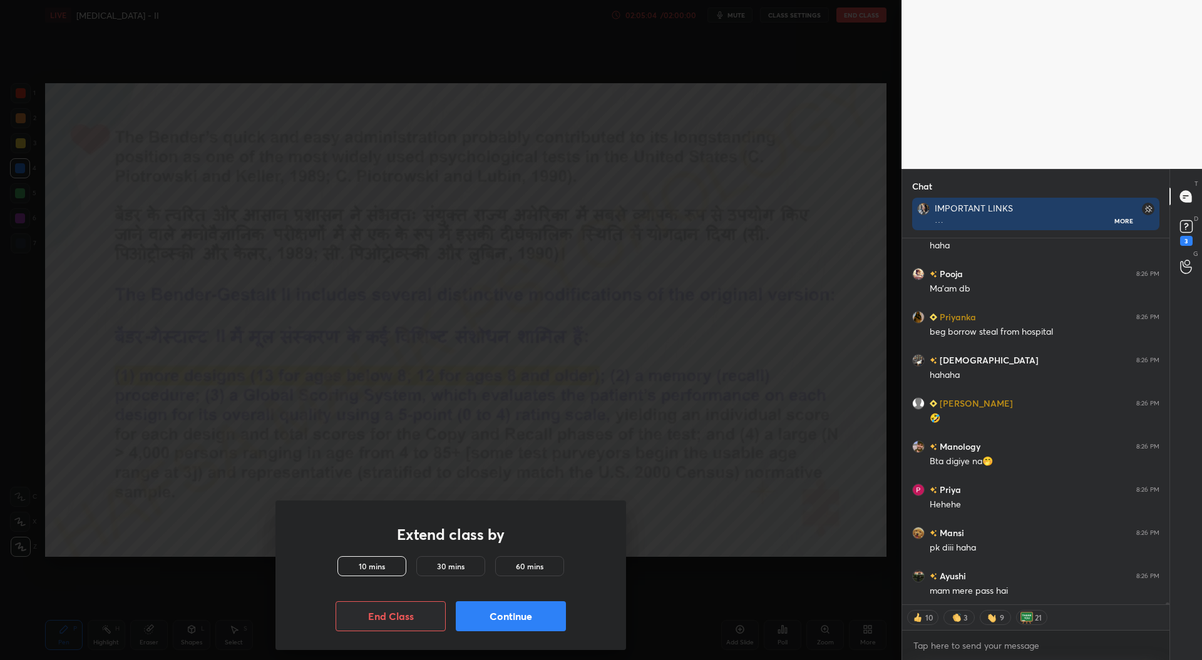
click at [531, 617] on button "Continue" at bounding box center [511, 617] width 110 height 30
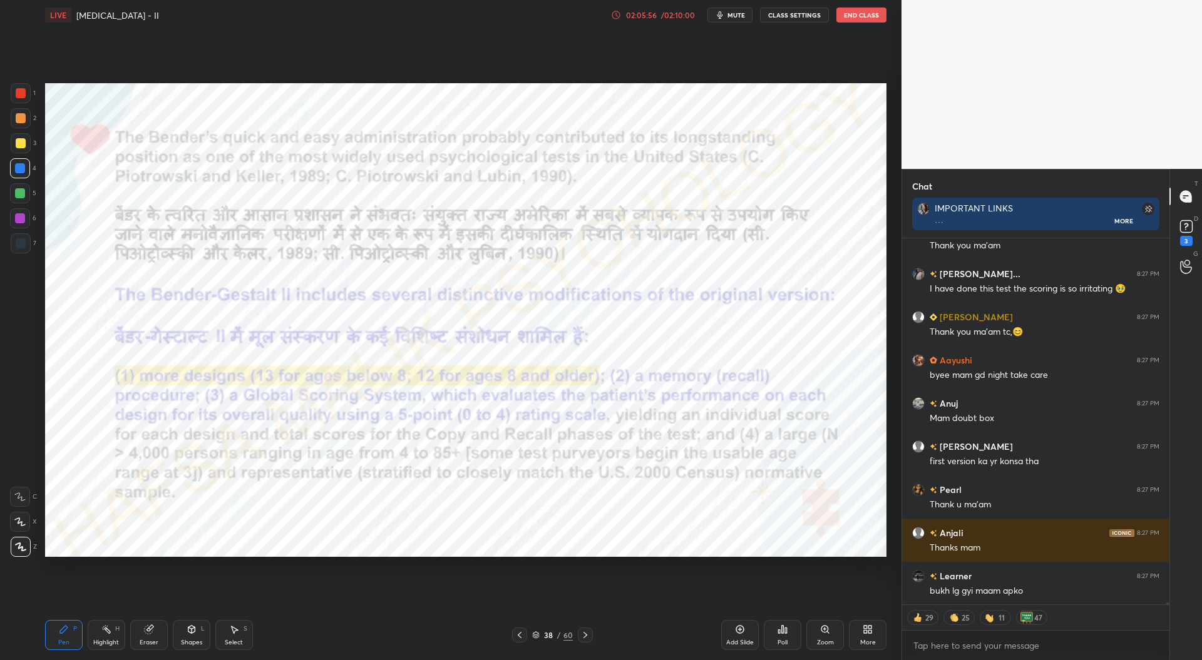
scroll to position [83120, 0]
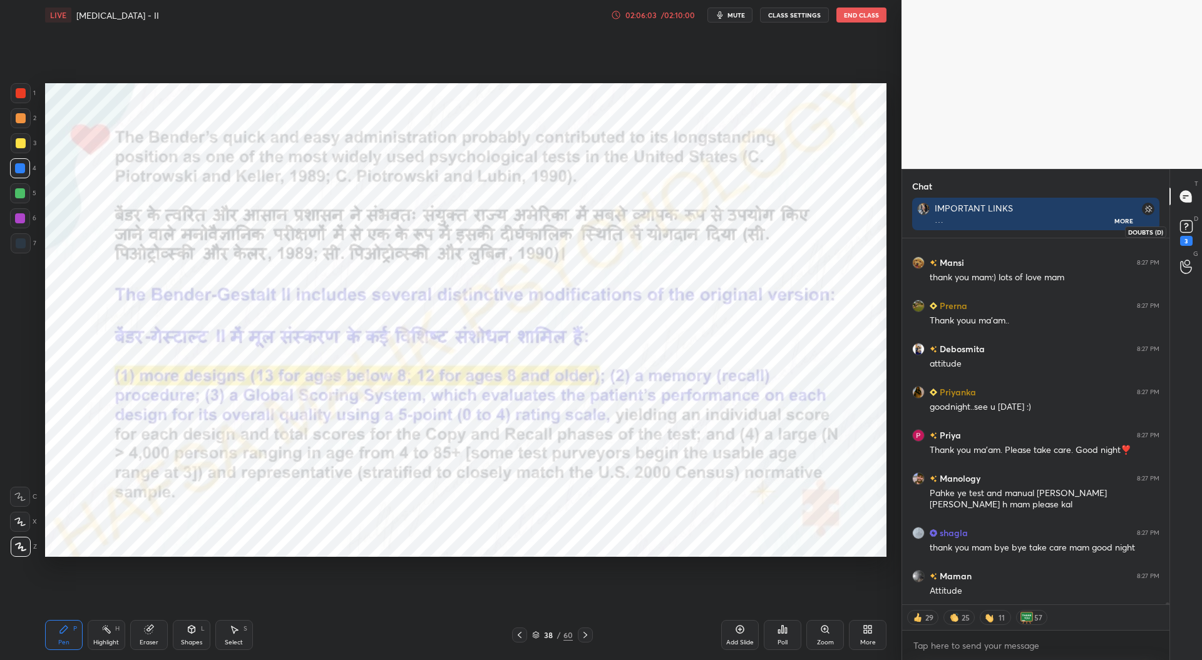
click at [1187, 230] on rect at bounding box center [1186, 227] width 12 height 12
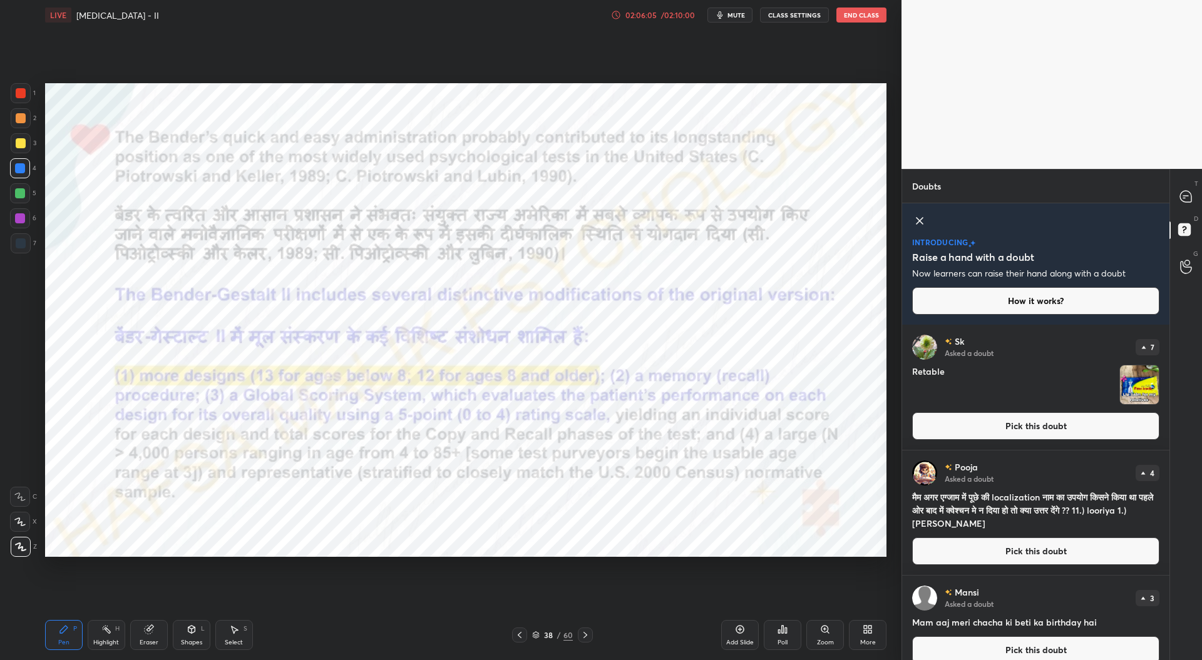
click at [923, 218] on icon at bounding box center [919, 220] width 15 height 15
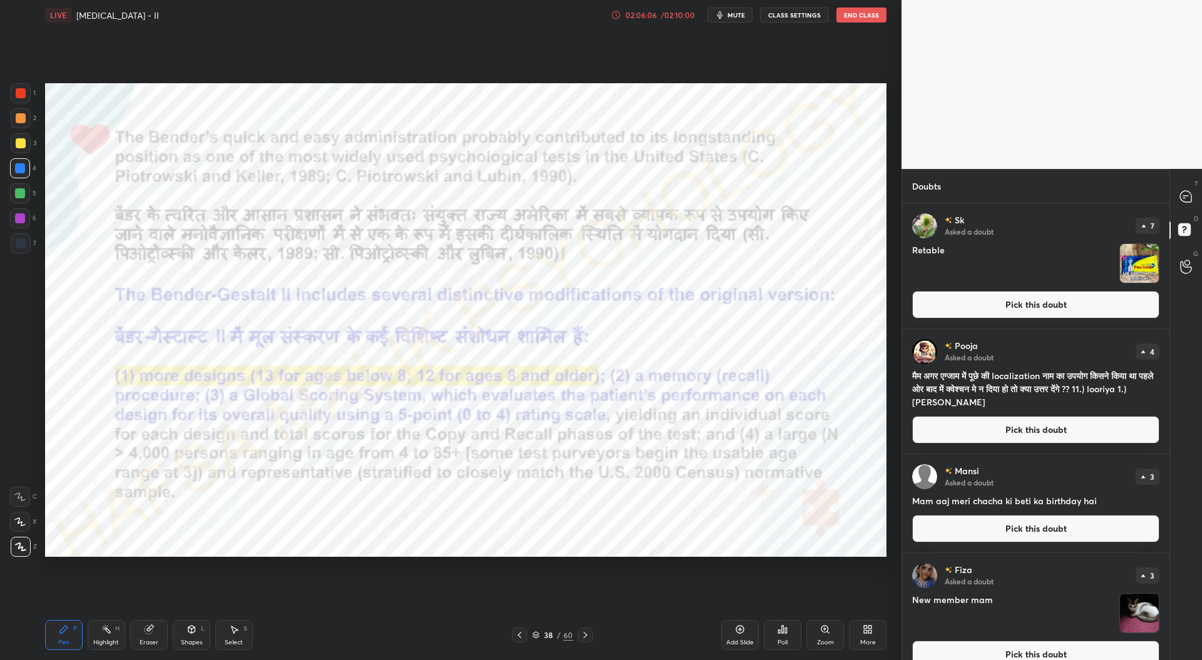
click at [1013, 302] on button "Pick this doubt" at bounding box center [1035, 305] width 247 height 28
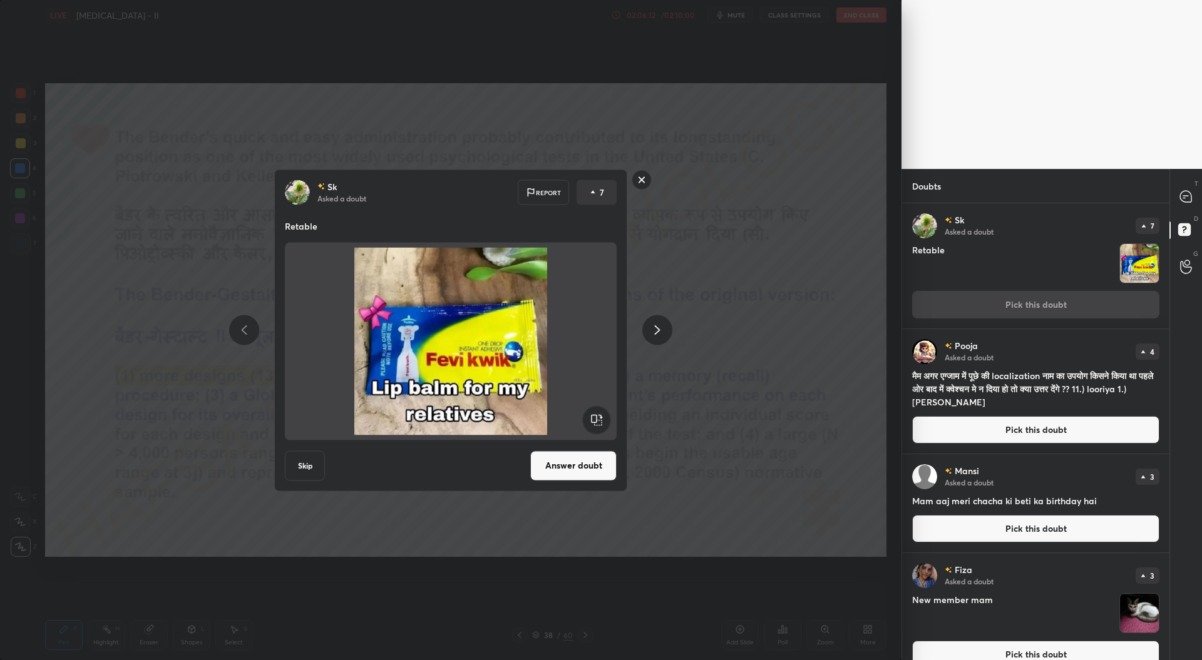
click at [636, 181] on rect at bounding box center [641, 179] width 19 height 19
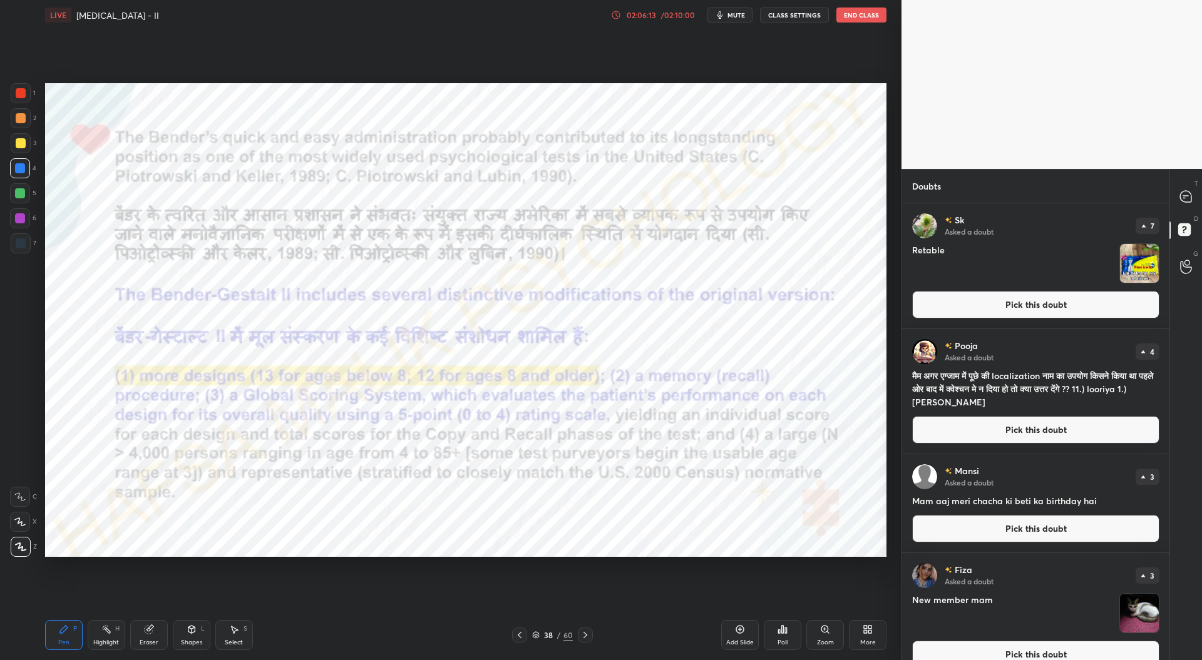
click at [985, 424] on button "Pick this doubt" at bounding box center [1035, 430] width 247 height 28
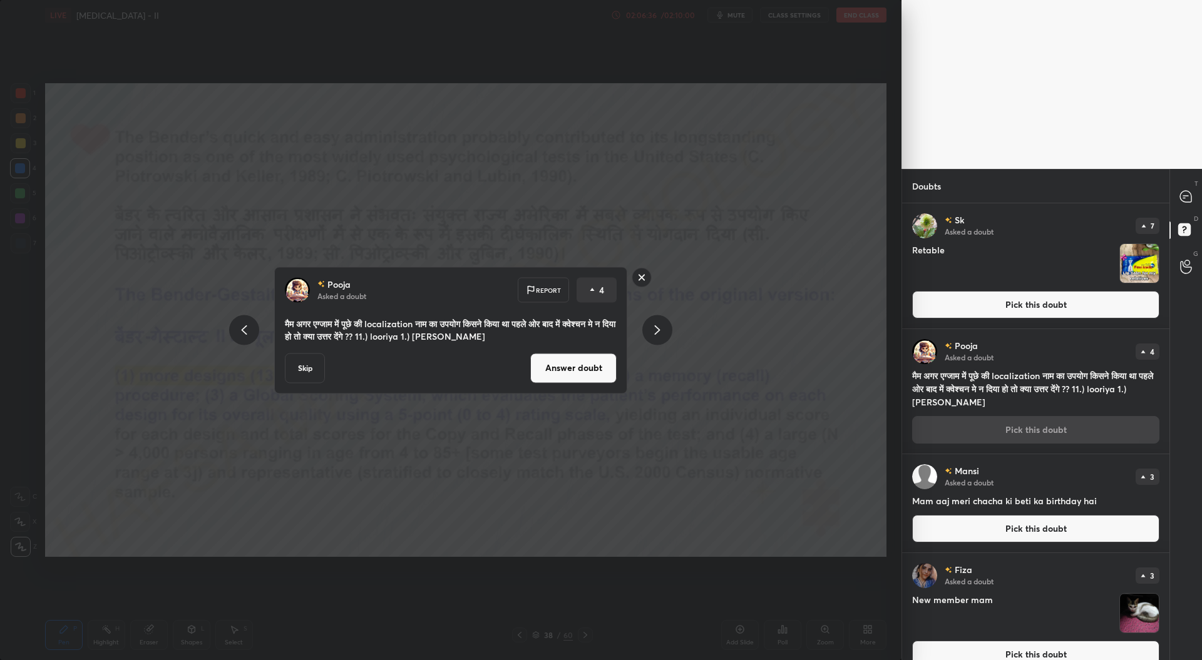
click at [1012, 529] on button "Pick this doubt" at bounding box center [1035, 529] width 247 height 28
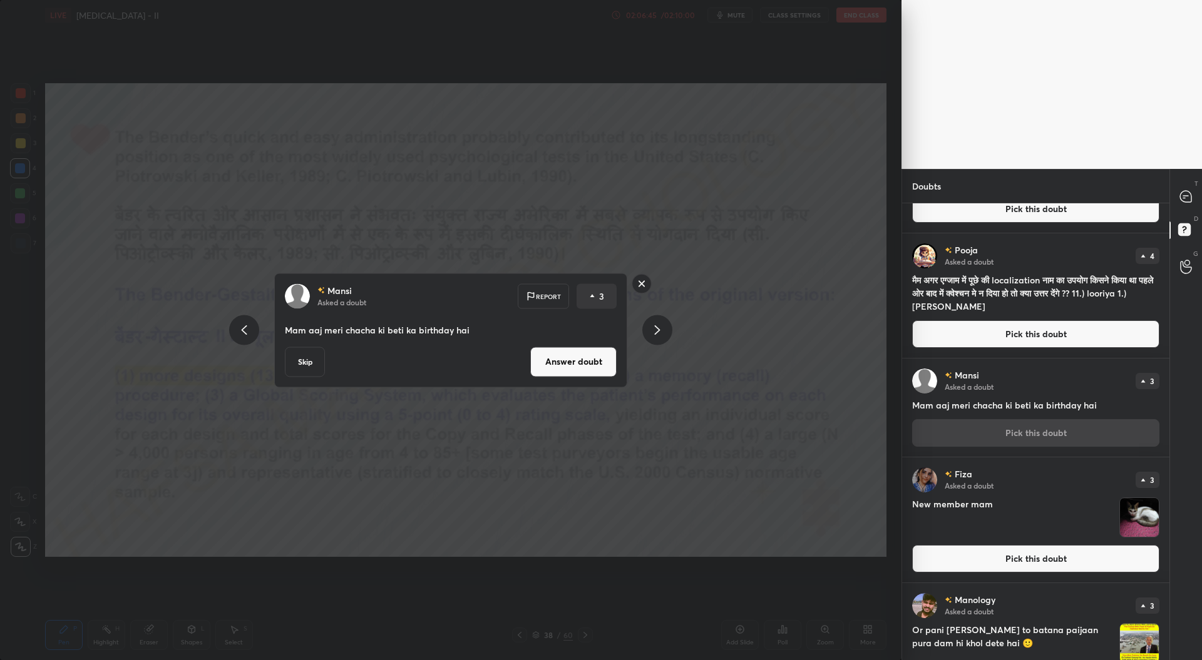
scroll to position [102, 0]
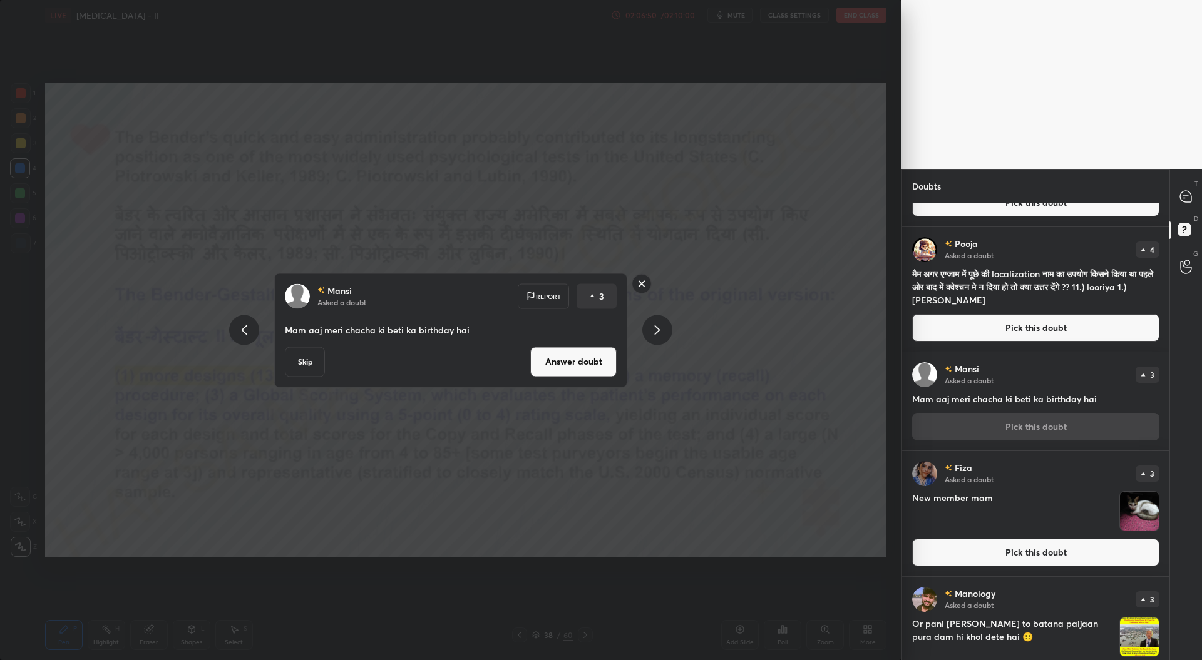
click at [1005, 553] on button "Pick this doubt" at bounding box center [1035, 553] width 247 height 28
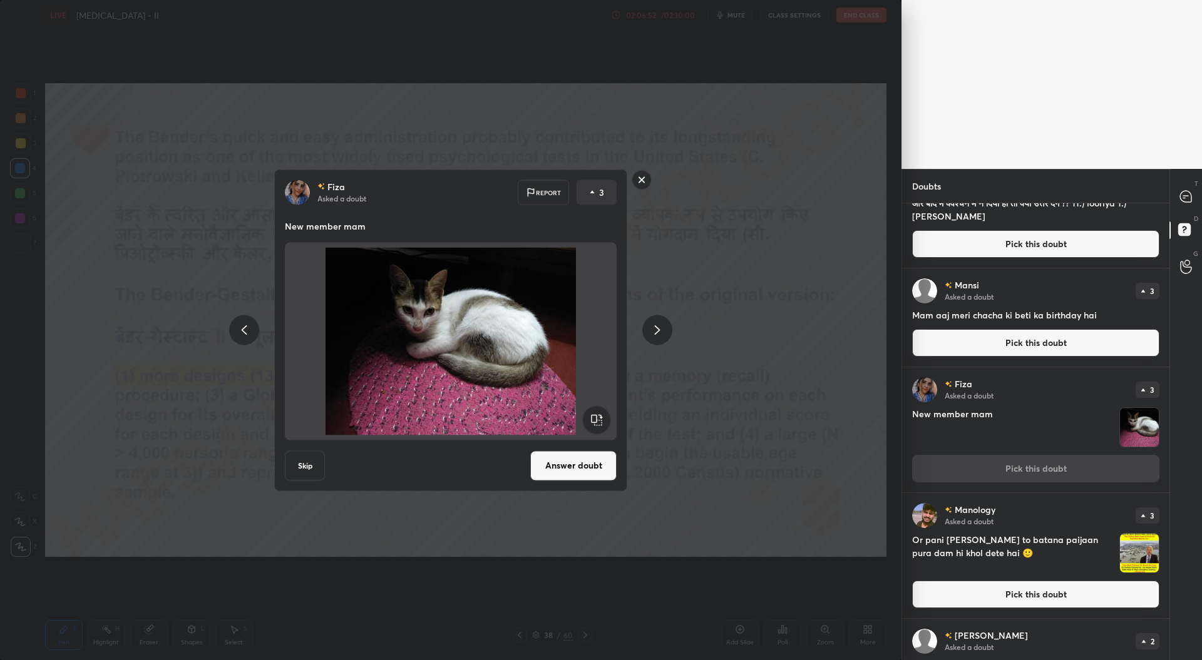
scroll to position [210, 0]
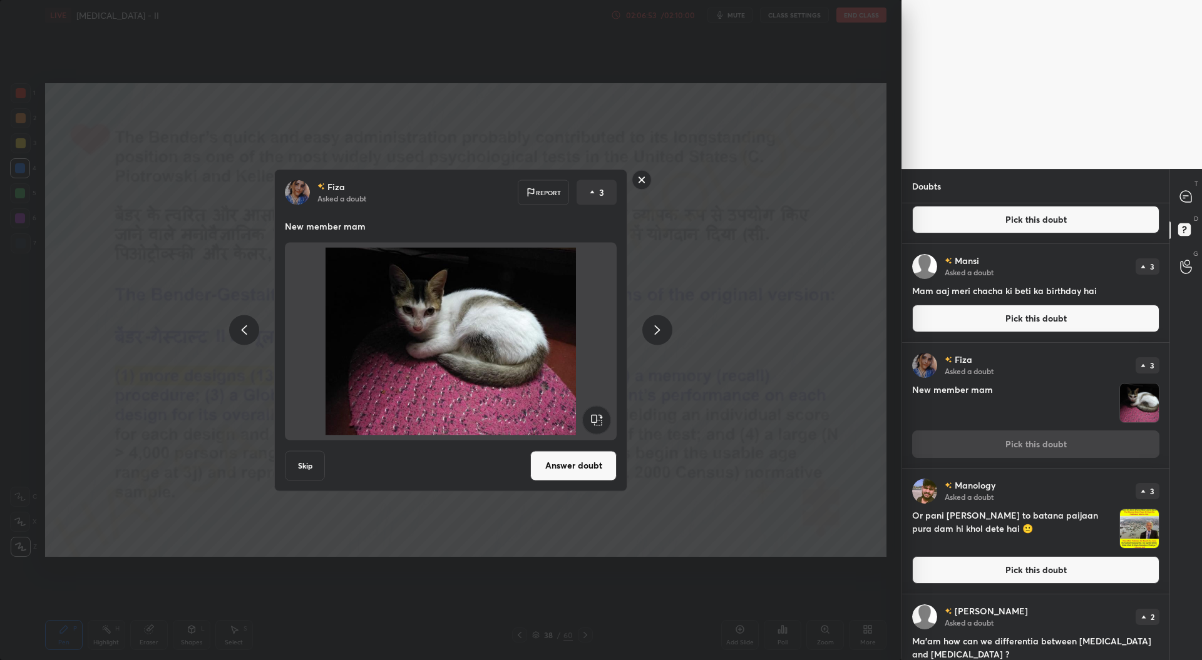
click at [997, 574] on button "Pick this doubt" at bounding box center [1035, 570] width 247 height 28
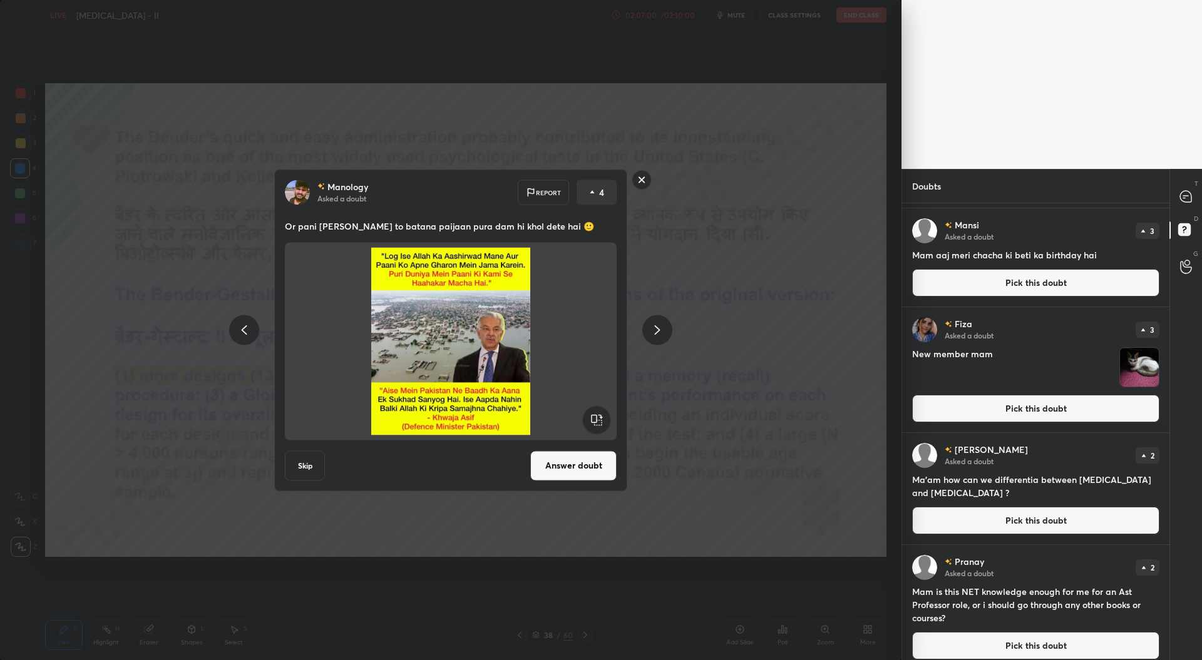
scroll to position [389, 0]
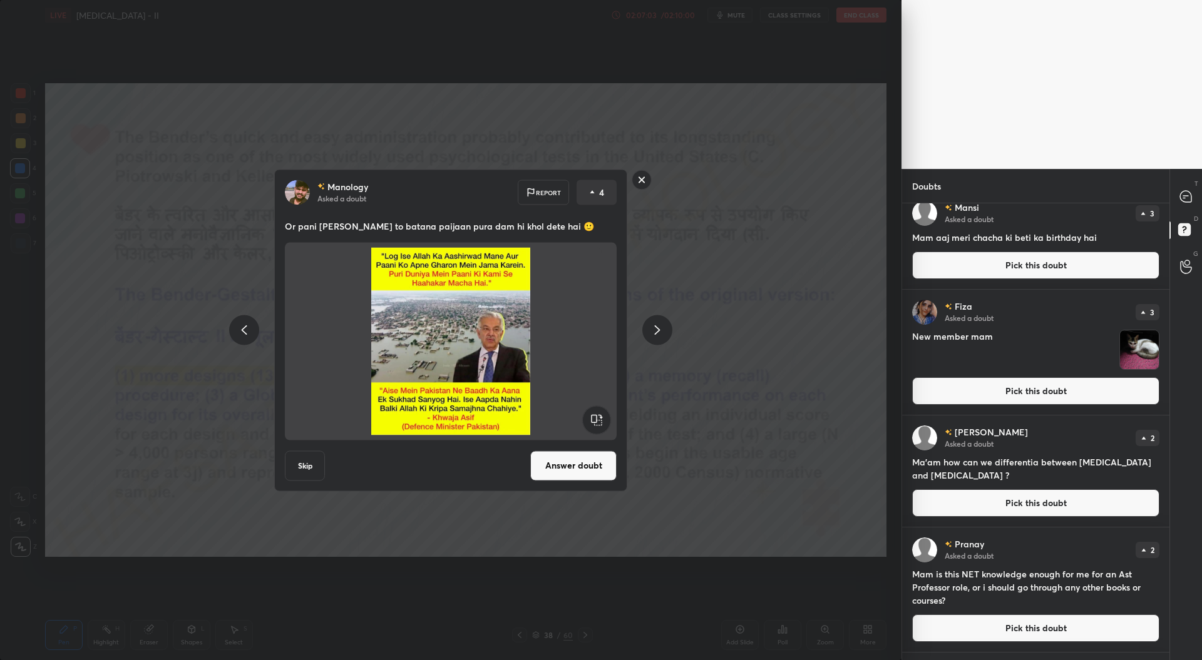
click at [998, 500] on button "Pick this doubt" at bounding box center [1035, 504] width 247 height 28
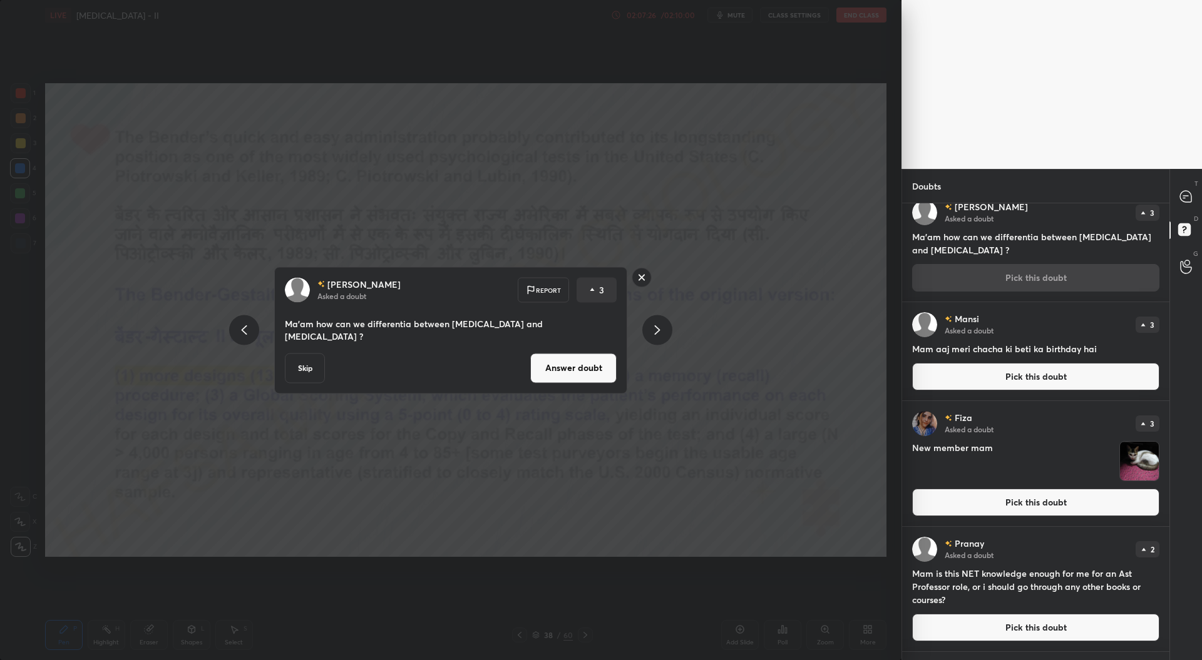
click at [578, 362] on button "Answer doubt" at bounding box center [573, 368] width 86 height 30
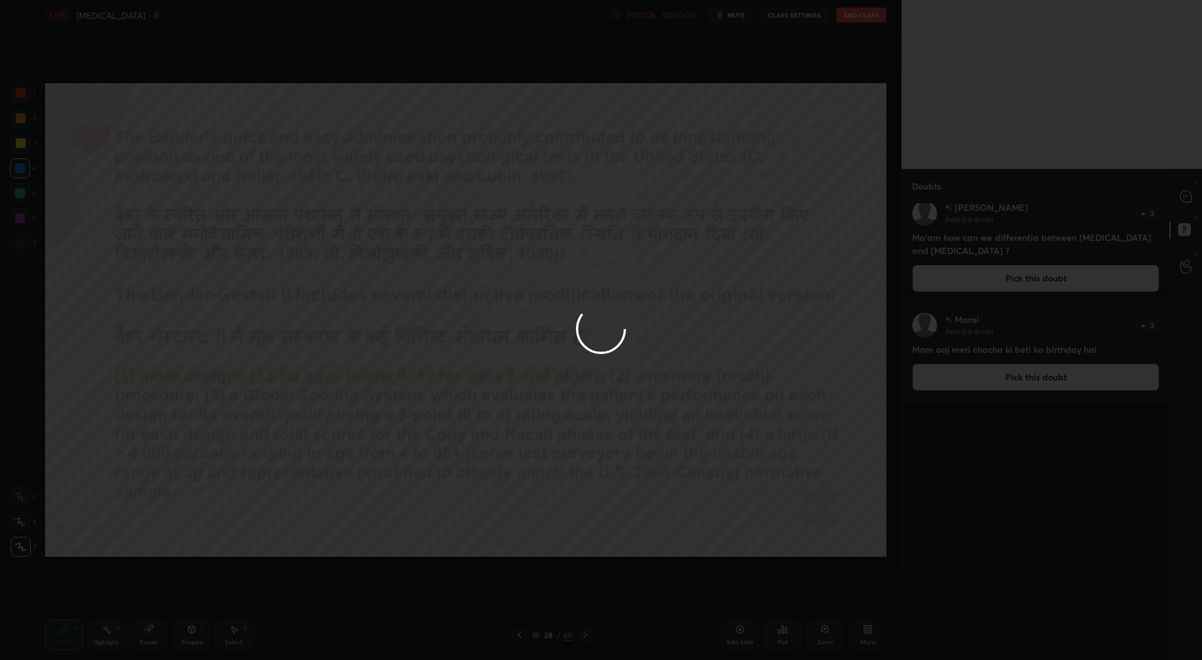
scroll to position [0, 0]
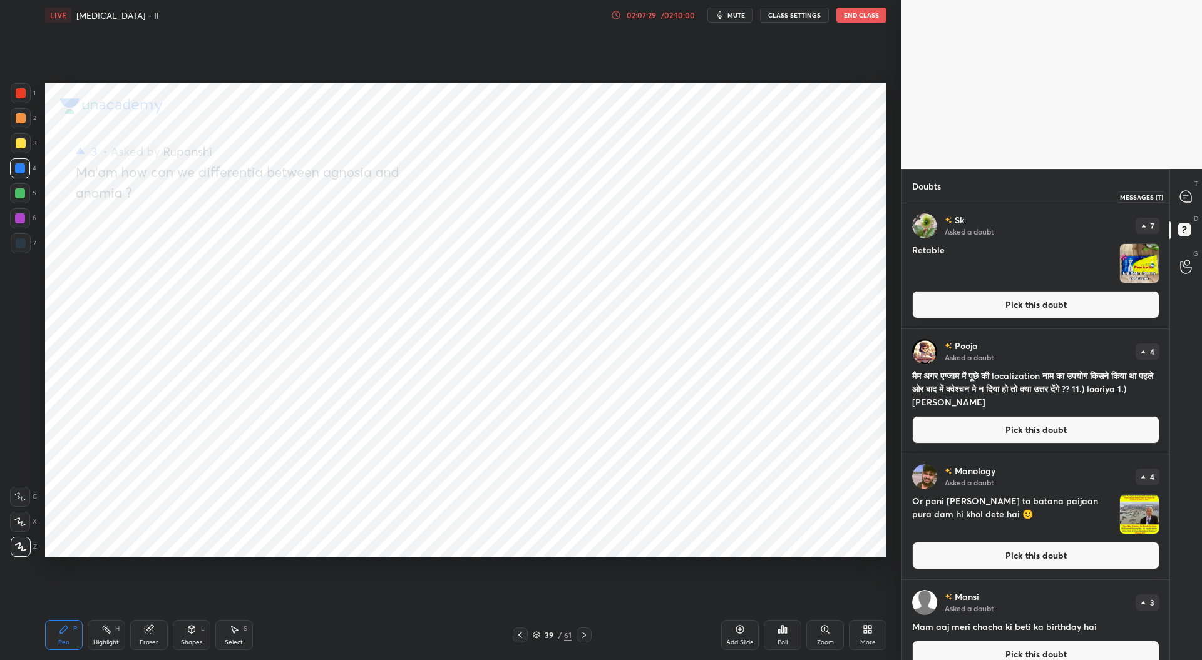
click at [1184, 196] on icon at bounding box center [1185, 196] width 5 height 0
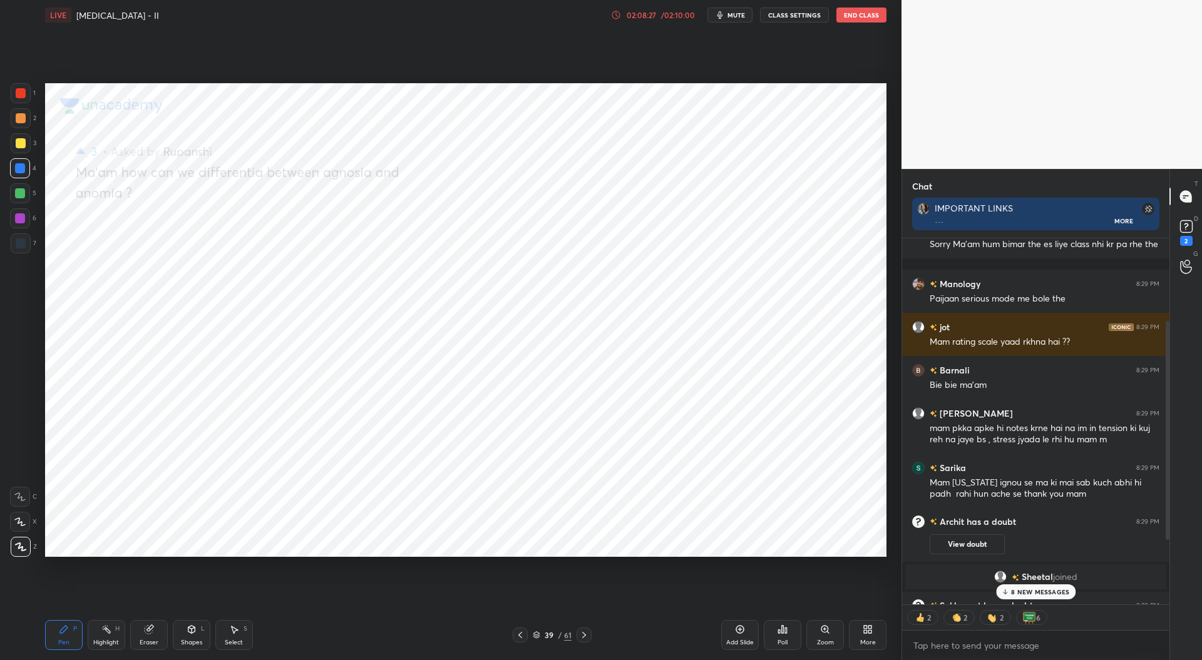
scroll to position [245, 0]
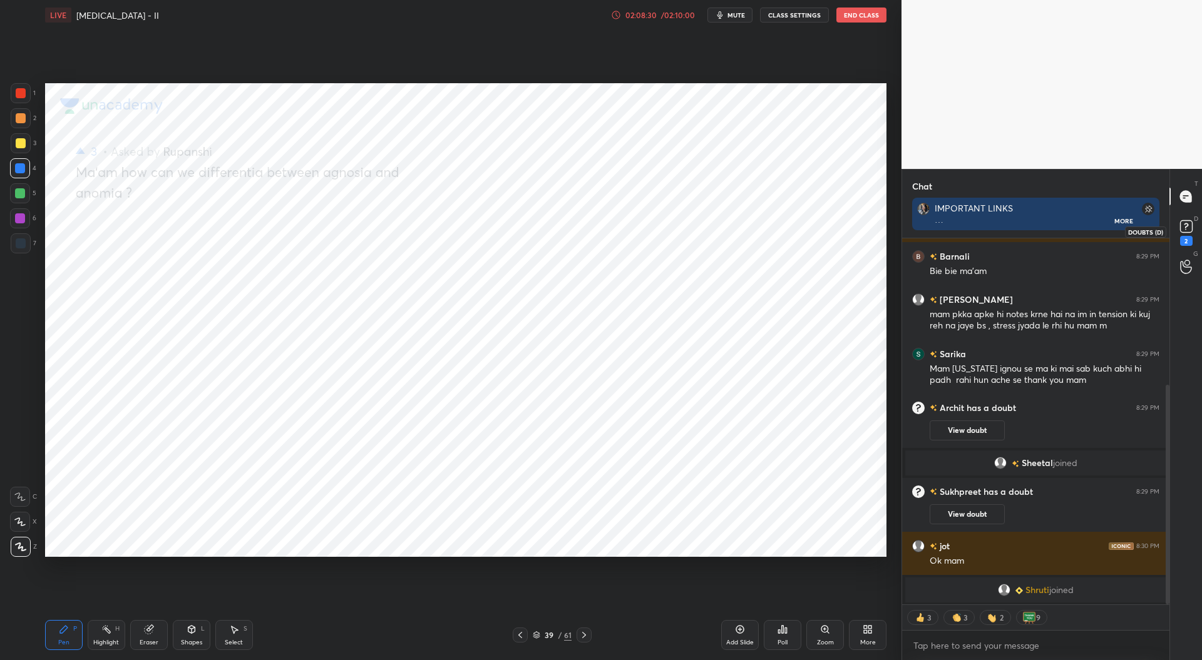
click at [1189, 228] on rect at bounding box center [1186, 227] width 12 height 12
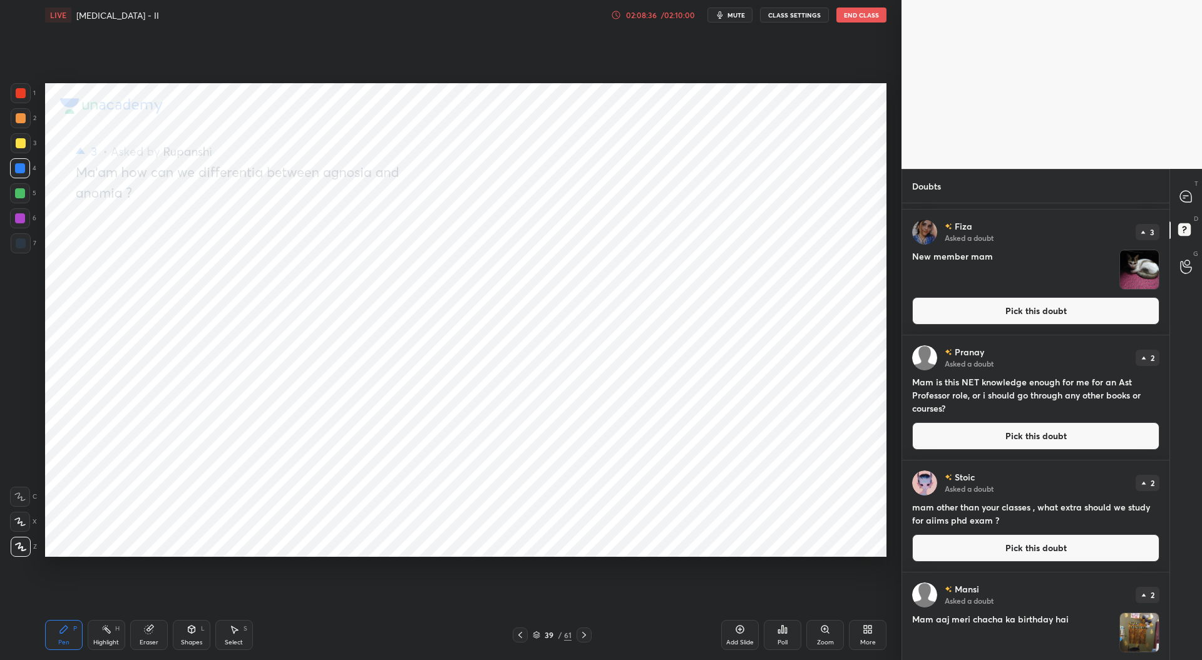
scroll to position [406, 0]
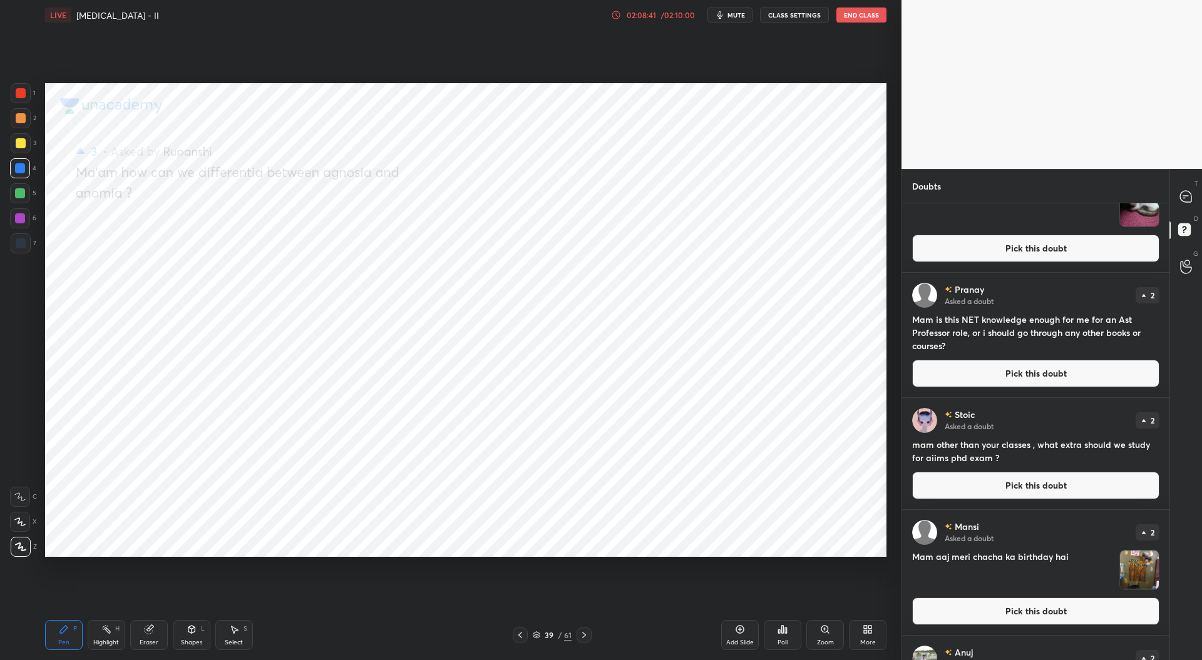
click at [1022, 369] on button "Pick this doubt" at bounding box center [1035, 374] width 247 height 28
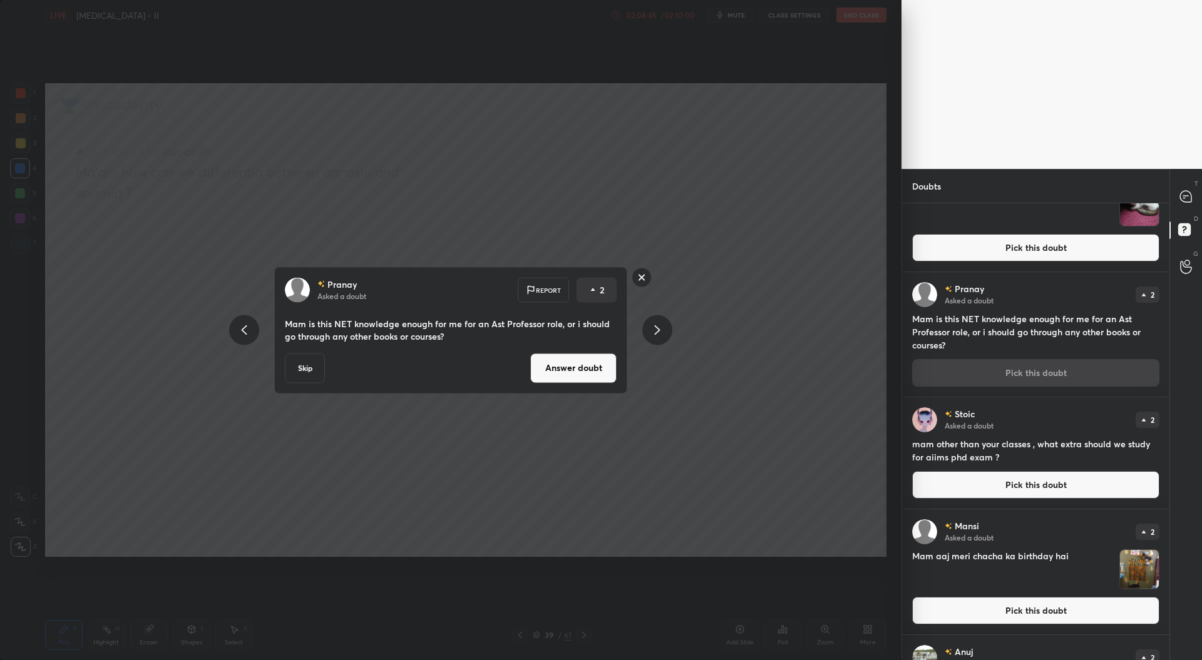
scroll to position [501, 0]
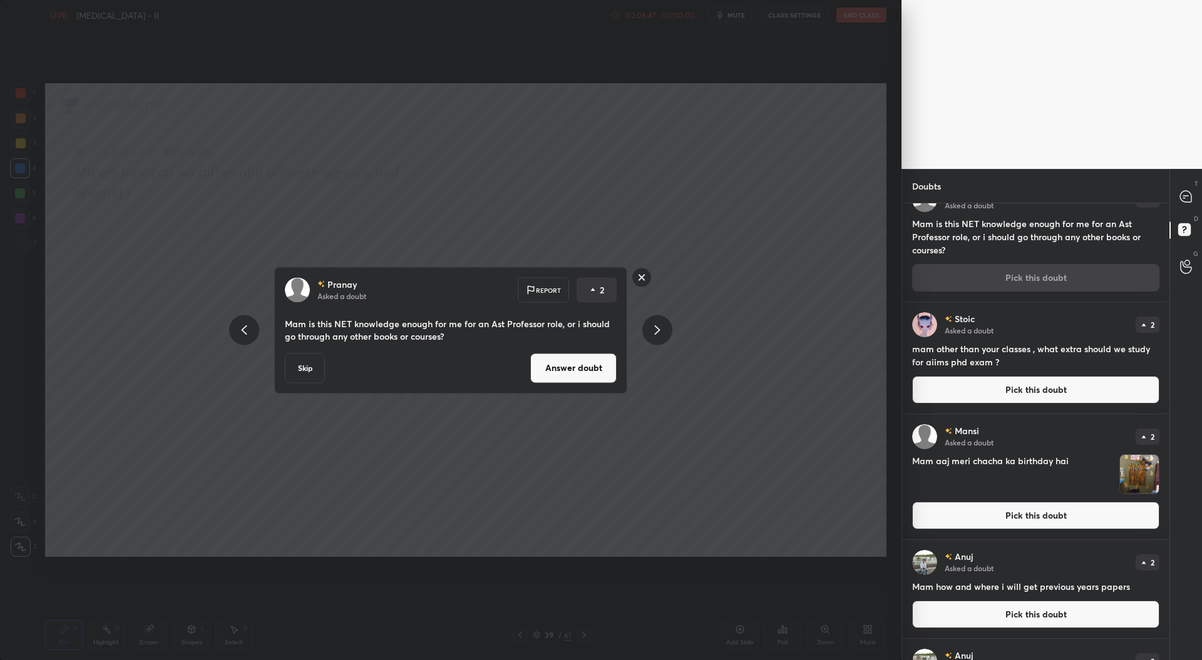
click at [1008, 517] on button "Pick this doubt" at bounding box center [1035, 516] width 247 height 28
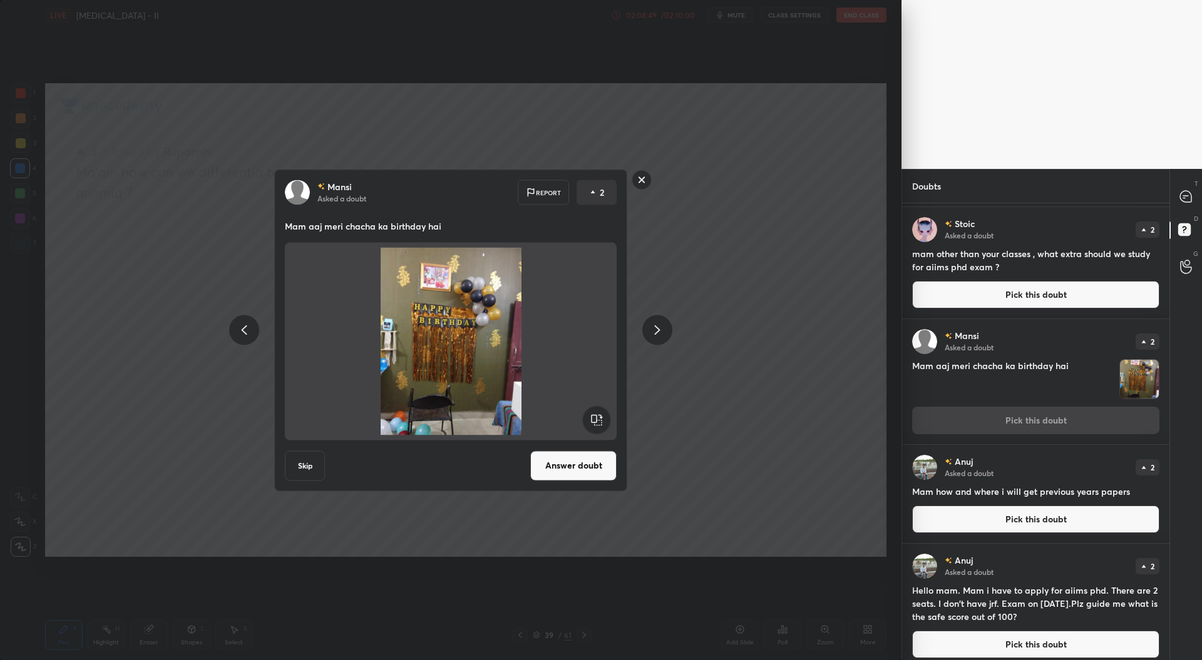
scroll to position [615, 0]
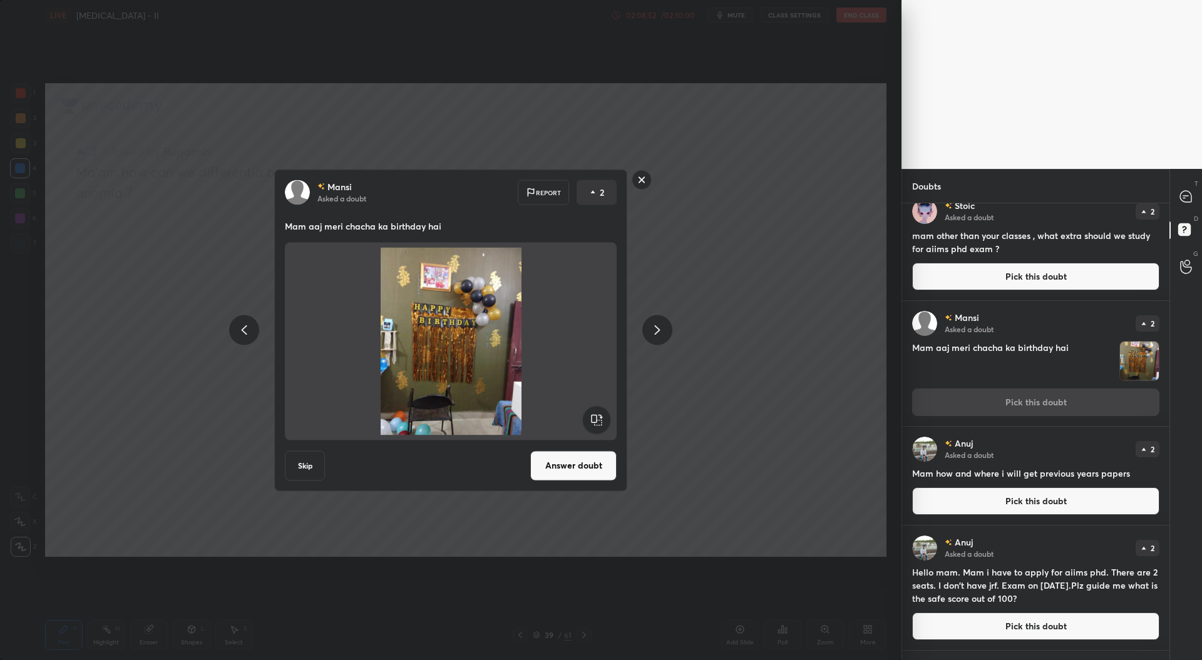
click at [990, 501] on button "Pick this doubt" at bounding box center [1035, 502] width 247 height 28
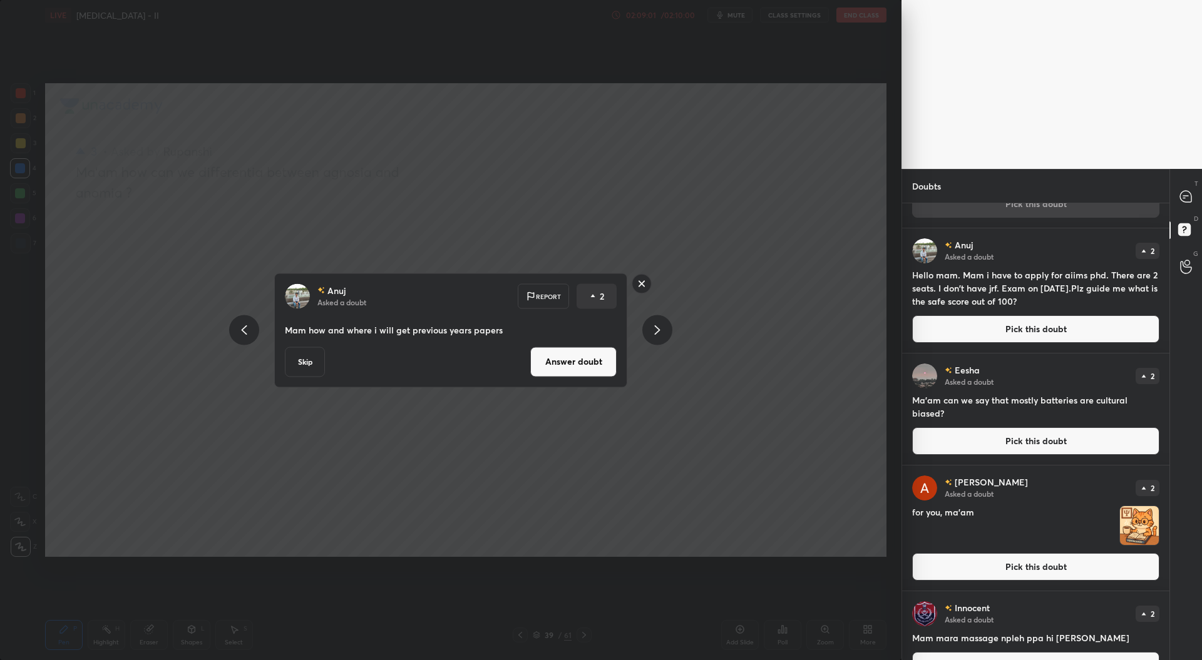
scroll to position [1034, 0]
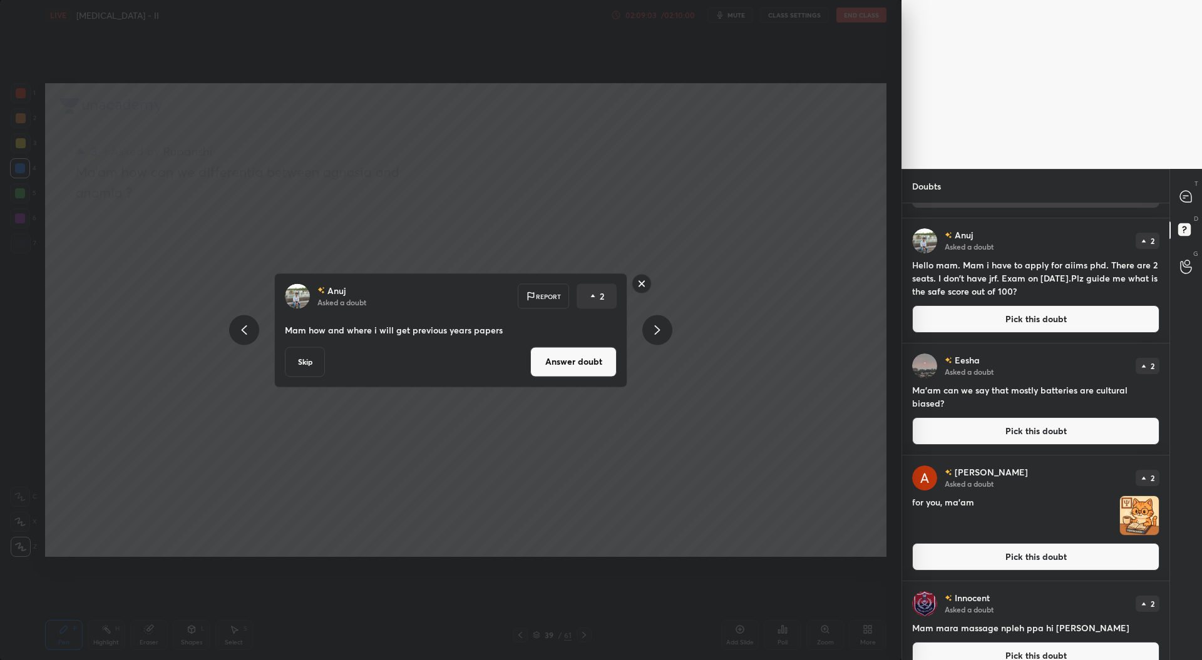
click at [999, 555] on button "Pick this doubt" at bounding box center [1035, 557] width 247 height 28
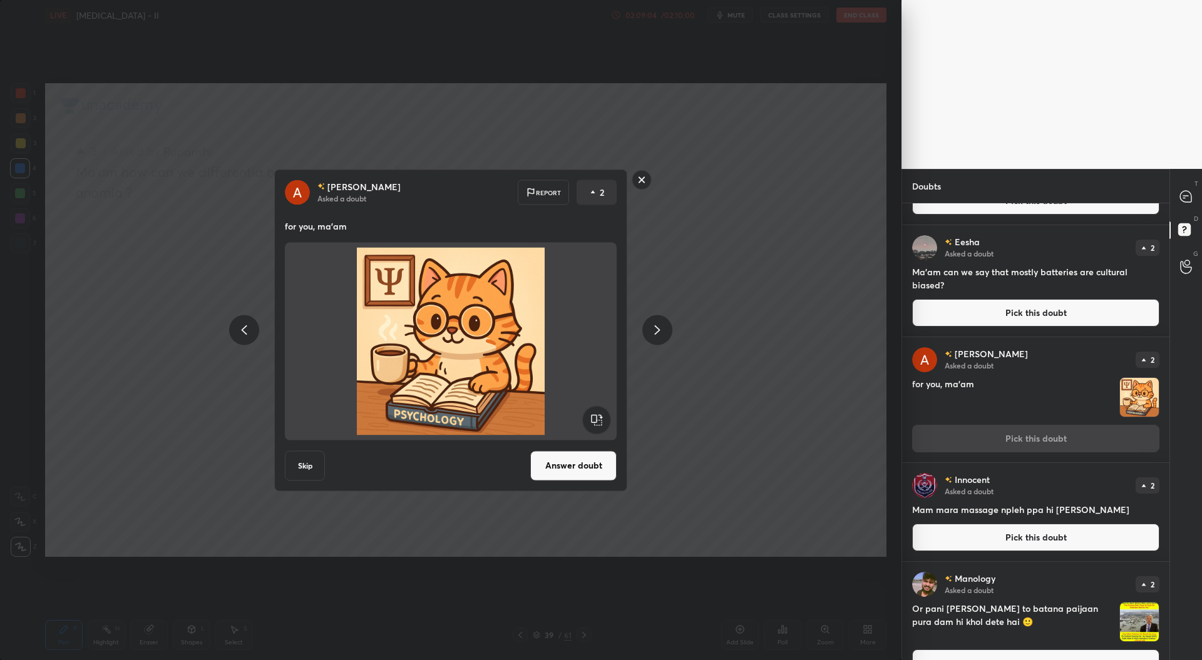
scroll to position [1153, 0]
click at [998, 540] on button "Pick this doubt" at bounding box center [1035, 537] width 247 height 28
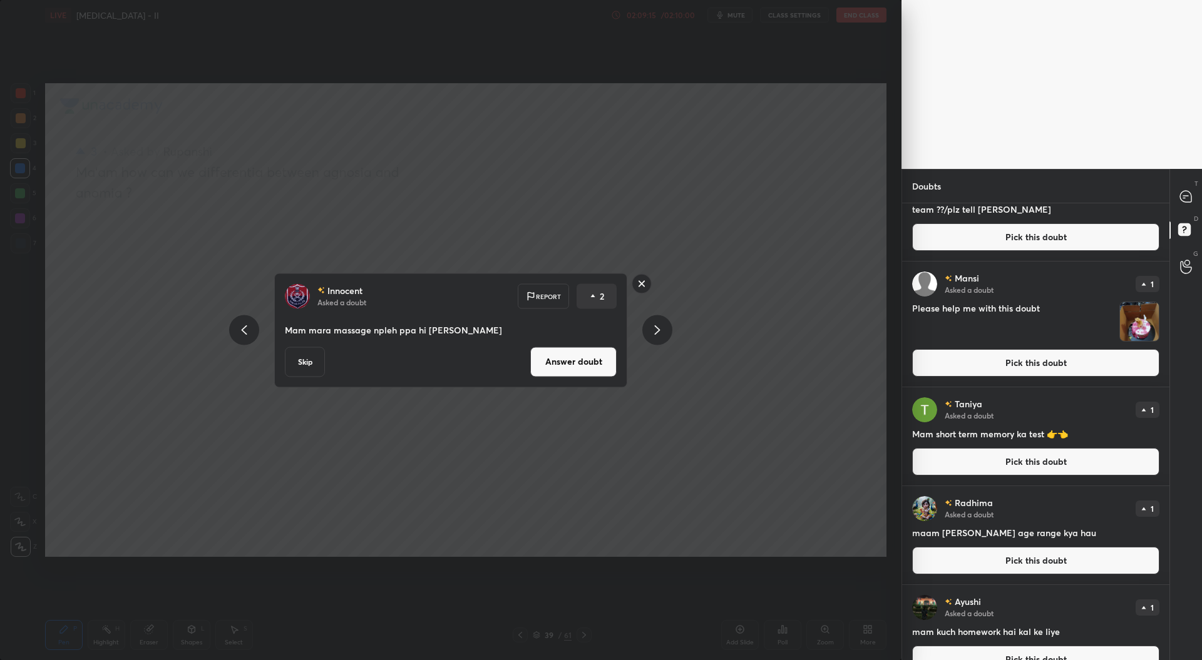
scroll to position [1902, 0]
click at [1060, 362] on button "Pick this doubt" at bounding box center [1035, 363] width 247 height 28
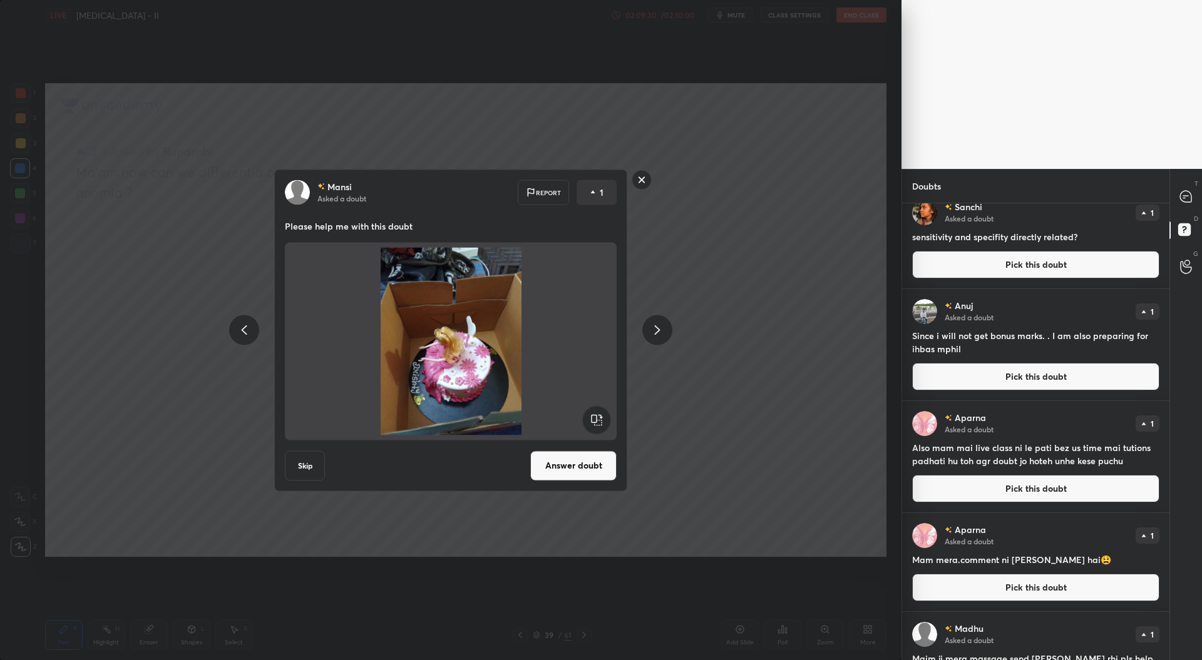
scroll to position [3731, 0]
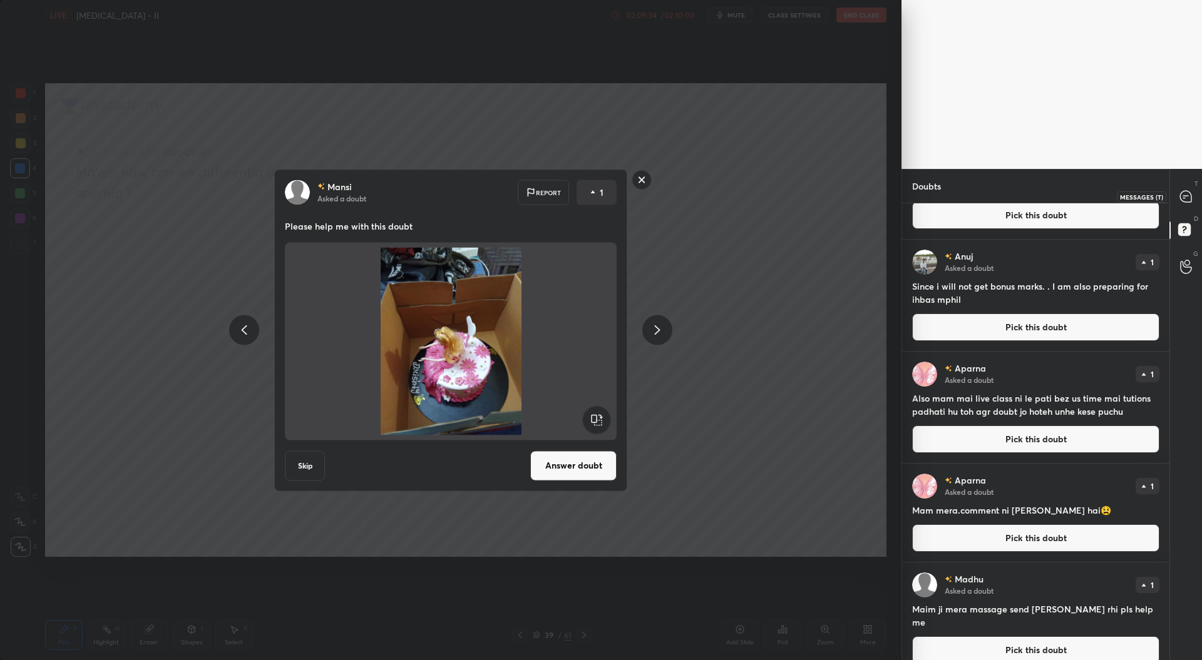
click at [1187, 195] on icon at bounding box center [1185, 196] width 11 height 11
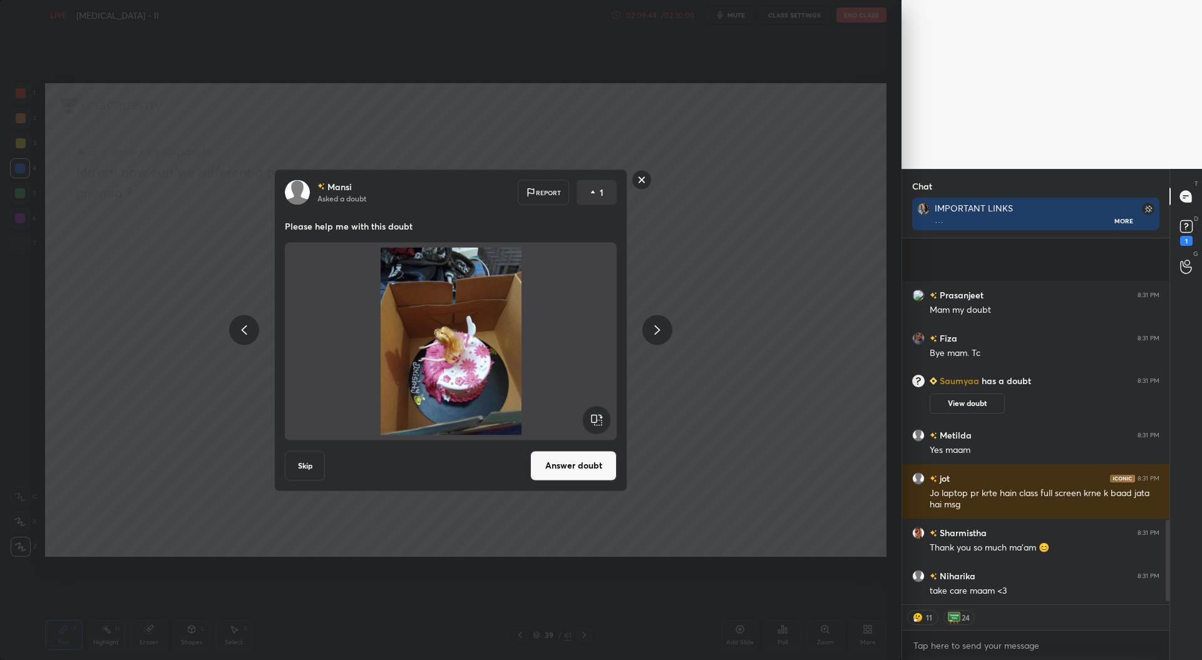
scroll to position [1303, 0]
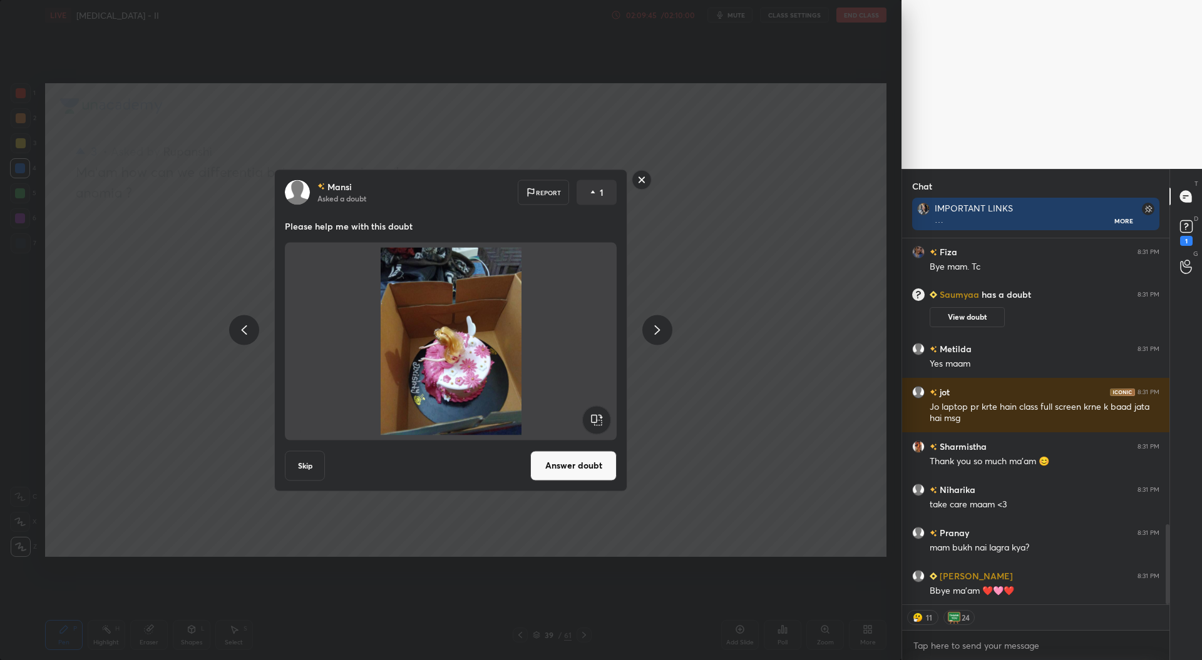
click at [637, 182] on rect at bounding box center [641, 179] width 19 height 19
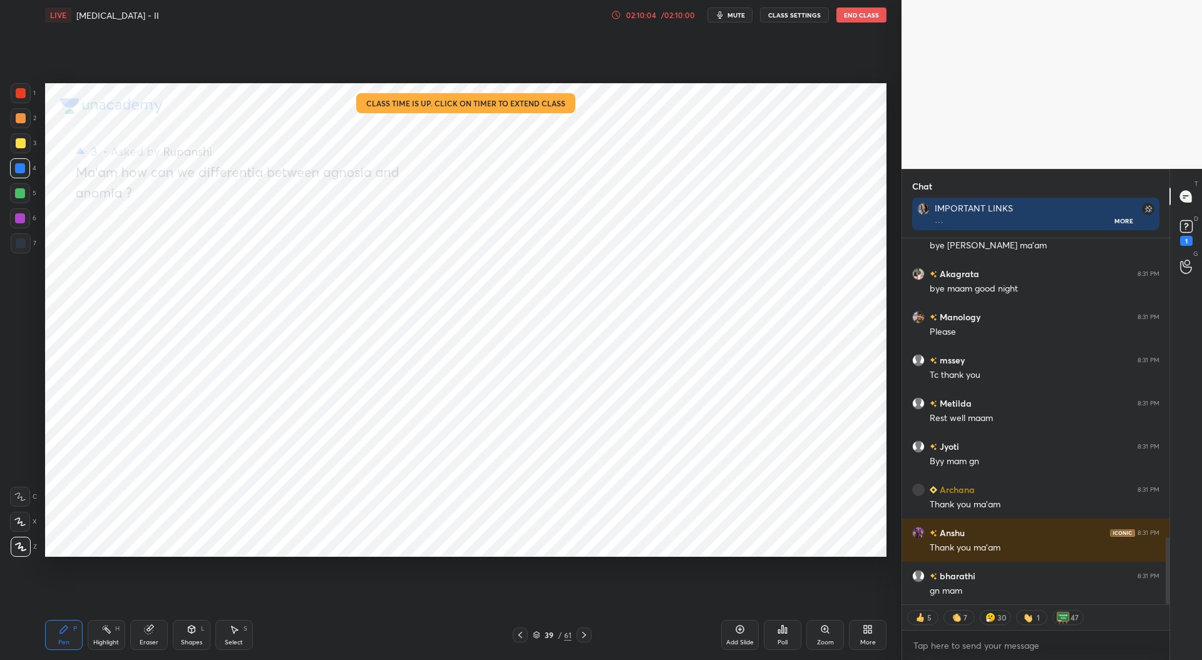
scroll to position [1643, 0]
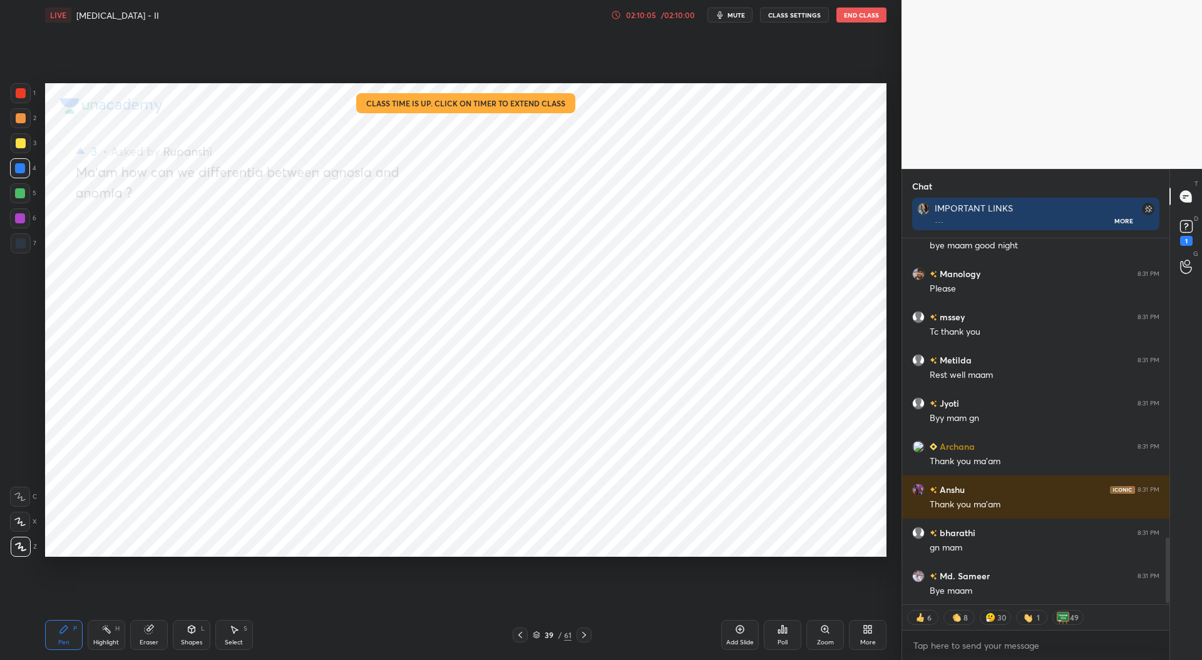
click at [853, 13] on button "End Class" at bounding box center [861, 15] width 50 height 15
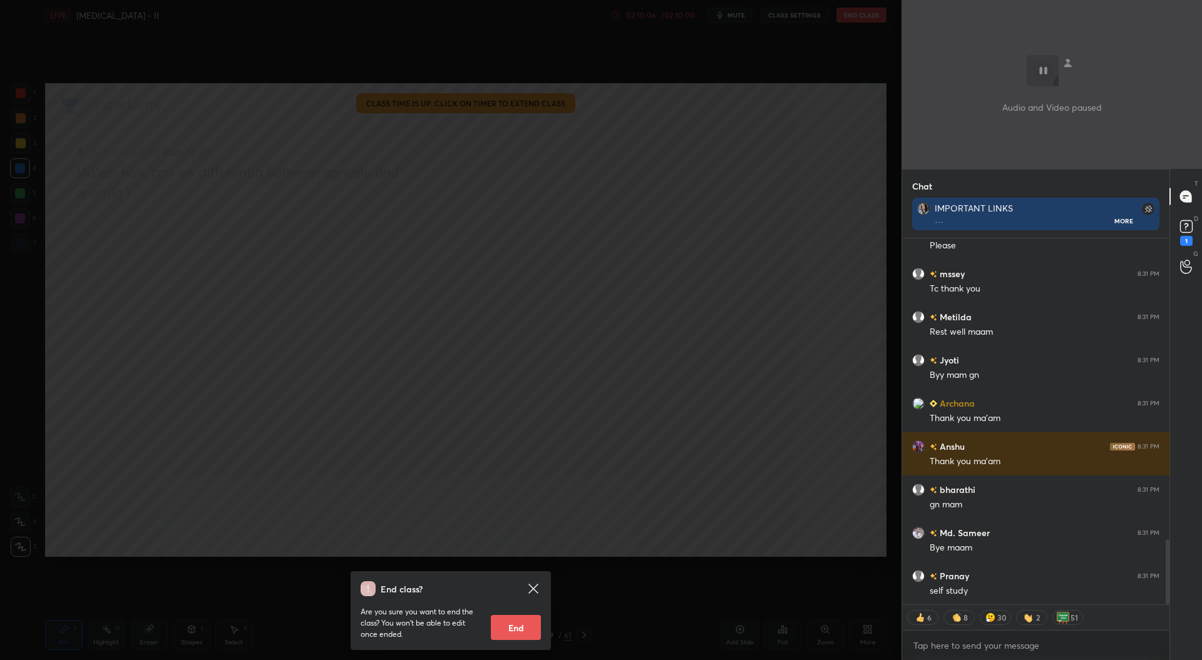
scroll to position [1729, 0]
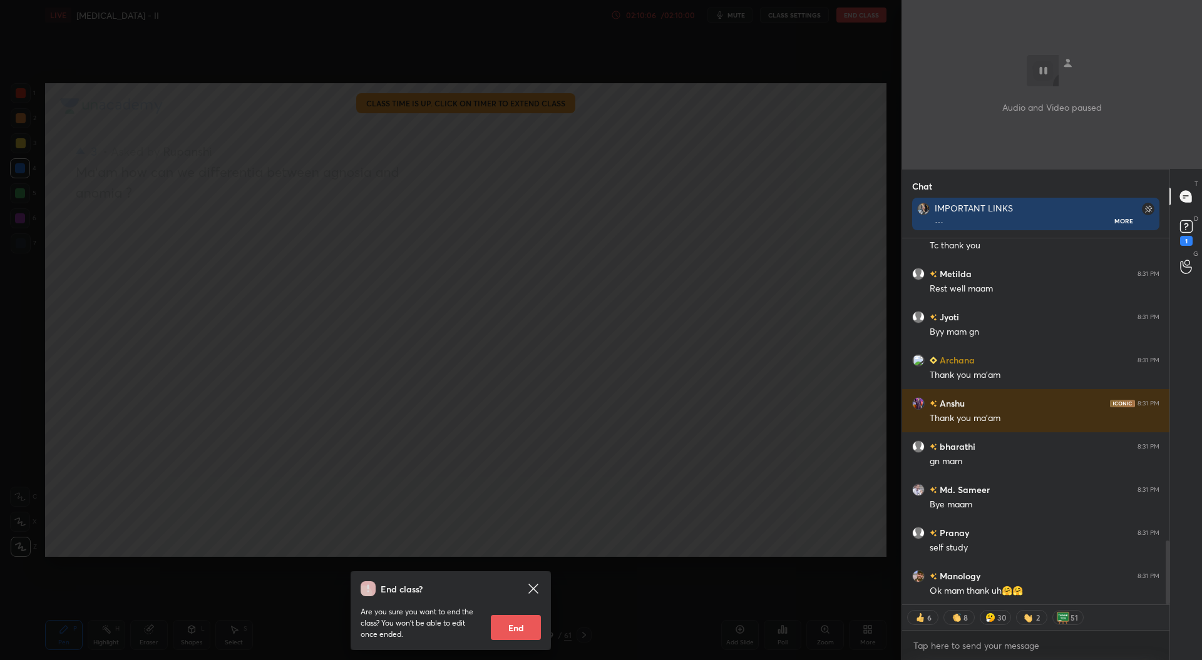
click at [525, 627] on button "End" at bounding box center [516, 627] width 50 height 25
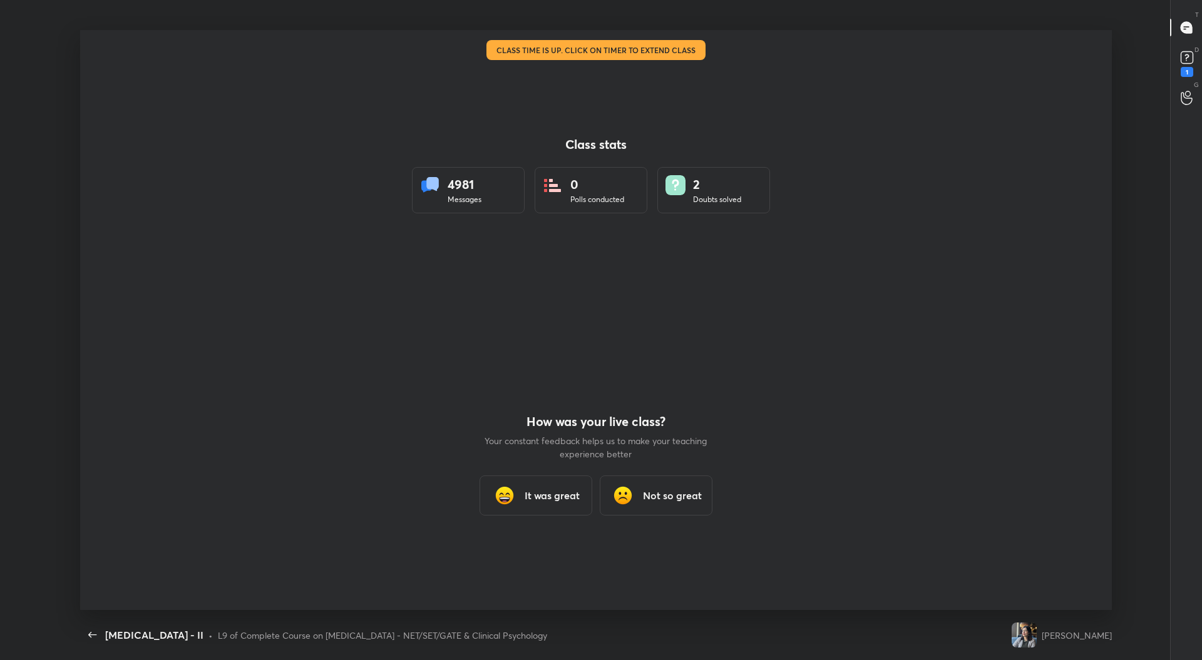
scroll to position [62017, 61450]
click at [562, 493] on h3 "It was great" at bounding box center [552, 495] width 55 height 15
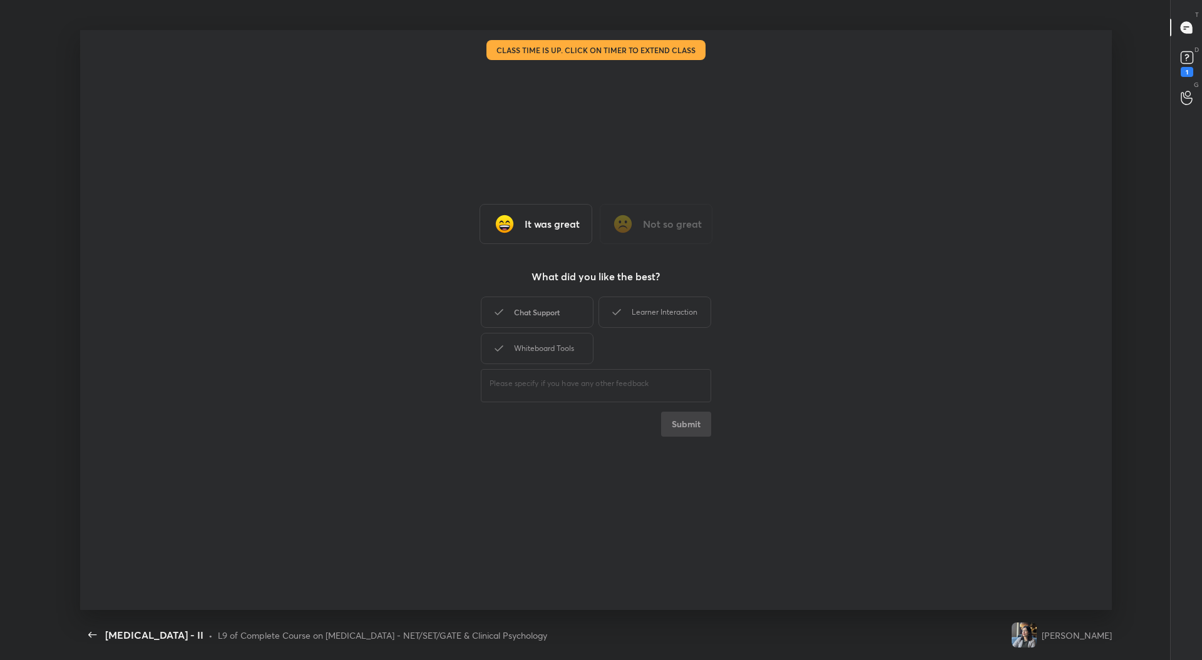
click at [555, 319] on div "Chat Support" at bounding box center [537, 312] width 113 height 31
click at [553, 346] on div "Whiteboard Tools" at bounding box center [537, 348] width 113 height 31
click at [641, 315] on div "Learner Interaction" at bounding box center [654, 312] width 113 height 31
click at [679, 425] on button "Submit" at bounding box center [686, 424] width 50 height 25
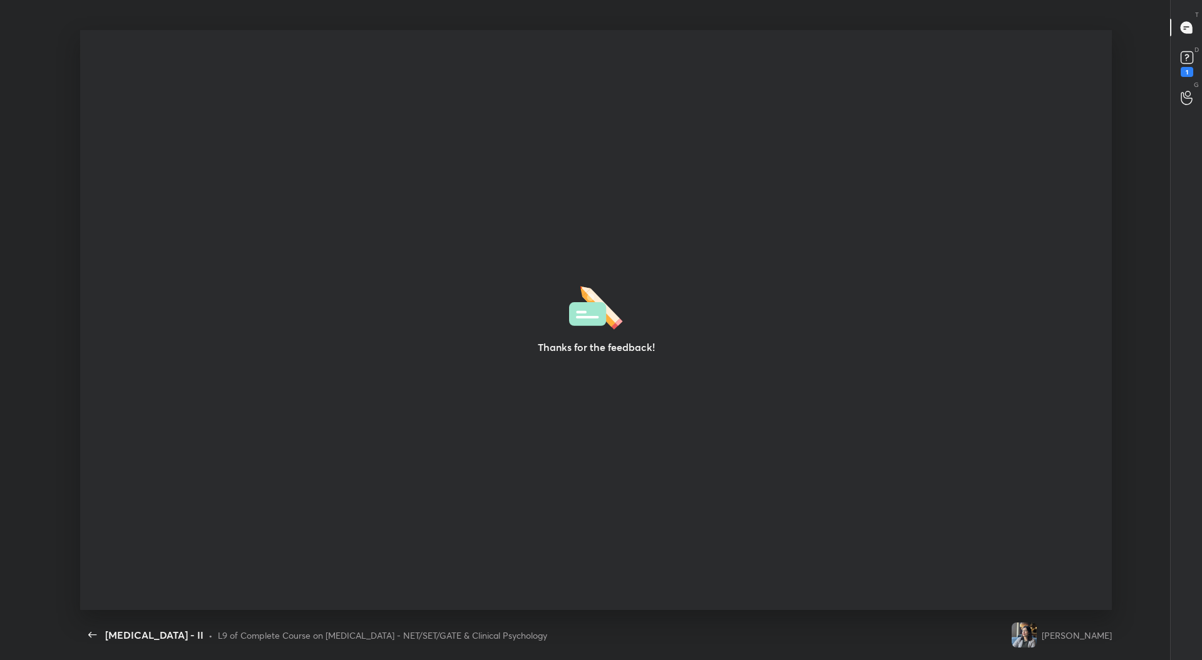
type textarea "x"
